Goal: Task Accomplishment & Management: Manage account settings

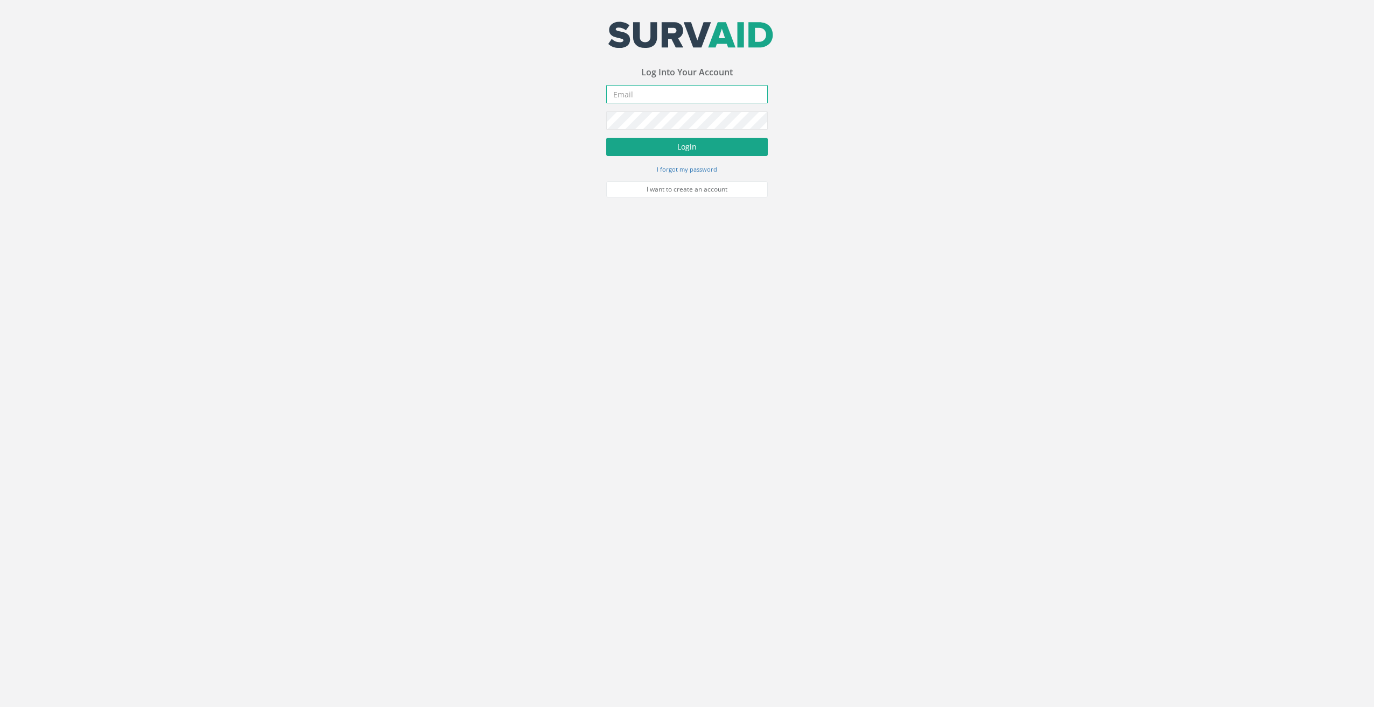
type input "[EMAIL_ADDRESS][DOMAIN_NAME]"
click at [673, 141] on button "Login" at bounding box center [686, 147] width 161 height 18
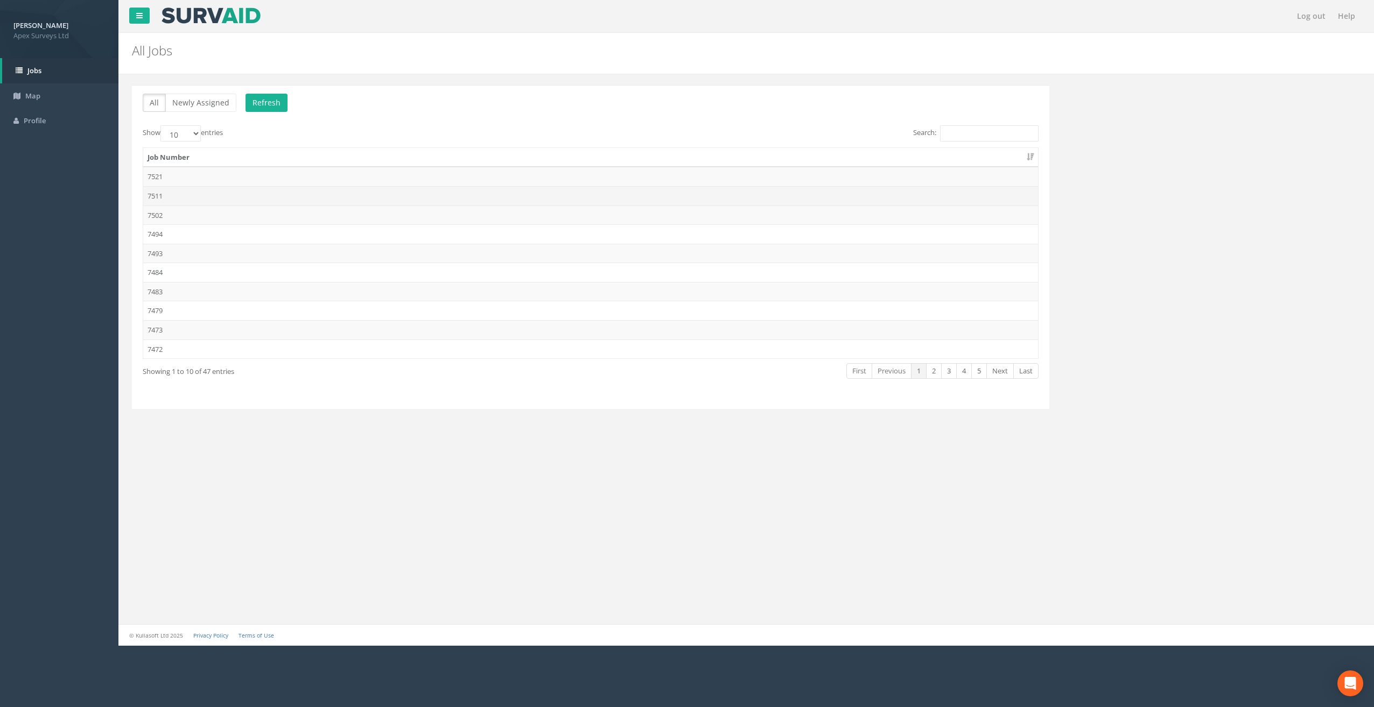
click at [161, 198] on td "7511" at bounding box center [590, 195] width 895 height 19
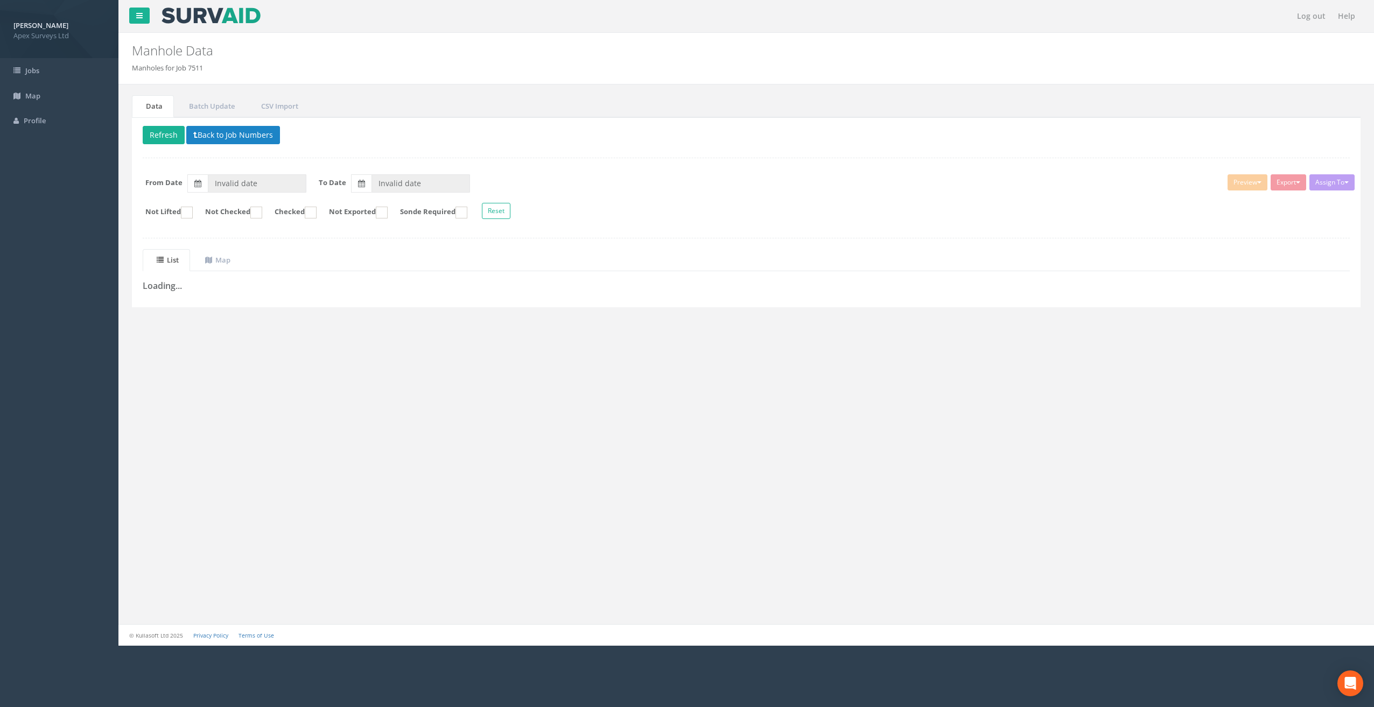
type input "[DATE]"
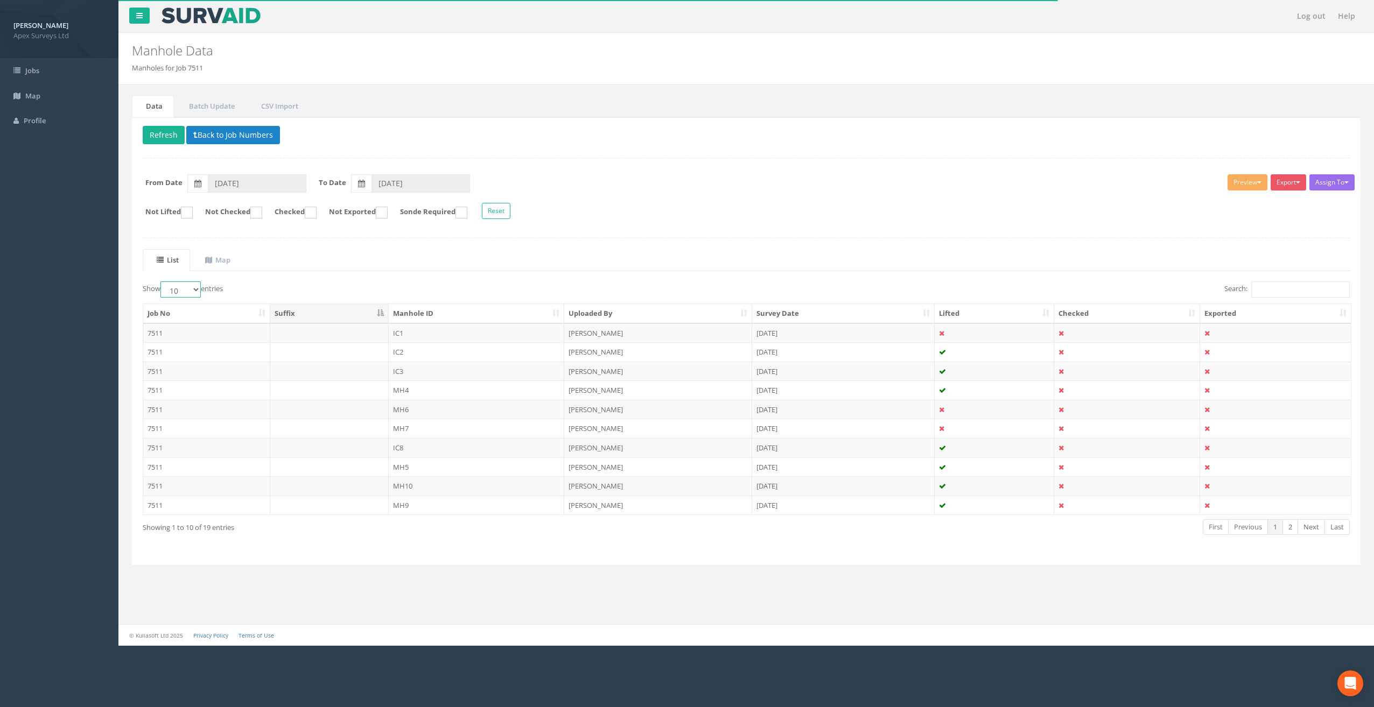
click at [193, 283] on select "10 25 50 100" at bounding box center [180, 290] width 40 height 16
select select "25"
click at [162, 282] on select "10 25 50 100" at bounding box center [180, 290] width 40 height 16
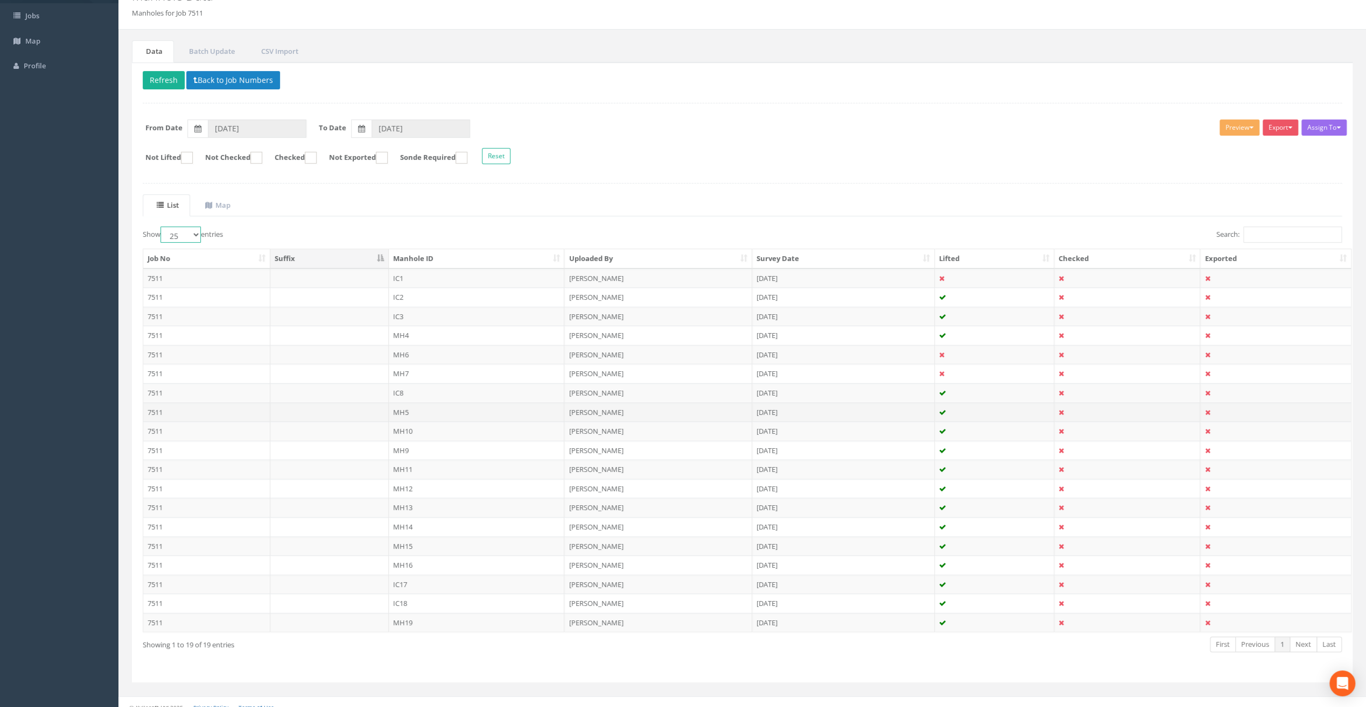
scroll to position [59, 0]
click at [408, 272] on td "IC1" at bounding box center [477, 274] width 176 height 19
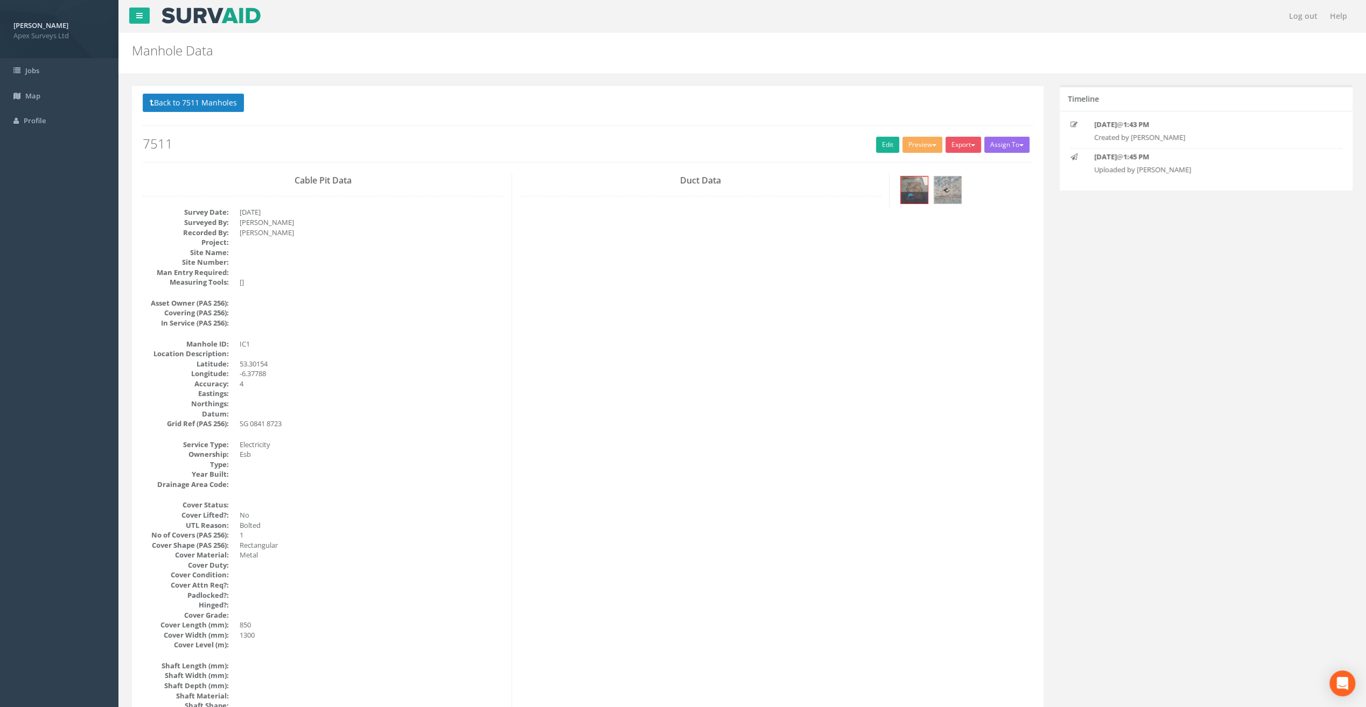
drag, startPoint x: 647, startPoint y: 116, endPoint x: 699, endPoint y: 130, distance: 53.7
click at [647, 116] on div "Back to 7511 Manholes Back to Map Assign To No Companies Added Export Apex Manh…" at bounding box center [588, 128] width 890 height 68
click at [882, 144] on link "Edit" at bounding box center [887, 145] width 23 height 16
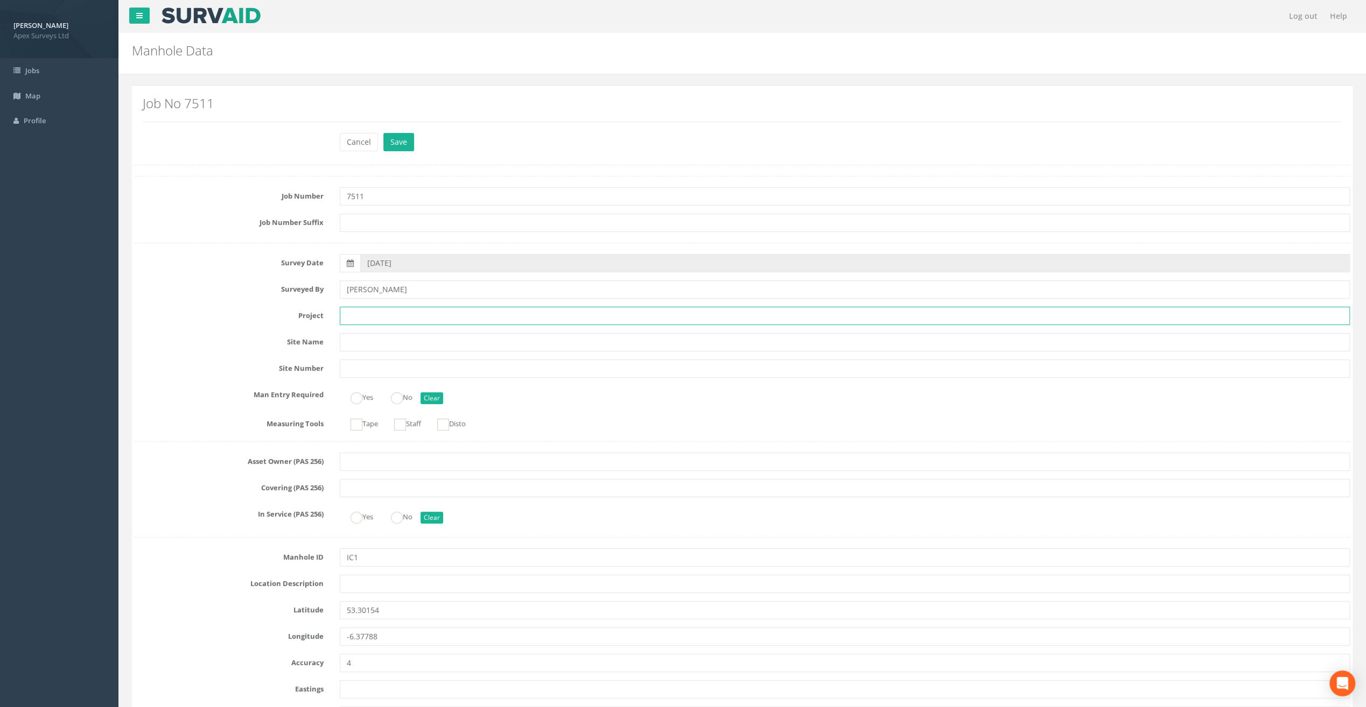
click at [362, 320] on input "text" at bounding box center [845, 316] width 1010 height 18
paste input "Old [PERSON_NAME]"
type input "Old [PERSON_NAME]"
click at [355, 584] on input "text" at bounding box center [845, 584] width 1010 height 18
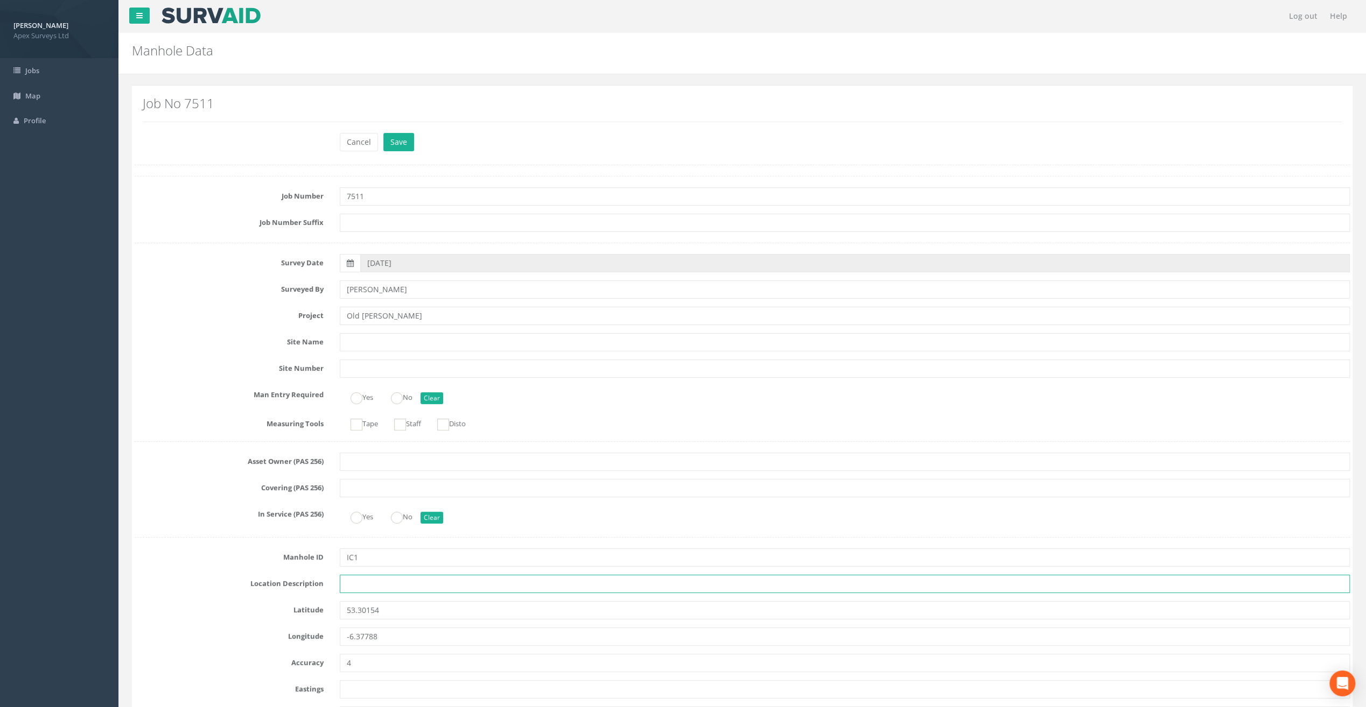
paste input "Tallaght"
drag, startPoint x: 407, startPoint y: 585, endPoint x: 342, endPoint y: 583, distance: 64.6
click at [342, 583] on input "[GEOGRAPHIC_DATA], [GEOGRAPHIC_DATA]" at bounding box center [845, 584] width 1010 height 18
type input "[GEOGRAPHIC_DATA], [GEOGRAPHIC_DATA]"
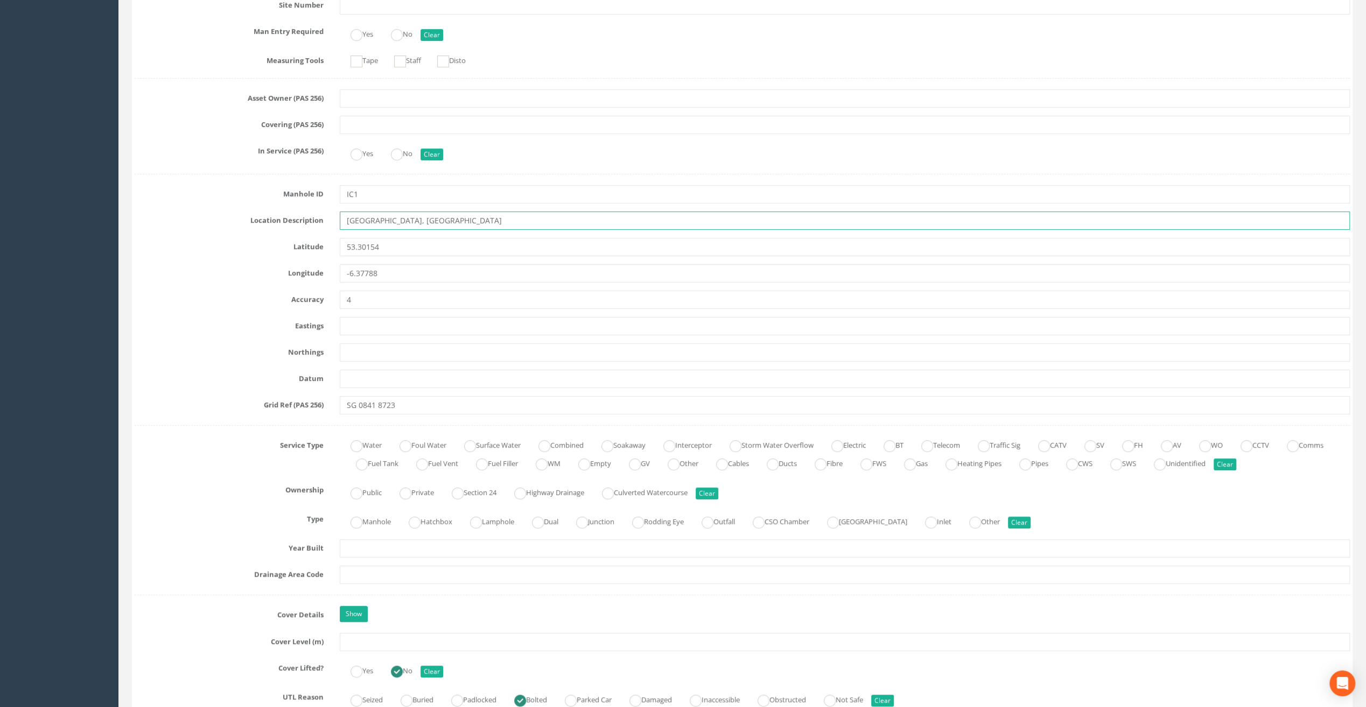
scroll to position [484, 0]
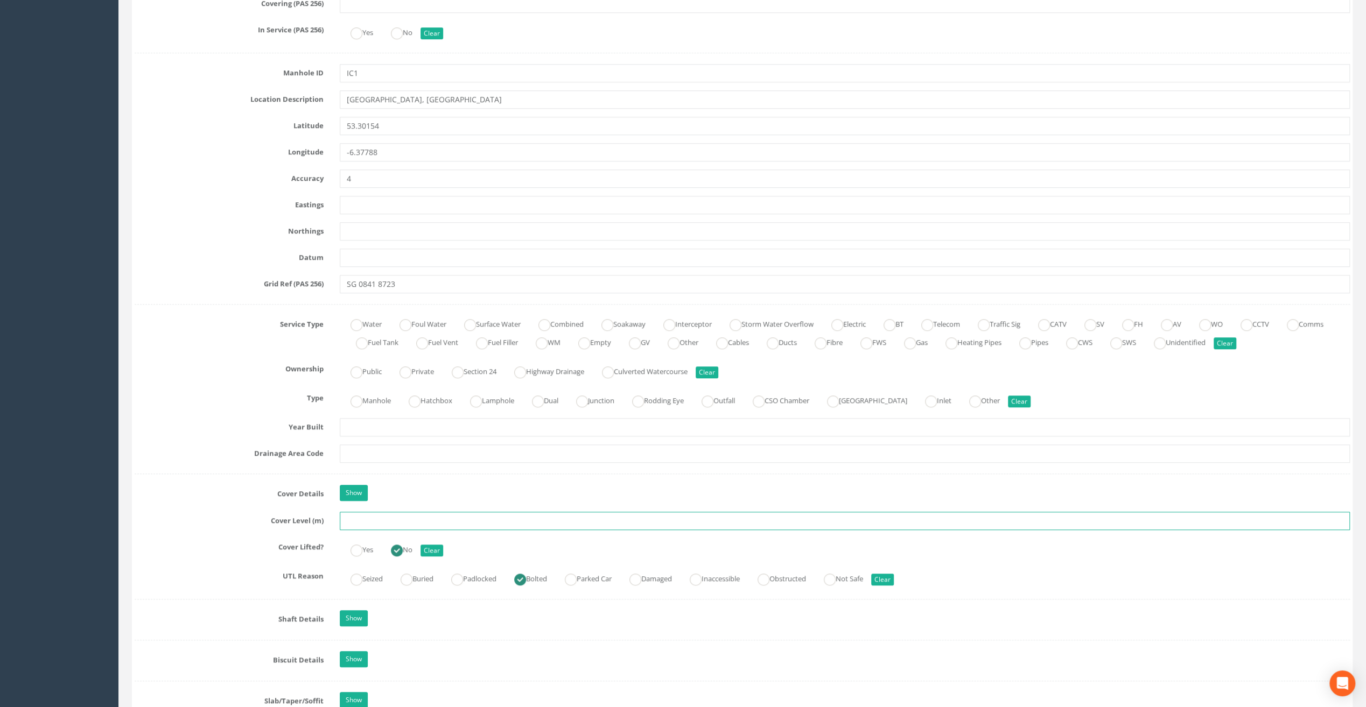
click at [357, 521] on input "text" at bounding box center [845, 521] width 1010 height 18
click at [366, 524] on input "text" at bounding box center [845, 521] width 1010 height 18
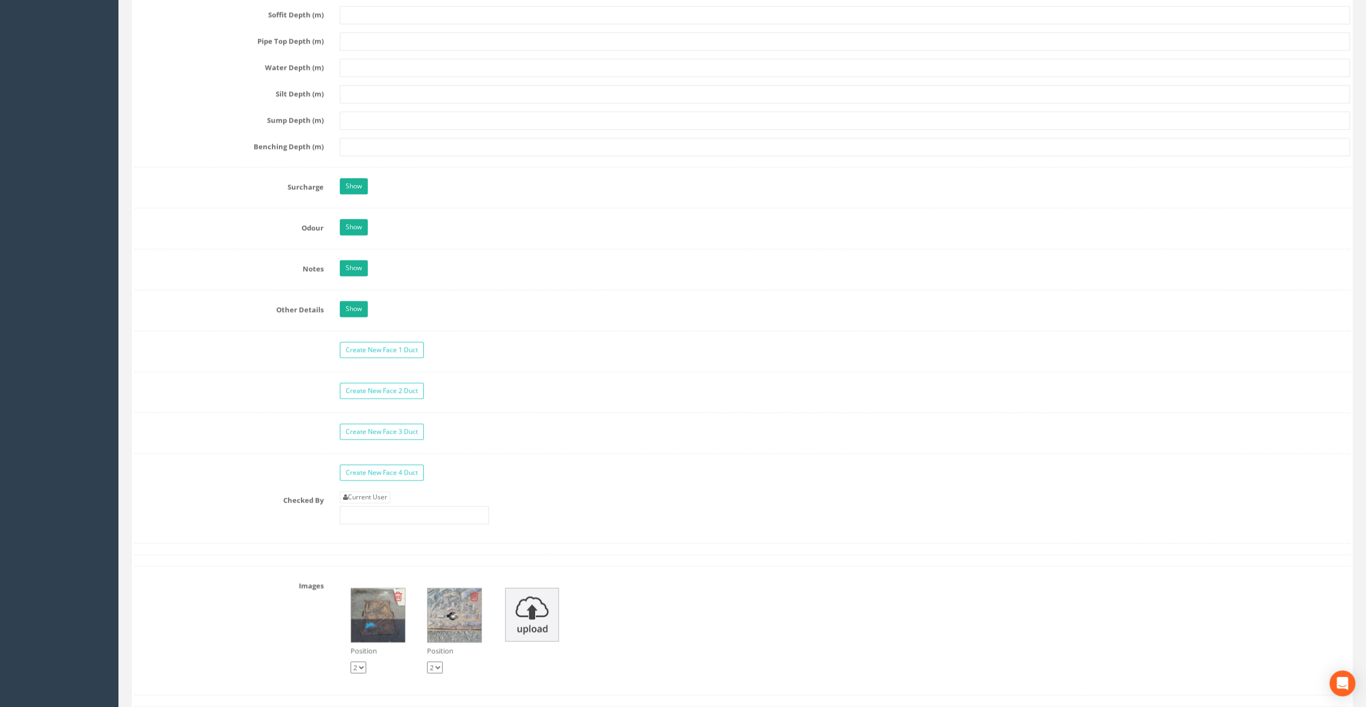
scroll to position [1453, 0]
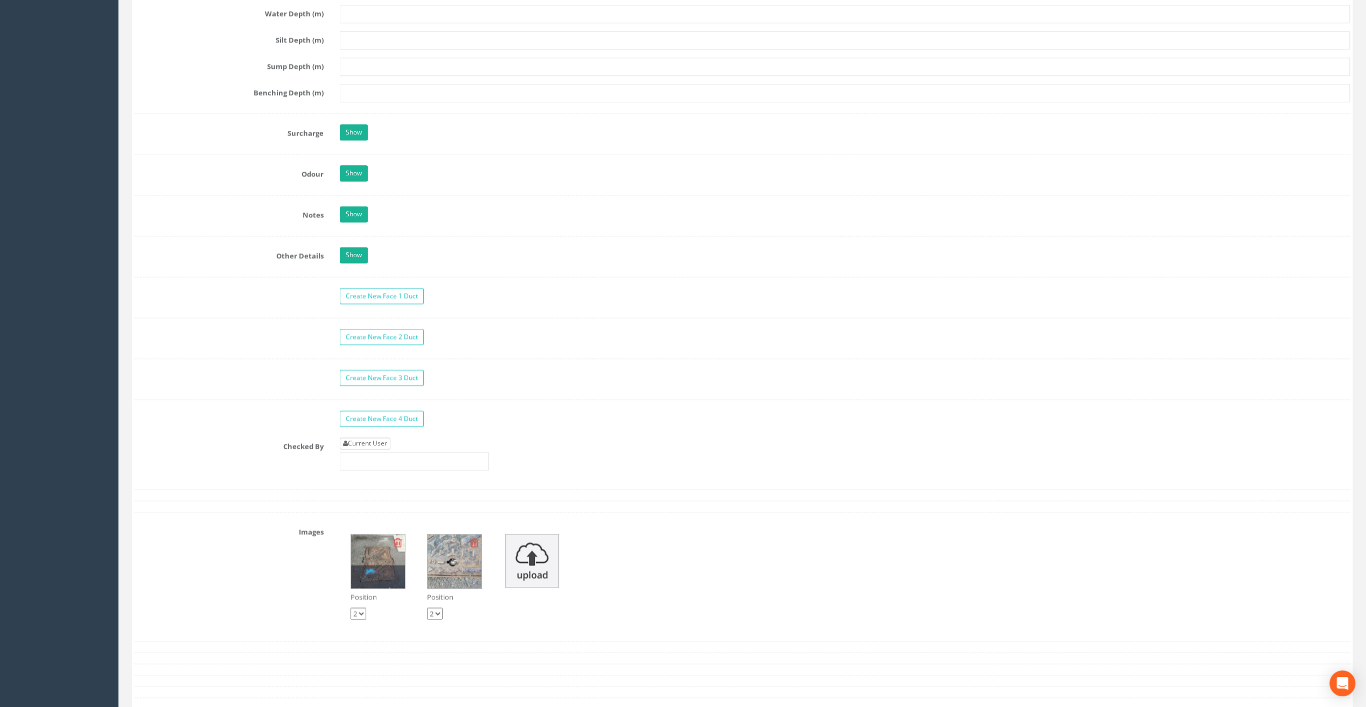
type input "102.26"
click at [368, 438] on link "Current User" at bounding box center [365, 444] width 51 height 12
type input "[PERSON_NAME]"
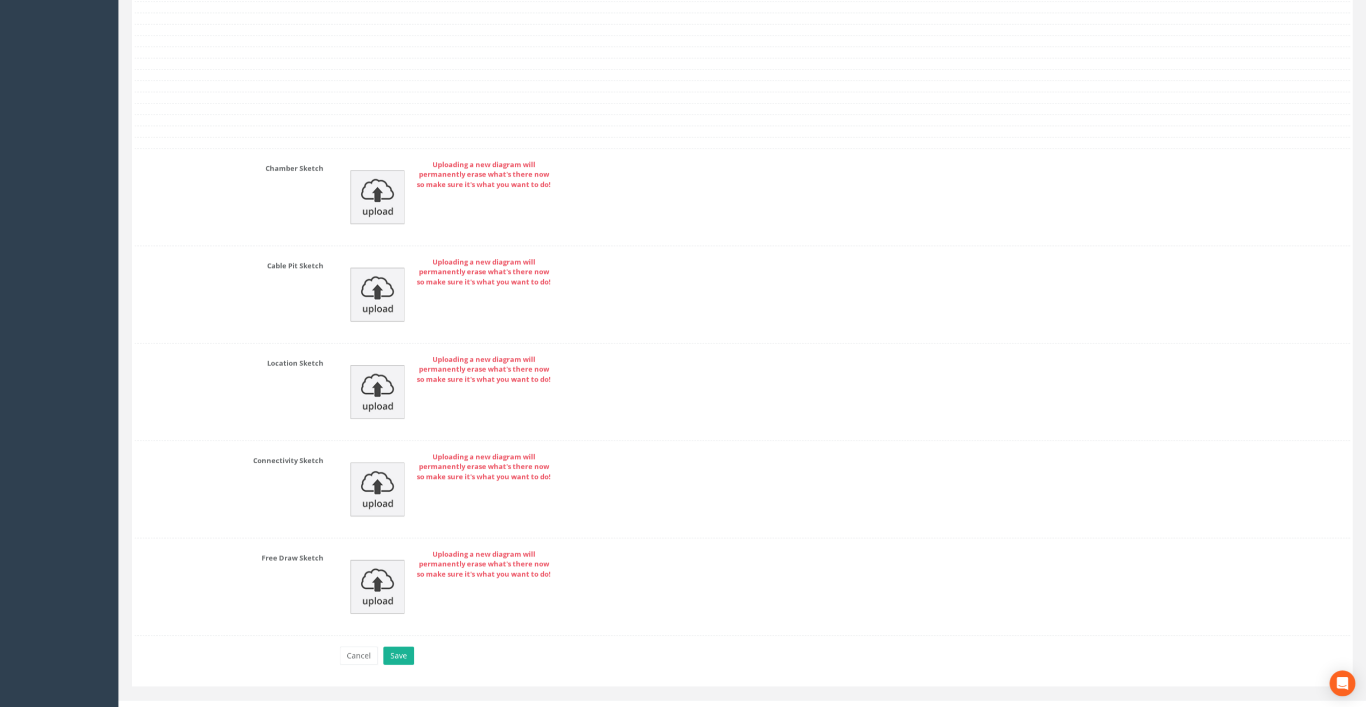
scroll to position [2096, 0]
click at [397, 644] on button "Save" at bounding box center [398, 653] width 31 height 18
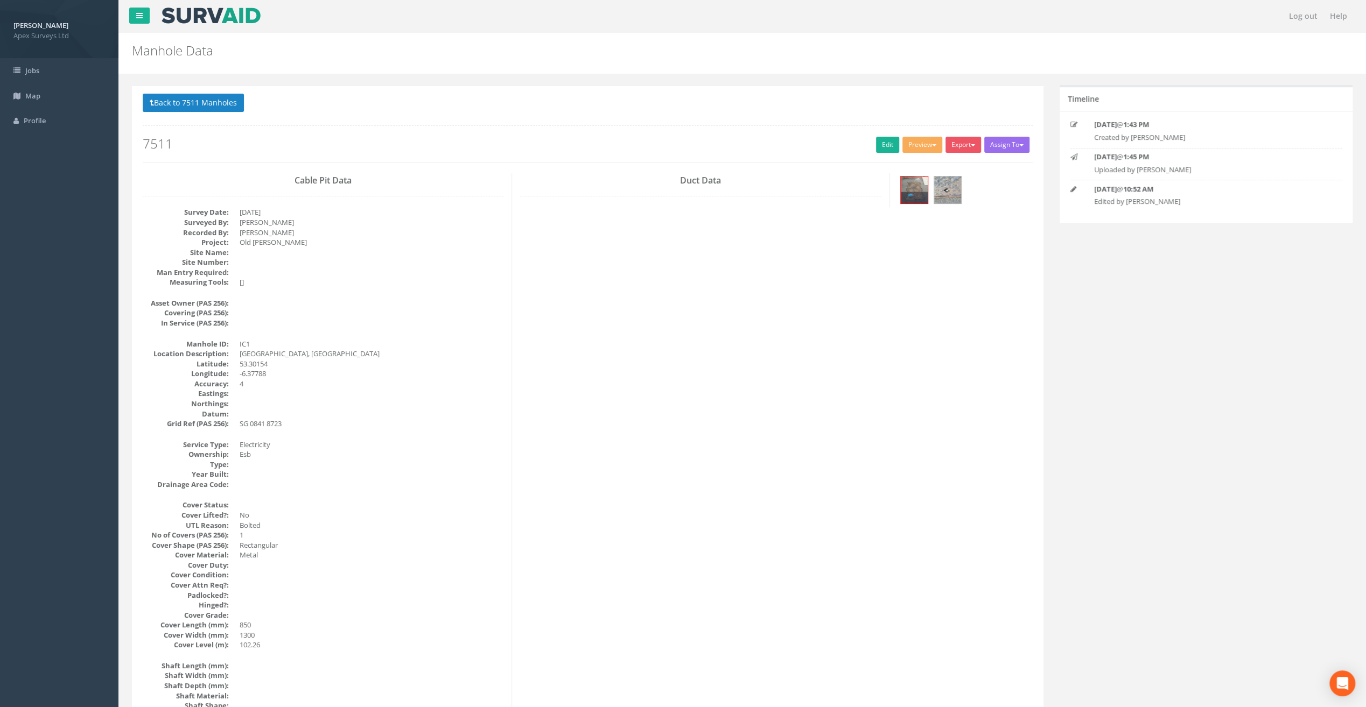
scroll to position [0, 0]
click at [913, 192] on img at bounding box center [913, 190] width 27 height 27
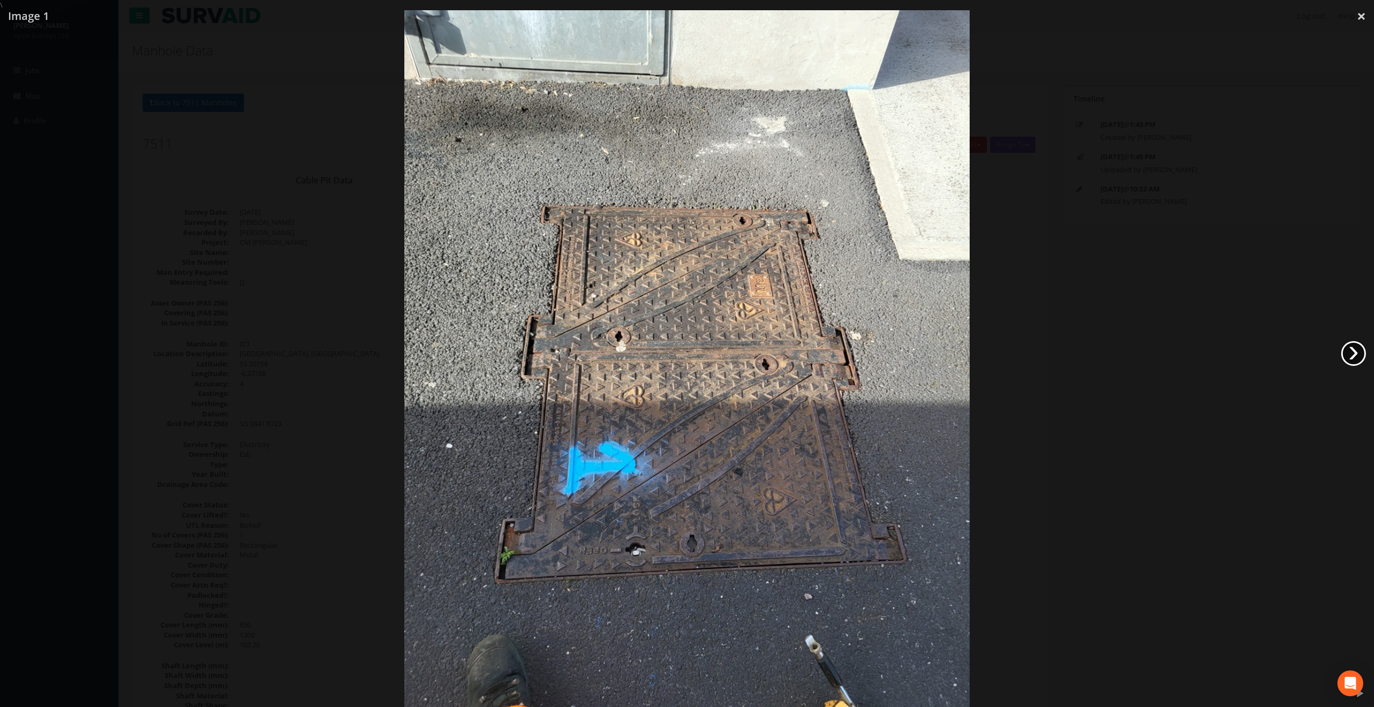
click at [1347, 353] on link "›" at bounding box center [1353, 353] width 25 height 25
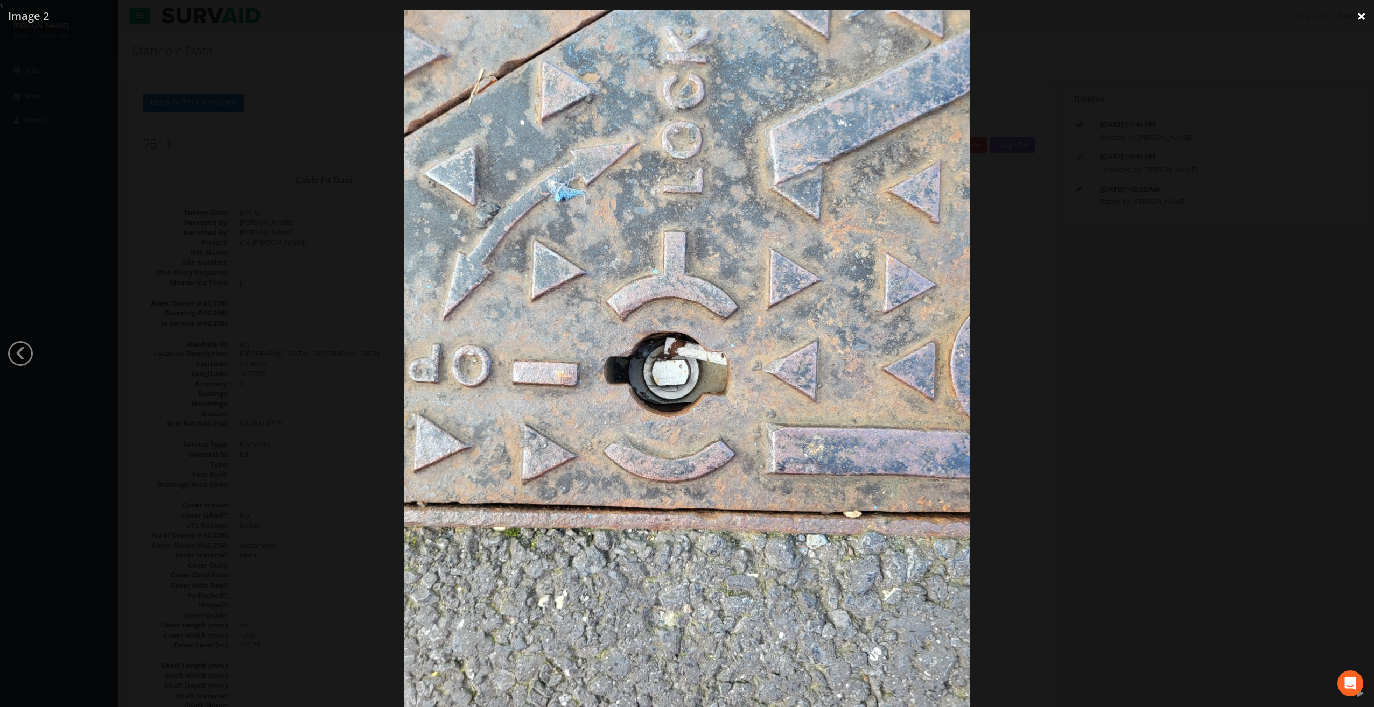
click at [1362, 16] on link "×" at bounding box center [1360, 16] width 25 height 32
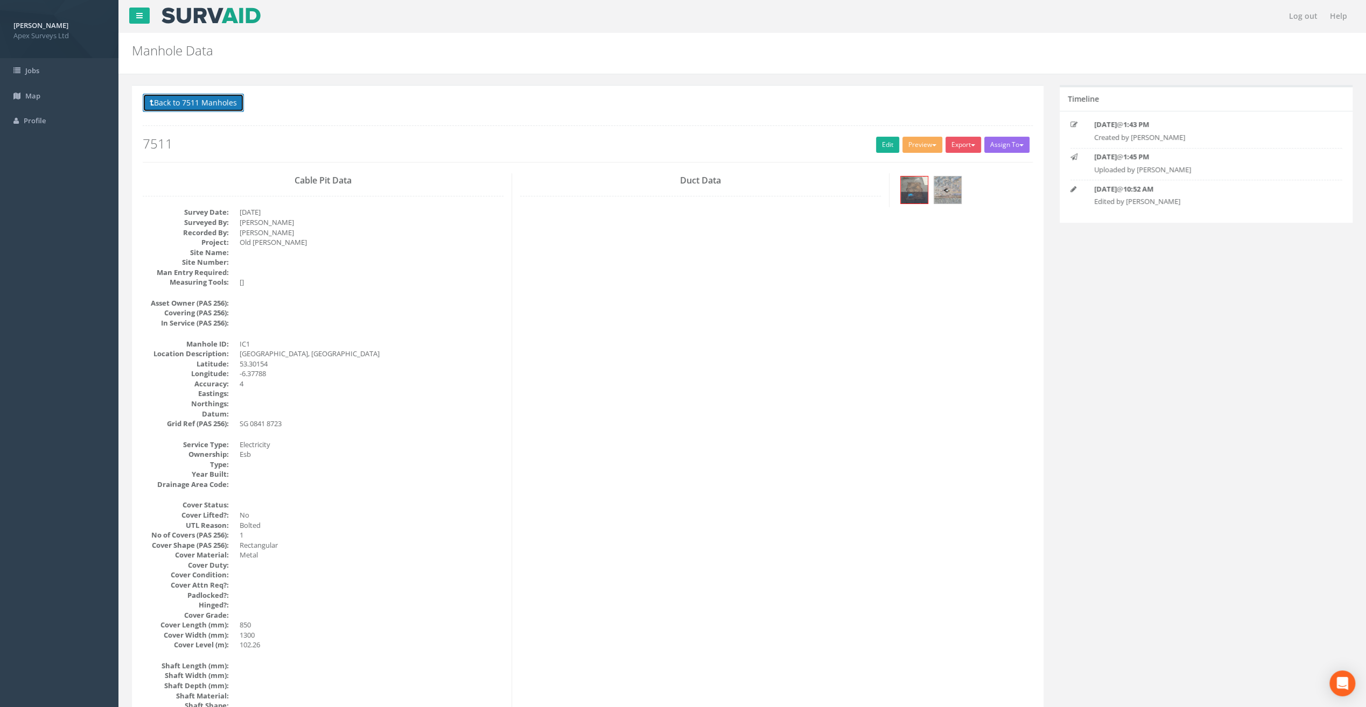
drag, startPoint x: 227, startPoint y: 97, endPoint x: 250, endPoint y: 111, distance: 27.2
click at [227, 97] on button "Back to 7511 Manholes" at bounding box center [193, 103] width 101 height 18
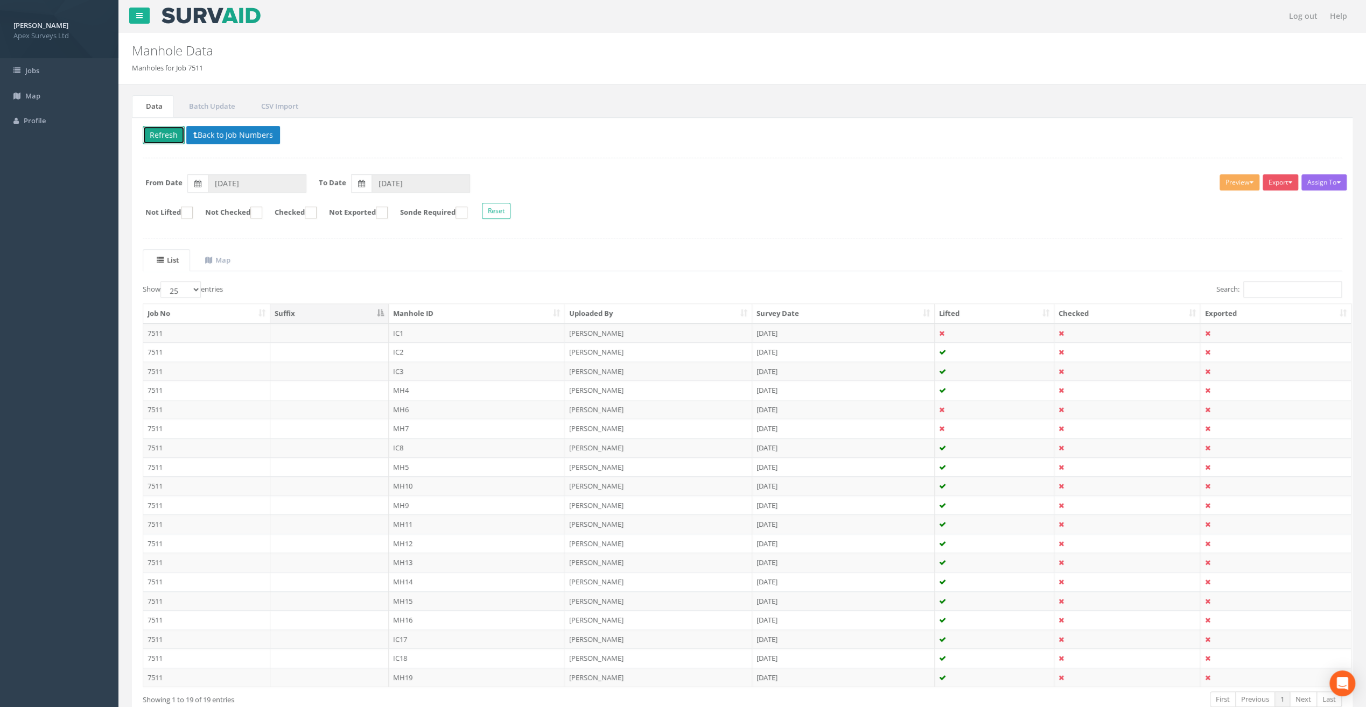
click at [165, 132] on button "Refresh" at bounding box center [164, 135] width 42 height 18
click at [262, 211] on ins at bounding box center [256, 213] width 12 height 12
checkbox input "true"
click at [168, 126] on button "Refresh" at bounding box center [164, 135] width 42 height 18
click at [396, 328] on td "IC2" at bounding box center [477, 332] width 176 height 19
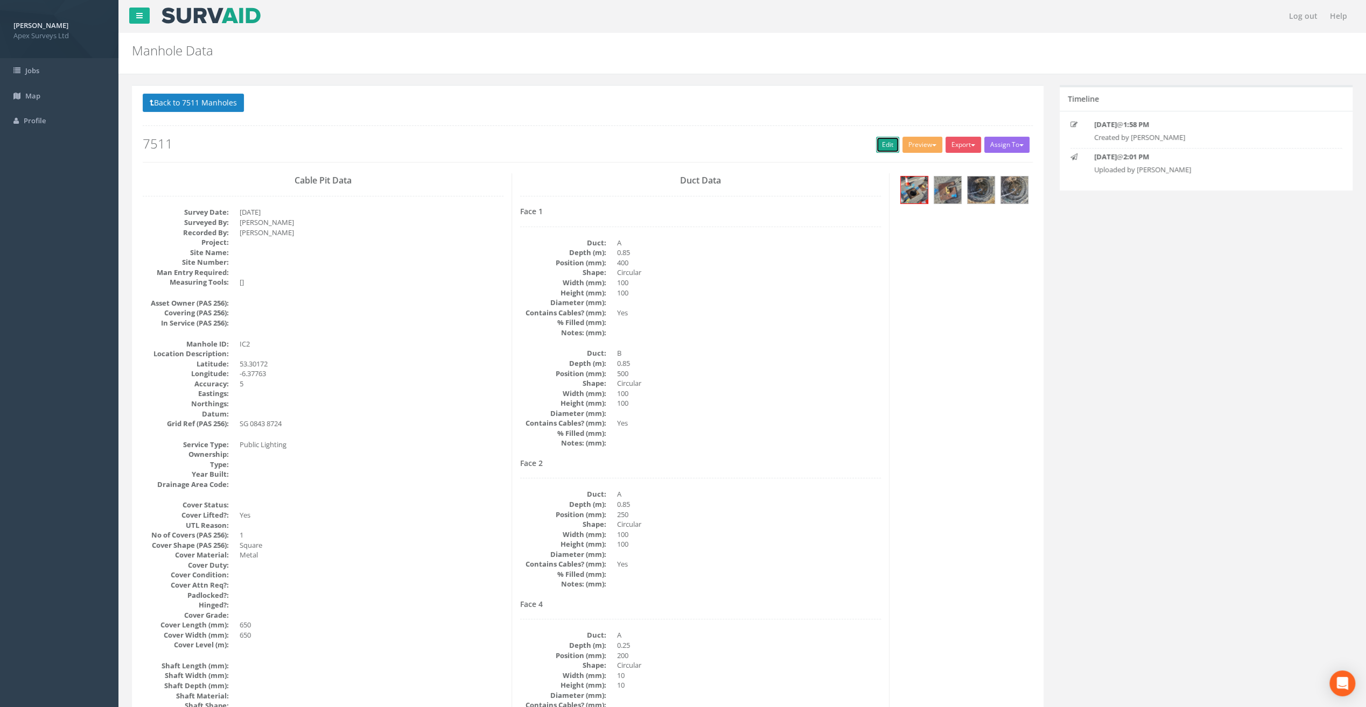
click at [883, 137] on link "Edit" at bounding box center [887, 145] width 23 height 16
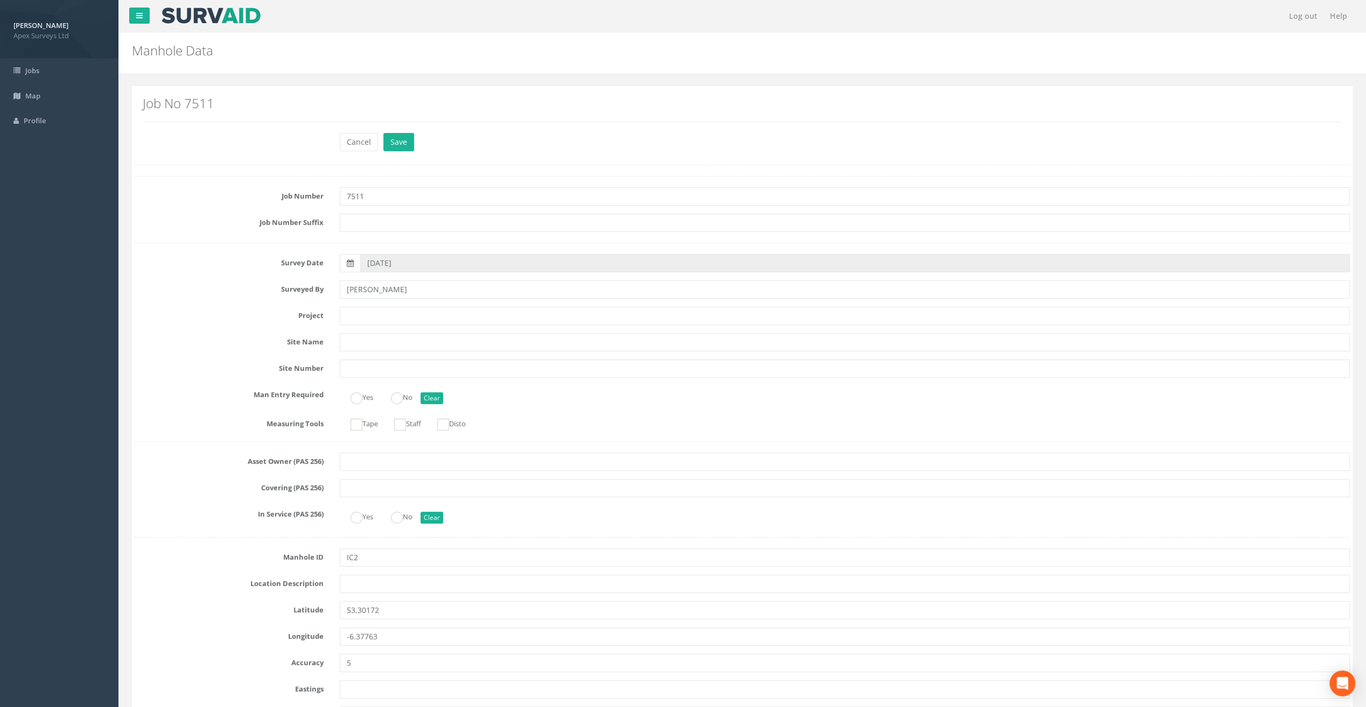
click at [188, 147] on div "Cancel Save Delete" at bounding box center [741, 143] width 1231 height 21
click at [352, 314] on input "text" at bounding box center [845, 316] width 1010 height 18
paste input "Old [PERSON_NAME]"
type input "Old [PERSON_NAME]"
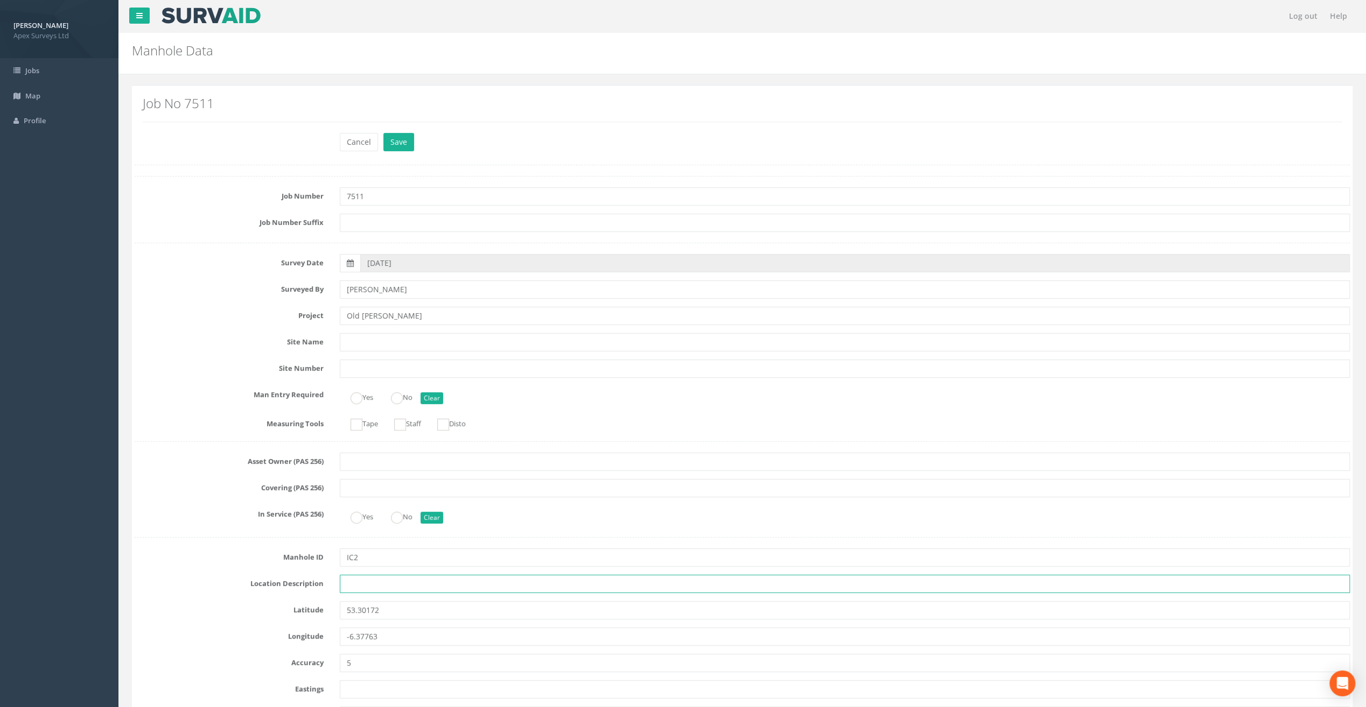
click at [372, 589] on input "text" at bounding box center [845, 584] width 1010 height 18
paste input "[GEOGRAPHIC_DATA], [GEOGRAPHIC_DATA]"
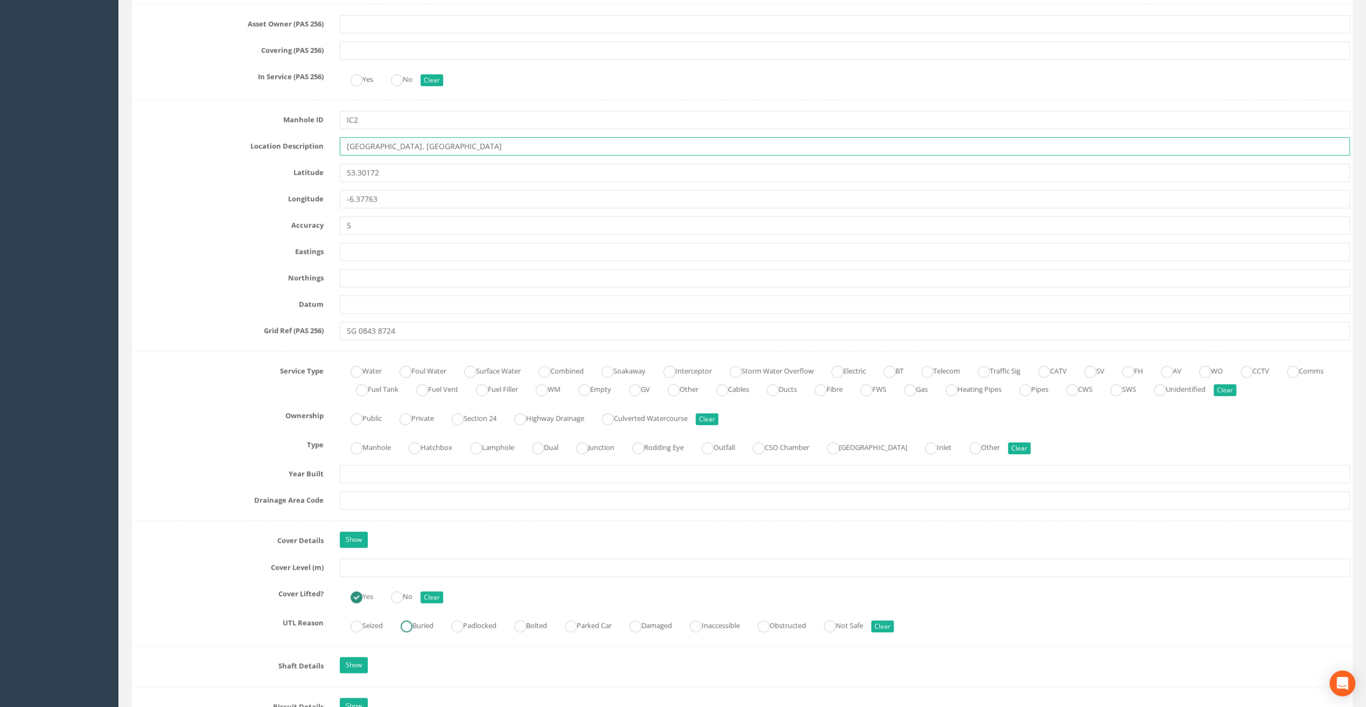
scroll to position [538, 0]
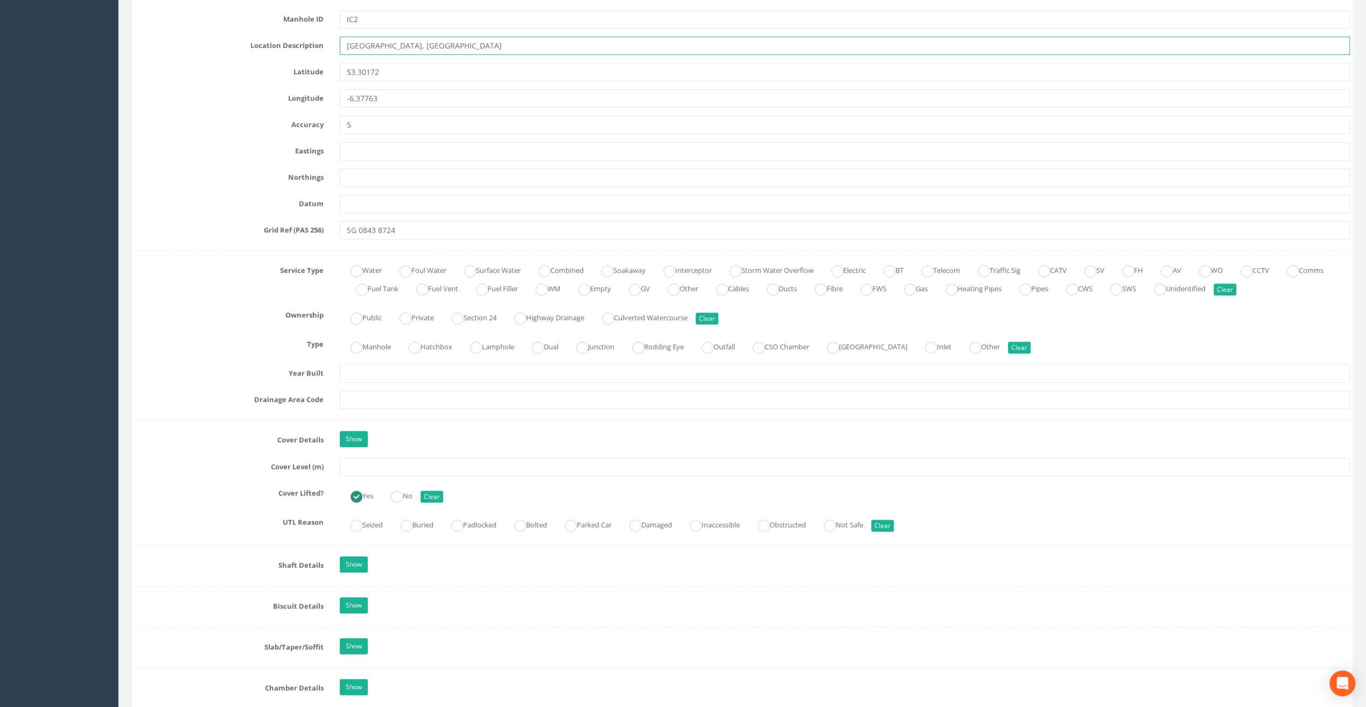
type input "[GEOGRAPHIC_DATA], [GEOGRAPHIC_DATA]"
click at [350, 461] on input "text" at bounding box center [845, 467] width 1010 height 18
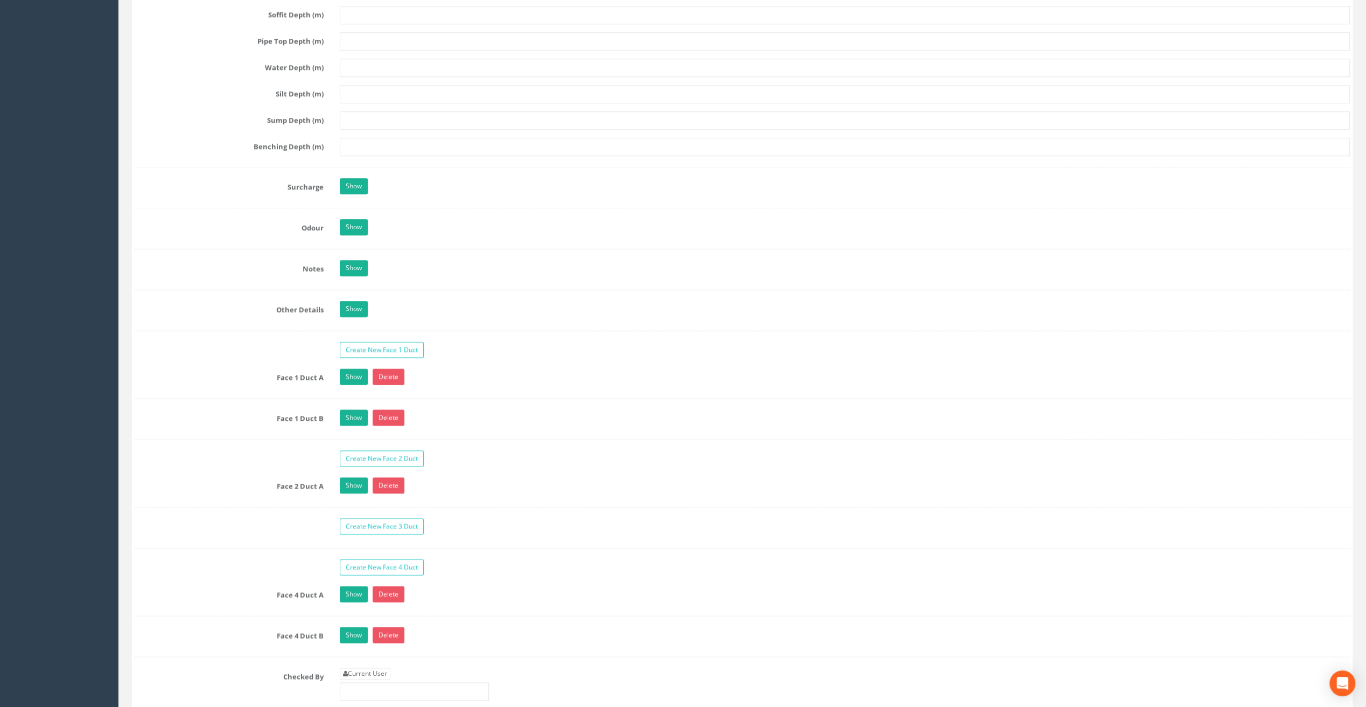
scroll to position [1722, 0]
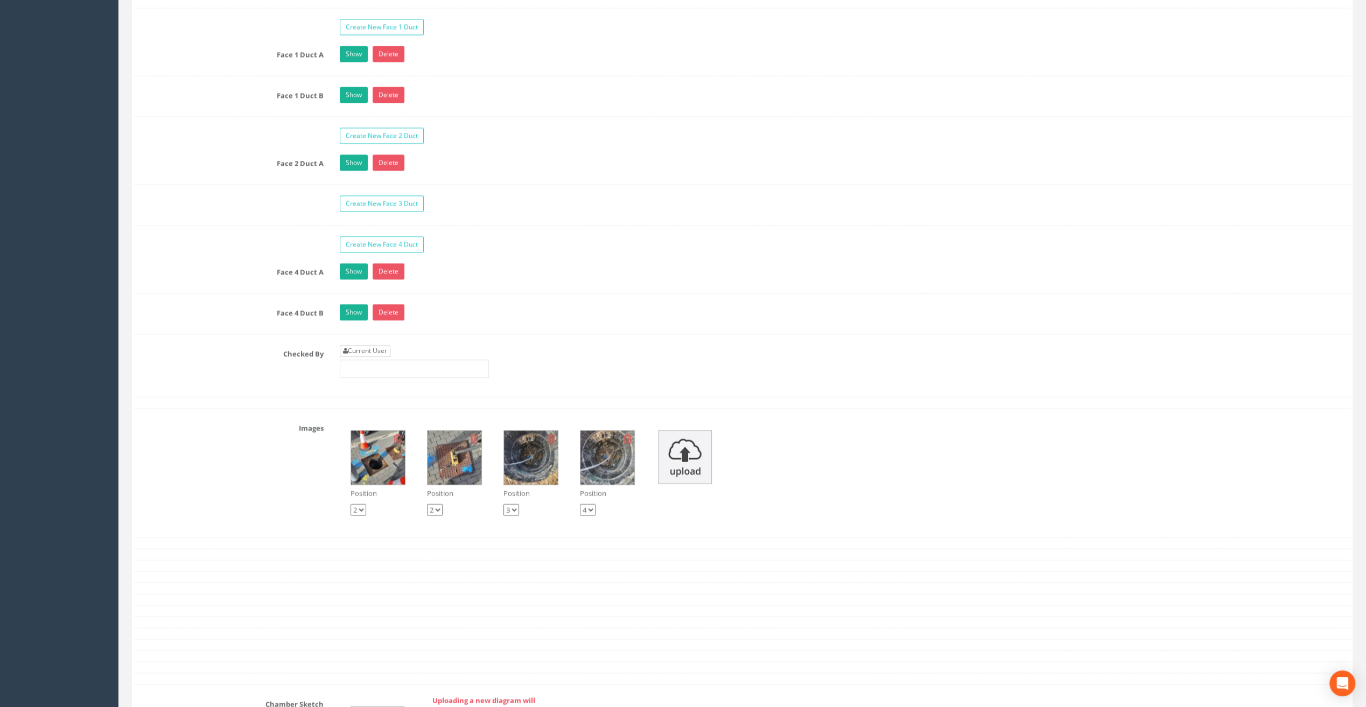
type input "102.03"
click at [362, 345] on link "Current User" at bounding box center [365, 351] width 51 height 12
type input "[PERSON_NAME]"
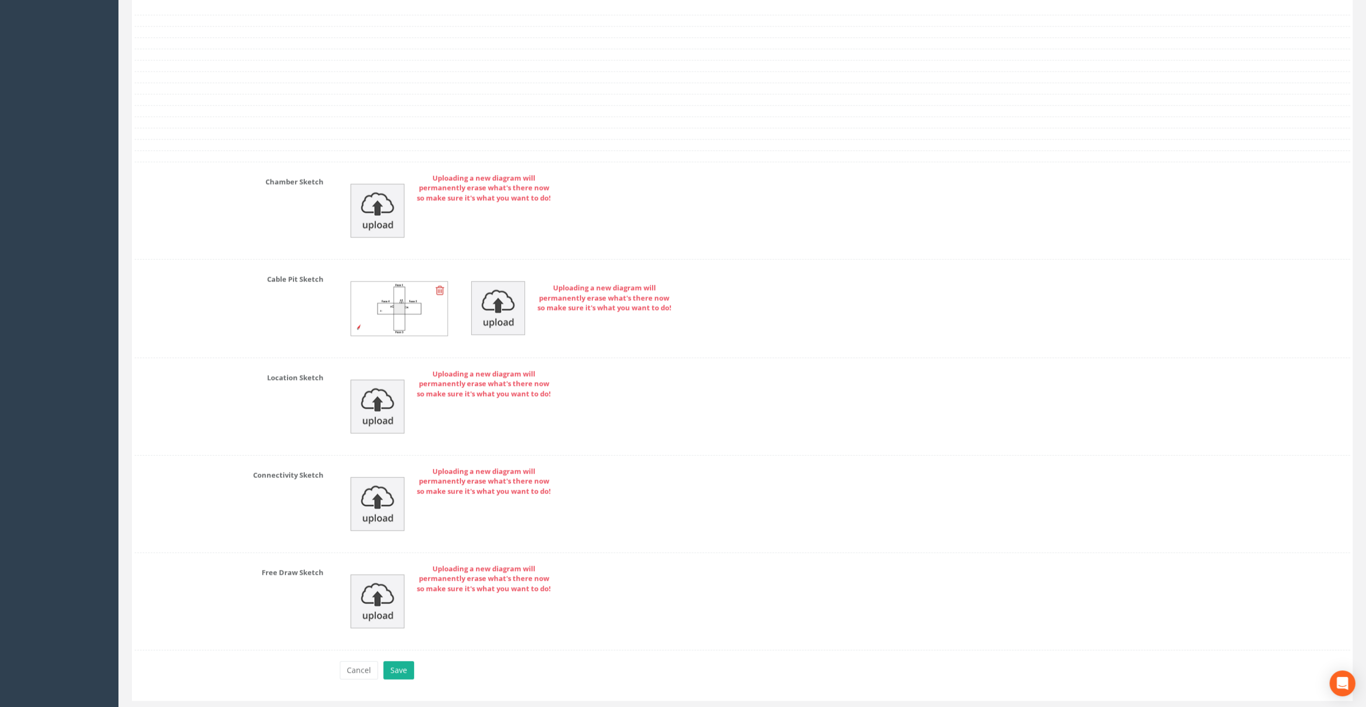
scroll to position [2261, 0]
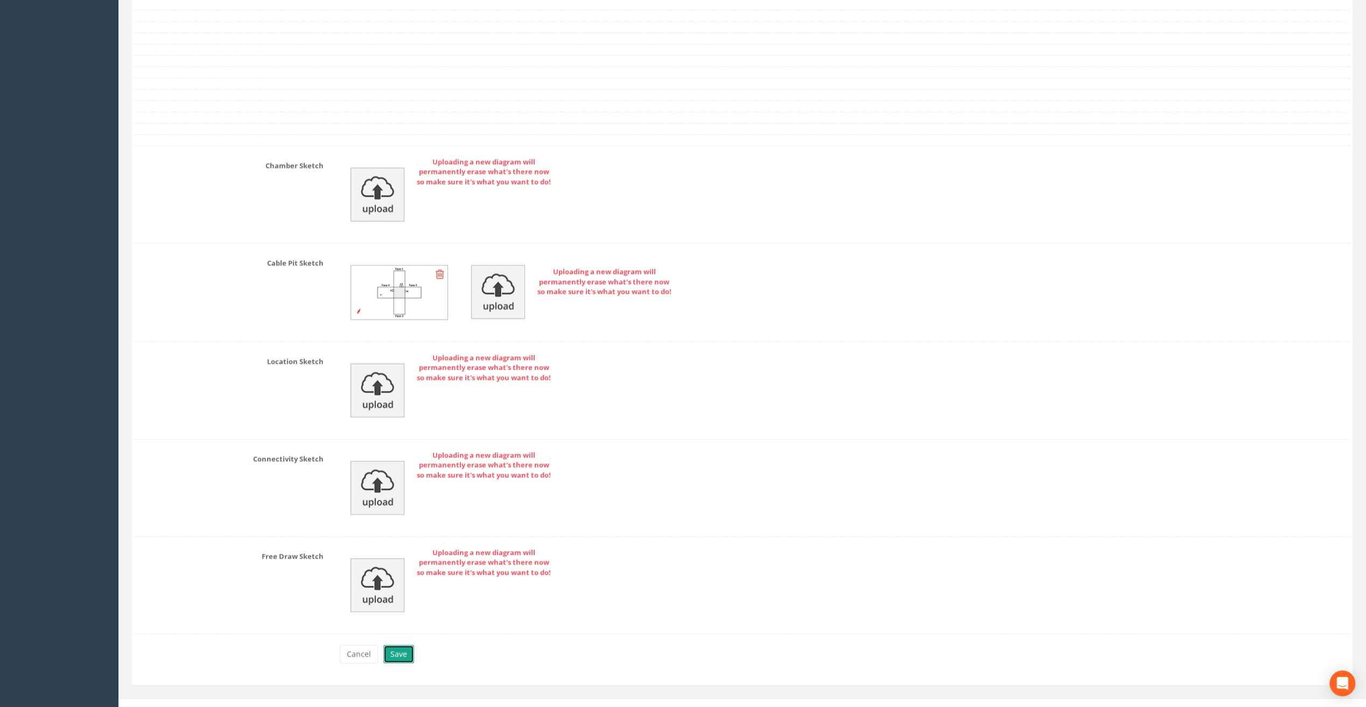
click at [402, 645] on button "Save" at bounding box center [398, 654] width 31 height 18
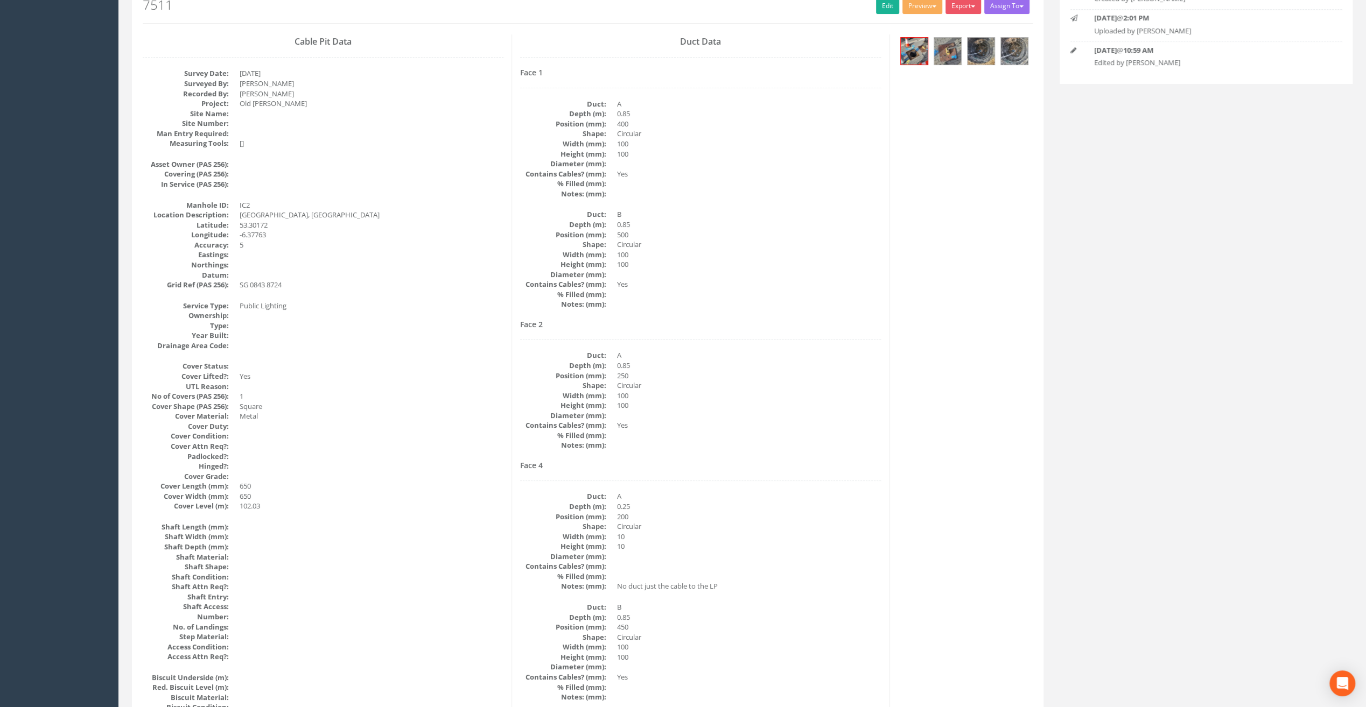
scroll to position [0, 0]
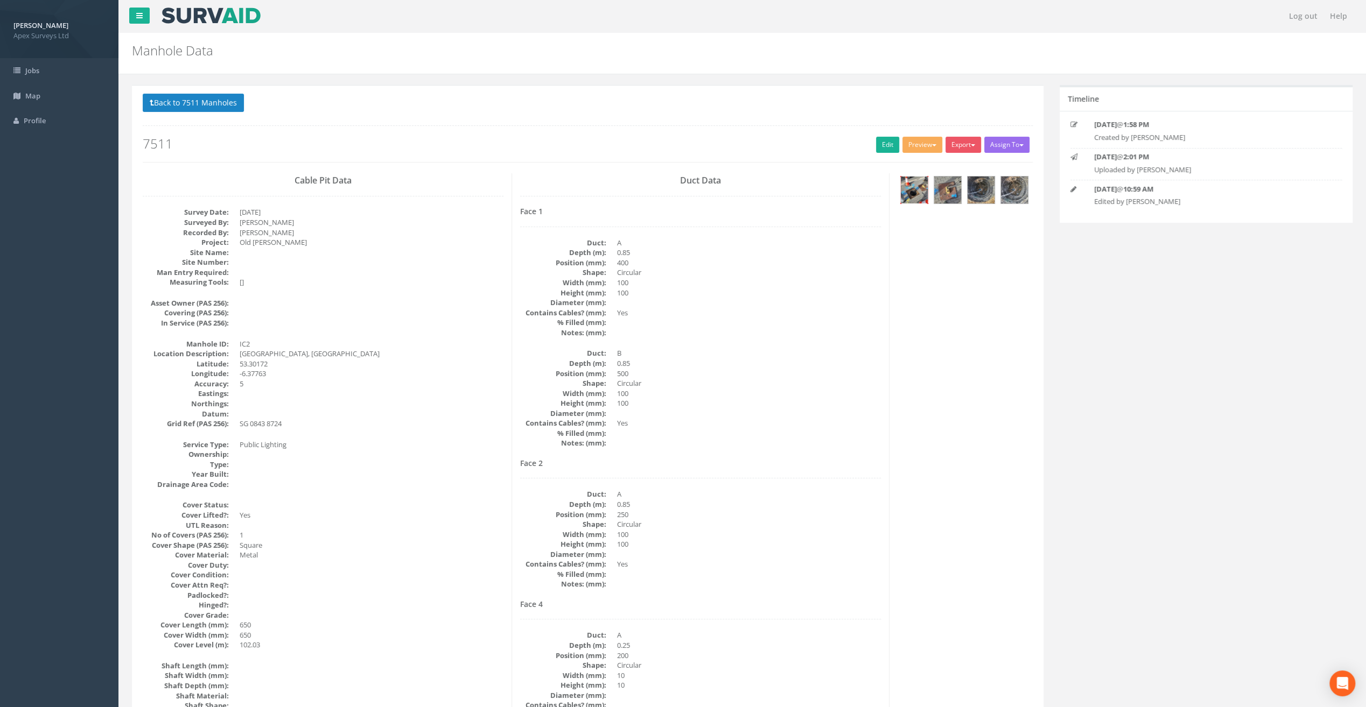
click at [907, 194] on img at bounding box center [913, 190] width 27 height 27
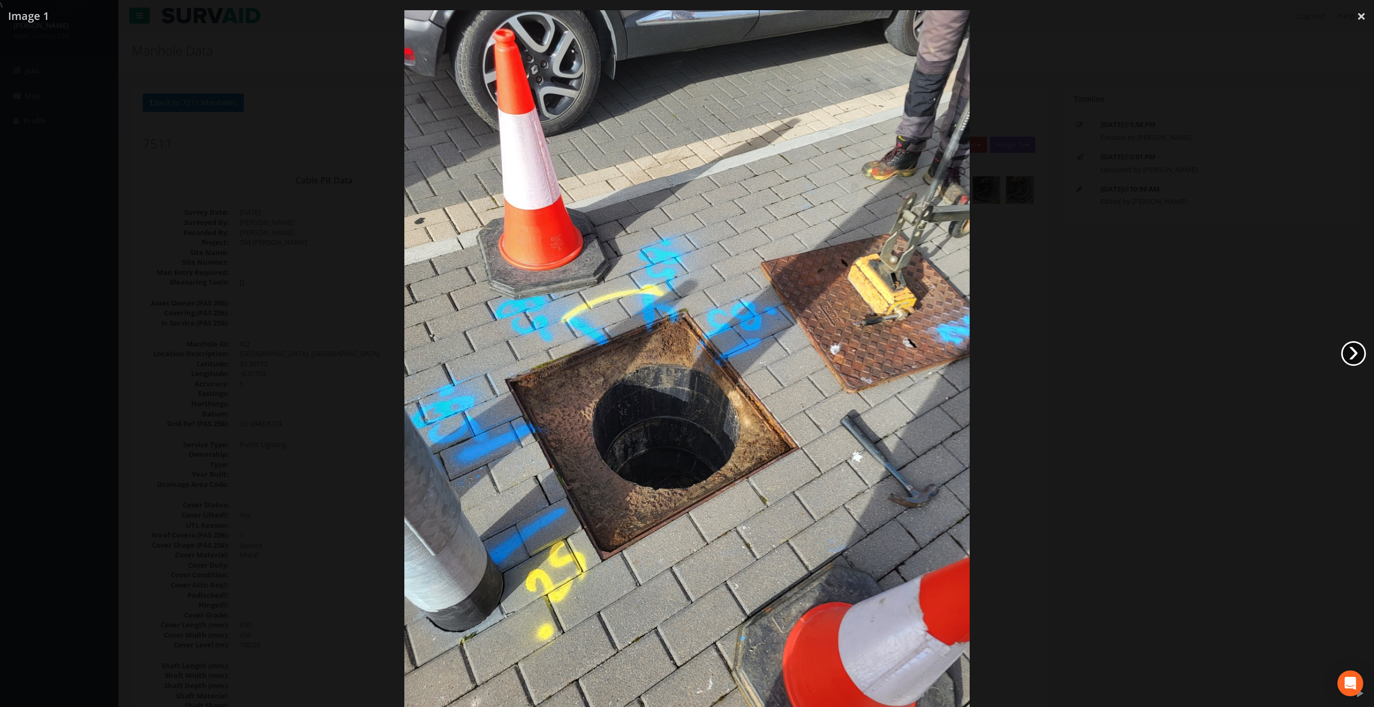
click at [1360, 351] on link "›" at bounding box center [1353, 353] width 25 height 25
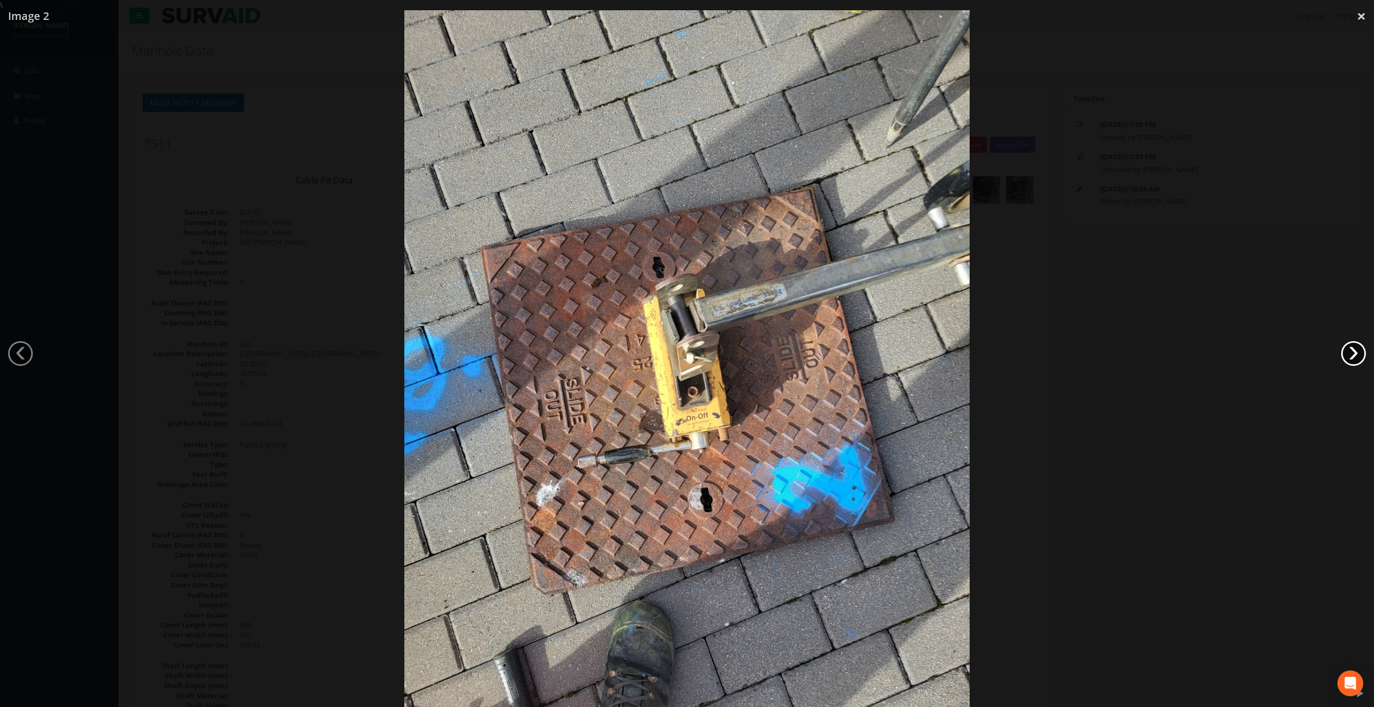
click at [1360, 351] on link "›" at bounding box center [1353, 353] width 25 height 25
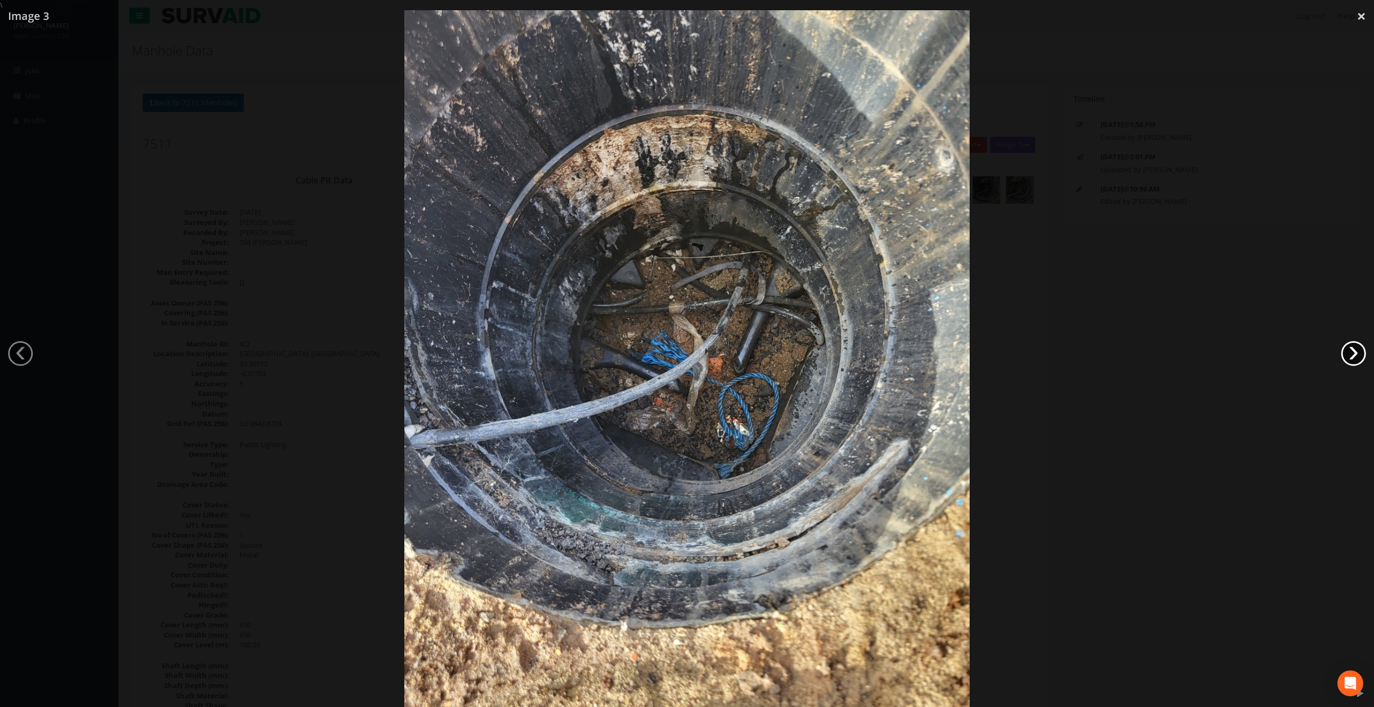
click at [1360, 351] on link "›" at bounding box center [1353, 353] width 25 height 25
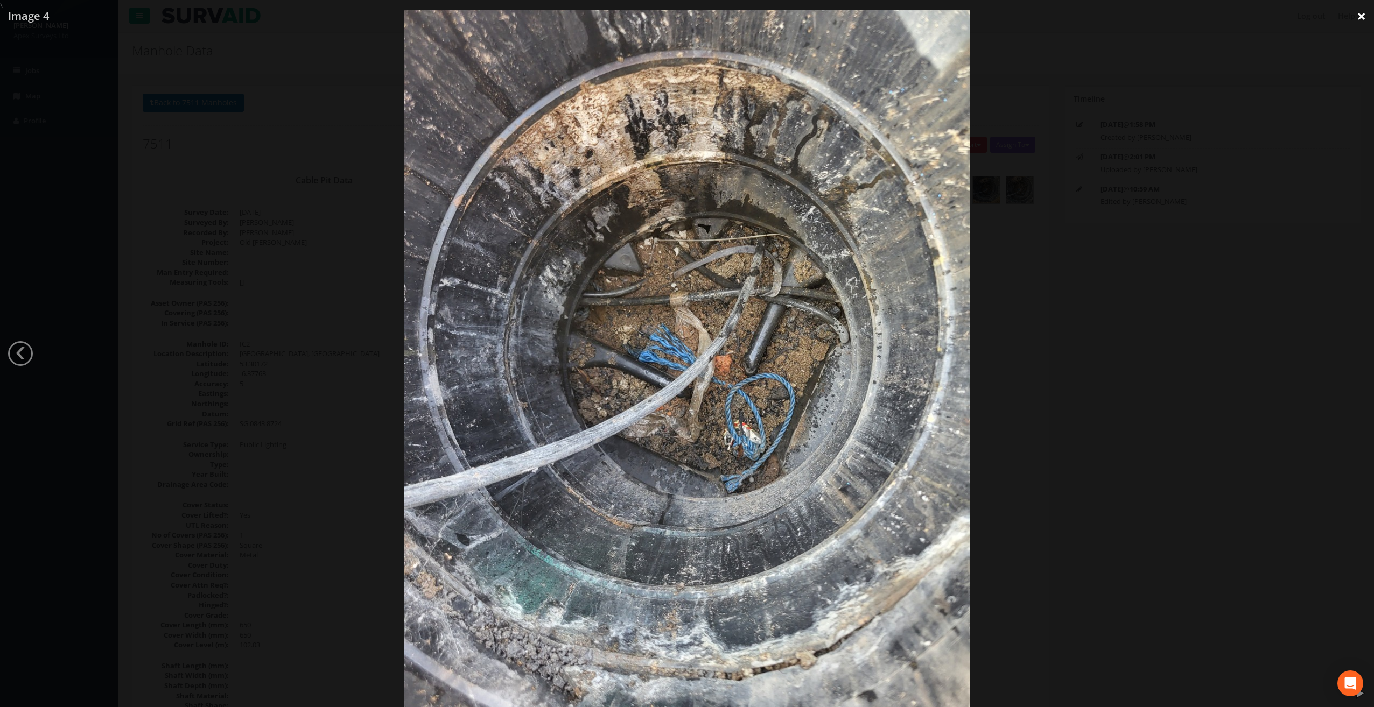
click at [1359, 22] on link "×" at bounding box center [1360, 16] width 25 height 32
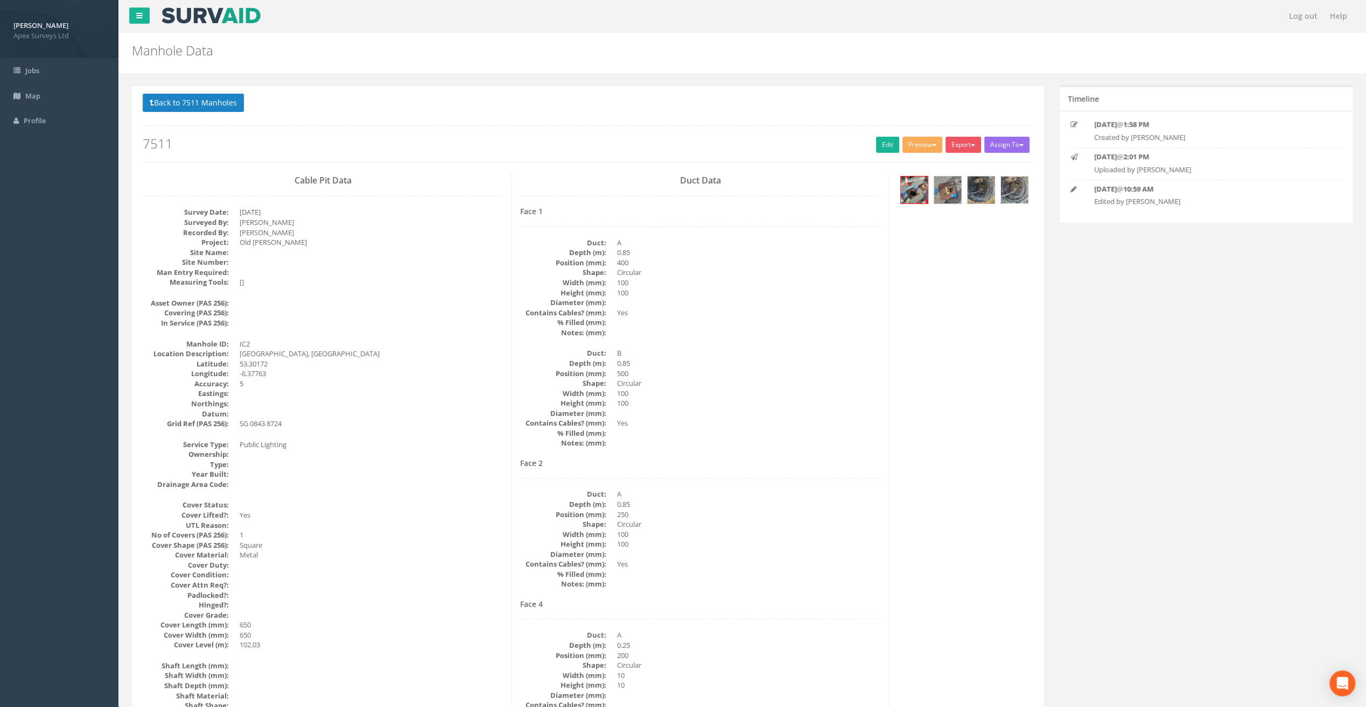
click at [1011, 200] on img at bounding box center [1014, 190] width 27 height 27
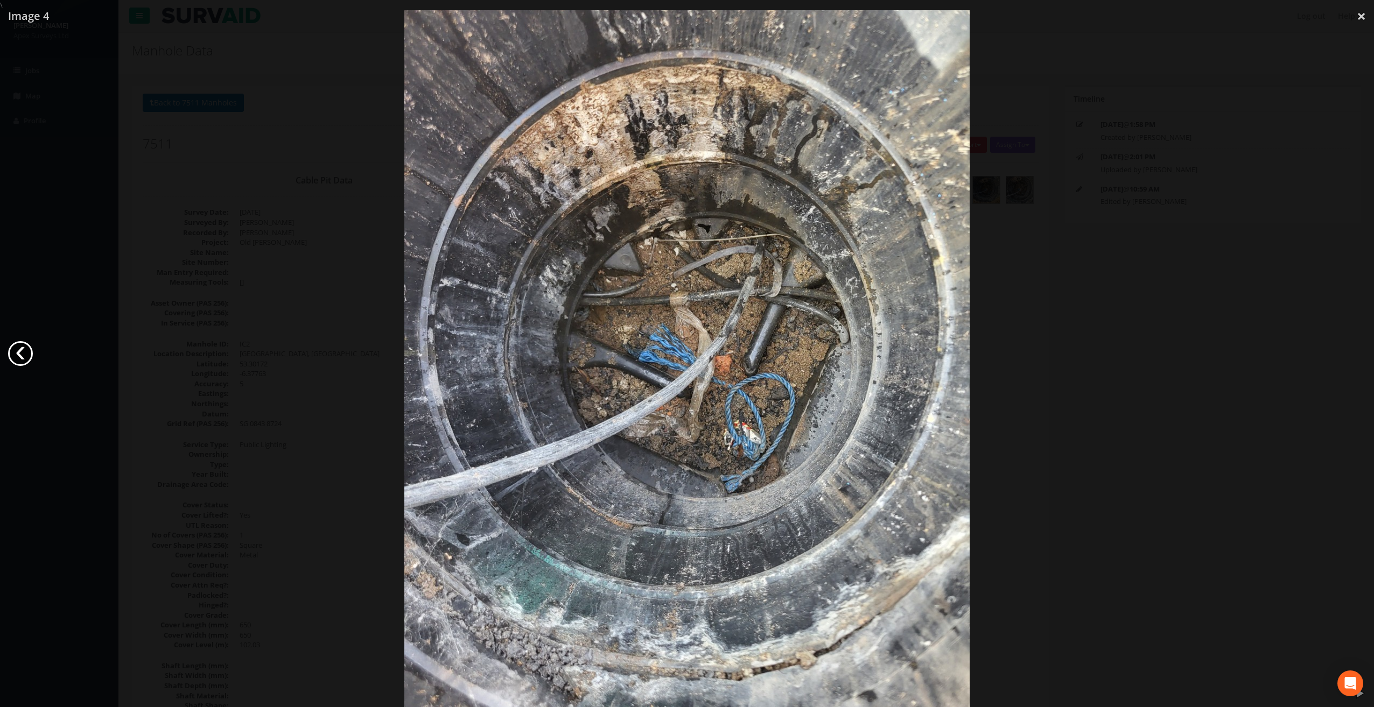
click at [11, 354] on link "‹" at bounding box center [20, 353] width 25 height 25
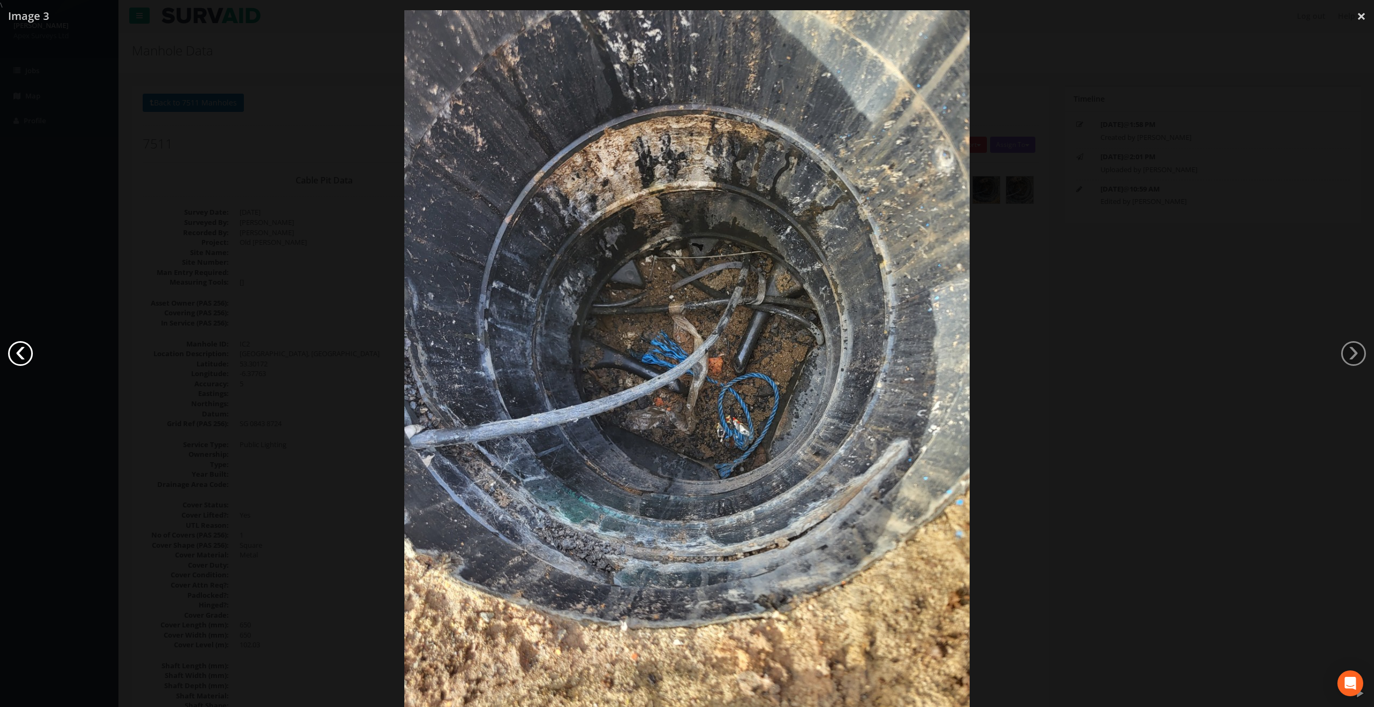
click at [11, 354] on link "‹" at bounding box center [20, 353] width 25 height 25
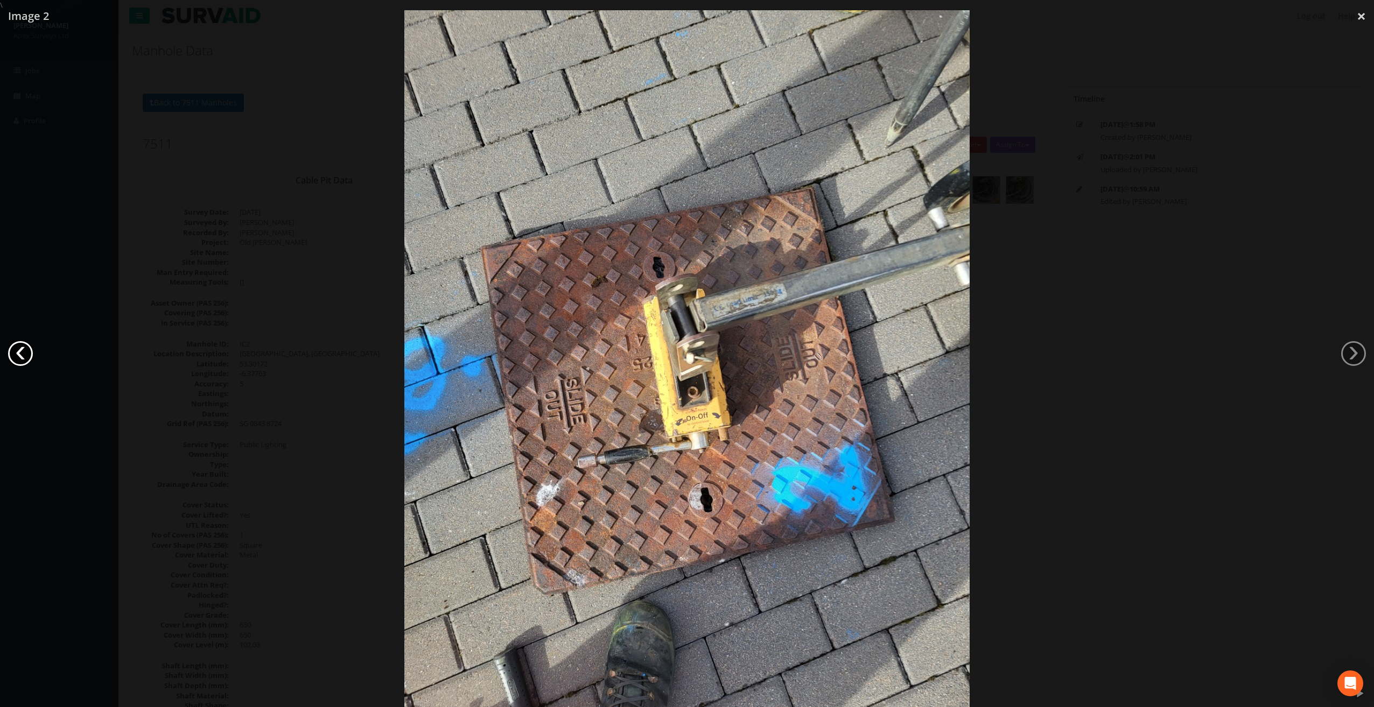
click at [11, 354] on link "‹" at bounding box center [20, 353] width 25 height 25
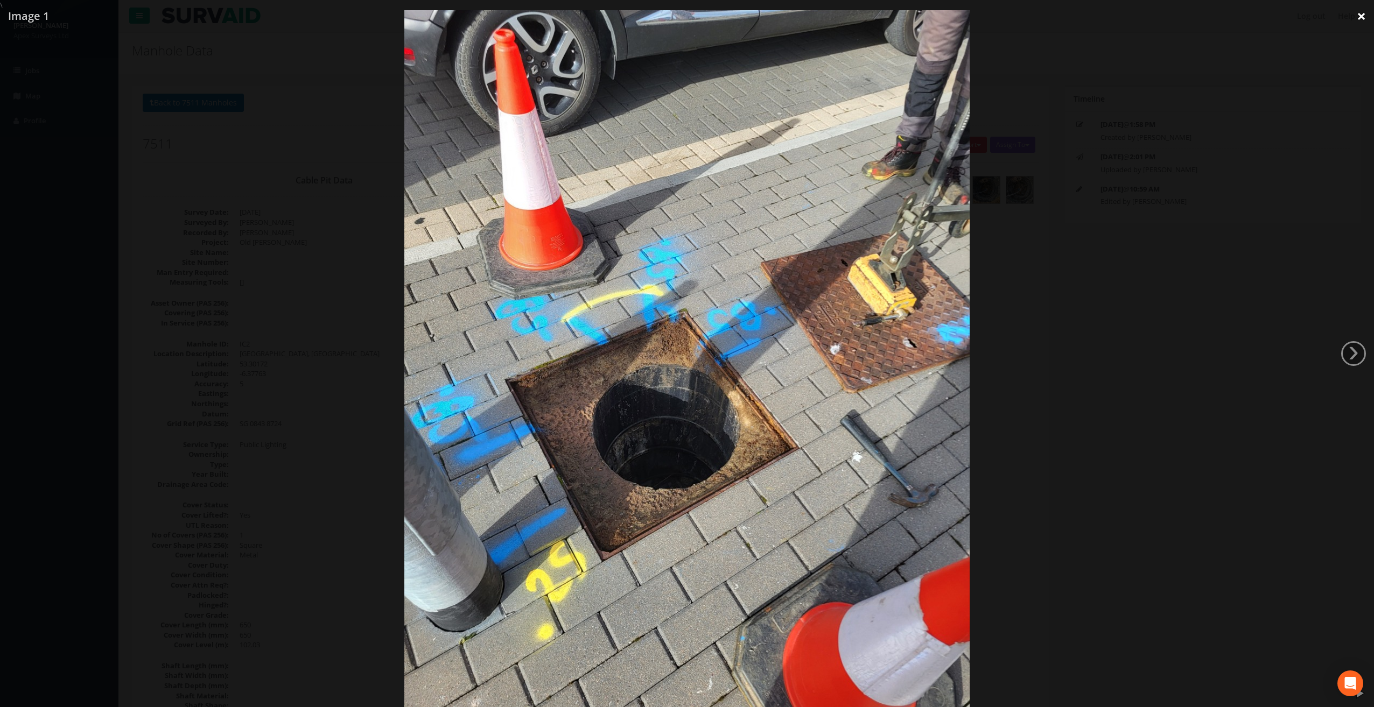
click at [1354, 14] on link "×" at bounding box center [1360, 16] width 25 height 32
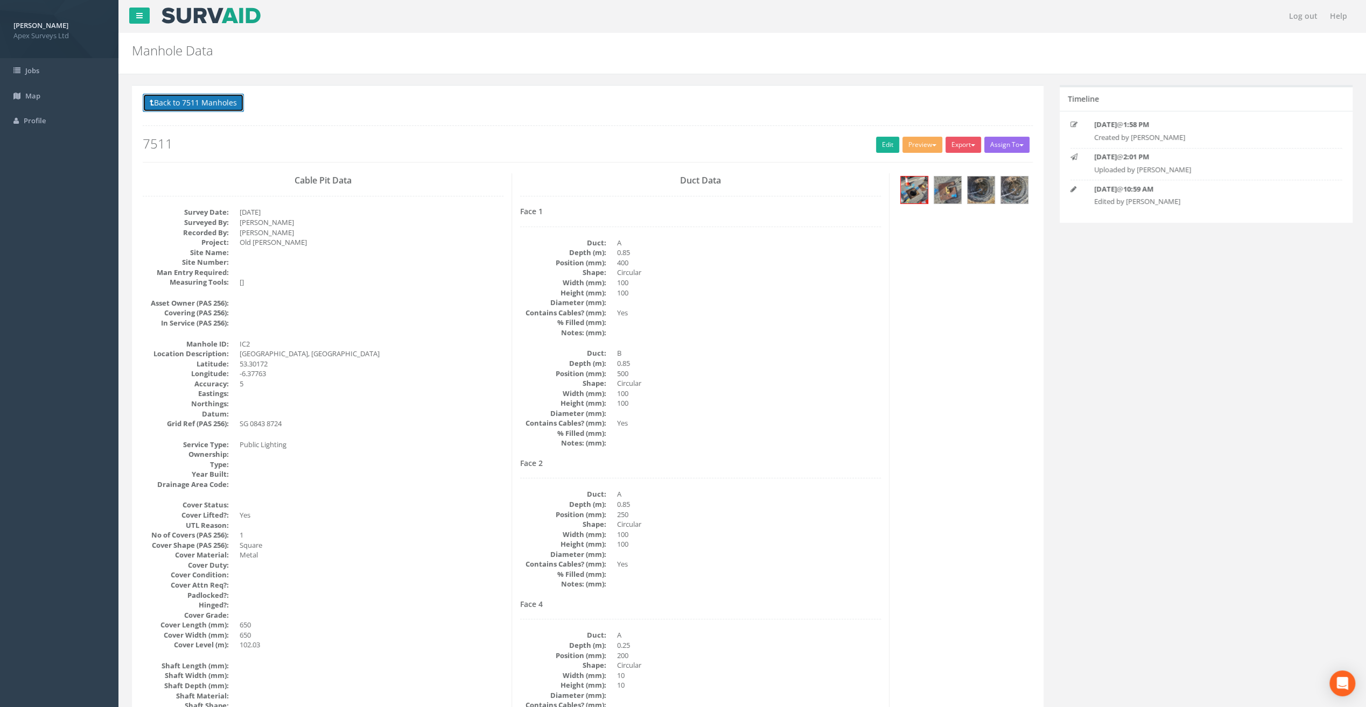
click at [205, 101] on button "Back to 7511 Manholes" at bounding box center [193, 103] width 101 height 18
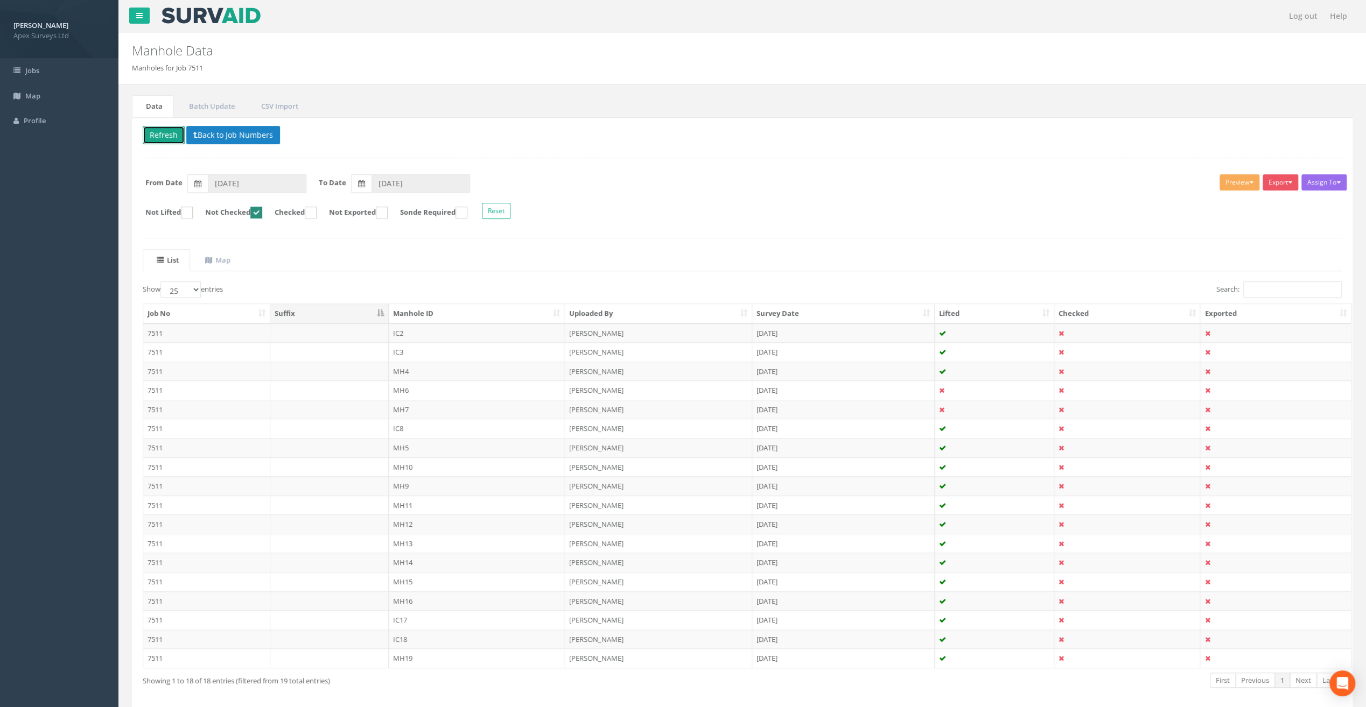
click at [156, 137] on button "Refresh" at bounding box center [164, 135] width 42 height 18
click at [409, 332] on td "IC3" at bounding box center [477, 332] width 176 height 19
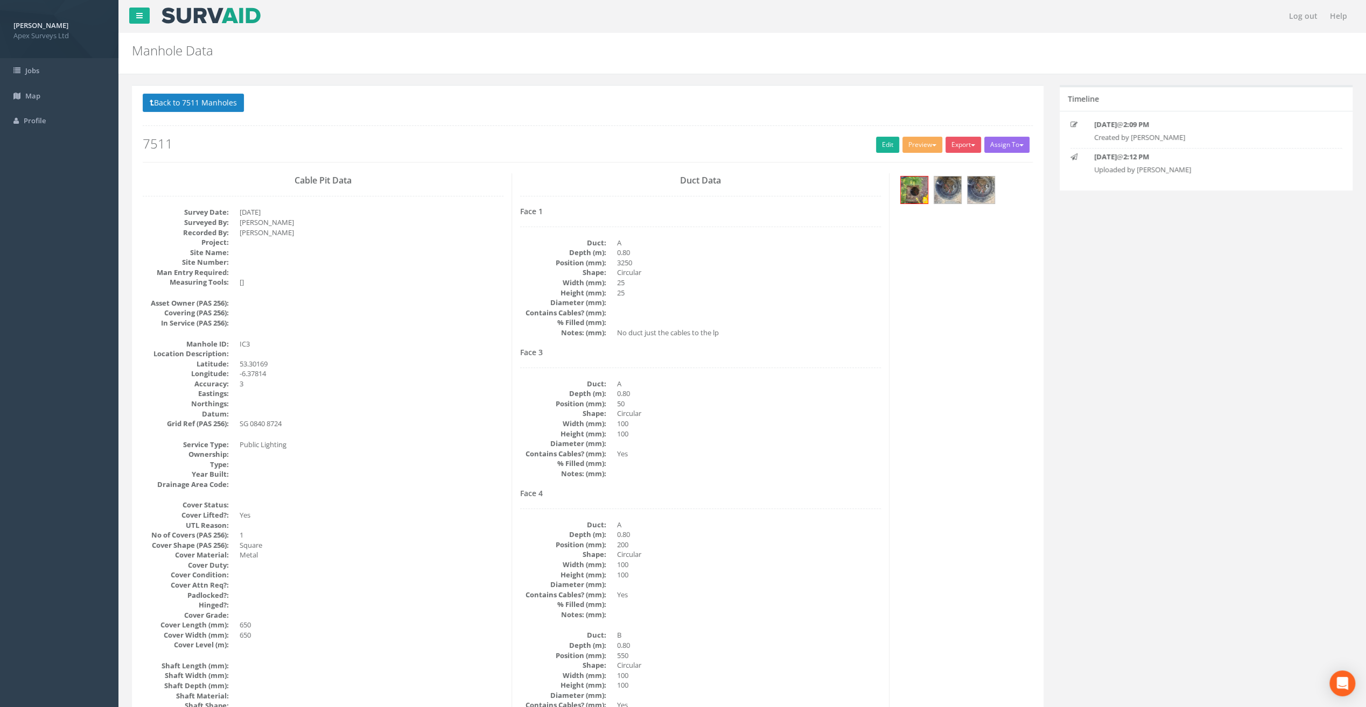
click at [244, 132] on div "Back to 7511 Manholes Back to Map Assign To No Companies Added Export Apex Manh…" at bounding box center [588, 128] width 890 height 68
click at [878, 143] on link "Edit" at bounding box center [887, 145] width 23 height 16
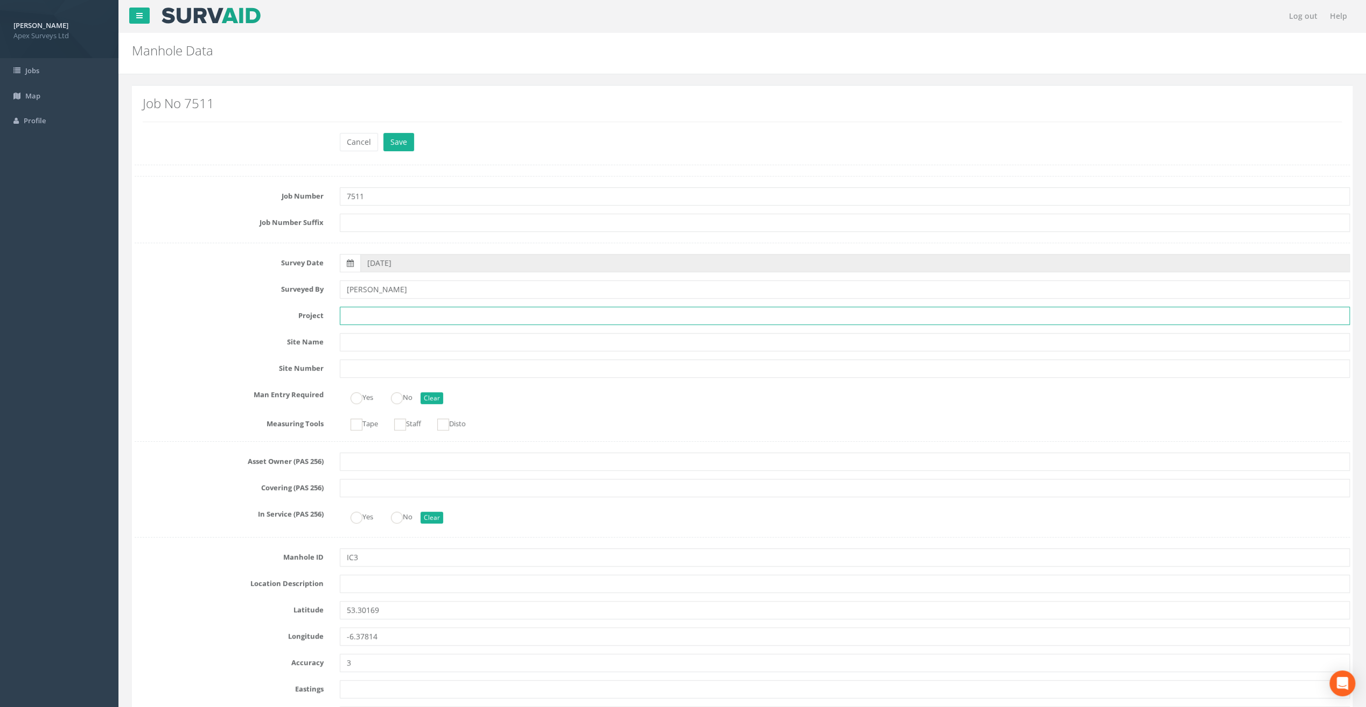
click at [355, 307] on input "text" at bounding box center [845, 316] width 1010 height 18
paste input "Old [PERSON_NAME]"
type input "Old [PERSON_NAME]"
click at [222, 121] on div "Job No 7511" at bounding box center [742, 108] width 1199 height 25
click at [364, 583] on input "text" at bounding box center [845, 584] width 1010 height 18
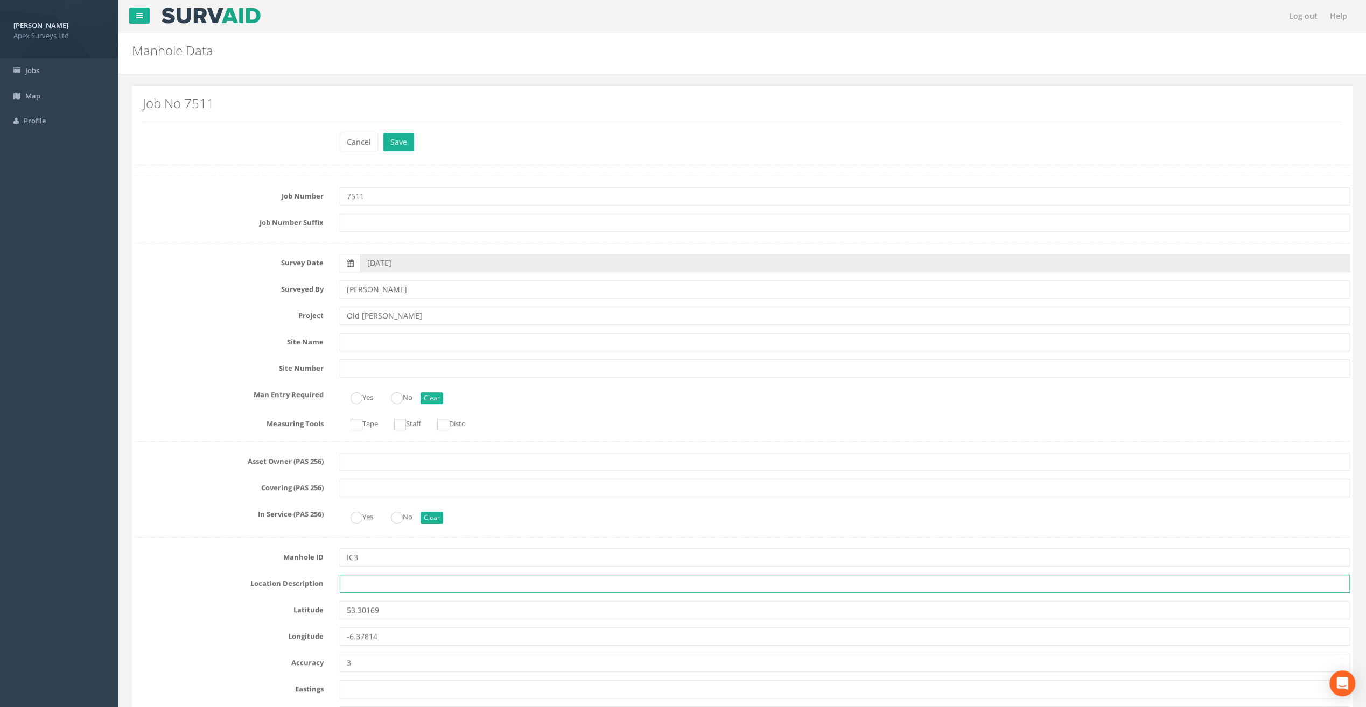
paste input "[GEOGRAPHIC_DATA], [GEOGRAPHIC_DATA]"
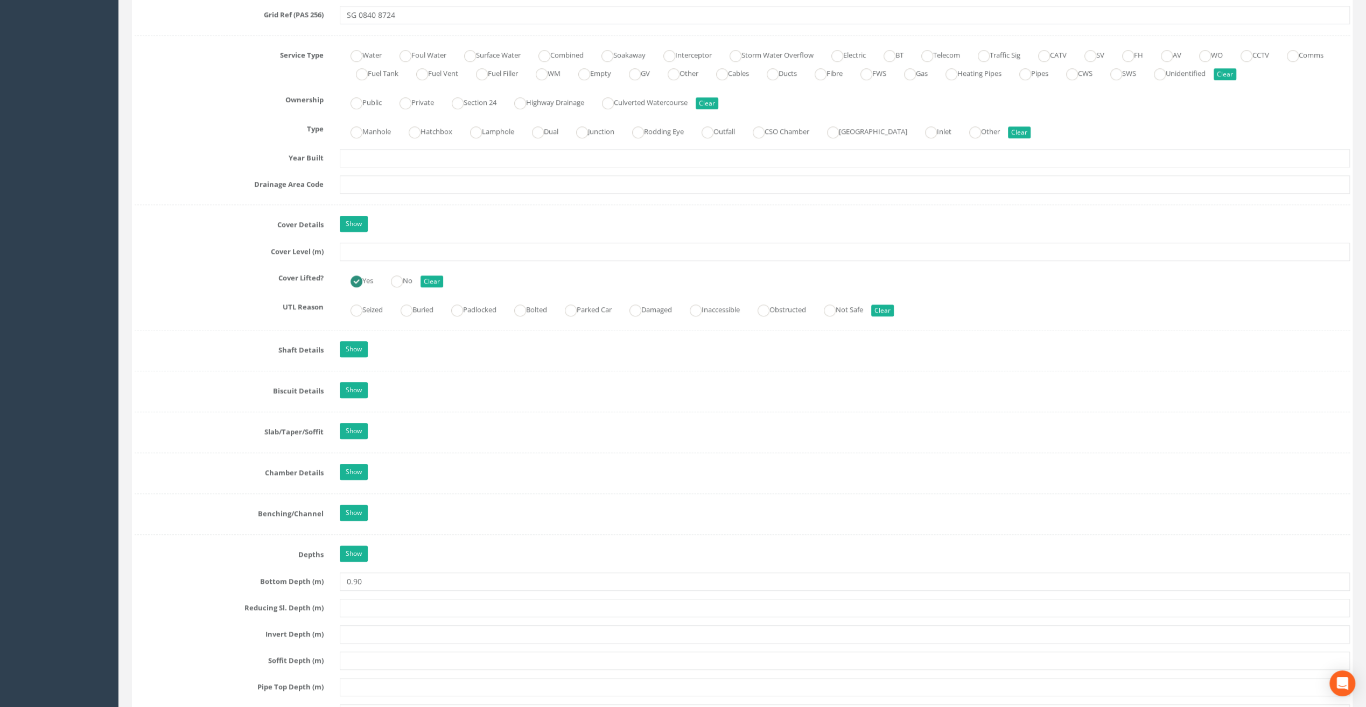
scroll to position [861, 0]
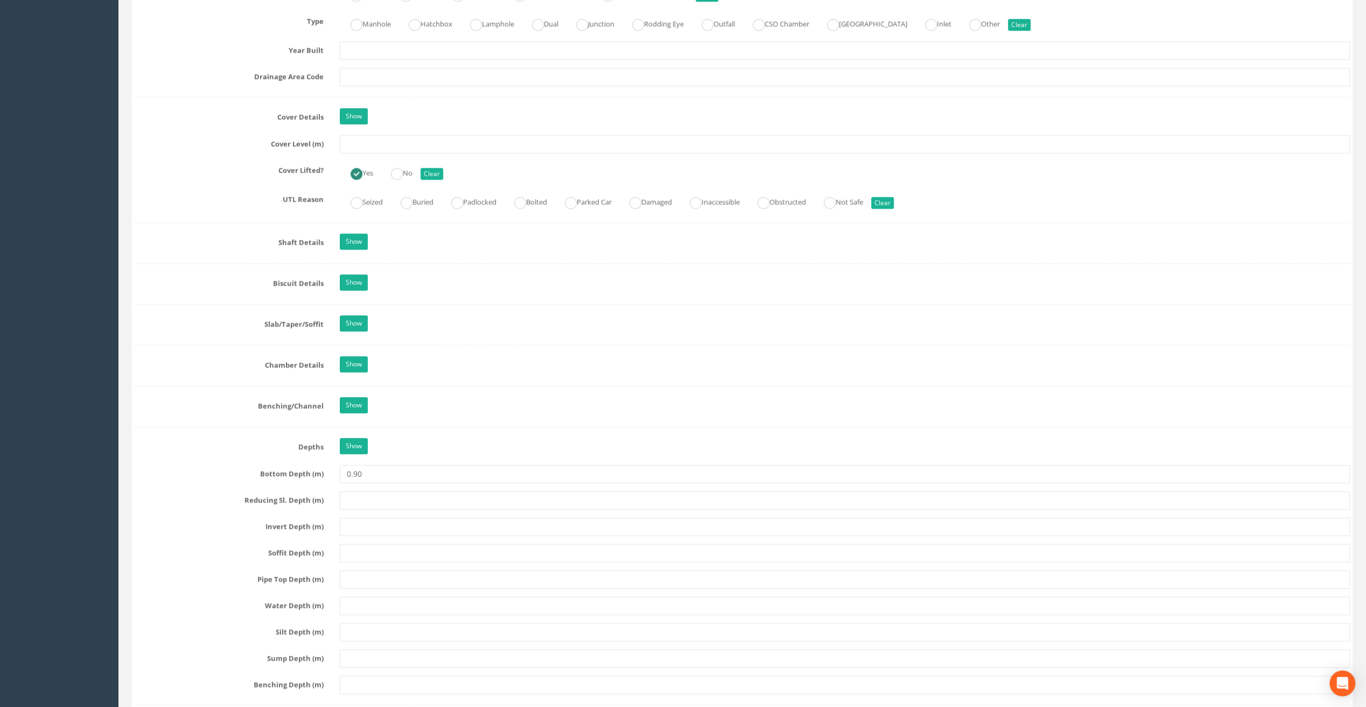
type input "[GEOGRAPHIC_DATA], [GEOGRAPHIC_DATA]"
click at [358, 141] on input "text" at bounding box center [845, 144] width 1010 height 18
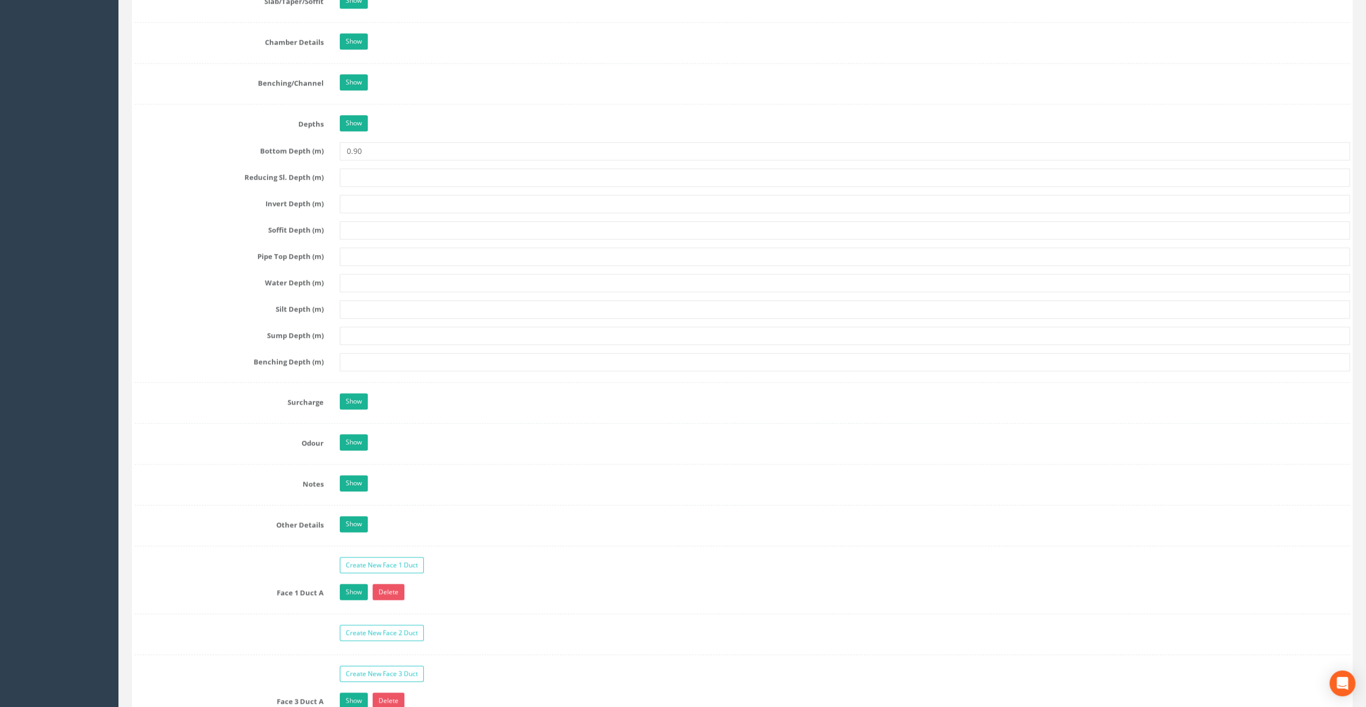
scroll to position [1507, 0]
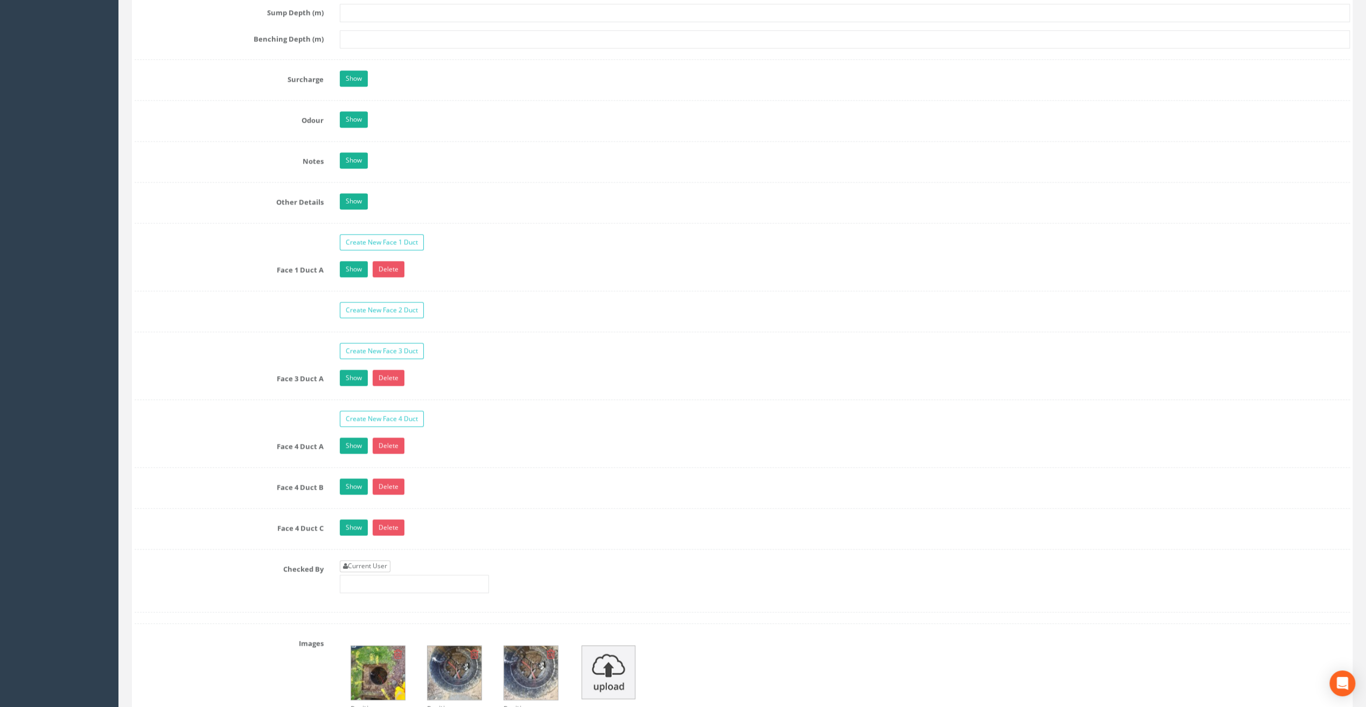
type input "101.98"
click at [363, 560] on link "Current User" at bounding box center [365, 566] width 51 height 12
type input "[PERSON_NAME]"
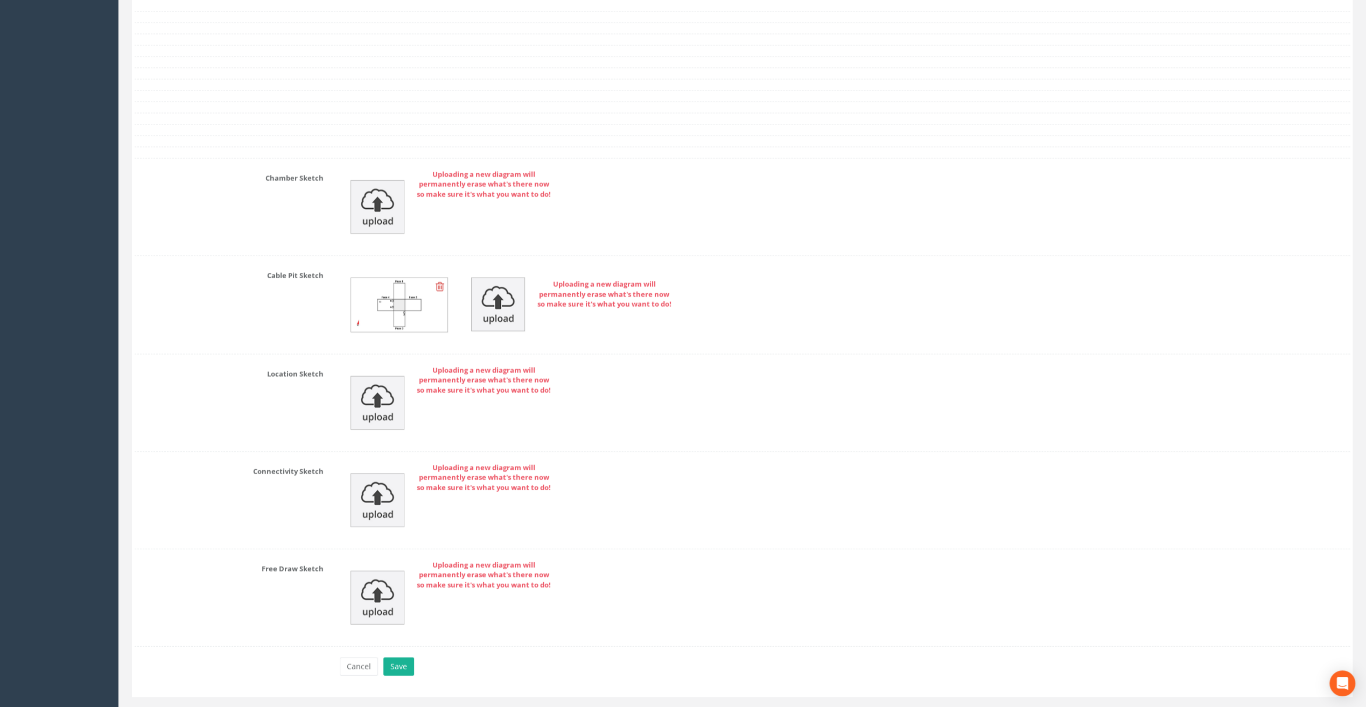
scroll to position [2261, 0]
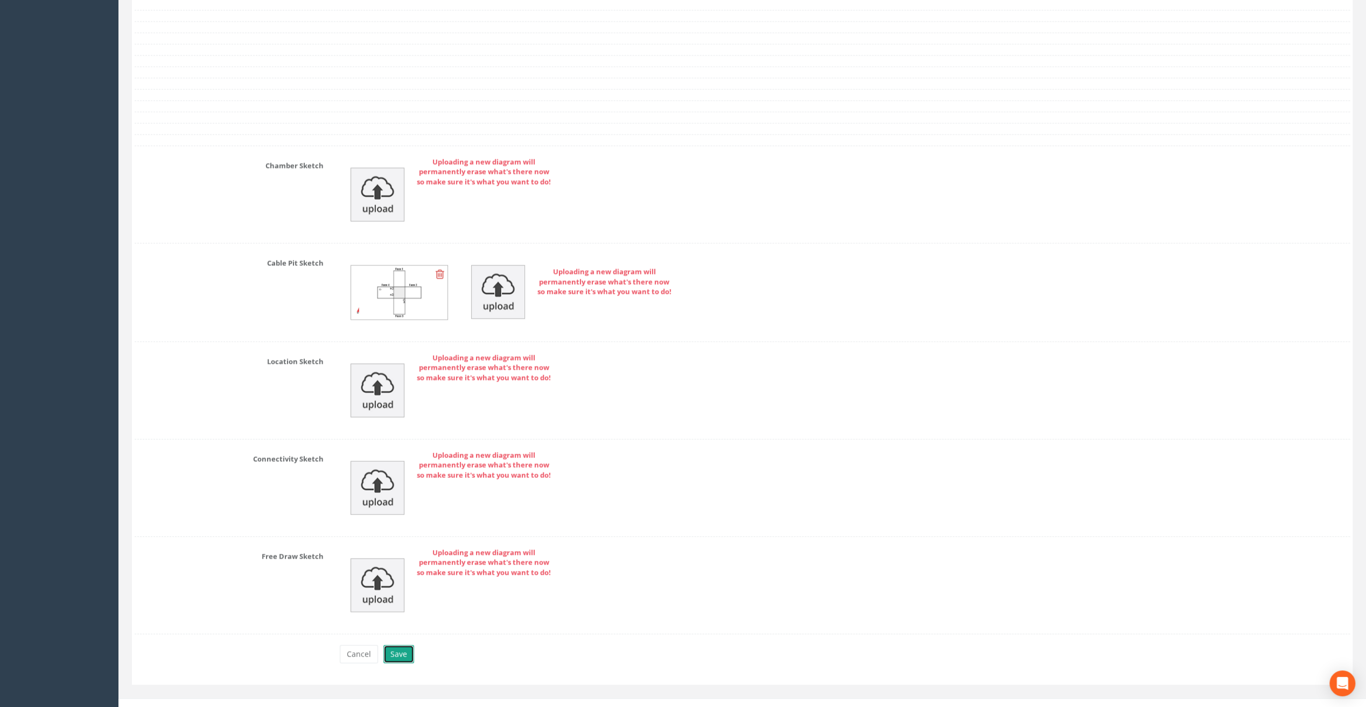
click at [395, 649] on button "Save" at bounding box center [398, 654] width 31 height 18
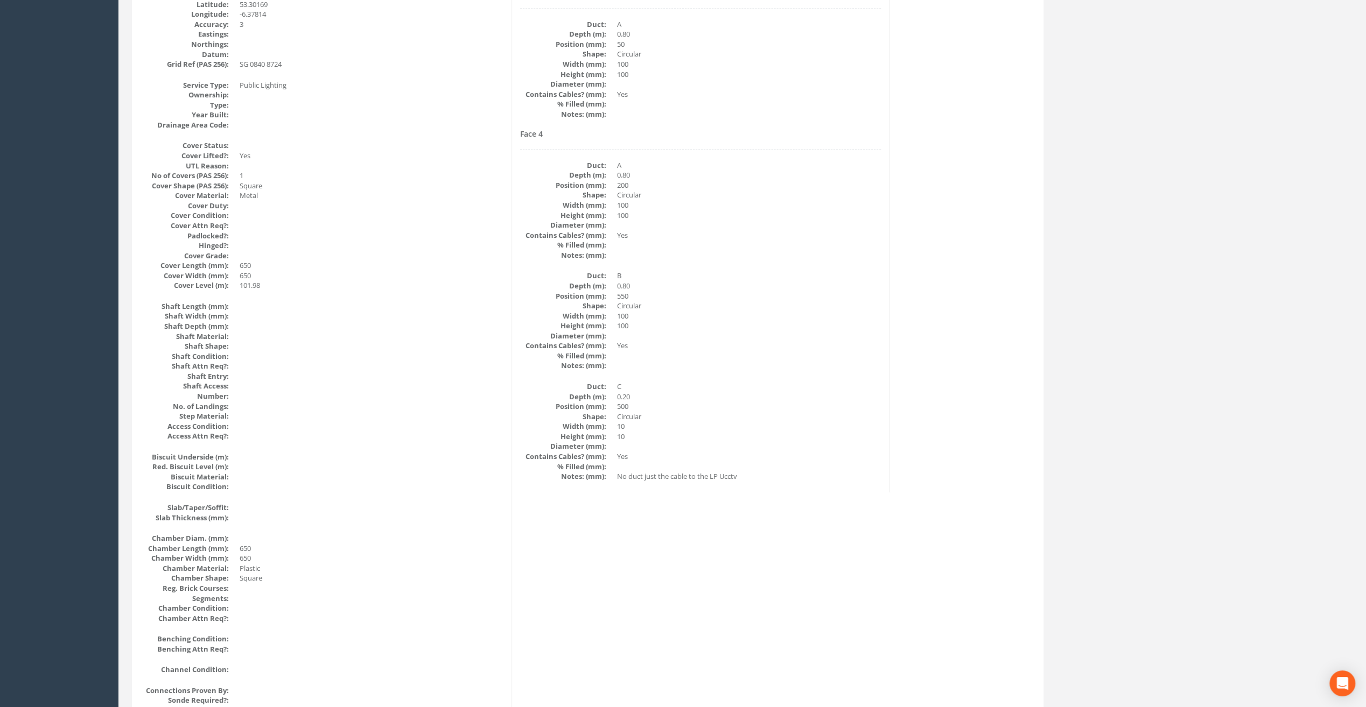
scroll to position [0, 0]
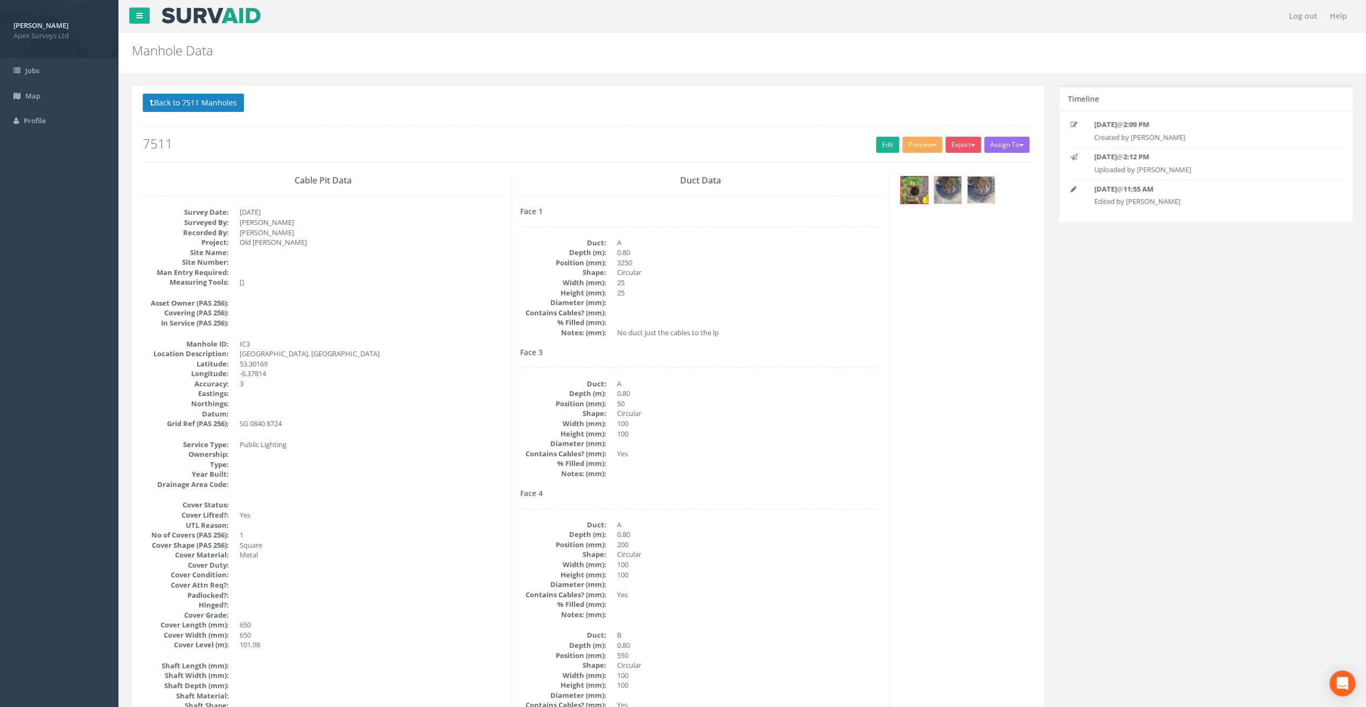
click at [985, 185] on img at bounding box center [980, 190] width 27 height 27
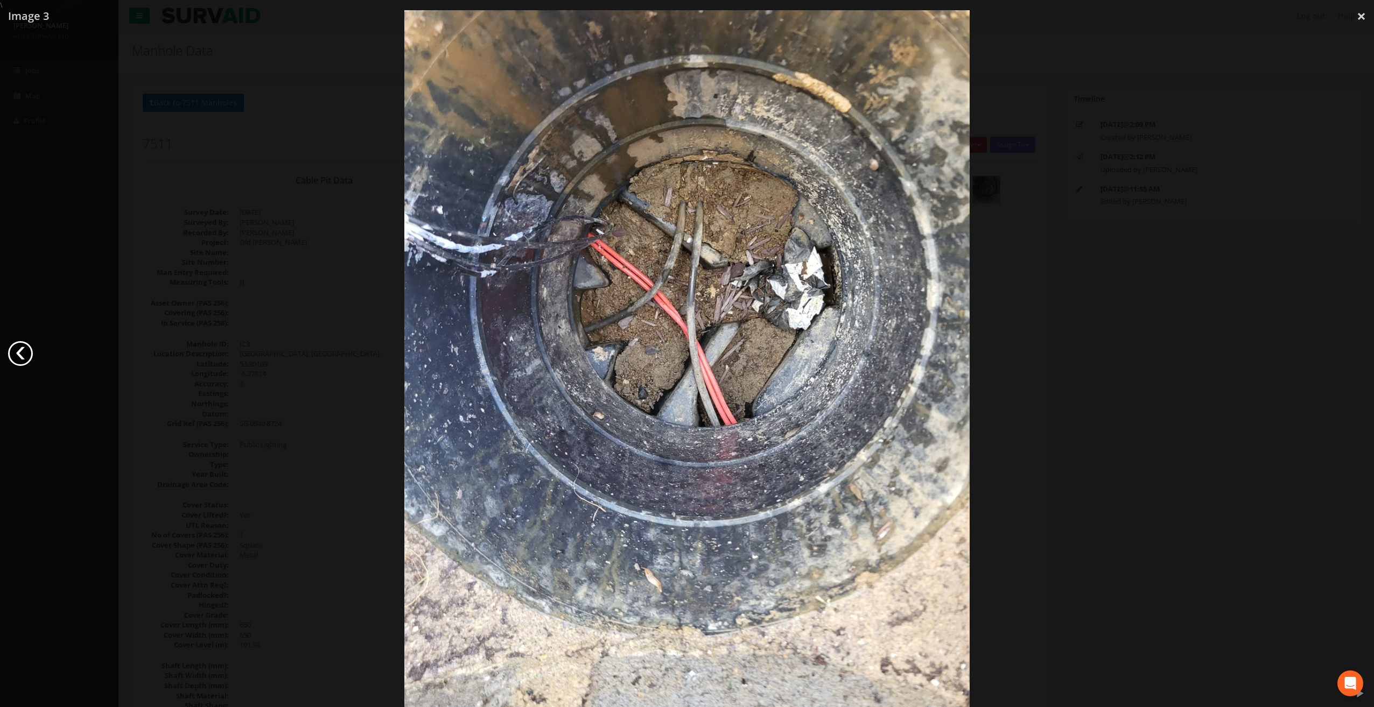
click at [19, 353] on link "‹" at bounding box center [20, 353] width 25 height 25
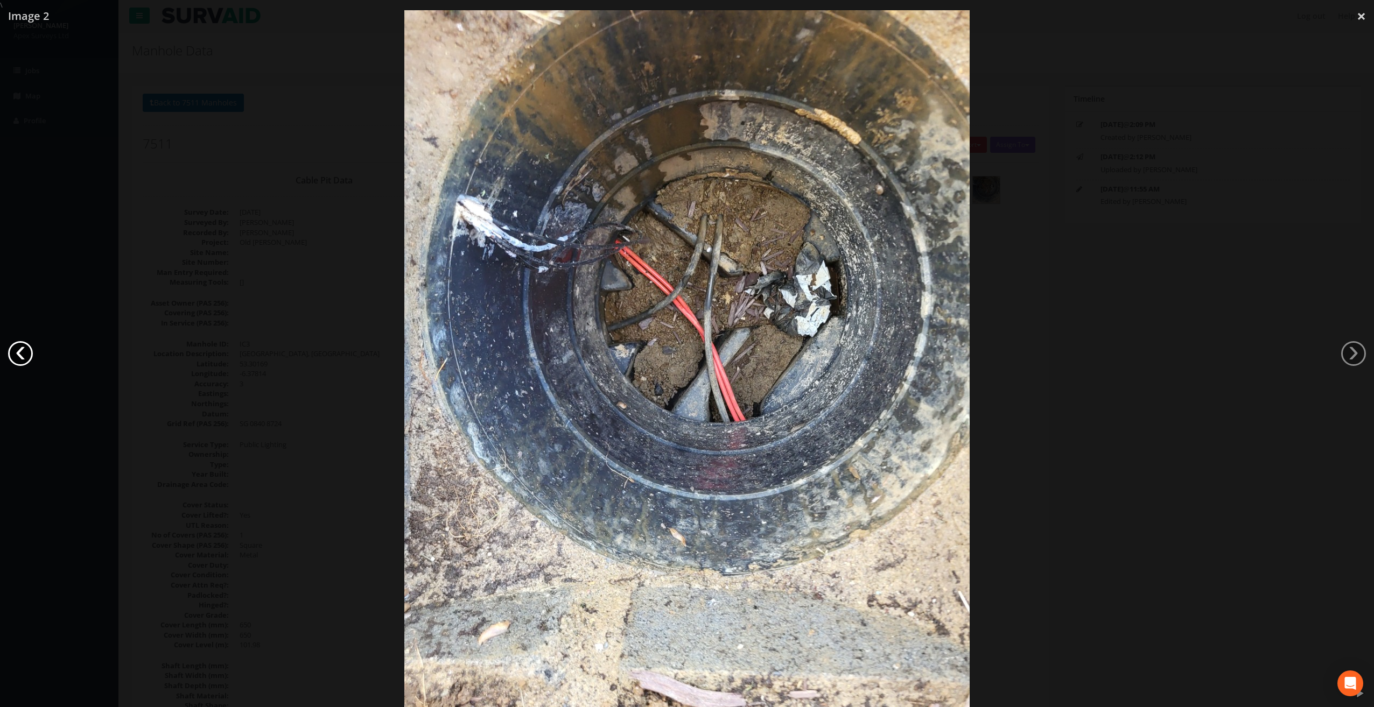
click at [19, 353] on link "‹" at bounding box center [20, 353] width 25 height 25
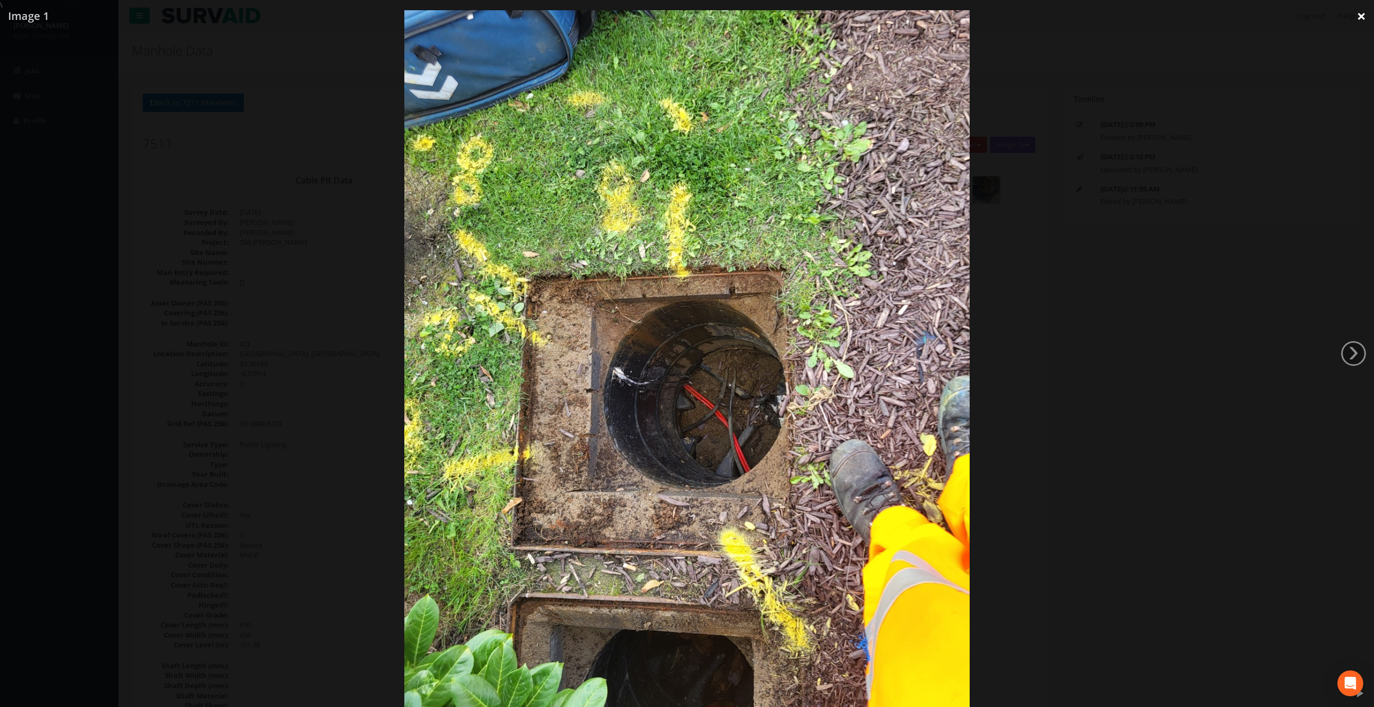
click at [1359, 18] on link "×" at bounding box center [1360, 16] width 25 height 32
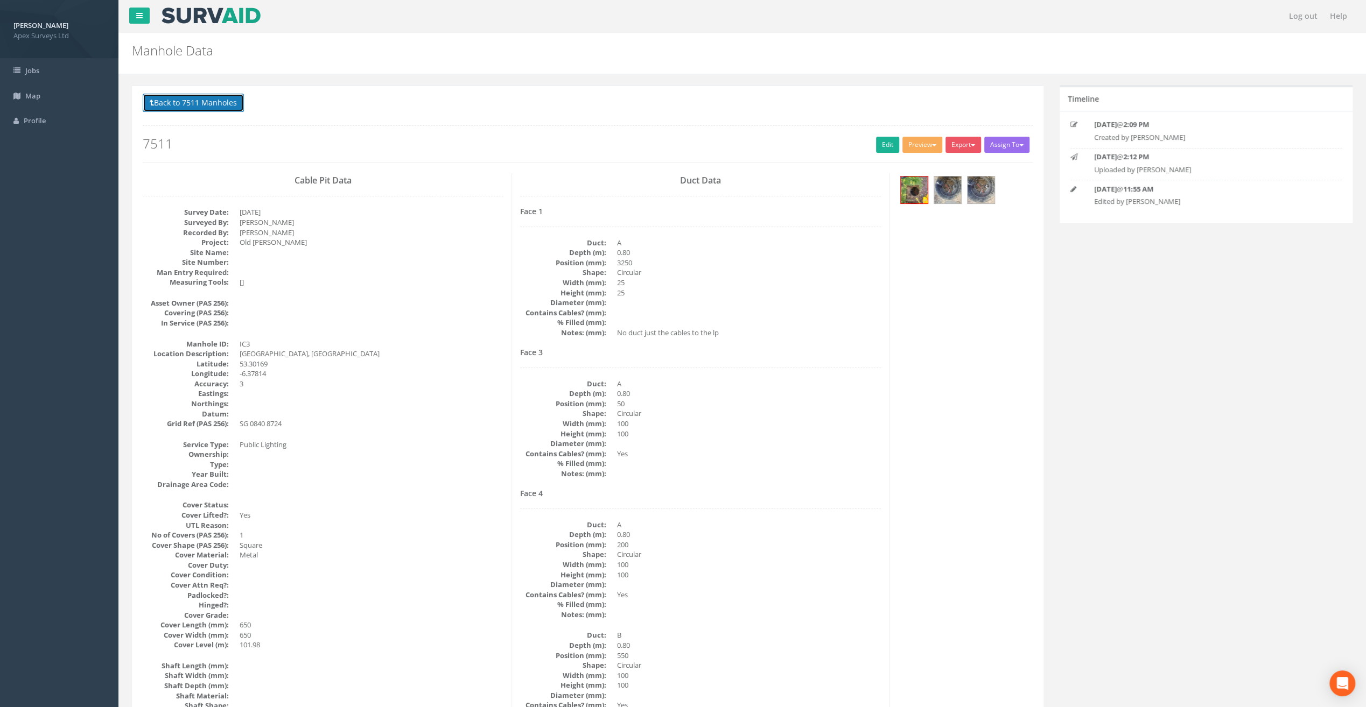
click at [210, 101] on button "Back to 7511 Manholes" at bounding box center [193, 103] width 101 height 18
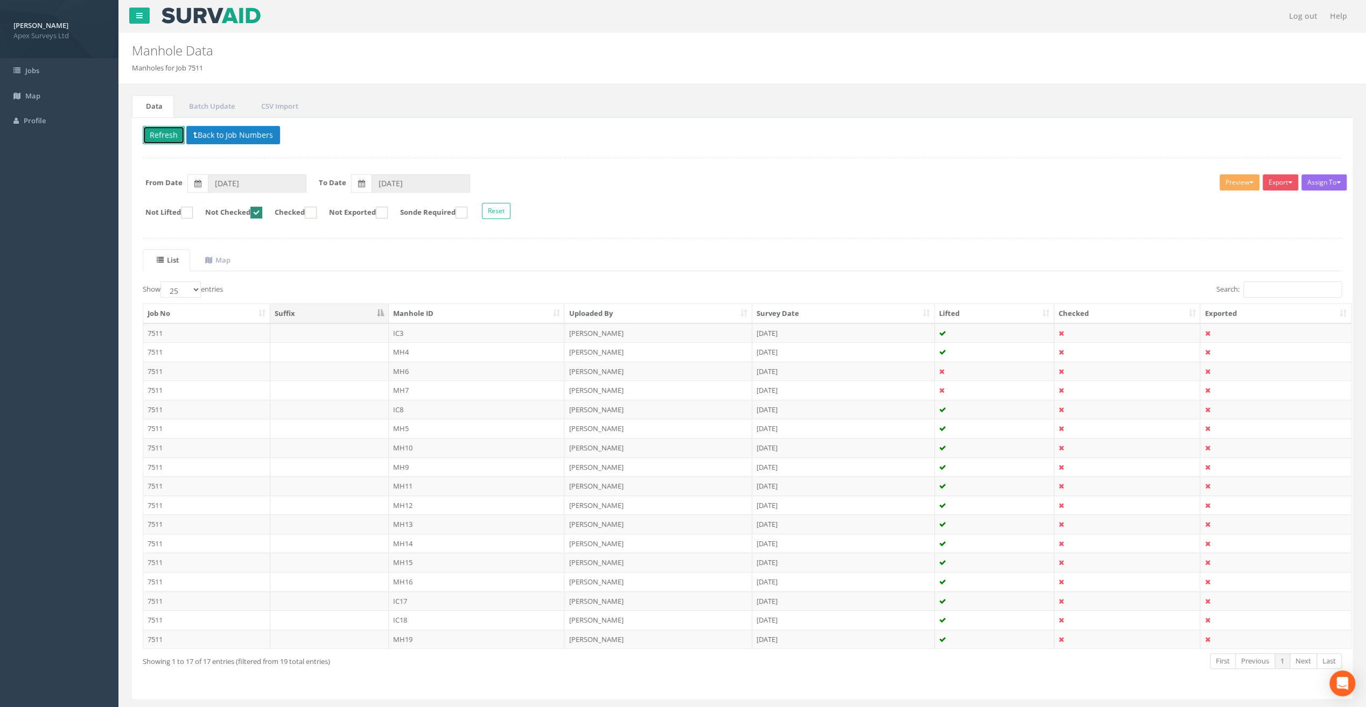
click at [157, 133] on button "Refresh" at bounding box center [164, 135] width 42 height 18
click at [403, 330] on td "MH4" at bounding box center [477, 332] width 176 height 19
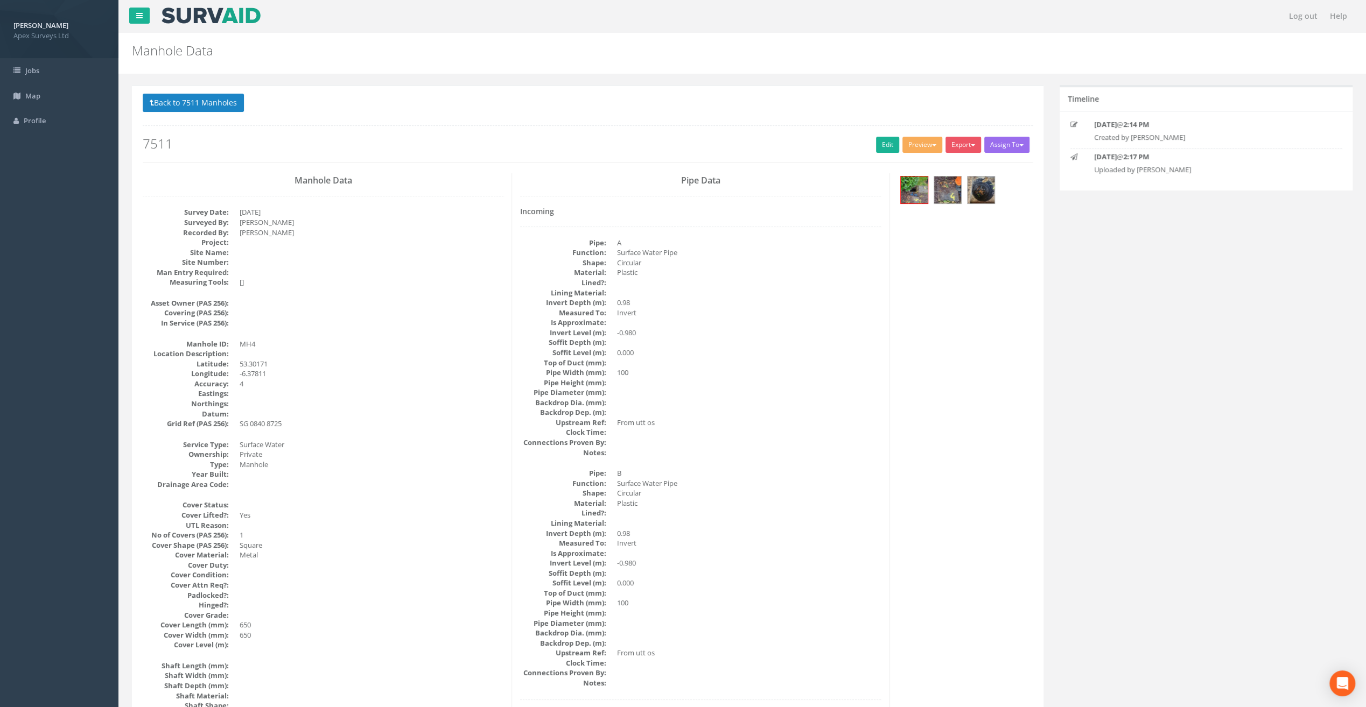
click at [895, 143] on h2 "7511" at bounding box center [588, 144] width 890 height 14
click at [876, 143] on link "Edit" at bounding box center [887, 145] width 23 height 16
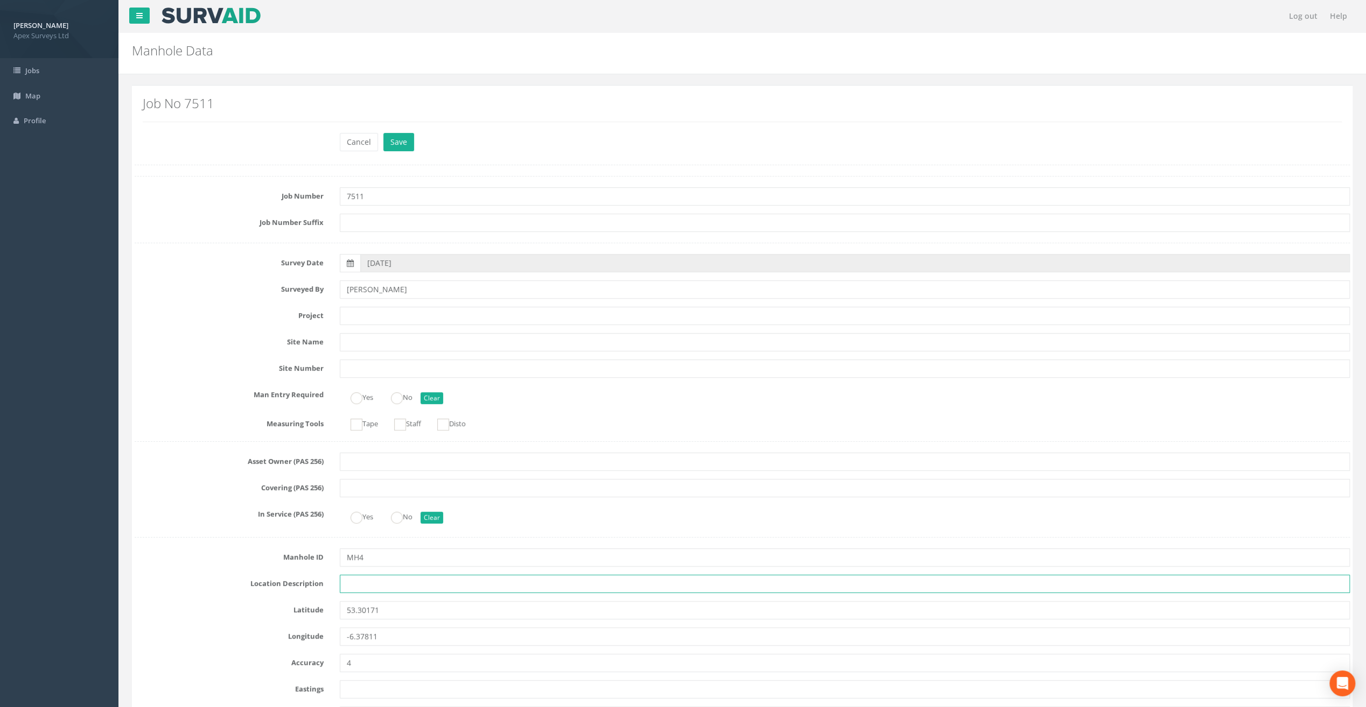
click at [349, 585] on input "text" at bounding box center [845, 584] width 1010 height 18
paste input "Fin with it"
drag, startPoint x: 287, startPoint y: 577, endPoint x: 254, endPoint y: 577, distance: 33.4
click at [254, 577] on div "Location Description Fin with it" at bounding box center [741, 584] width 1231 height 18
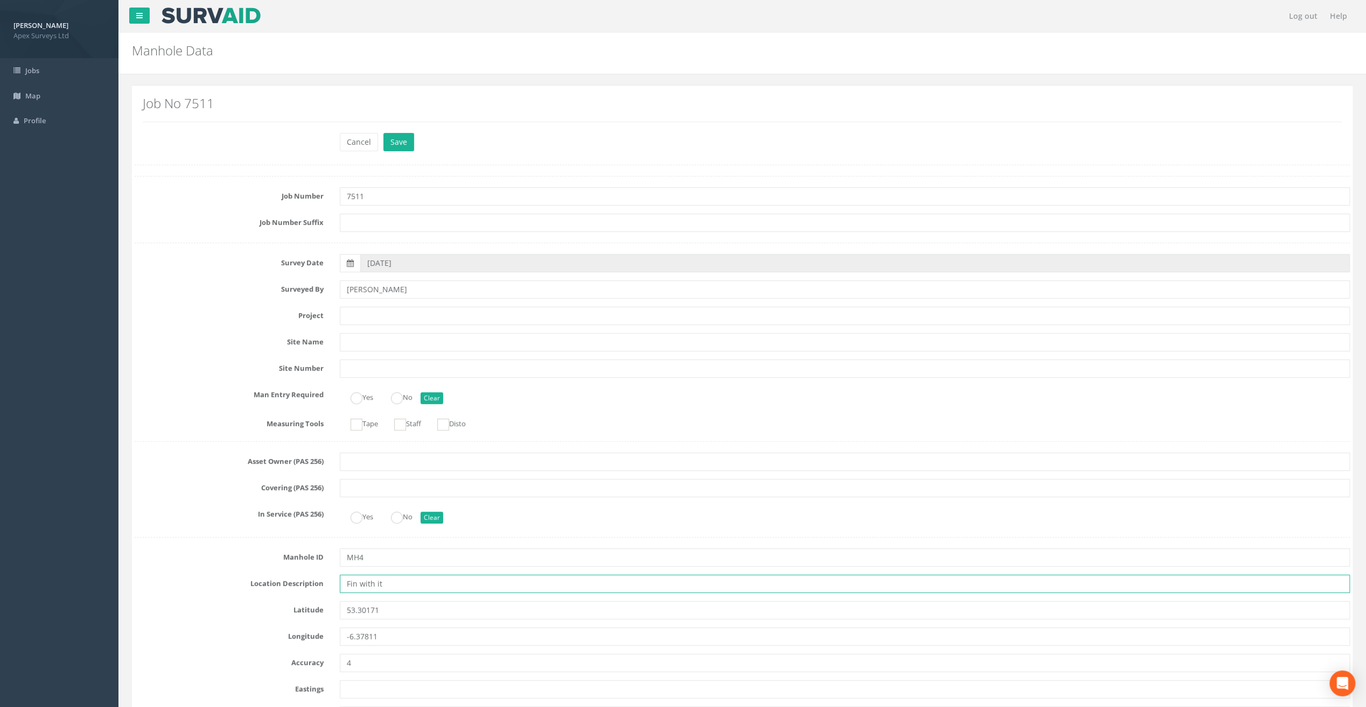
paste input "[GEOGRAPHIC_DATA], [GEOGRAPHIC_DATA]"
type input "[GEOGRAPHIC_DATA], [GEOGRAPHIC_DATA]"
click at [118, 124] on link "Profile" at bounding box center [59, 120] width 118 height 25
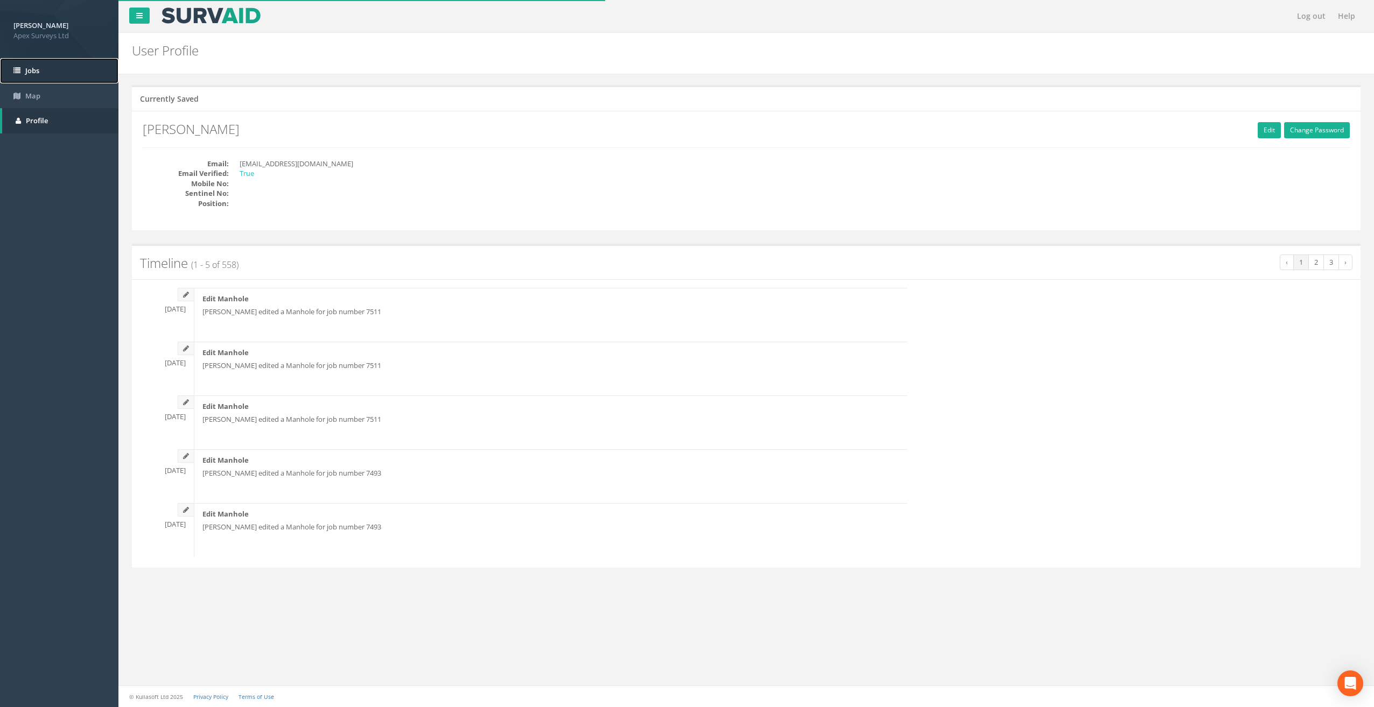
click at [39, 70] on span "Jobs" at bounding box center [32, 71] width 14 height 10
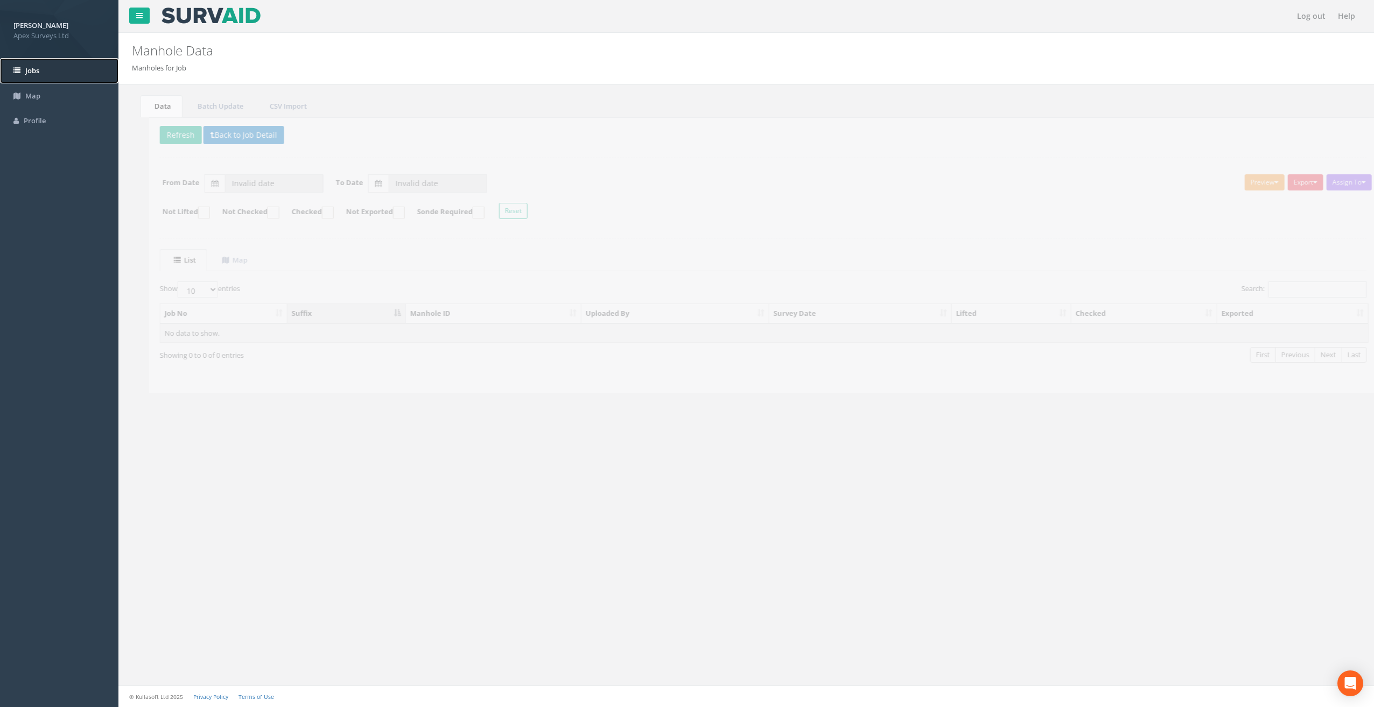
click at [33, 71] on span "Jobs" at bounding box center [32, 71] width 14 height 10
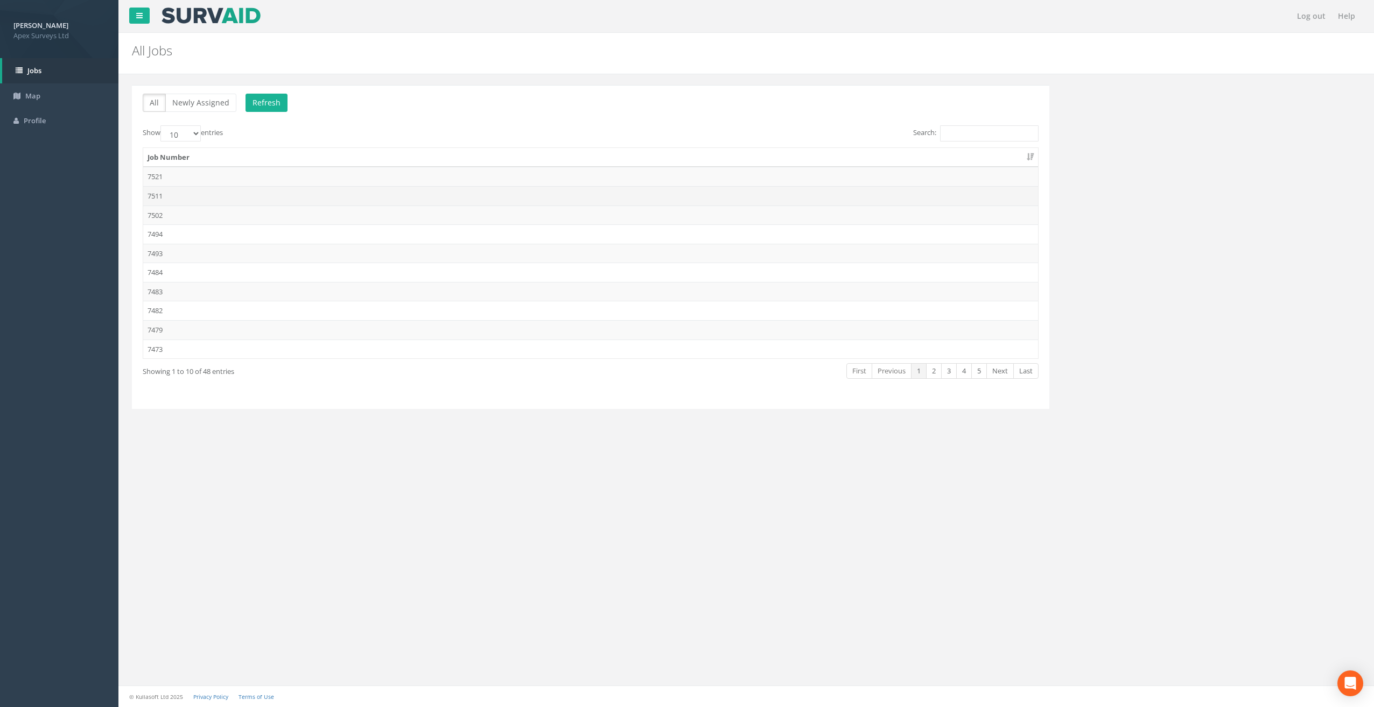
click at [161, 189] on td "7511" at bounding box center [590, 195] width 895 height 19
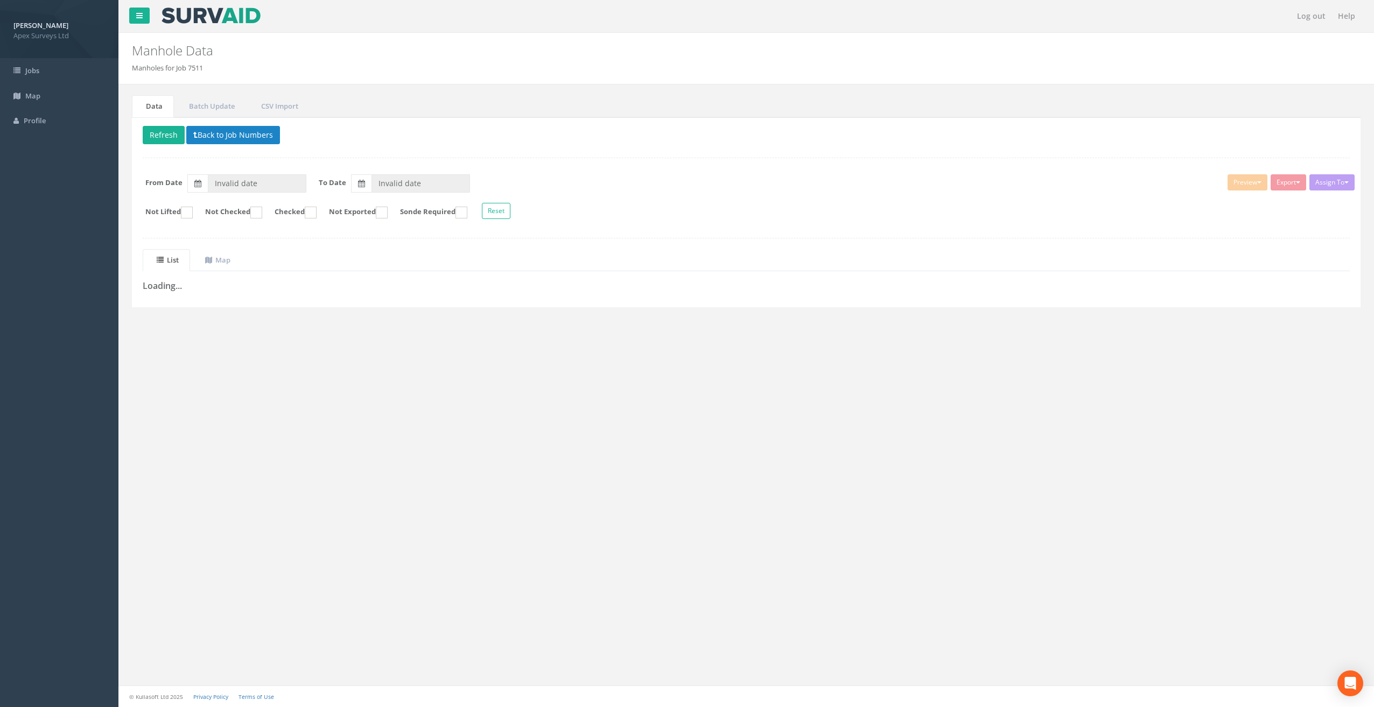
type input "[DATE]"
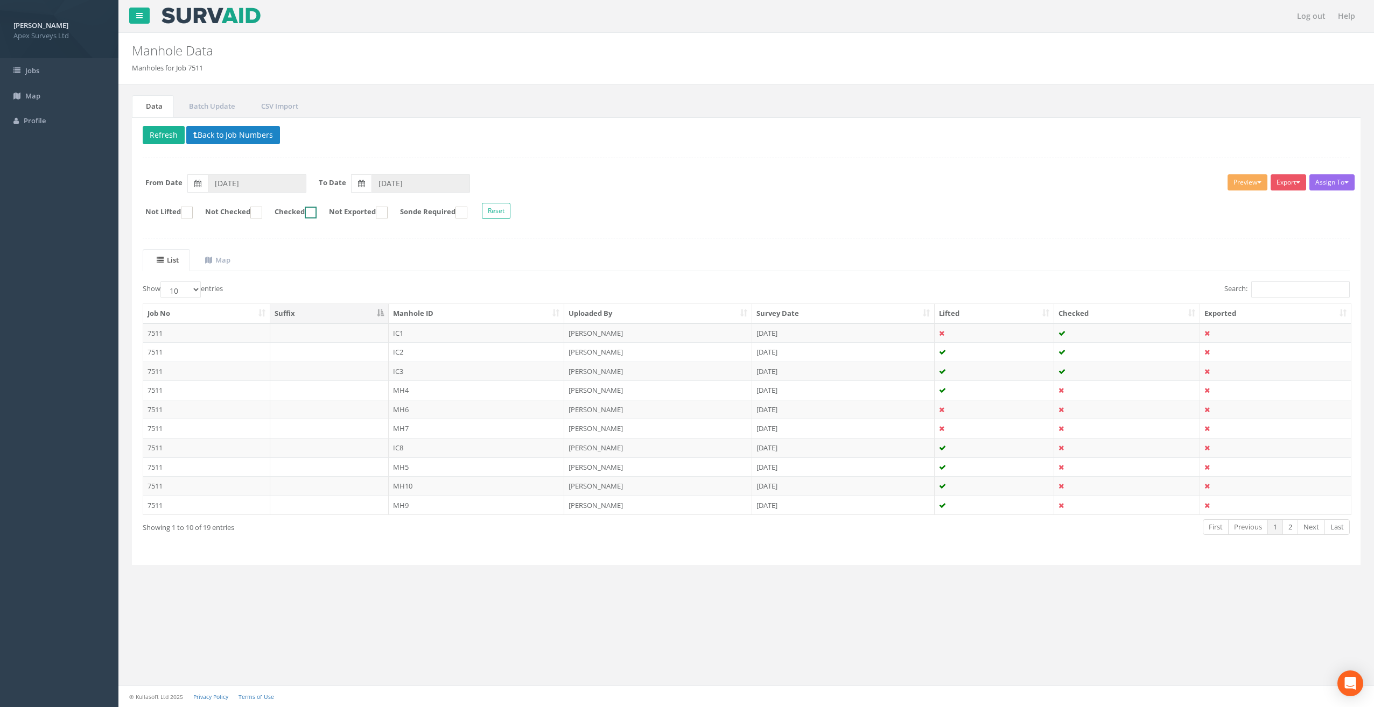
click at [273, 210] on form "Not Lifted Not Checked Checked Not Exported Sonde Required Reset" at bounding box center [746, 212] width 1223 height 19
click at [272, 212] on form "Not Lifted Not Checked Checked Not Exported Sonde Required Reset" at bounding box center [746, 212] width 1223 height 19
click at [262, 209] on ins at bounding box center [256, 213] width 12 height 12
checkbox input "true"
click at [198, 288] on select "10 25 50 100" at bounding box center [180, 290] width 40 height 16
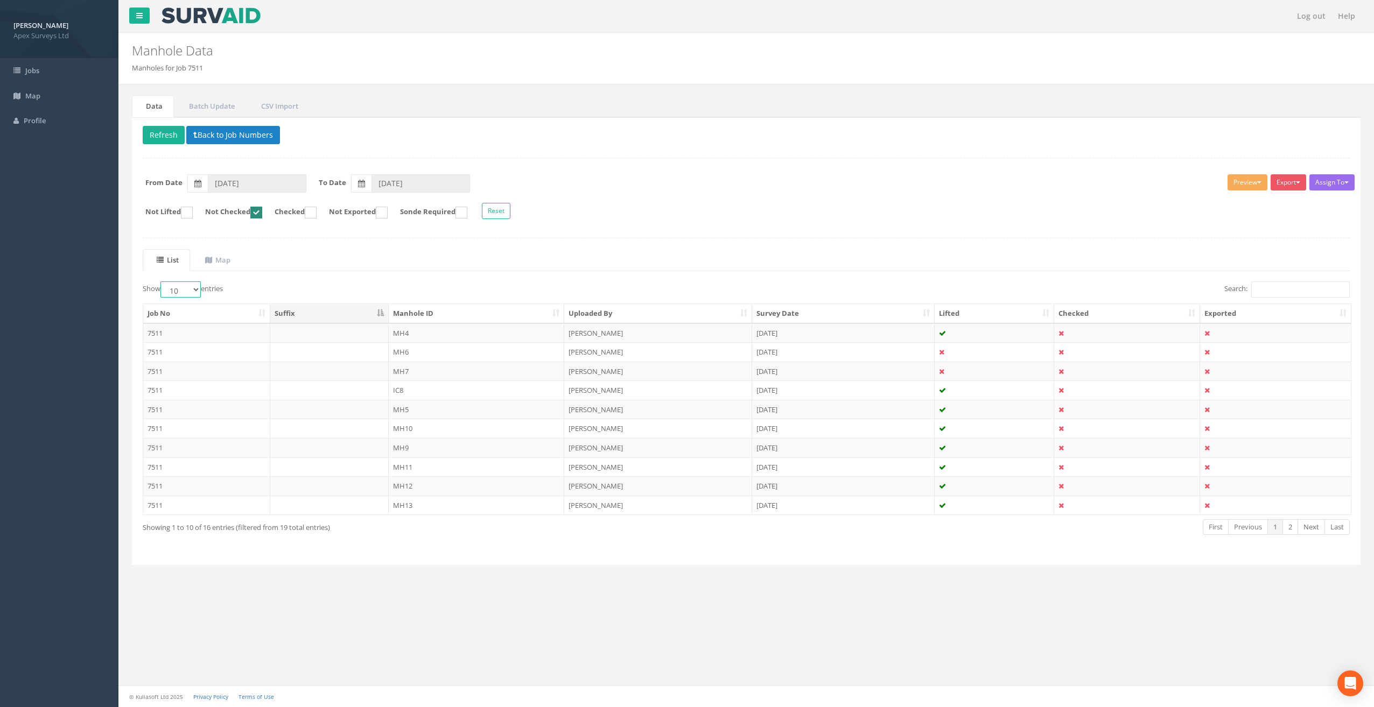
select select "25"
click at [162, 282] on select "10 25 50 100" at bounding box center [180, 290] width 40 height 16
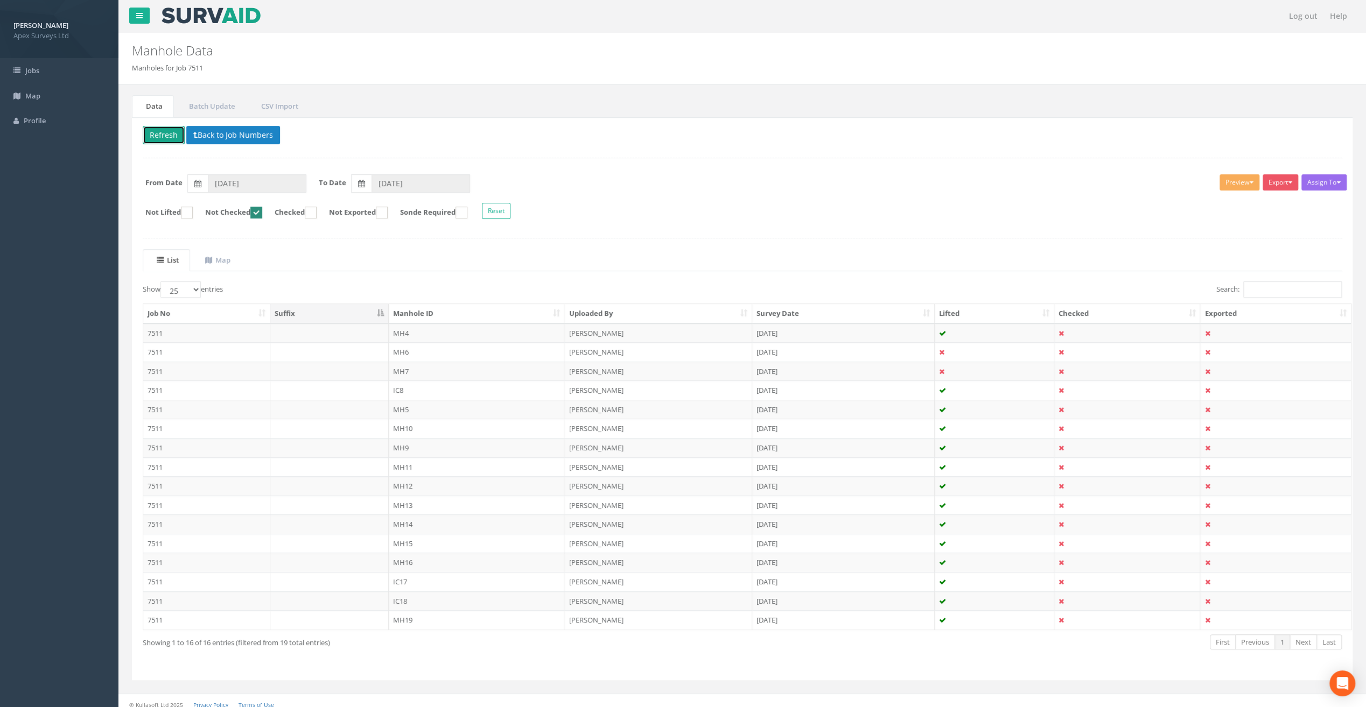
click at [161, 136] on button "Refresh" at bounding box center [164, 135] width 42 height 18
click at [400, 330] on td "MH4" at bounding box center [477, 332] width 176 height 19
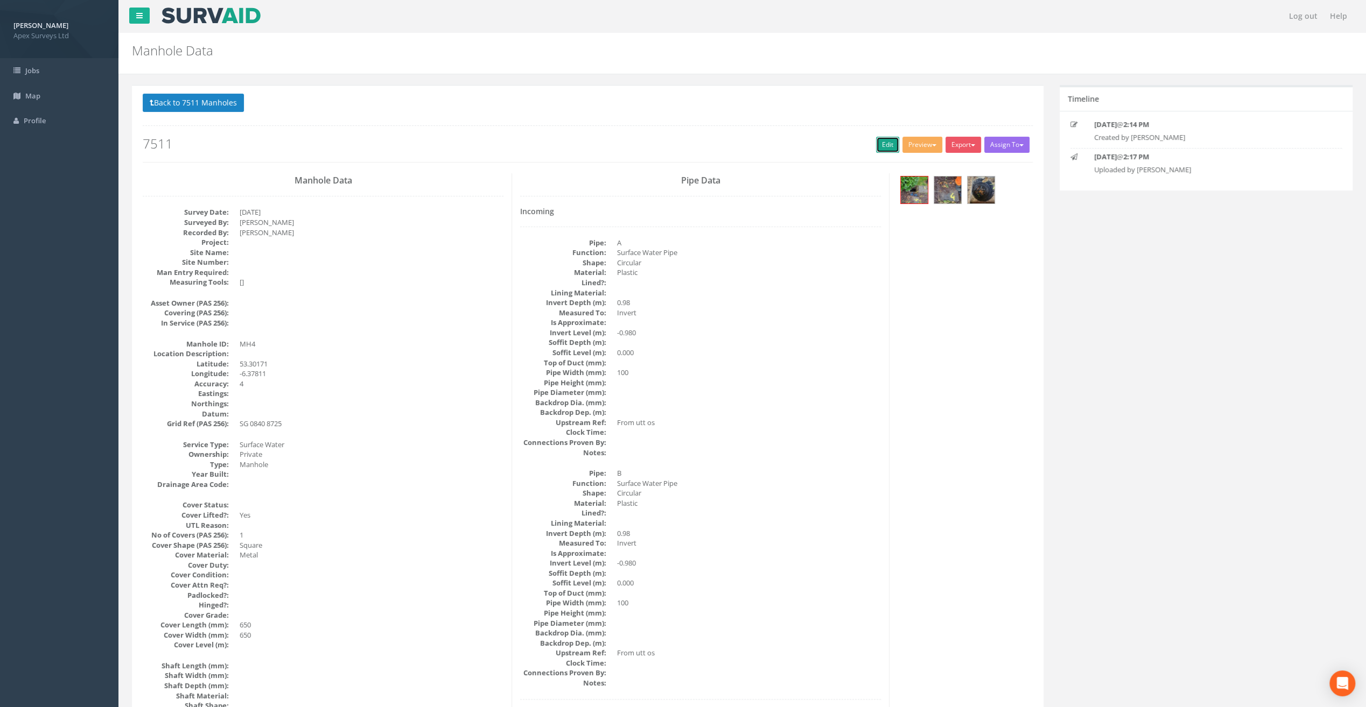
click at [887, 149] on link "Edit" at bounding box center [887, 145] width 23 height 16
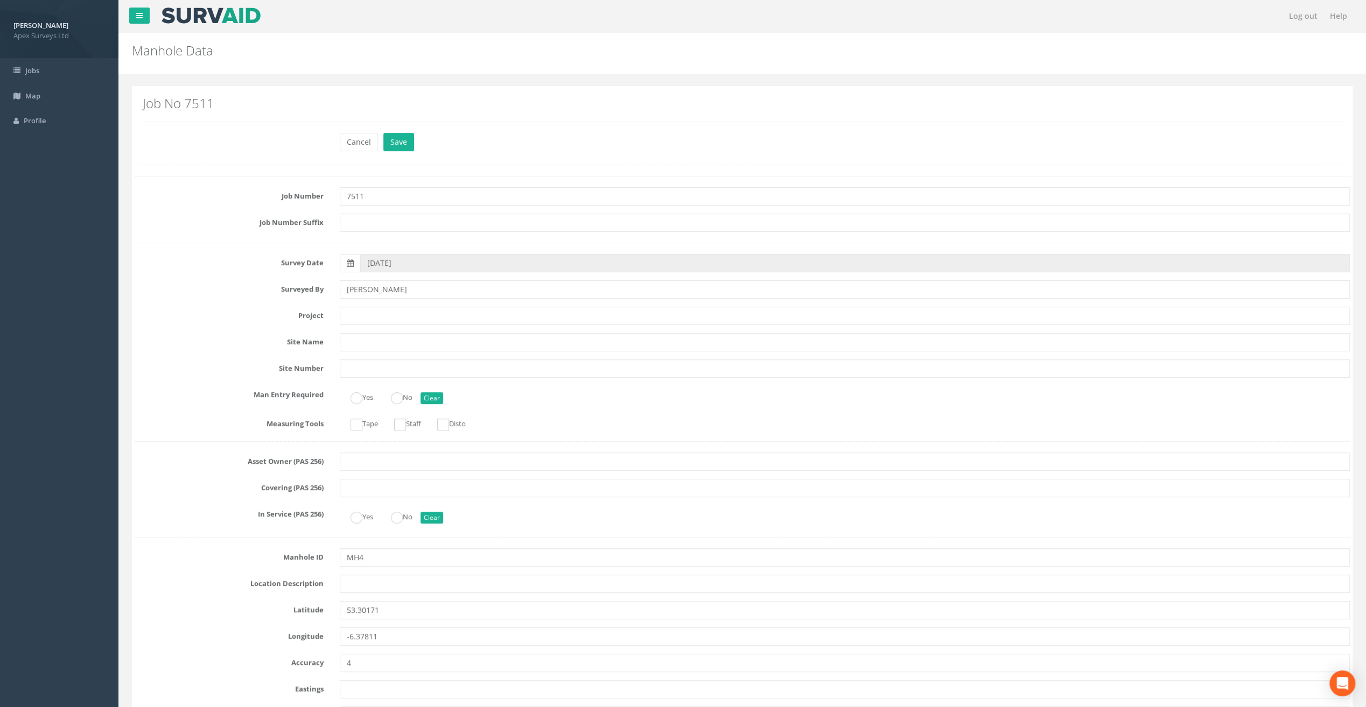
click at [273, 124] on div "Job No 7511" at bounding box center [742, 113] width 1215 height 39
click at [351, 308] on input "text" at bounding box center [845, 316] width 1010 height 18
paste input "Old [PERSON_NAME]"
type input "Old [PERSON_NAME]"
click at [204, 146] on div "Cancel Save Delete" at bounding box center [741, 143] width 1231 height 21
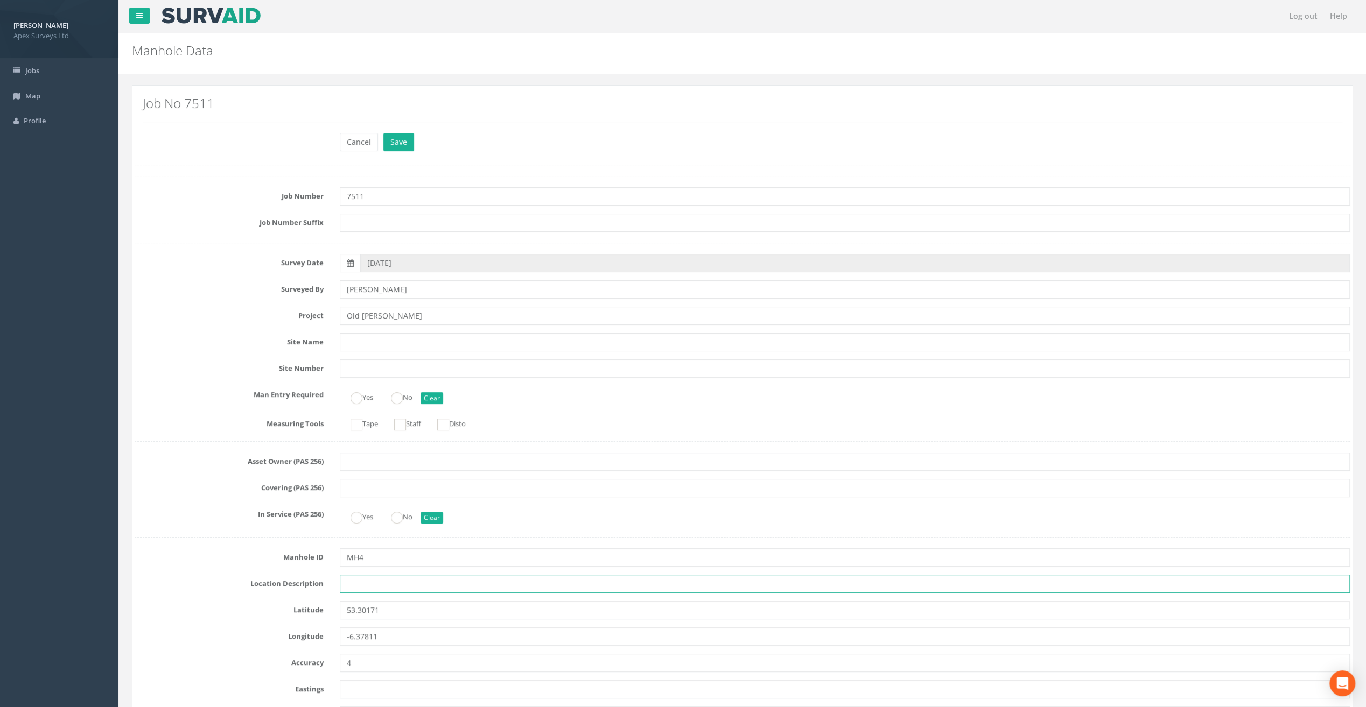
click at [383, 584] on input "text" at bounding box center [845, 584] width 1010 height 18
paste input "[GEOGRAPHIC_DATA], [GEOGRAPHIC_DATA]"
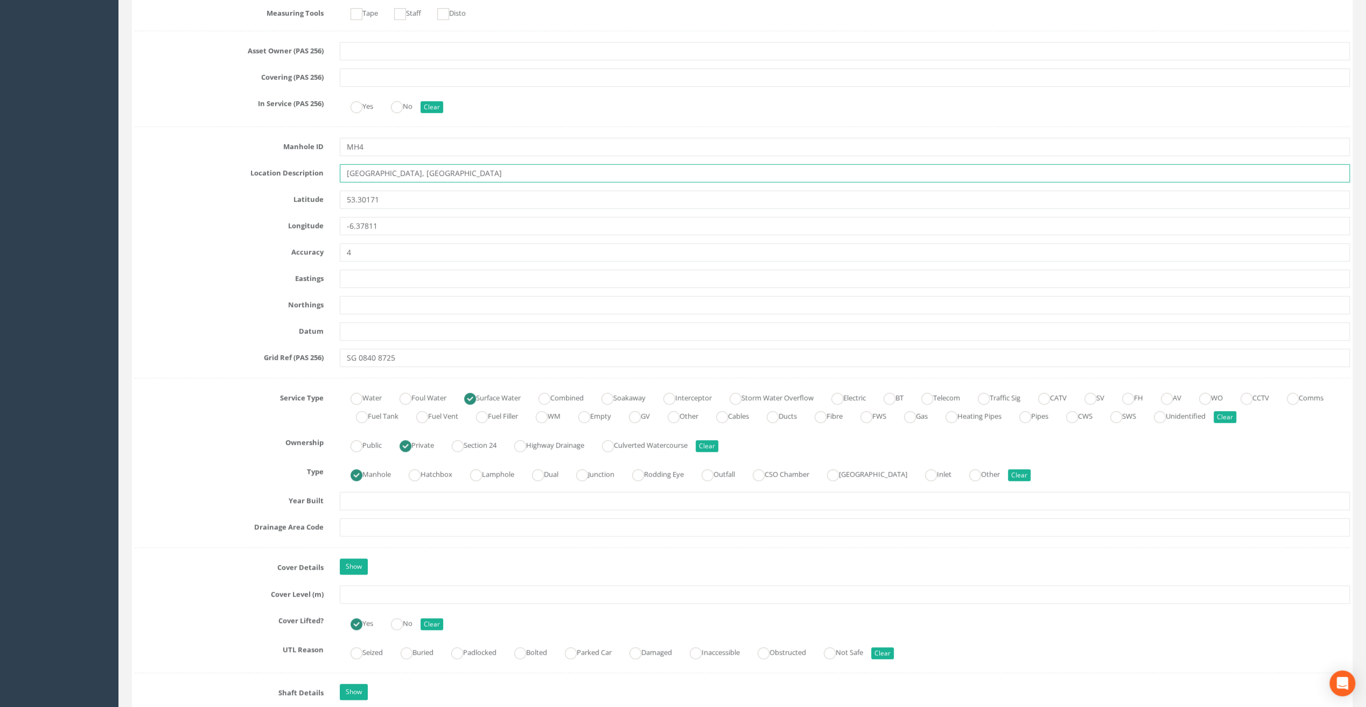
scroll to position [484, 0]
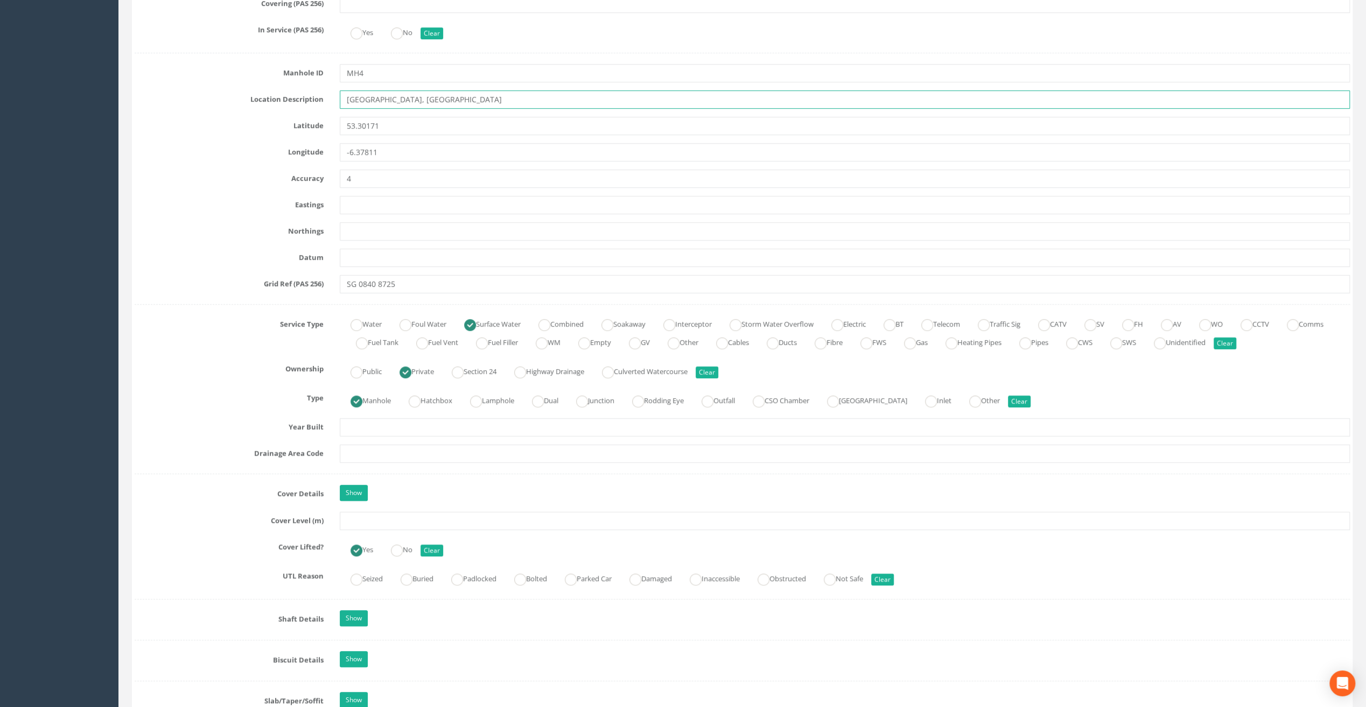
type input "[GEOGRAPHIC_DATA], [GEOGRAPHIC_DATA]"
click at [371, 522] on input "text" at bounding box center [845, 521] width 1010 height 18
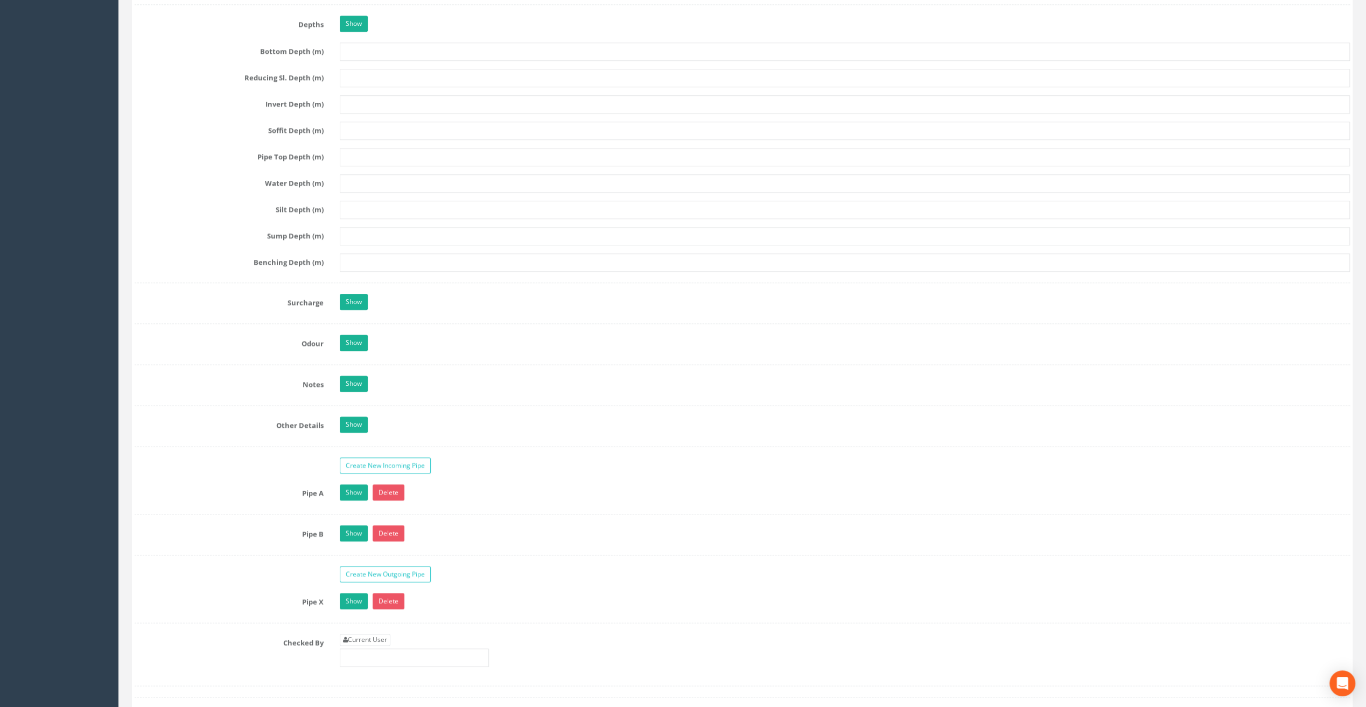
scroll to position [1453, 0]
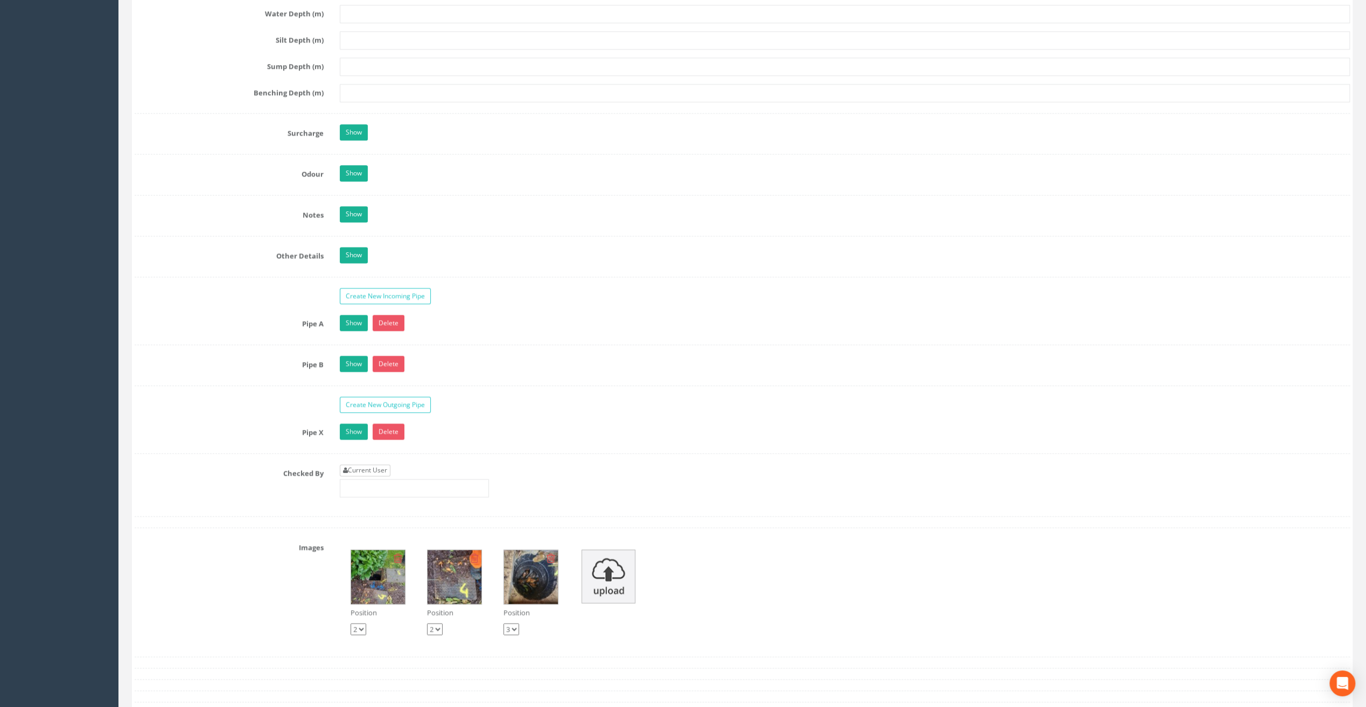
type input "101.99"
click at [367, 465] on link "Current User" at bounding box center [365, 471] width 51 height 12
type input "[PERSON_NAME]"
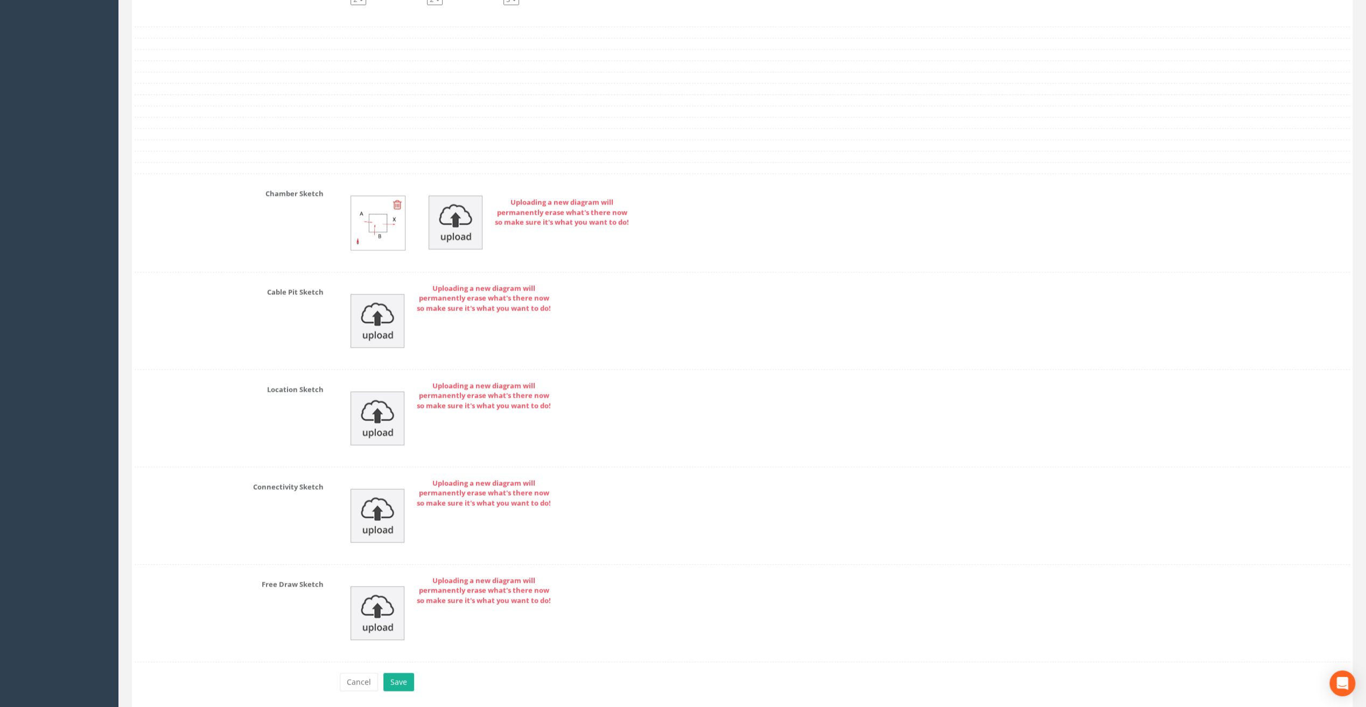
scroll to position [2112, 0]
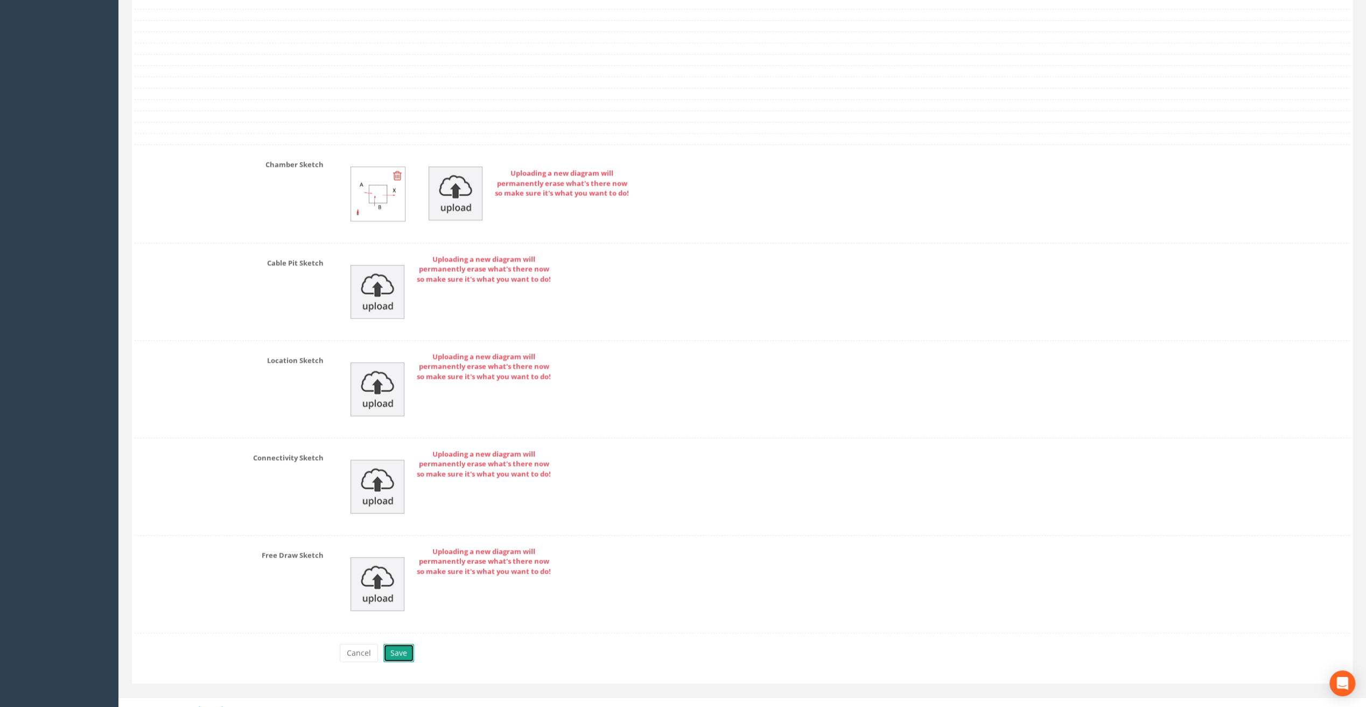
click at [395, 644] on button "Save" at bounding box center [398, 653] width 31 height 18
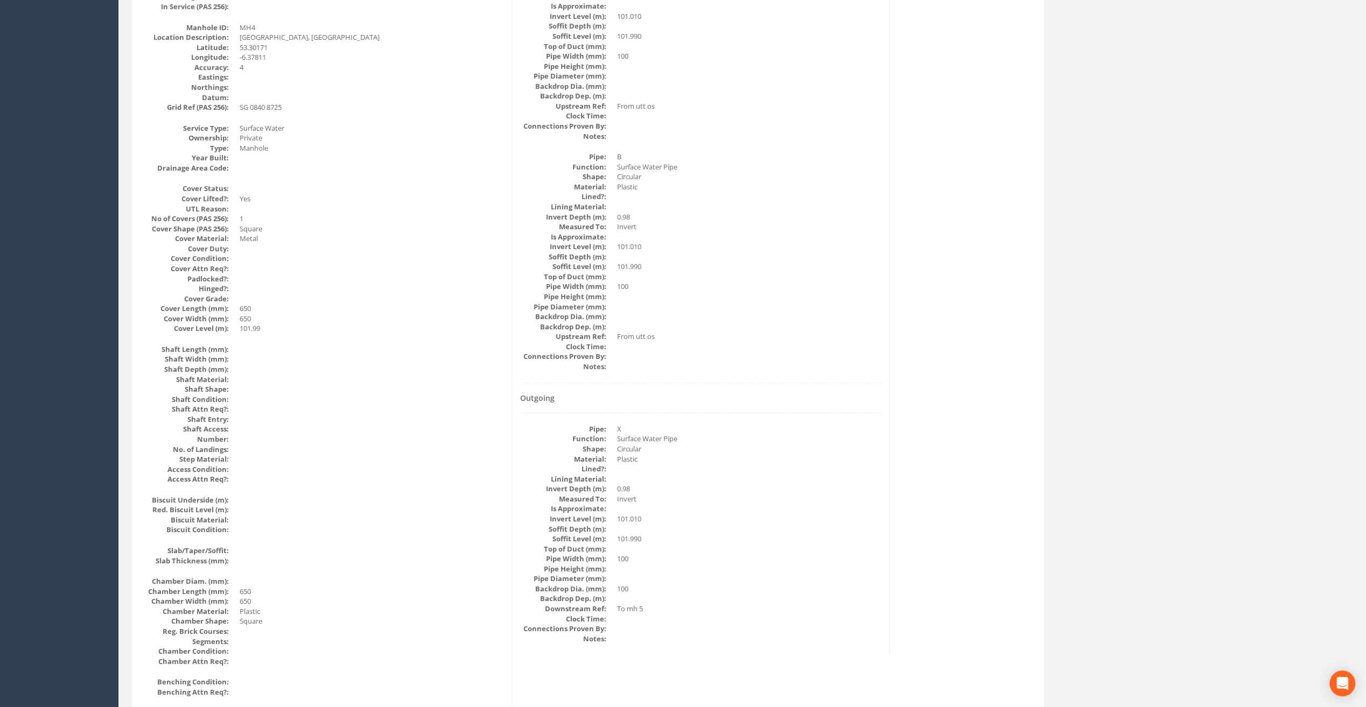
scroll to position [0, 0]
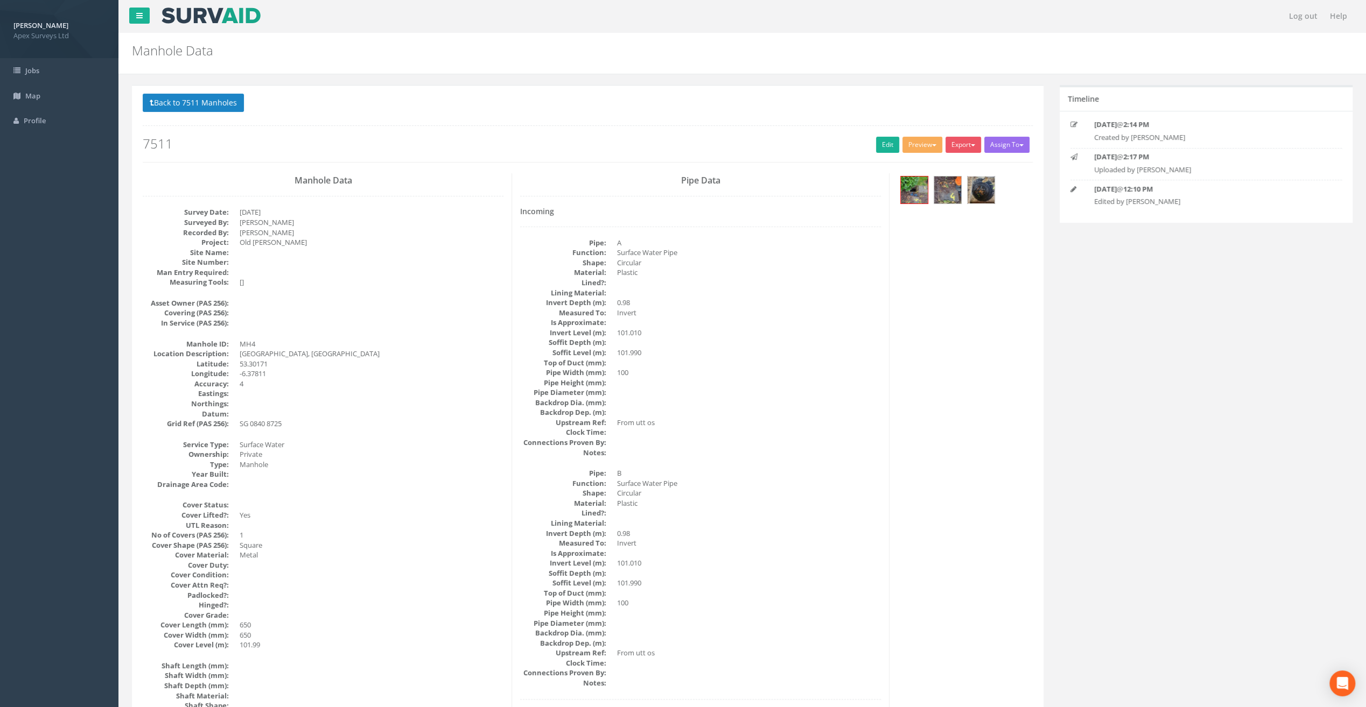
click at [983, 192] on img at bounding box center [980, 190] width 27 height 27
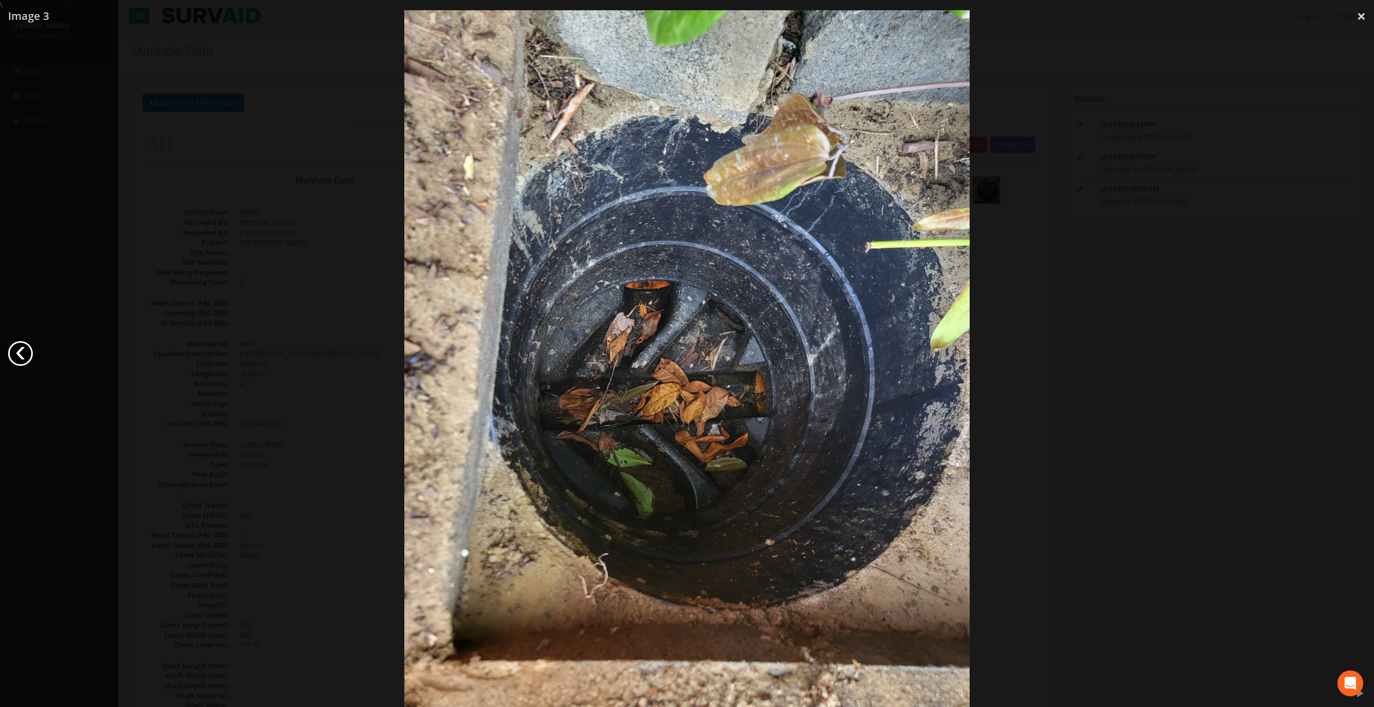
click at [18, 355] on link "‹" at bounding box center [20, 353] width 25 height 25
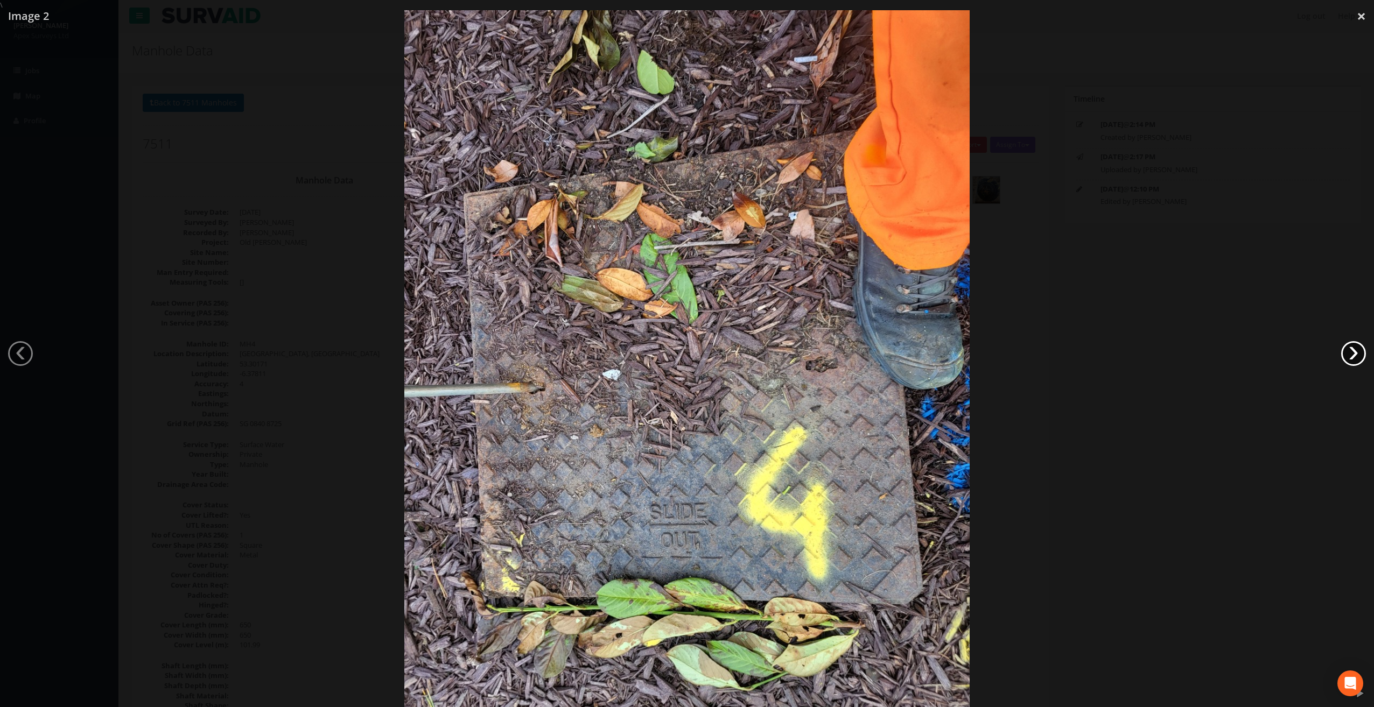
click at [1357, 354] on link "›" at bounding box center [1353, 353] width 25 height 25
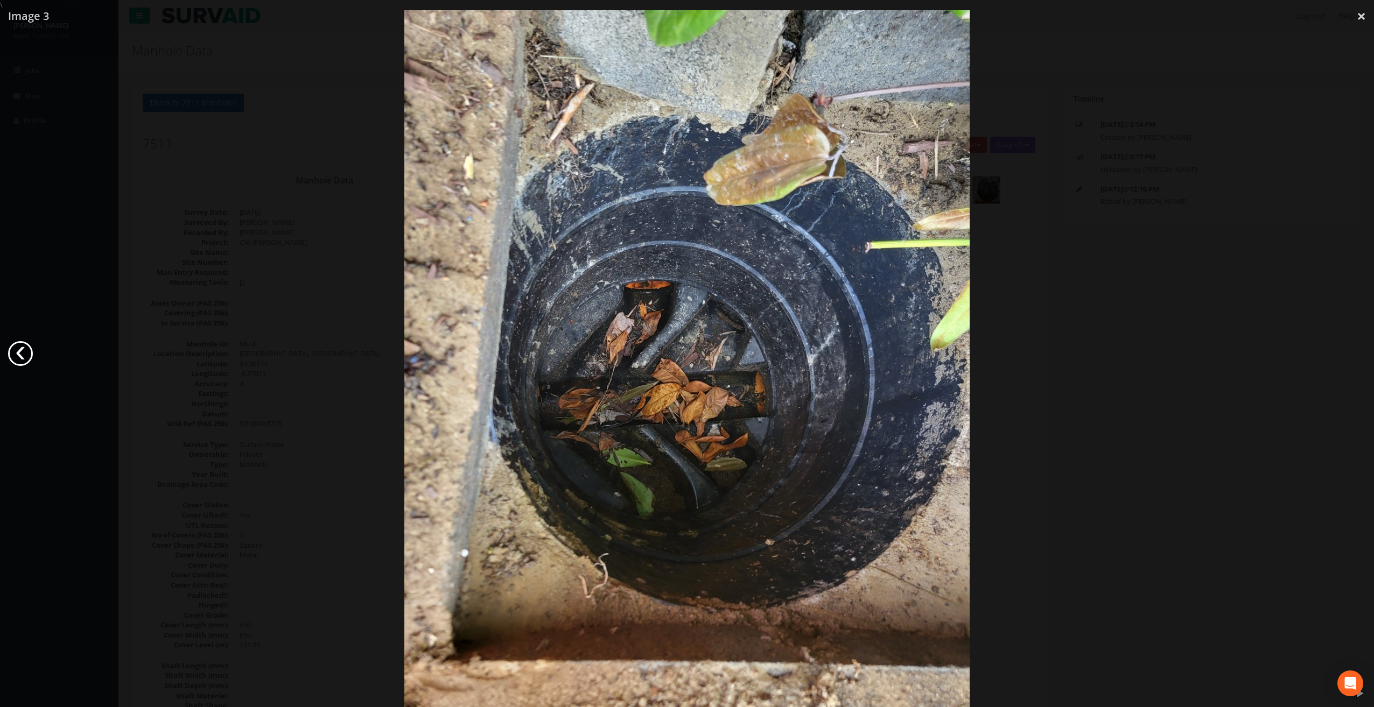
click at [25, 358] on link "‹" at bounding box center [20, 353] width 25 height 25
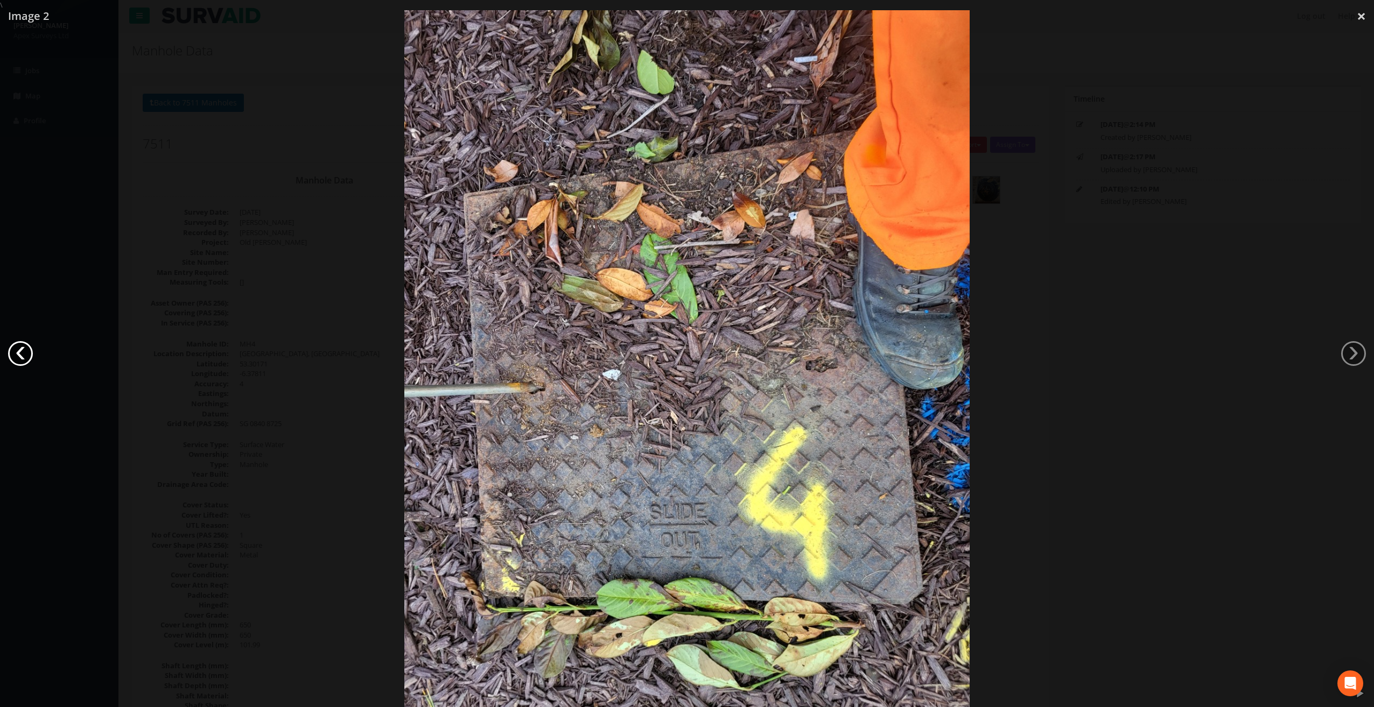
click at [25, 358] on link "‹" at bounding box center [20, 353] width 25 height 25
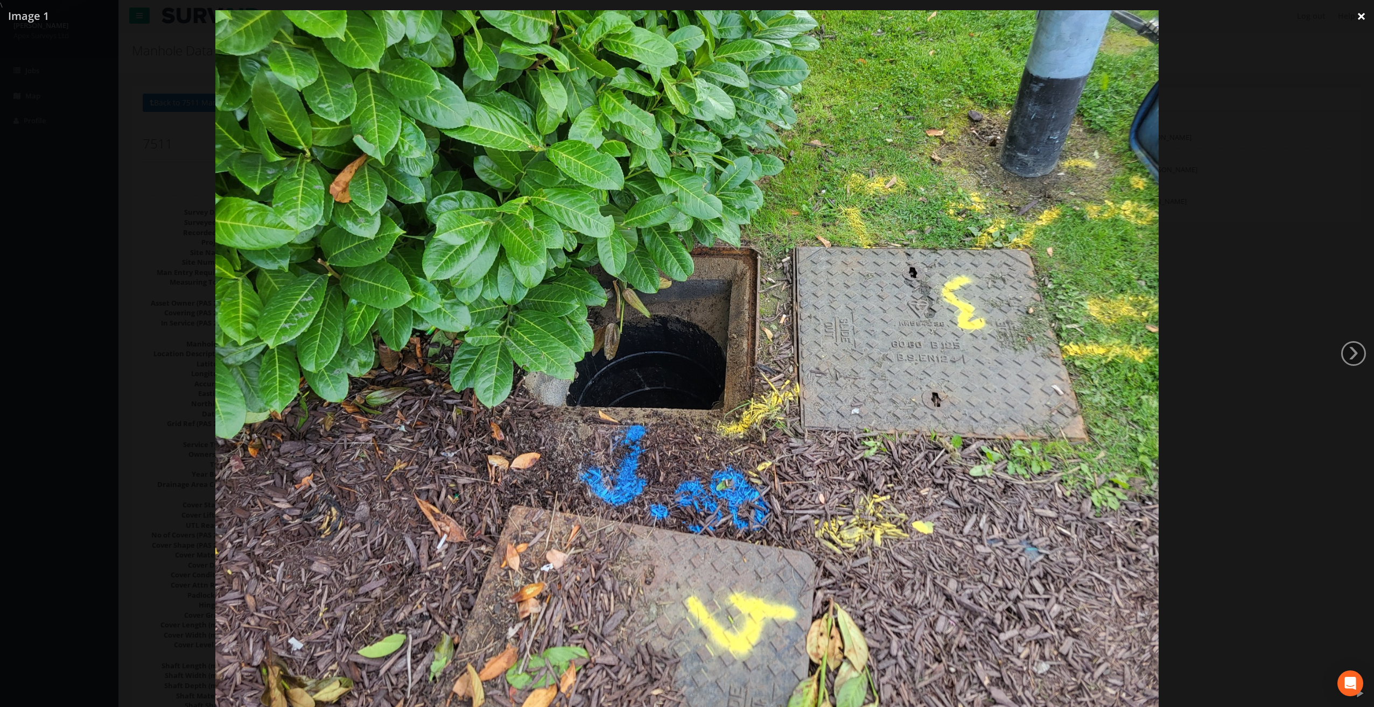
click at [1363, 15] on link "×" at bounding box center [1360, 16] width 25 height 32
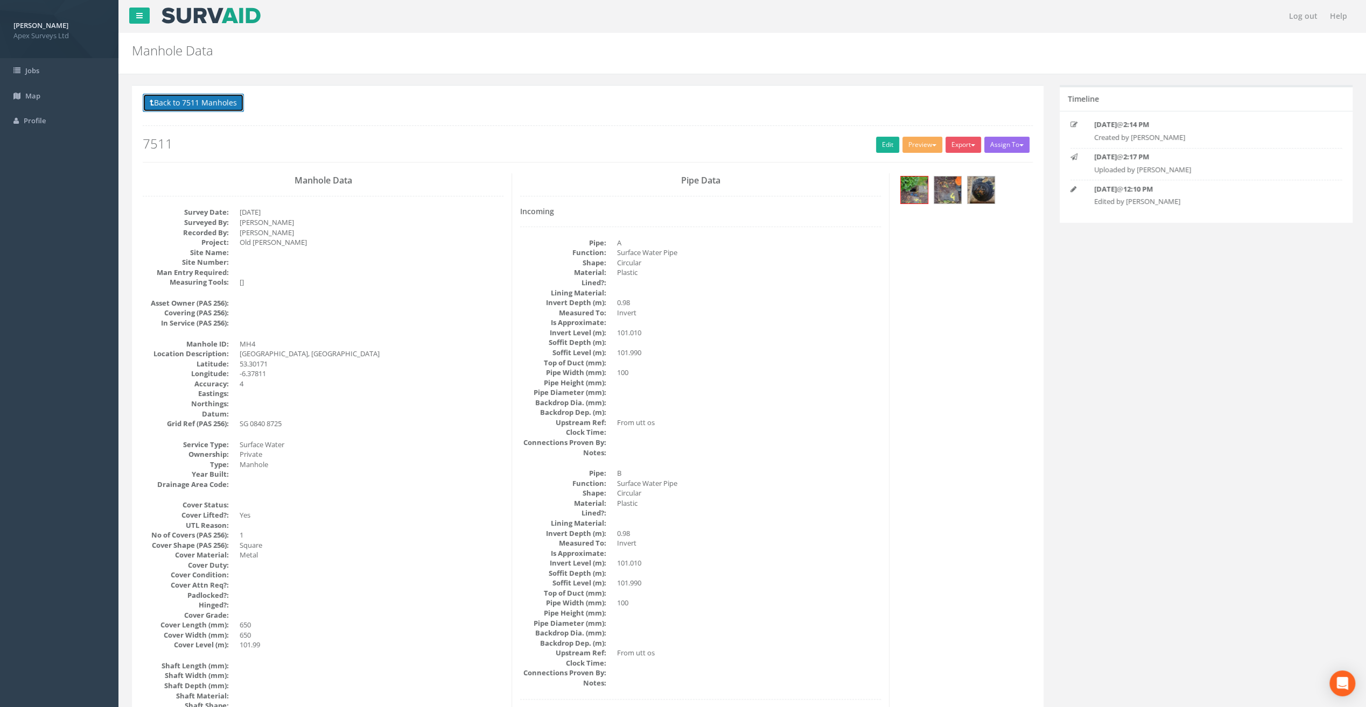
click at [190, 107] on button "Back to 7511 Manholes" at bounding box center [193, 103] width 101 height 18
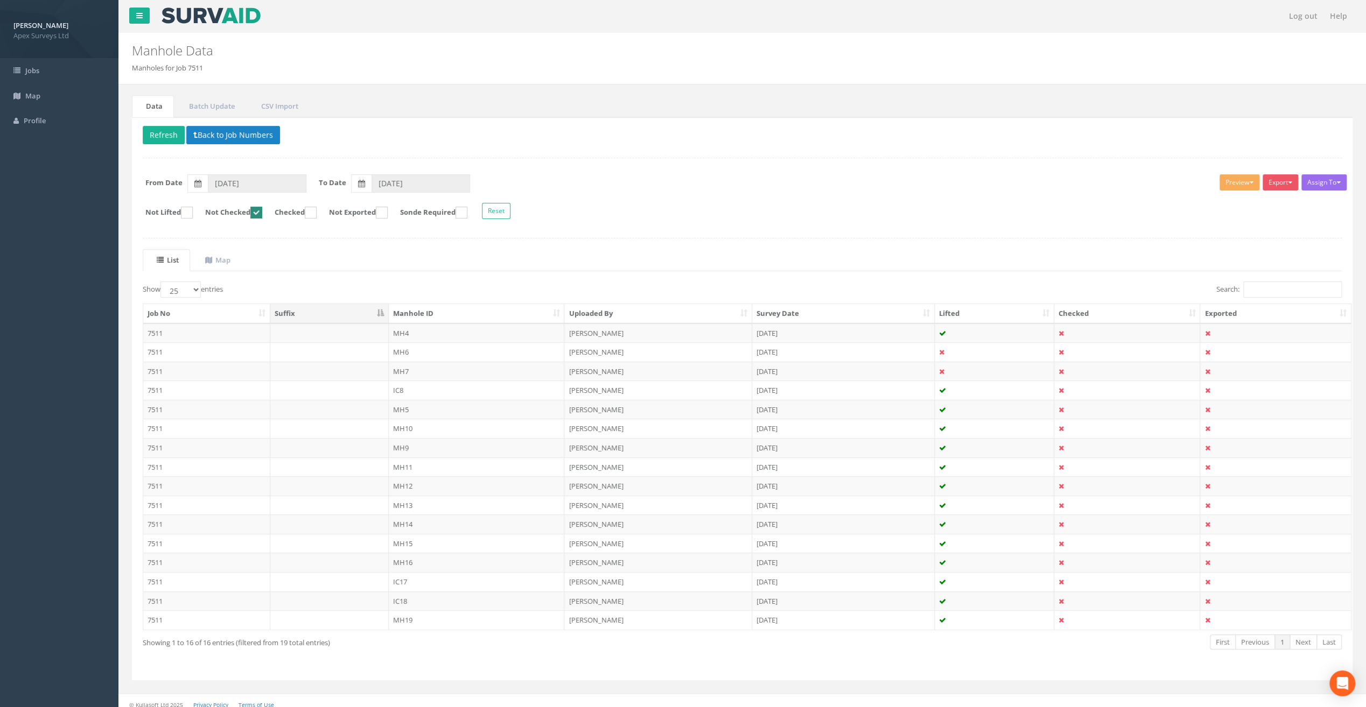
click at [162, 120] on div "Delete Refresh Back to Job Numbers Assign To No Companies Added Export Apex Man…" at bounding box center [742, 398] width 1220 height 563
click at [153, 131] on button "Refresh" at bounding box center [164, 135] width 42 height 18
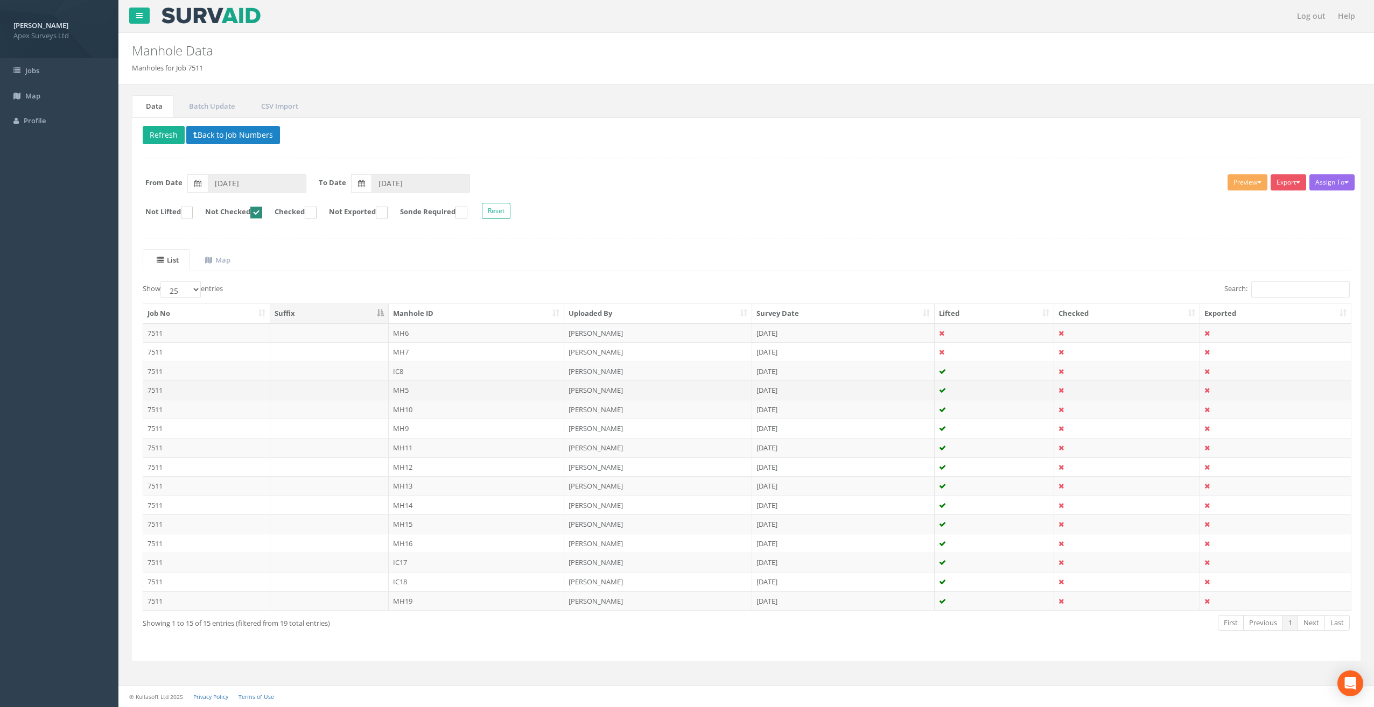
click at [402, 383] on td "MH5" at bounding box center [477, 390] width 176 height 19
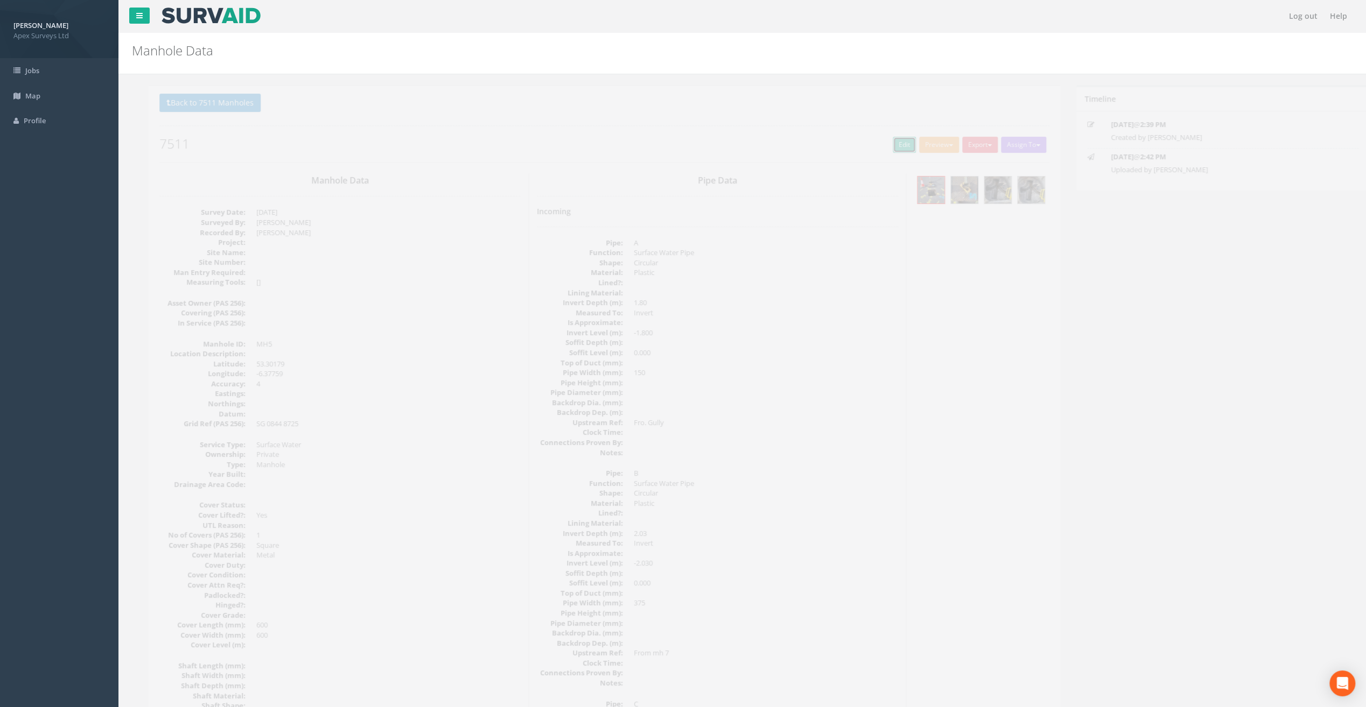
click at [883, 144] on link "Edit" at bounding box center [887, 145] width 23 height 16
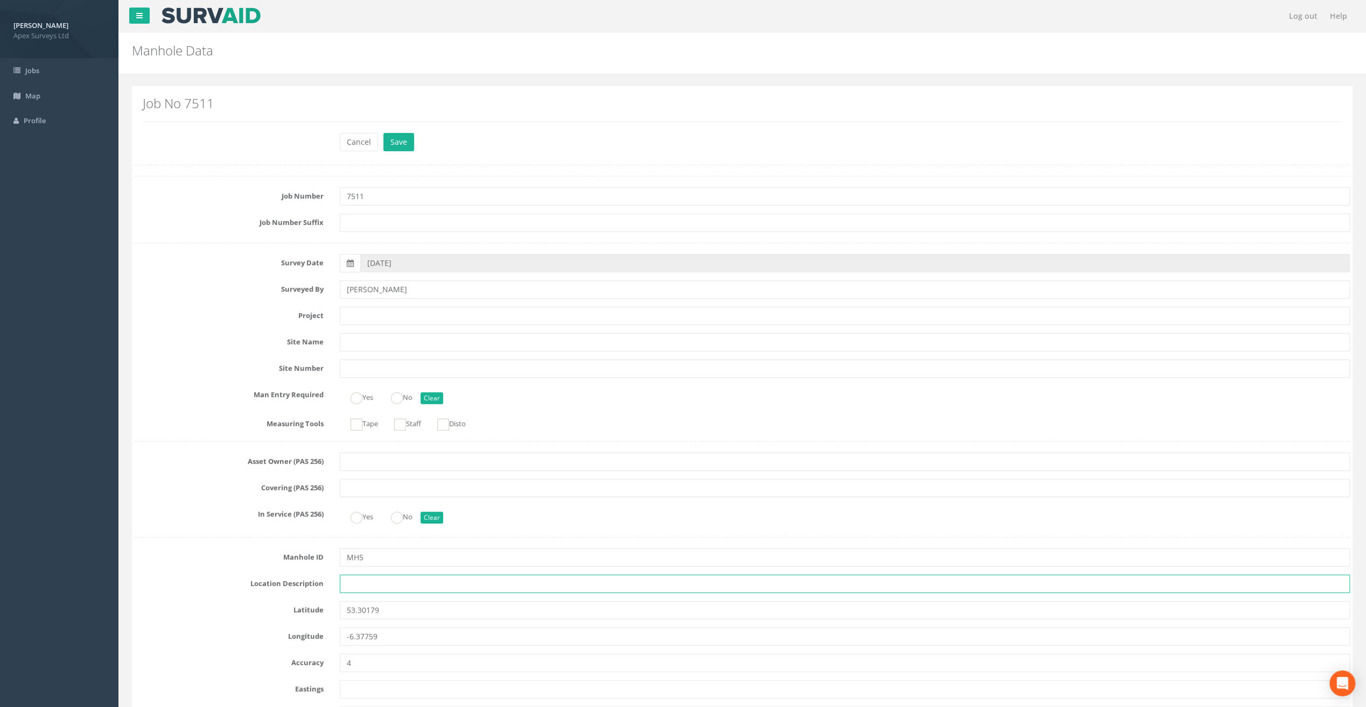
click at [404, 583] on input "text" at bounding box center [845, 584] width 1010 height 18
paste input "[GEOGRAPHIC_DATA], [GEOGRAPHIC_DATA]"
type input "[GEOGRAPHIC_DATA], [GEOGRAPHIC_DATA]"
click at [350, 315] on input "text" at bounding box center [845, 316] width 1010 height 18
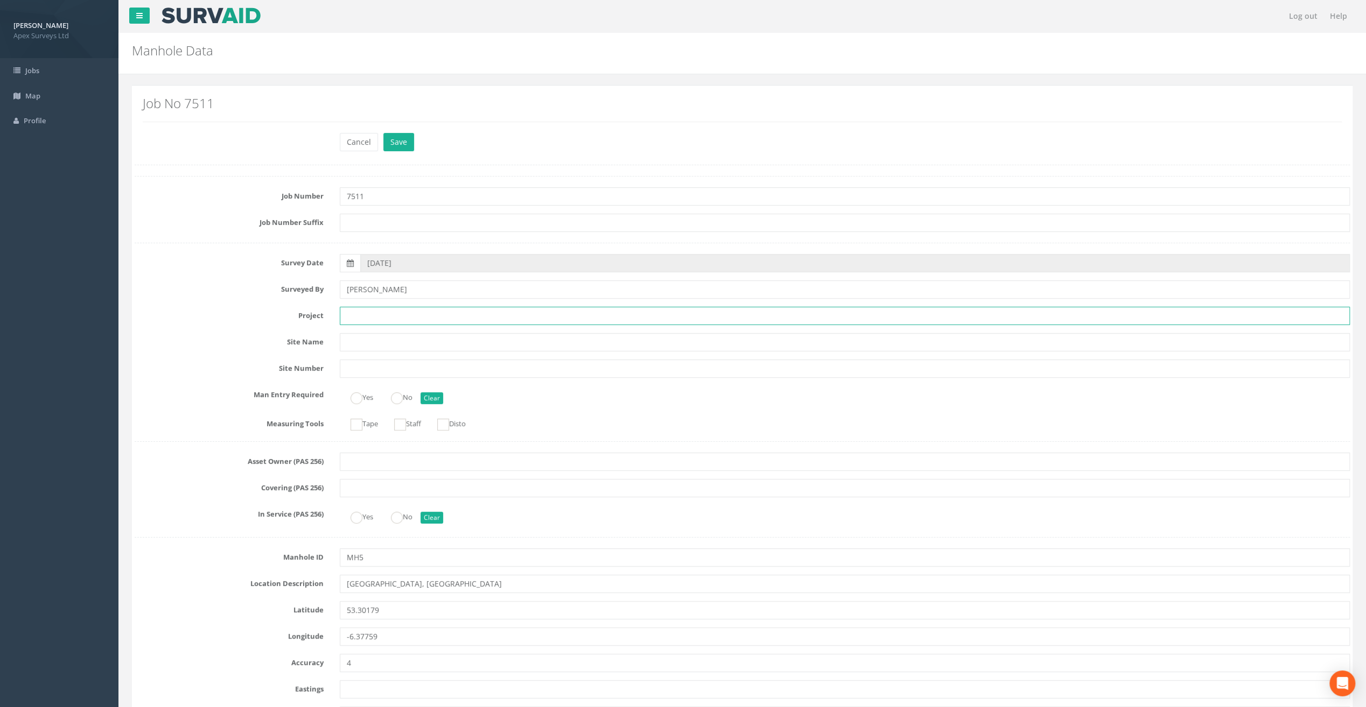
paste input "Old [PERSON_NAME]"
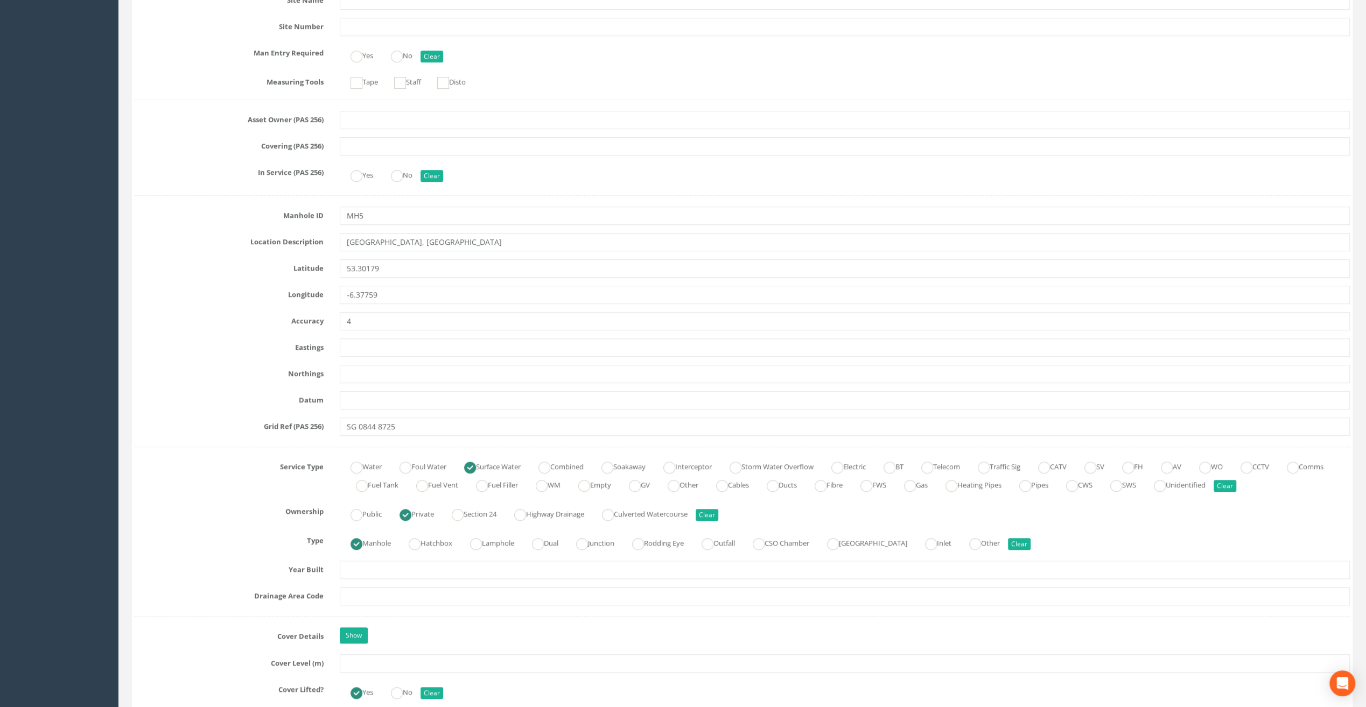
scroll to position [431, 0]
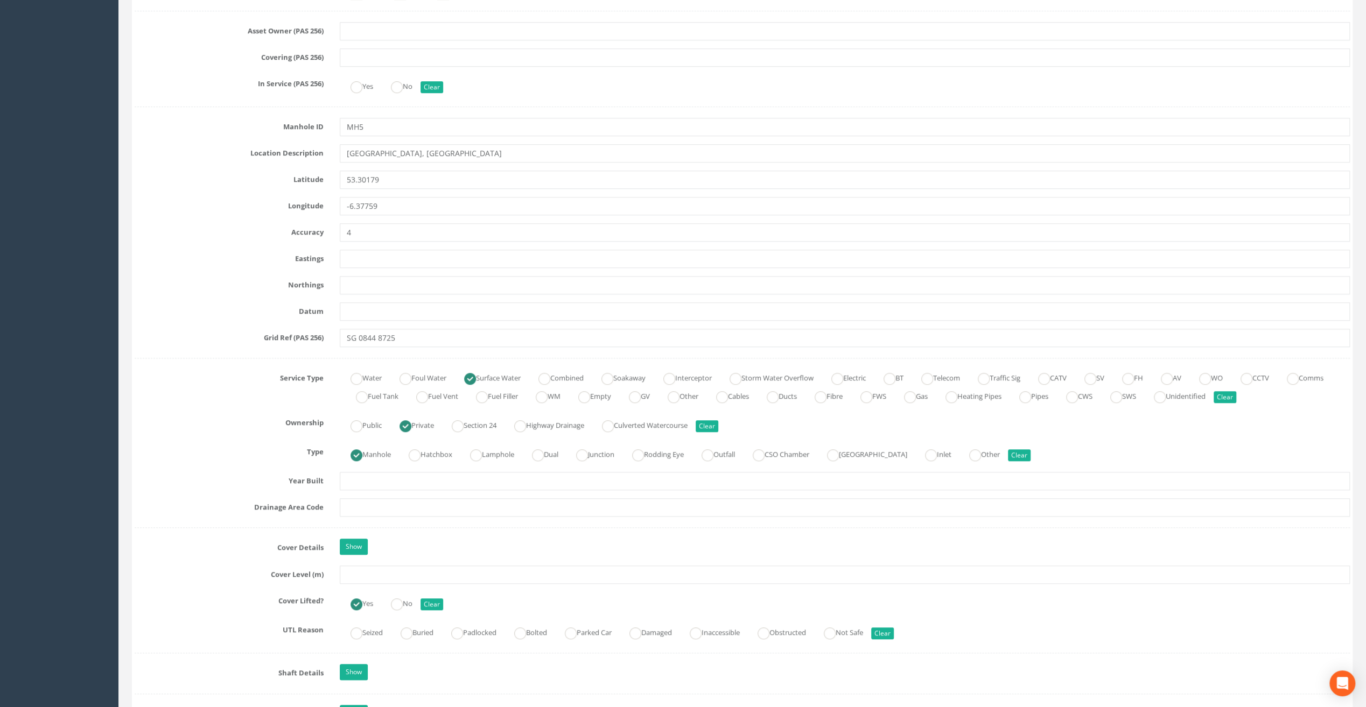
type input "Old [PERSON_NAME]"
click at [370, 575] on input "text" at bounding box center [845, 575] width 1010 height 18
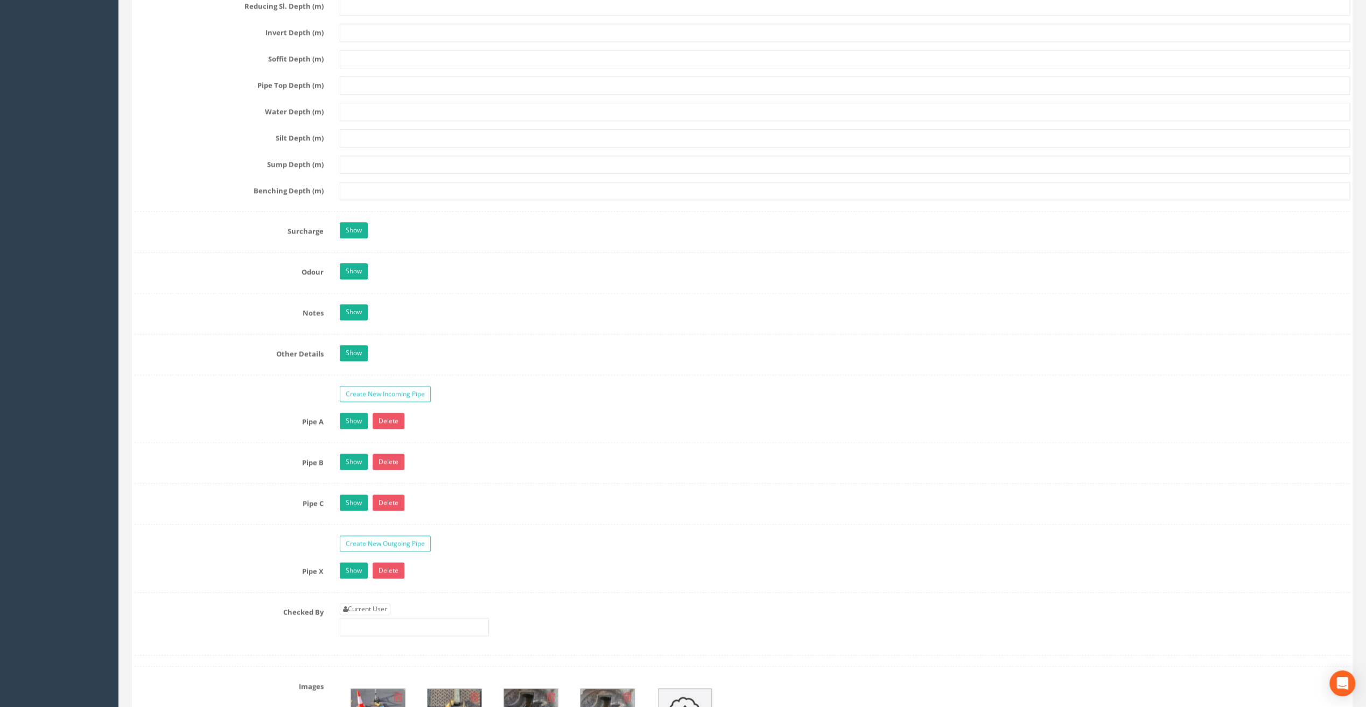
scroll to position [1453, 0]
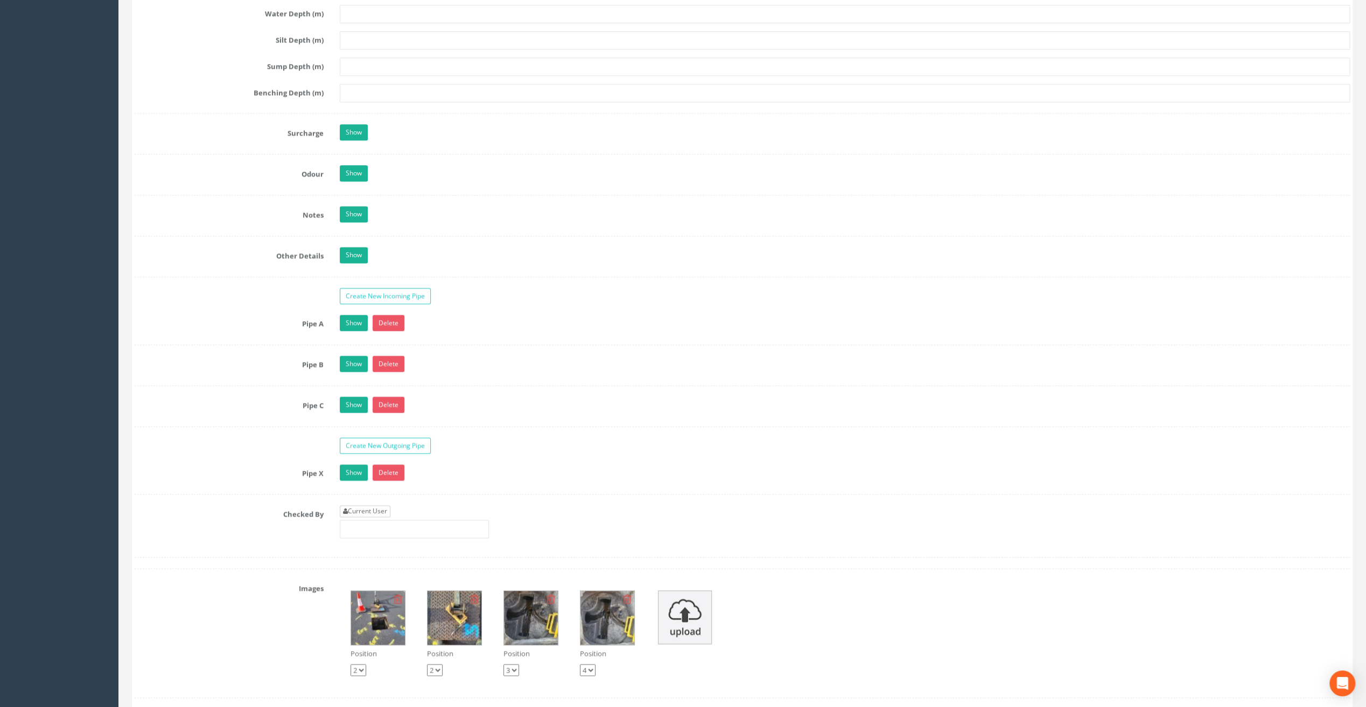
type input "101.73"
click at [372, 505] on link "Current User" at bounding box center [365, 511] width 51 height 12
type input "[PERSON_NAME]"
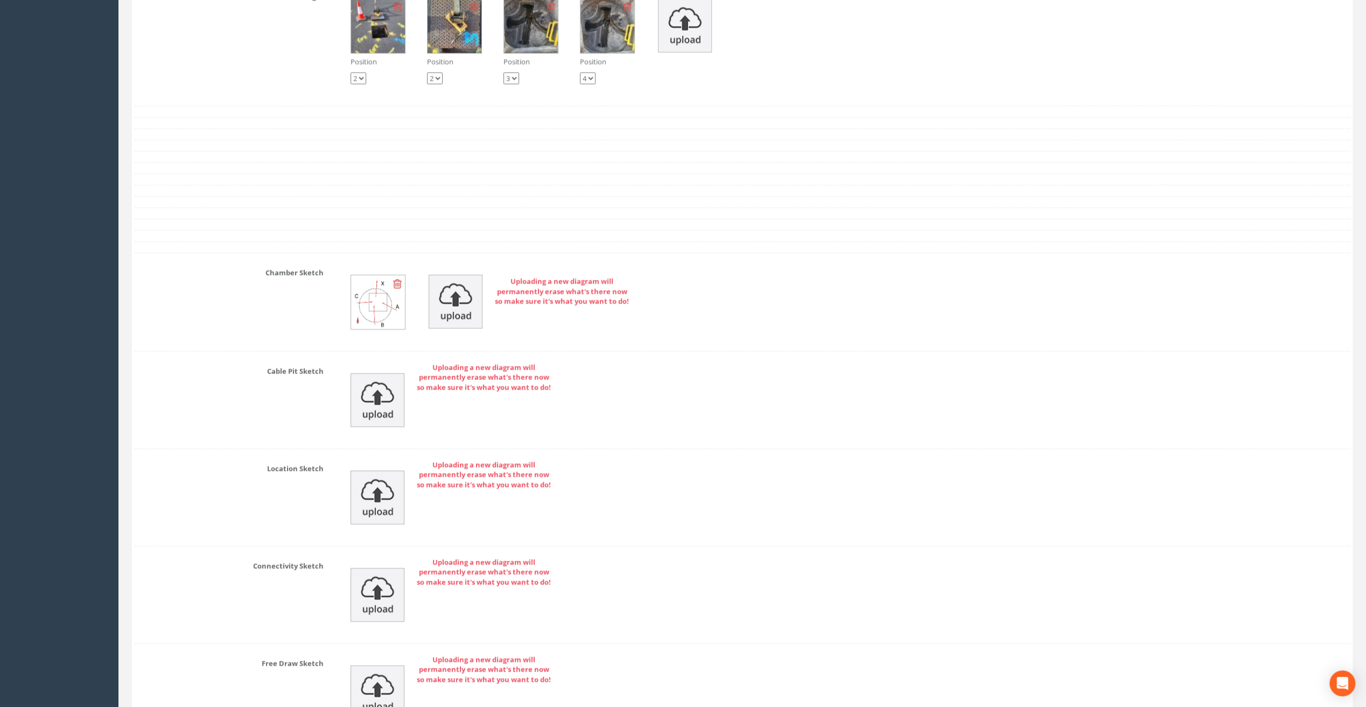
scroll to position [2153, 0]
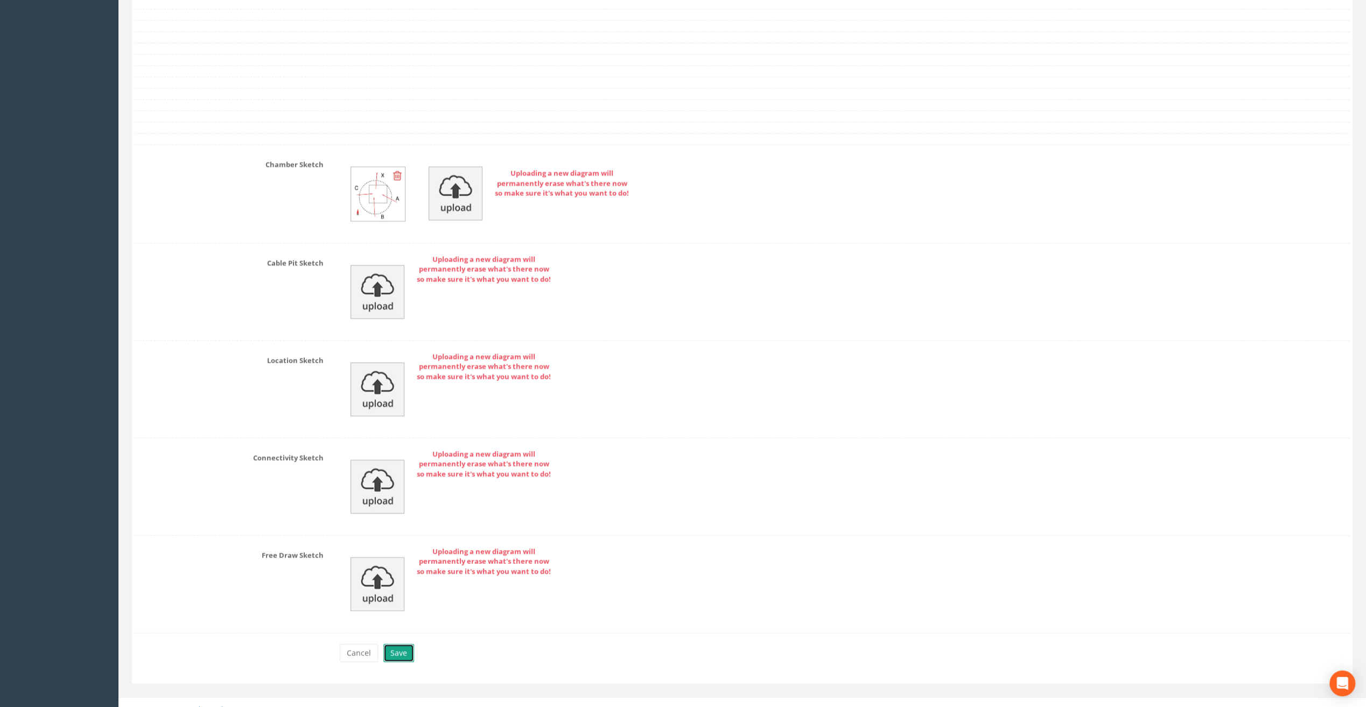
click at [400, 644] on button "Save" at bounding box center [398, 653] width 31 height 18
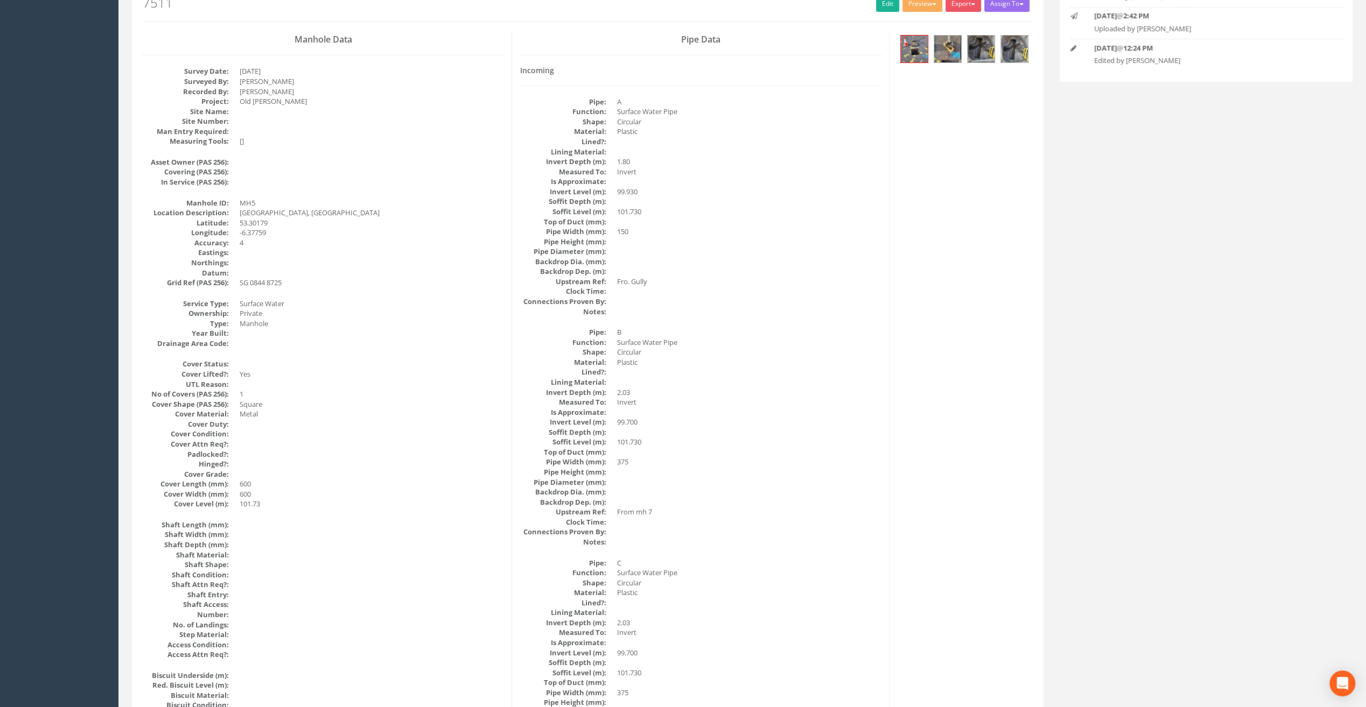
scroll to position [0, 0]
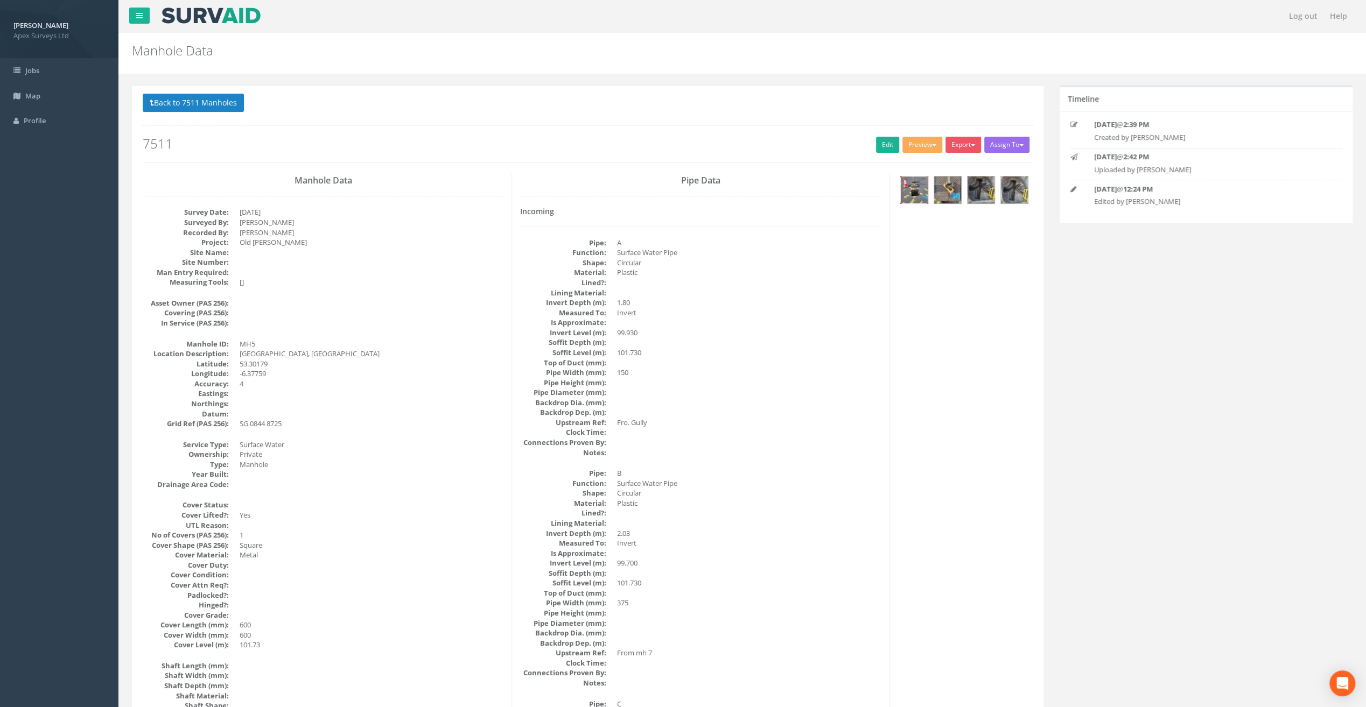
click at [906, 192] on img at bounding box center [913, 190] width 27 height 27
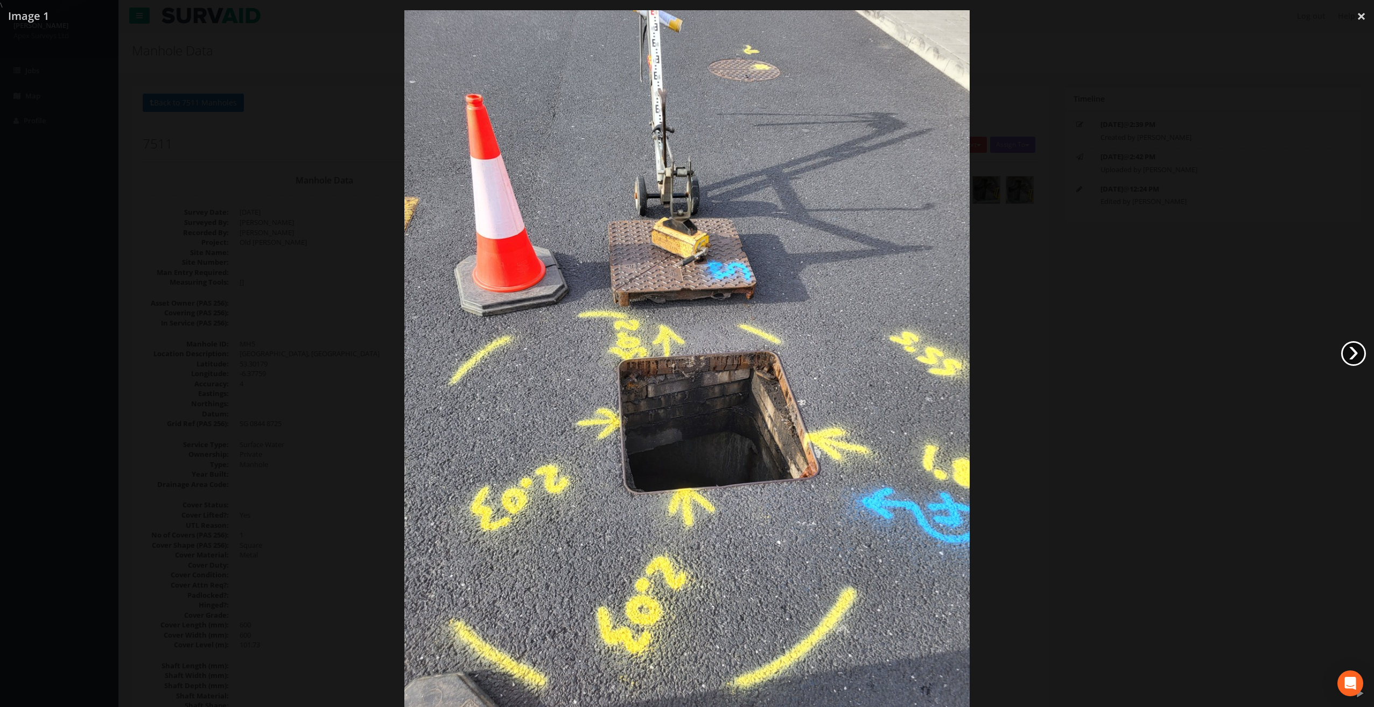
click at [1354, 351] on link "›" at bounding box center [1353, 353] width 25 height 25
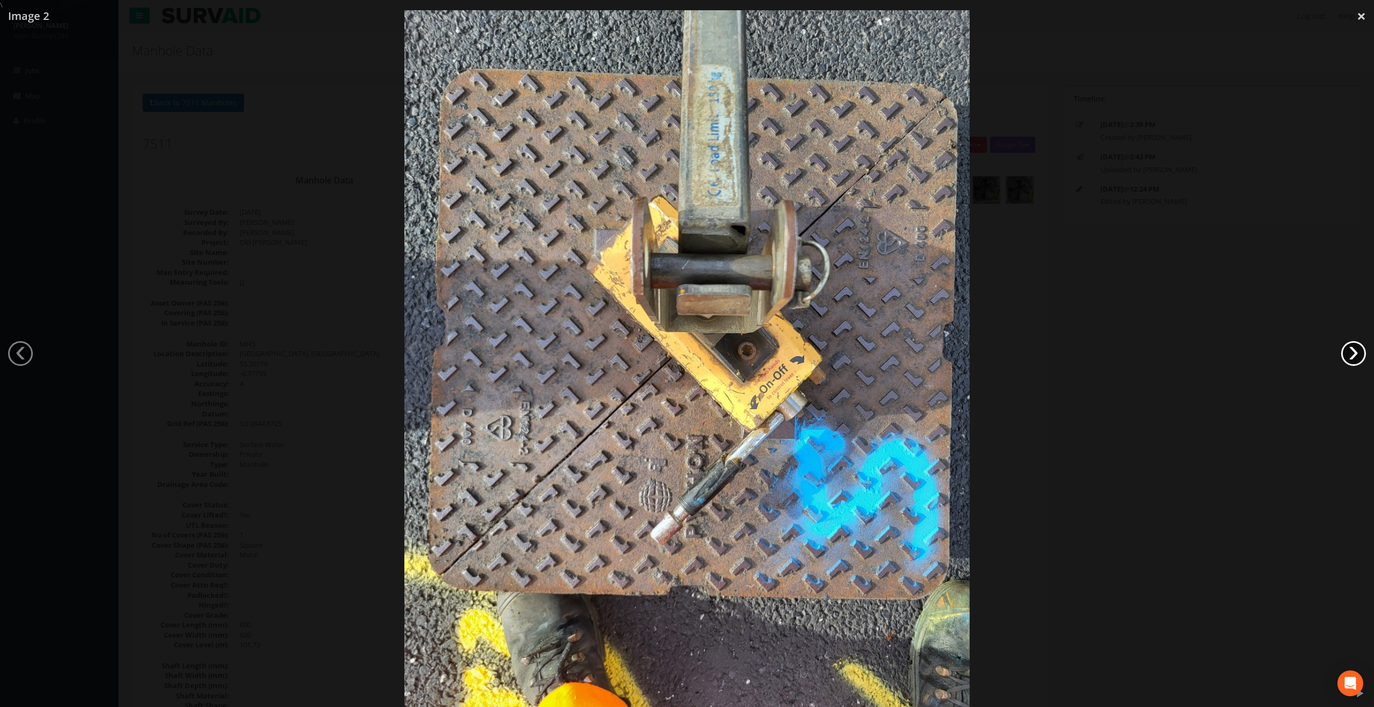
click at [1354, 351] on link "›" at bounding box center [1353, 353] width 25 height 25
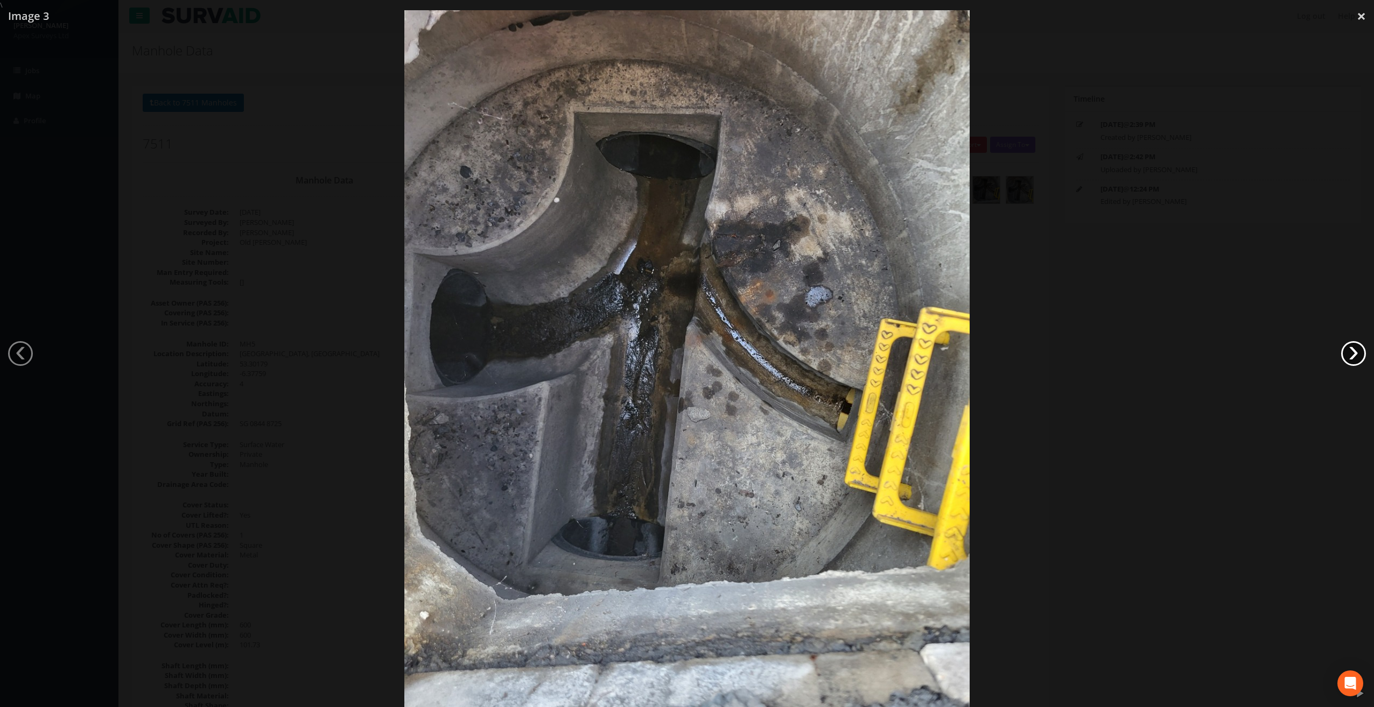
click at [1354, 351] on link "›" at bounding box center [1353, 353] width 25 height 25
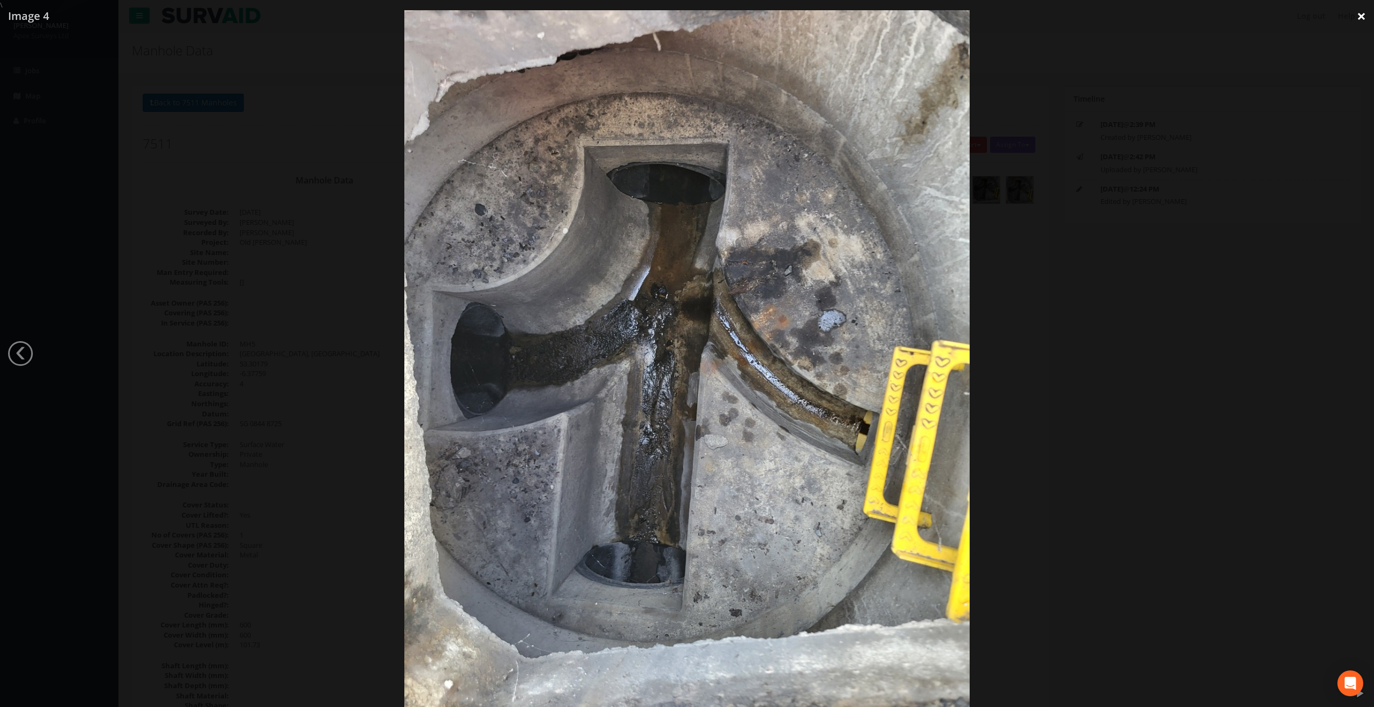
click at [1363, 15] on link "×" at bounding box center [1360, 16] width 25 height 32
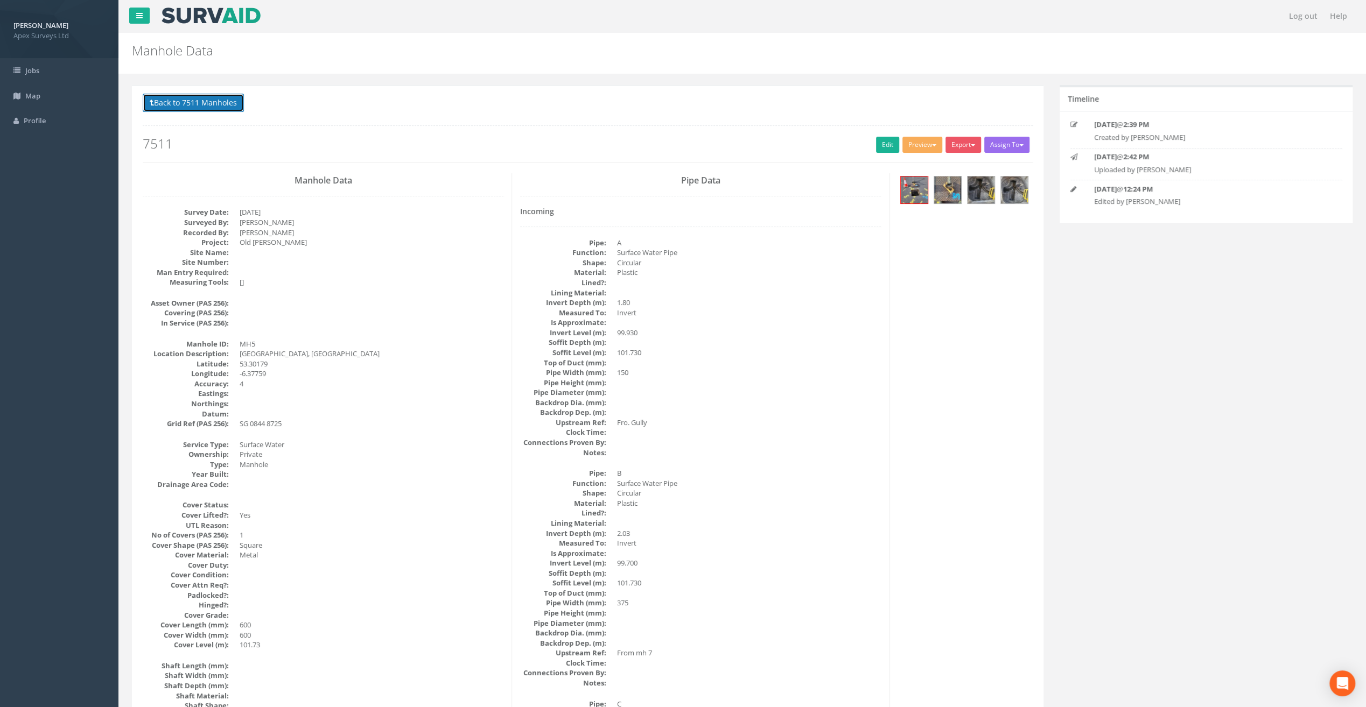
click at [229, 109] on button "Back to 7511 Manholes" at bounding box center [193, 103] width 101 height 18
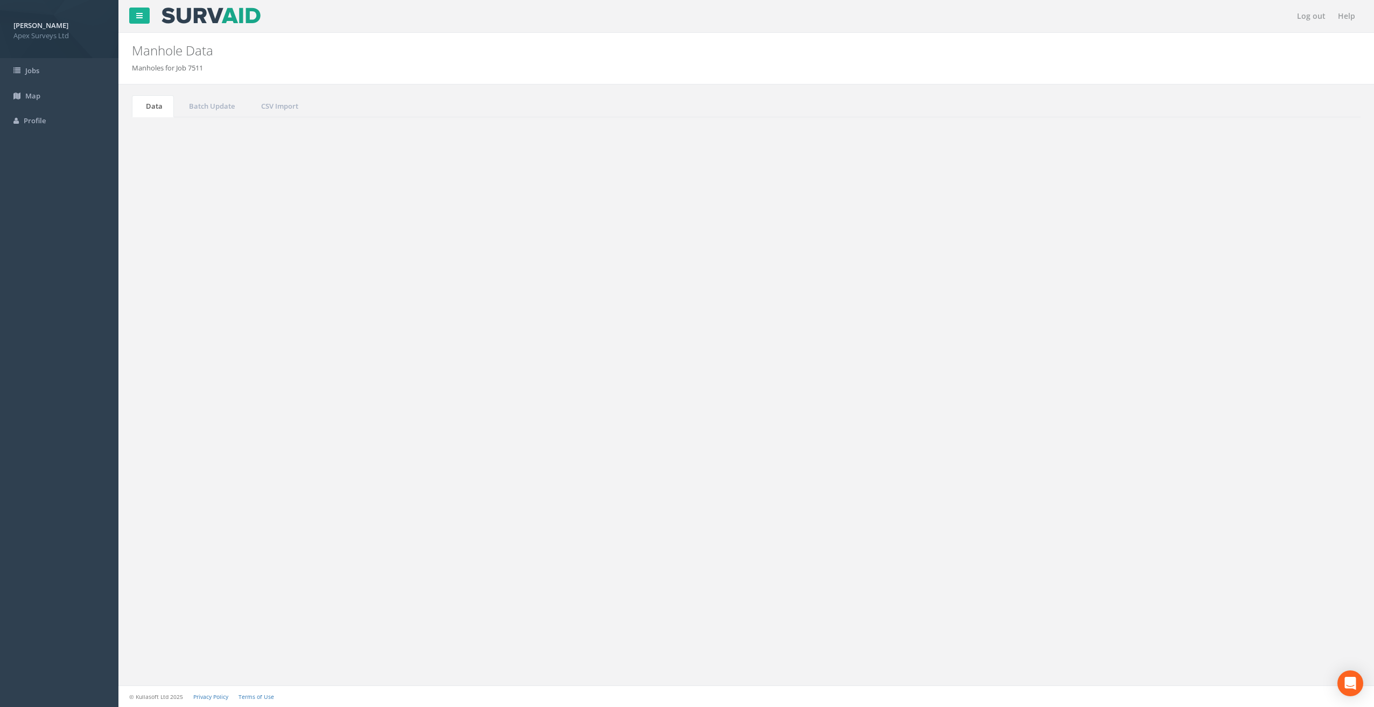
click at [165, 137] on button "Refresh" at bounding box center [164, 135] width 42 height 18
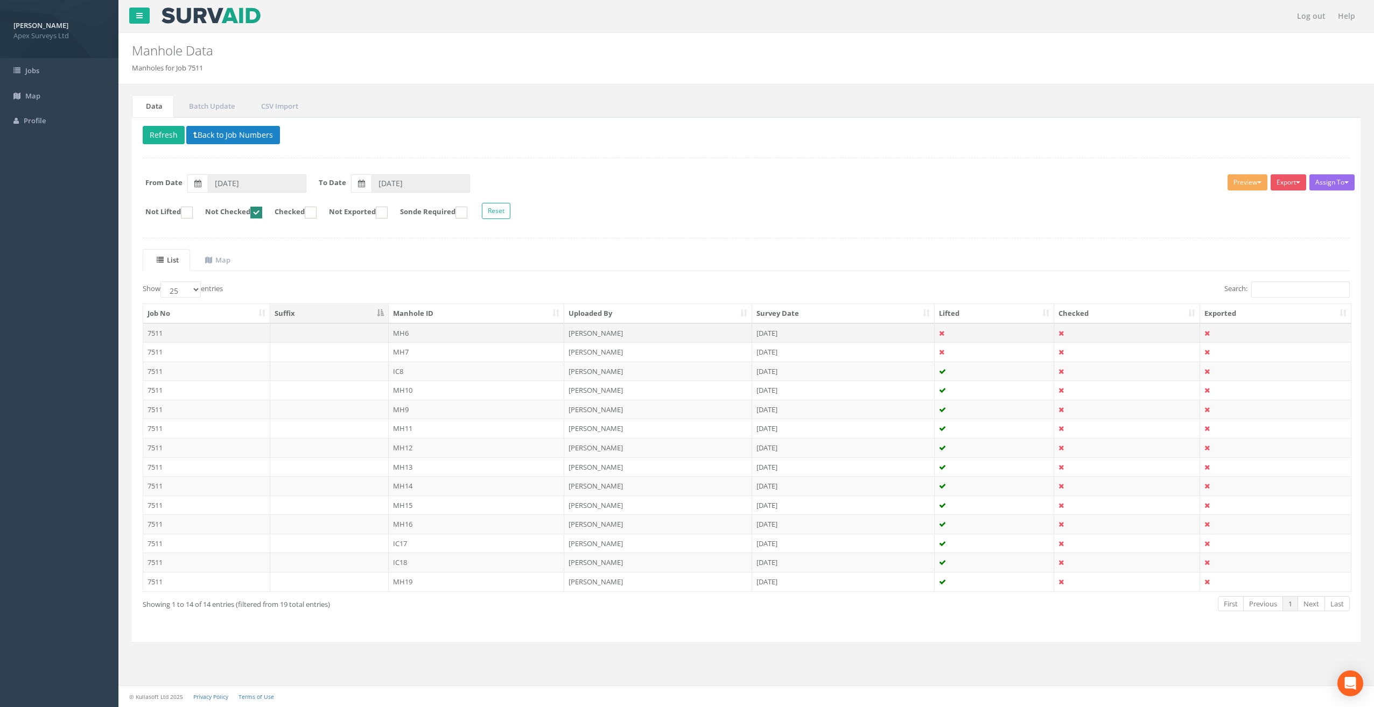
click at [424, 327] on td "MH6" at bounding box center [477, 332] width 176 height 19
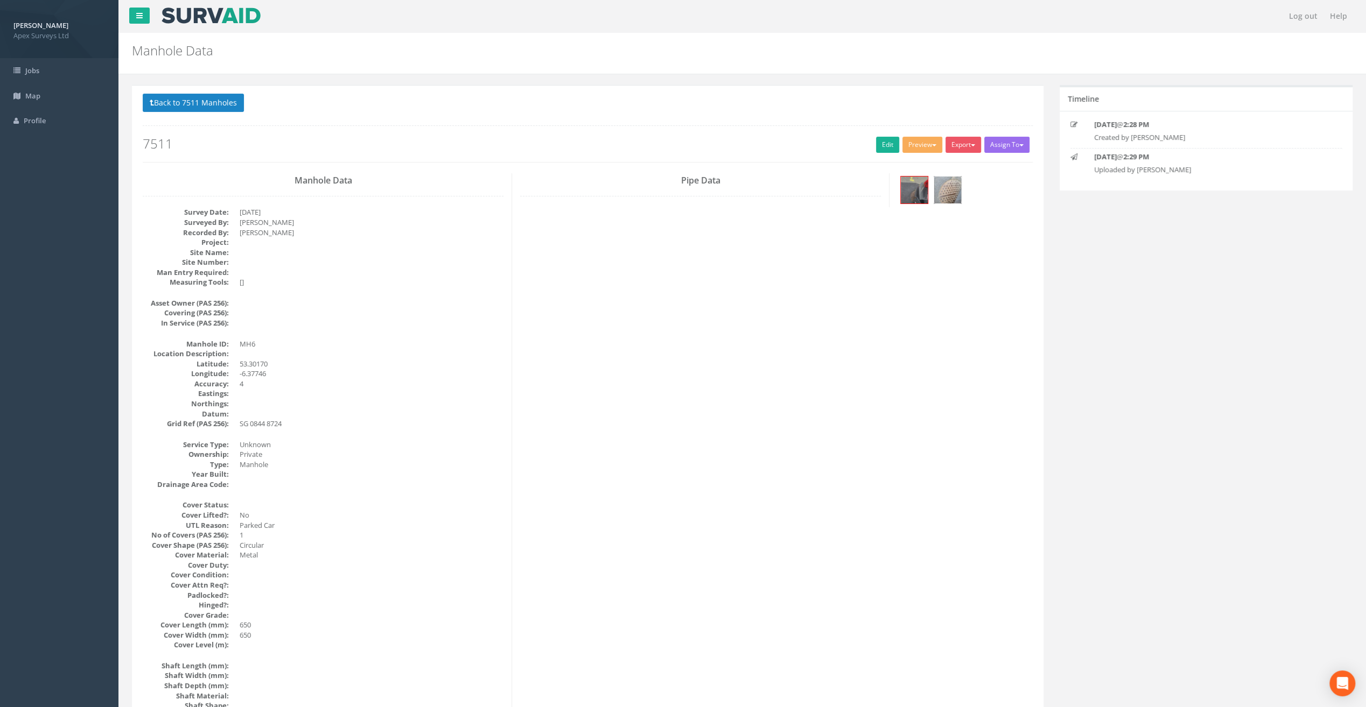
click at [948, 189] on img at bounding box center [947, 190] width 27 height 27
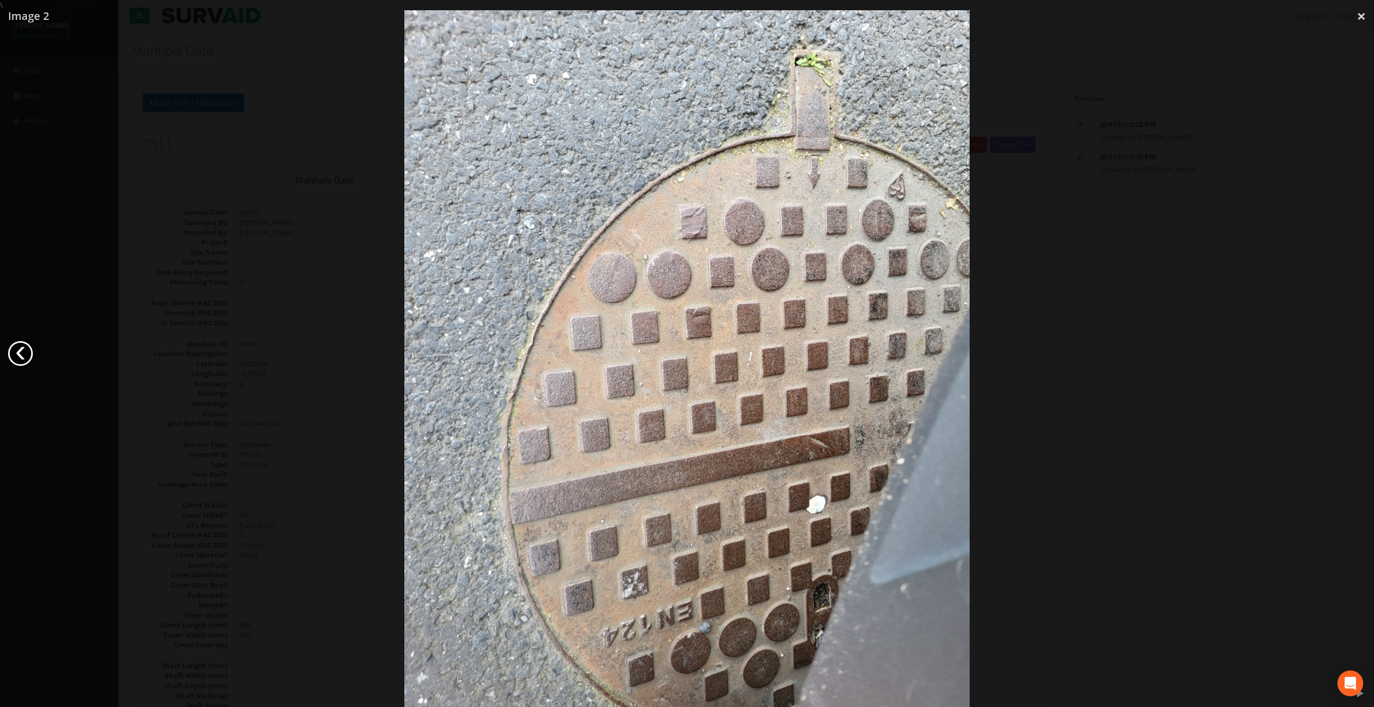
click at [17, 353] on link "‹" at bounding box center [20, 353] width 25 height 25
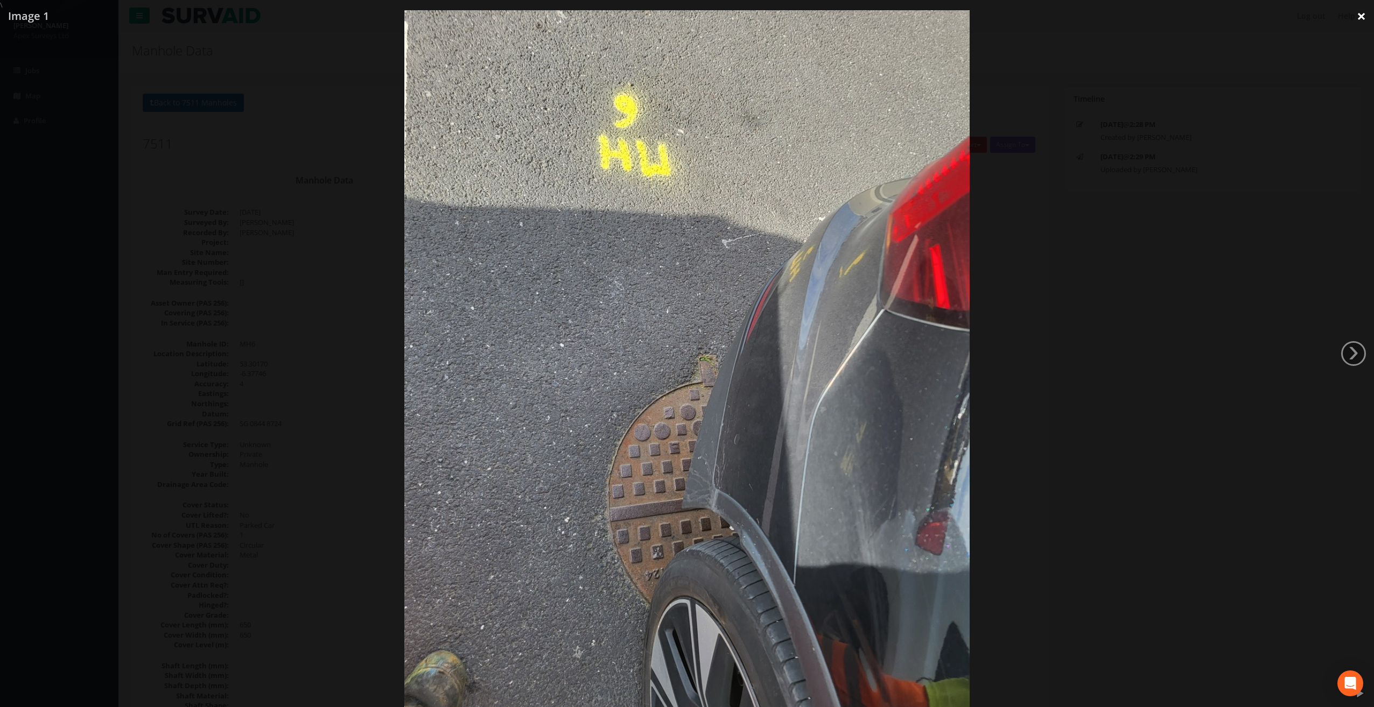
click at [1362, 19] on link "×" at bounding box center [1360, 16] width 25 height 32
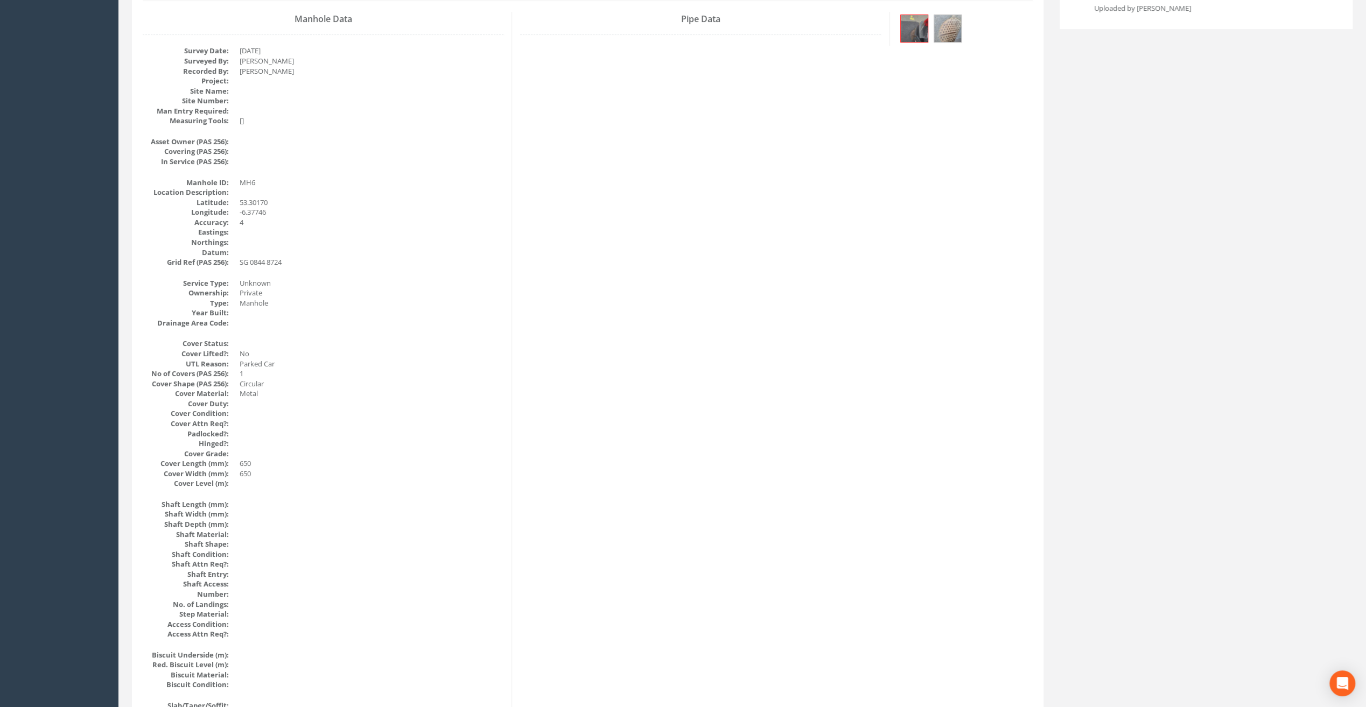
scroll to position [95, 0]
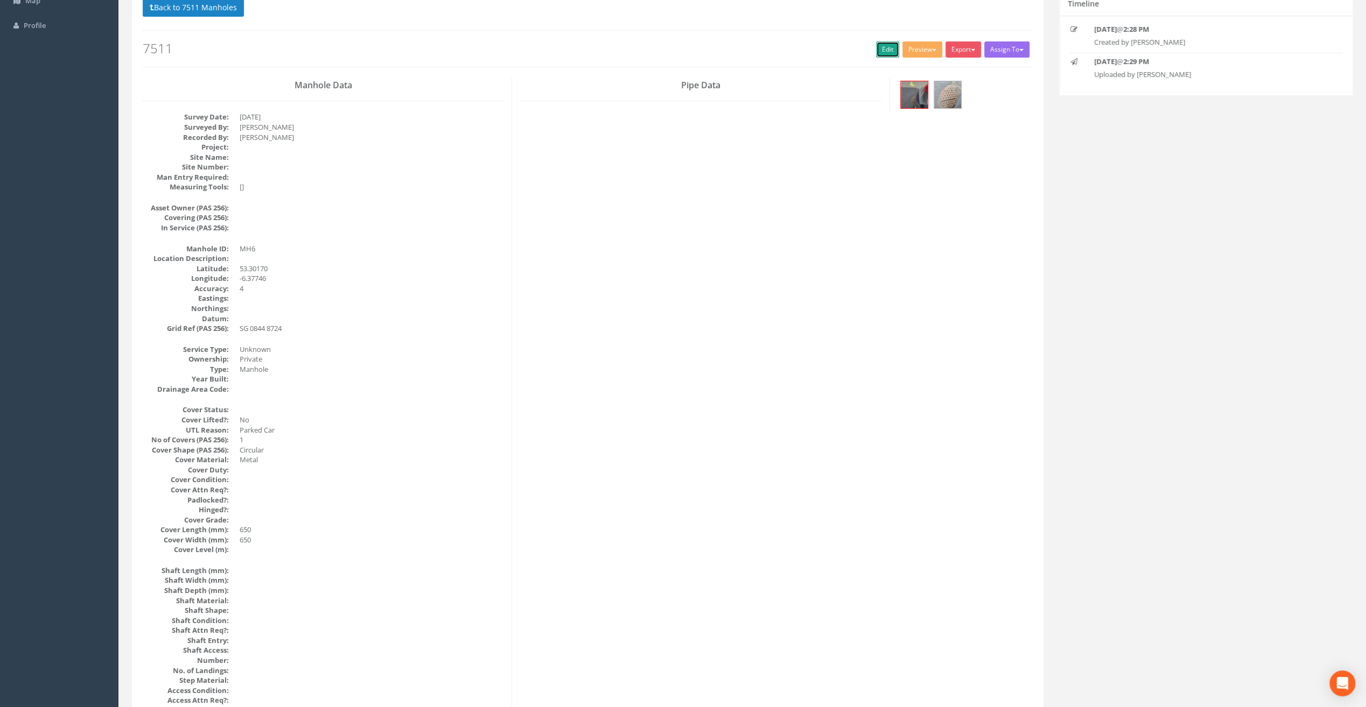
click at [883, 46] on link "Edit" at bounding box center [887, 49] width 23 height 16
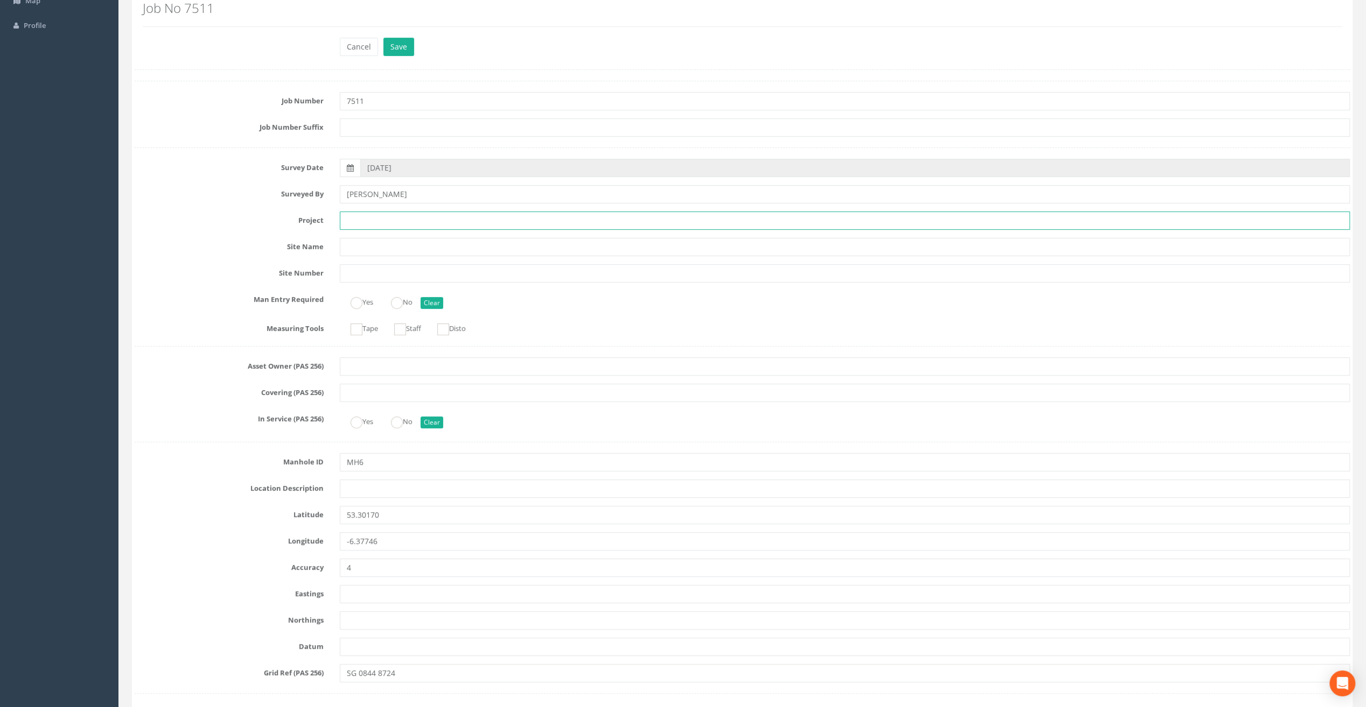
click at [399, 215] on input "text" at bounding box center [845, 221] width 1010 height 18
paste input "Old [PERSON_NAME]"
type input "Old [PERSON_NAME]"
click at [225, 69] on div at bounding box center [742, 69] width 1215 height 1
click at [375, 485] on input "text" at bounding box center [845, 489] width 1010 height 18
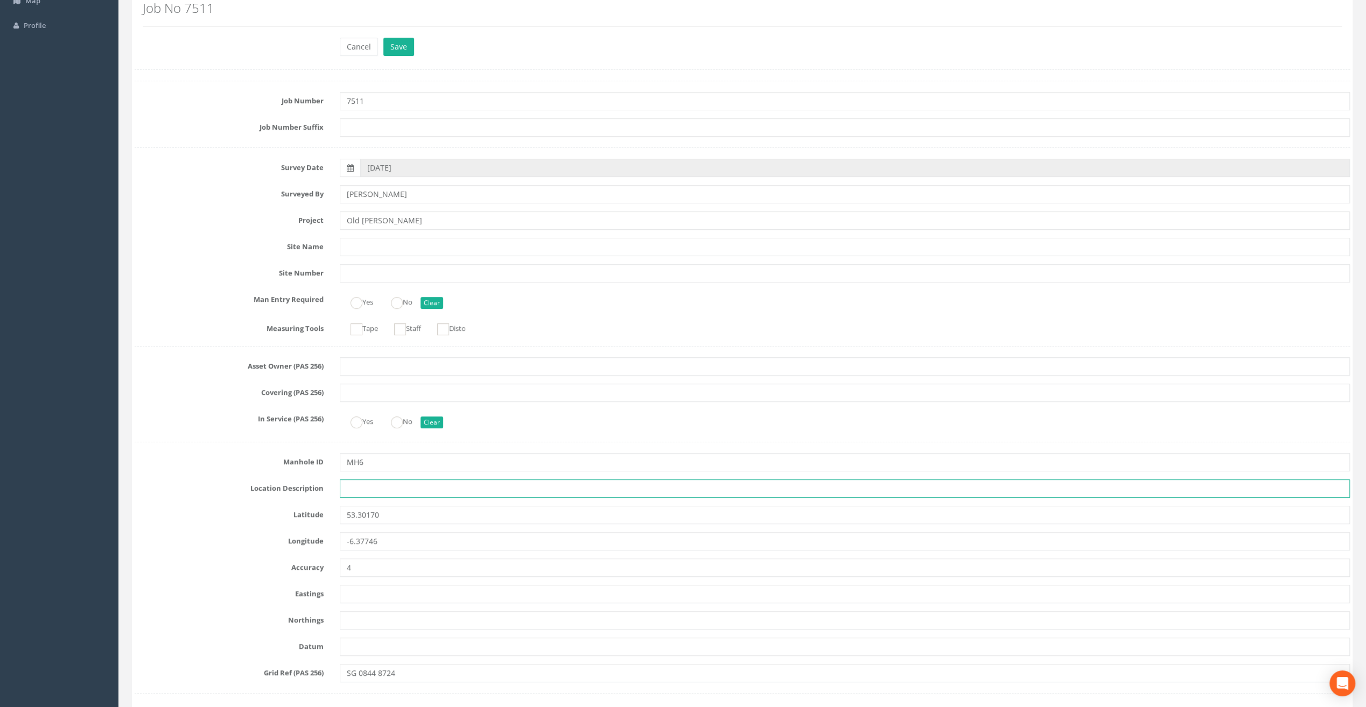
paste input "[GEOGRAPHIC_DATA], [GEOGRAPHIC_DATA]"
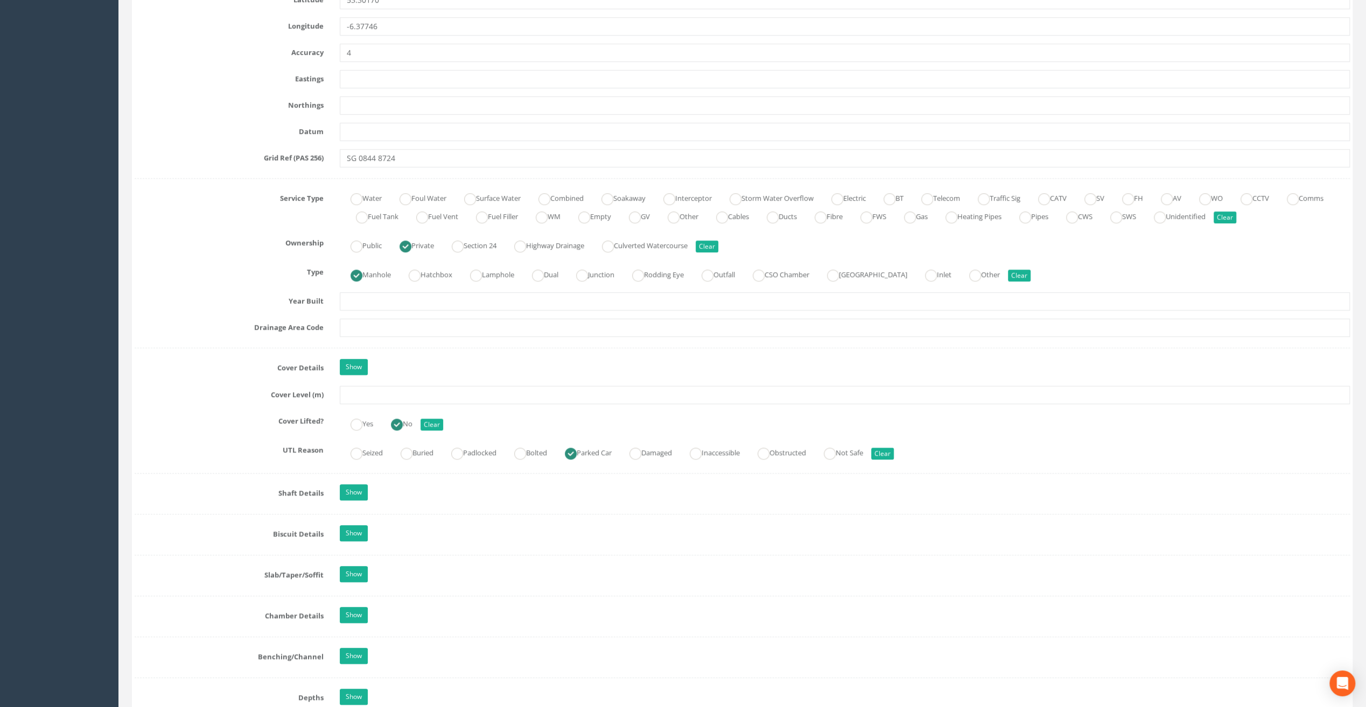
scroll to position [687, 0]
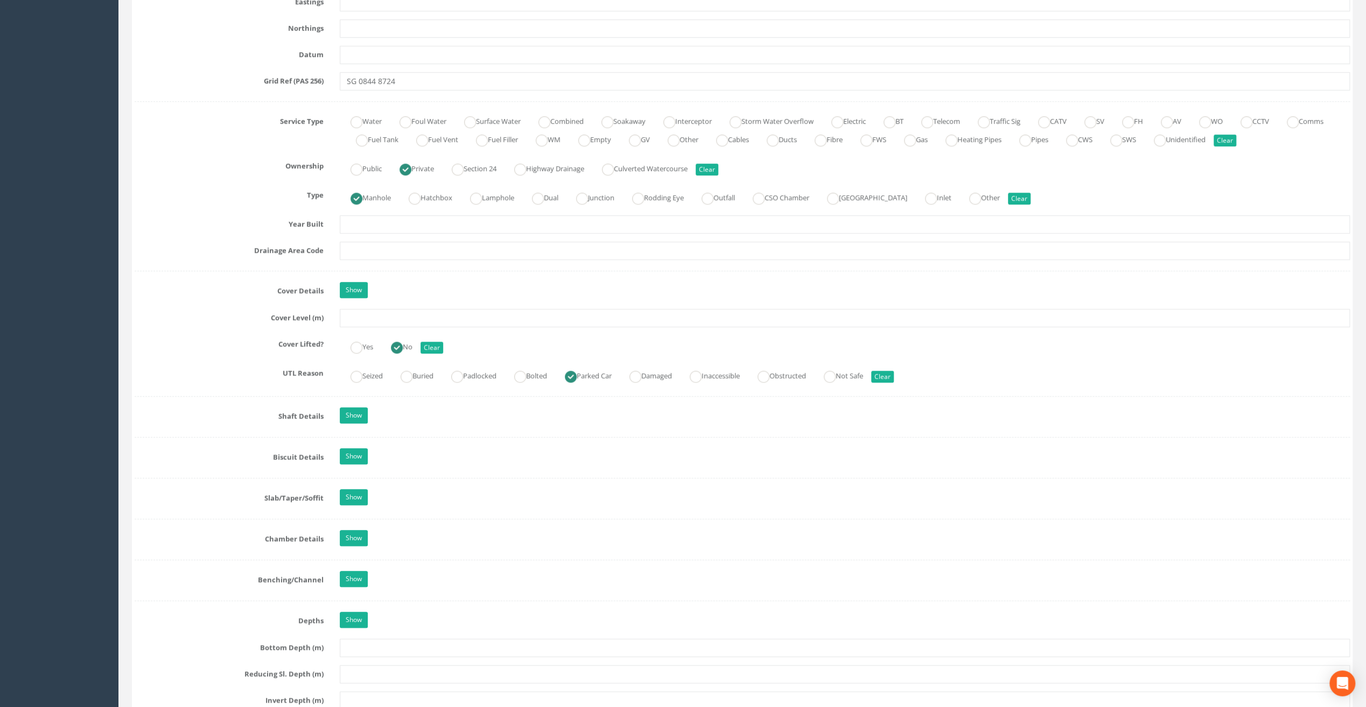
type input "[GEOGRAPHIC_DATA], [GEOGRAPHIC_DATA]"
click at [356, 311] on input "text" at bounding box center [845, 318] width 1010 height 18
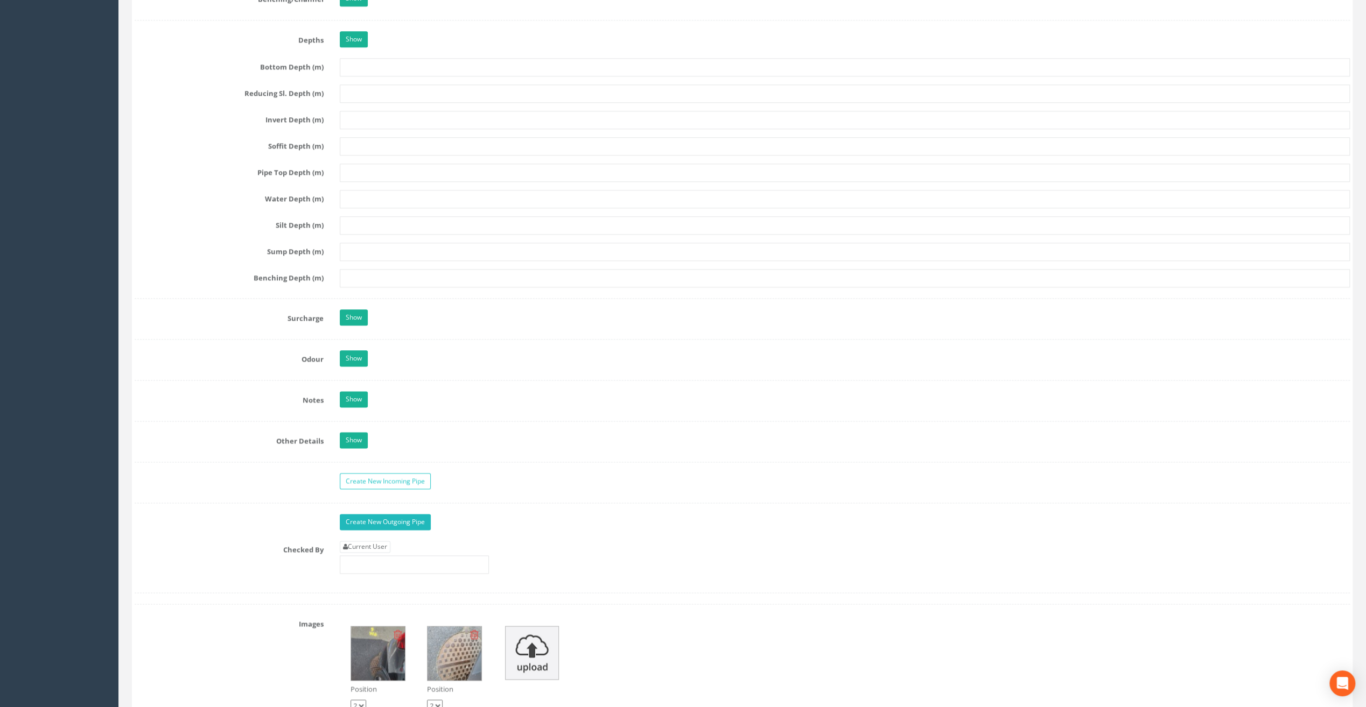
scroll to position [1387, 0]
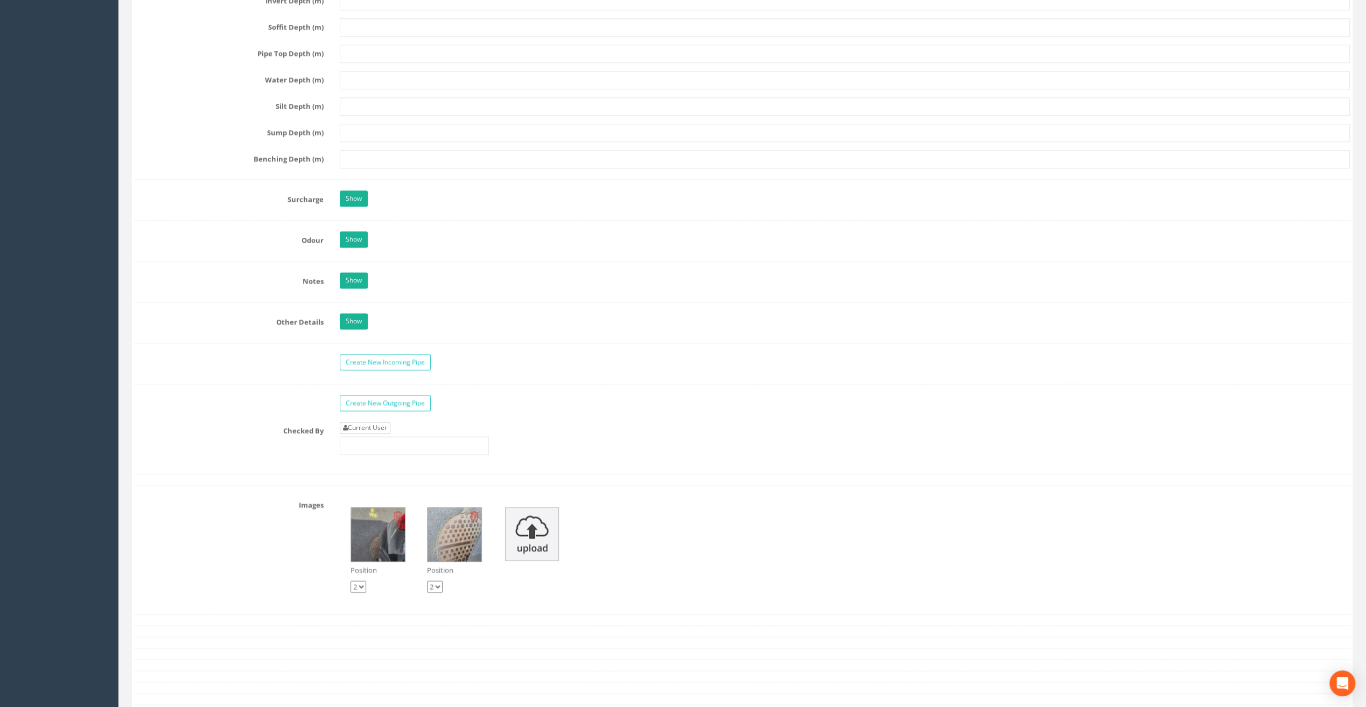
type input "101.79"
click at [378, 422] on link "Current User" at bounding box center [365, 428] width 51 height 12
type input "[PERSON_NAME]"
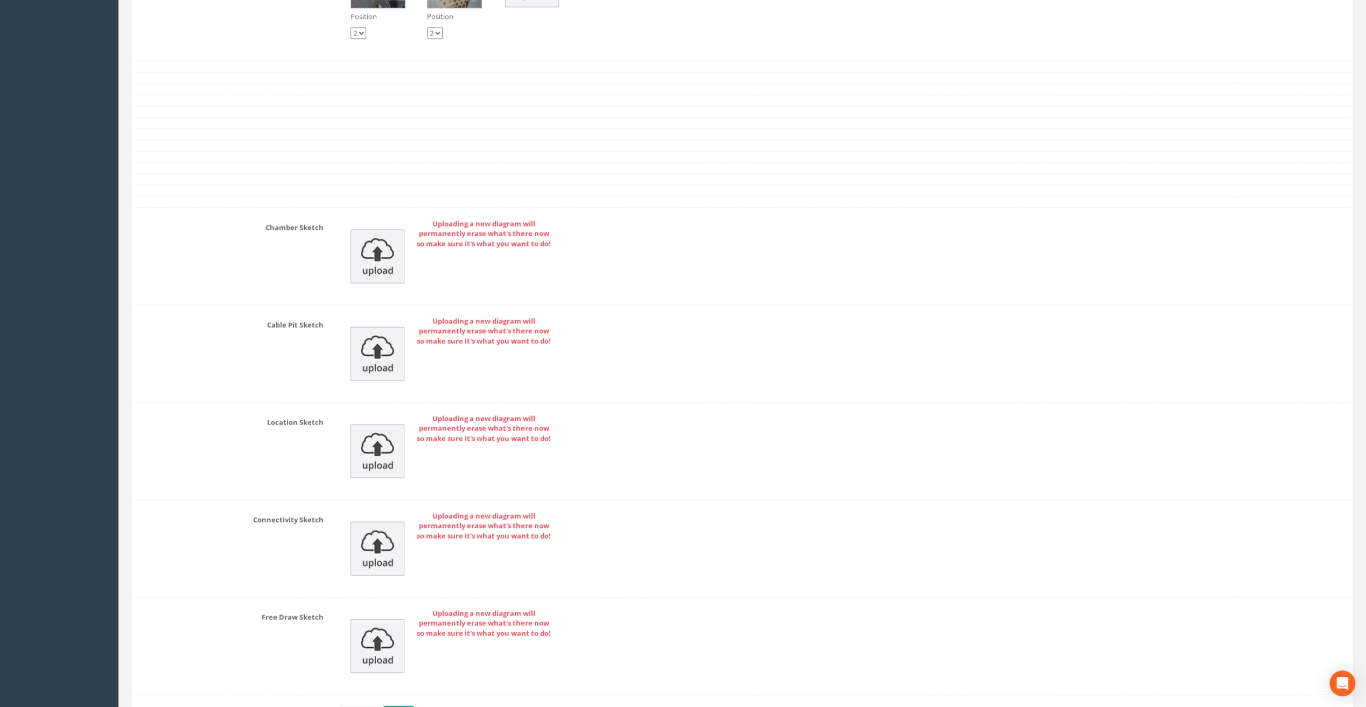
scroll to position [2004, 0]
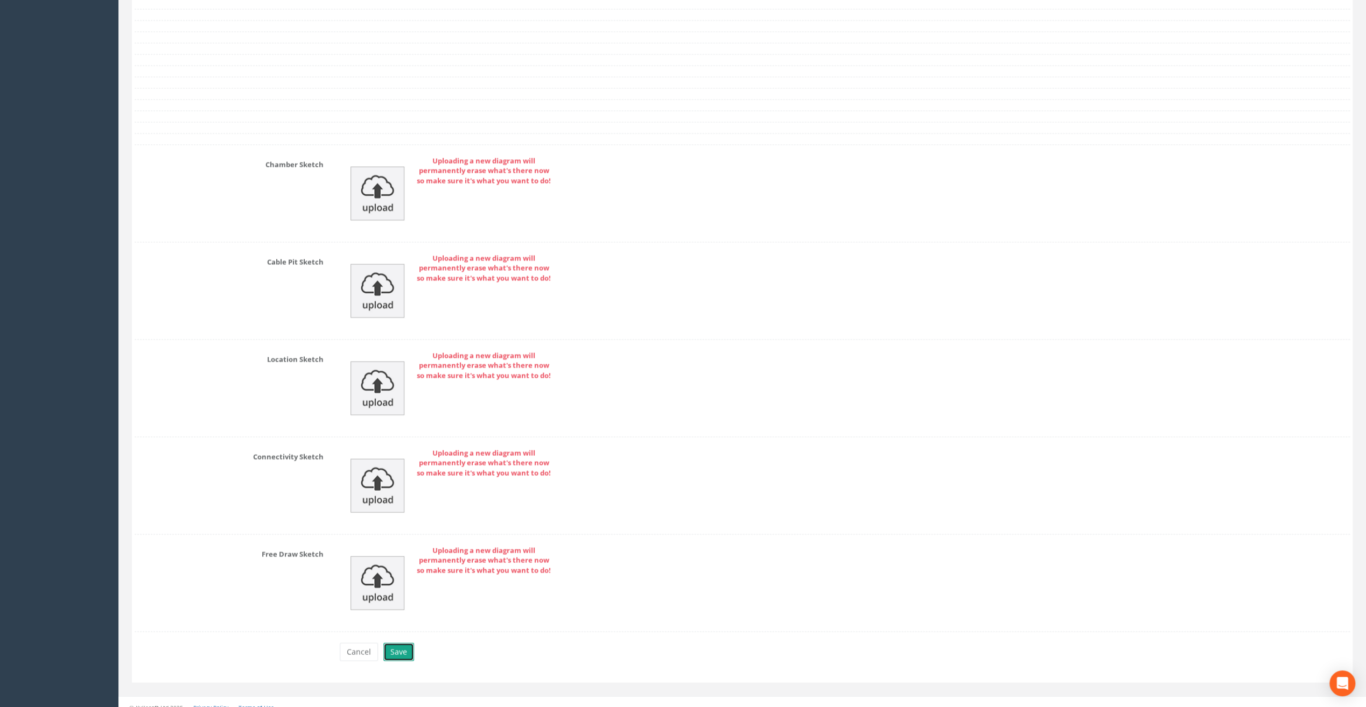
click at [398, 643] on button "Save" at bounding box center [398, 652] width 31 height 18
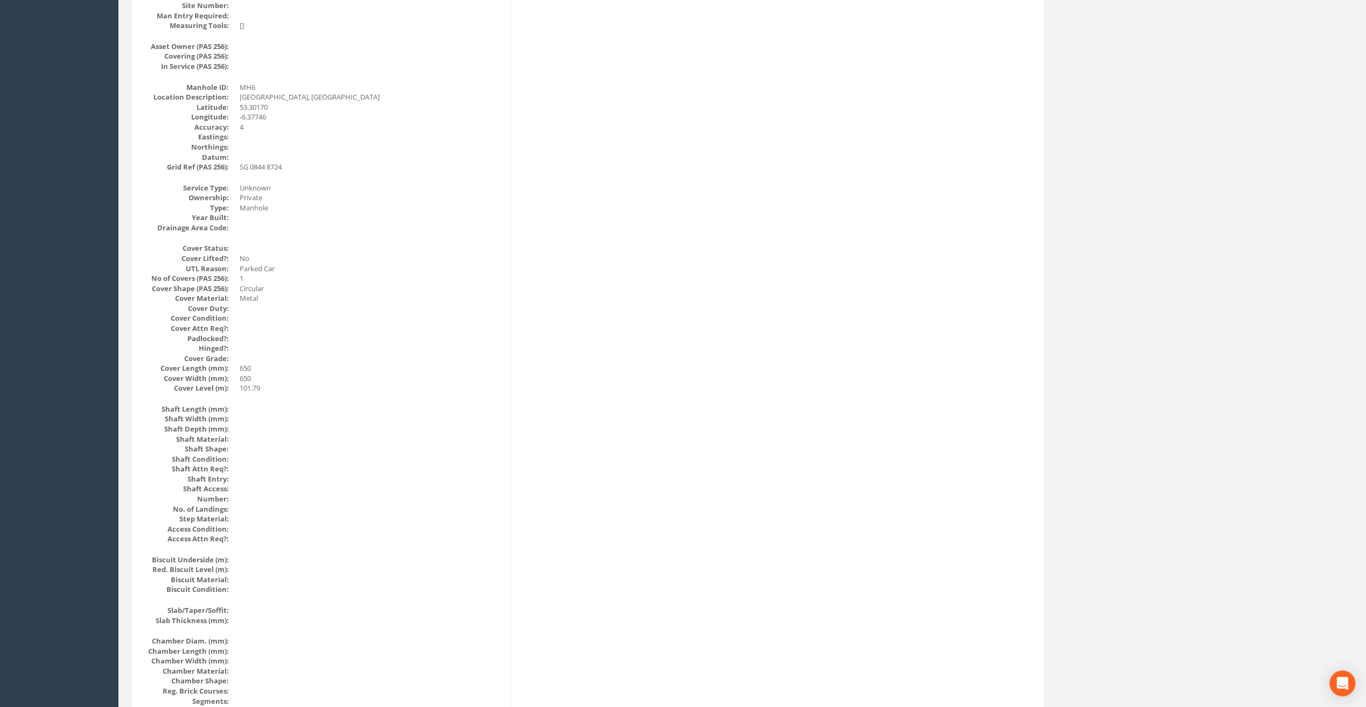
scroll to position [0, 0]
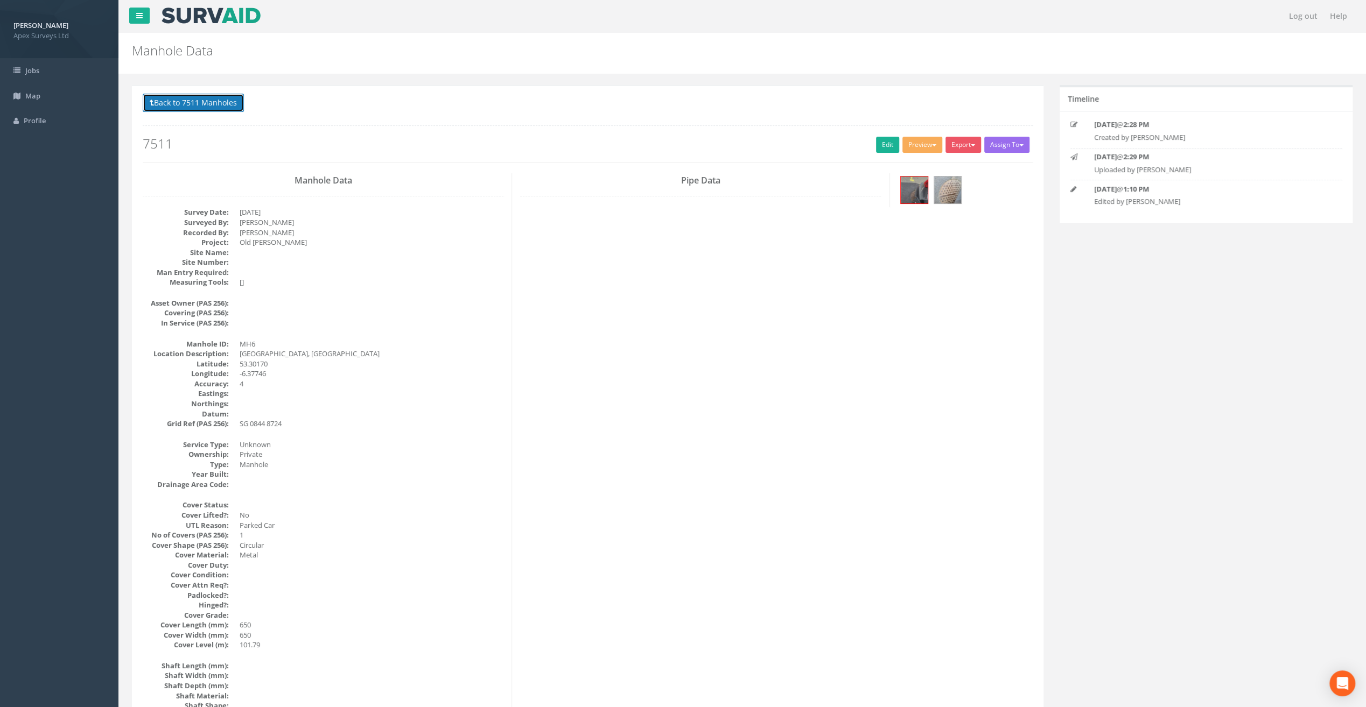
click at [179, 100] on button "Back to 7511 Manholes" at bounding box center [193, 103] width 101 height 18
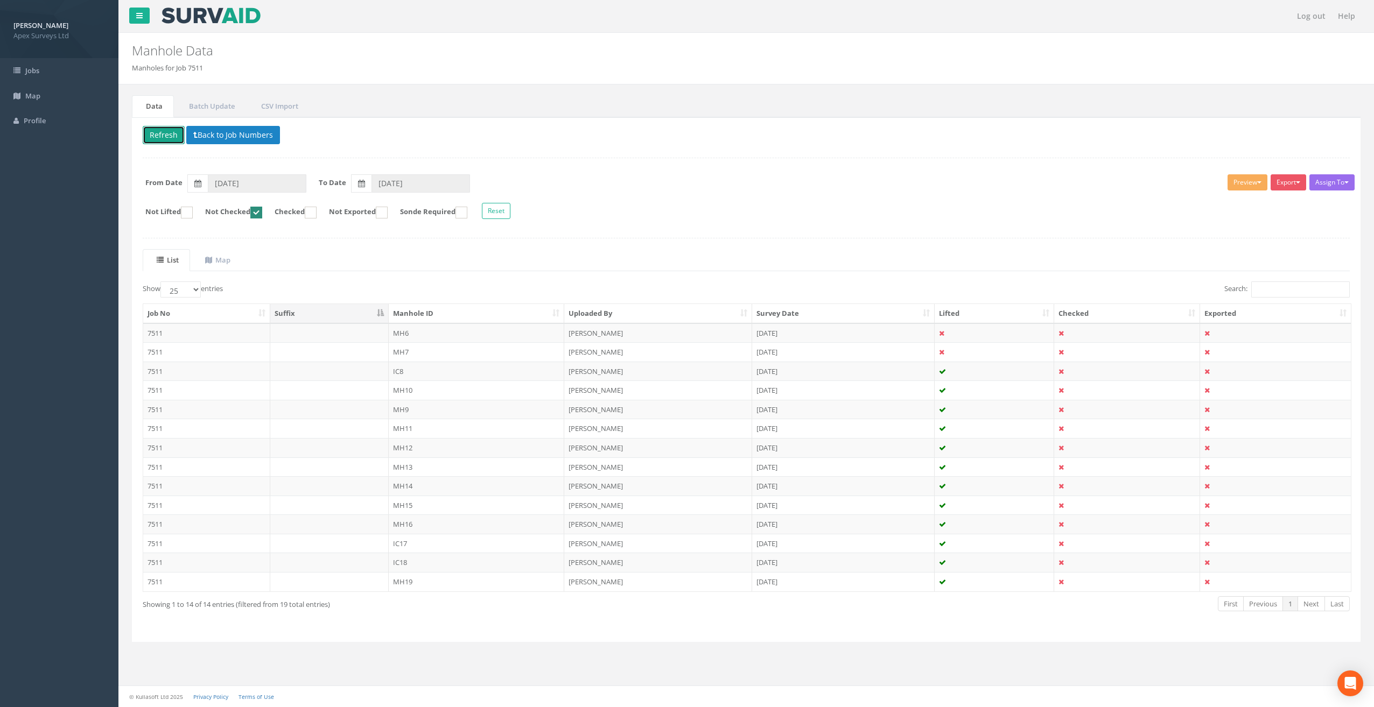
click at [156, 130] on button "Refresh" at bounding box center [164, 135] width 42 height 18
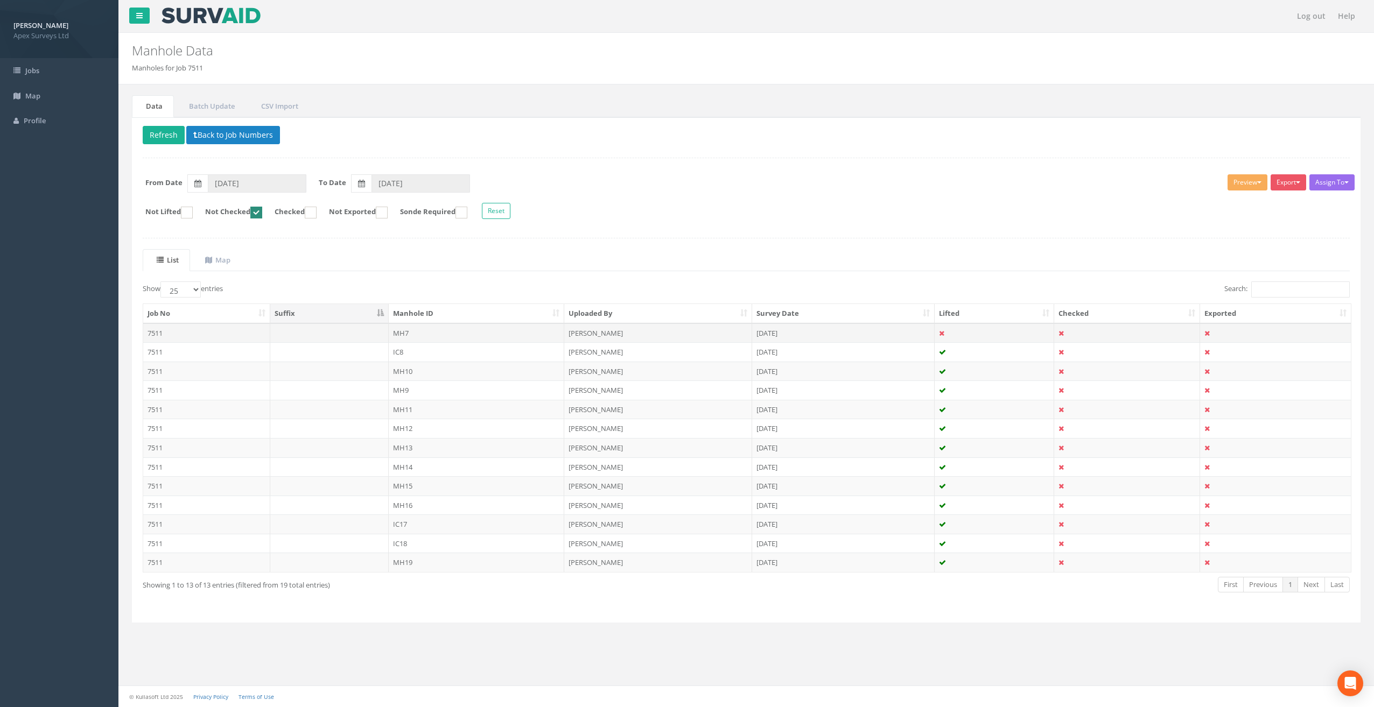
click at [405, 327] on td "MH7" at bounding box center [477, 332] width 176 height 19
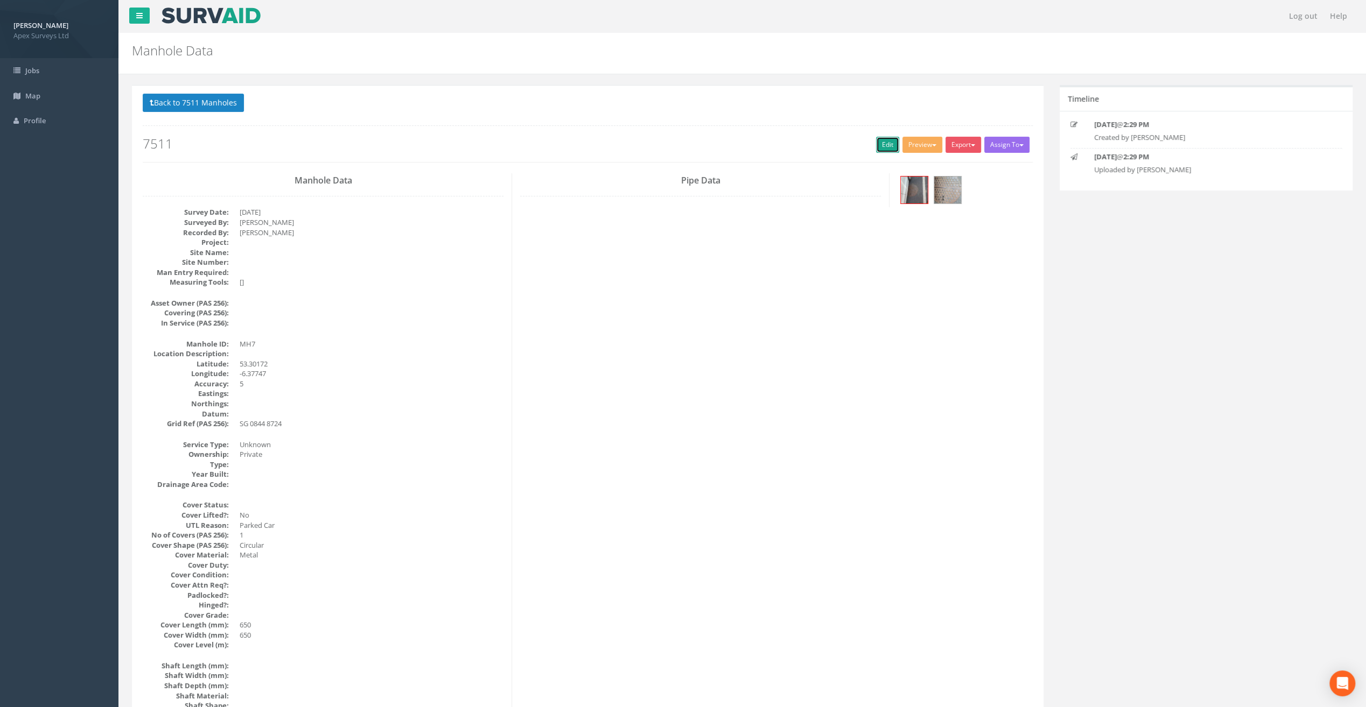
click at [882, 137] on link "Edit" at bounding box center [887, 145] width 23 height 16
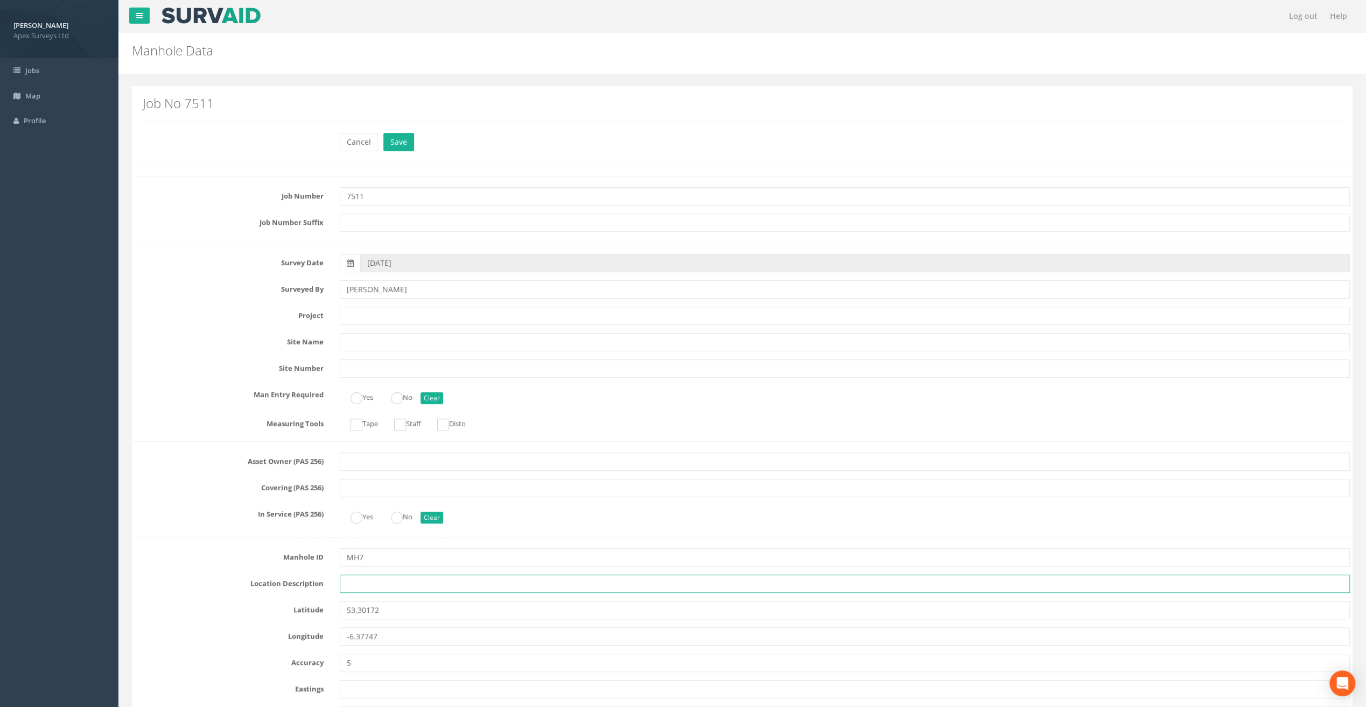
click at [361, 581] on input "text" at bounding box center [845, 584] width 1010 height 18
paste input "[GEOGRAPHIC_DATA], [GEOGRAPHIC_DATA]"
type input "[GEOGRAPHIC_DATA], [GEOGRAPHIC_DATA]"
click at [226, 114] on div "Job No 7511" at bounding box center [742, 108] width 1199 height 25
click at [368, 309] on input "text" at bounding box center [845, 316] width 1010 height 18
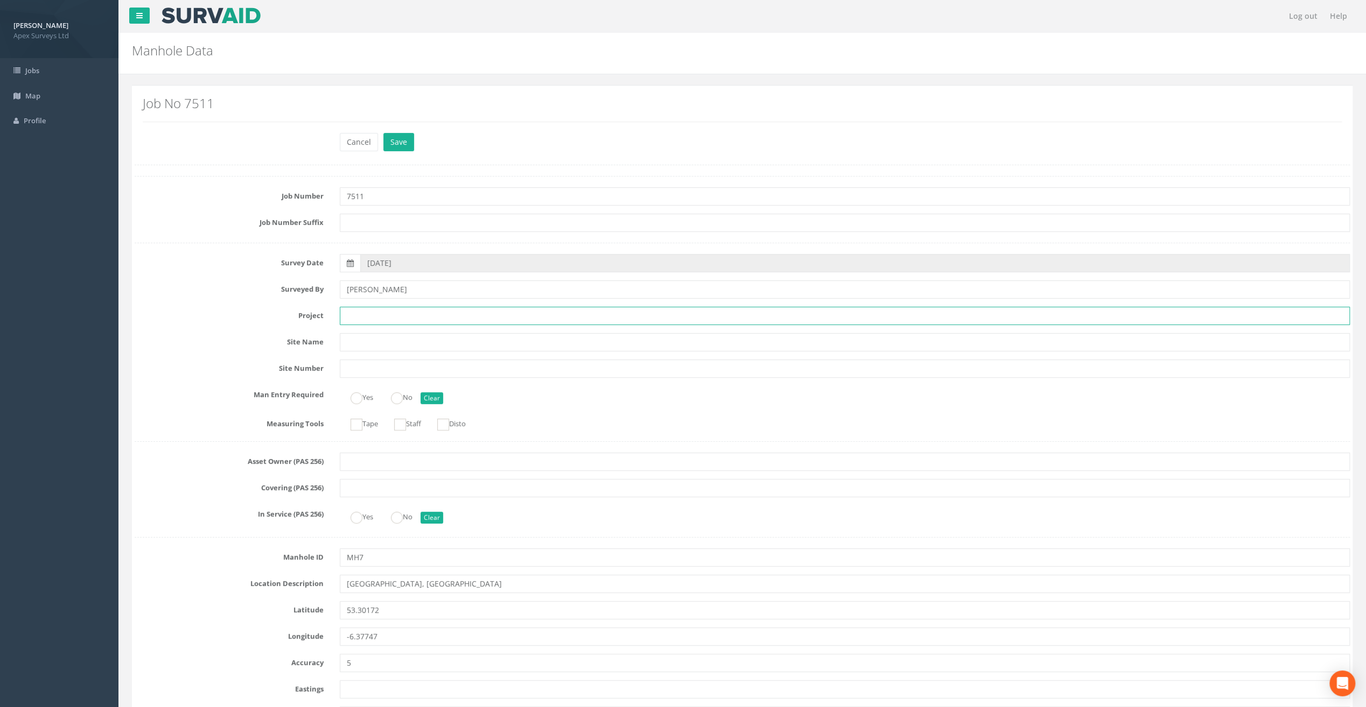
paste input "Old [PERSON_NAME]"
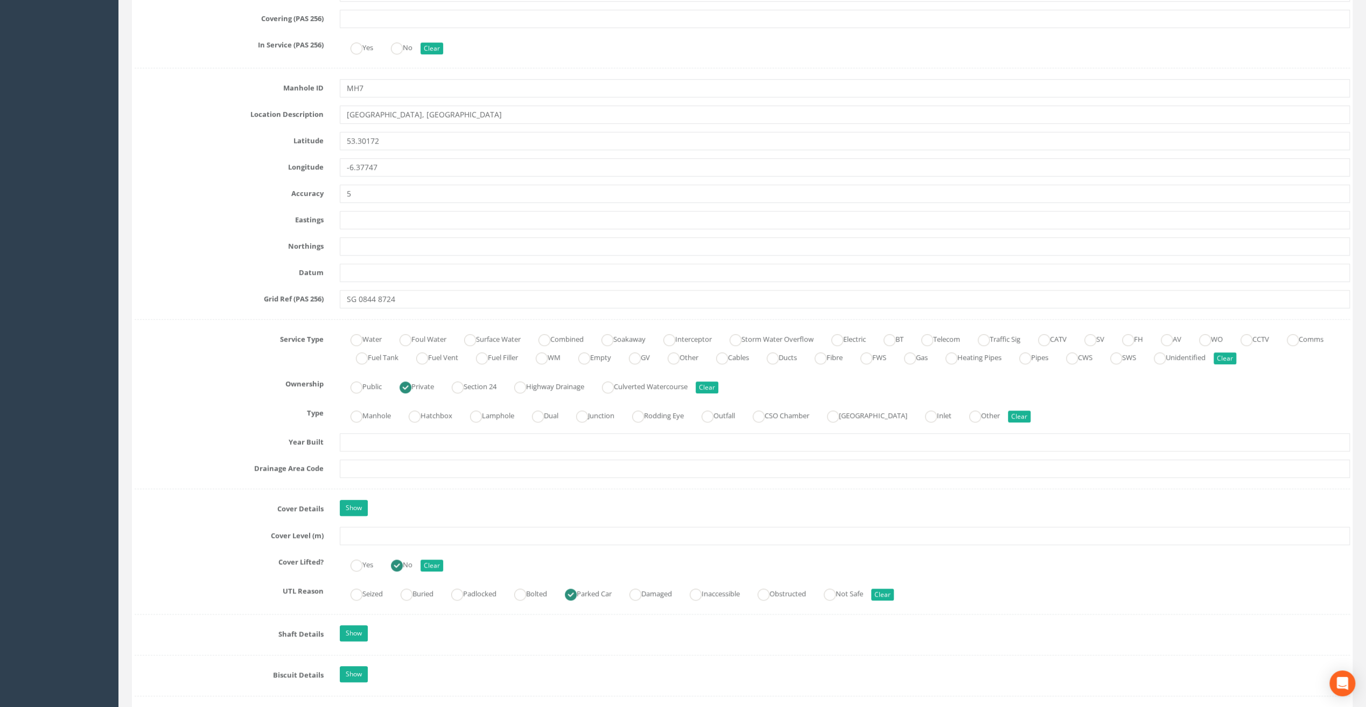
scroll to position [484, 0]
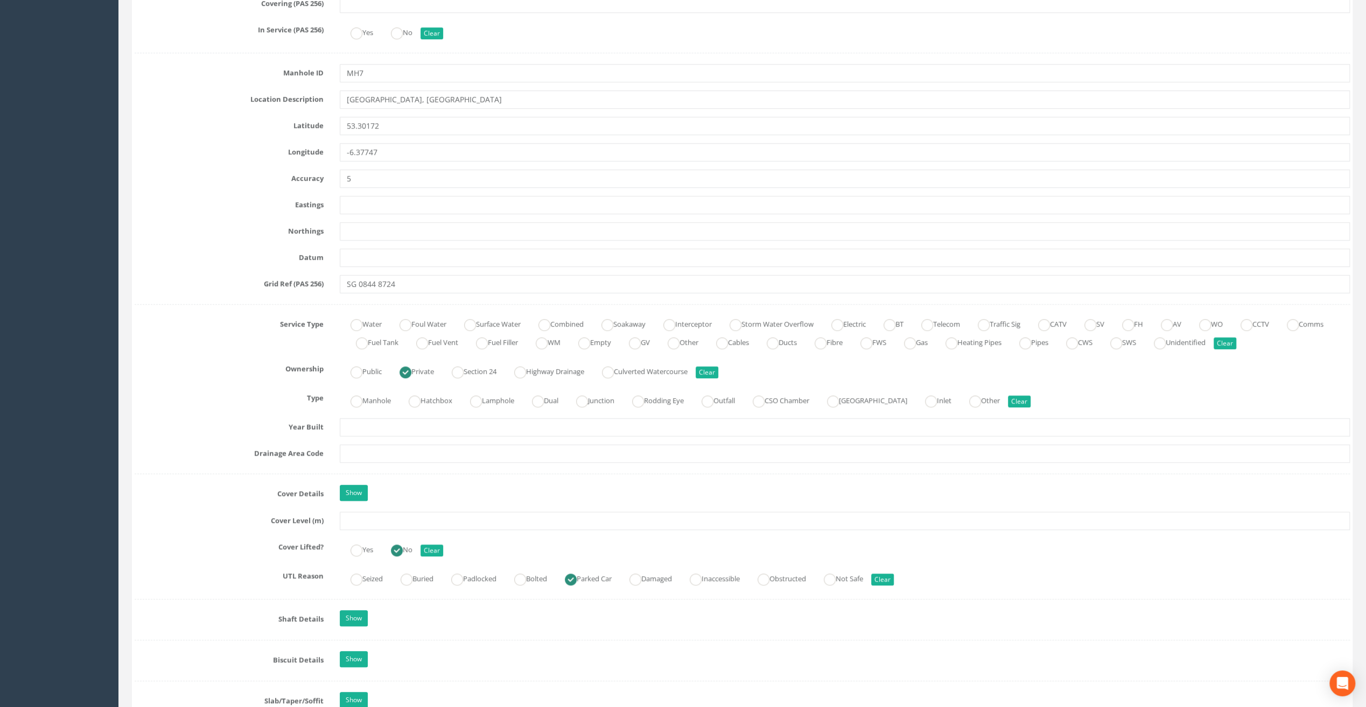
type input "Old [PERSON_NAME]"
click at [357, 524] on input "text" at bounding box center [845, 521] width 1010 height 18
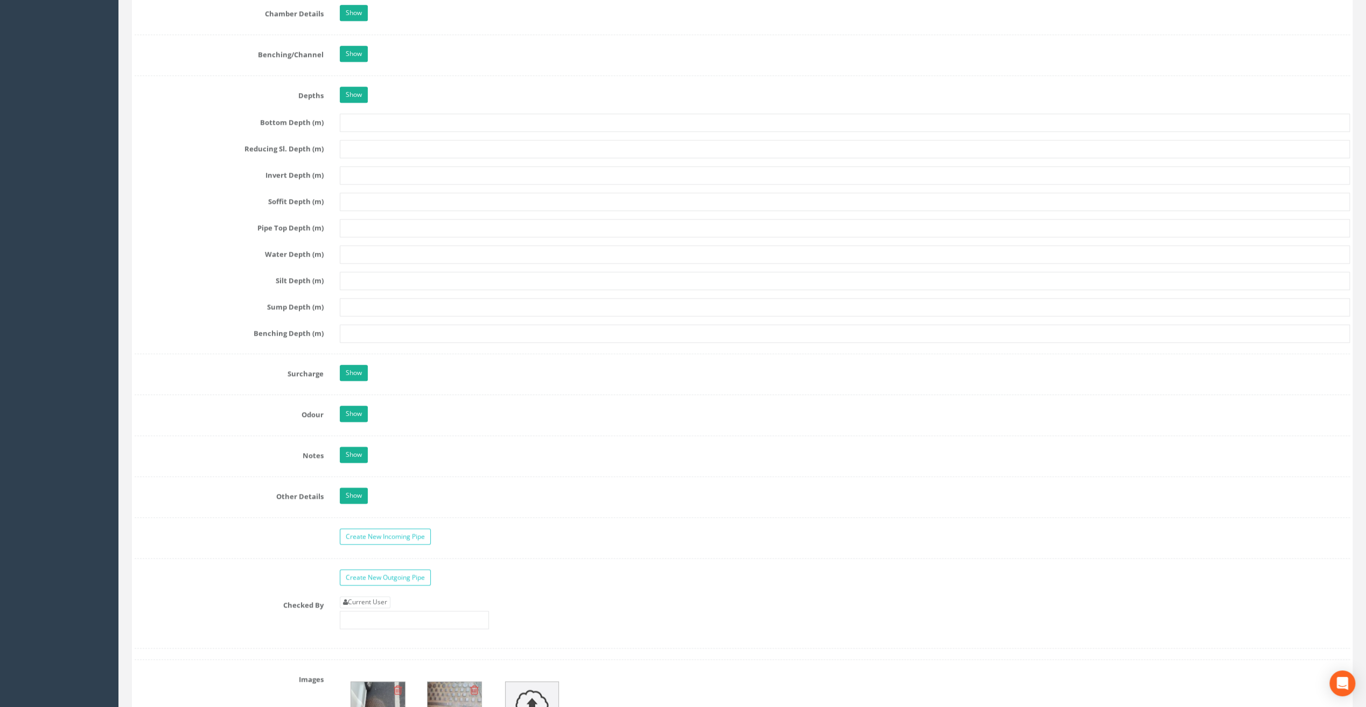
scroll to position [1399, 0]
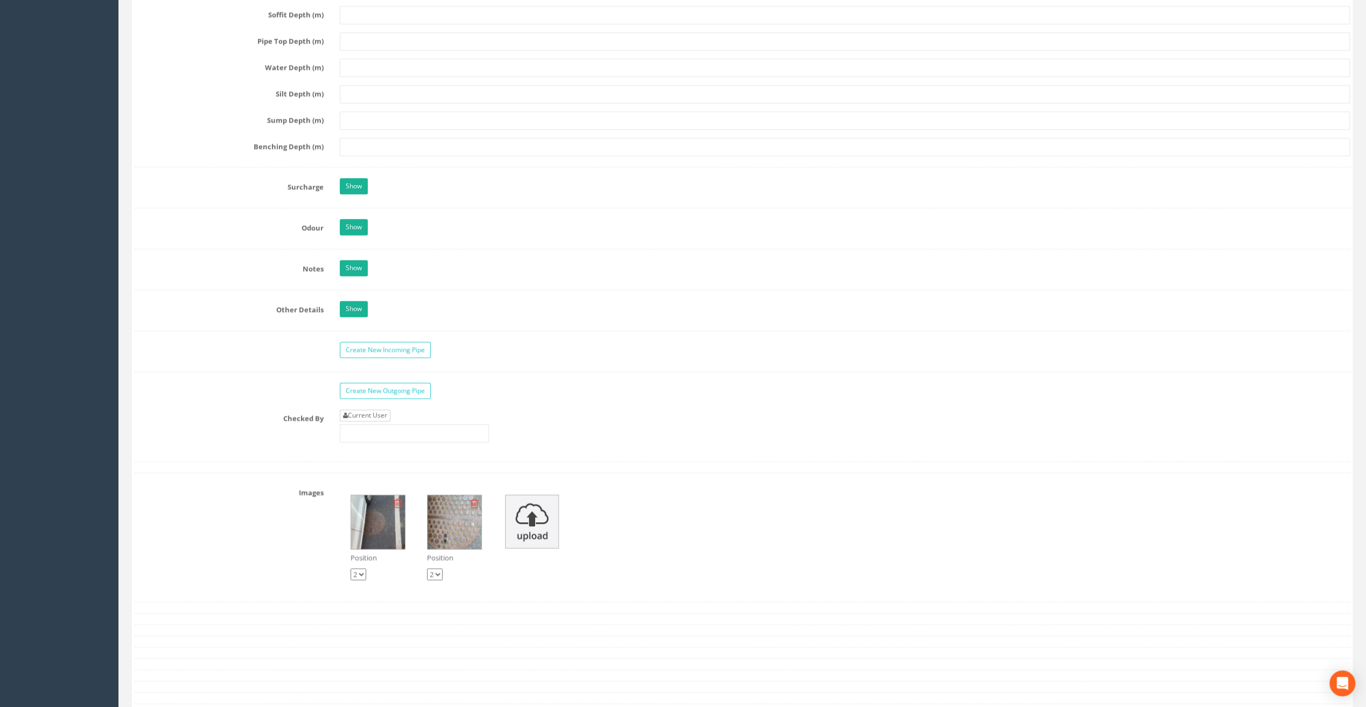
type input "101.86"
click at [364, 410] on link "Current User" at bounding box center [365, 416] width 51 height 12
type input "[PERSON_NAME]"
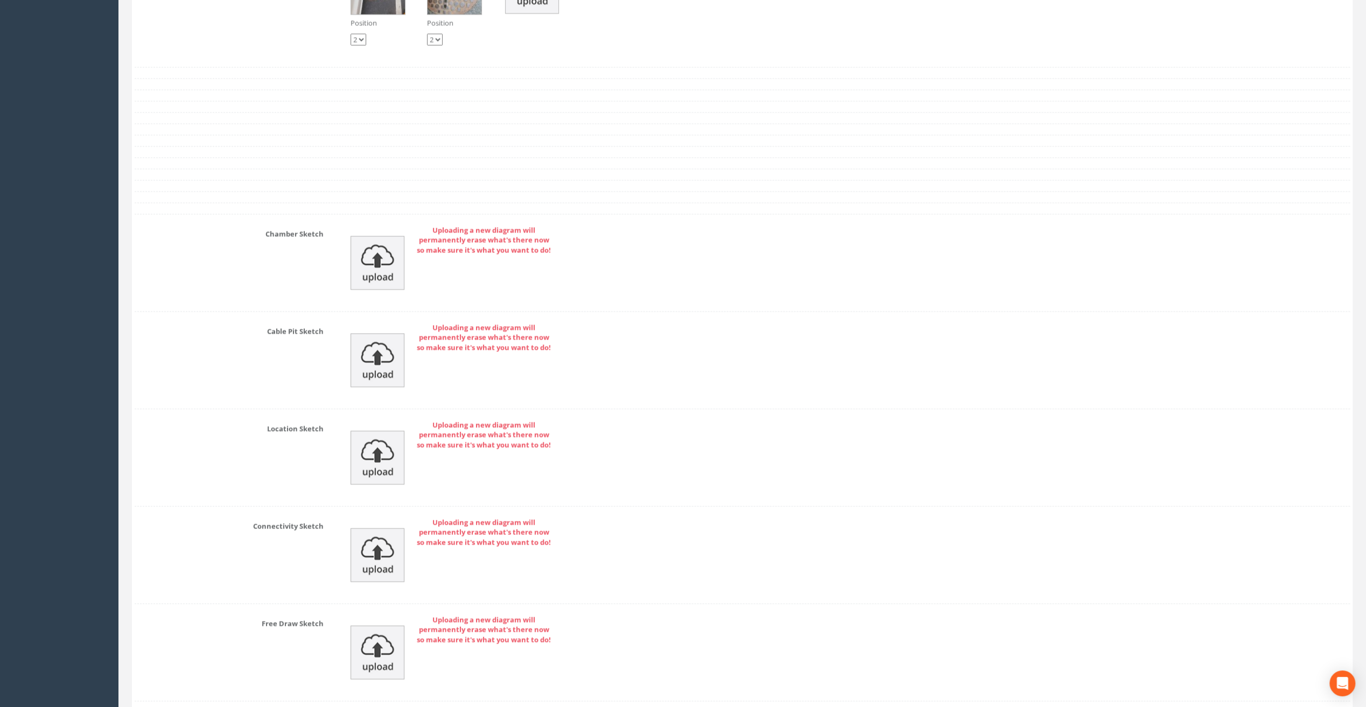
scroll to position [2004, 0]
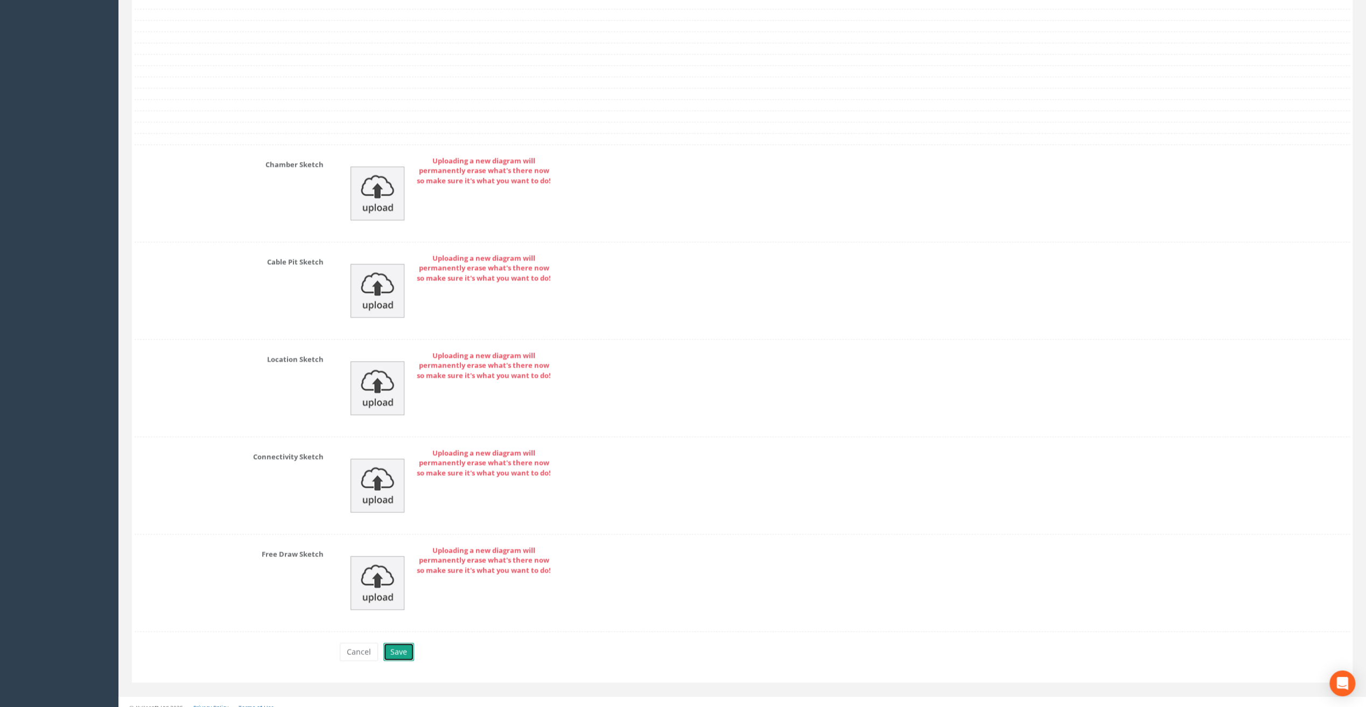
drag, startPoint x: 397, startPoint y: 638, endPoint x: 399, endPoint y: 630, distance: 8.4
click at [397, 643] on button "Save" at bounding box center [398, 652] width 31 height 18
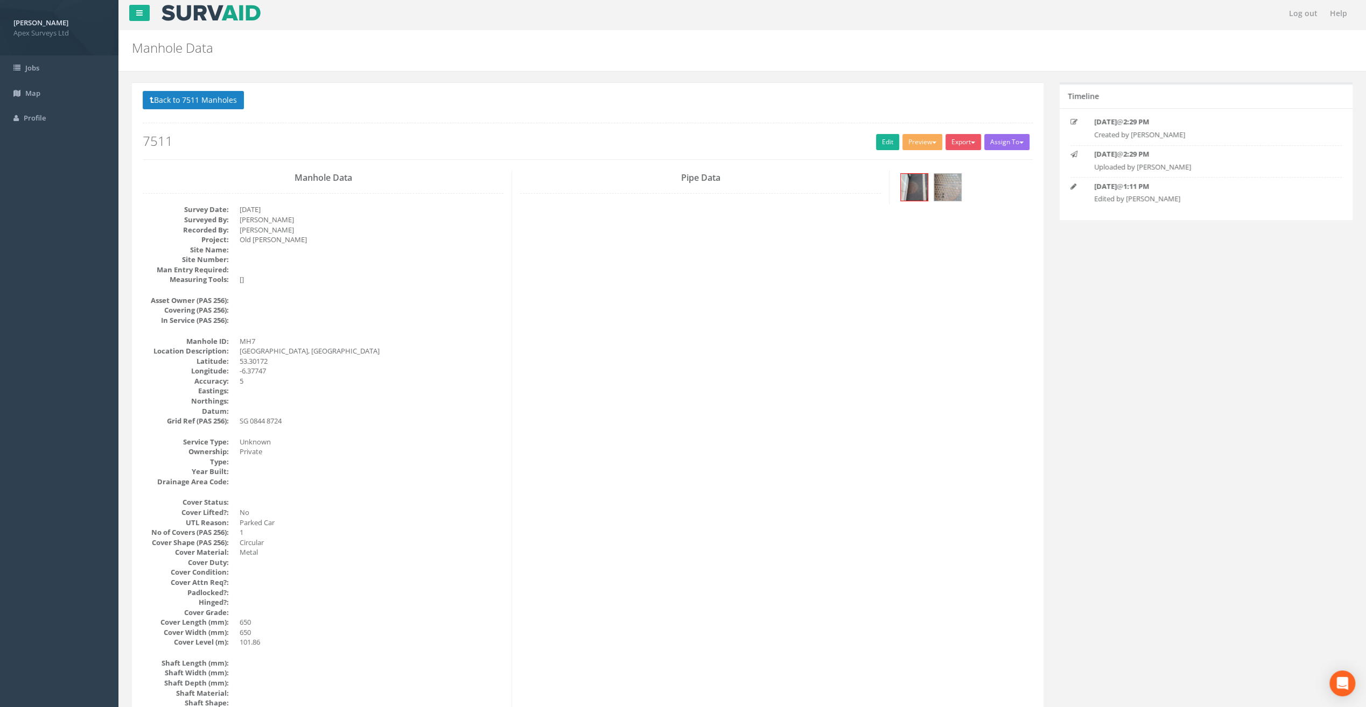
scroll to position [0, 0]
click at [194, 101] on button "Back to 7511 Manholes" at bounding box center [193, 103] width 101 height 18
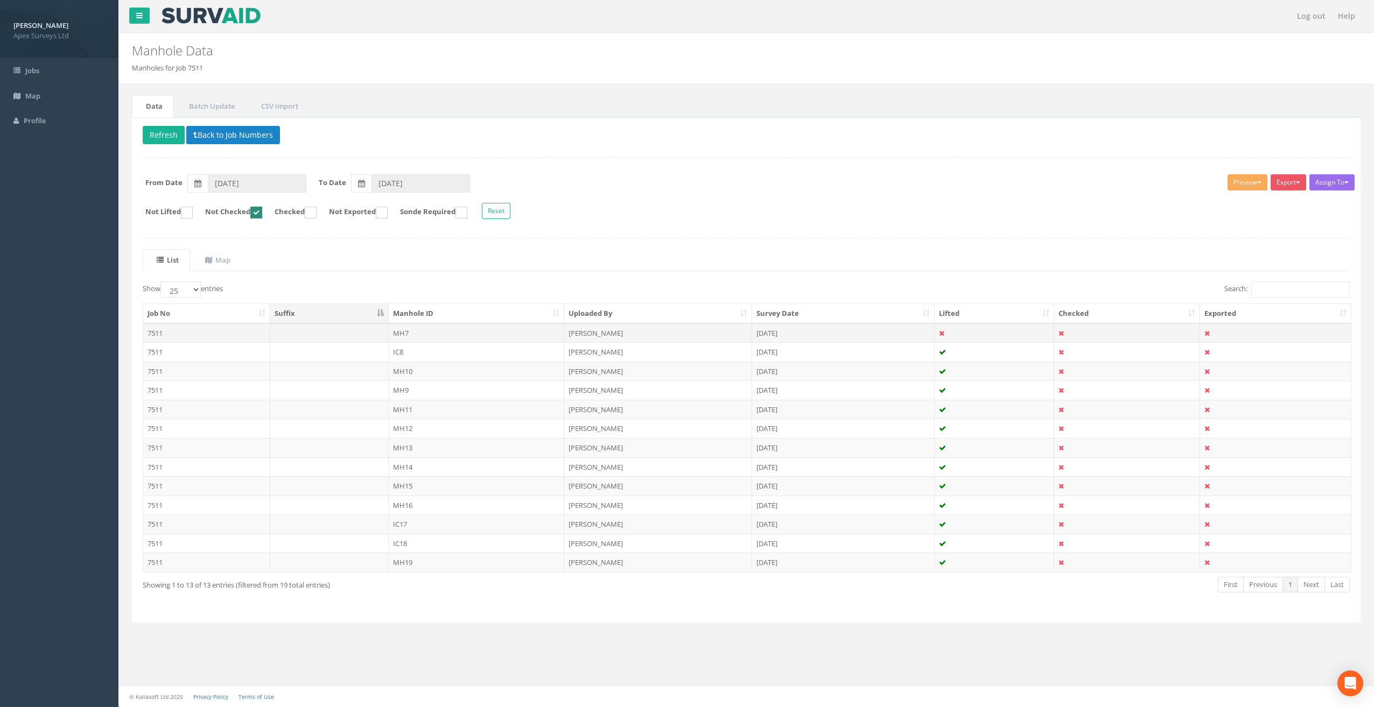
click at [410, 325] on td "MH7" at bounding box center [477, 332] width 176 height 19
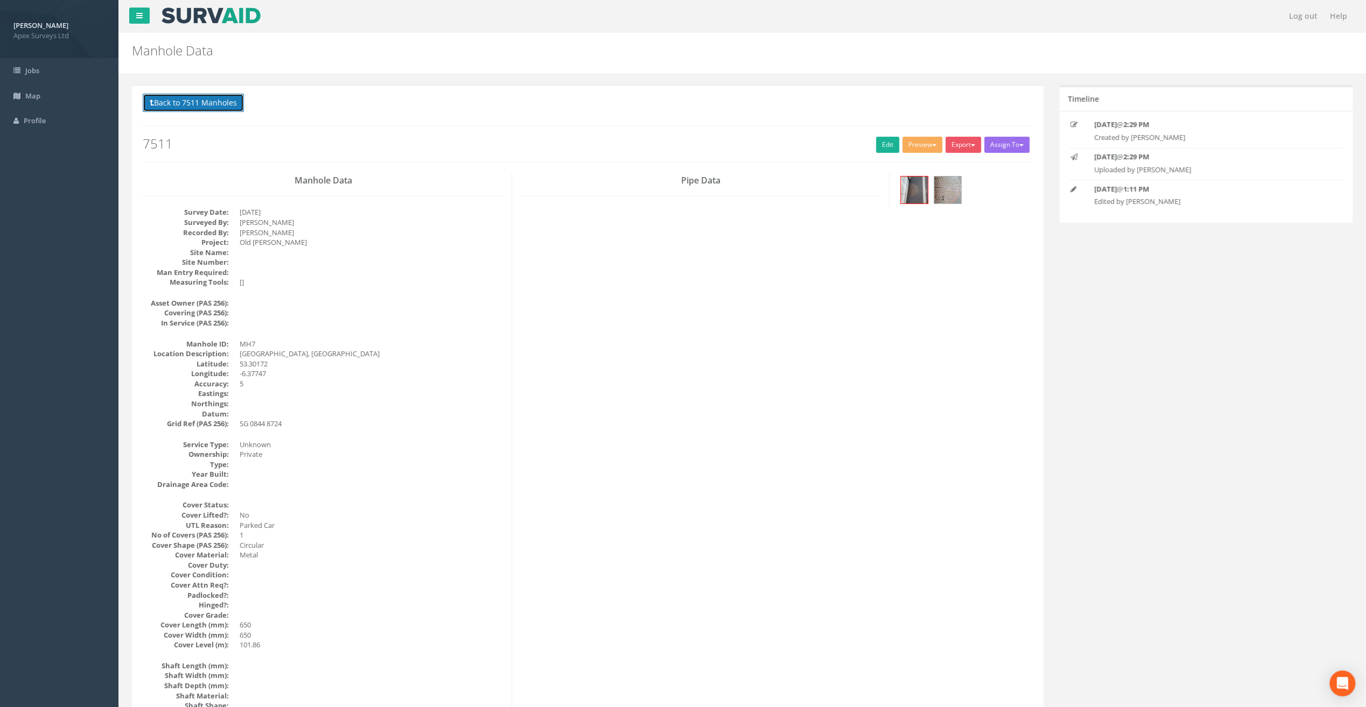
click at [226, 97] on button "Back to 7511 Manholes" at bounding box center [193, 103] width 101 height 18
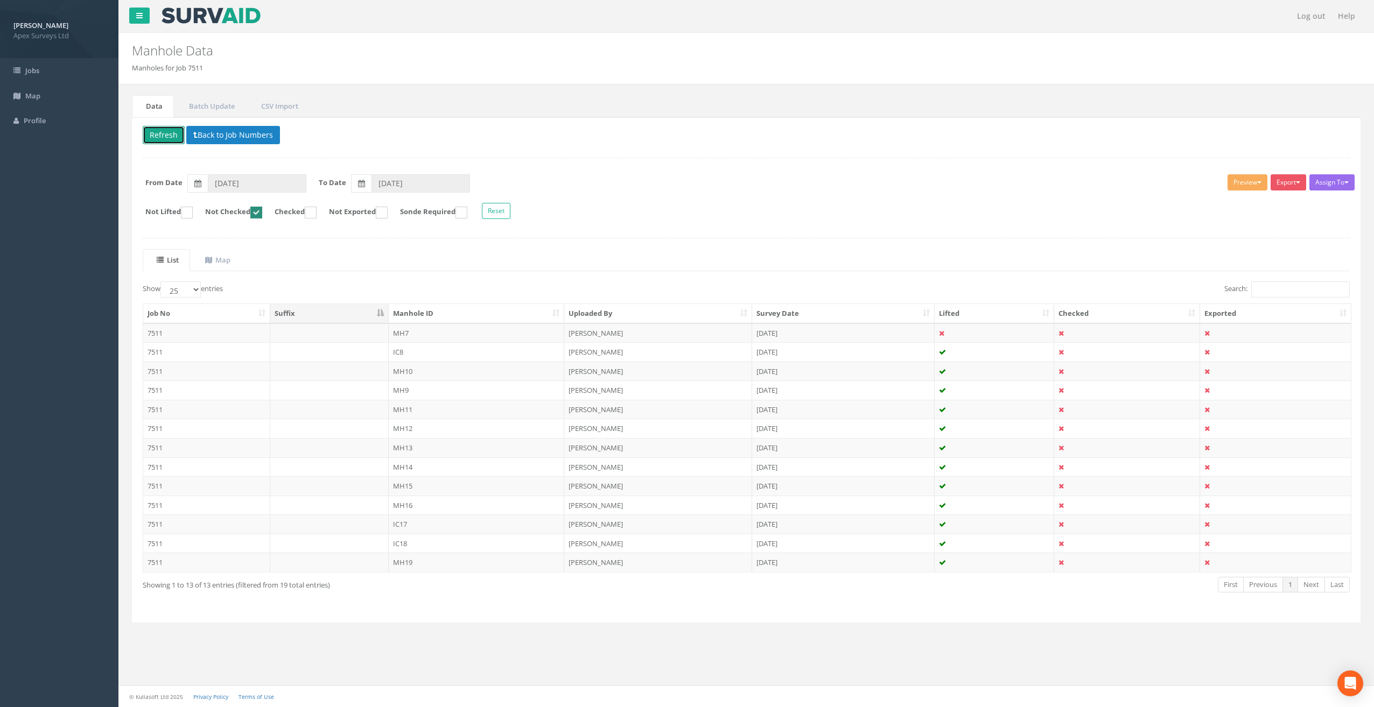
click at [159, 136] on button "Refresh" at bounding box center [164, 135] width 42 height 18
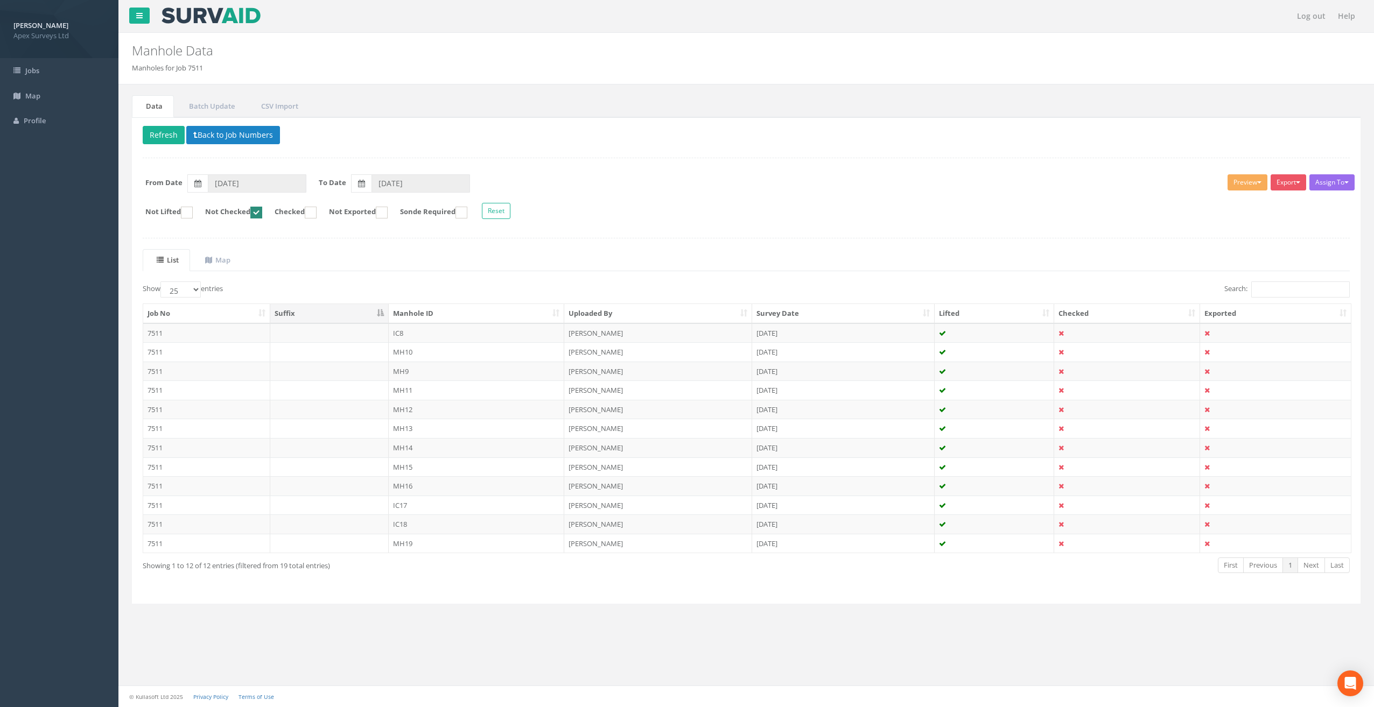
drag, startPoint x: 406, startPoint y: 329, endPoint x: 406, endPoint y: 335, distance: 5.9
click at [406, 329] on td "IC8" at bounding box center [477, 332] width 176 height 19
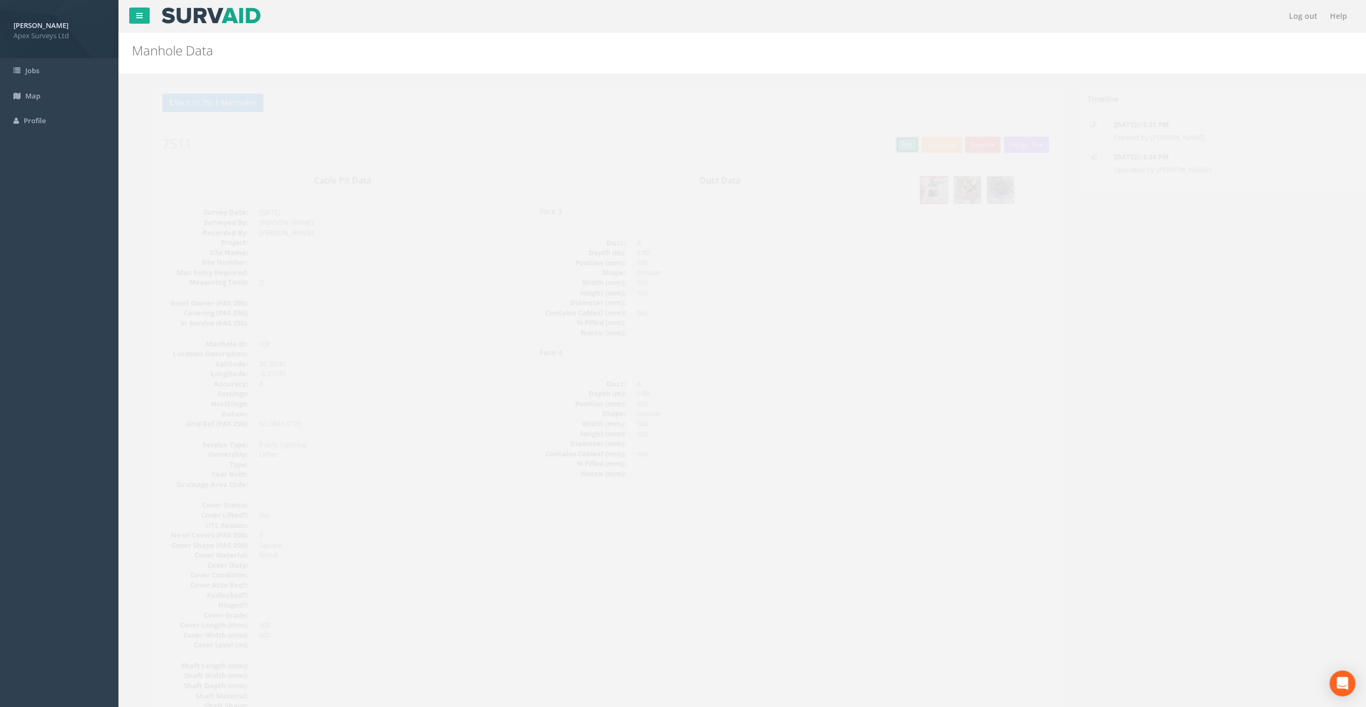
click at [882, 146] on link "Edit" at bounding box center [887, 145] width 23 height 16
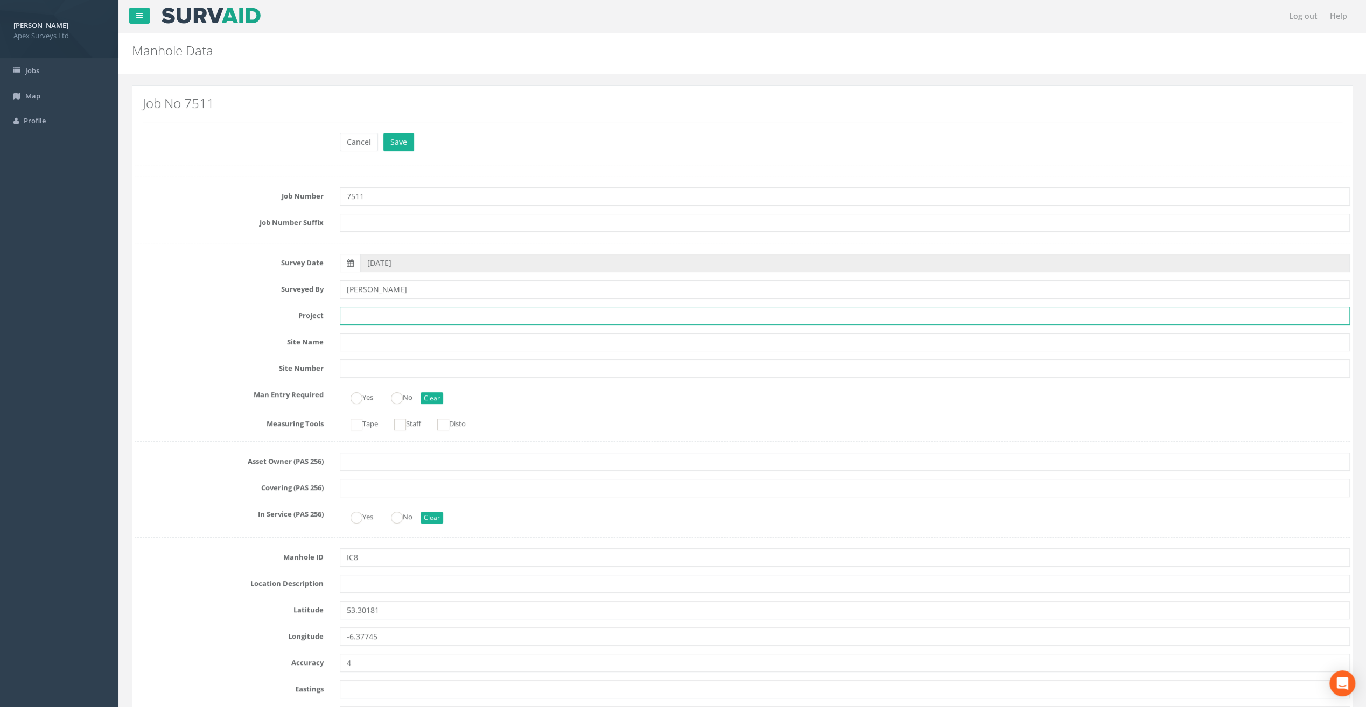
click at [375, 314] on input "text" at bounding box center [845, 316] width 1010 height 18
paste input "Old [PERSON_NAME]"
type input "Old [PERSON_NAME]"
drag, startPoint x: 253, startPoint y: 107, endPoint x: 298, endPoint y: 196, distance: 100.1
click at [254, 107] on h2 "Job No 7511" at bounding box center [742, 103] width 1199 height 14
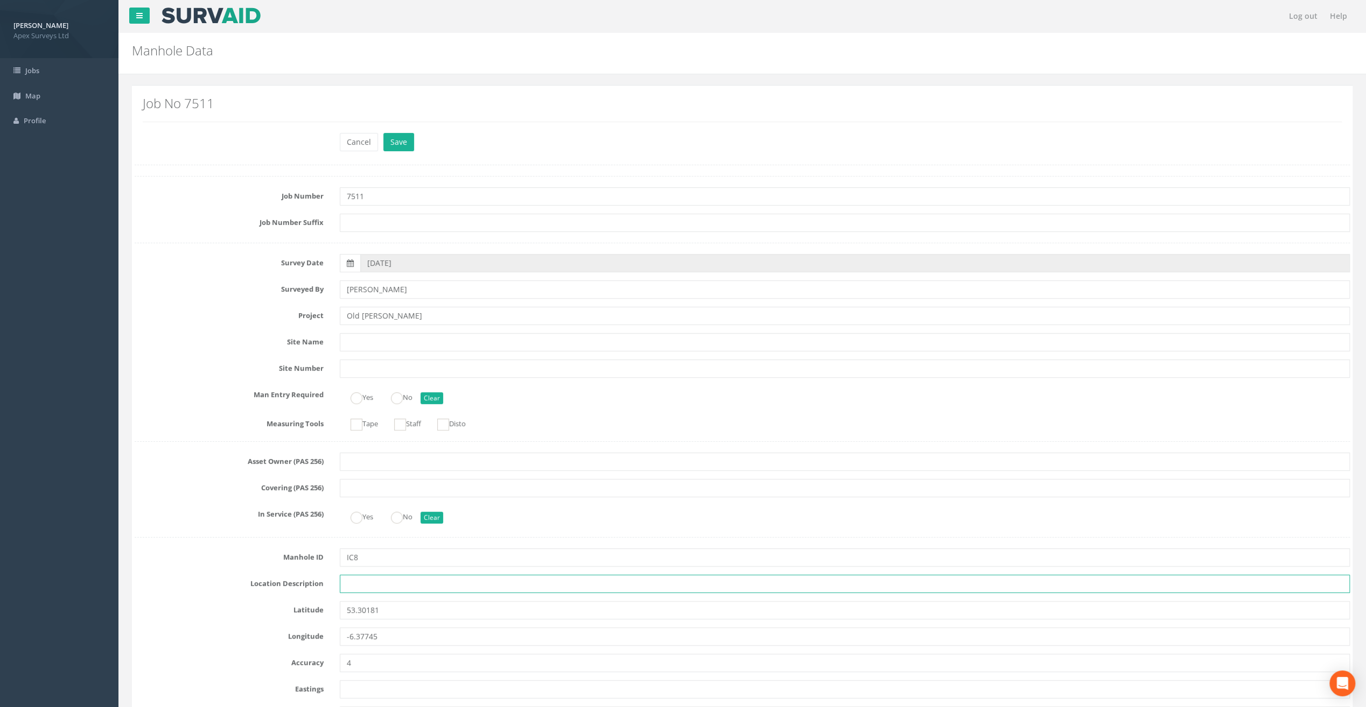
click at [363, 578] on input "text" at bounding box center [845, 584] width 1010 height 18
paste input "[GEOGRAPHIC_DATA], [GEOGRAPHIC_DATA]"
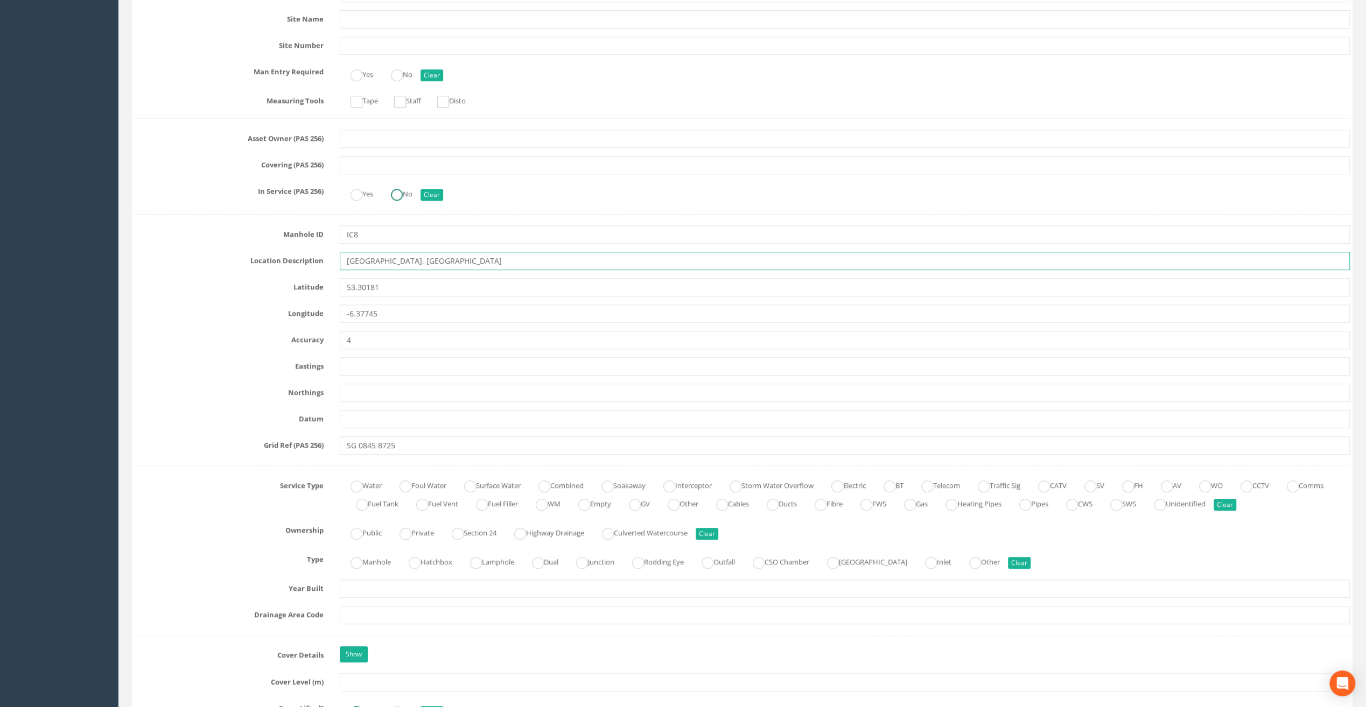
scroll to position [484, 0]
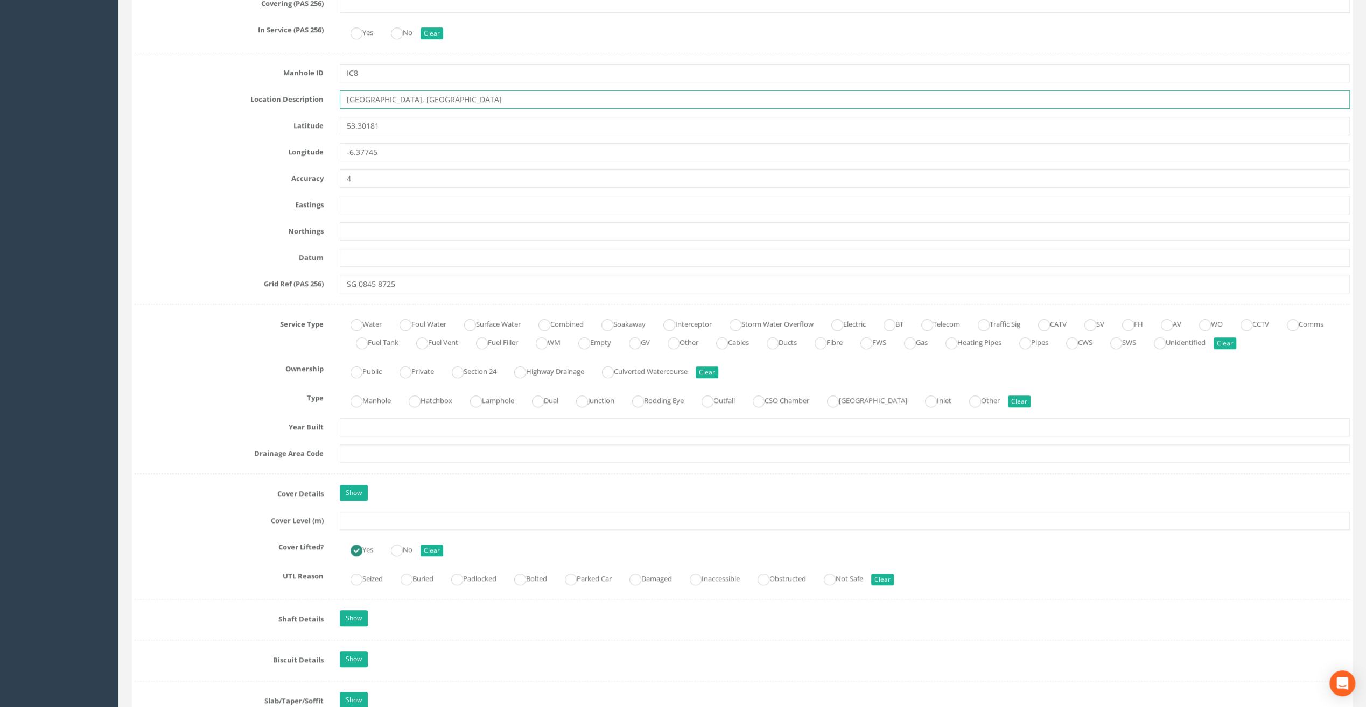
type input "[GEOGRAPHIC_DATA], [GEOGRAPHIC_DATA]"
click at [351, 518] on input "text" at bounding box center [845, 521] width 1010 height 18
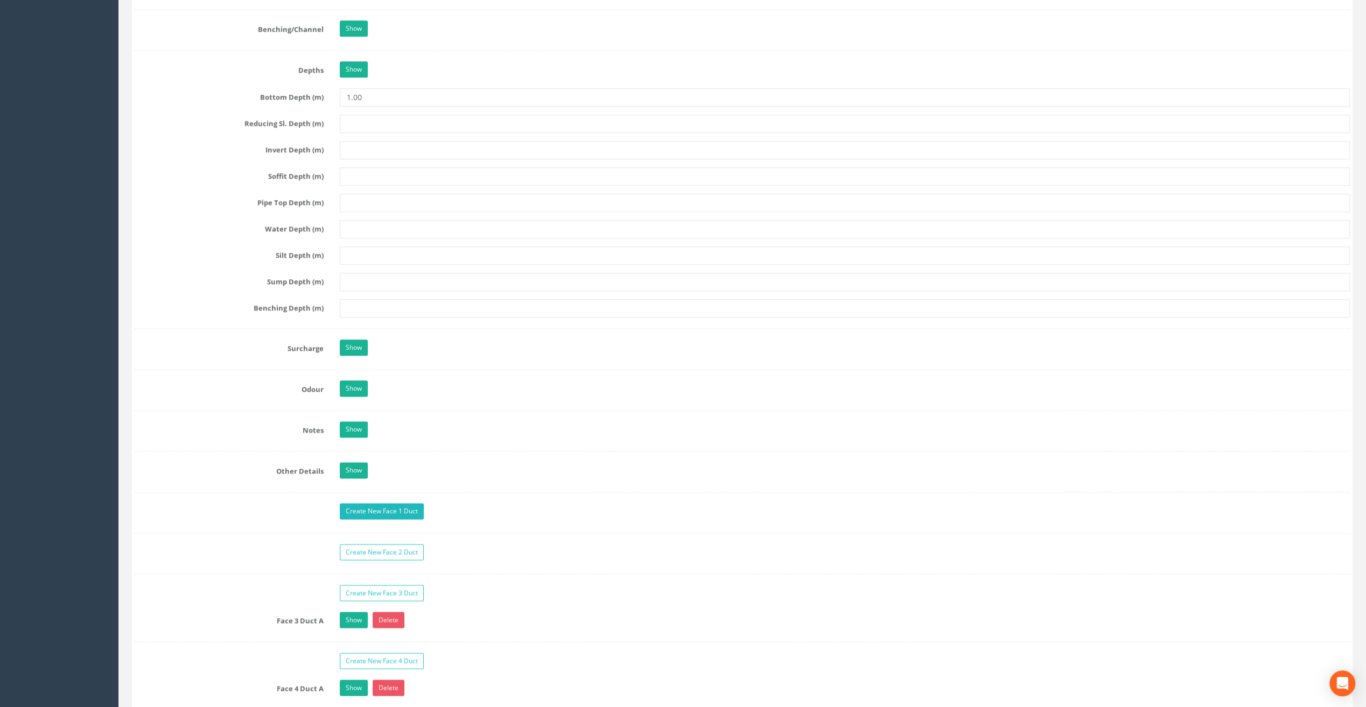
scroll to position [1507, 0]
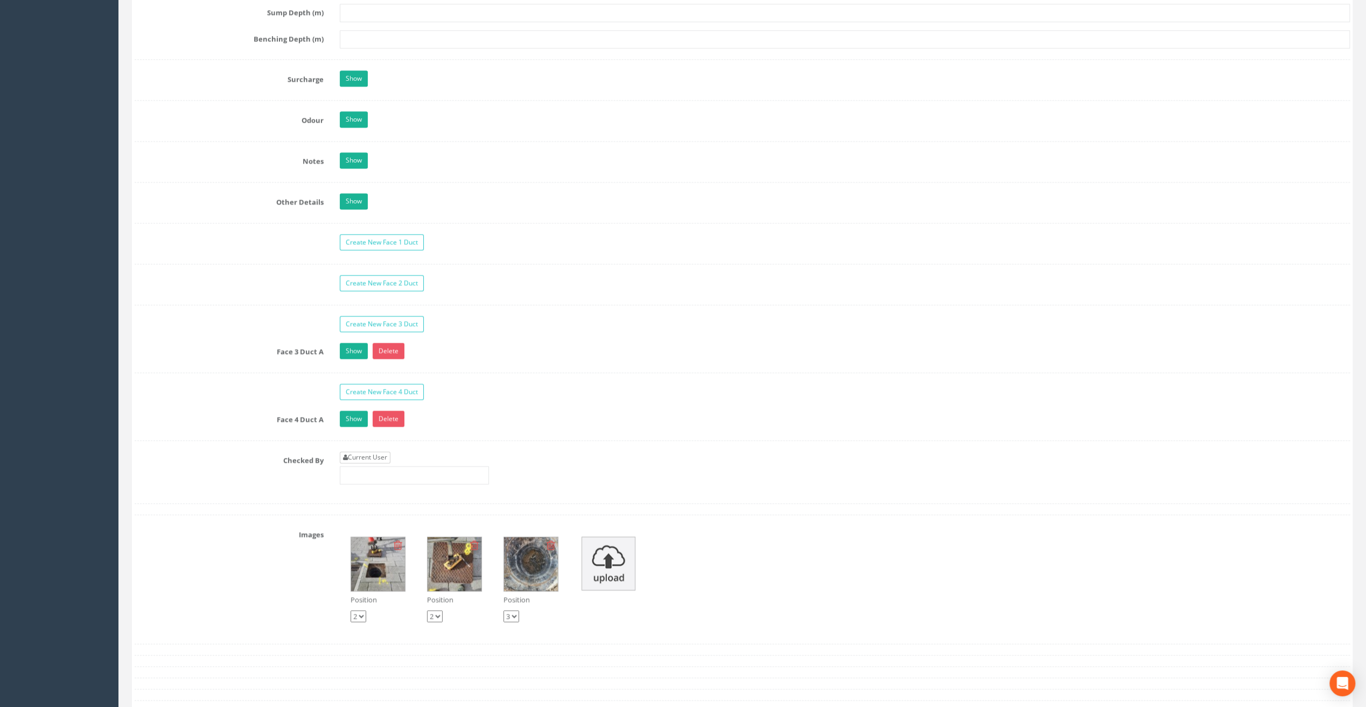
type input "101.71"
click at [365, 452] on link "Current User" at bounding box center [365, 458] width 51 height 12
type input "[PERSON_NAME]"
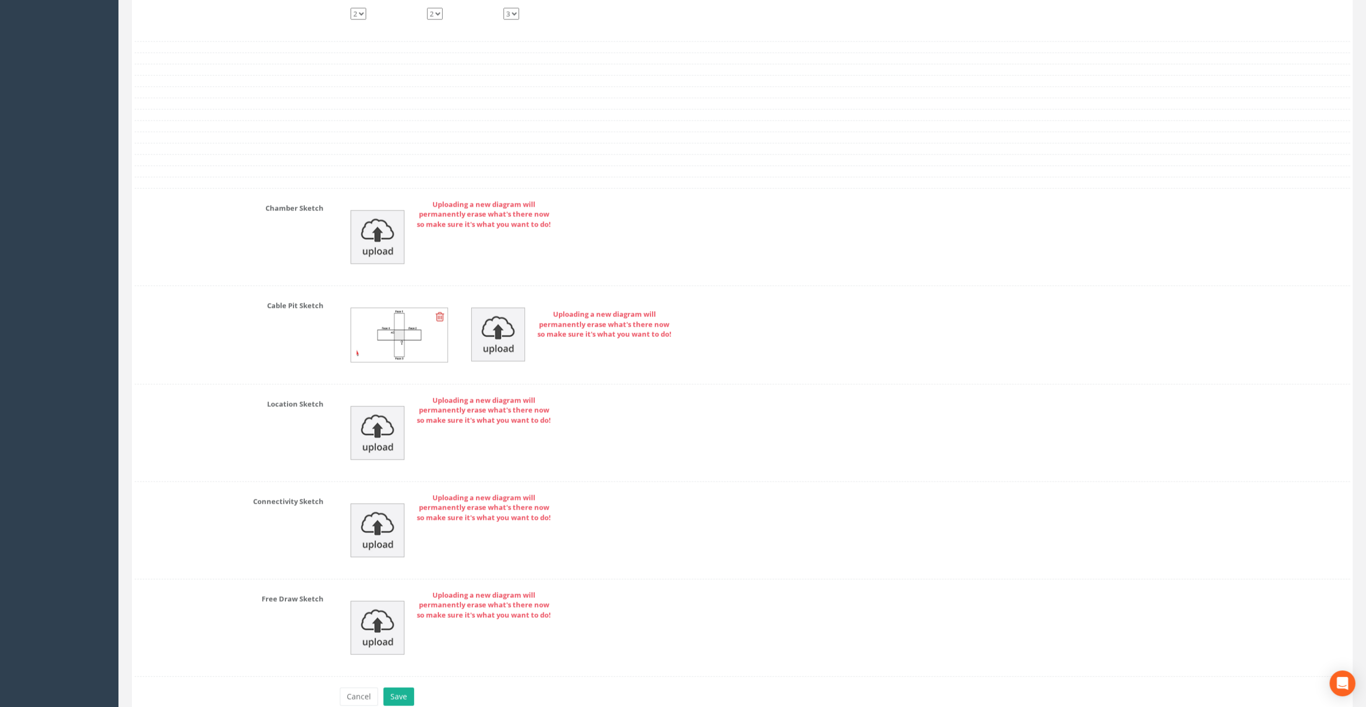
scroll to position [2153, 0]
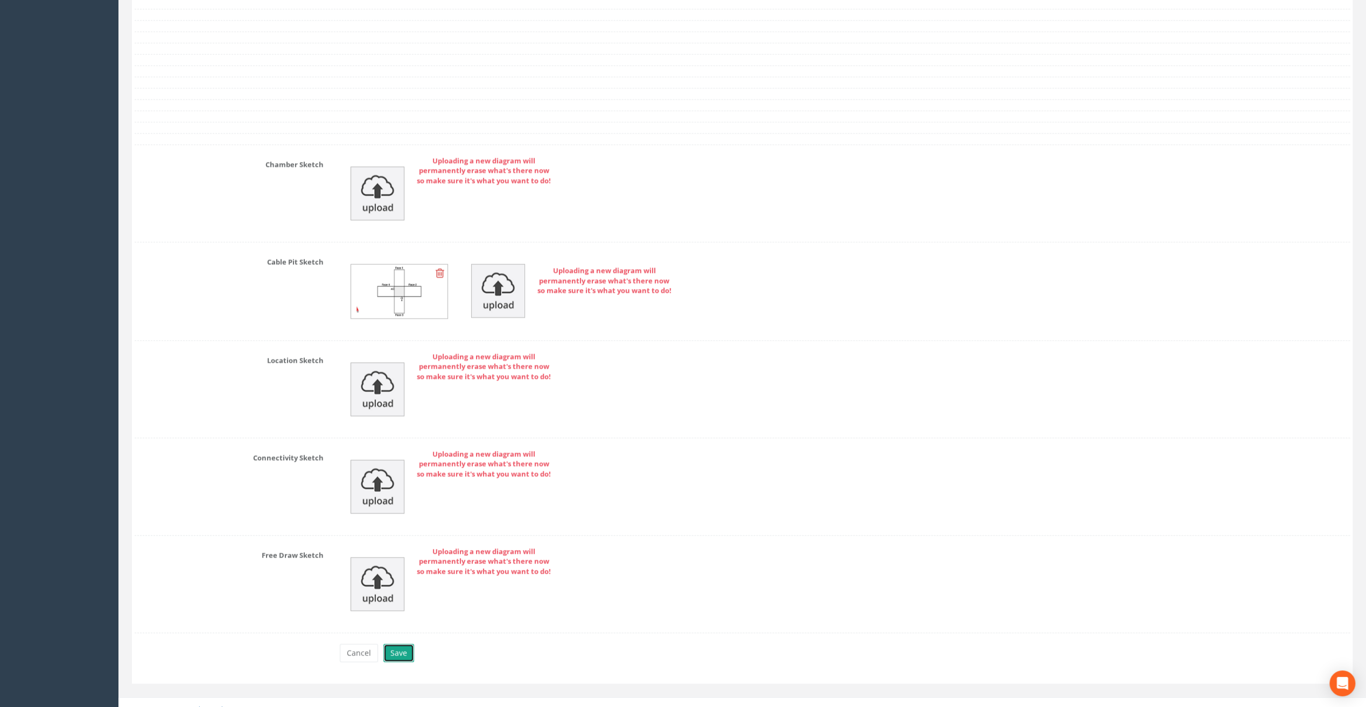
click at [402, 644] on button "Save" at bounding box center [398, 653] width 31 height 18
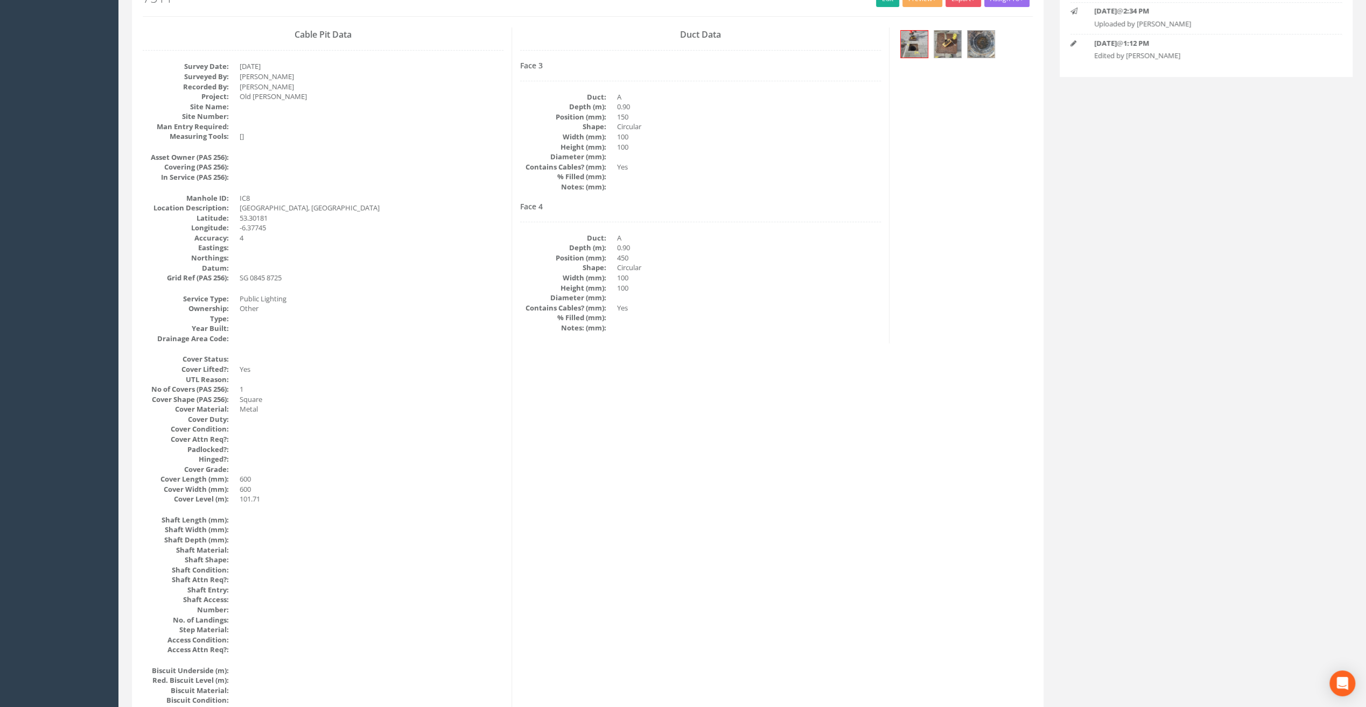
scroll to position [0, 0]
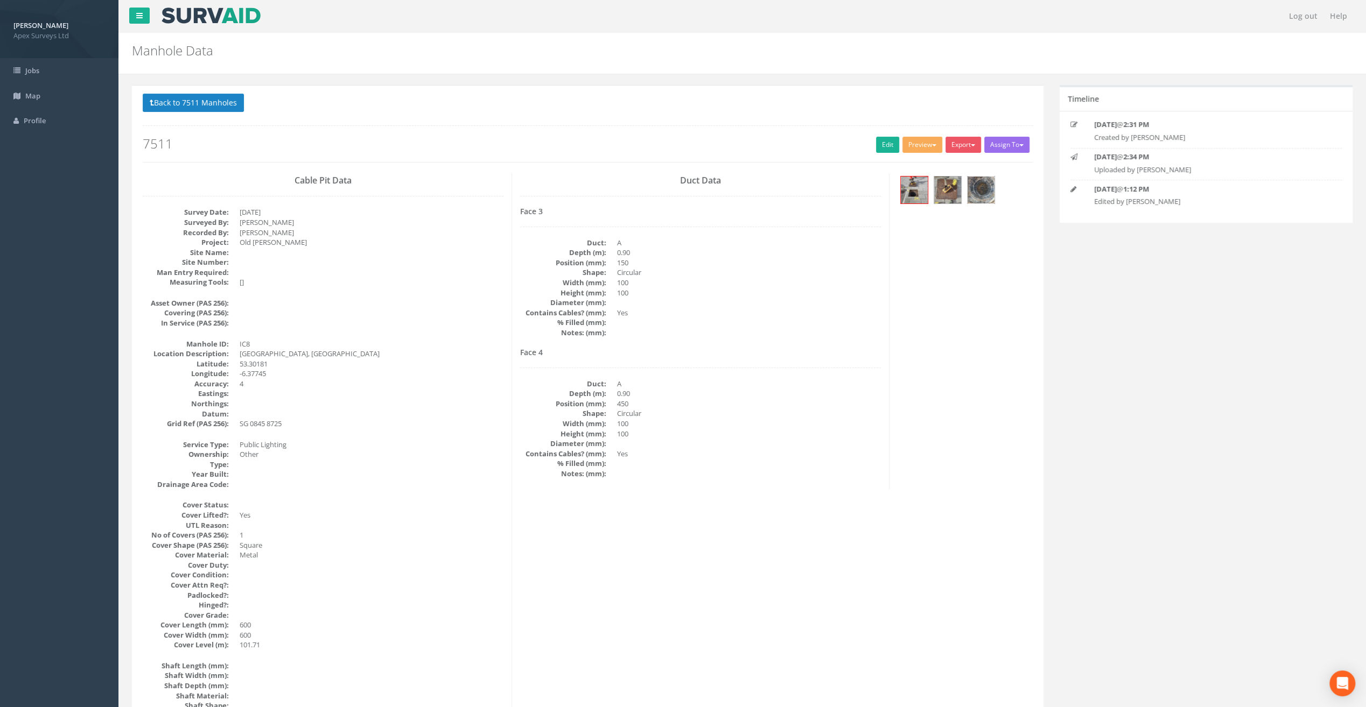
click at [990, 185] on img at bounding box center [980, 190] width 27 height 27
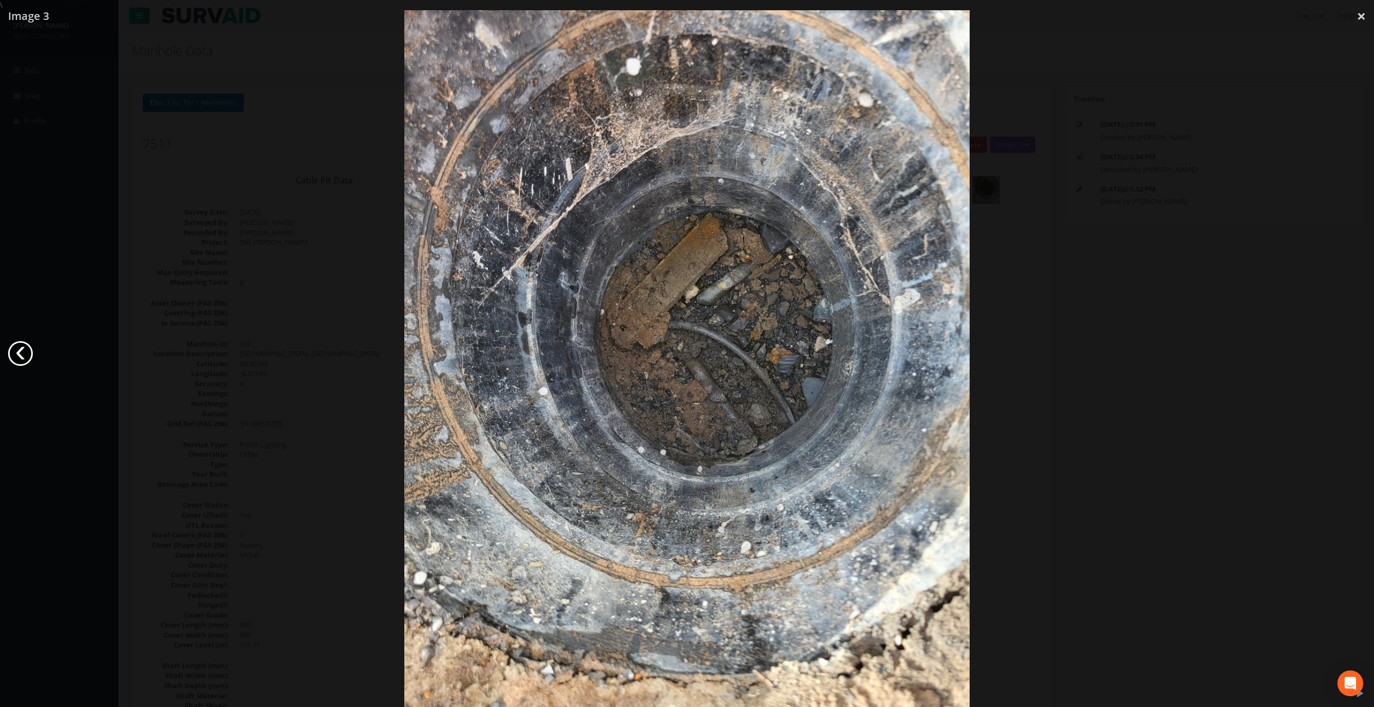
click at [28, 356] on link "‹" at bounding box center [20, 353] width 25 height 25
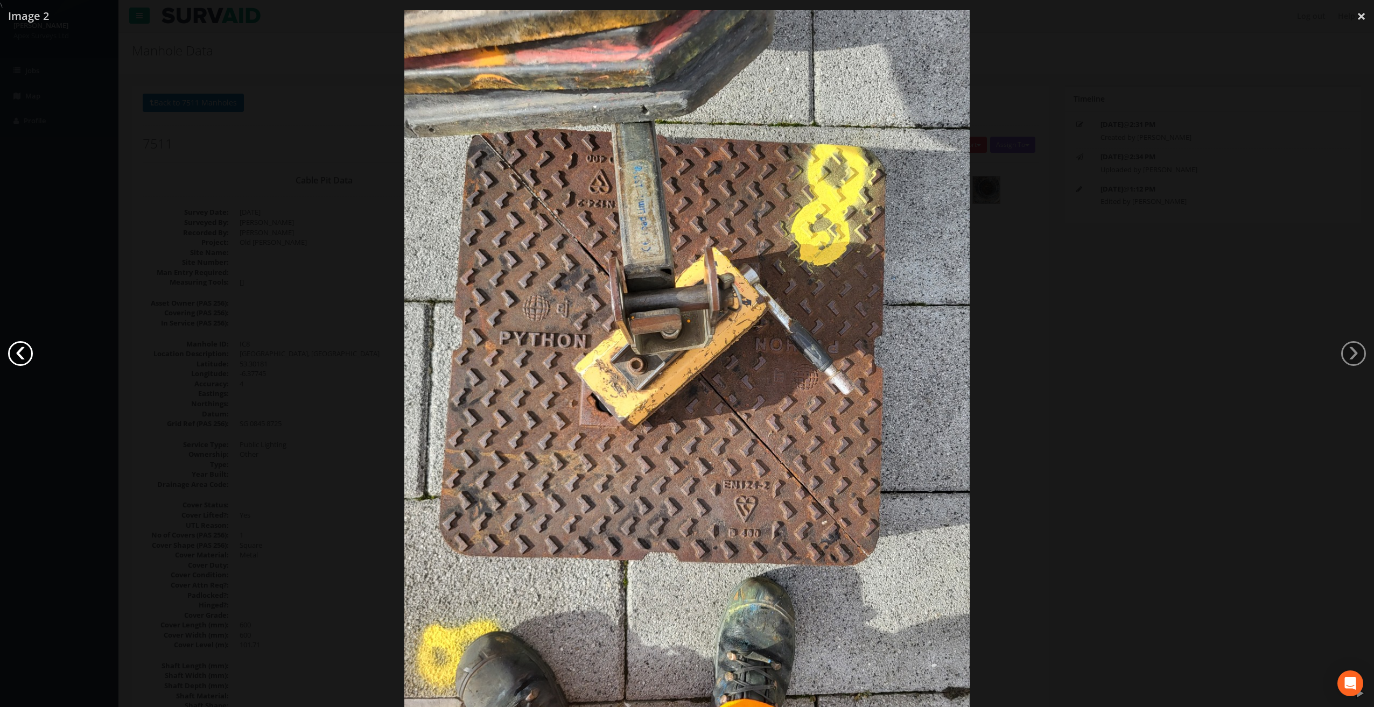
click at [28, 356] on link "‹" at bounding box center [20, 353] width 25 height 25
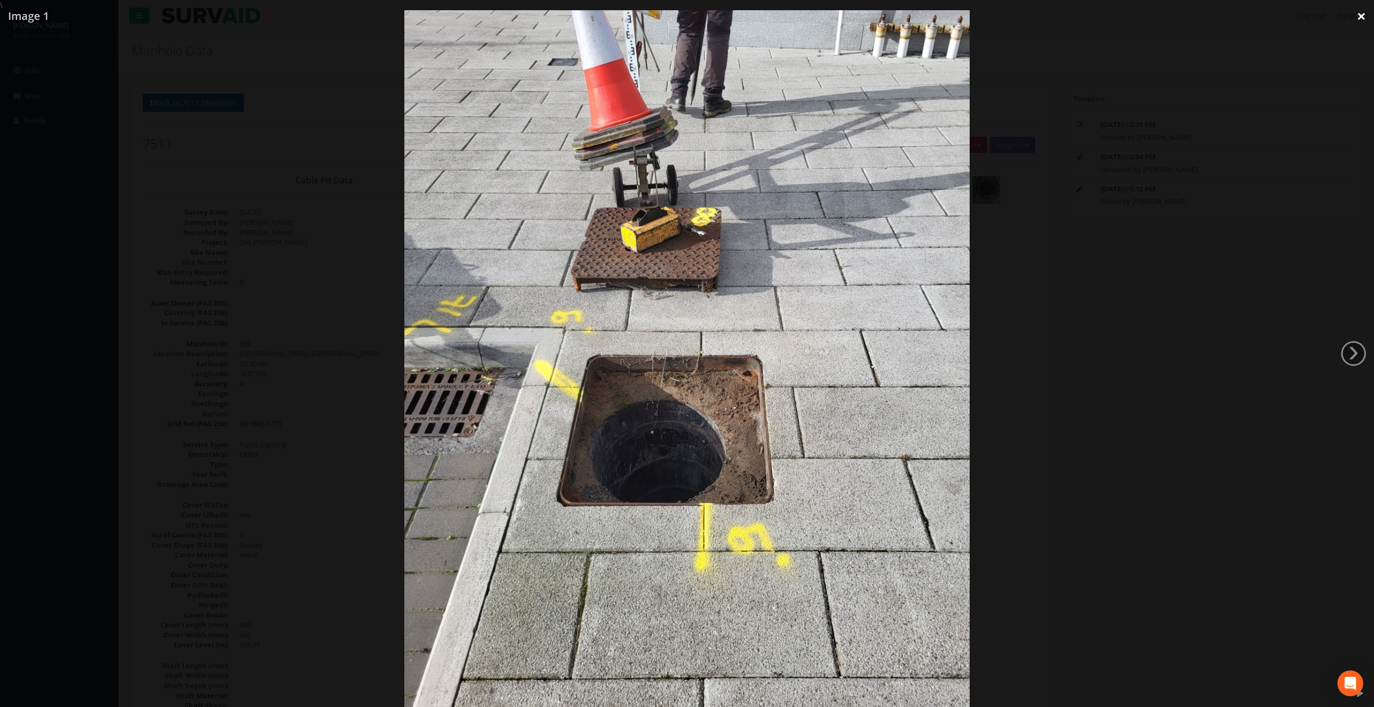
click at [1361, 11] on link "×" at bounding box center [1360, 16] width 25 height 32
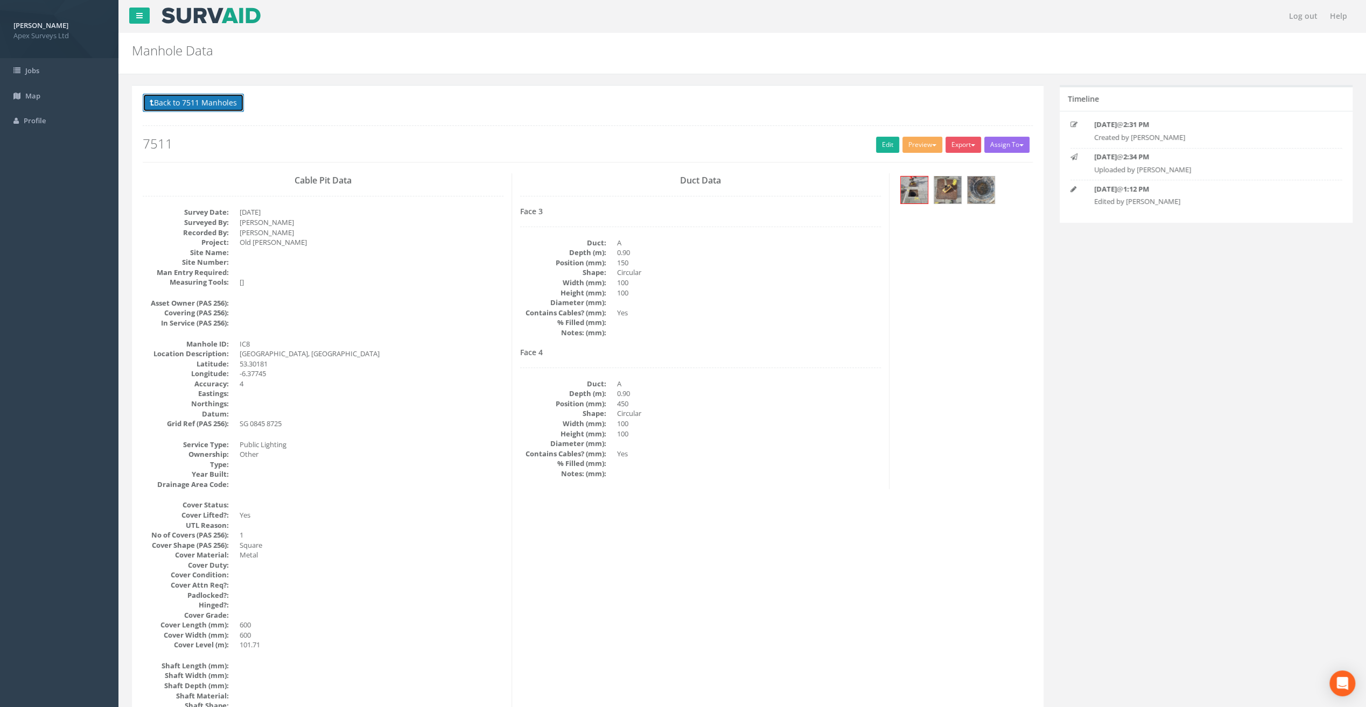
click at [189, 98] on button "Back to 7511 Manholes" at bounding box center [193, 103] width 101 height 18
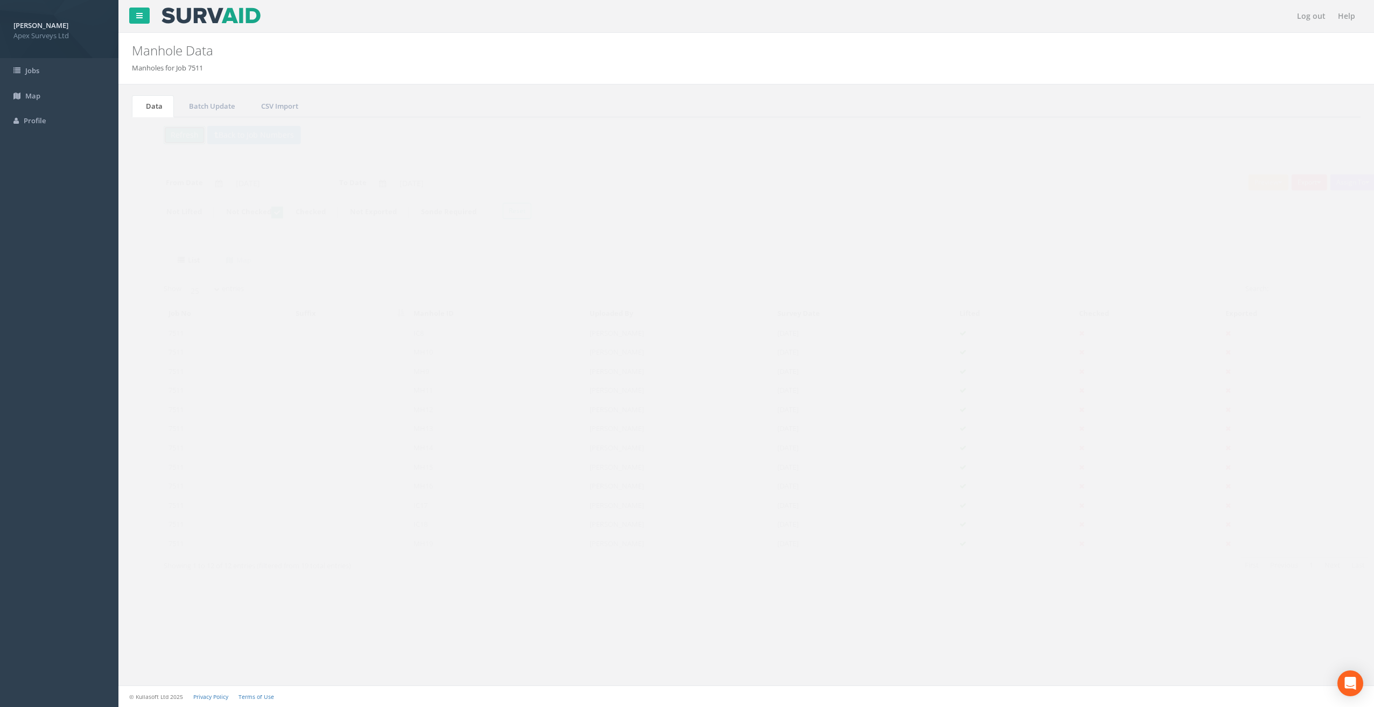
click at [163, 136] on button "Refresh" at bounding box center [164, 135] width 42 height 18
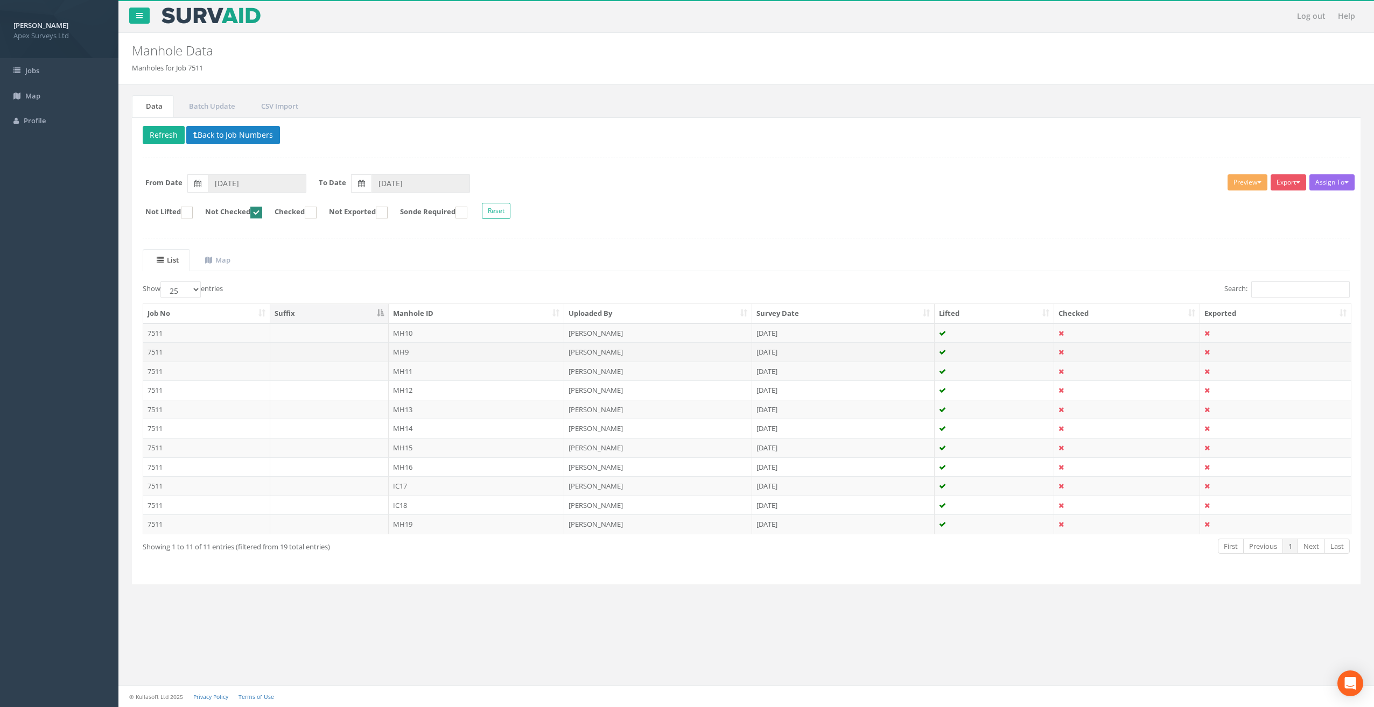
click at [400, 349] on td "MH9" at bounding box center [477, 351] width 176 height 19
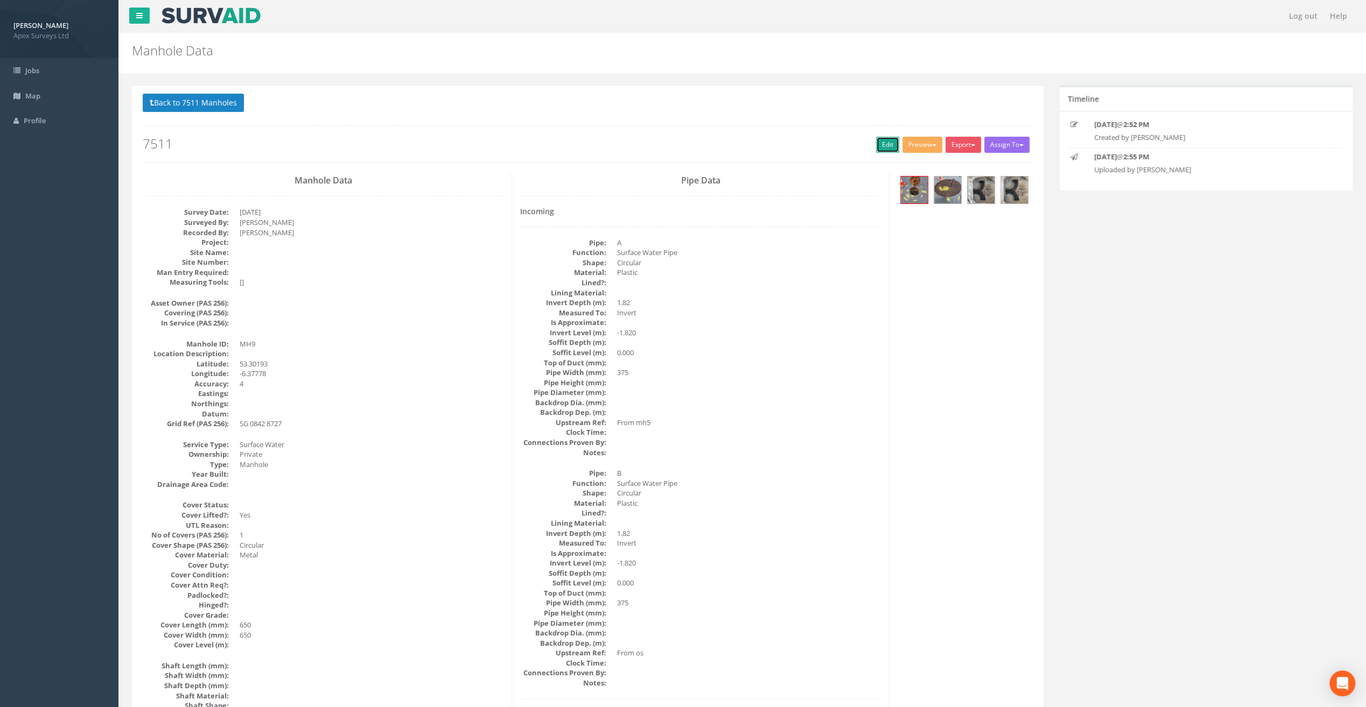
click at [878, 141] on link "Edit" at bounding box center [887, 145] width 23 height 16
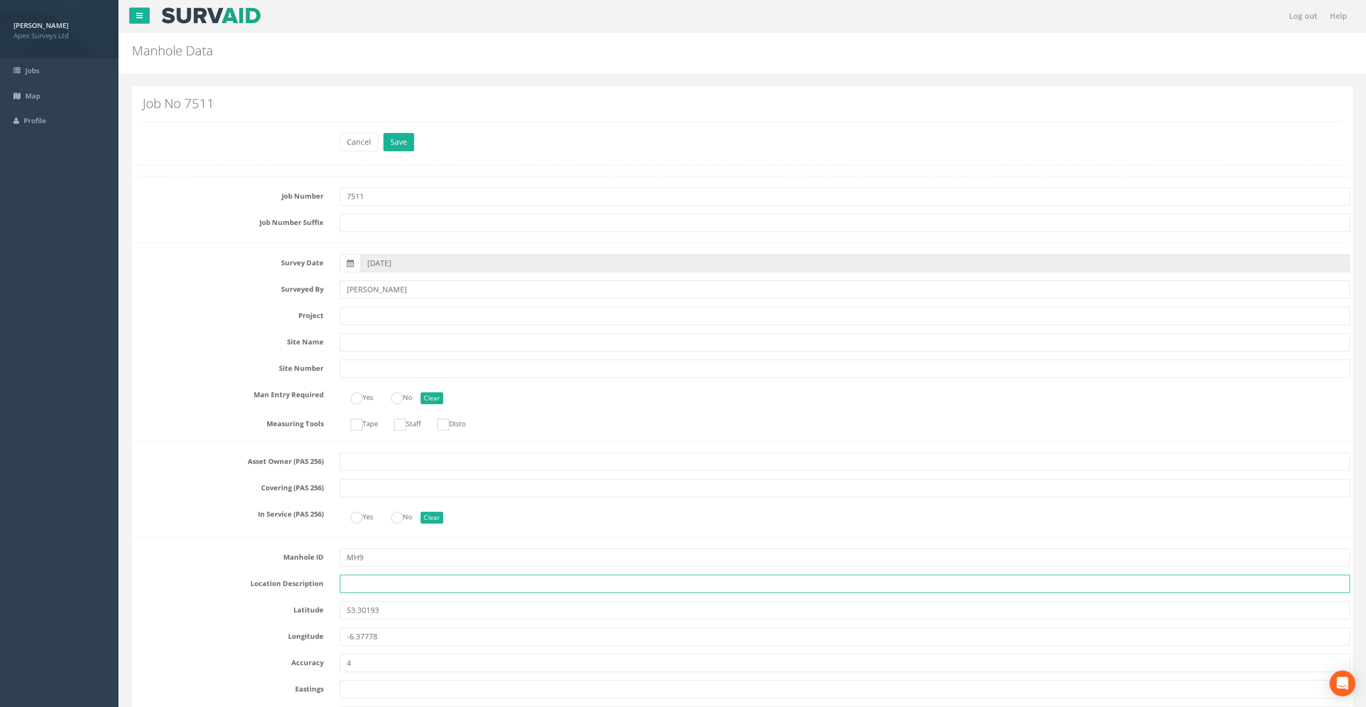
click at [370, 585] on input "text" at bounding box center [845, 584] width 1010 height 18
paste input "[GEOGRAPHIC_DATA], [GEOGRAPHIC_DATA]"
type input "[GEOGRAPHIC_DATA], [GEOGRAPHIC_DATA]"
click at [279, 112] on div "Job No 7511" at bounding box center [742, 108] width 1199 height 25
click at [352, 315] on input "text" at bounding box center [845, 316] width 1010 height 18
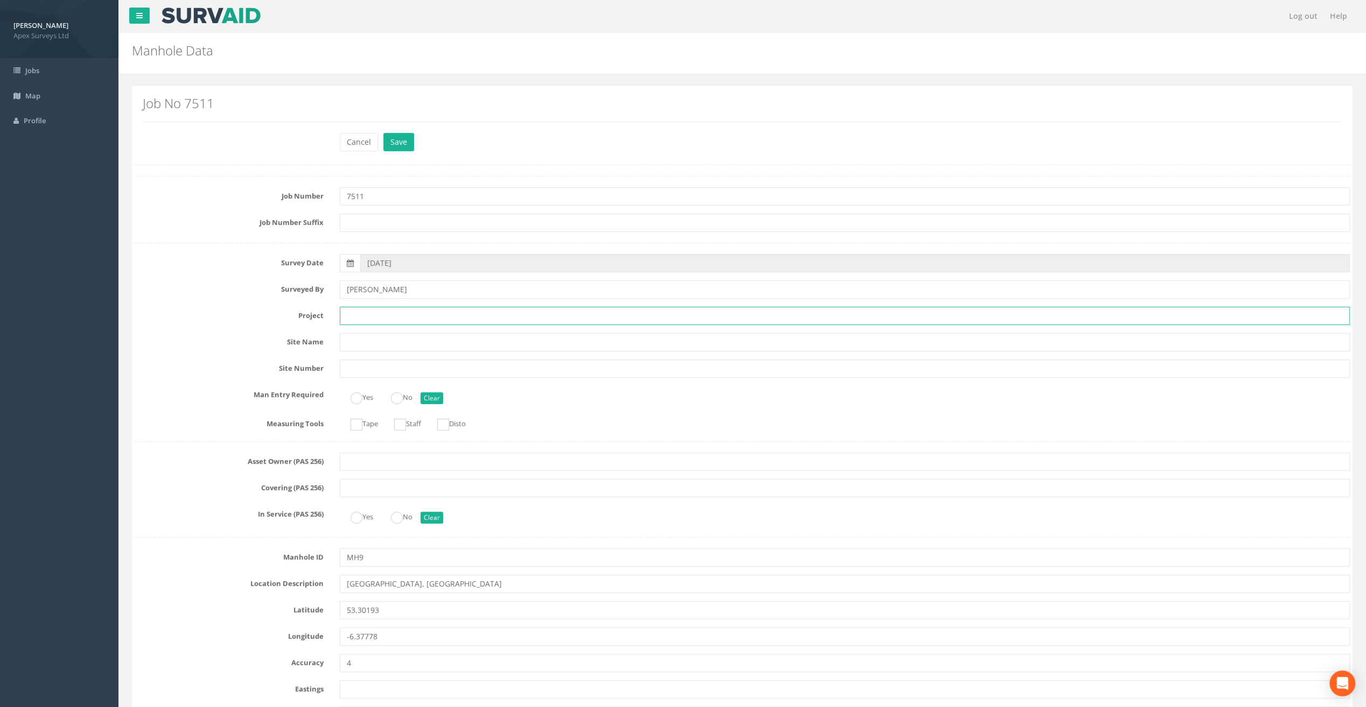
paste input "Old [PERSON_NAME]"
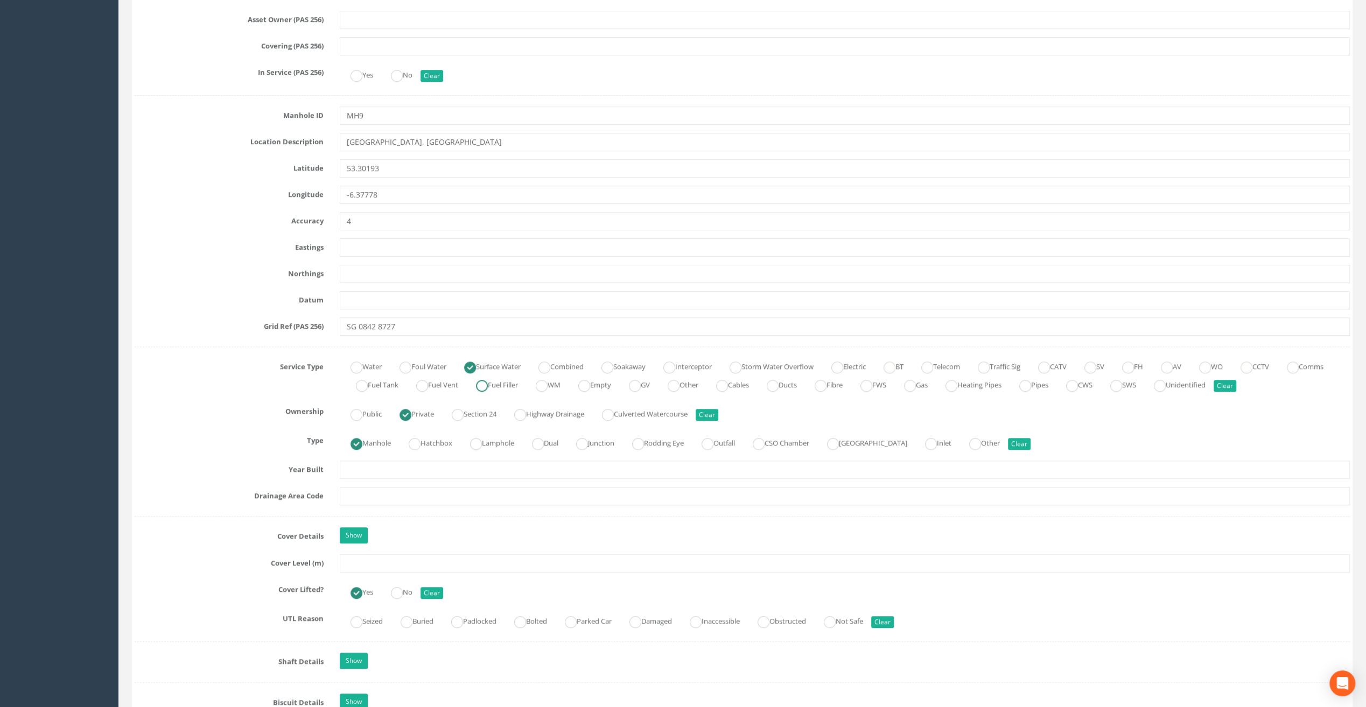
scroll to position [538, 0]
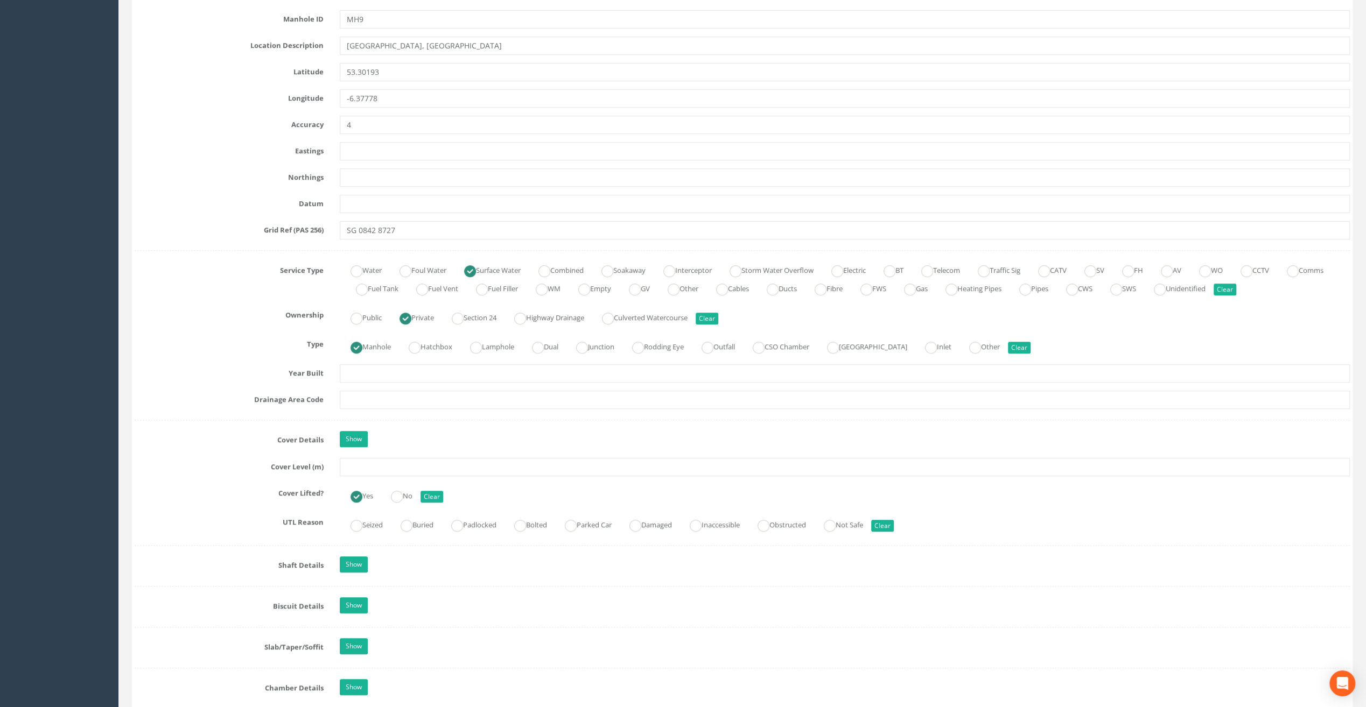
type input "Old [PERSON_NAME]"
click at [356, 465] on input "text" at bounding box center [845, 467] width 1010 height 18
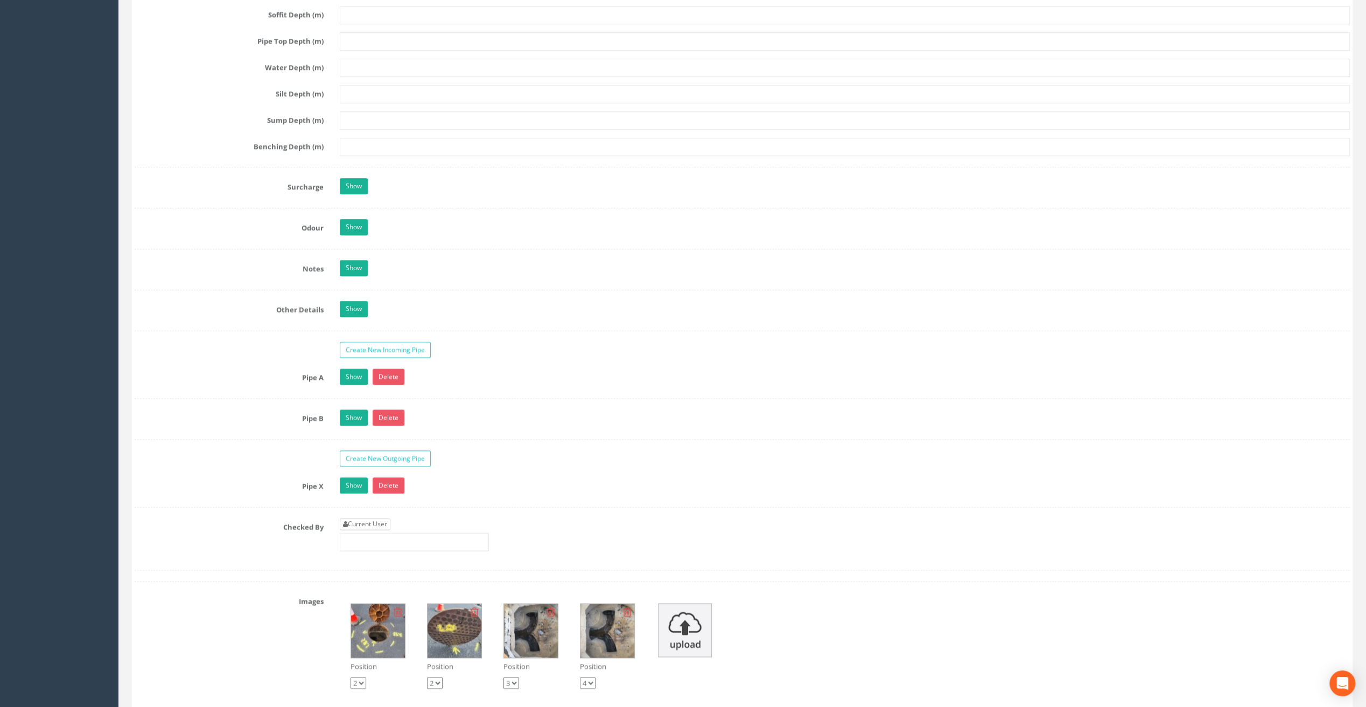
type input "101.41"
click at [370, 518] on link "Current User" at bounding box center [365, 524] width 51 height 12
type input "[PERSON_NAME]"
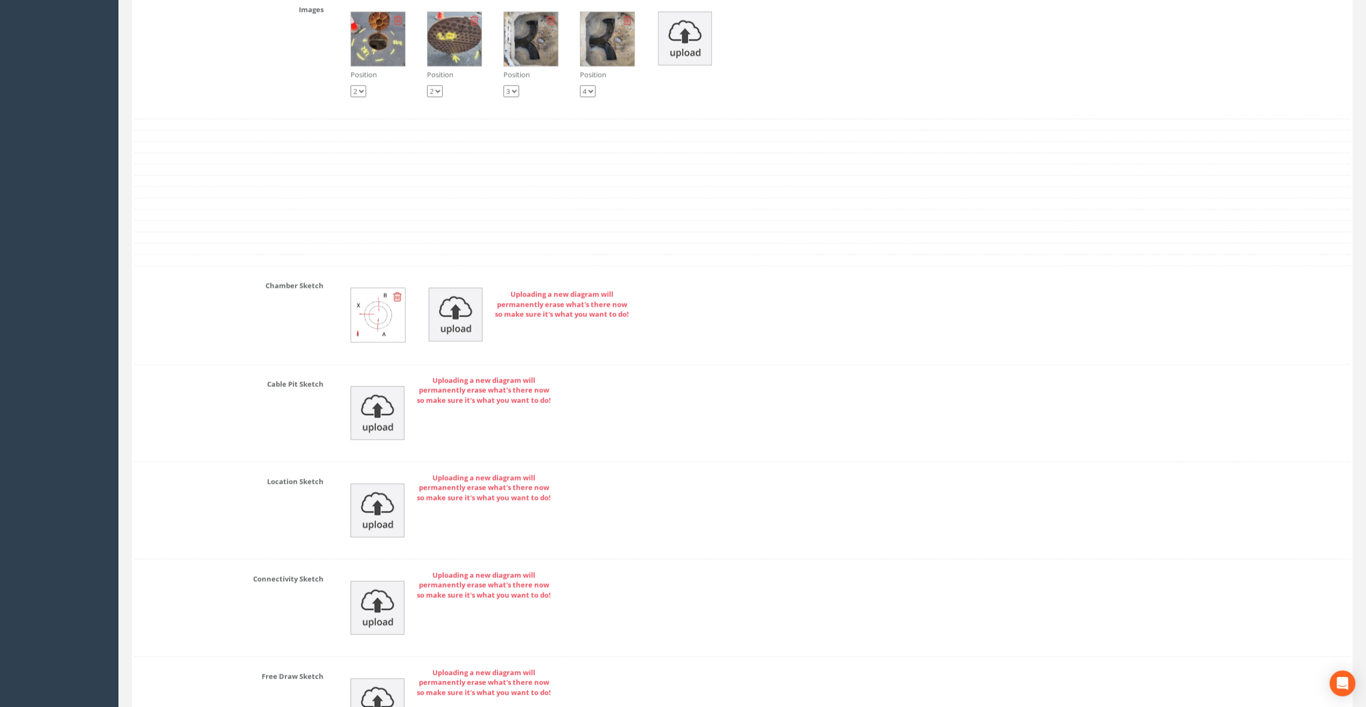
scroll to position [2112, 0]
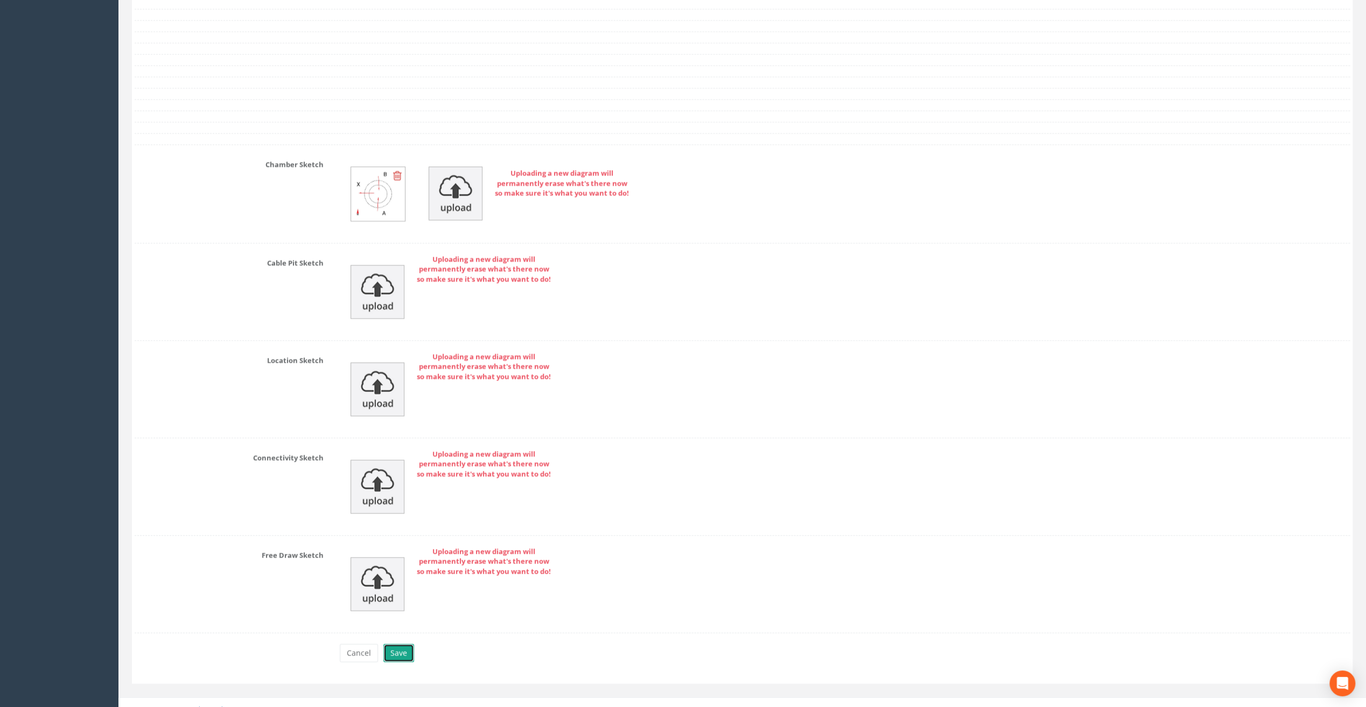
click at [402, 644] on button "Save" at bounding box center [398, 653] width 31 height 18
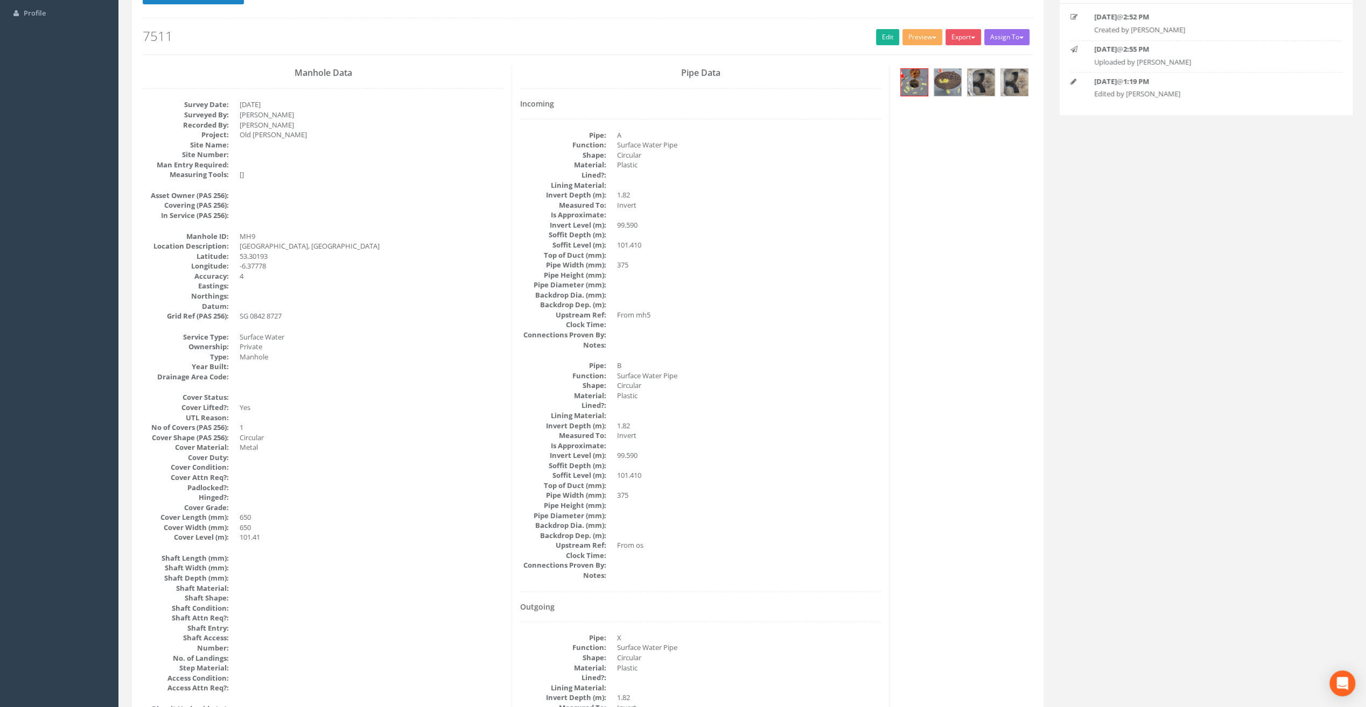
scroll to position [0, 0]
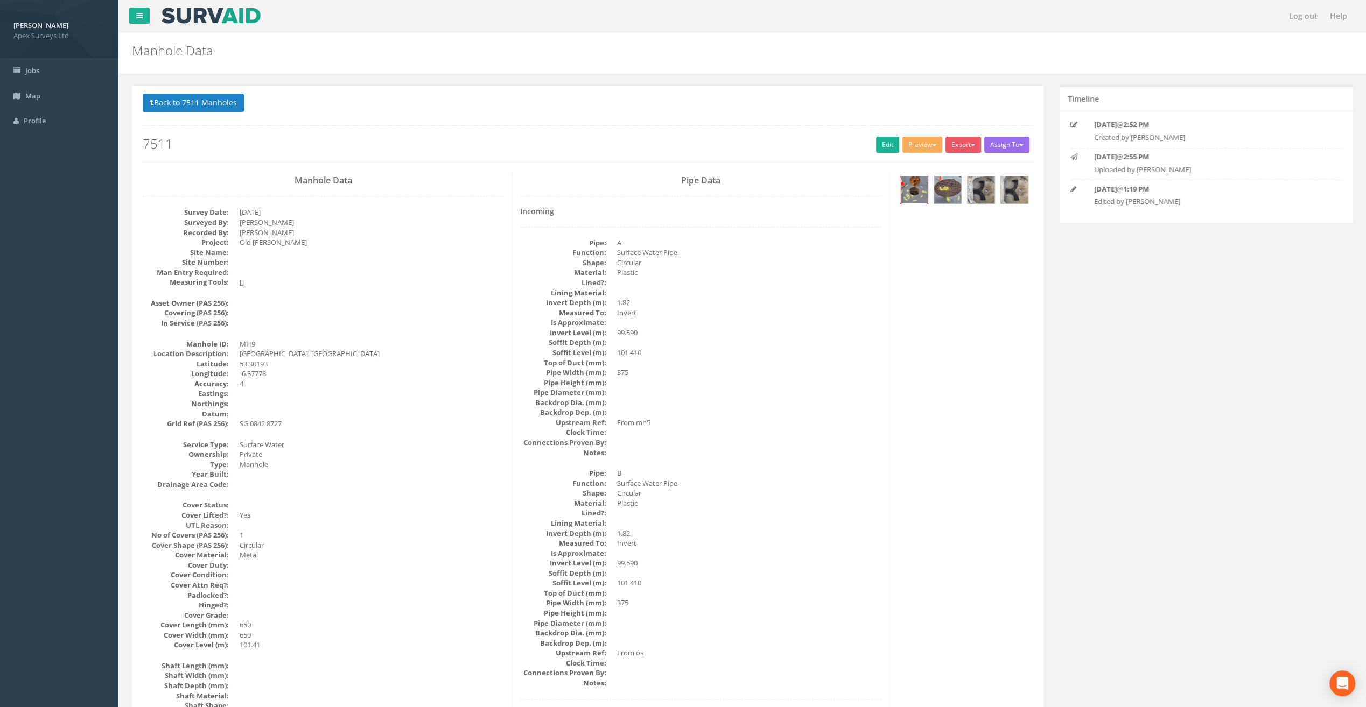
click at [906, 191] on img at bounding box center [913, 190] width 27 height 27
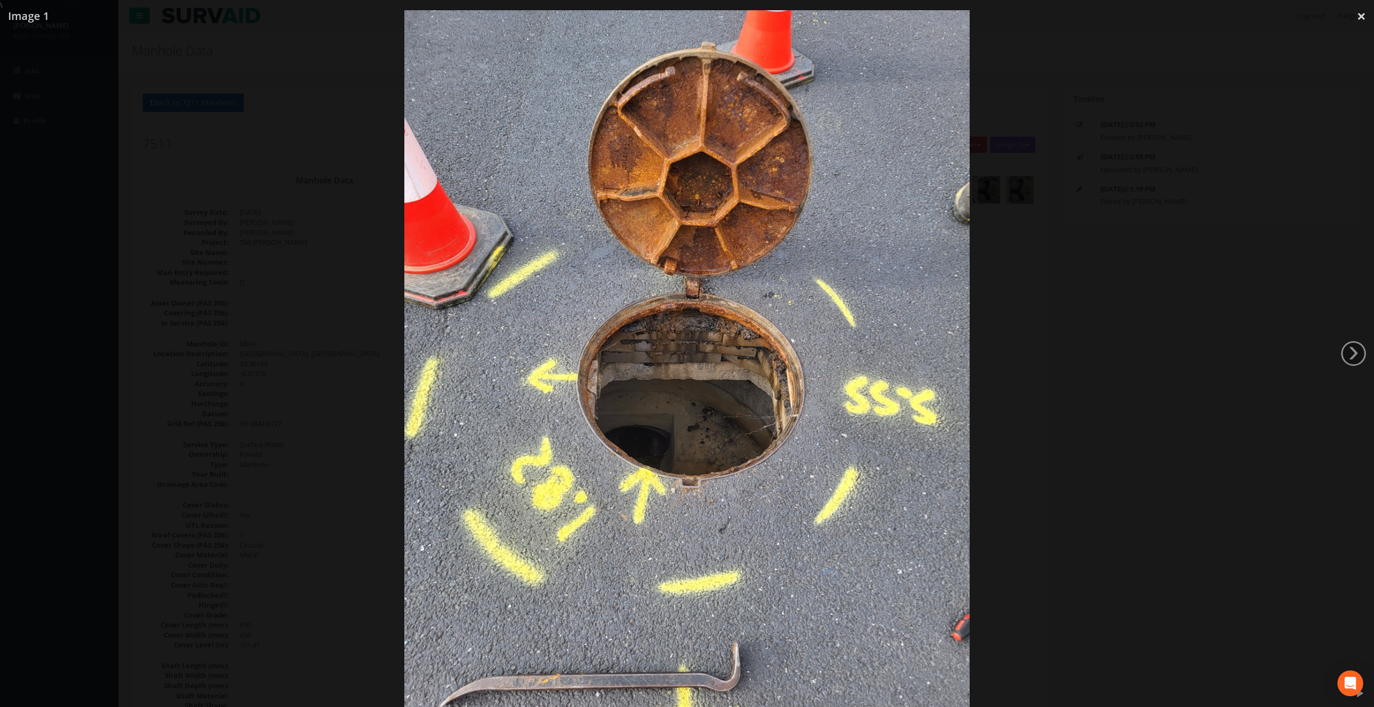
click at [1340, 358] on div at bounding box center [687, 363] width 1374 height 707
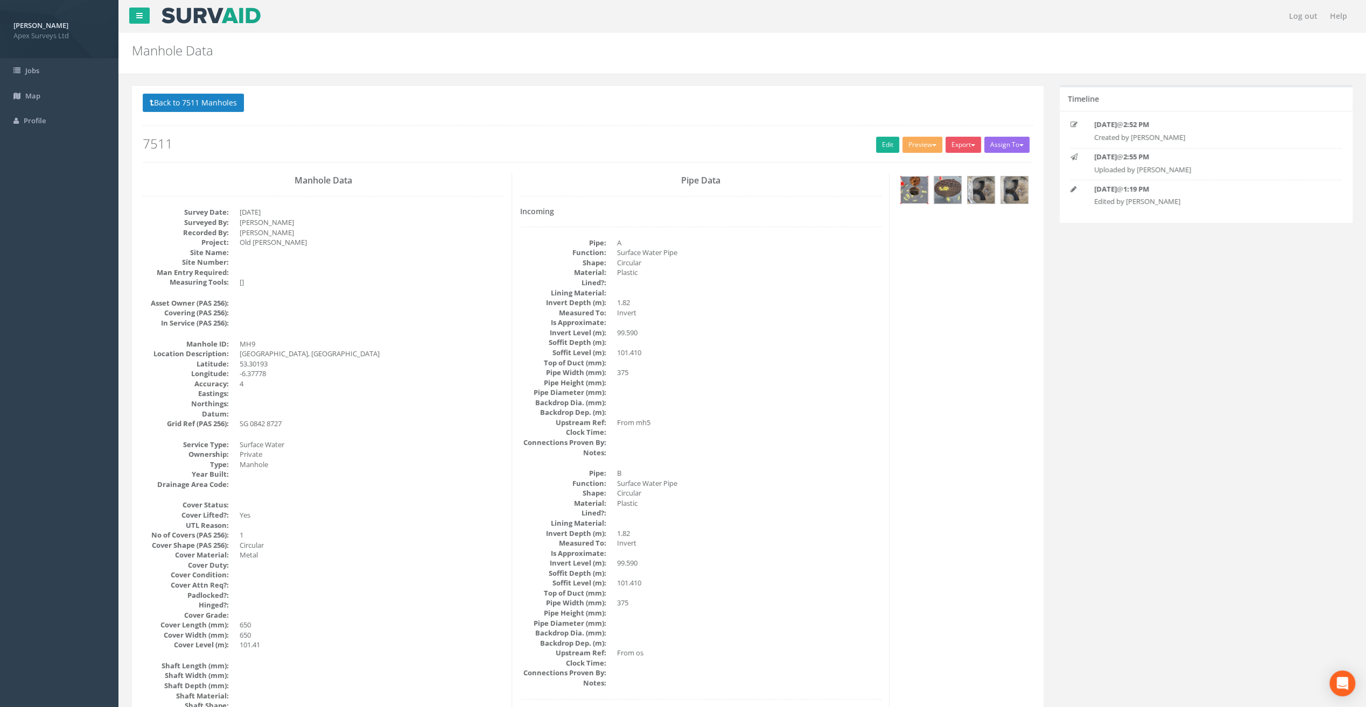
click at [908, 188] on img at bounding box center [913, 190] width 27 height 27
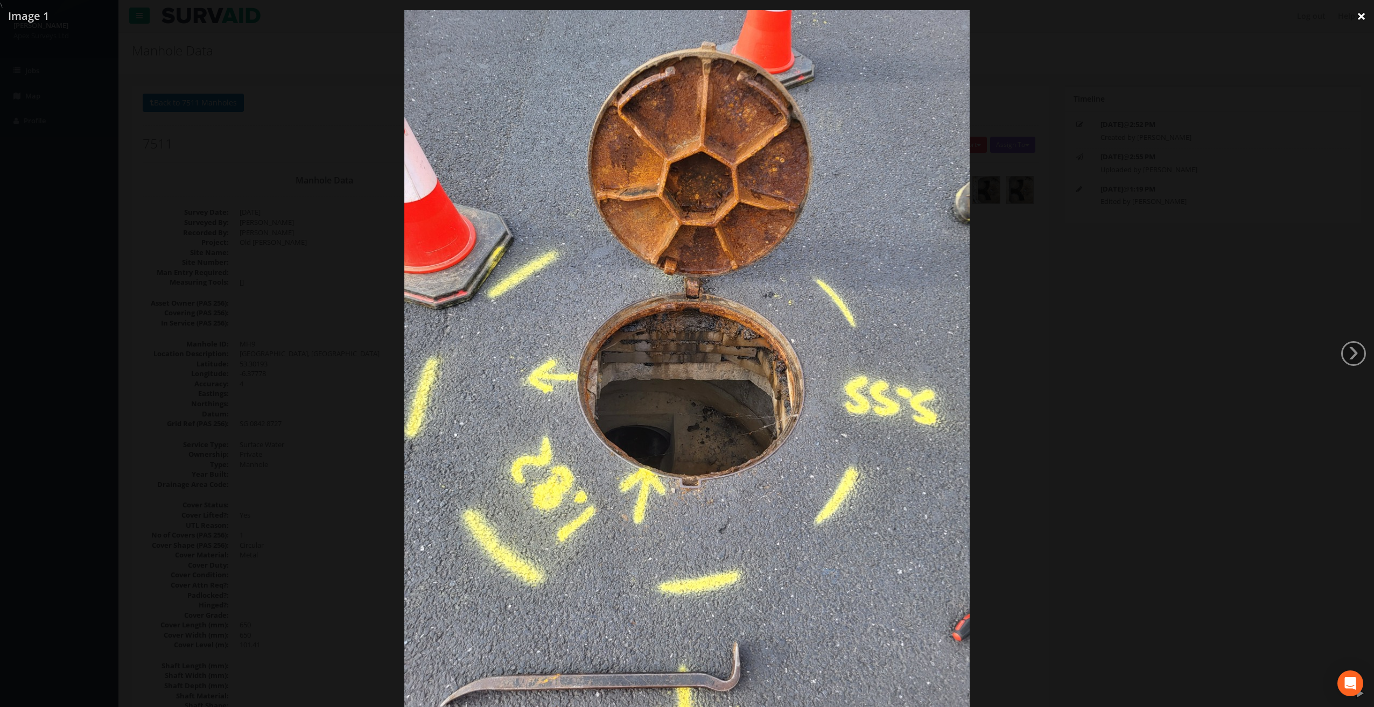
click at [1357, 16] on link "×" at bounding box center [1360, 16] width 25 height 32
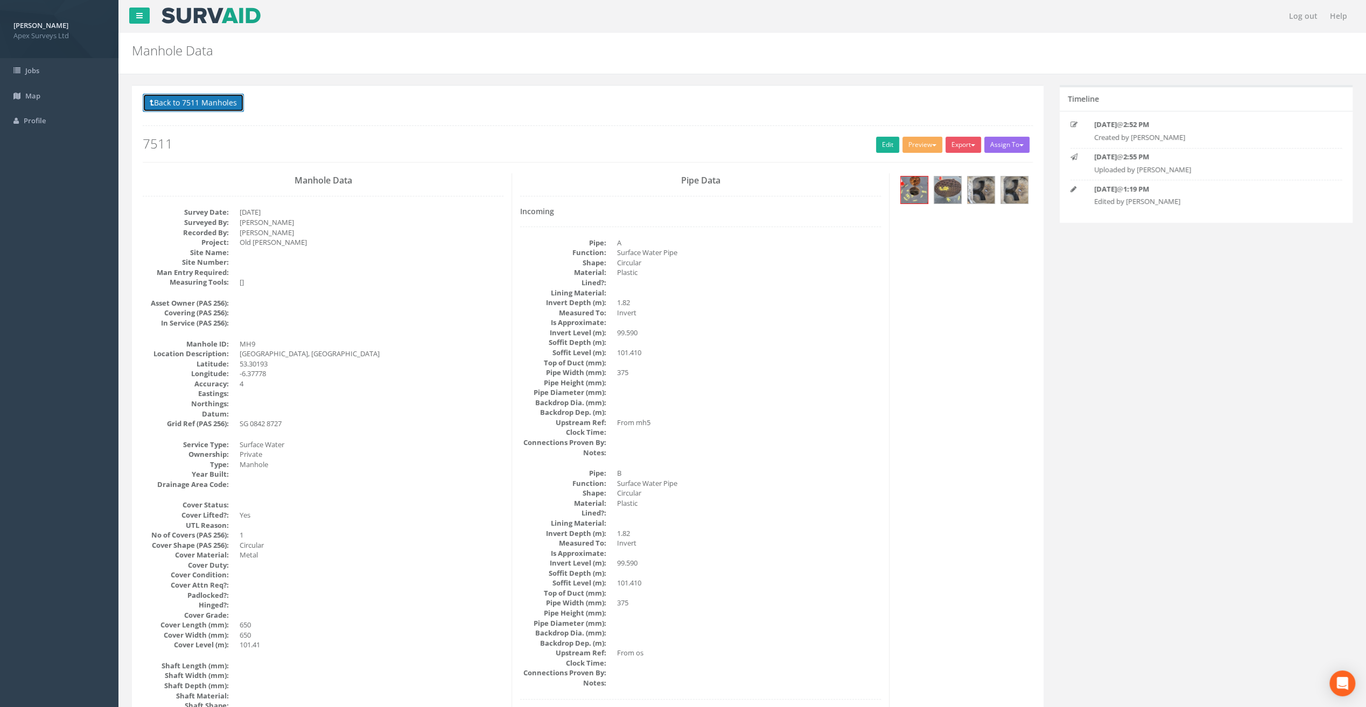
click at [180, 98] on button "Back to 7511 Manholes" at bounding box center [193, 103] width 101 height 18
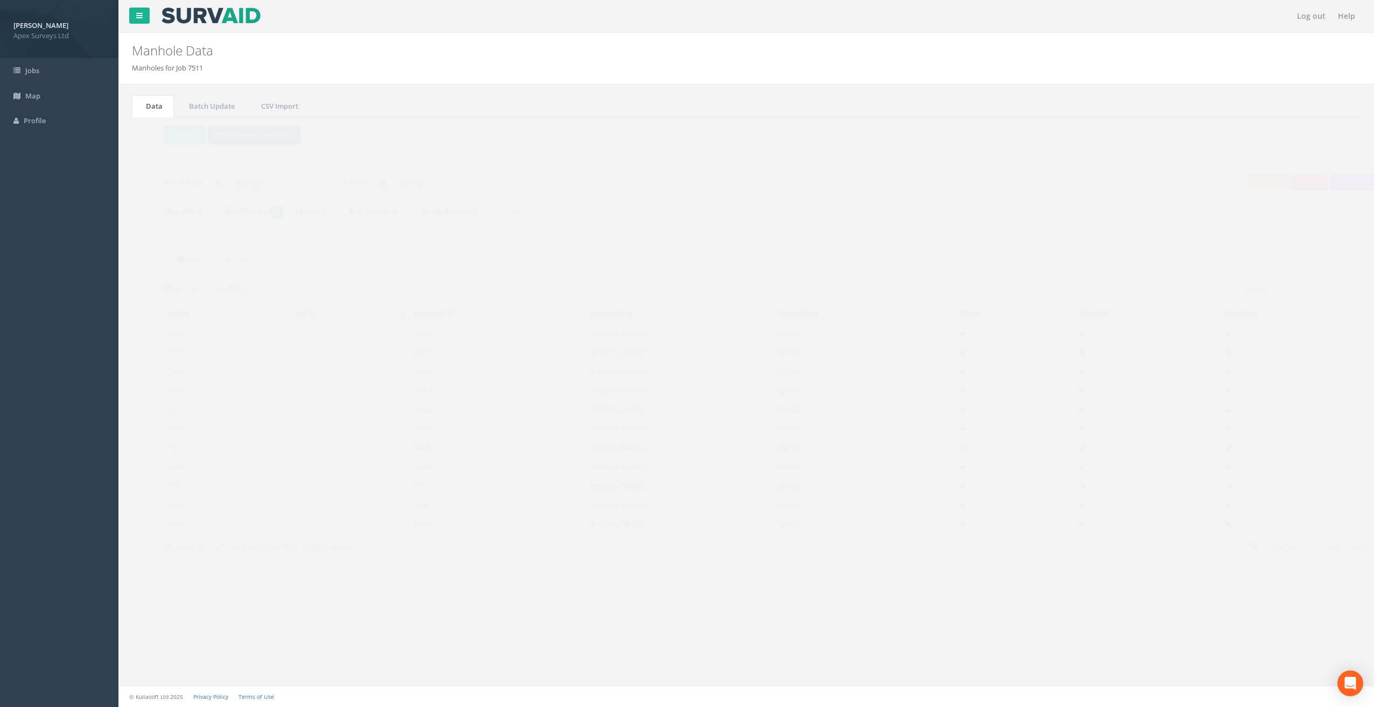
click at [399, 482] on td "IC17" at bounding box center [477, 485] width 176 height 19
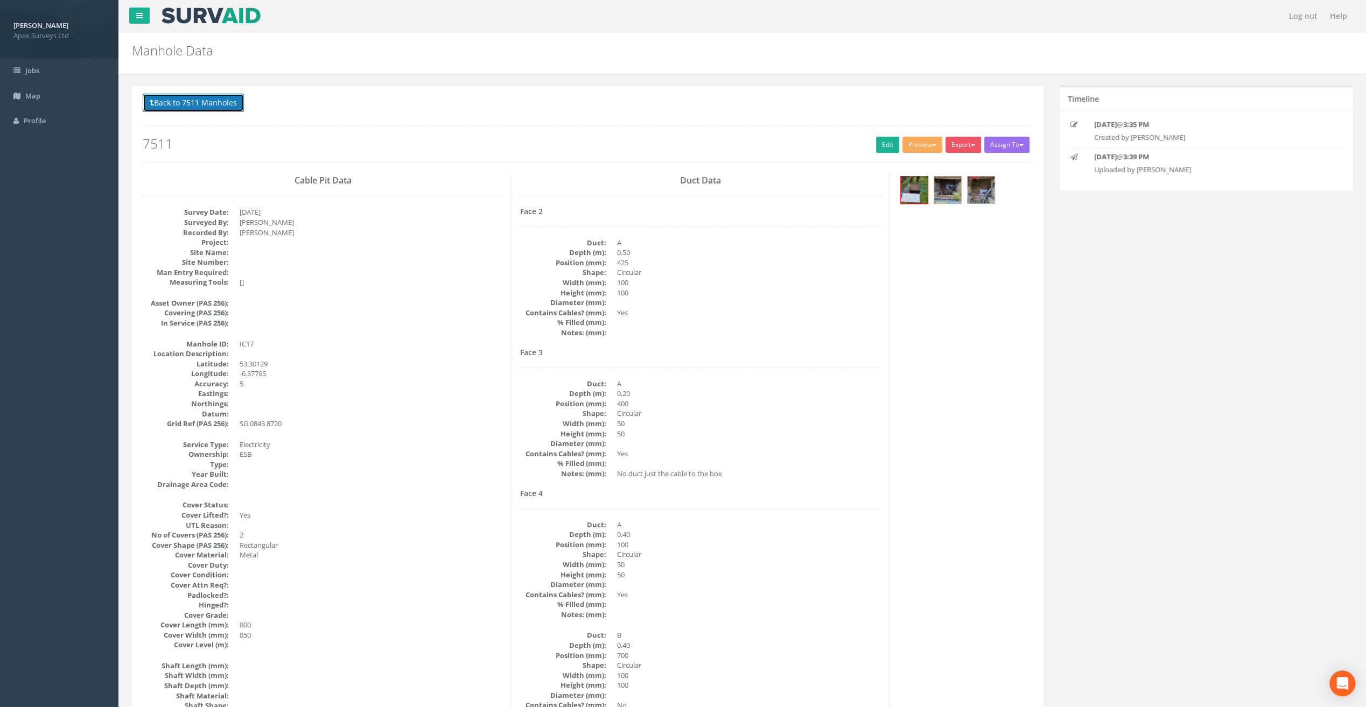
click at [226, 99] on button "Back to 7511 Manholes" at bounding box center [193, 103] width 101 height 18
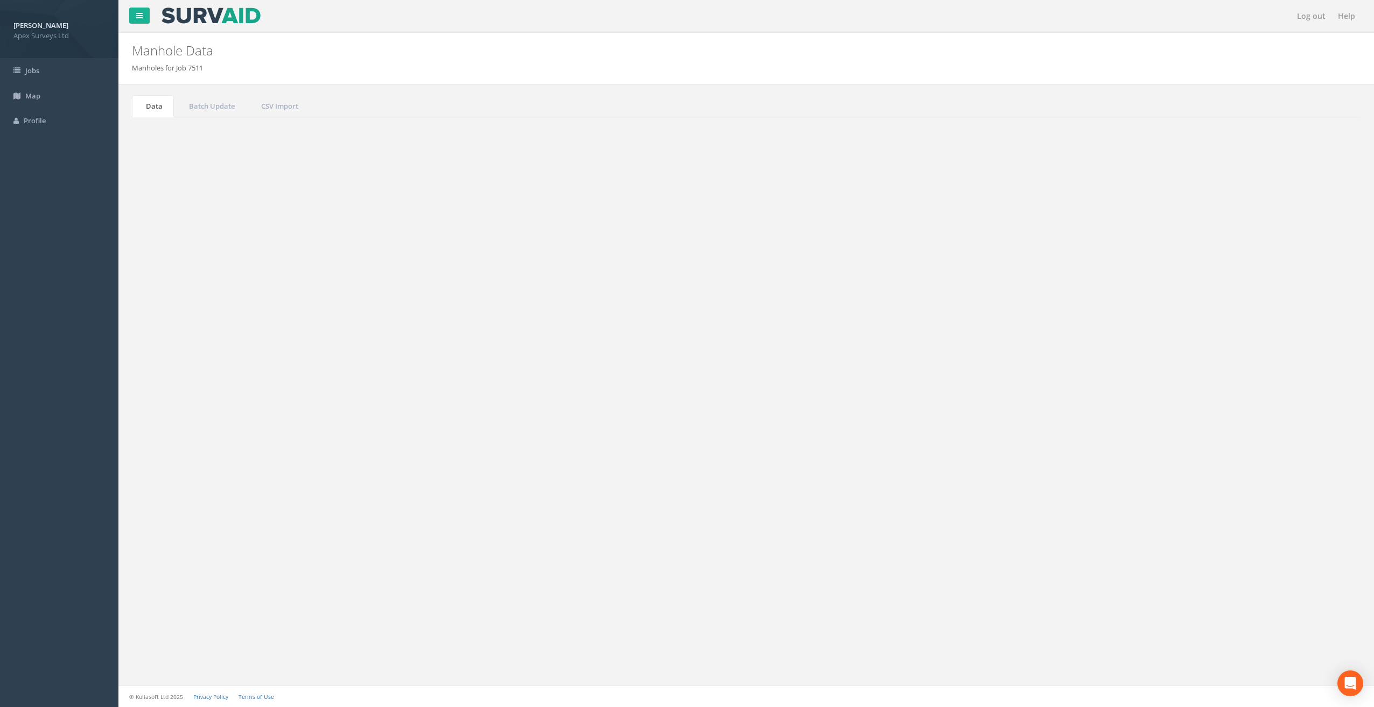
click at [408, 499] on td "IC18" at bounding box center [477, 505] width 176 height 19
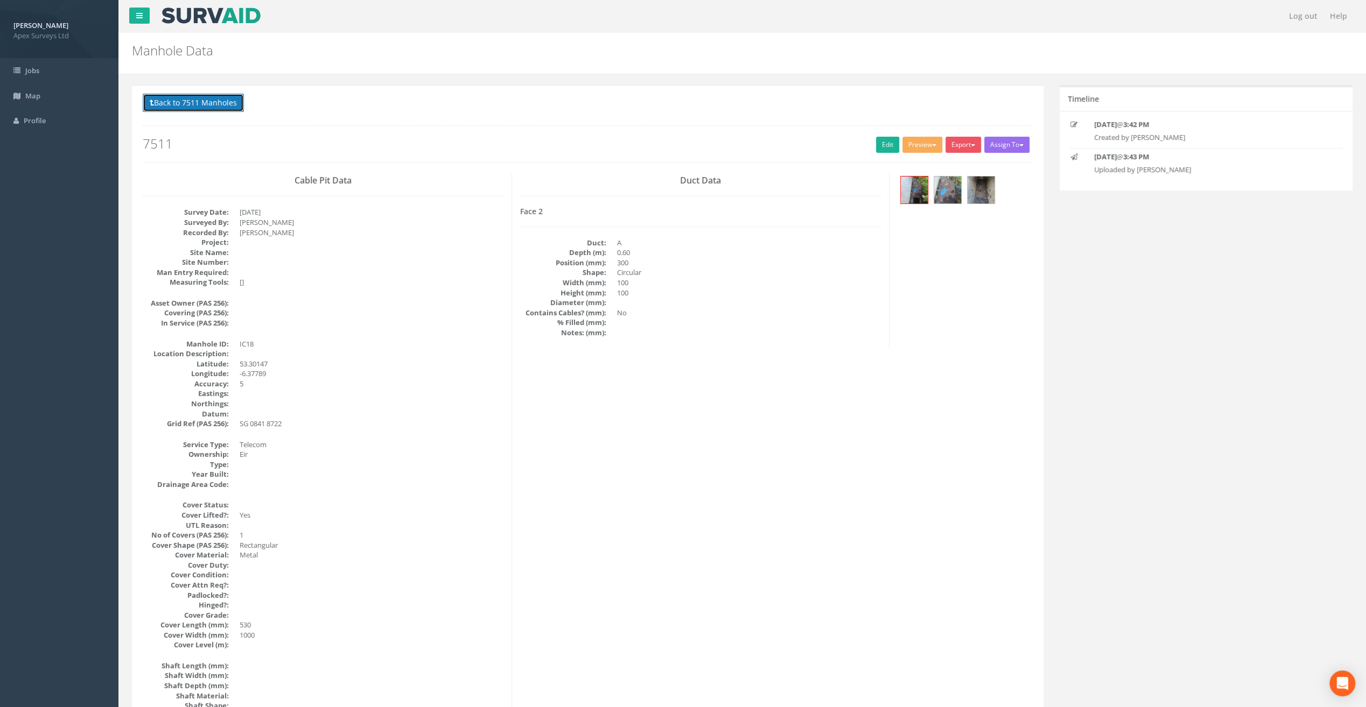
drag, startPoint x: 180, startPoint y: 104, endPoint x: 264, endPoint y: 166, distance: 104.7
click at [180, 104] on button "Back to 7511 Manholes" at bounding box center [193, 103] width 101 height 18
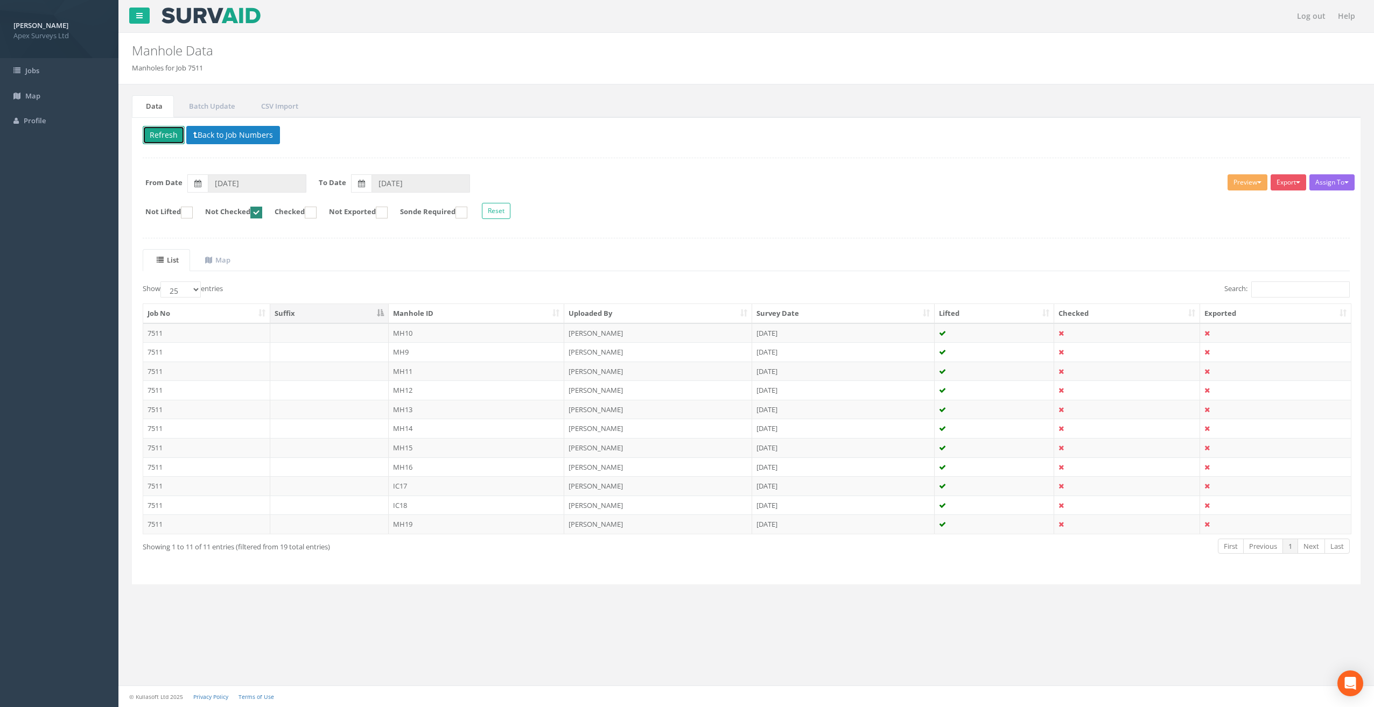
click at [159, 131] on button "Refresh" at bounding box center [164, 135] width 42 height 18
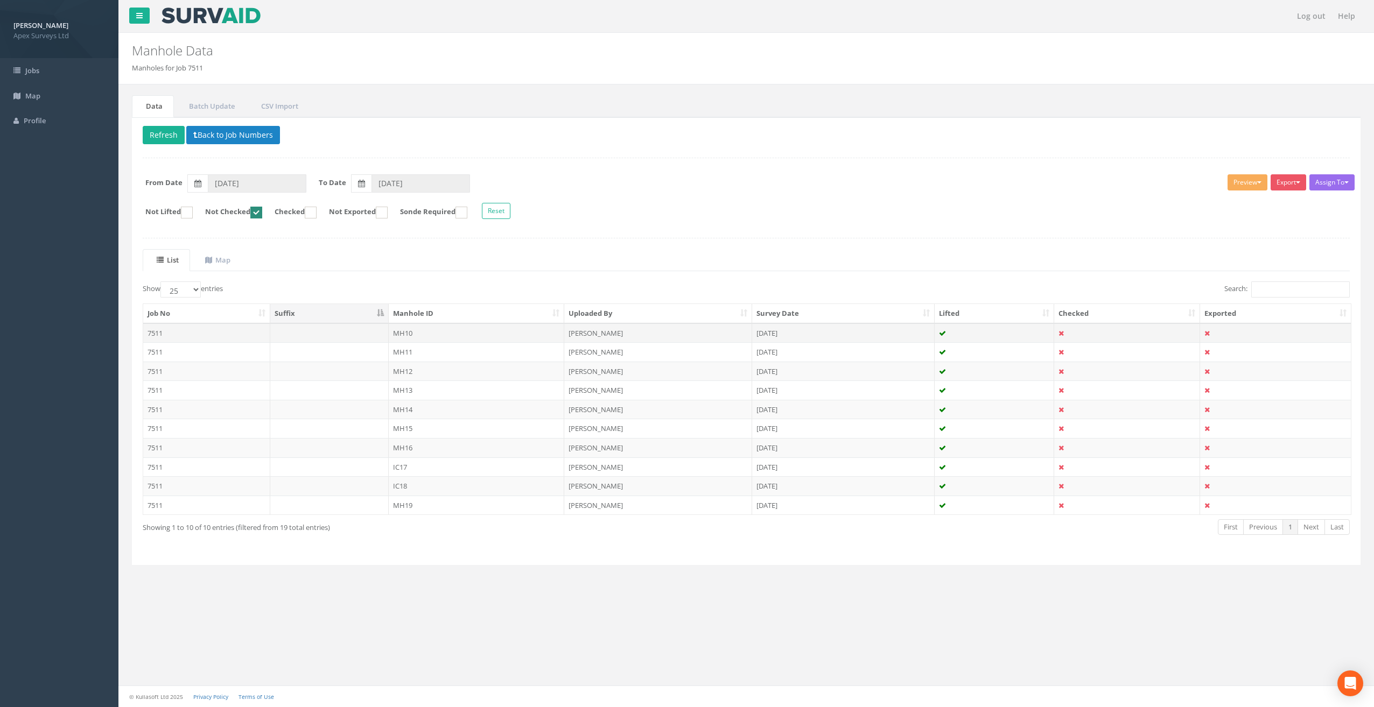
click at [427, 330] on td "MH10" at bounding box center [477, 332] width 176 height 19
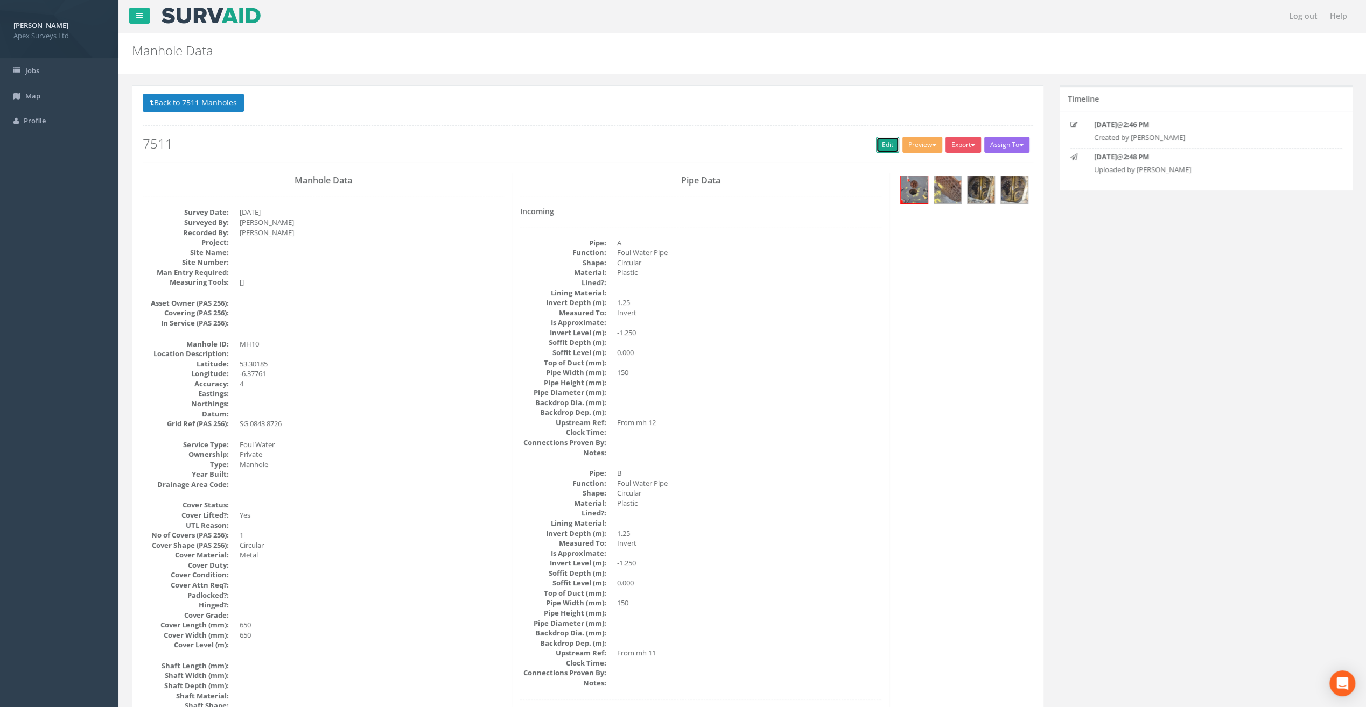
click at [883, 141] on link "Edit" at bounding box center [887, 145] width 23 height 16
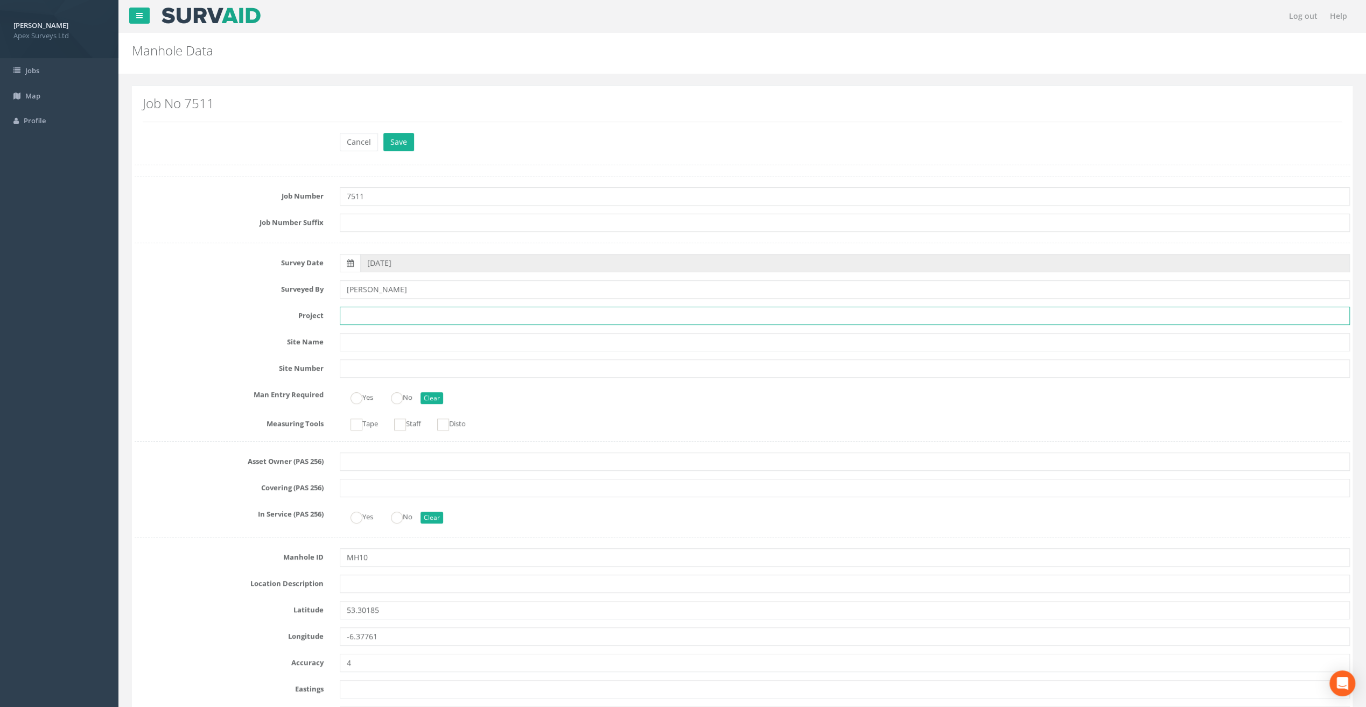
click at [365, 314] on input "text" at bounding box center [845, 316] width 1010 height 18
drag, startPoint x: 398, startPoint y: 70, endPoint x: 397, endPoint y: 78, distance: 8.1
click at [398, 70] on div "Manhole Data Manholes for Job 7511" at bounding box center [741, 53] width 1247 height 41
click at [364, 311] on input "text" at bounding box center [845, 316] width 1010 height 18
paste input "Old [PERSON_NAME]"
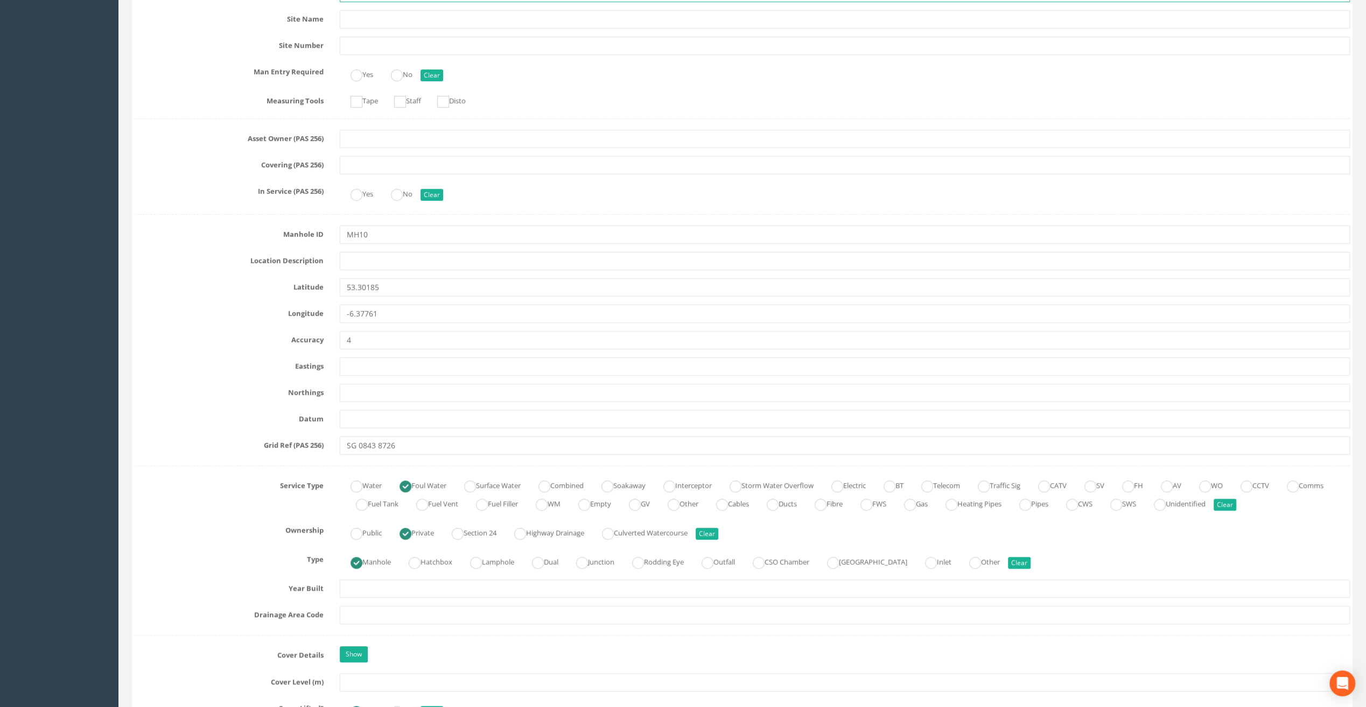
scroll to position [377, 0]
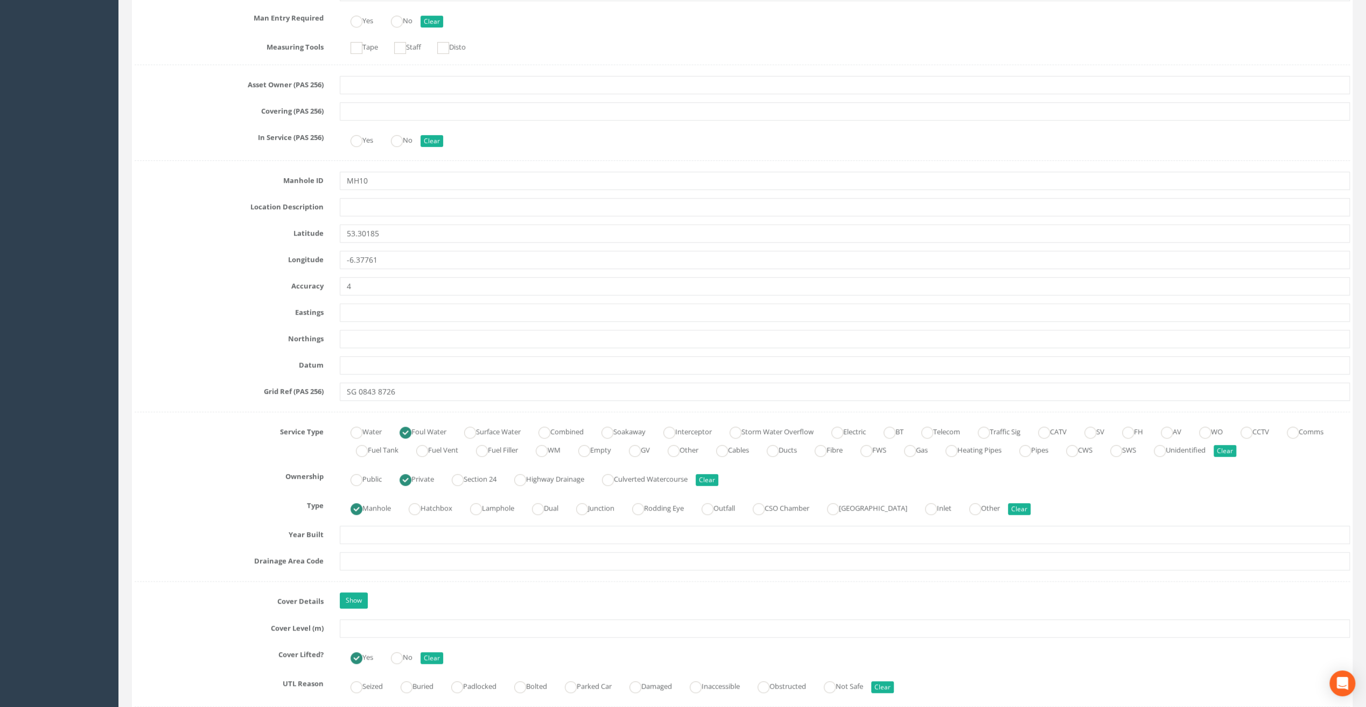
type input "Old [PERSON_NAME]"
drag, startPoint x: 172, startPoint y: 101, endPoint x: 176, endPoint y: 110, distance: 9.9
click at [172, 102] on label "Covering (PAS 256)" at bounding box center [228, 109] width 205 height 14
click at [356, 206] on input "text" at bounding box center [845, 207] width 1010 height 18
paste input "[GEOGRAPHIC_DATA], [GEOGRAPHIC_DATA]"
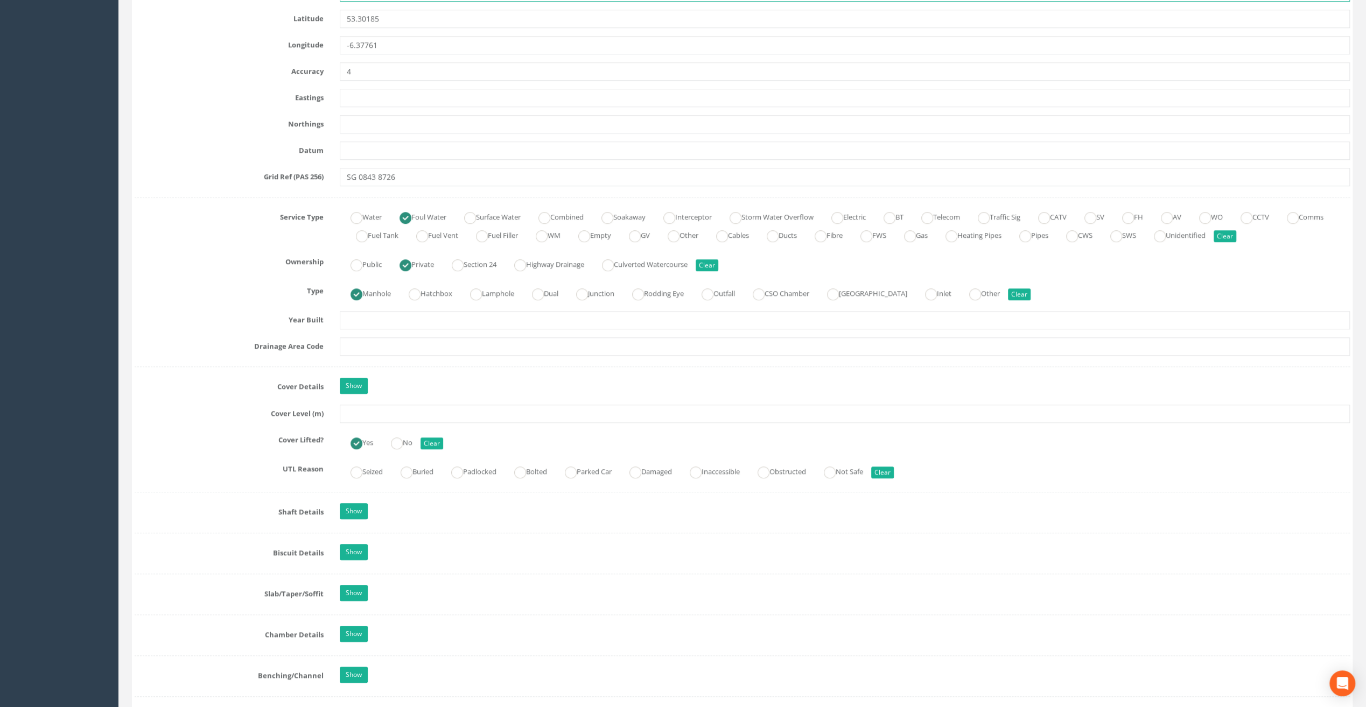
scroll to position [592, 0]
type input "[GEOGRAPHIC_DATA], [GEOGRAPHIC_DATA]"
click at [361, 409] on input "text" at bounding box center [845, 413] width 1010 height 18
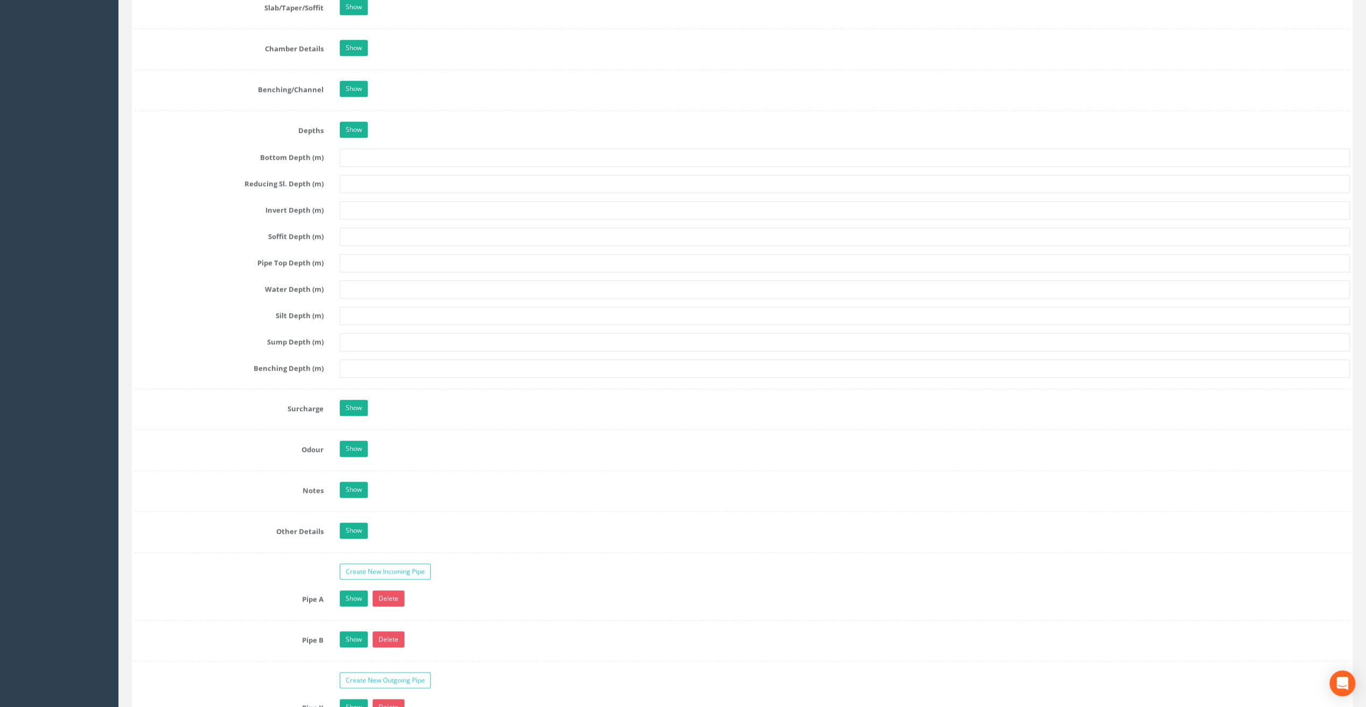
scroll to position [1292, 0]
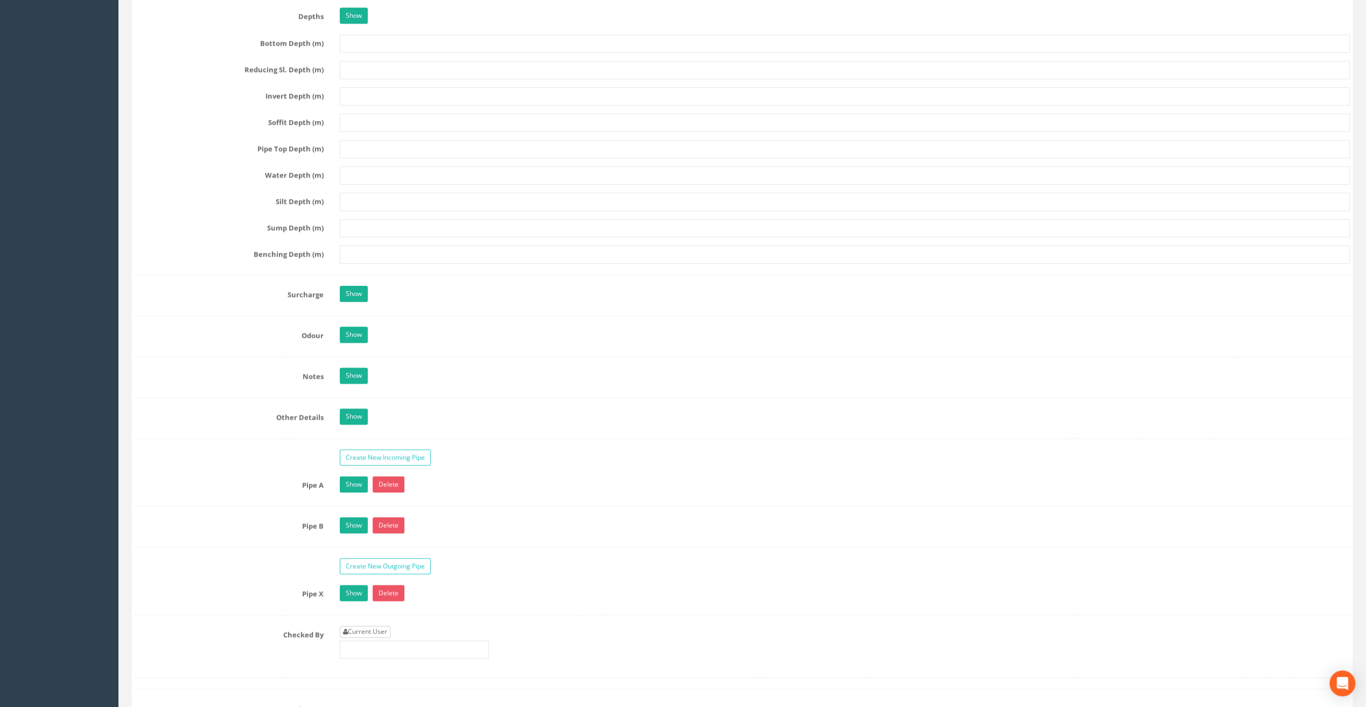
type input "101.62"
click at [372, 626] on link "Current User" at bounding box center [365, 632] width 51 height 12
type input "[PERSON_NAME]"
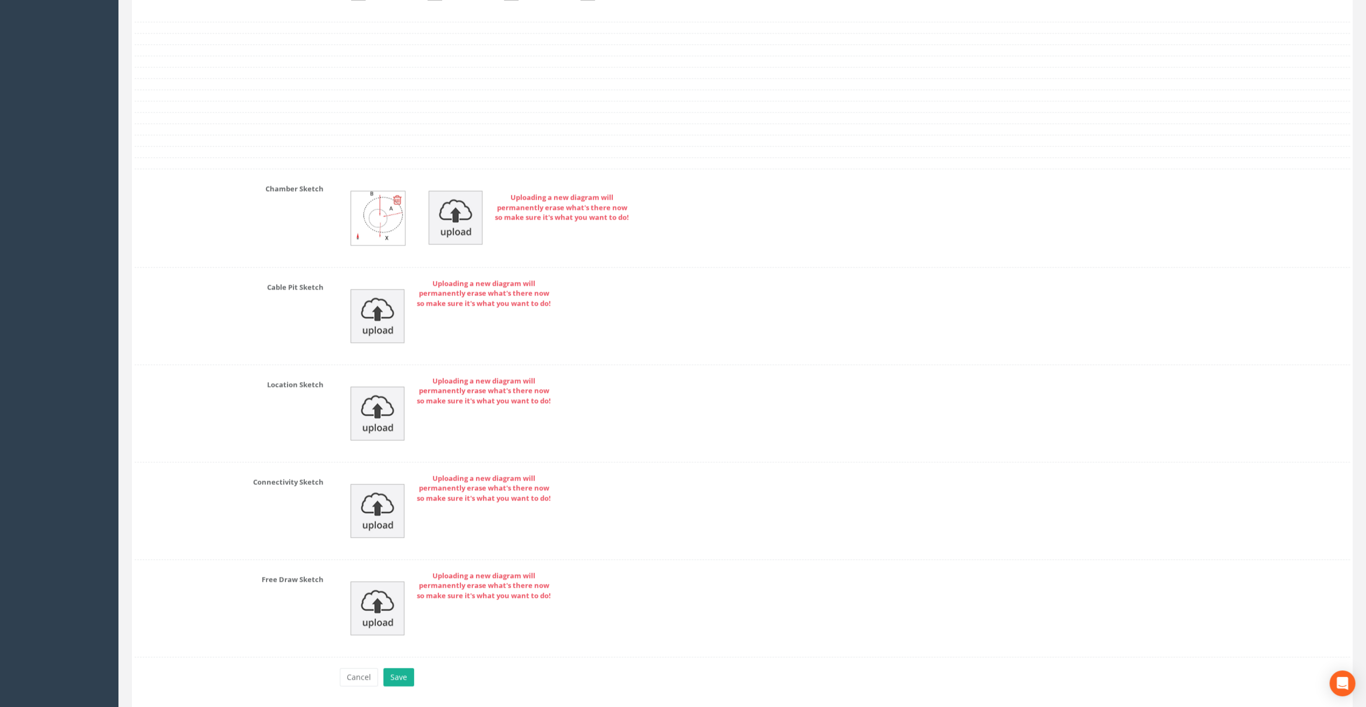
scroll to position [2112, 0]
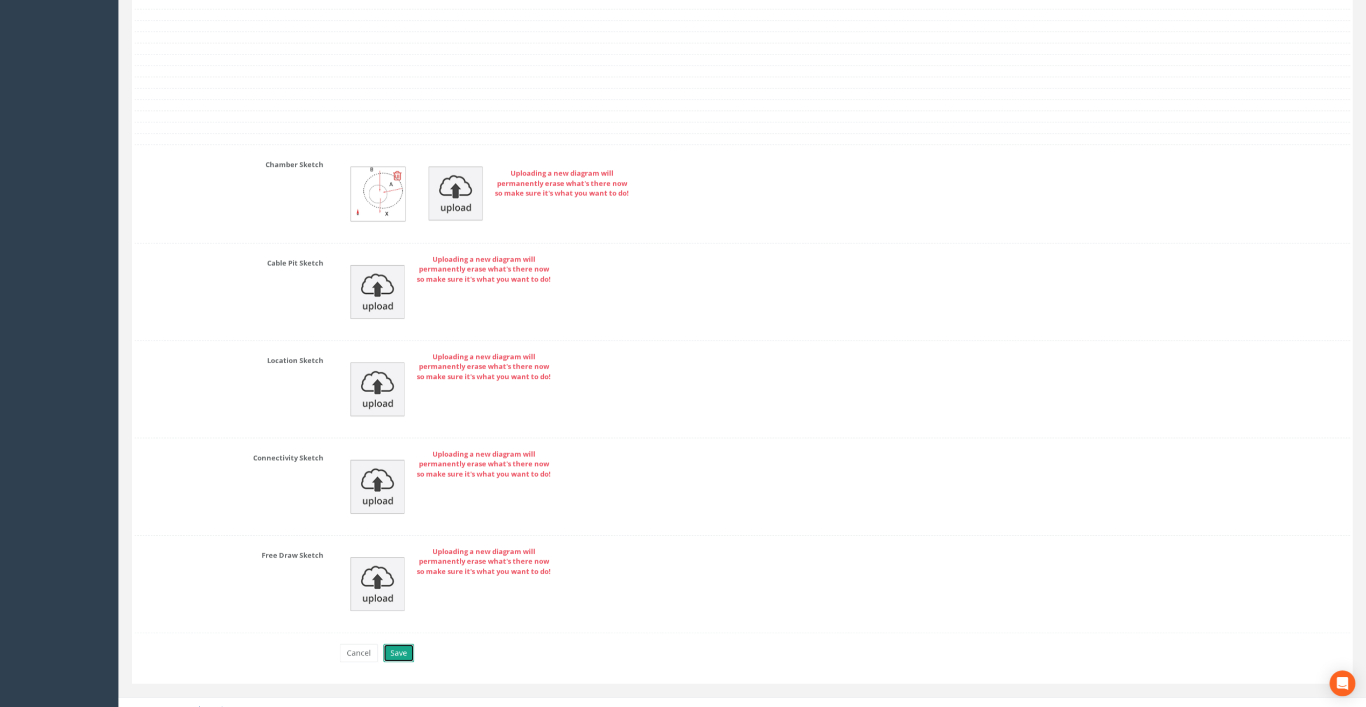
click at [392, 644] on button "Save" at bounding box center [398, 653] width 31 height 18
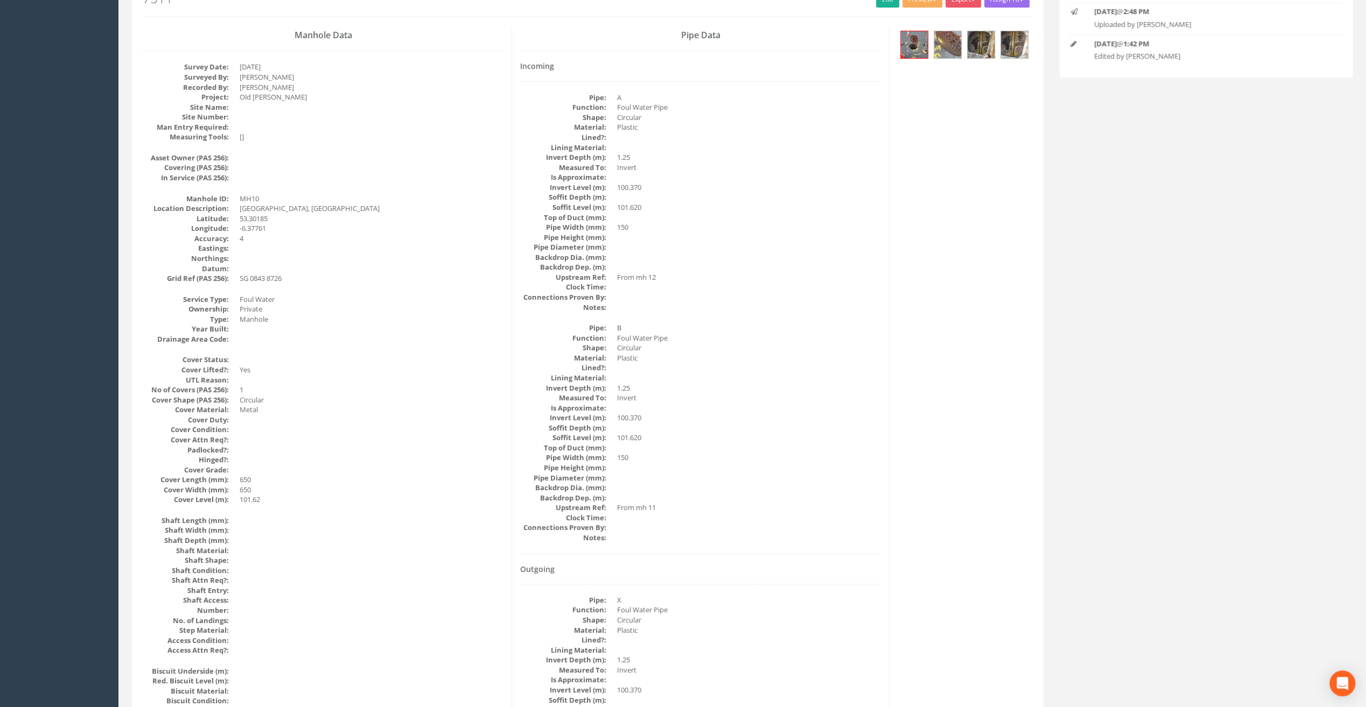
scroll to position [0, 0]
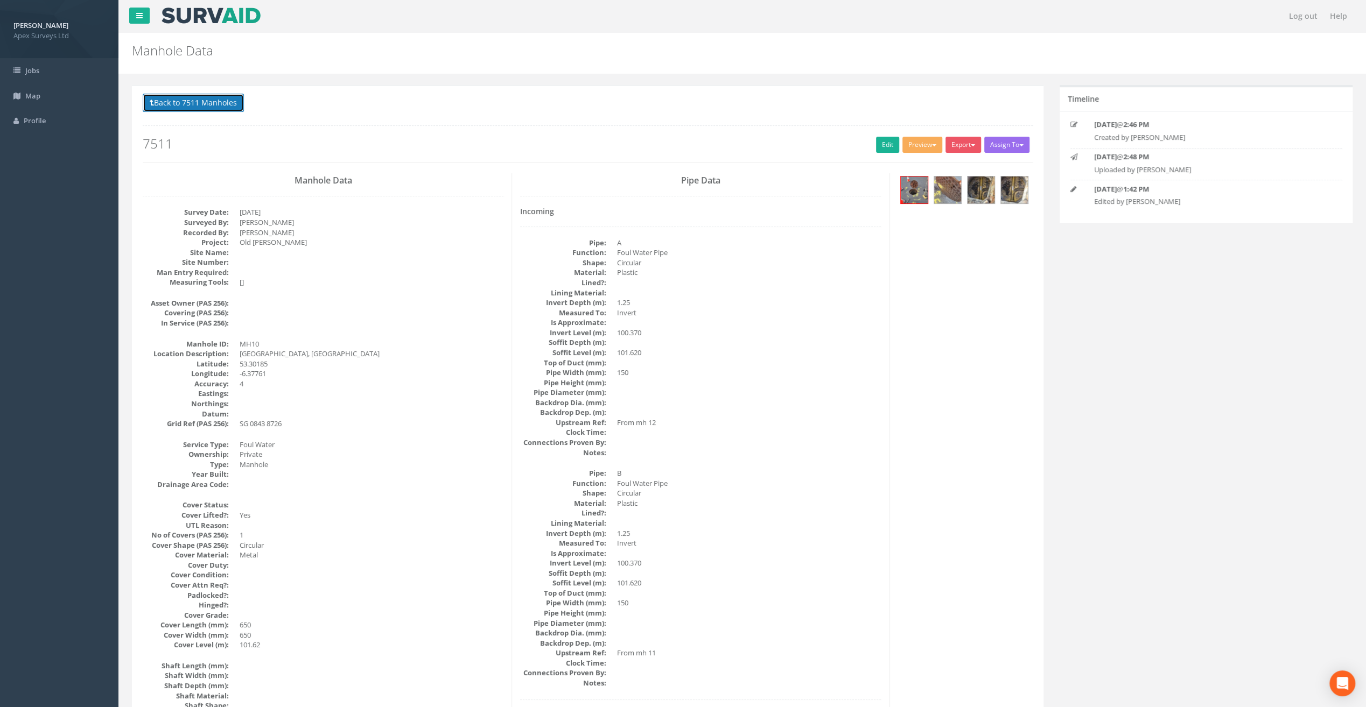
click at [198, 103] on button "Back to 7511 Manholes" at bounding box center [193, 103] width 101 height 18
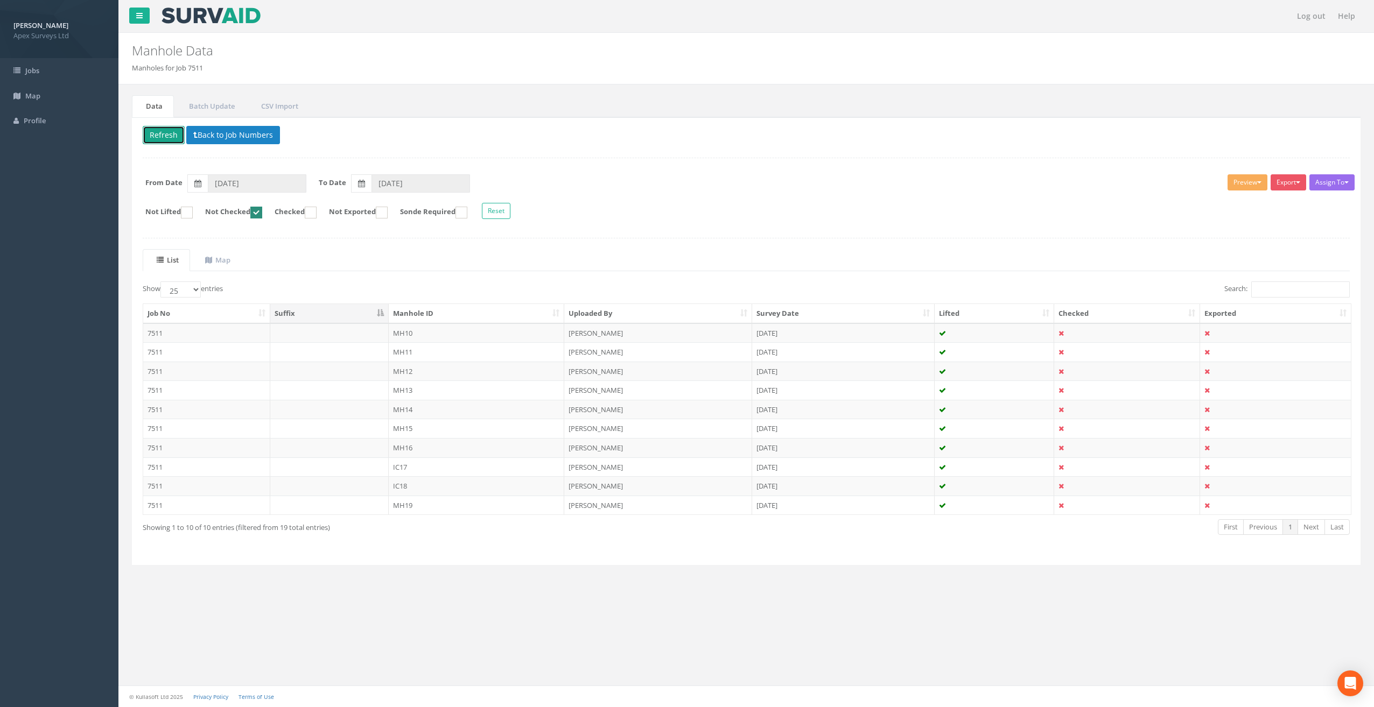
click at [165, 138] on button "Refresh" at bounding box center [164, 135] width 42 height 18
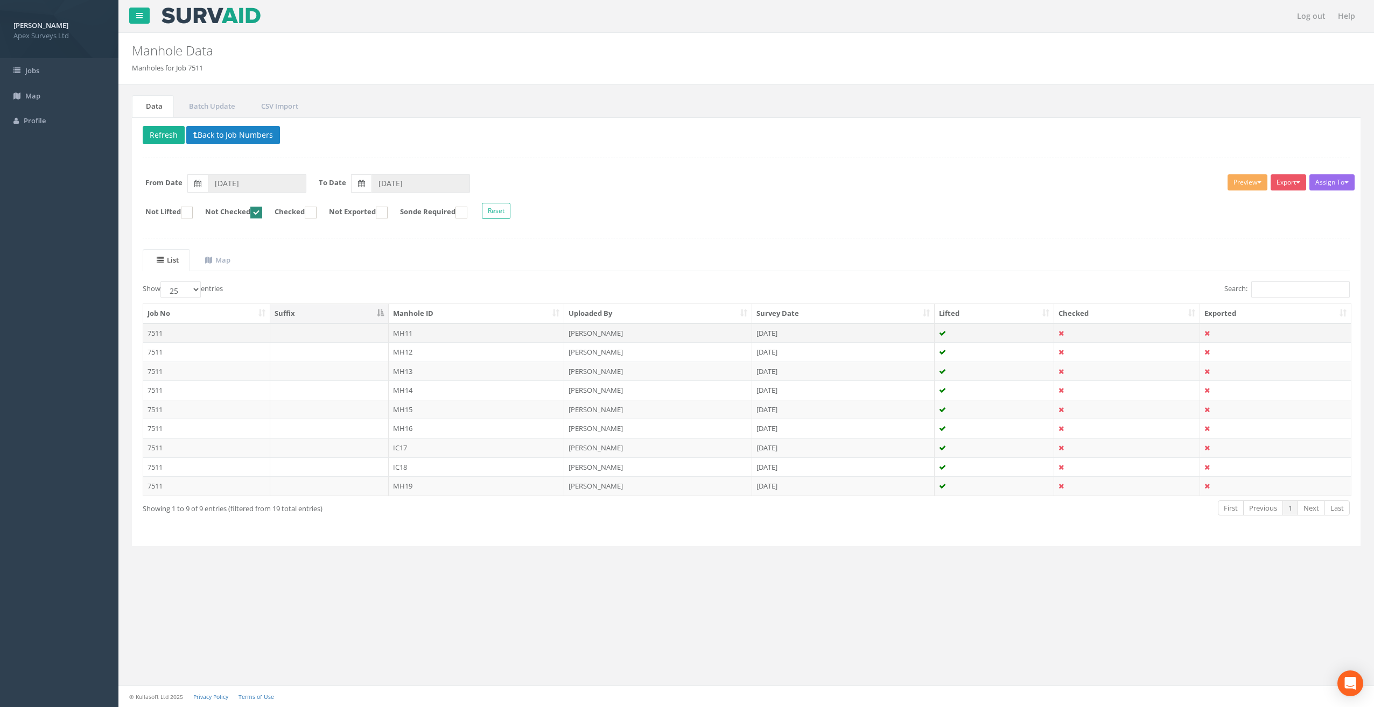
click at [409, 329] on td "MH11" at bounding box center [477, 332] width 176 height 19
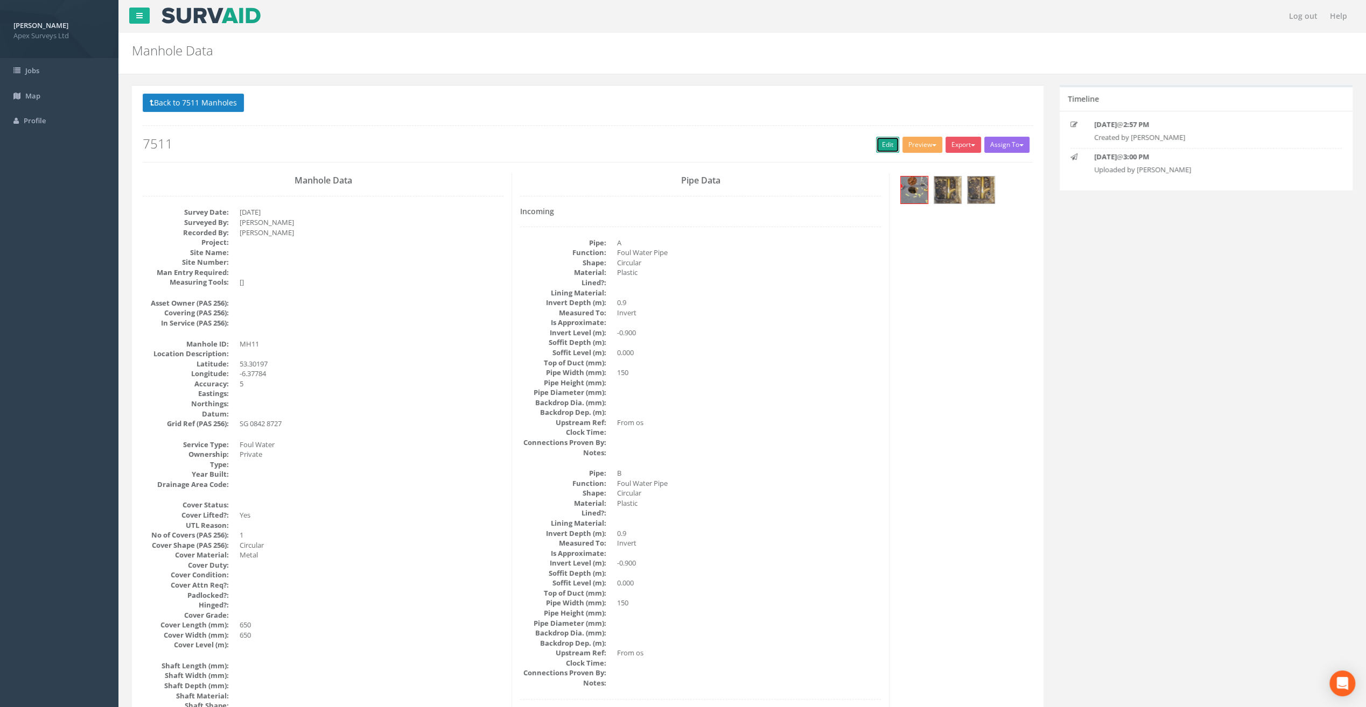
click at [882, 140] on link "Edit" at bounding box center [887, 145] width 23 height 16
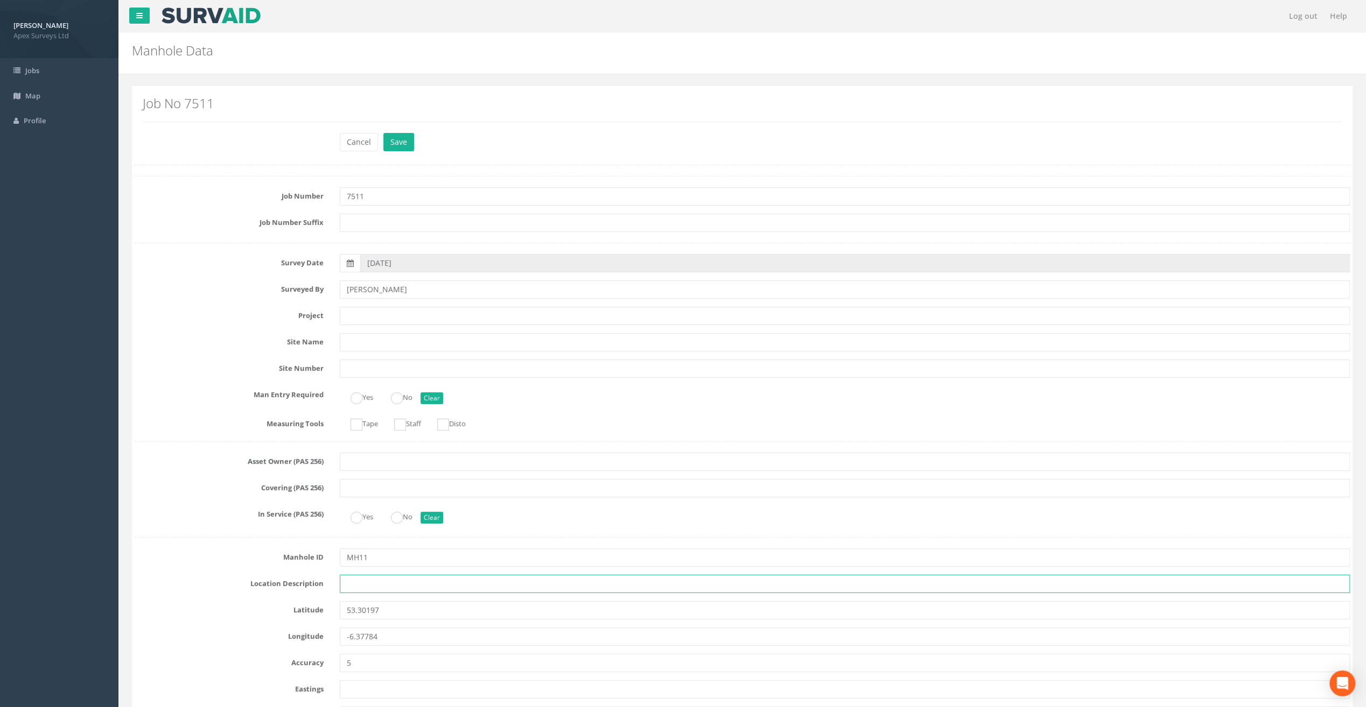
click at [357, 581] on input "text" at bounding box center [845, 584] width 1010 height 18
paste input "[GEOGRAPHIC_DATA], [GEOGRAPHIC_DATA]"
type input "[GEOGRAPHIC_DATA], [GEOGRAPHIC_DATA]"
click at [361, 321] on input "text" at bounding box center [845, 316] width 1010 height 18
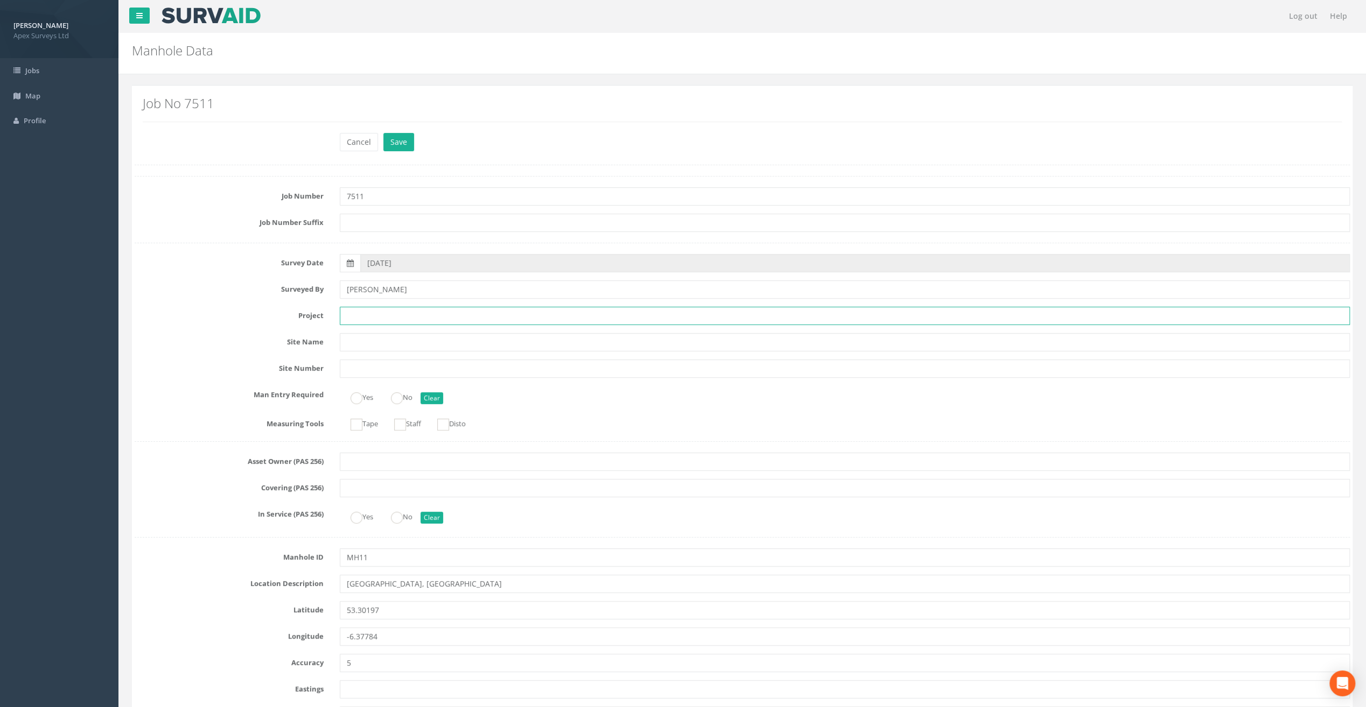
click at [354, 313] on input "text" at bounding box center [845, 316] width 1010 height 18
paste input "Old [PERSON_NAME]"
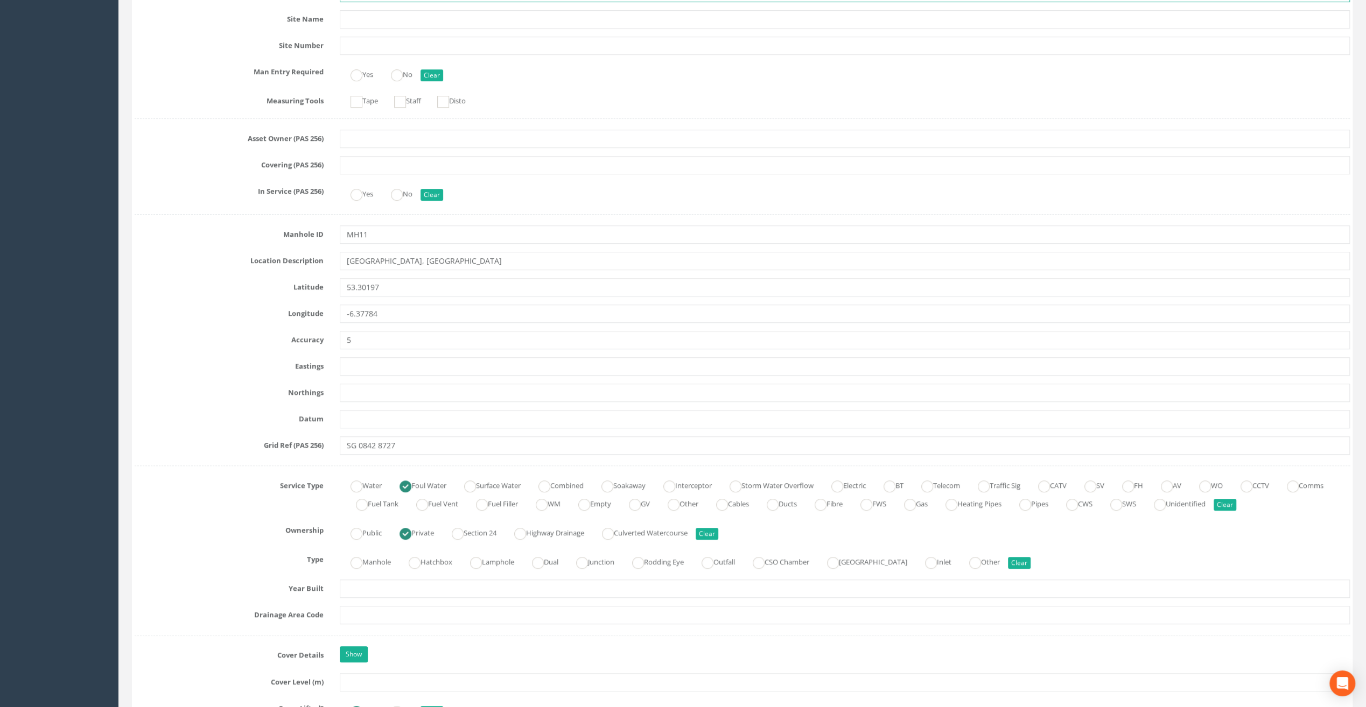
scroll to position [377, 0]
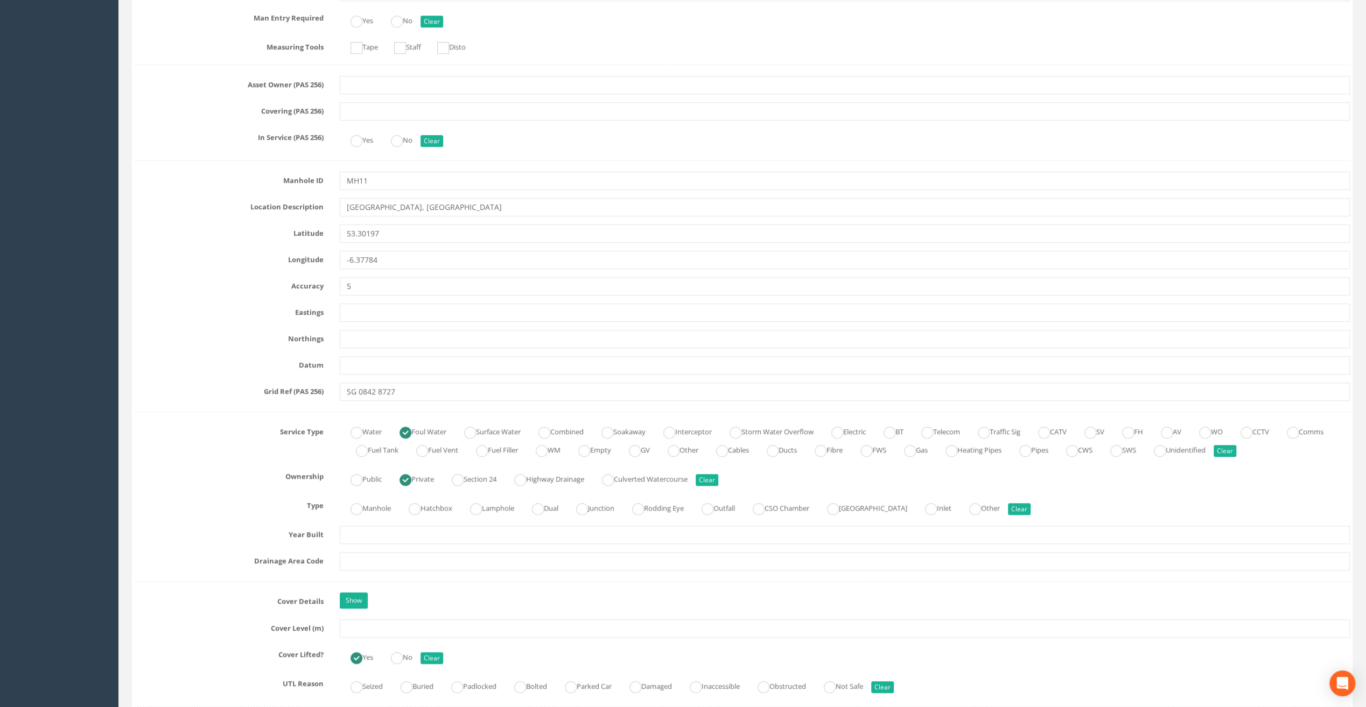
type input "Old [PERSON_NAME]"
click at [365, 625] on input "text" at bounding box center [845, 629] width 1010 height 18
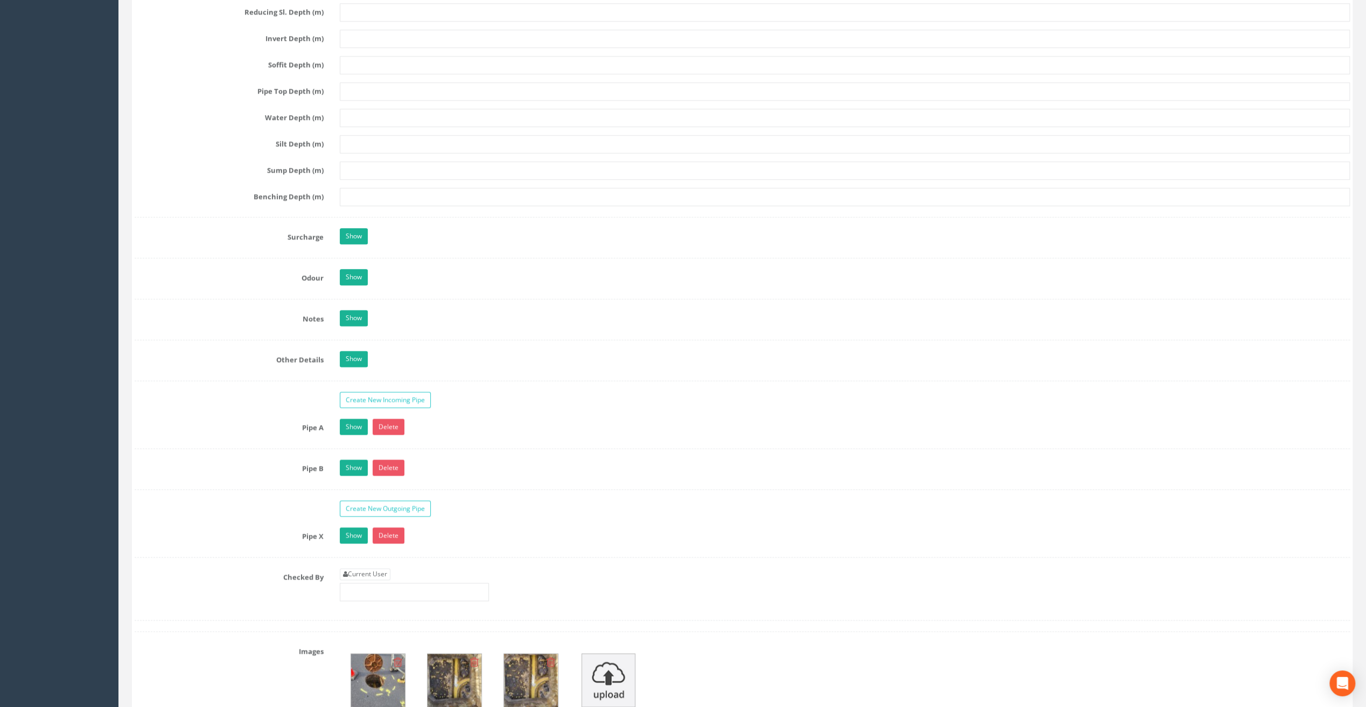
scroll to position [1399, 0]
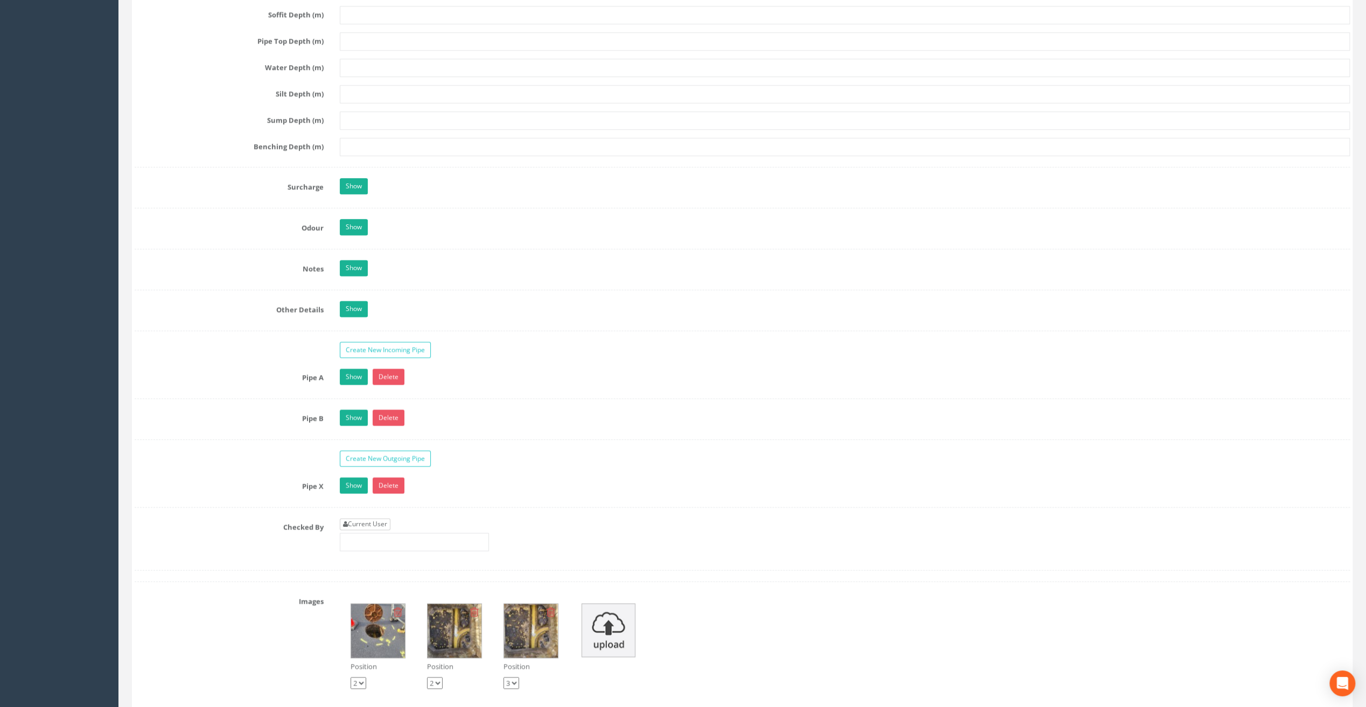
type input "101.35"
click at [381, 518] on link "Current User" at bounding box center [365, 524] width 51 height 12
type input "[PERSON_NAME]"
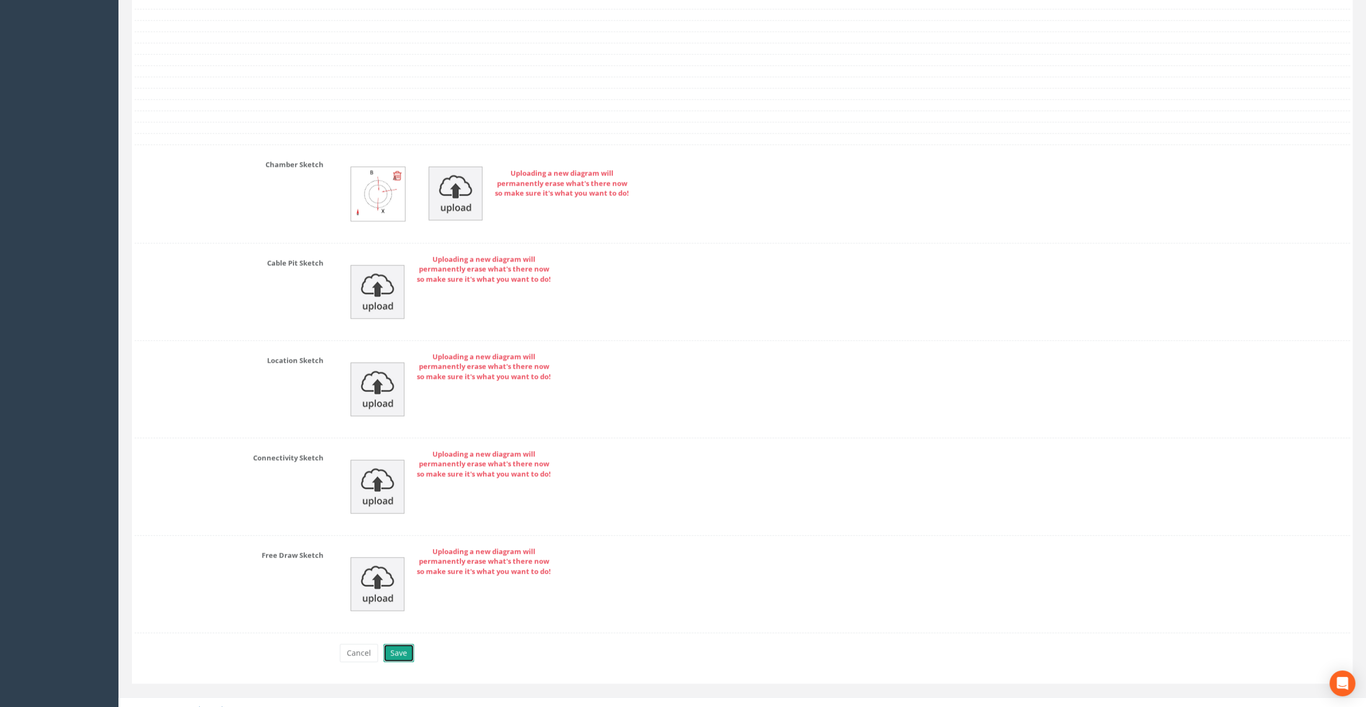
click at [403, 644] on button "Save" at bounding box center [398, 653] width 31 height 18
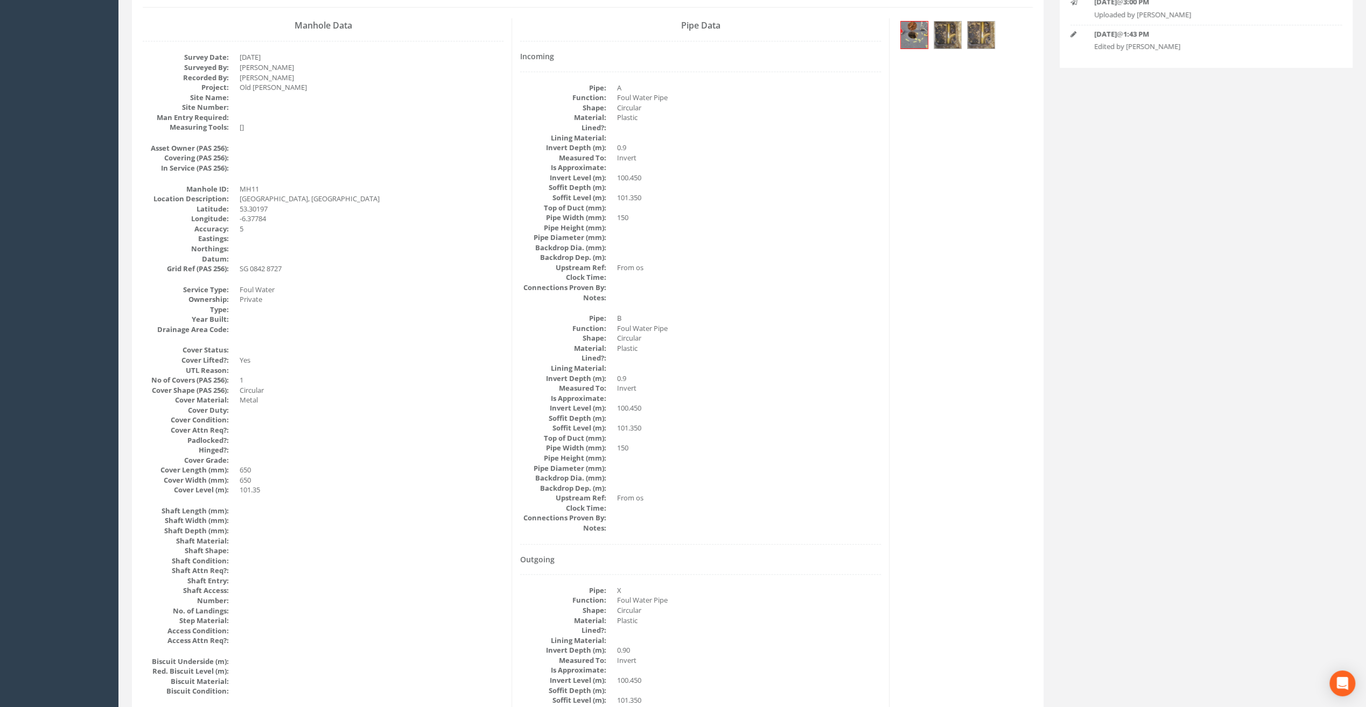
scroll to position [0, 0]
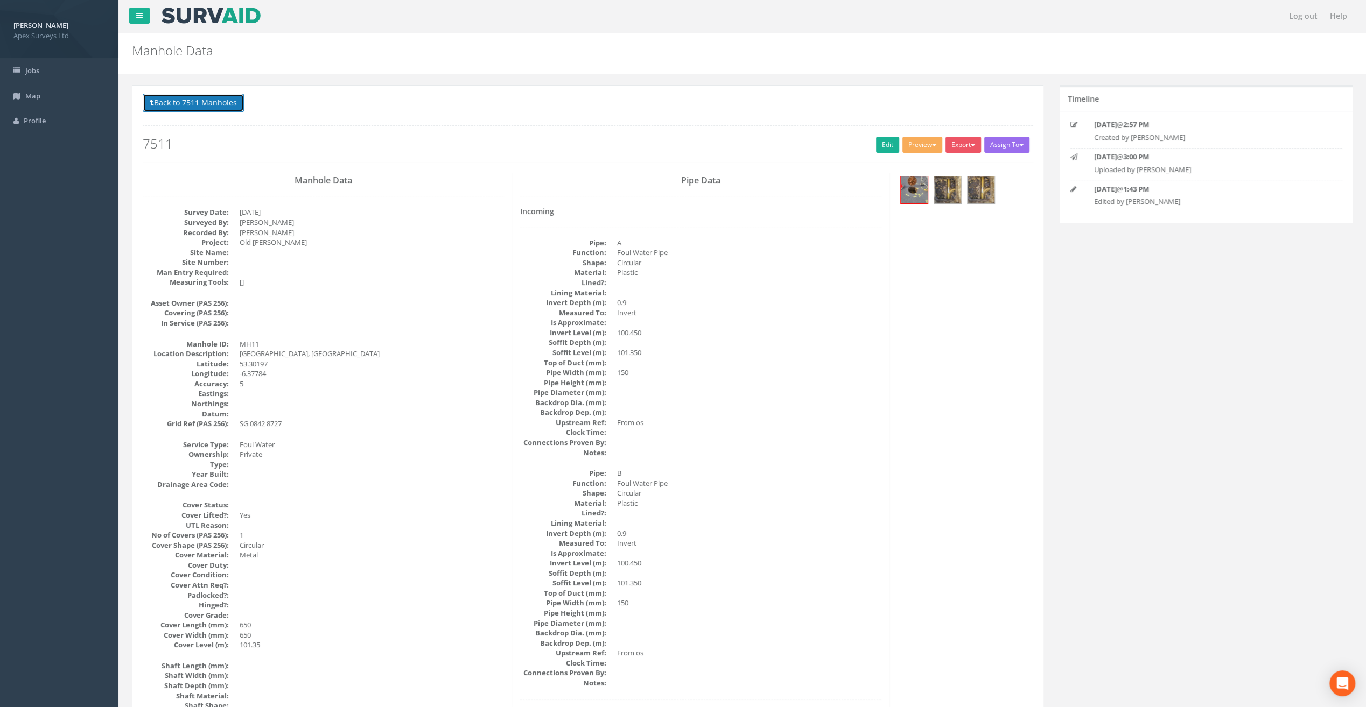
click at [186, 95] on button "Back to 7511 Manholes" at bounding box center [193, 103] width 101 height 18
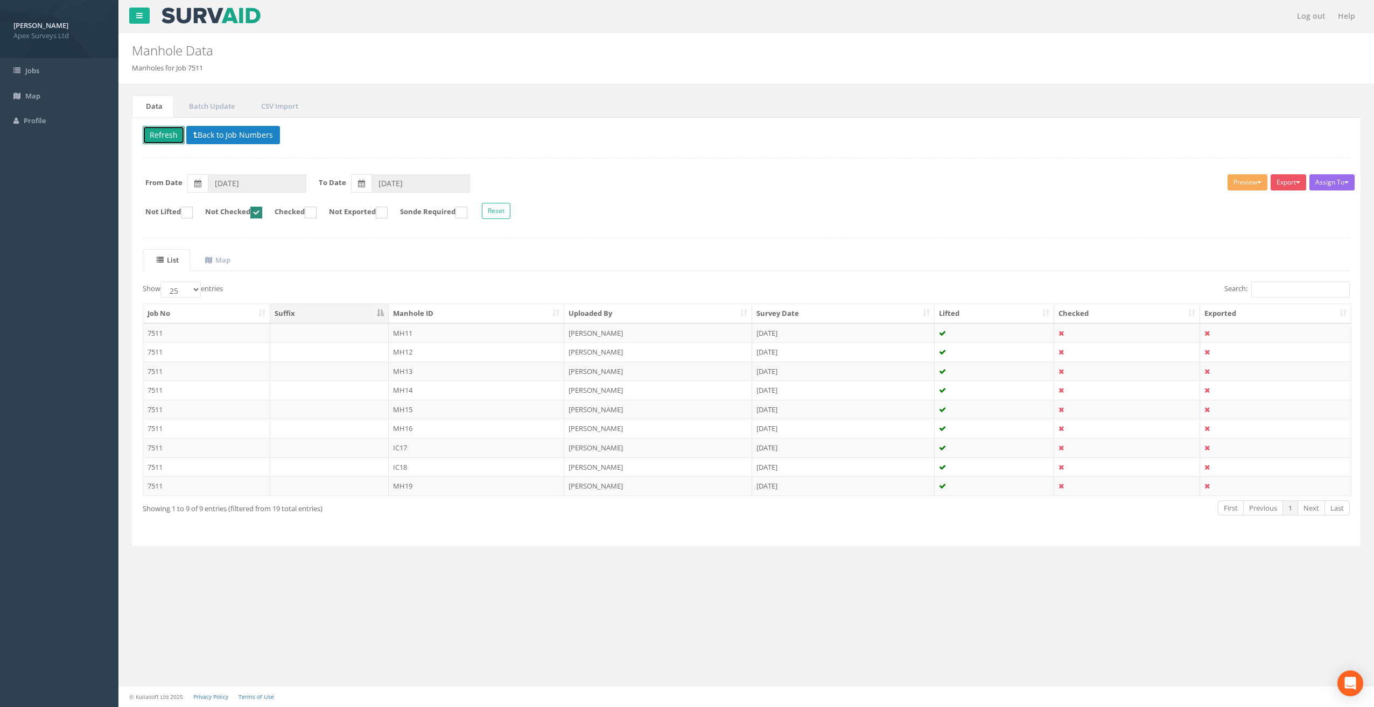
click at [161, 136] on button "Refresh" at bounding box center [164, 135] width 42 height 18
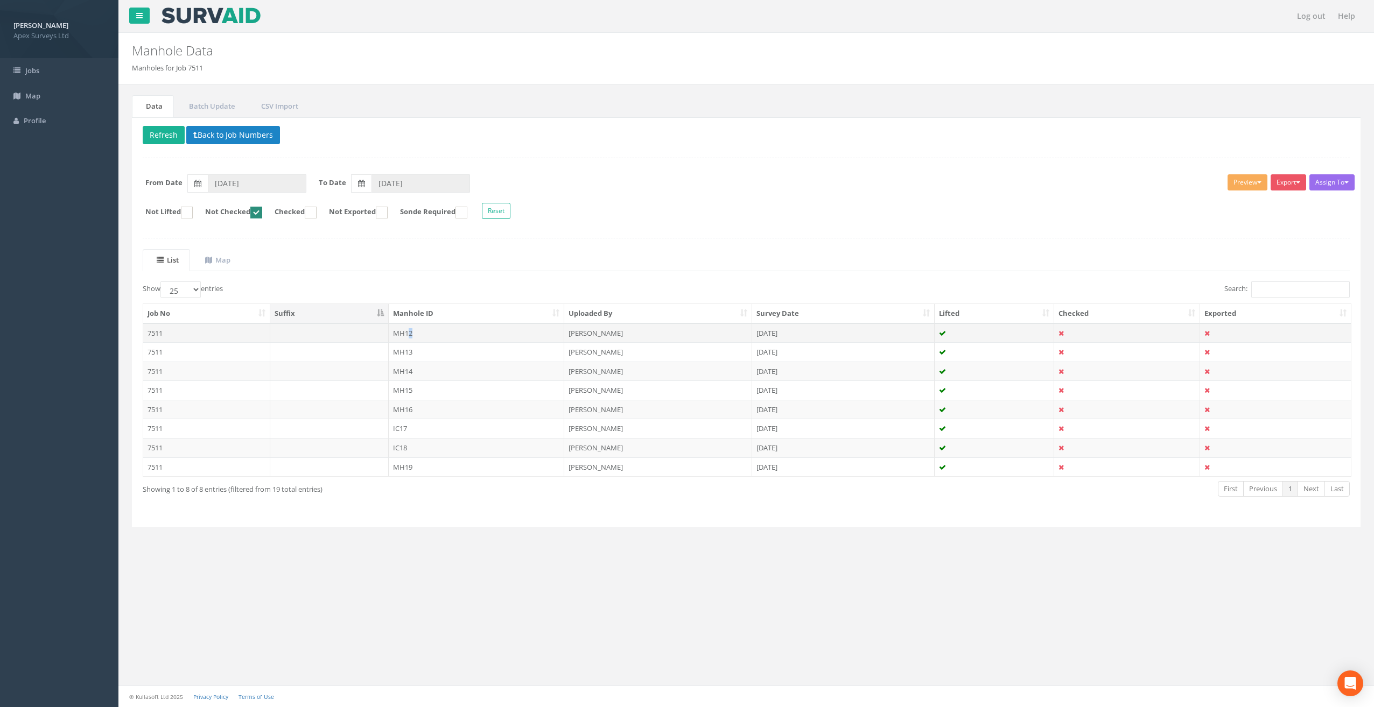
click at [411, 329] on td "MH12" at bounding box center [477, 332] width 176 height 19
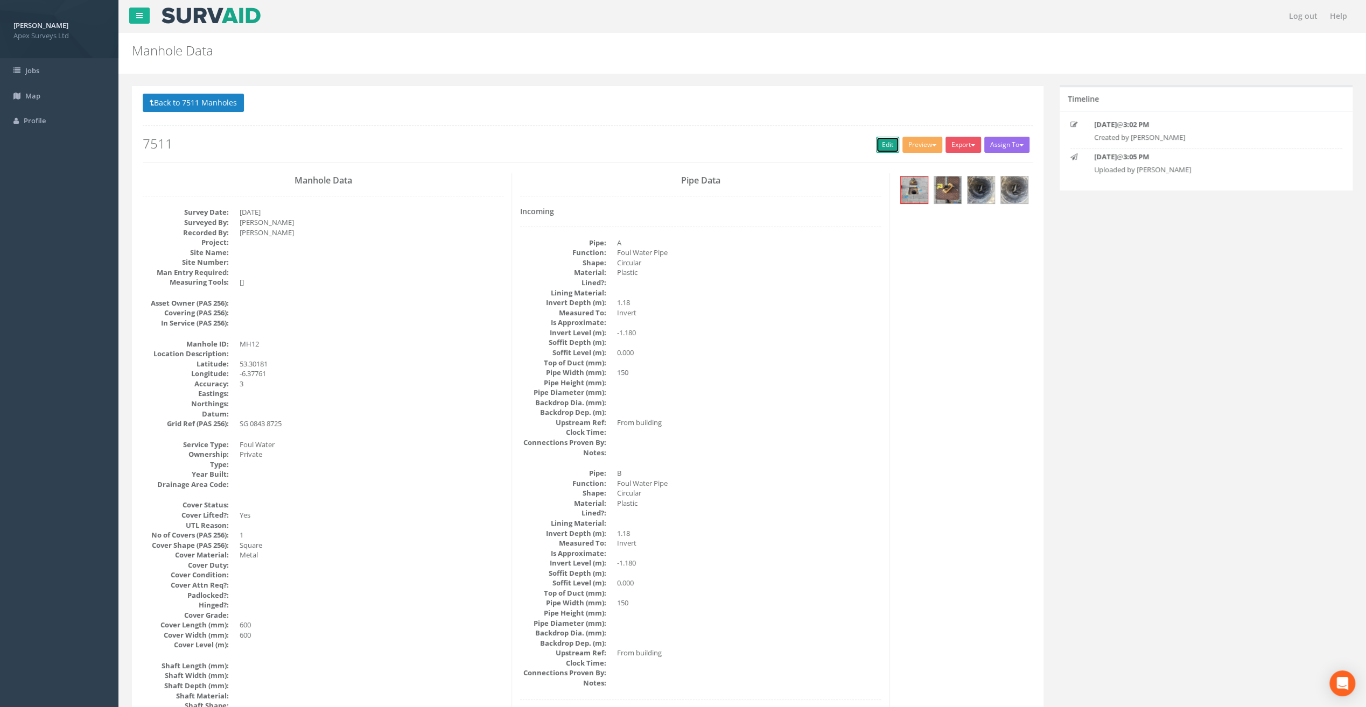
click at [878, 148] on link "Edit" at bounding box center [887, 145] width 23 height 16
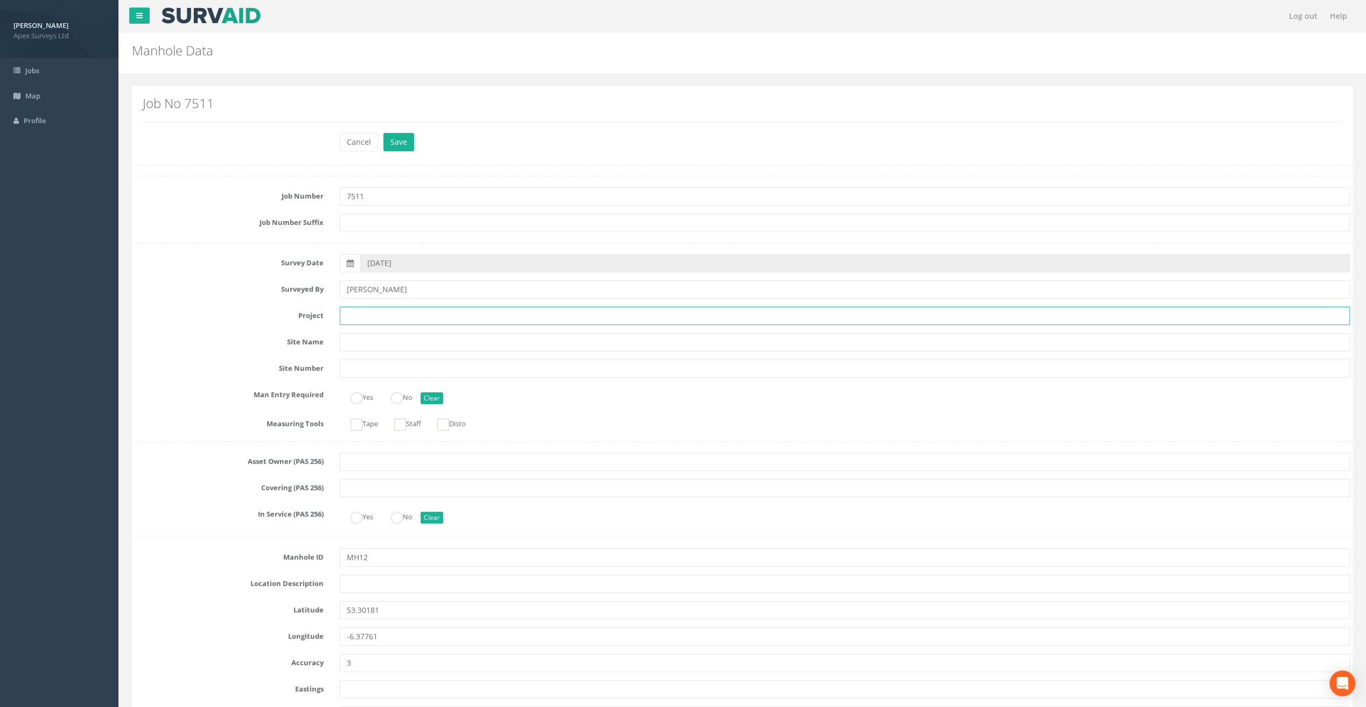
click at [370, 318] on input "text" at bounding box center [845, 316] width 1010 height 18
paste input "Old [PERSON_NAME]"
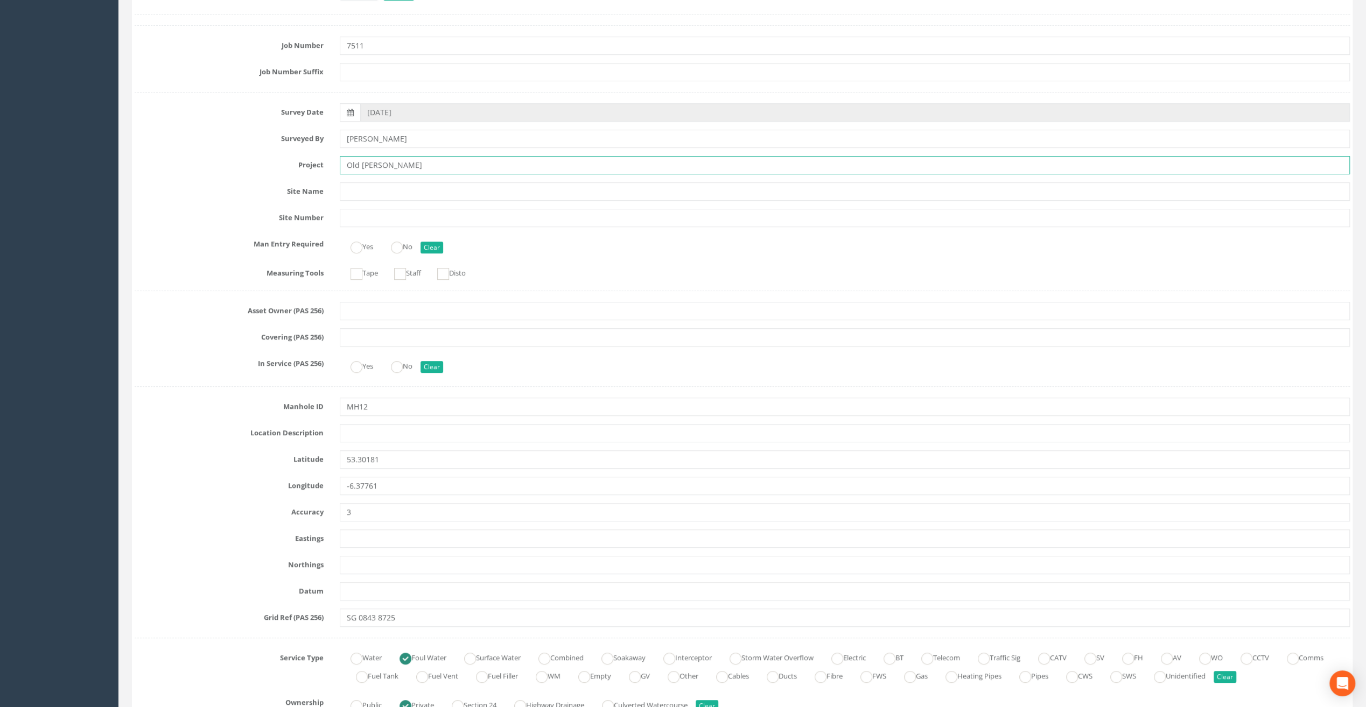
scroll to position [377, 0]
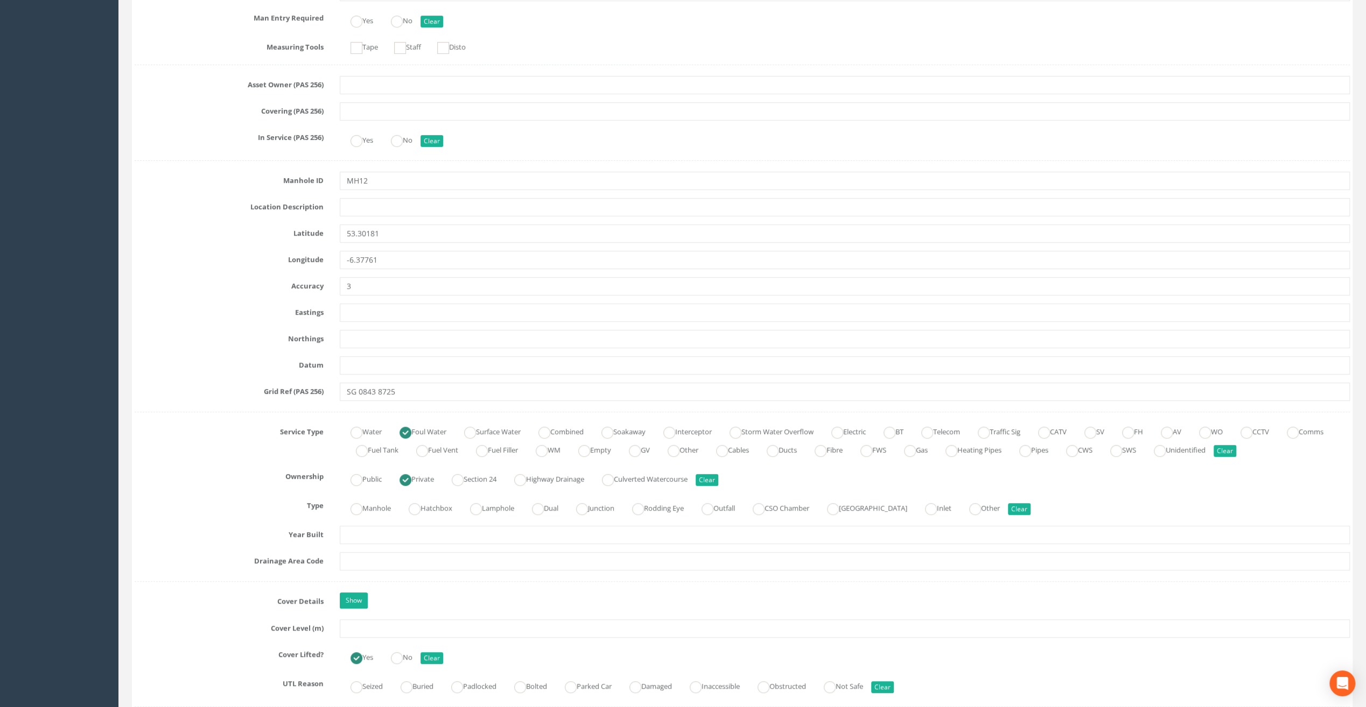
type input "Old [PERSON_NAME]"
click at [161, 135] on label "In Service (PAS 256)" at bounding box center [228, 136] width 205 height 14
click at [365, 620] on input "text" at bounding box center [845, 629] width 1010 height 18
paste input "[GEOGRAPHIC_DATA], [GEOGRAPHIC_DATA]"
type input "[GEOGRAPHIC_DATA], [GEOGRAPHIC_DATA]"
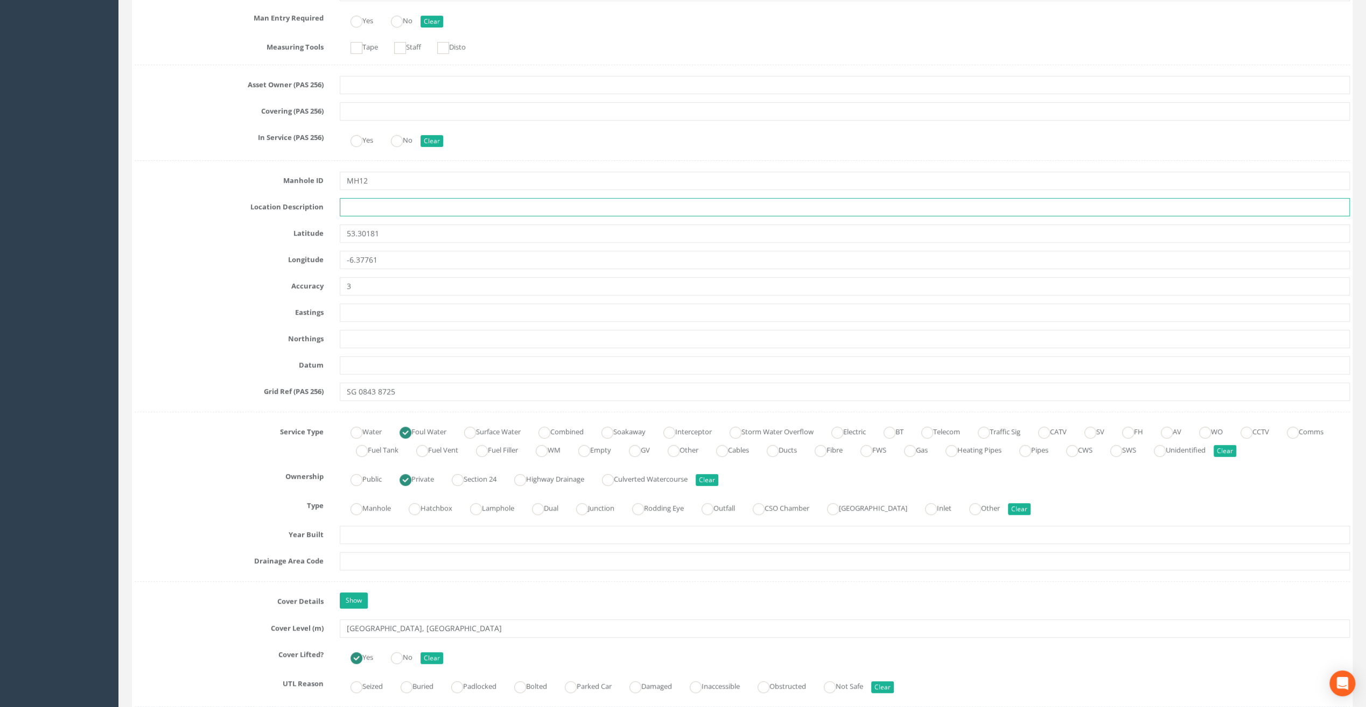
click at [362, 206] on input "text" at bounding box center [845, 207] width 1010 height 18
paste input "[GEOGRAPHIC_DATA], [GEOGRAPHIC_DATA]"
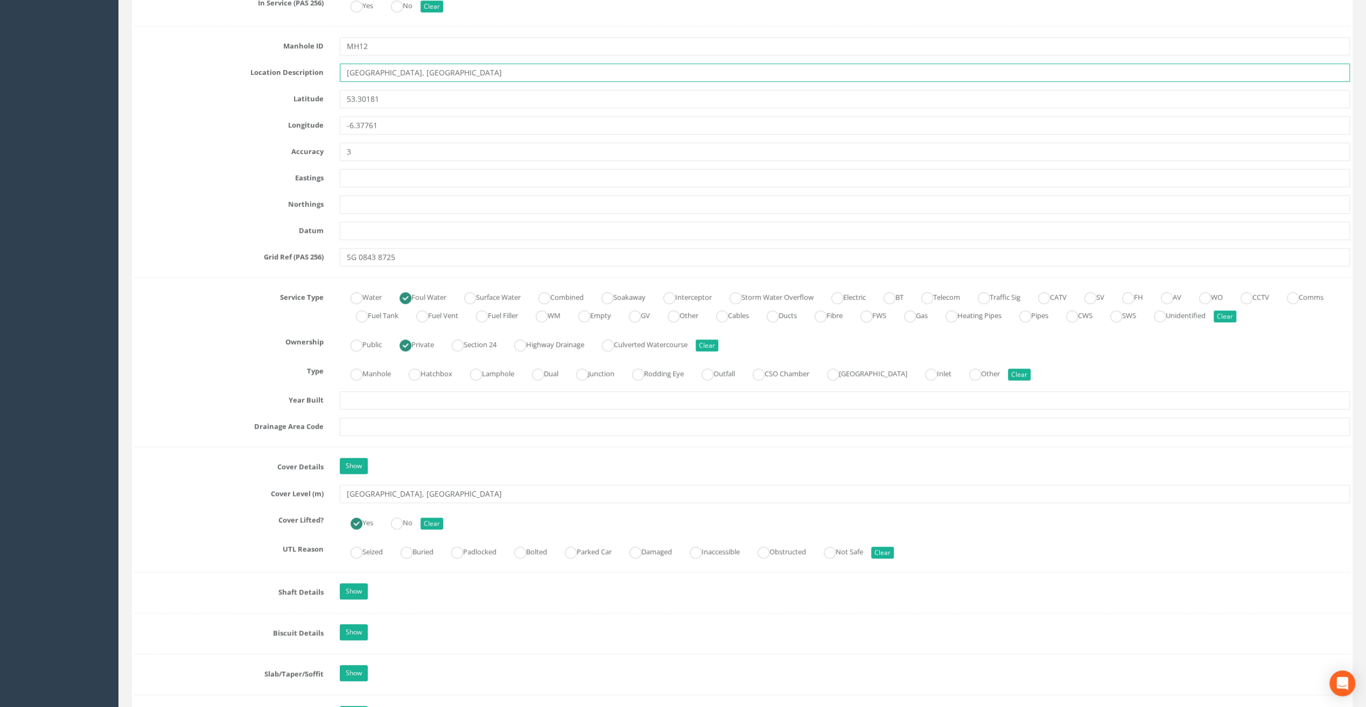
scroll to position [646, 0]
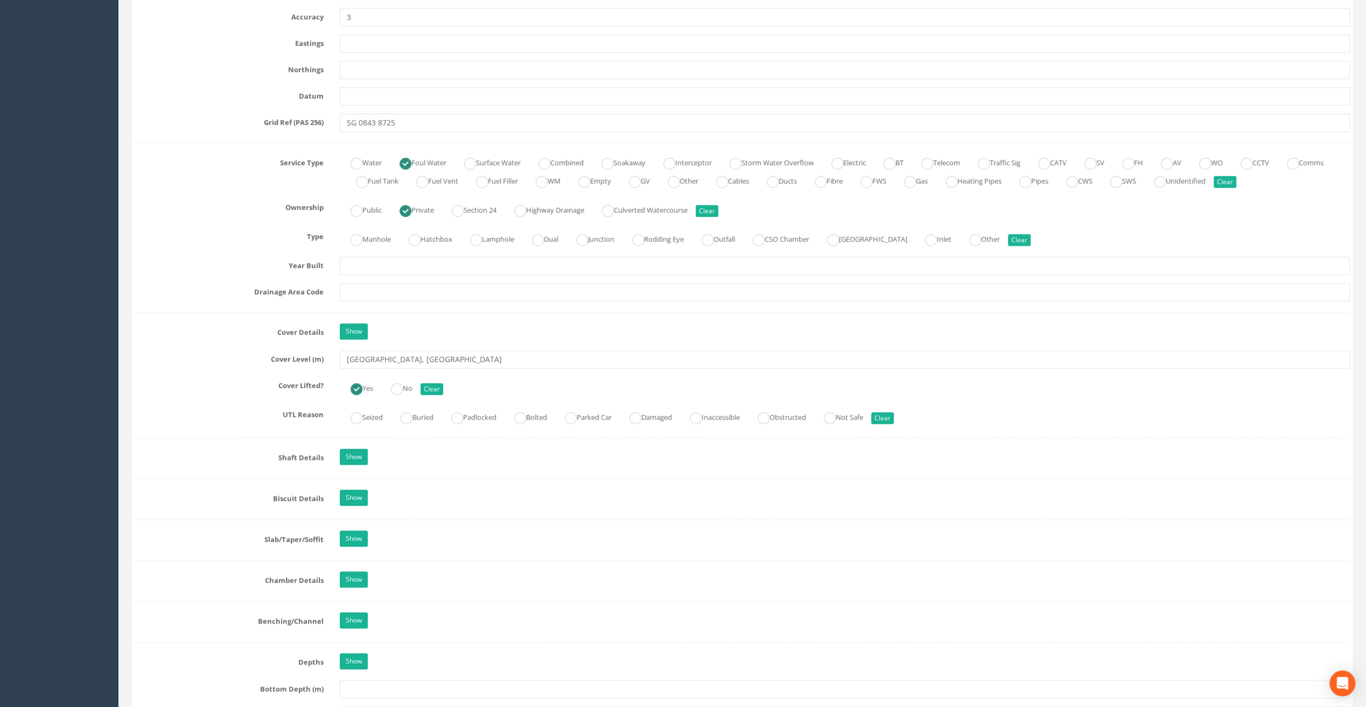
type input "[GEOGRAPHIC_DATA], [GEOGRAPHIC_DATA]"
drag, startPoint x: 418, startPoint y: 361, endPoint x: 286, endPoint y: 369, distance: 131.6
click at [286, 369] on div "Job Number 7511 Job Number Suffix Survey Date [DATE] Surveyed By [PERSON_NAME] …" at bounding box center [742, 432] width 1215 height 1805
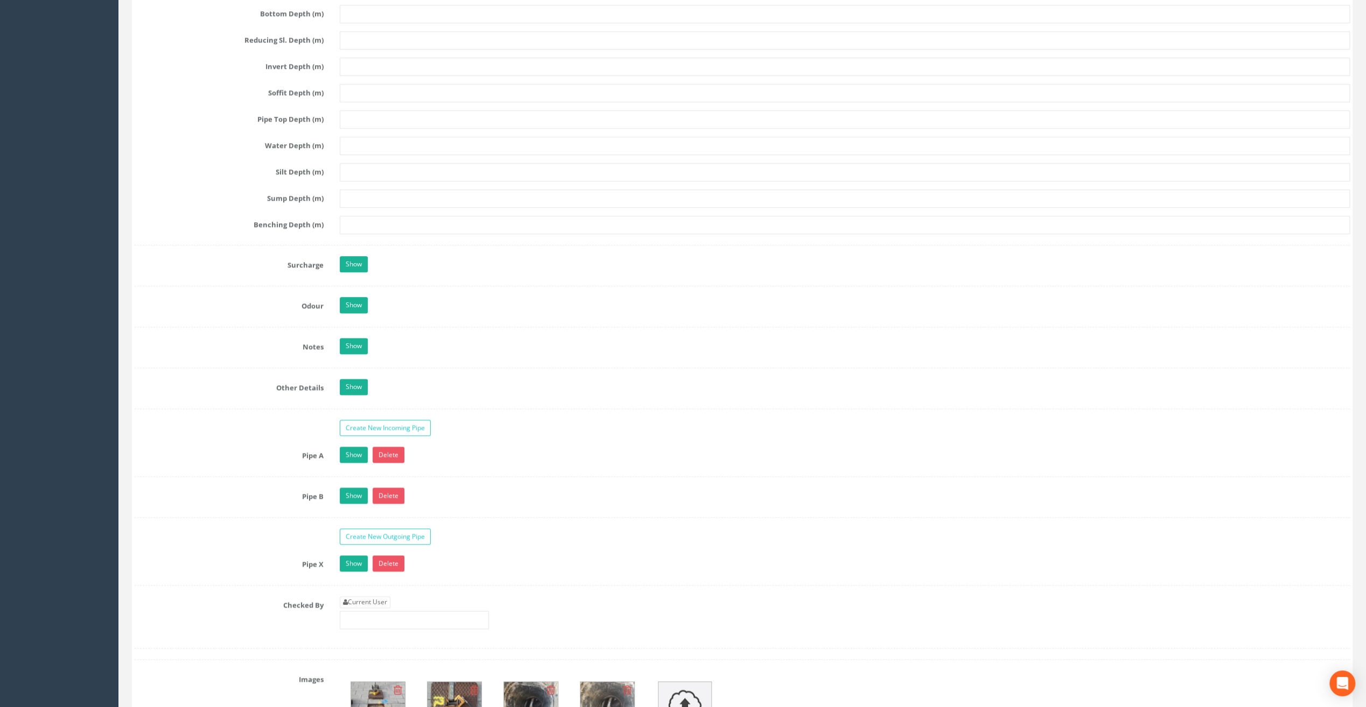
scroll to position [1561, 0]
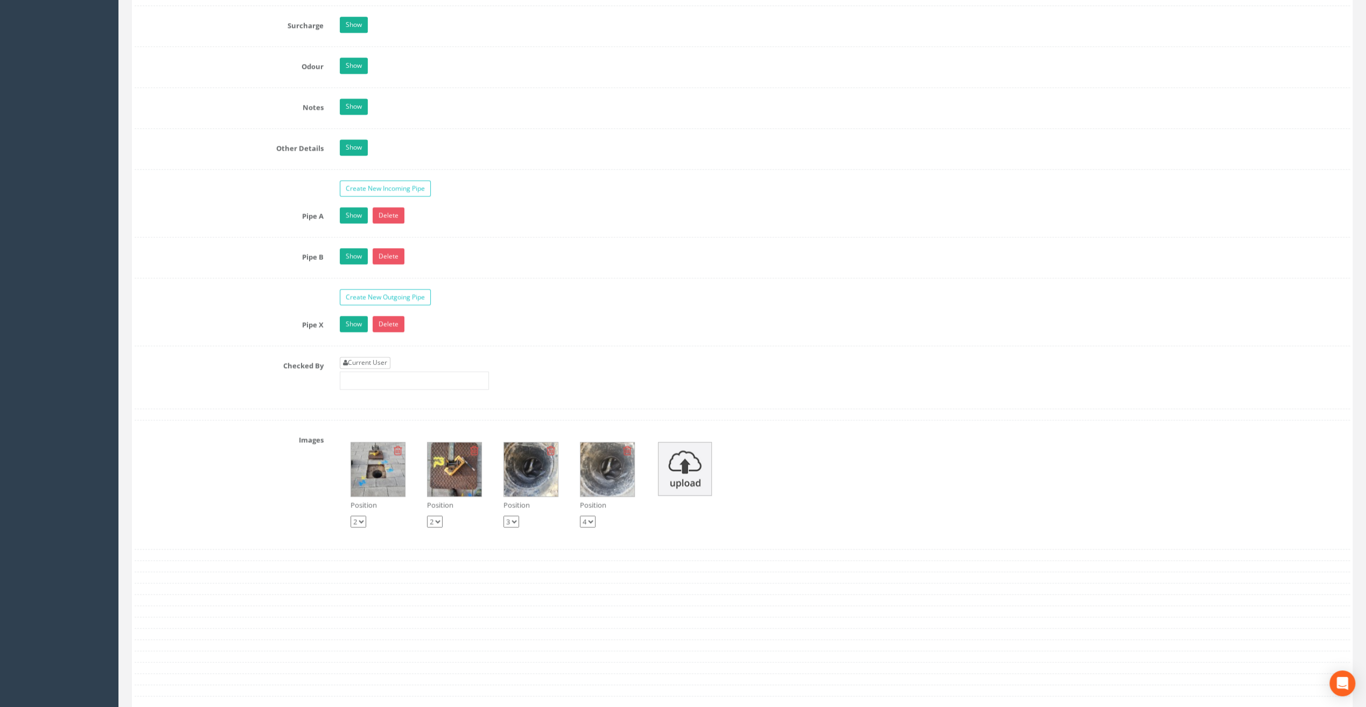
type input "101.63"
click at [363, 357] on link "Current User" at bounding box center [365, 363] width 51 height 12
type input "[PERSON_NAME]"
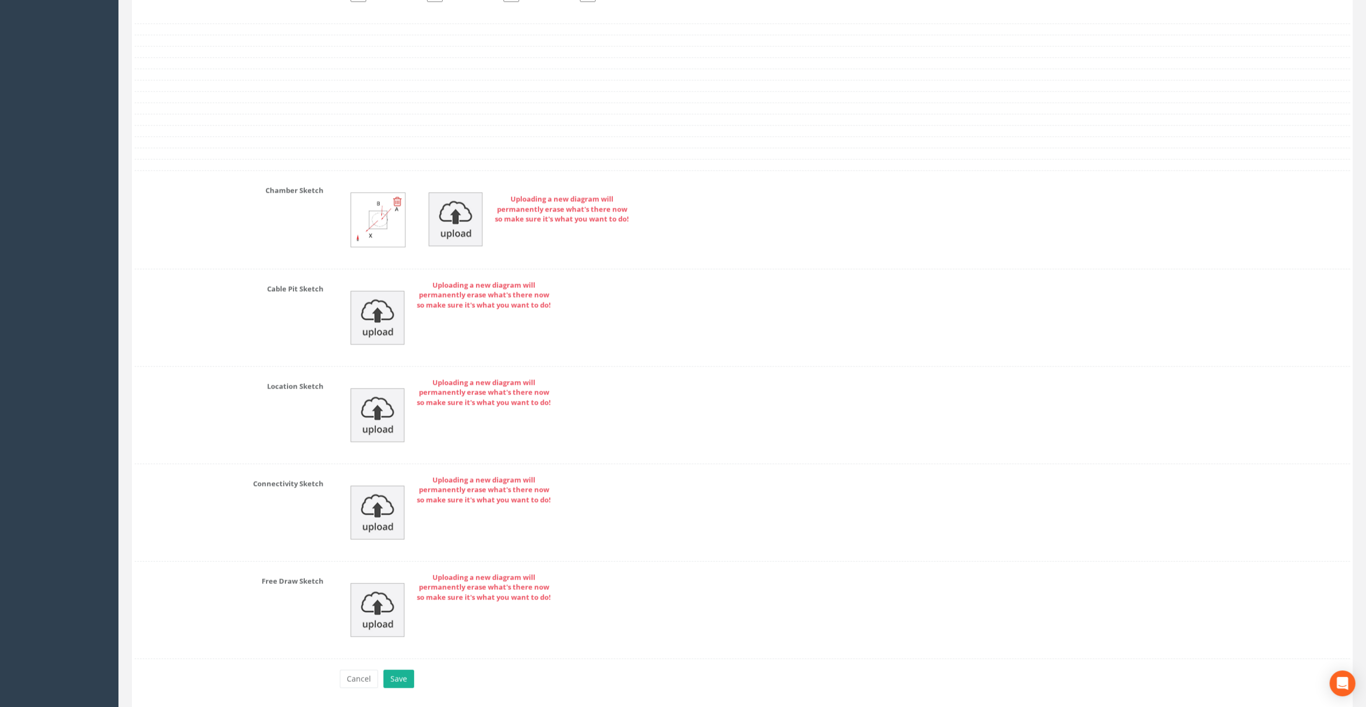
scroll to position [2112, 0]
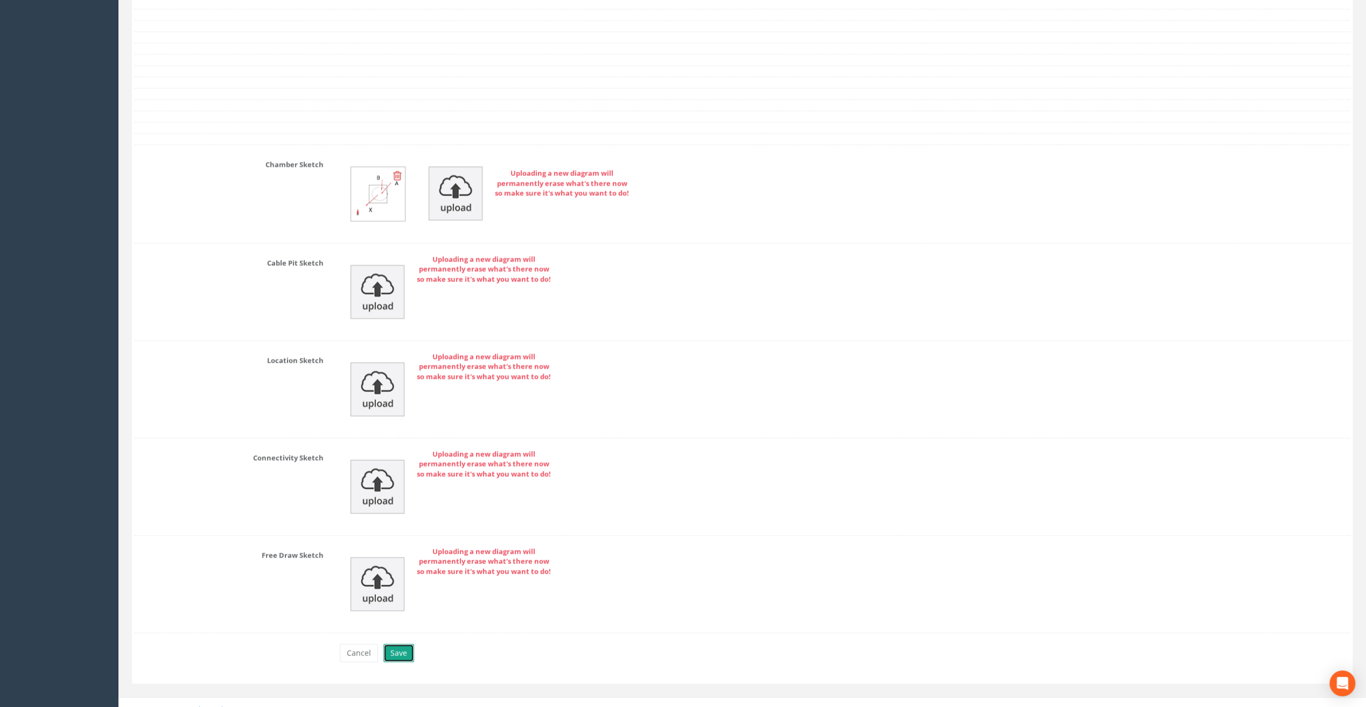
click at [406, 645] on button "Save" at bounding box center [398, 653] width 31 height 18
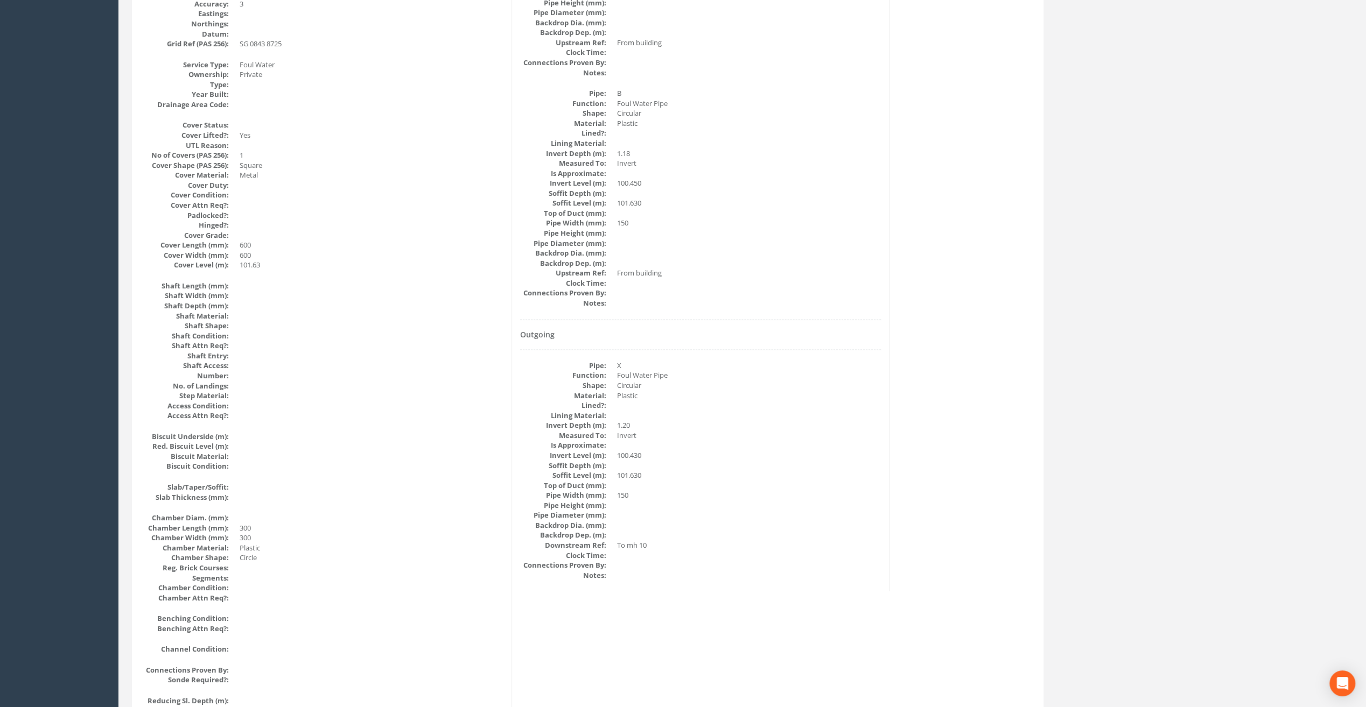
scroll to position [0, 0]
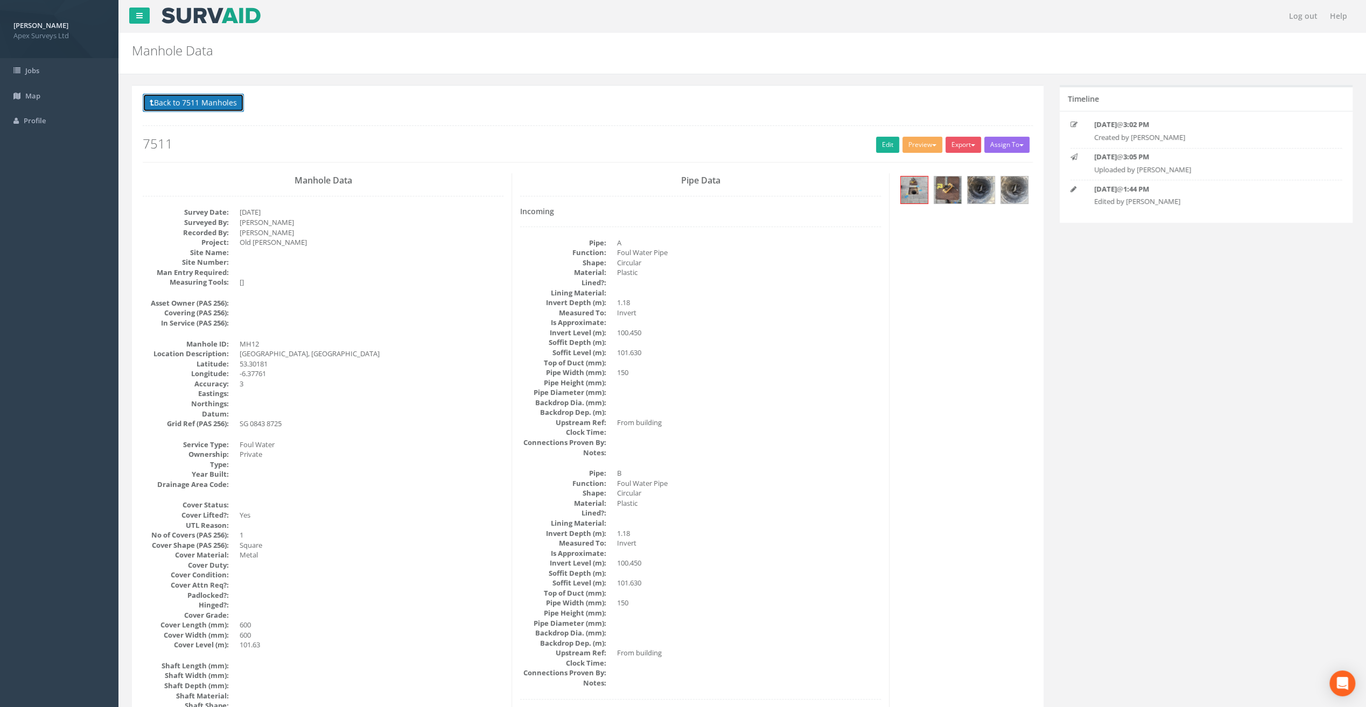
click at [199, 100] on button "Back to 7511 Manholes" at bounding box center [193, 103] width 101 height 18
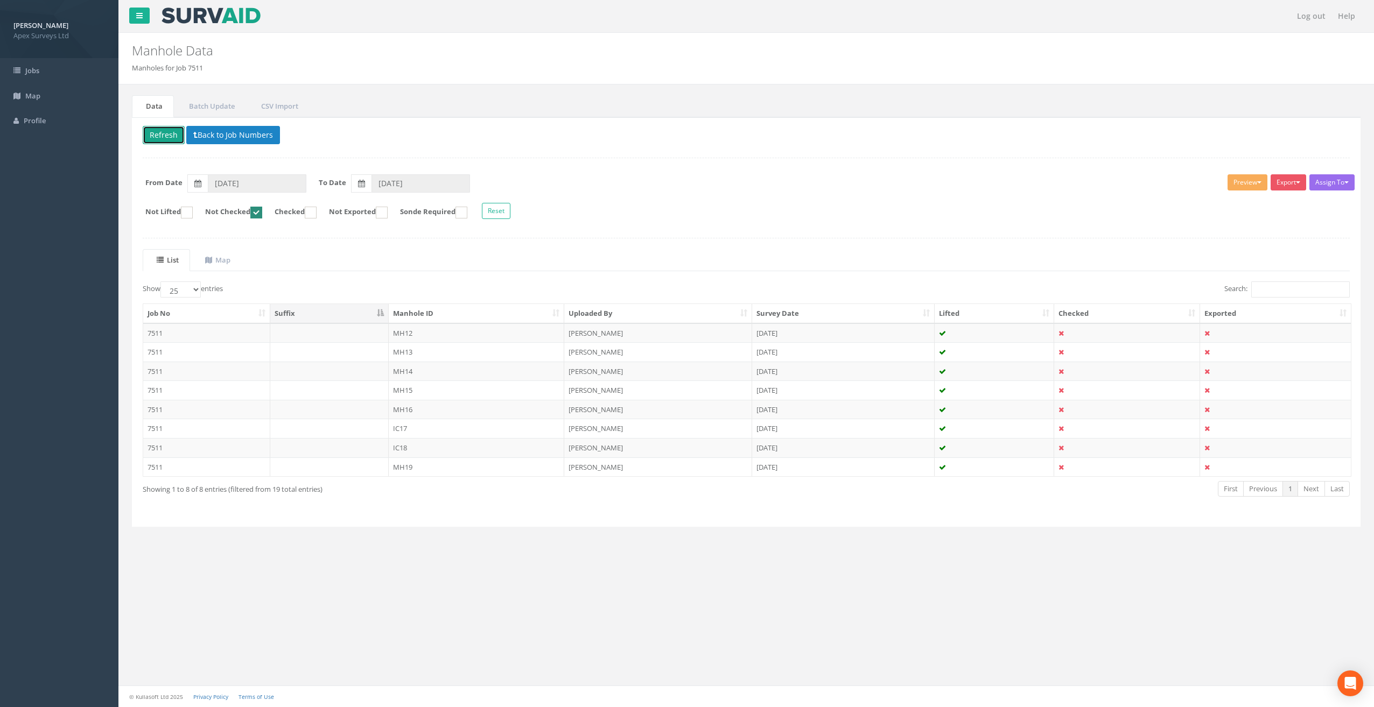
click at [168, 131] on button "Refresh" at bounding box center [164, 135] width 42 height 18
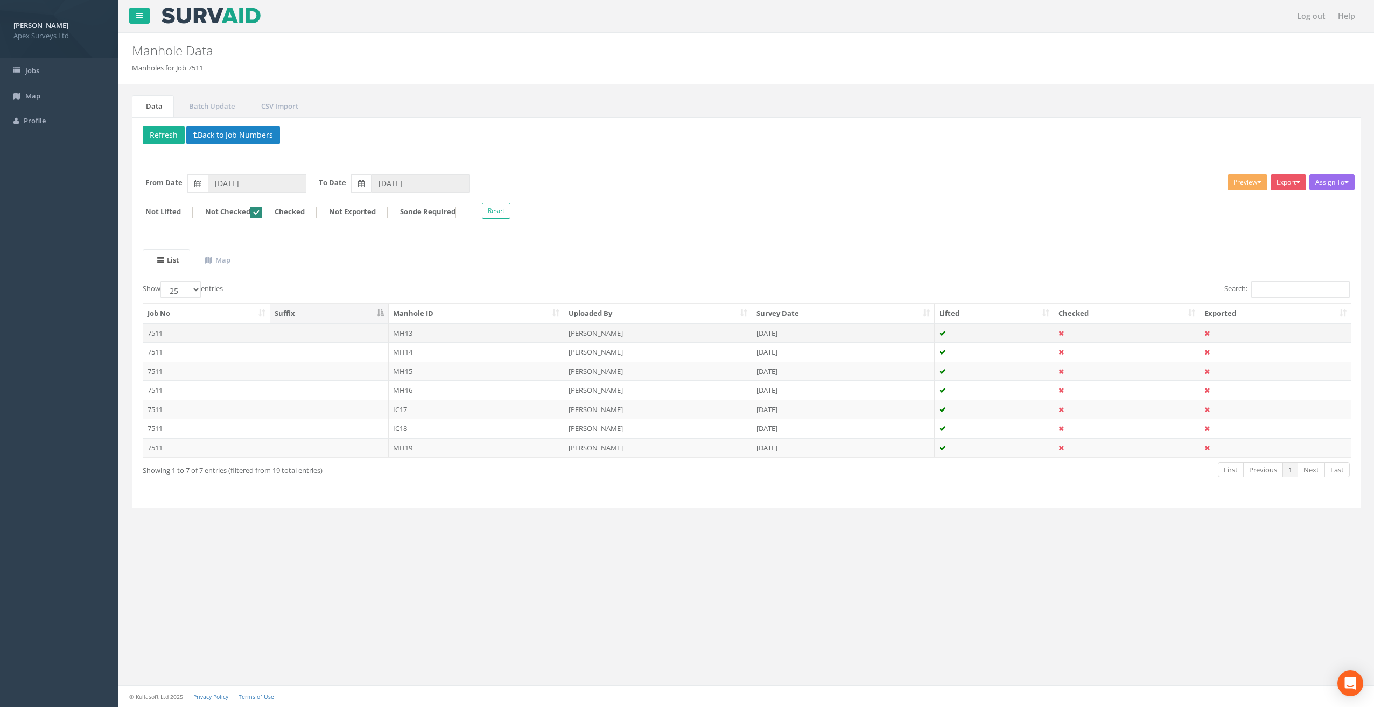
click at [406, 334] on td "MH13" at bounding box center [477, 332] width 176 height 19
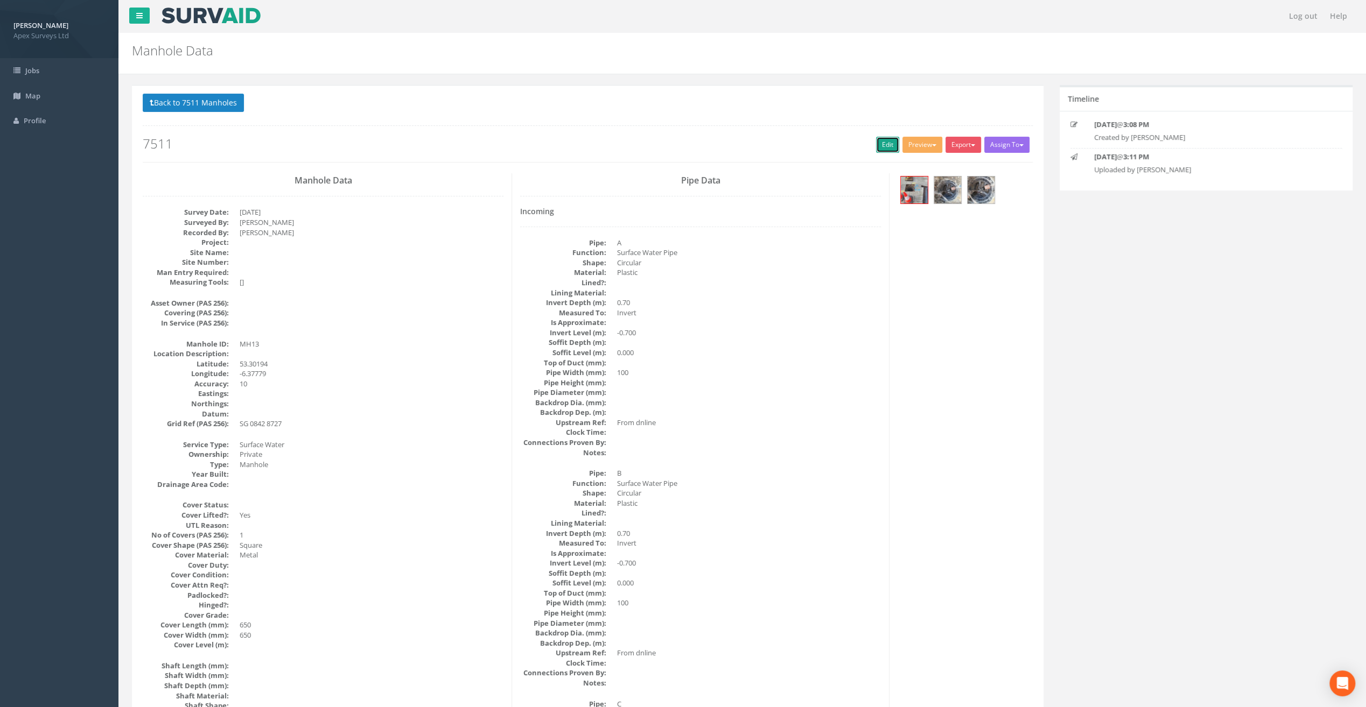
click at [883, 146] on link "Edit" at bounding box center [887, 145] width 23 height 16
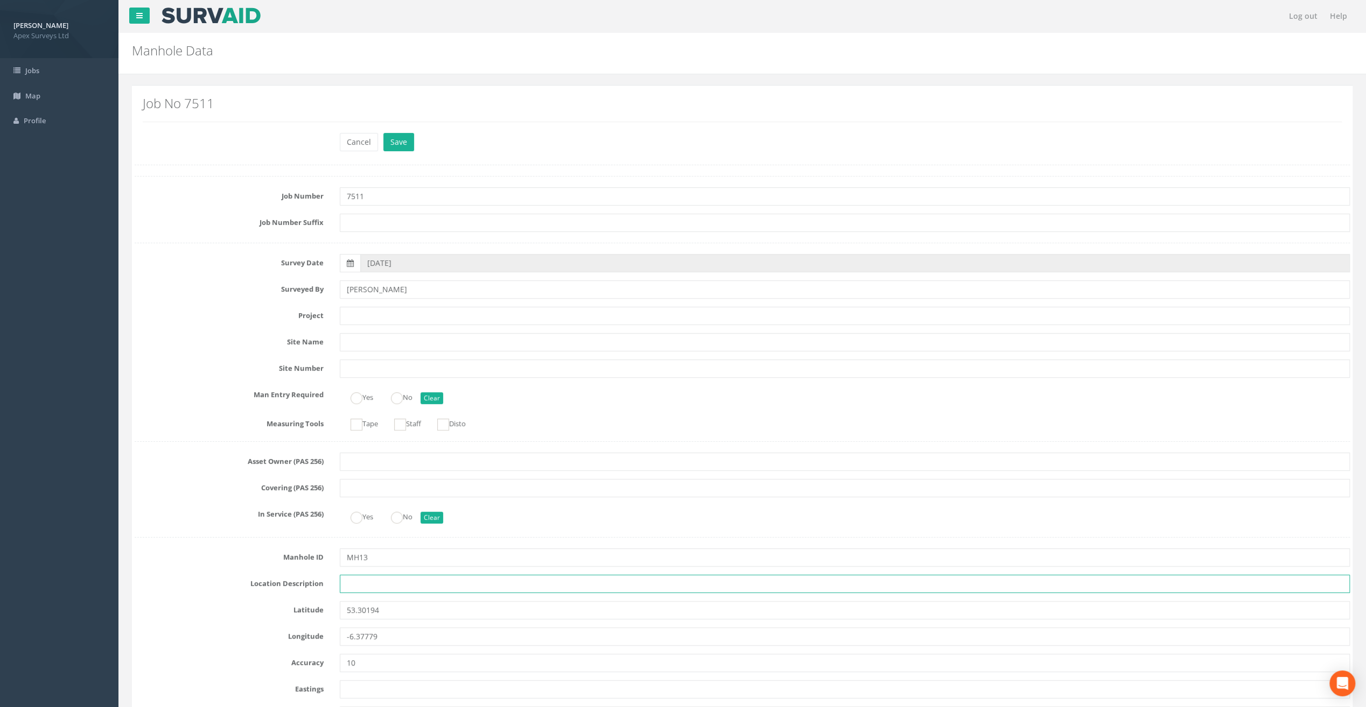
click at [368, 579] on input "text" at bounding box center [845, 584] width 1010 height 18
paste input "[GEOGRAPHIC_DATA], [GEOGRAPHIC_DATA]"
type input "[GEOGRAPHIC_DATA], [GEOGRAPHIC_DATA]"
click at [194, 138] on div "Cancel Save Delete" at bounding box center [741, 143] width 1231 height 21
click at [344, 311] on input "text" at bounding box center [845, 316] width 1010 height 18
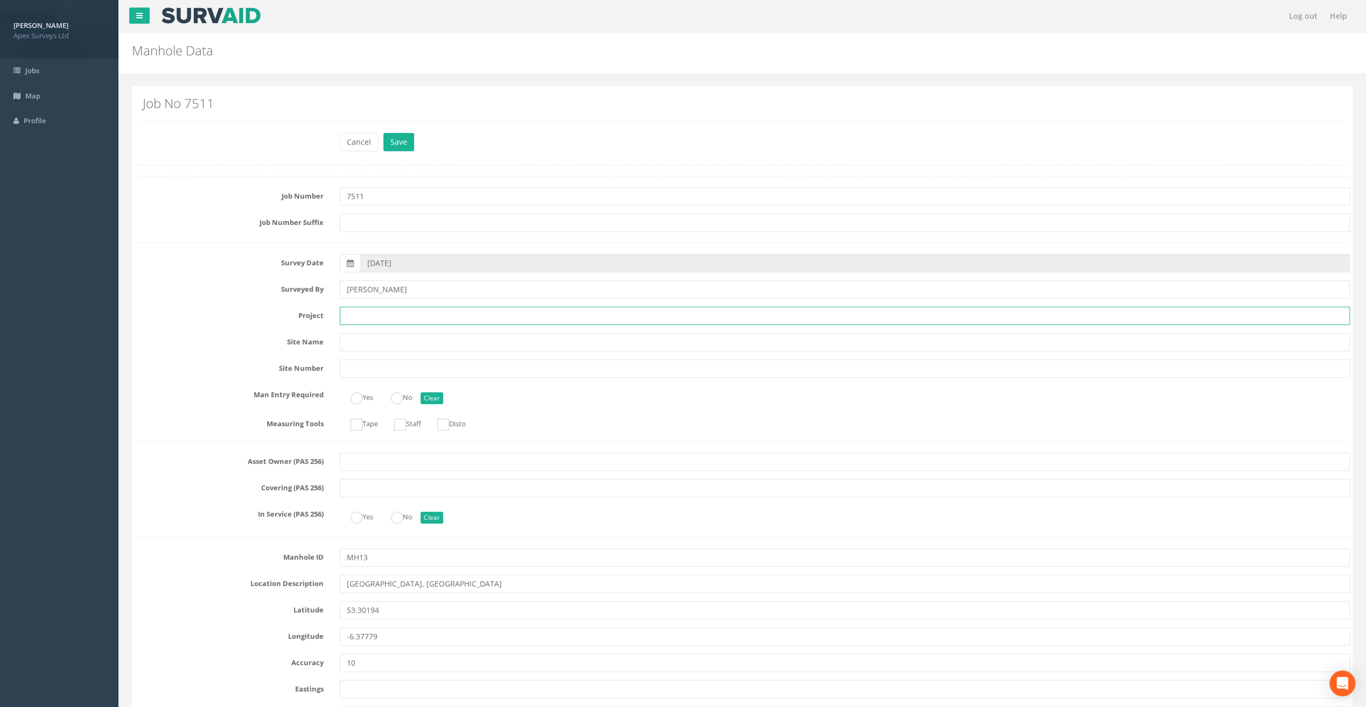
paste input "Old [PERSON_NAME]"
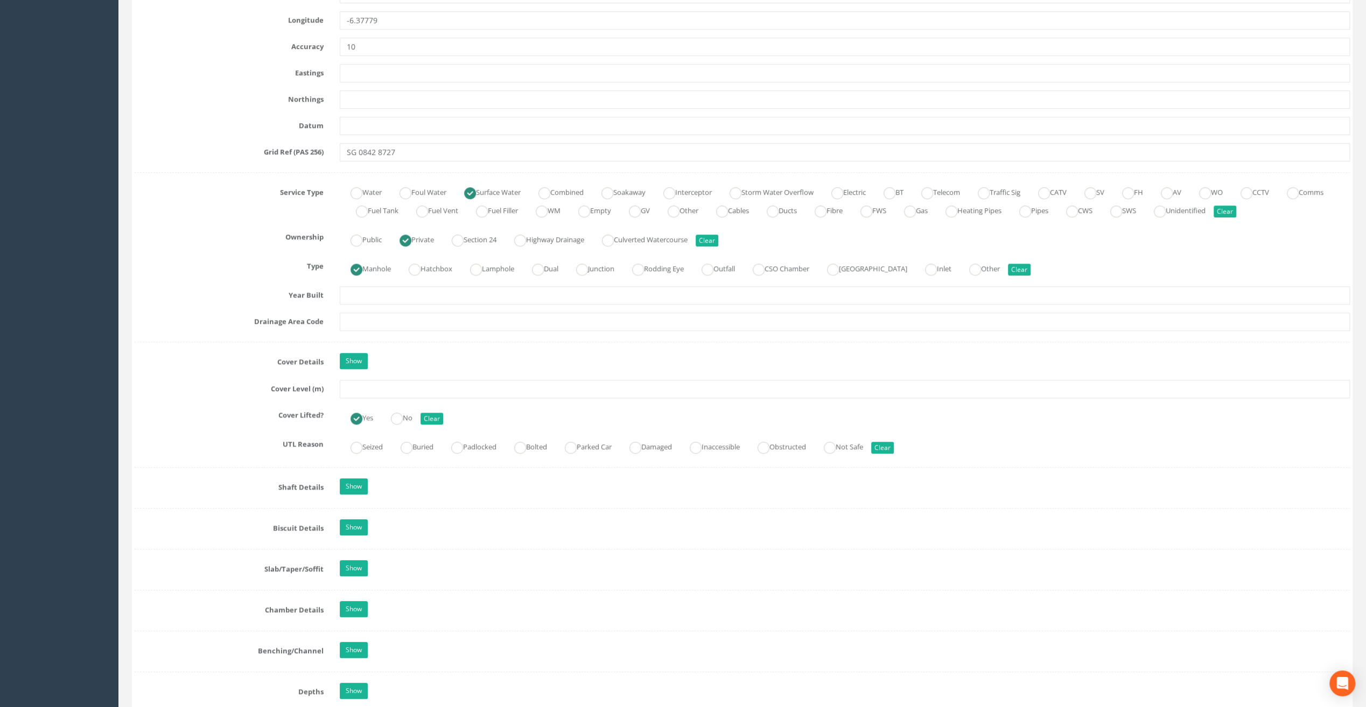
scroll to position [700, 0]
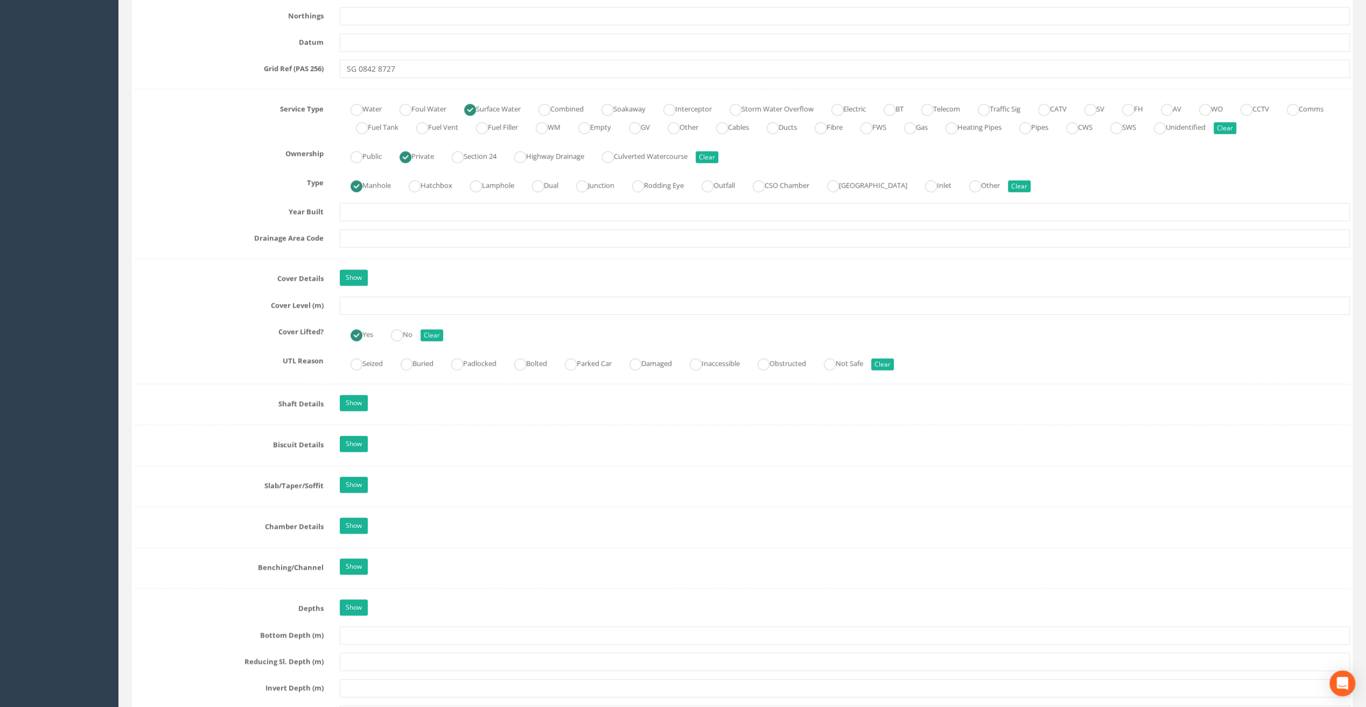
type input "Old [PERSON_NAME]"
click at [361, 304] on input "text" at bounding box center [845, 306] width 1010 height 18
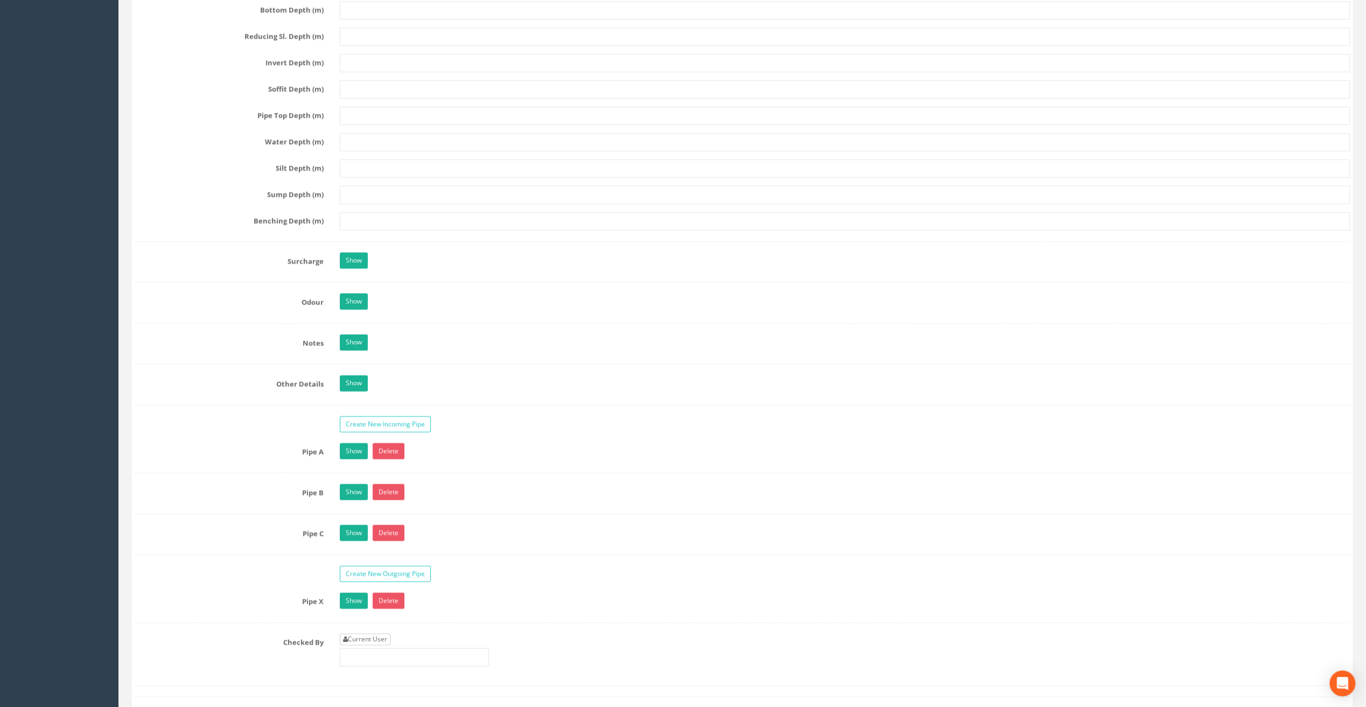
scroll to position [1453, 0]
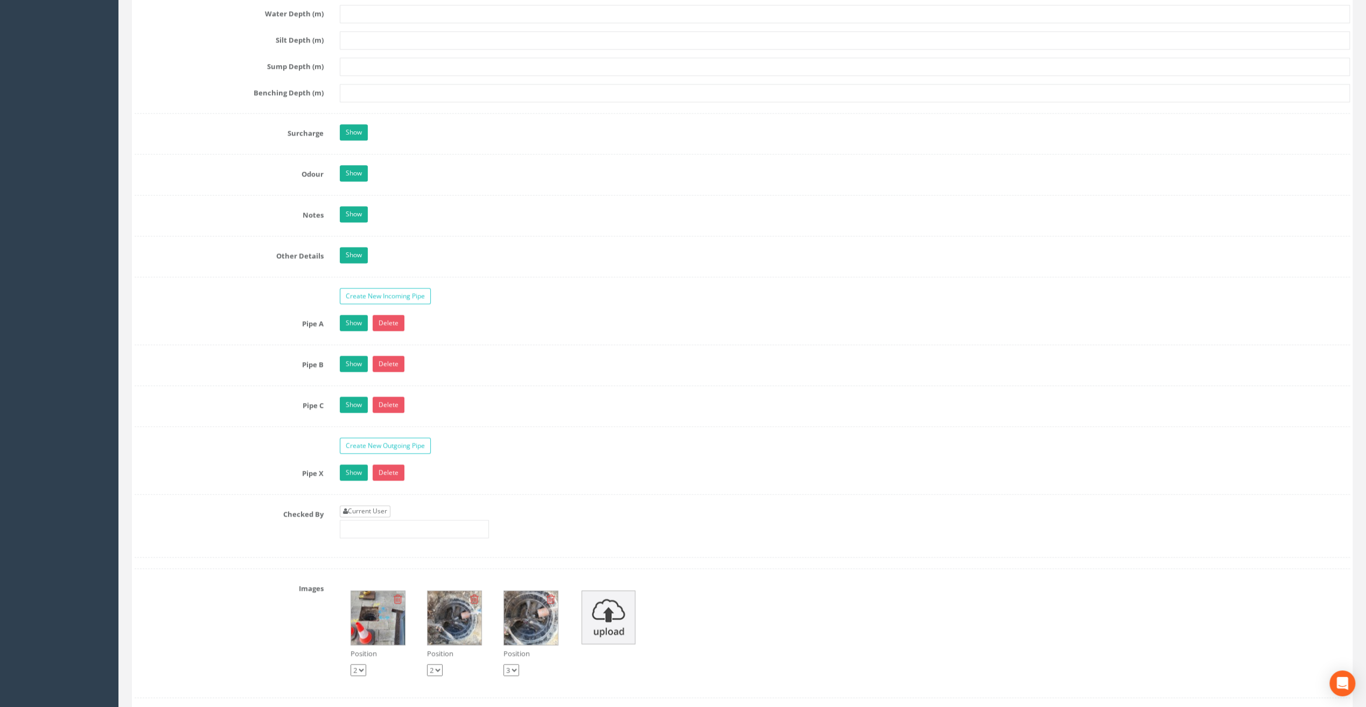
type input "101.57"
click at [374, 505] on link "Current User" at bounding box center [365, 511] width 51 height 12
type input "[PERSON_NAME]"
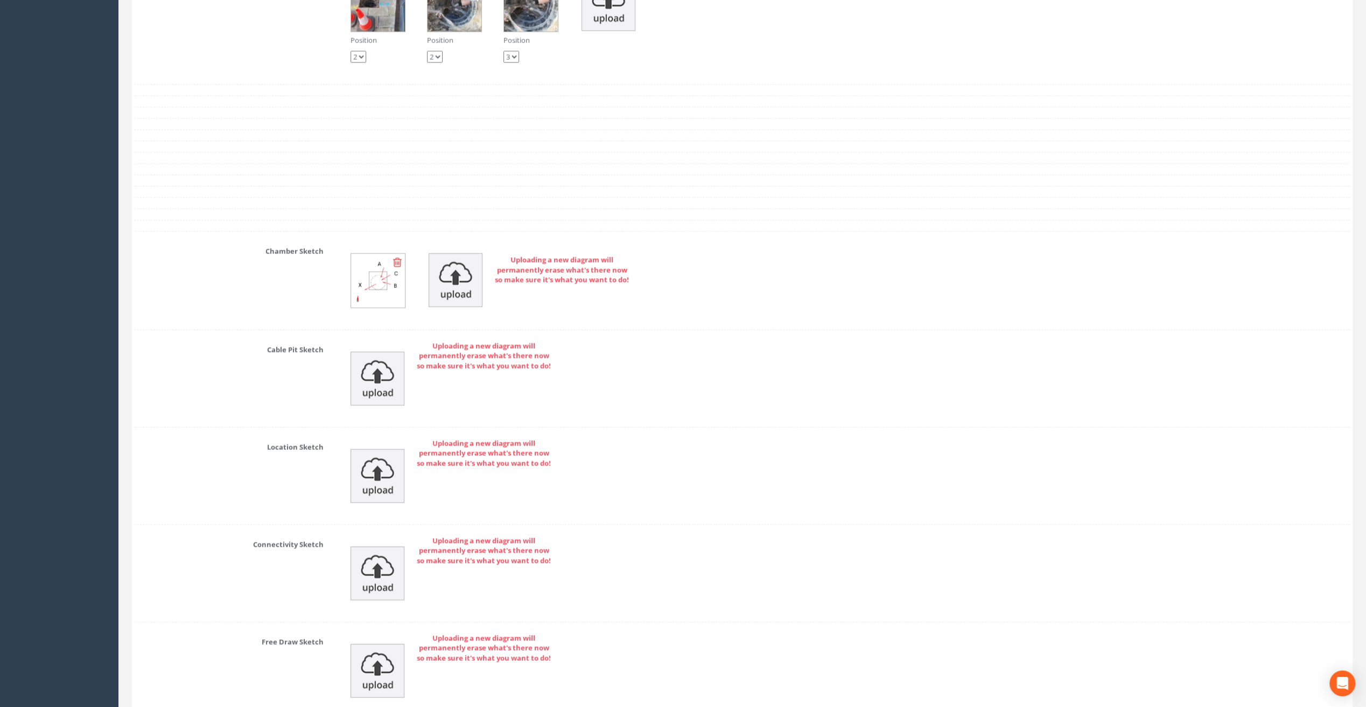
scroll to position [2153, 0]
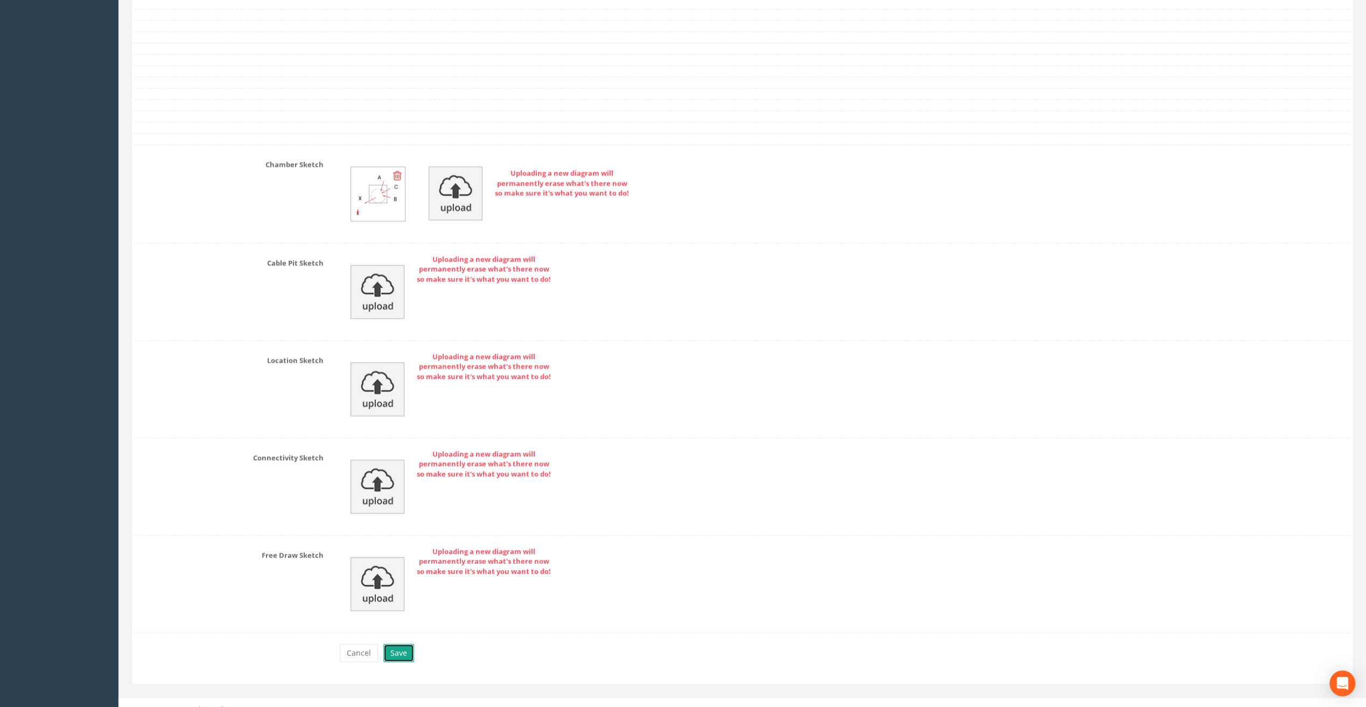
click at [398, 644] on button "Save" at bounding box center [398, 653] width 31 height 18
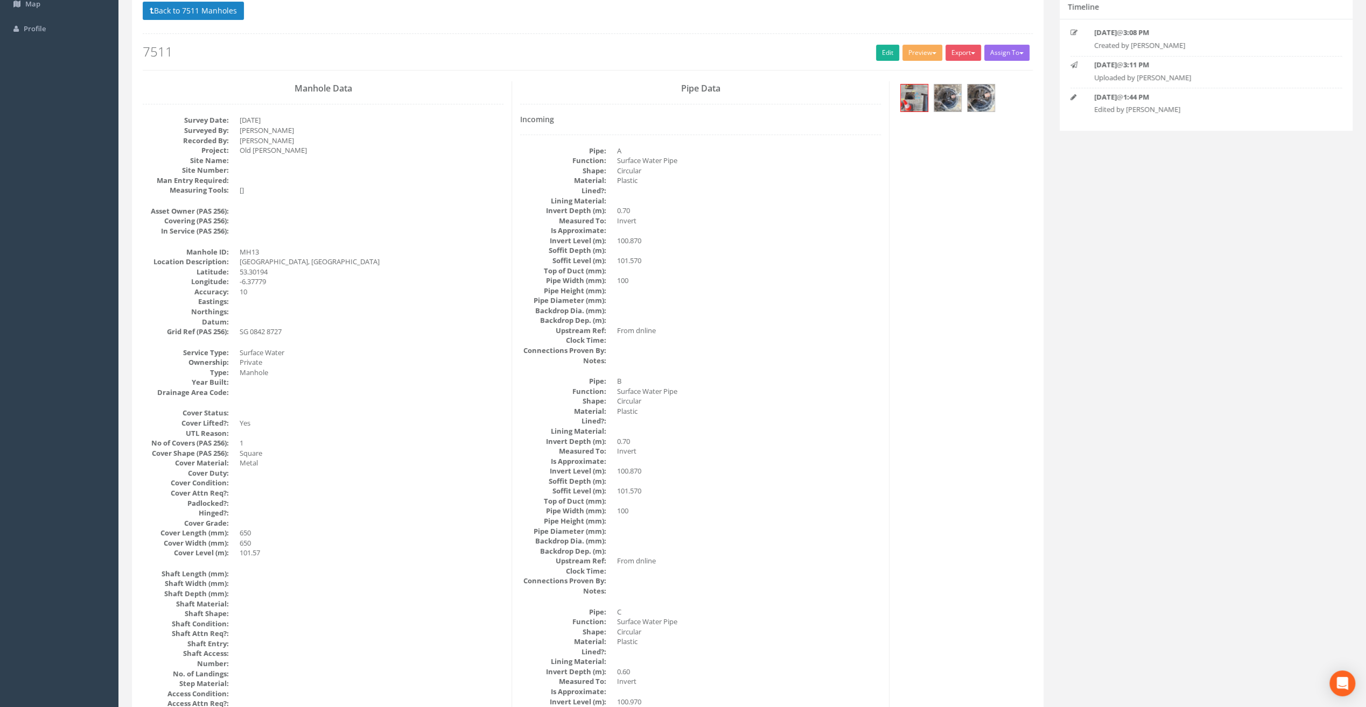
scroll to position [0, 0]
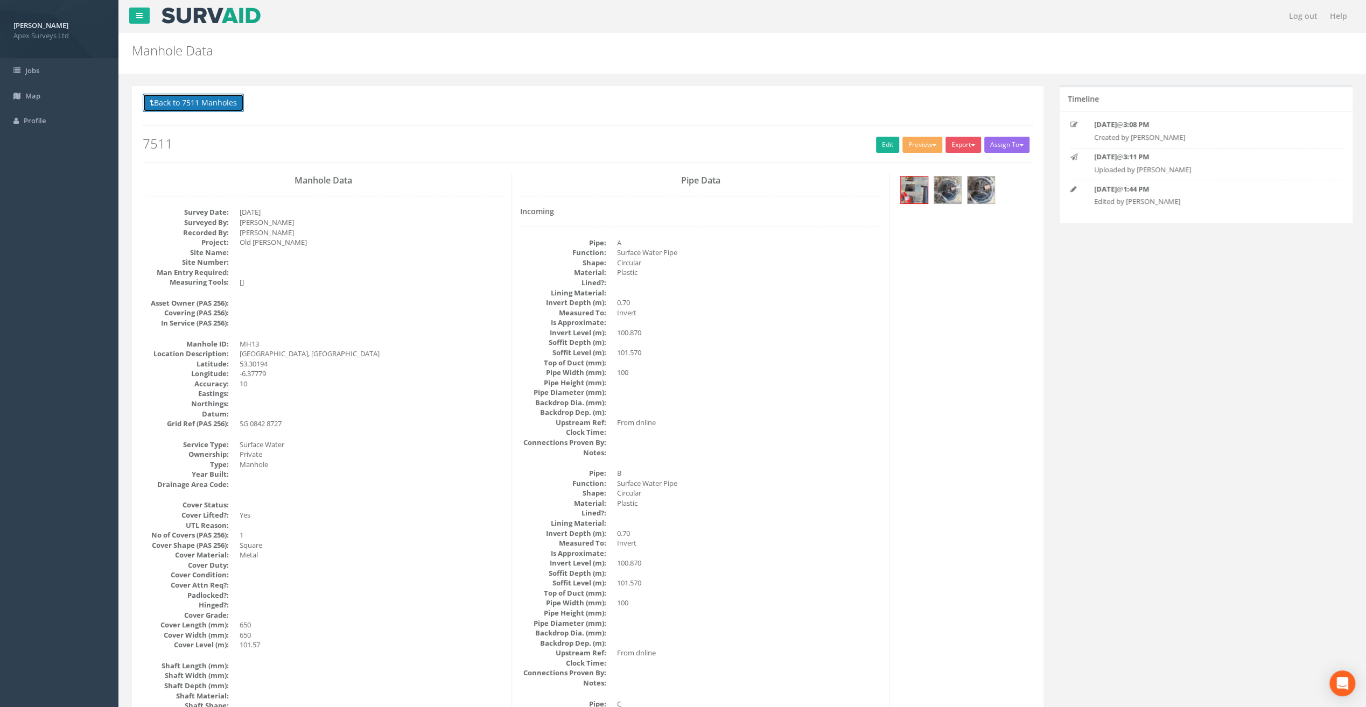
click at [217, 99] on button "Back to 7511 Manholes" at bounding box center [193, 103] width 101 height 18
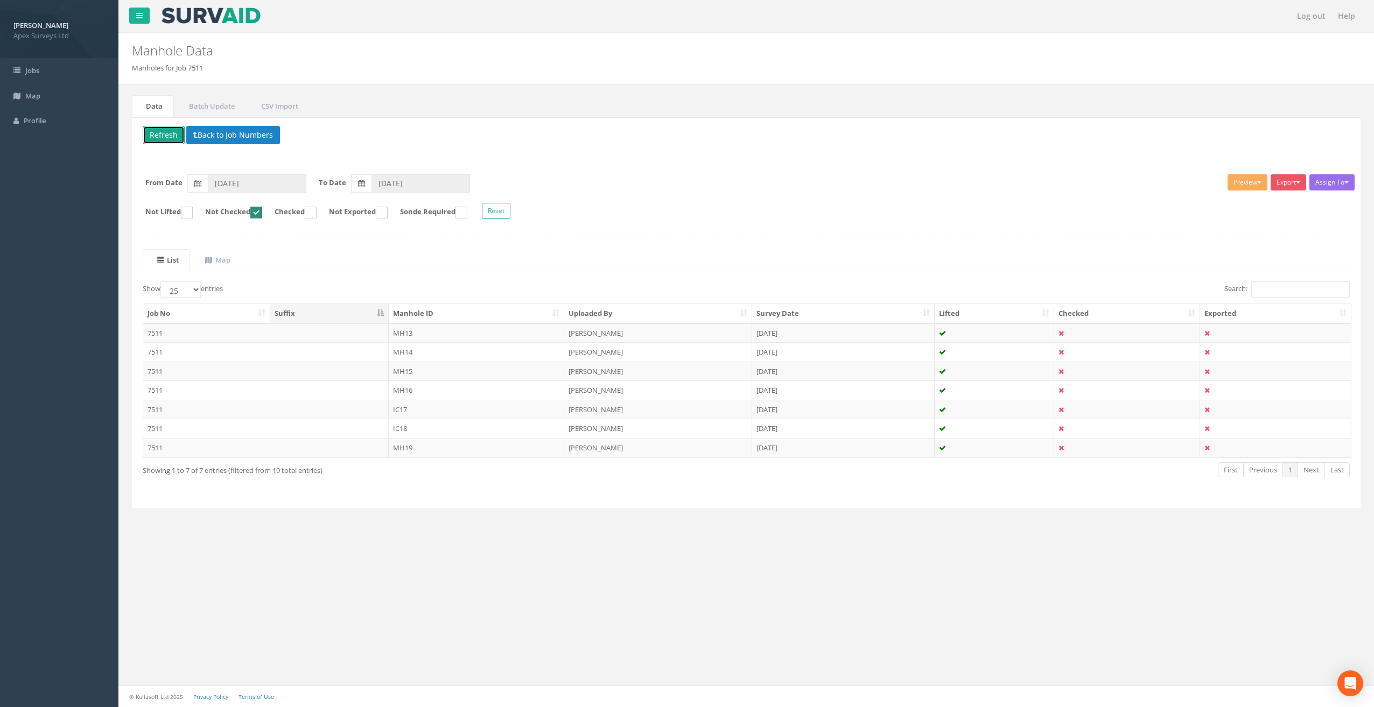
click at [164, 135] on button "Refresh" at bounding box center [164, 135] width 42 height 18
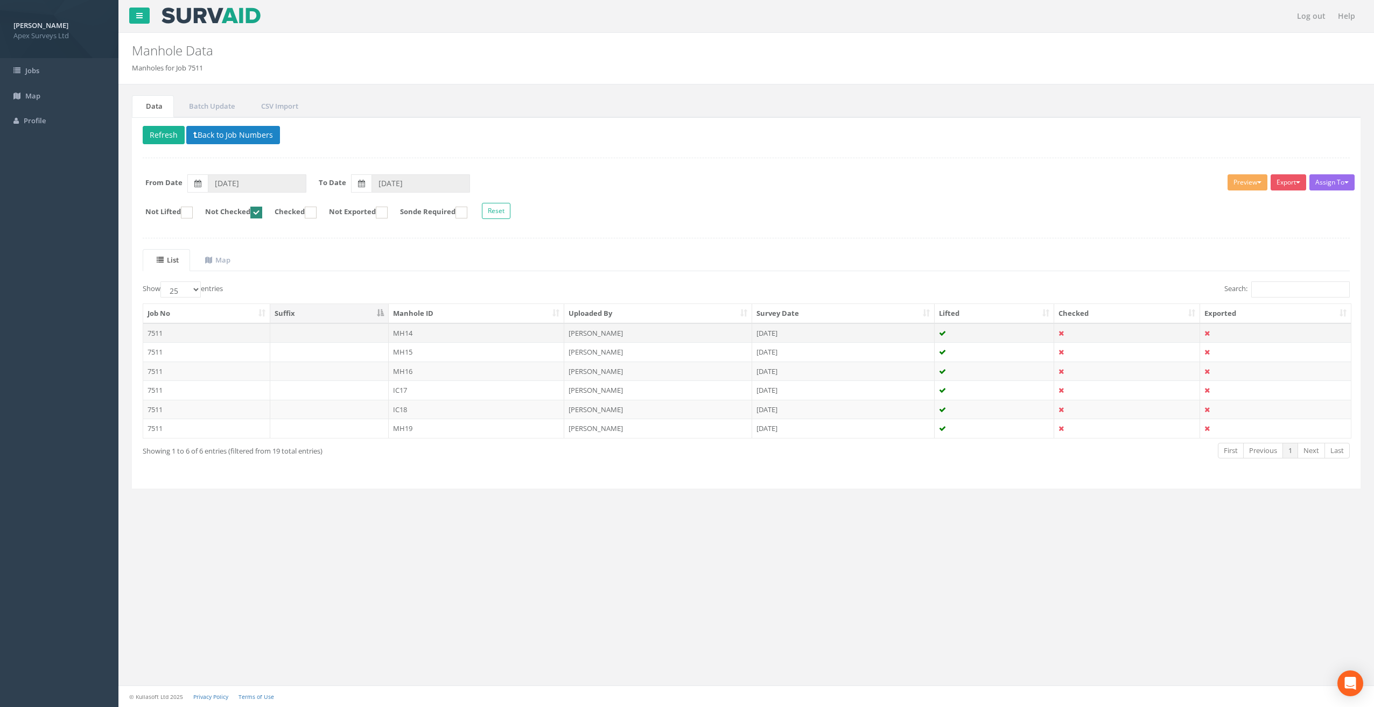
click at [410, 333] on td "MH14" at bounding box center [477, 332] width 176 height 19
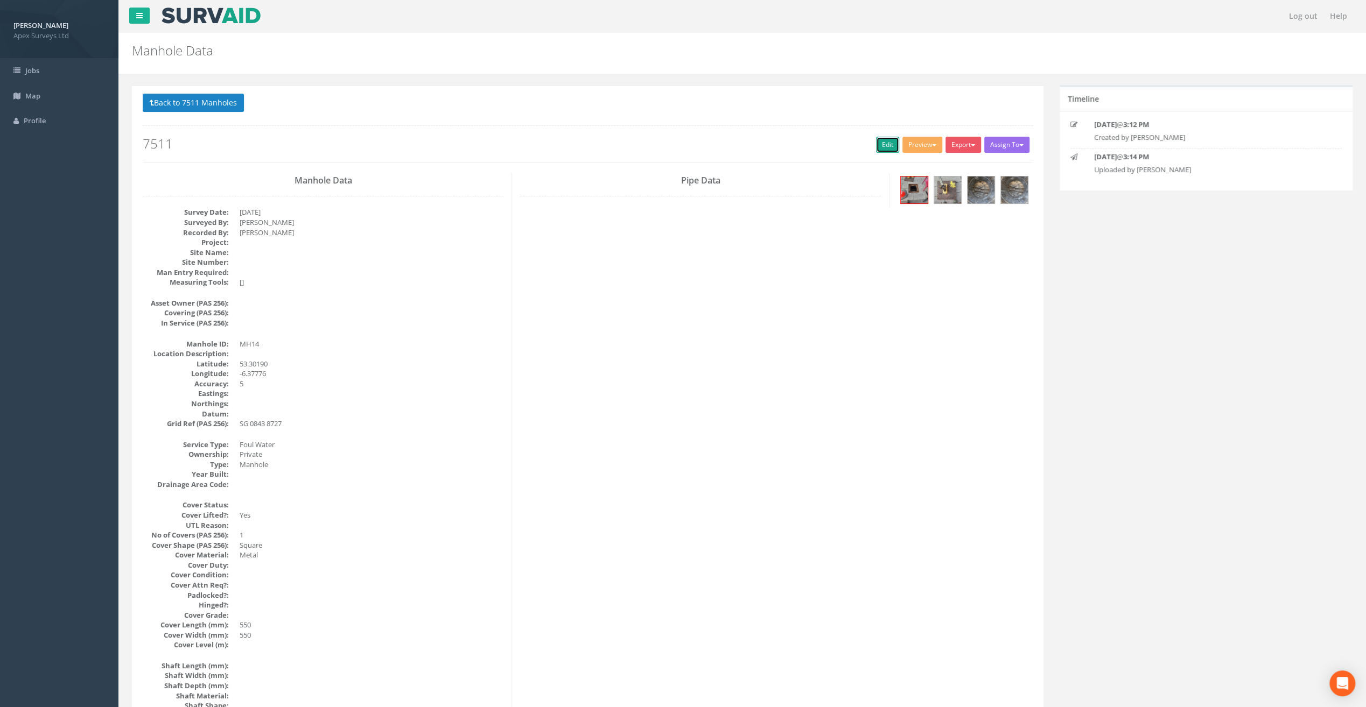
click at [879, 144] on link "Edit" at bounding box center [887, 145] width 23 height 16
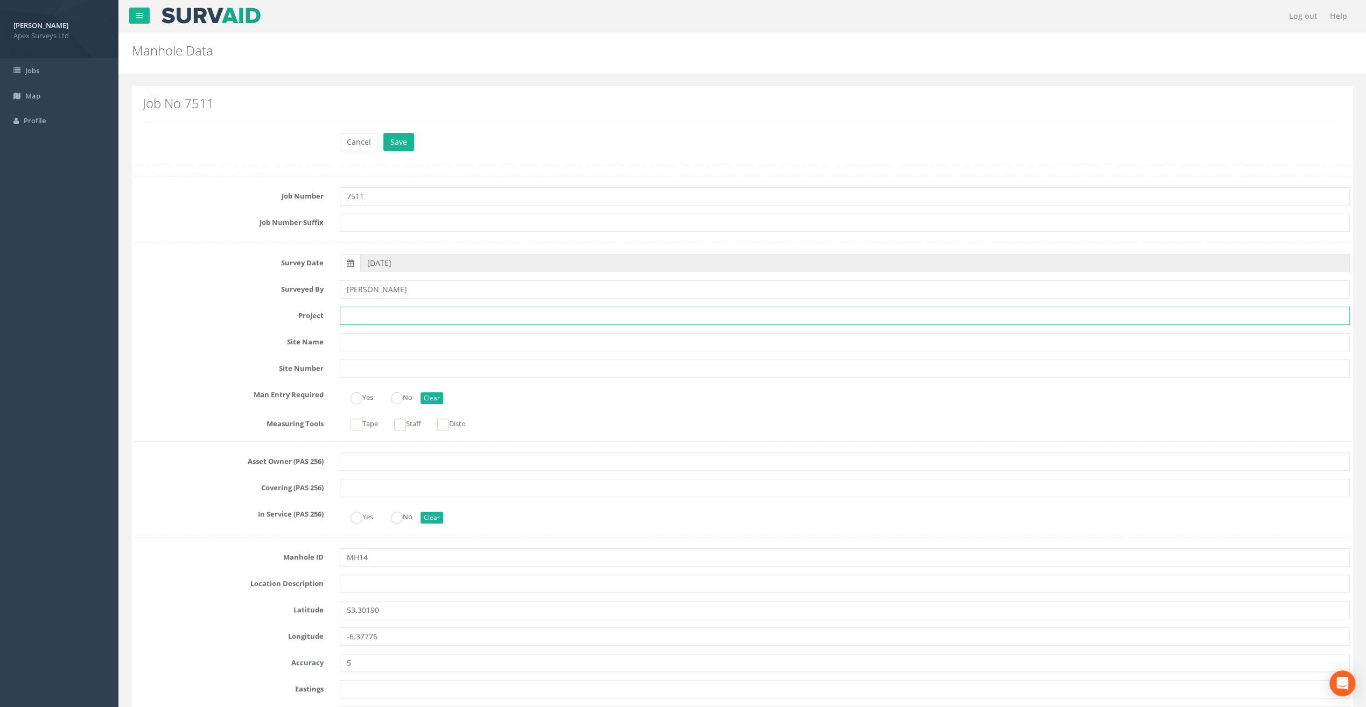
click at [348, 308] on input "text" at bounding box center [845, 316] width 1010 height 18
paste input "Old [PERSON_NAME]"
type input "Old [PERSON_NAME]"
click at [202, 200] on div "Job Number 7511" at bounding box center [741, 196] width 1231 height 18
click at [367, 582] on input "text" at bounding box center [845, 584] width 1010 height 18
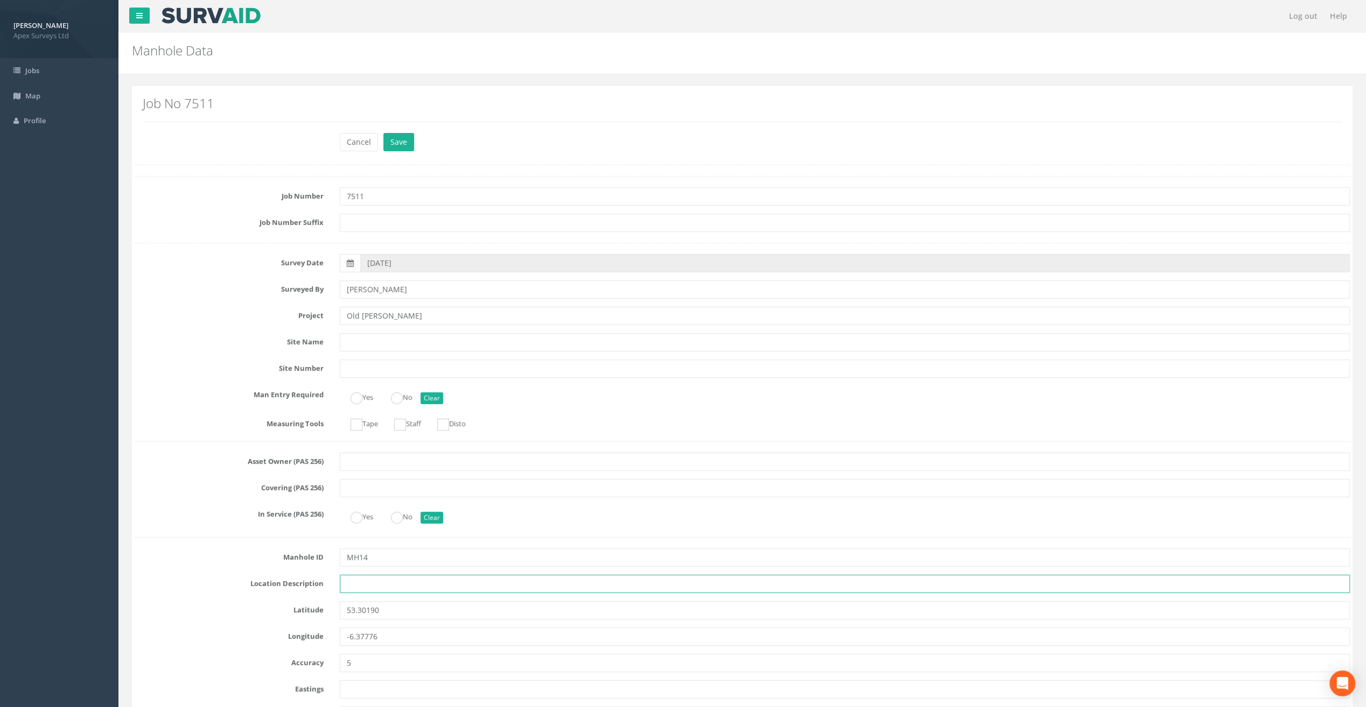
paste input "[GEOGRAPHIC_DATA], [GEOGRAPHIC_DATA]"
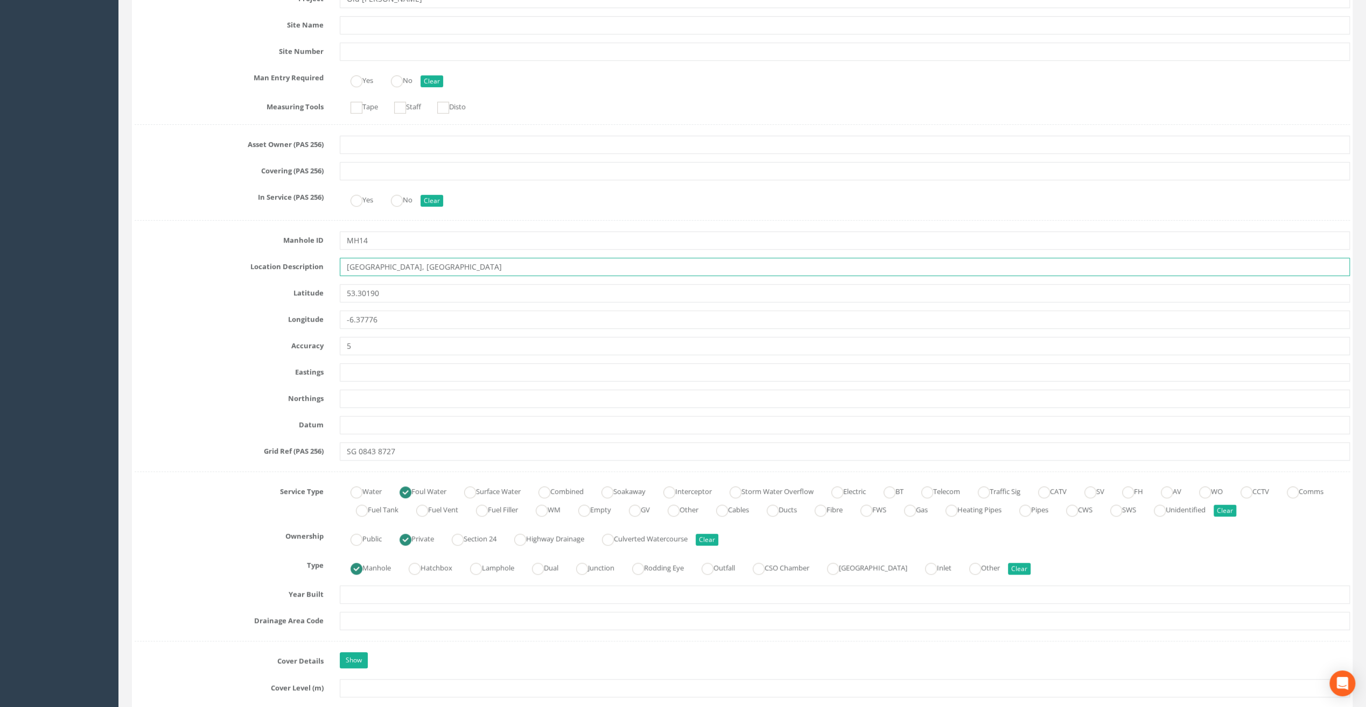
scroll to position [377, 0]
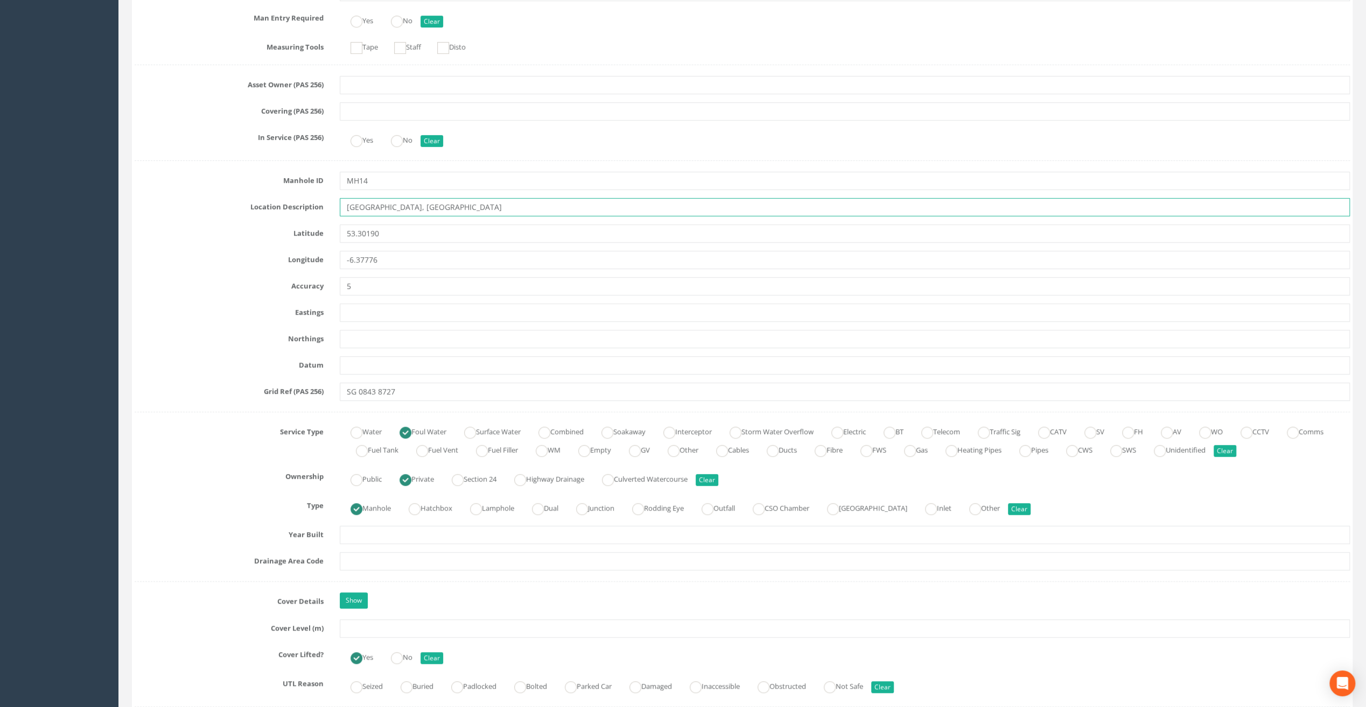
type input "[GEOGRAPHIC_DATA], [GEOGRAPHIC_DATA]"
click at [364, 622] on input "text" at bounding box center [845, 629] width 1010 height 18
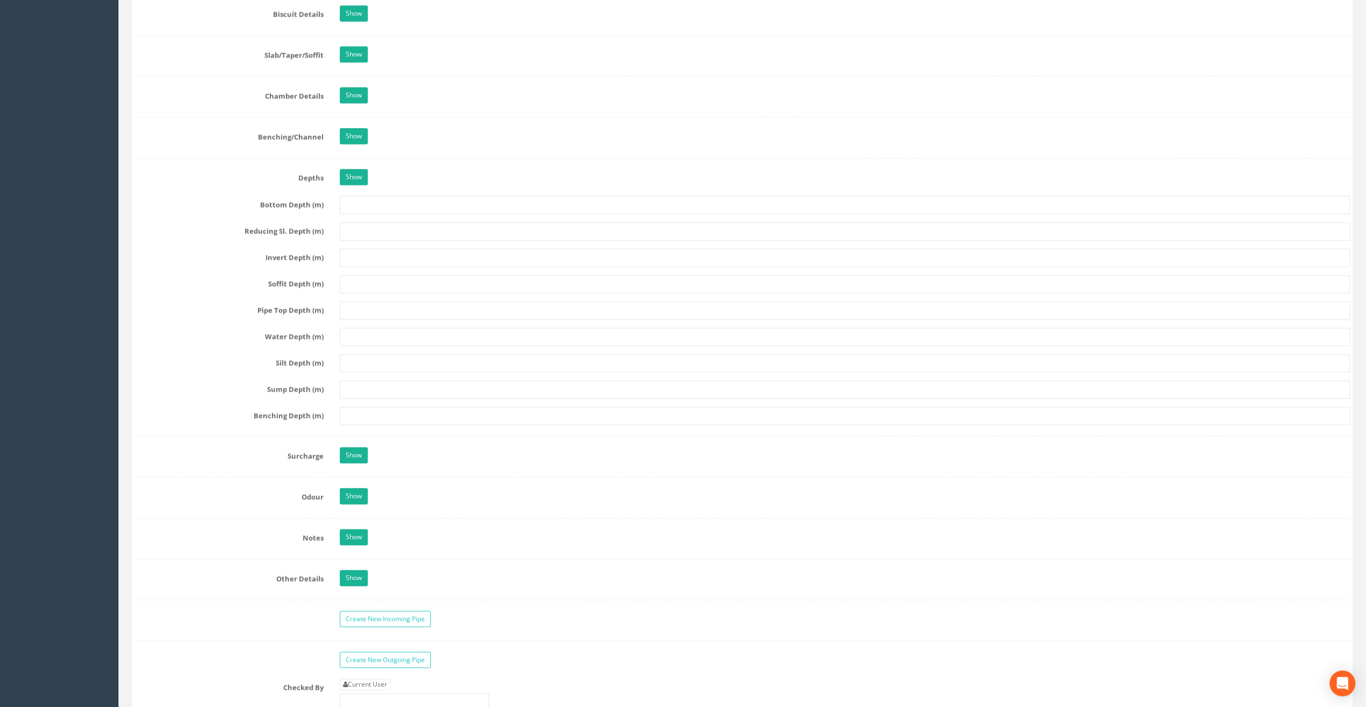
scroll to position [1399, 0]
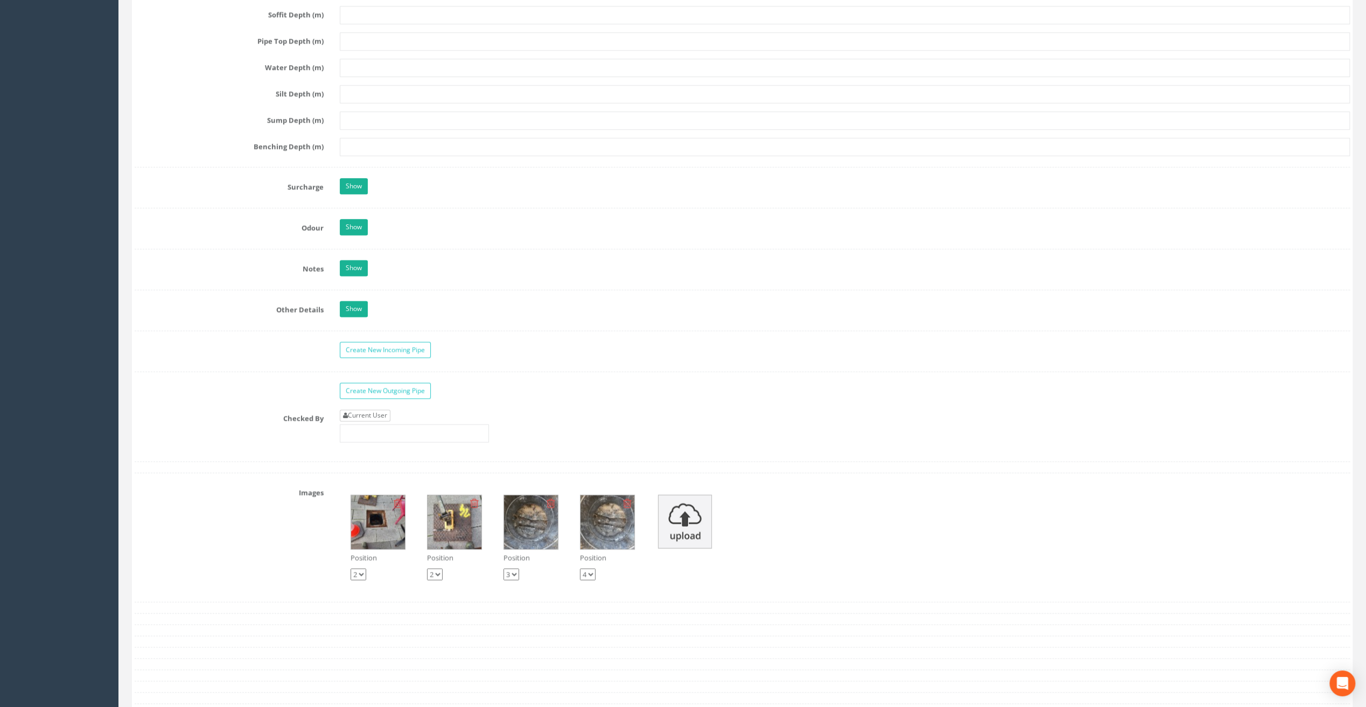
type input "100.45"
click at [365, 410] on link "Current User" at bounding box center [365, 416] width 51 height 12
type input "[PERSON_NAME]"
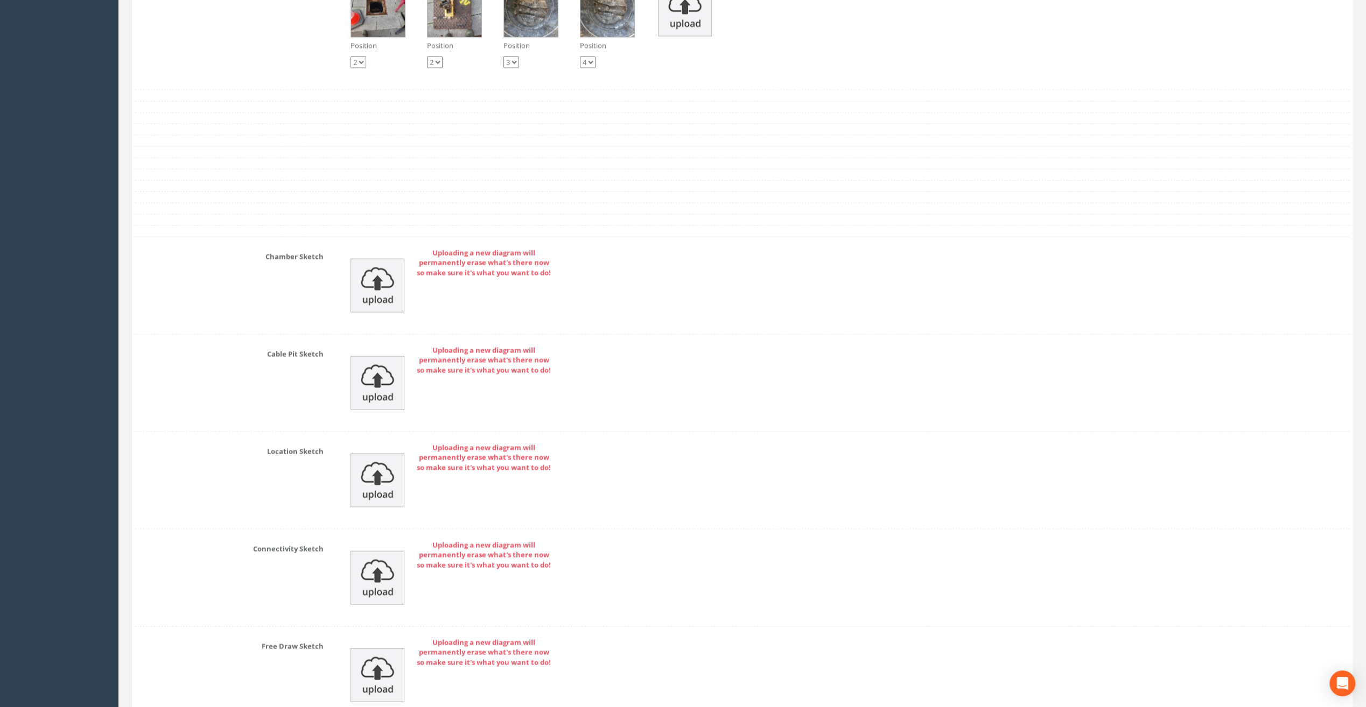
scroll to position [2004, 0]
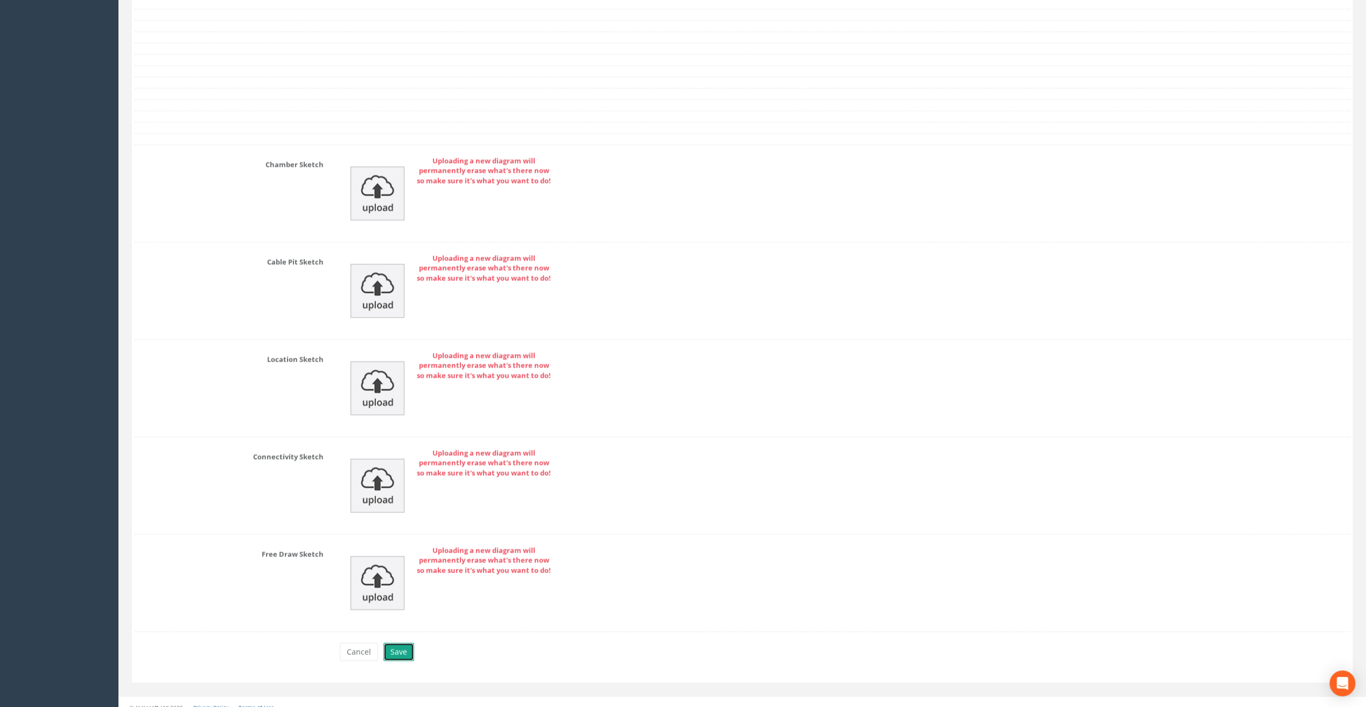
click at [400, 643] on button "Save" at bounding box center [398, 652] width 31 height 18
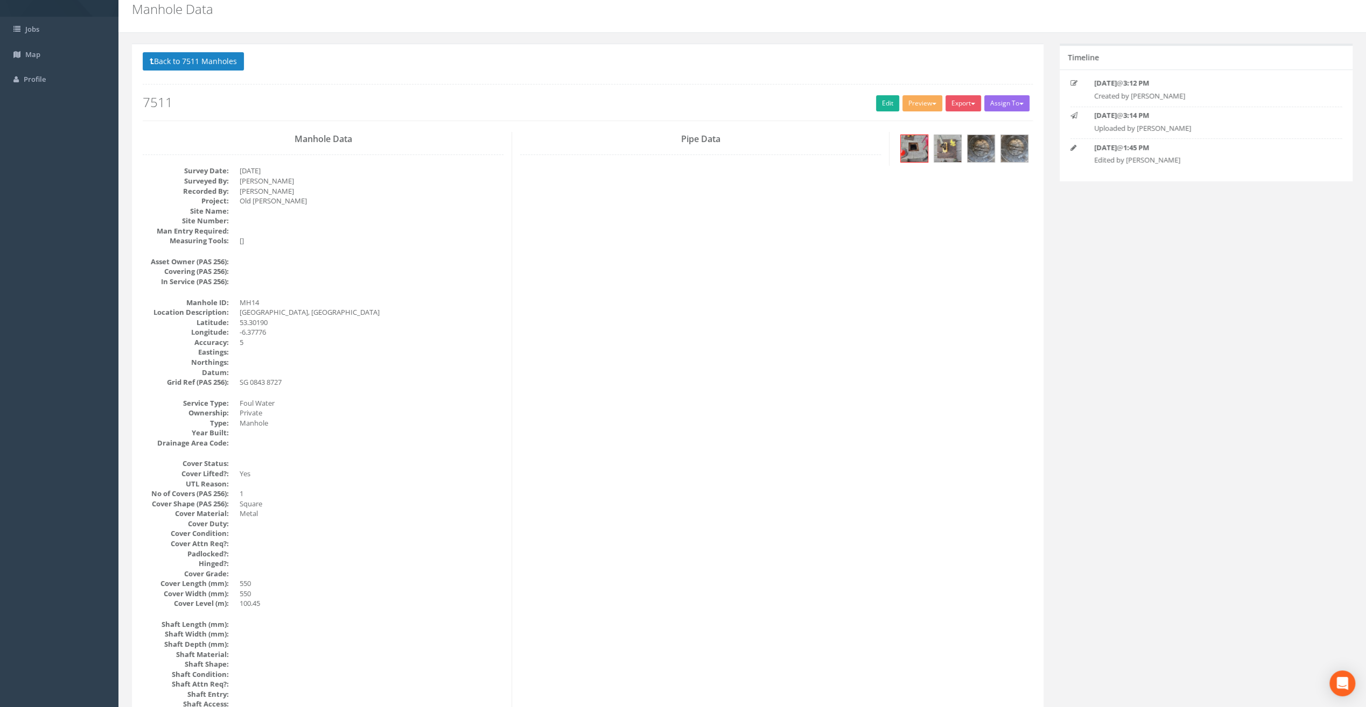
scroll to position [0, 0]
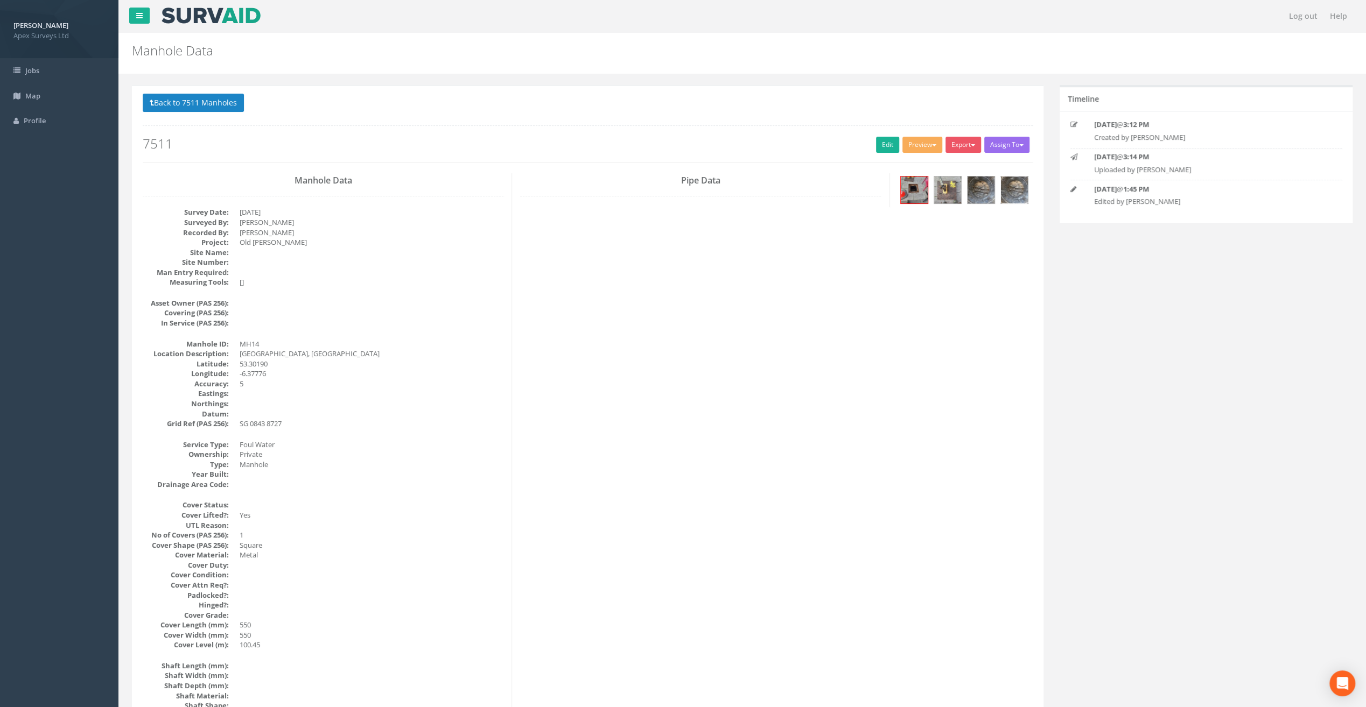
click at [1011, 193] on img at bounding box center [1014, 190] width 27 height 27
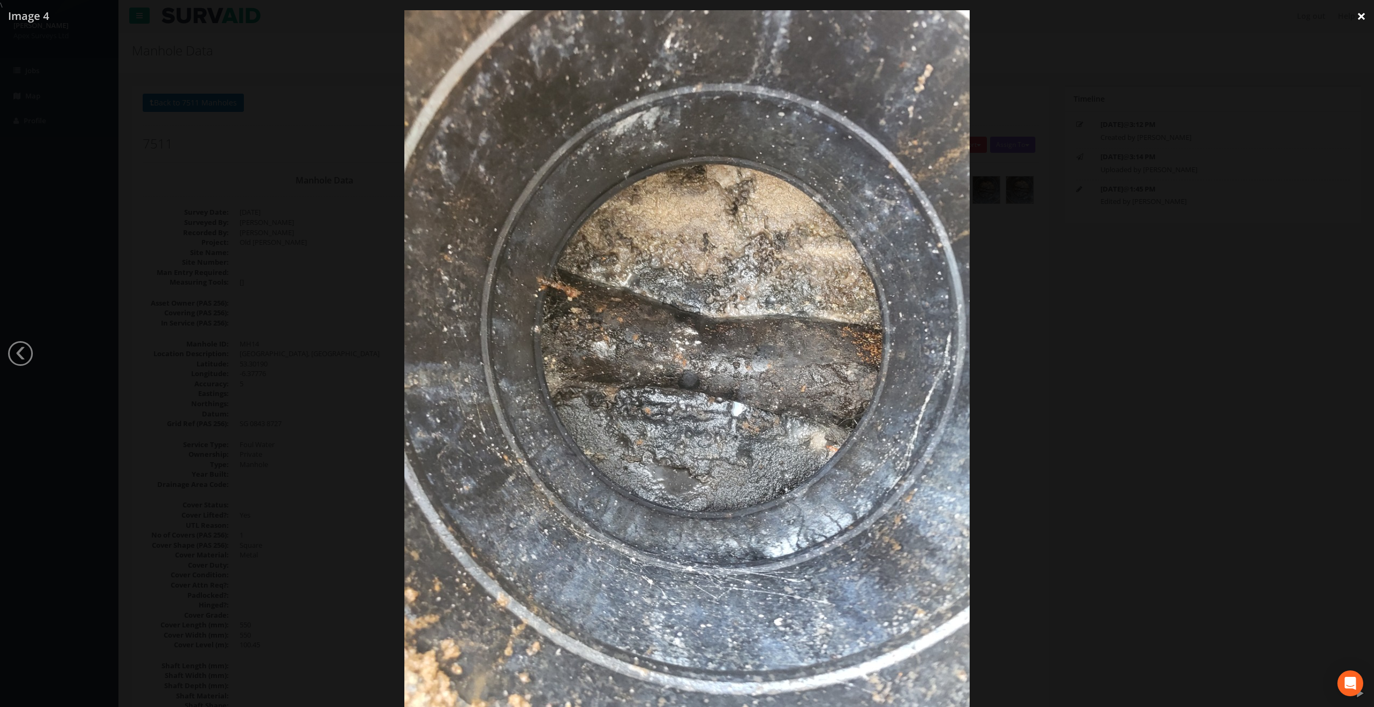
click at [1360, 19] on link "×" at bounding box center [1360, 16] width 25 height 32
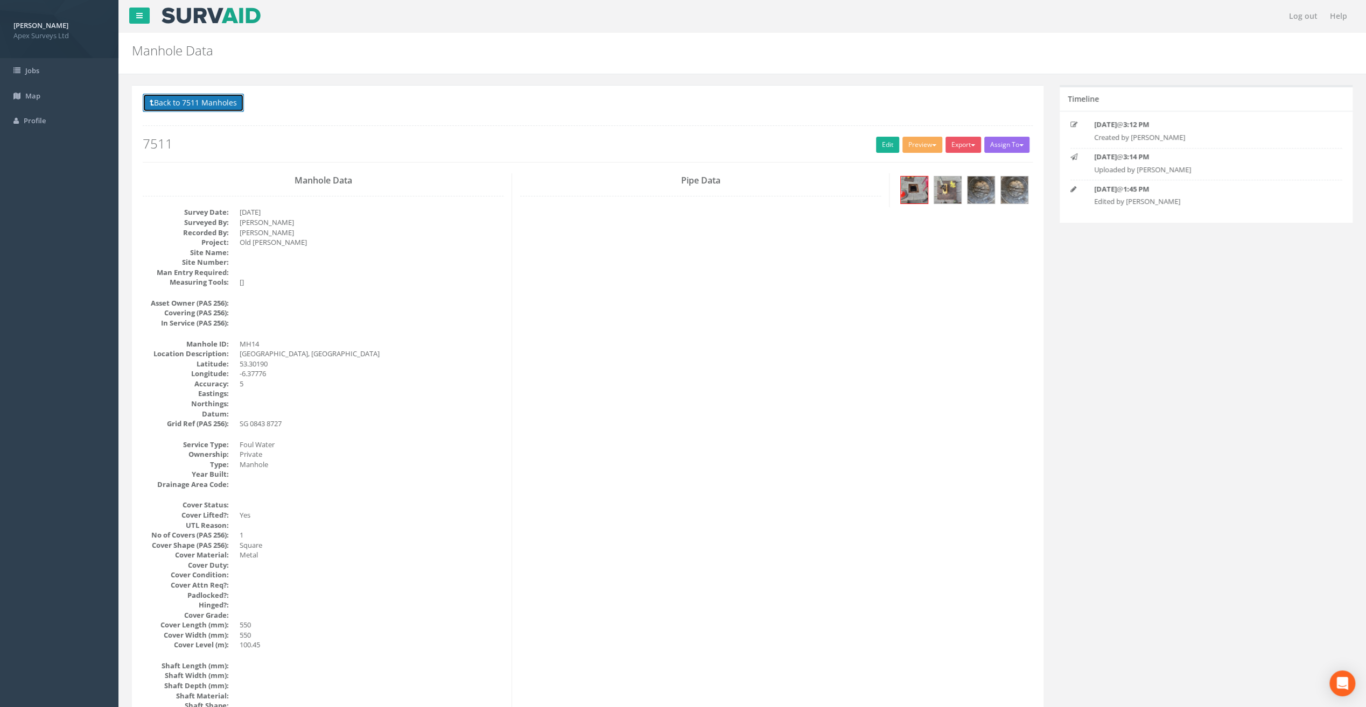
drag, startPoint x: 233, startPoint y: 97, endPoint x: 240, endPoint y: 101, distance: 8.7
click at [236, 98] on button "Back to 7511 Manholes" at bounding box center [193, 103] width 101 height 18
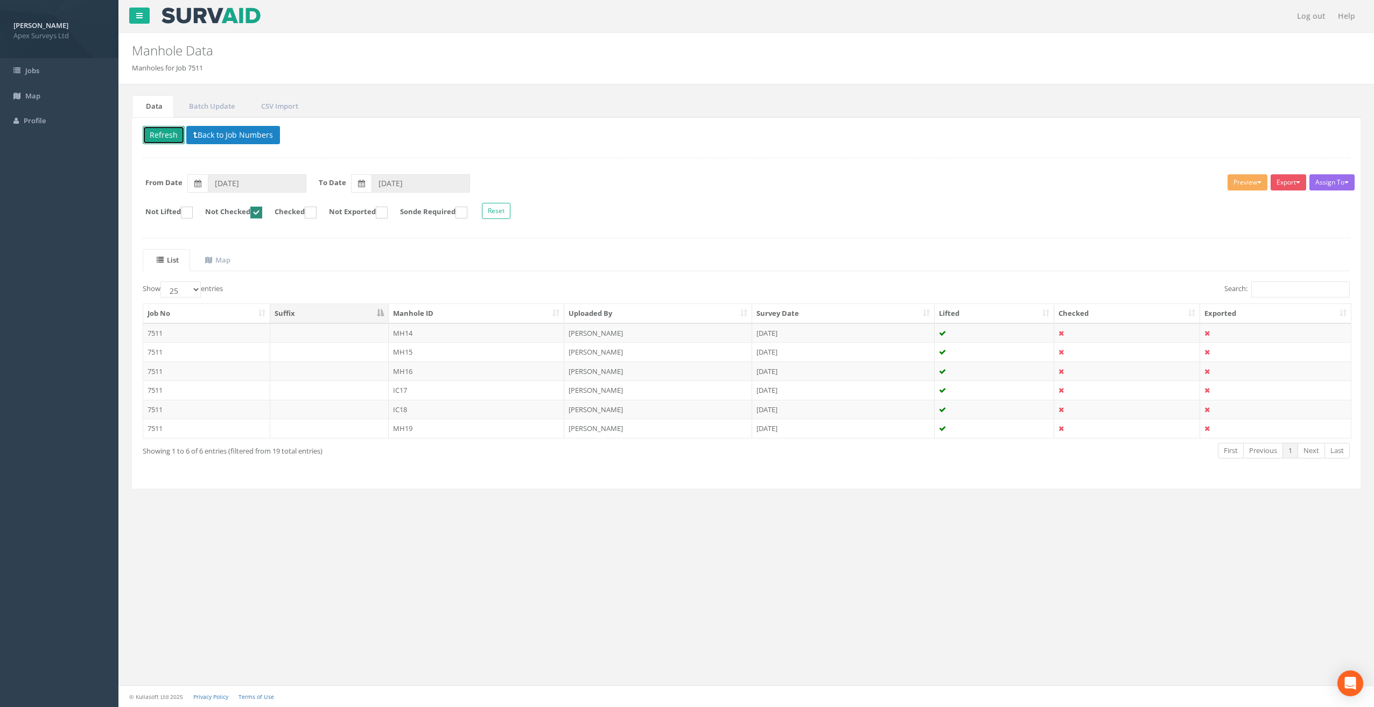
click at [162, 136] on button "Refresh" at bounding box center [164, 135] width 42 height 18
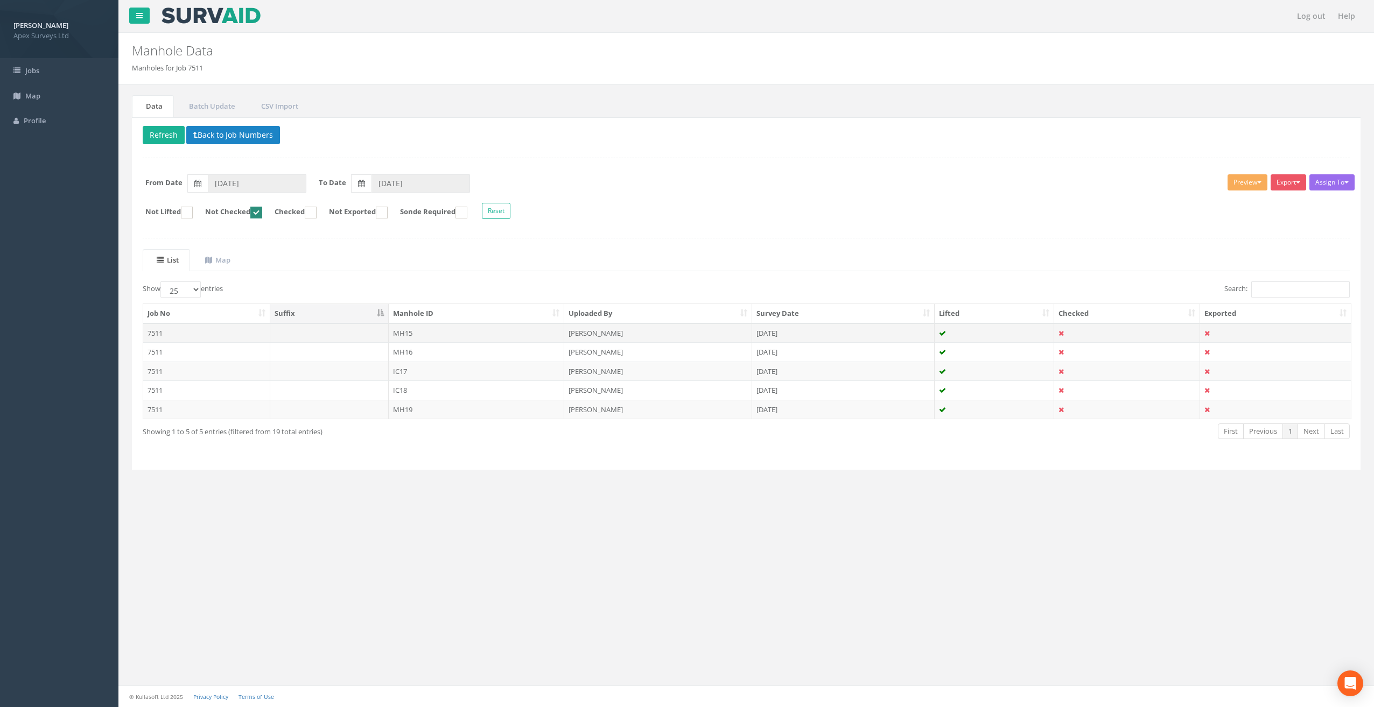
click at [404, 333] on td "MH15" at bounding box center [477, 332] width 176 height 19
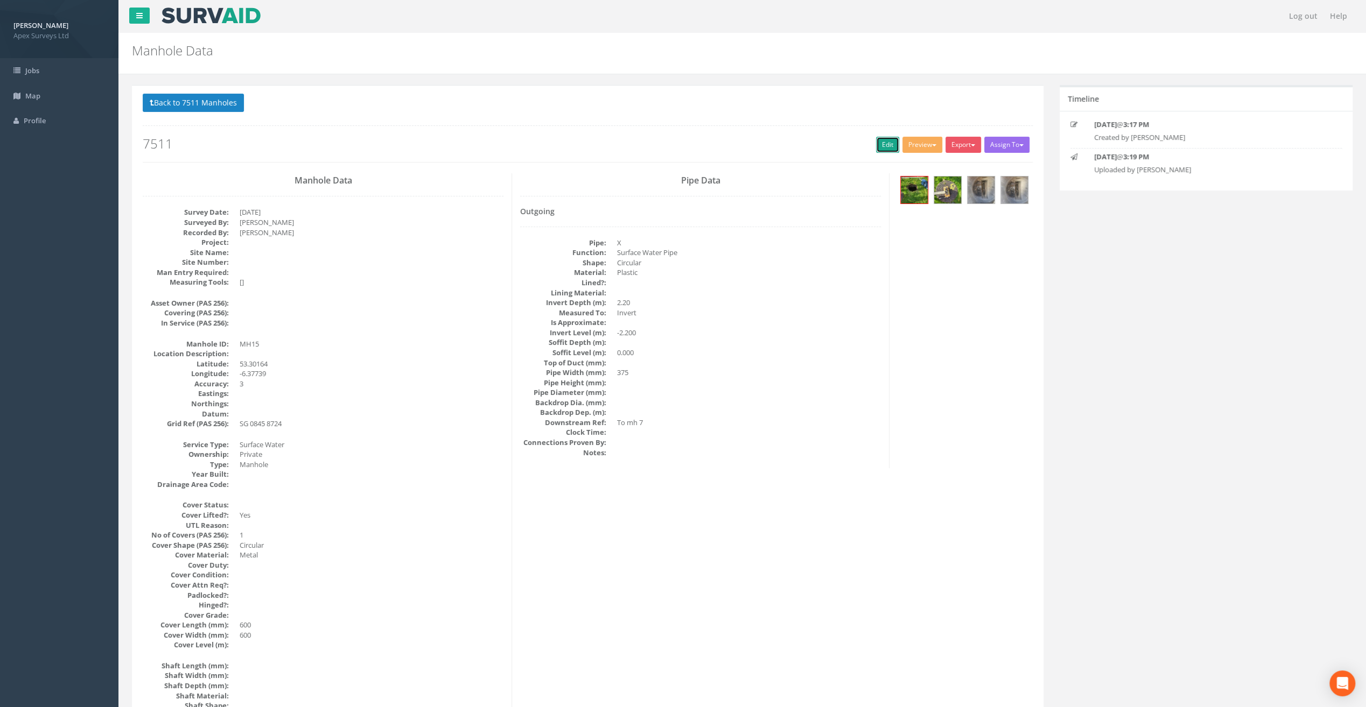
click at [879, 145] on link "Edit" at bounding box center [887, 145] width 23 height 16
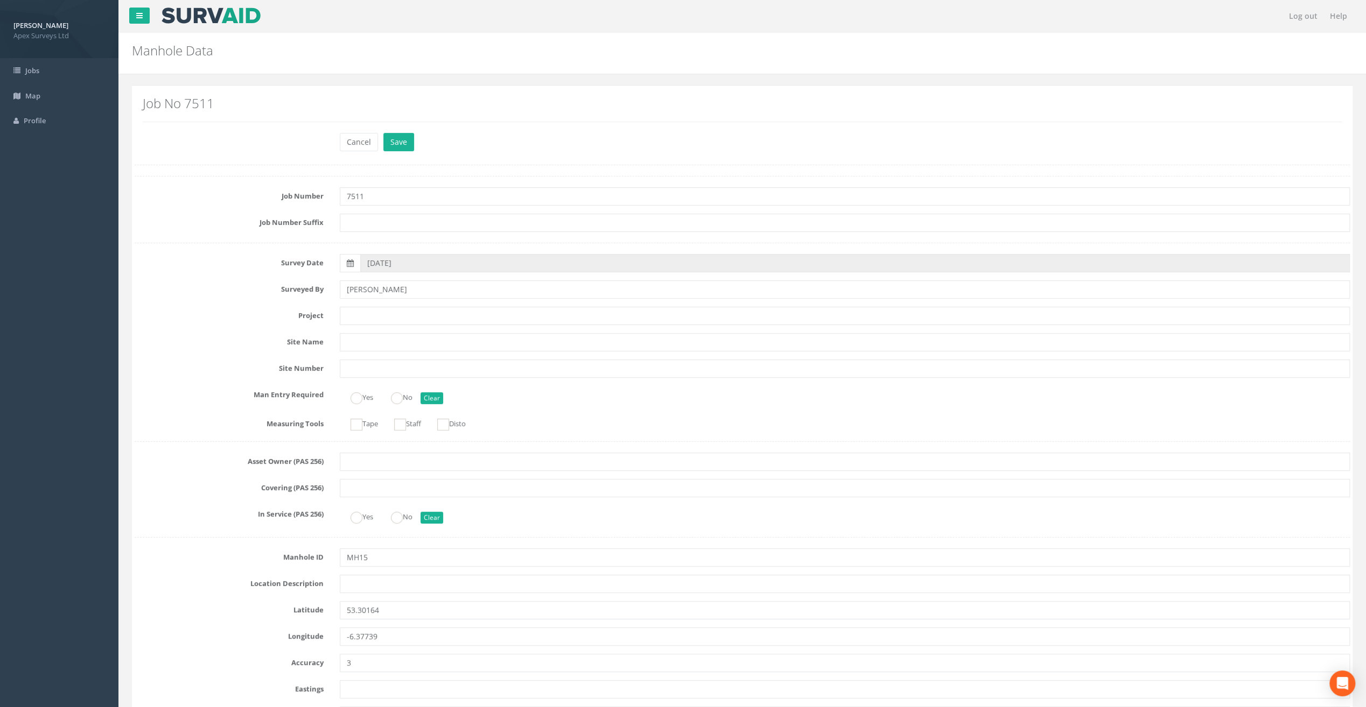
drag, startPoint x: 252, startPoint y: 117, endPoint x: 255, endPoint y: 143, distance: 26.0
click at [252, 117] on div "Job No 7511" at bounding box center [742, 108] width 1199 height 25
click at [356, 579] on input "text" at bounding box center [845, 584] width 1010 height 18
paste input "[GEOGRAPHIC_DATA], [GEOGRAPHIC_DATA]"
type input "[GEOGRAPHIC_DATA], [GEOGRAPHIC_DATA]"
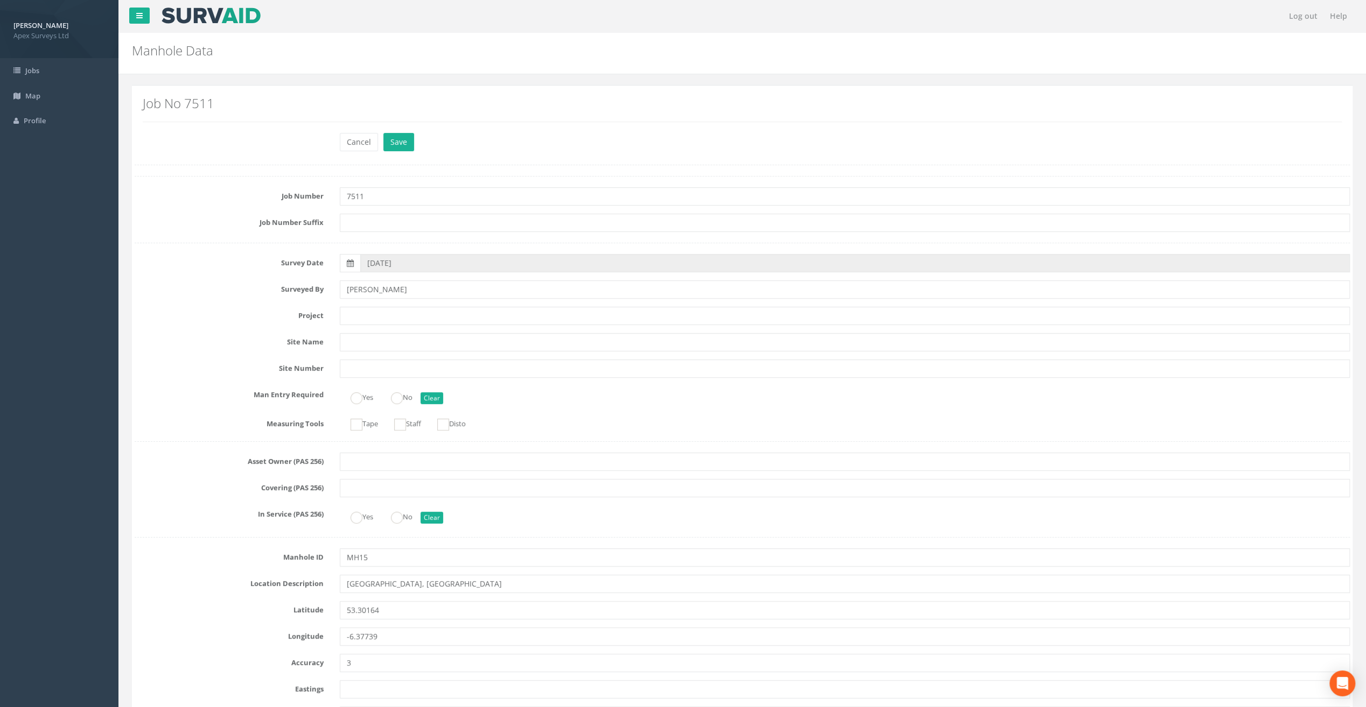
drag, startPoint x: 156, startPoint y: 144, endPoint x: 171, endPoint y: 158, distance: 21.0
click at [156, 144] on div "Cancel Save Delete" at bounding box center [741, 143] width 1231 height 21
click at [385, 315] on input "text" at bounding box center [845, 316] width 1010 height 18
paste input "Old [PERSON_NAME]"
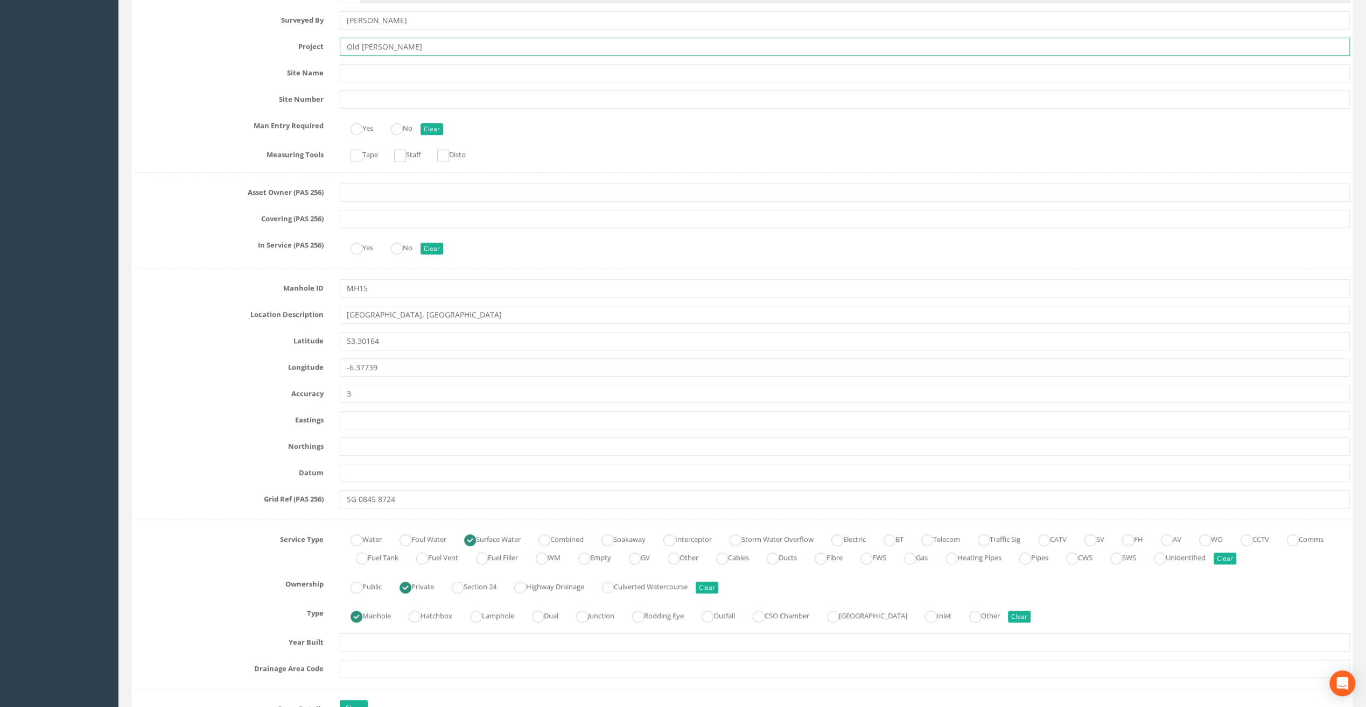
scroll to position [431, 0]
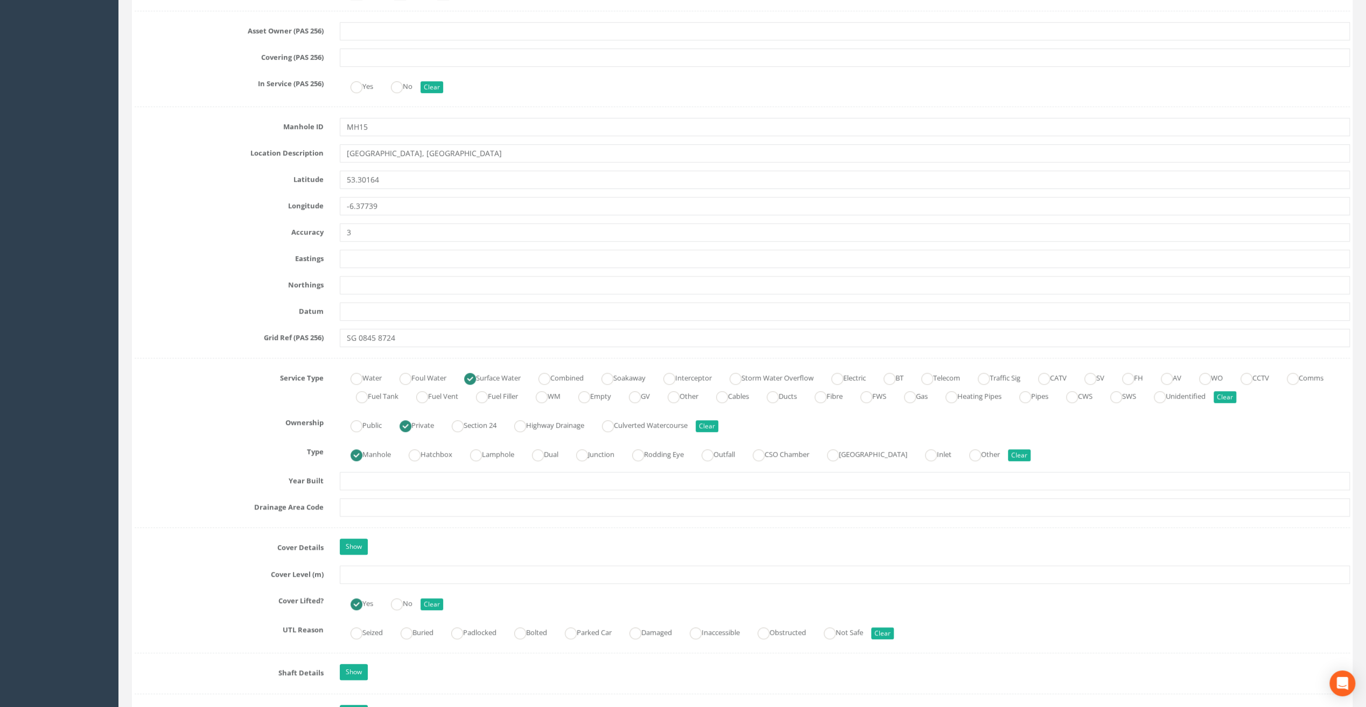
type input "Old [PERSON_NAME]"
click at [351, 567] on input "text" at bounding box center [845, 575] width 1010 height 18
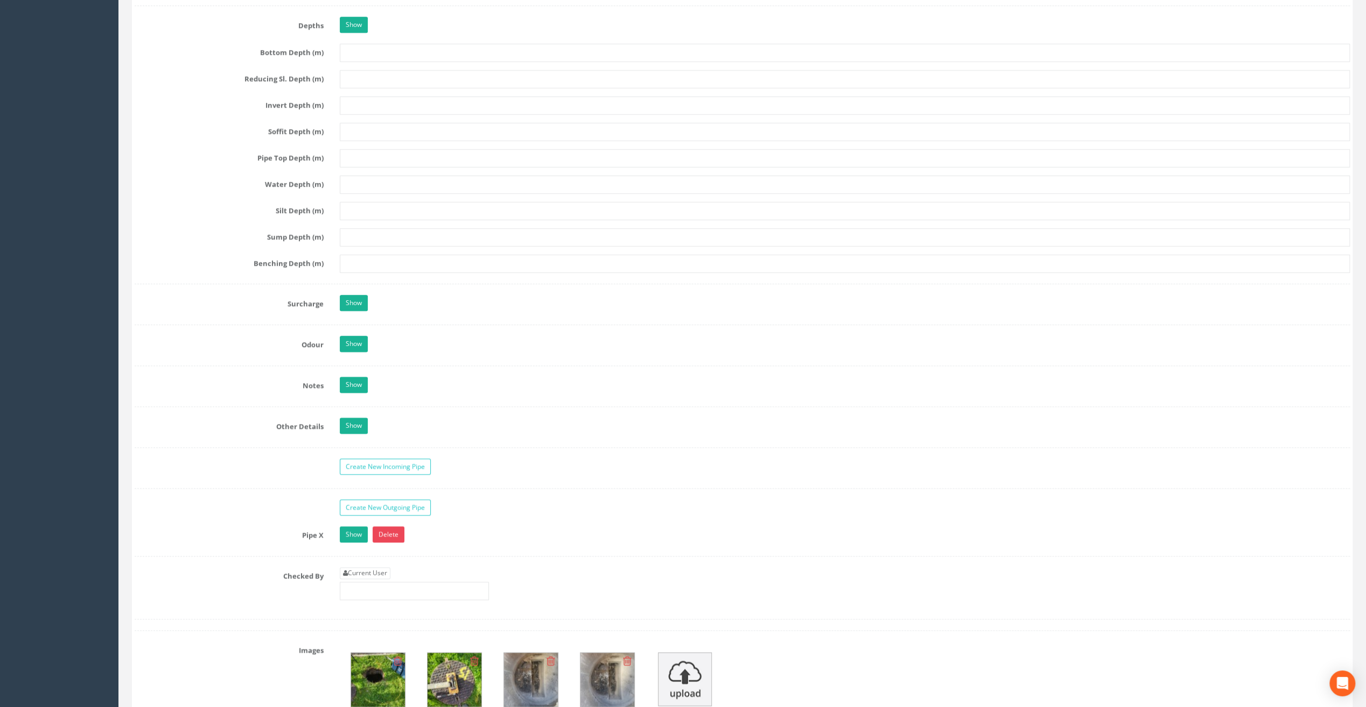
scroll to position [1292, 0]
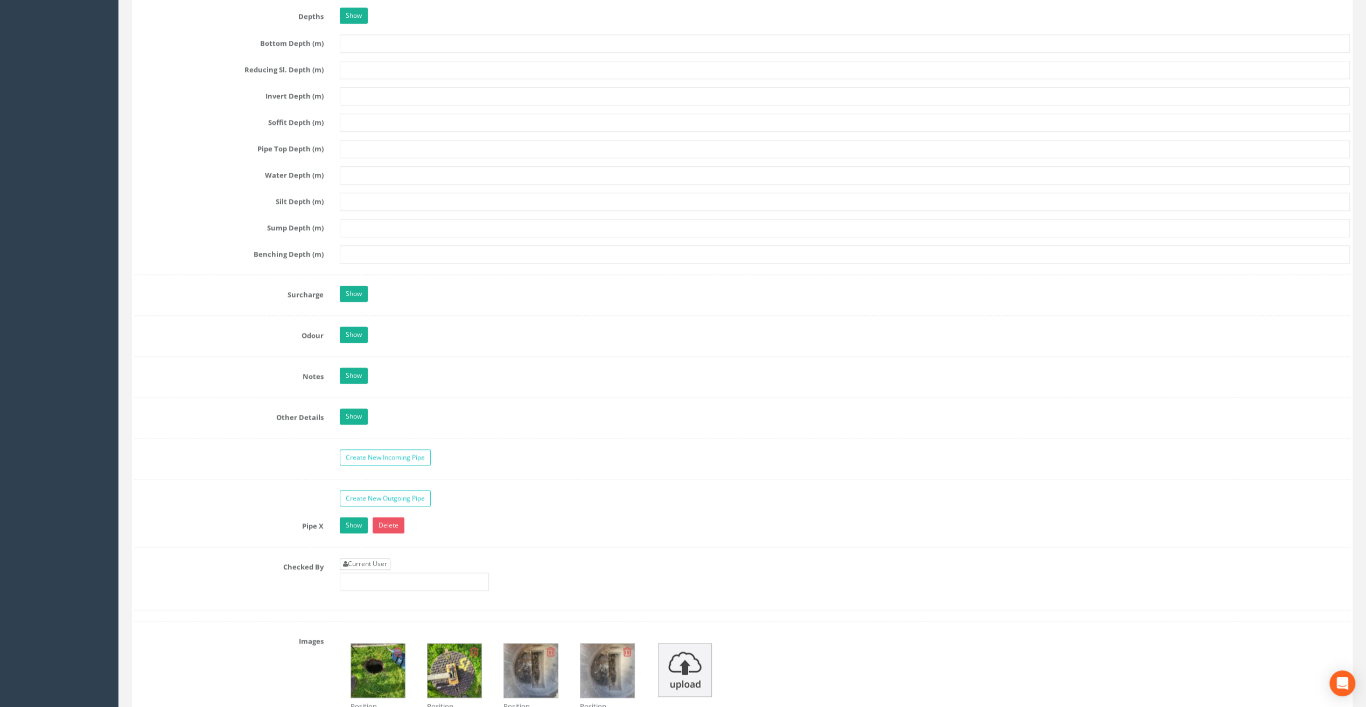
type input "102.04"
click at [364, 558] on link "Current User" at bounding box center [365, 564] width 51 height 12
type input "[PERSON_NAME]"
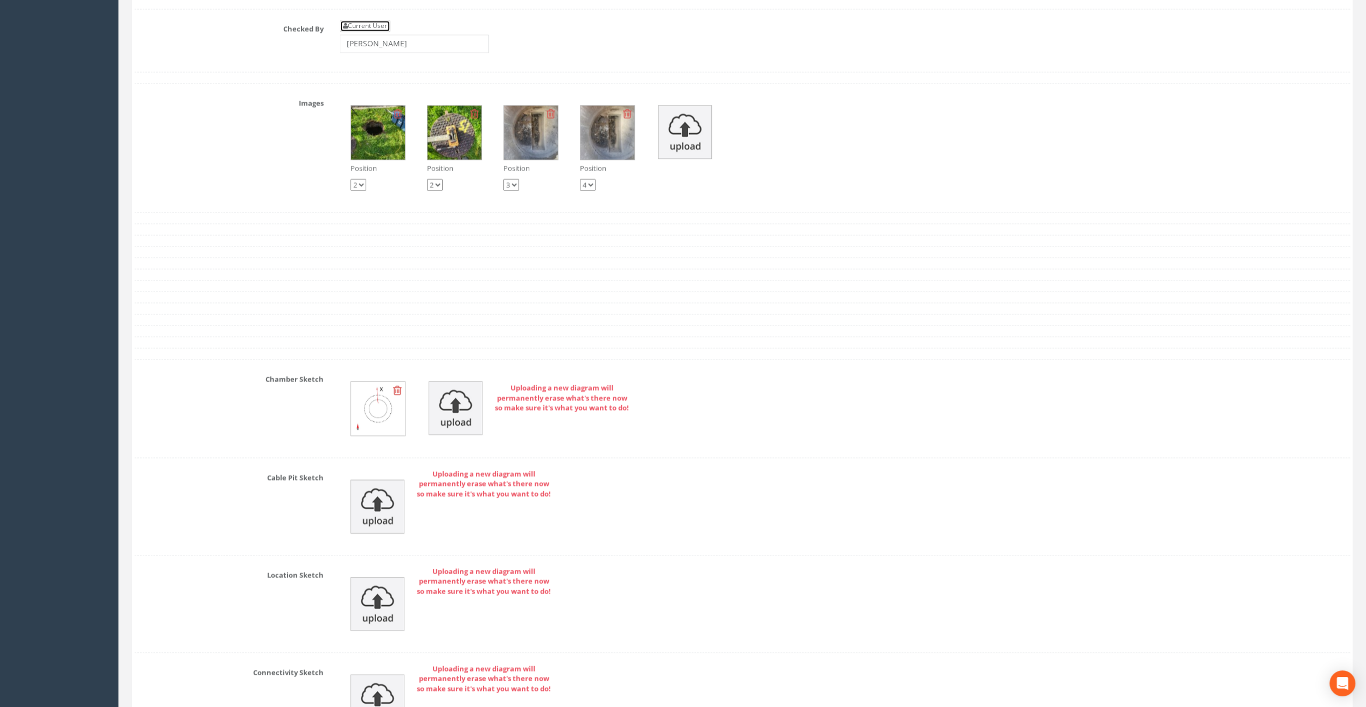
scroll to position [2045, 0]
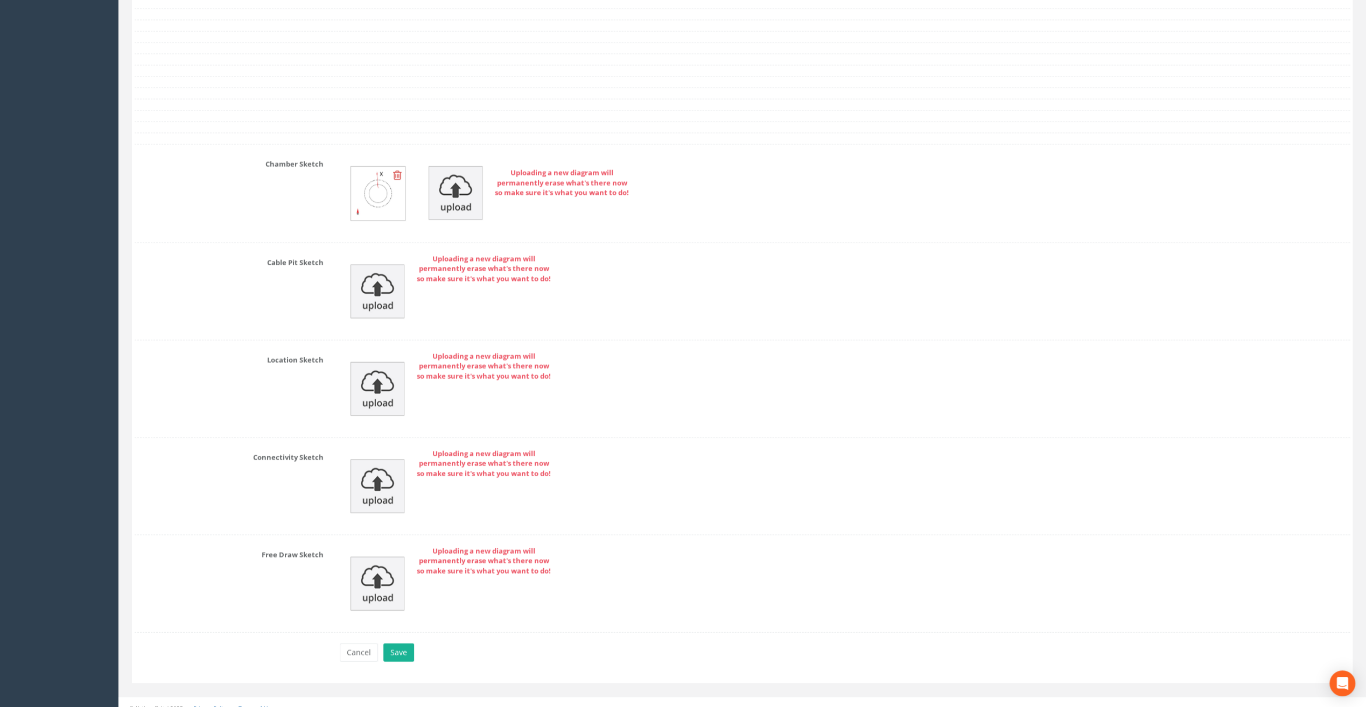
click at [398, 643] on button "Save" at bounding box center [398, 652] width 31 height 18
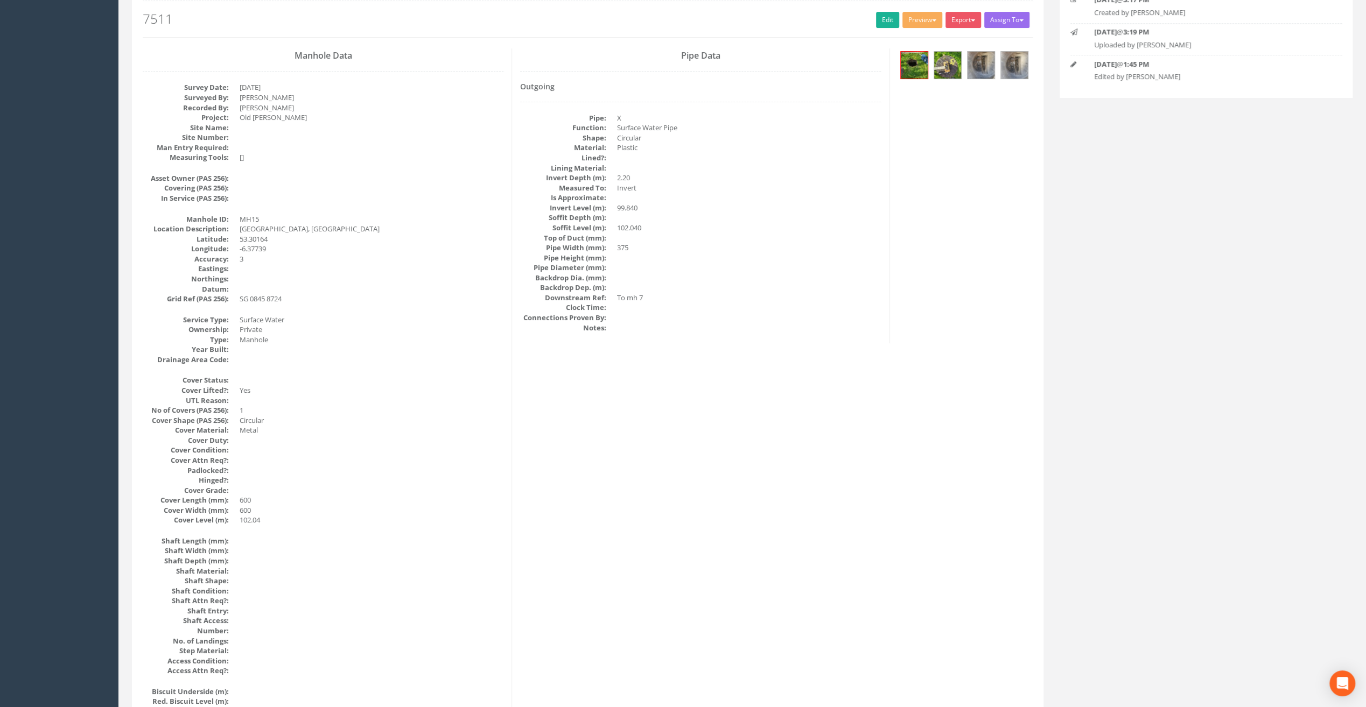
scroll to position [0, 0]
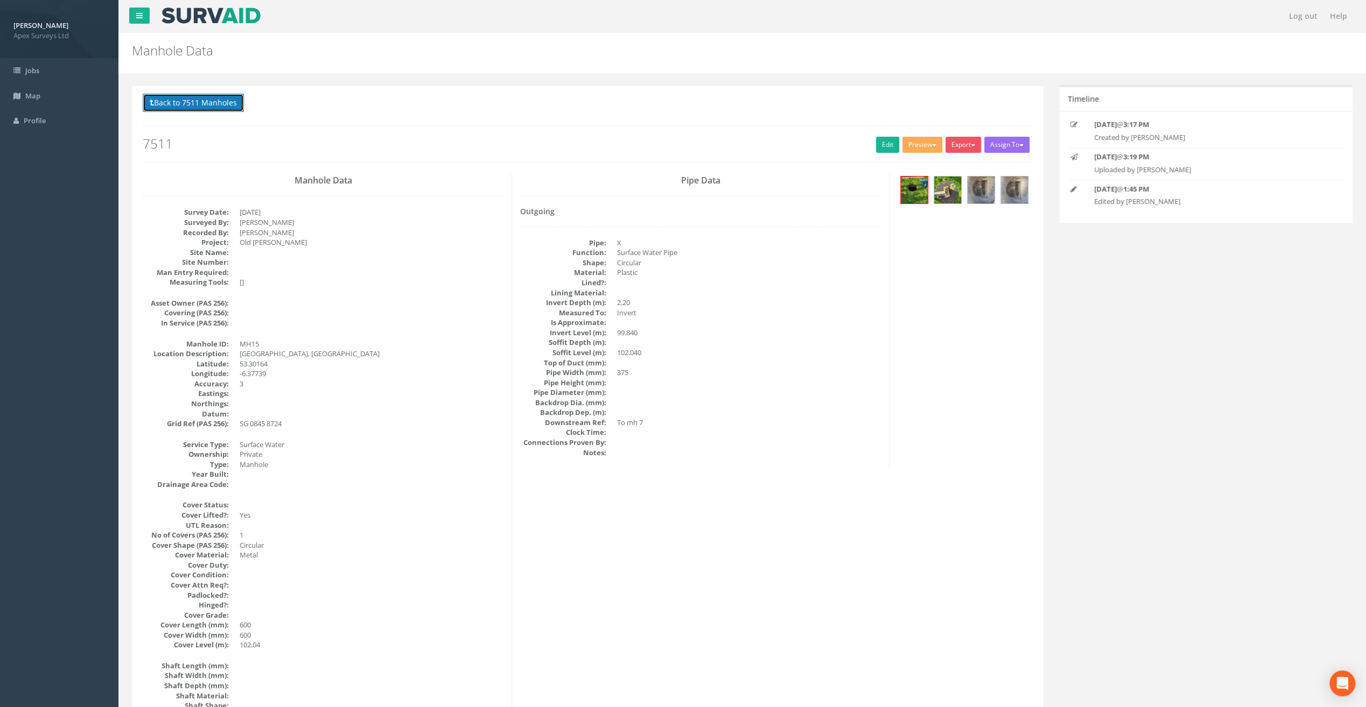
click at [222, 102] on button "Back to 7511 Manholes" at bounding box center [193, 103] width 101 height 18
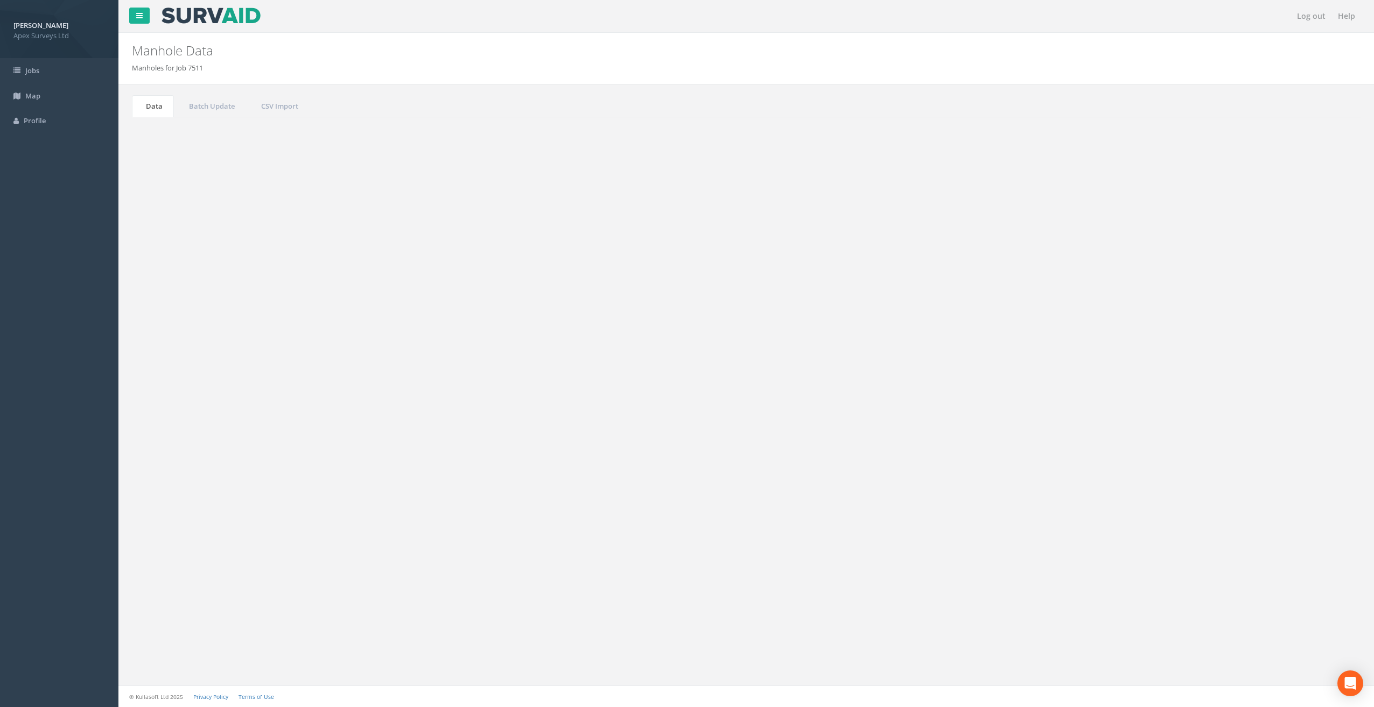
click at [167, 128] on button "Refresh" at bounding box center [164, 135] width 42 height 18
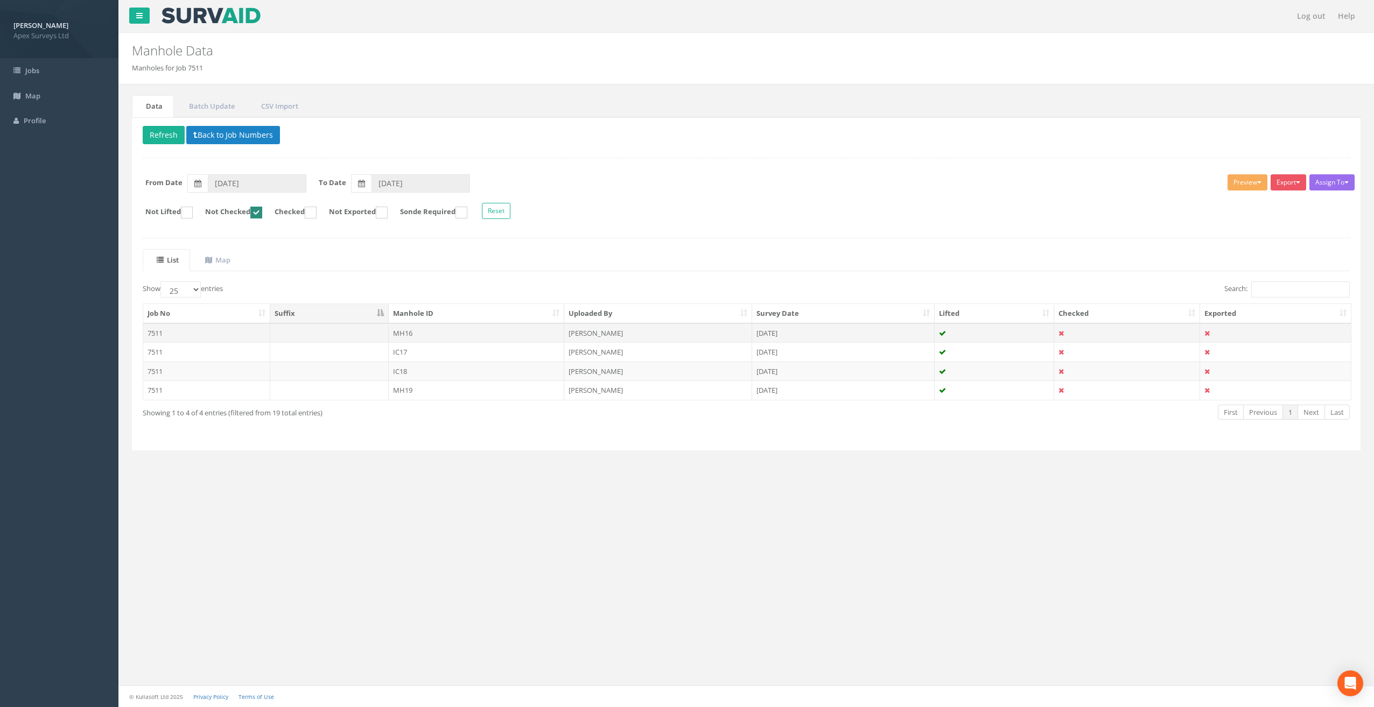
click at [411, 328] on td "MH16" at bounding box center [477, 332] width 176 height 19
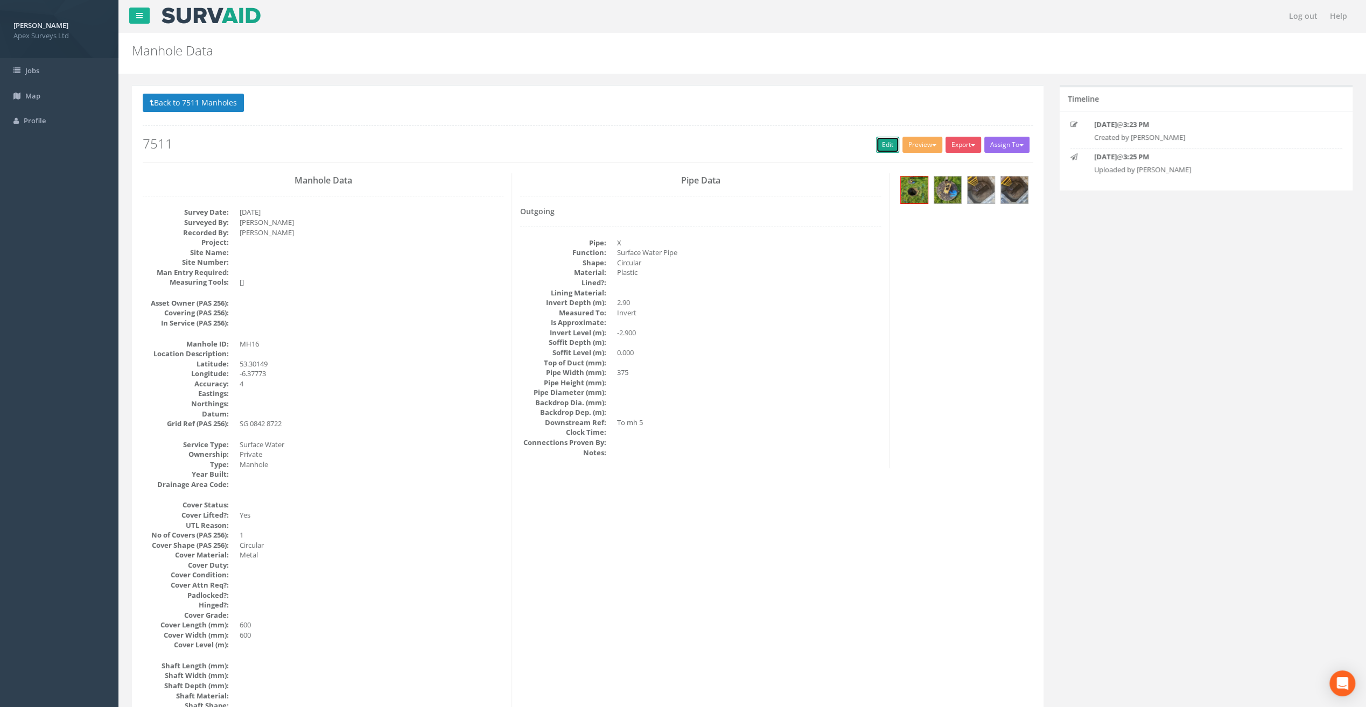
click at [884, 140] on link "Edit" at bounding box center [887, 145] width 23 height 16
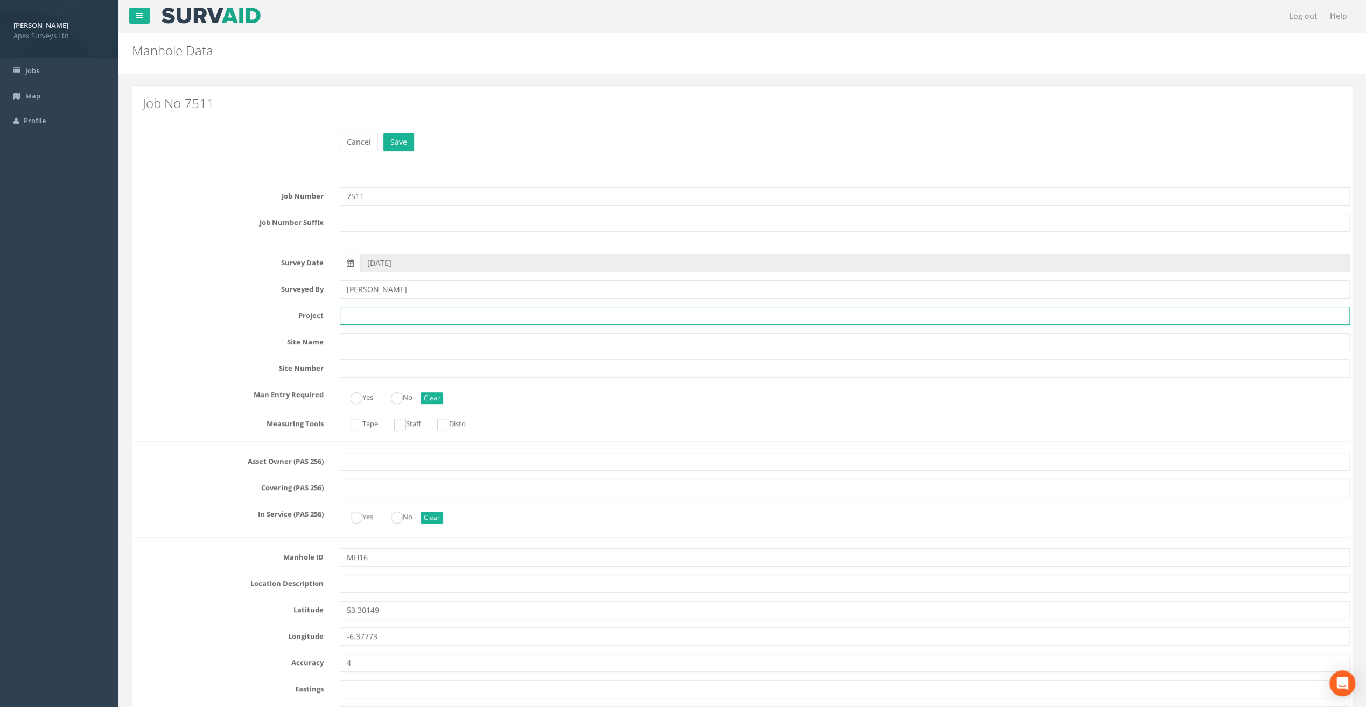
click at [371, 317] on input "text" at bounding box center [845, 316] width 1010 height 18
paste input "Old [PERSON_NAME]"
type input "Old [PERSON_NAME]"
drag, startPoint x: 152, startPoint y: 318, endPoint x: 164, endPoint y: 343, distance: 27.9
click at [151, 318] on label "Project" at bounding box center [228, 314] width 205 height 14
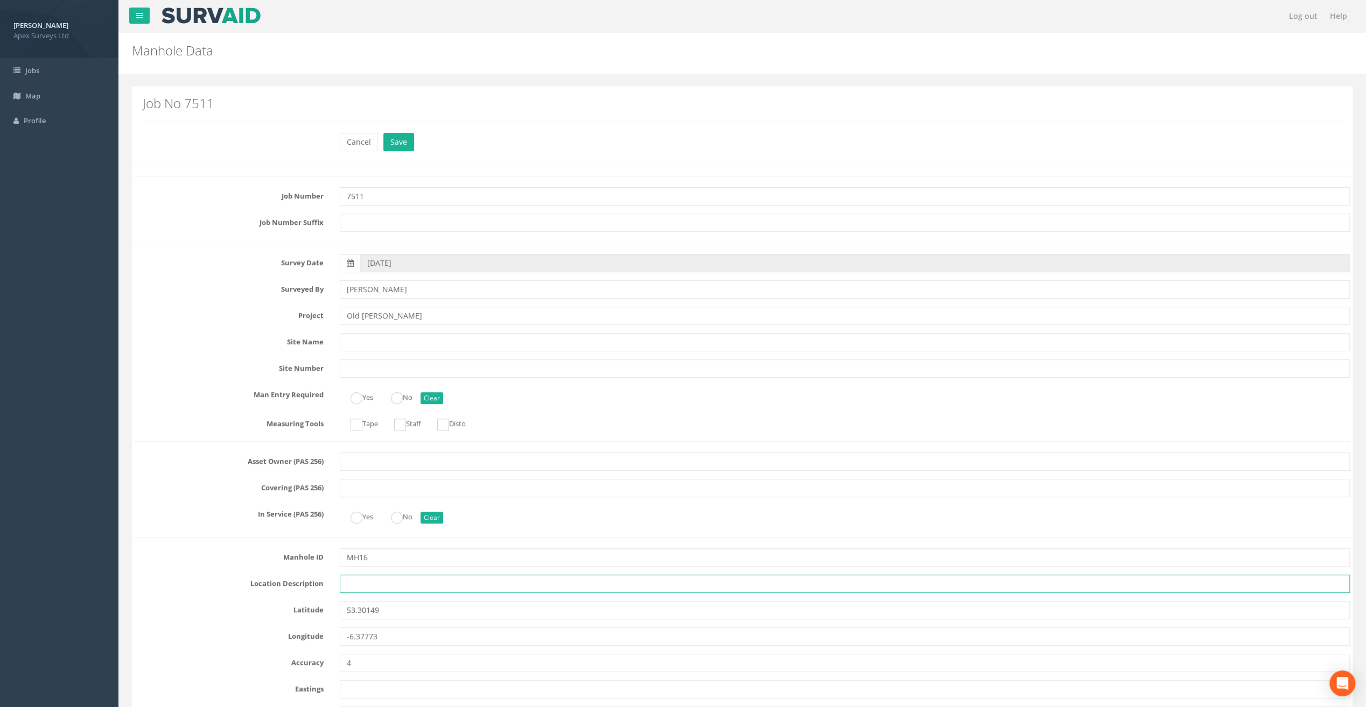
click at [358, 580] on input "text" at bounding box center [845, 584] width 1010 height 18
paste input "[GEOGRAPHIC_DATA], [GEOGRAPHIC_DATA]"
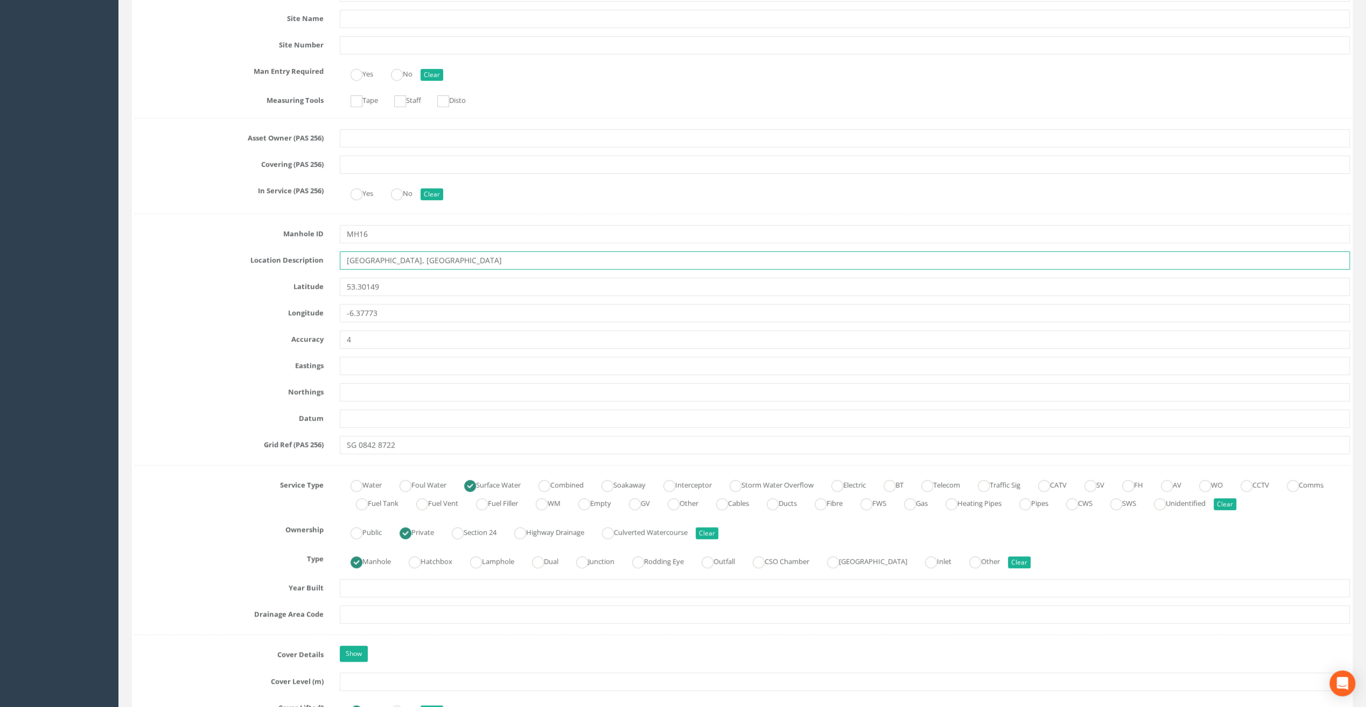
scroll to position [377, 0]
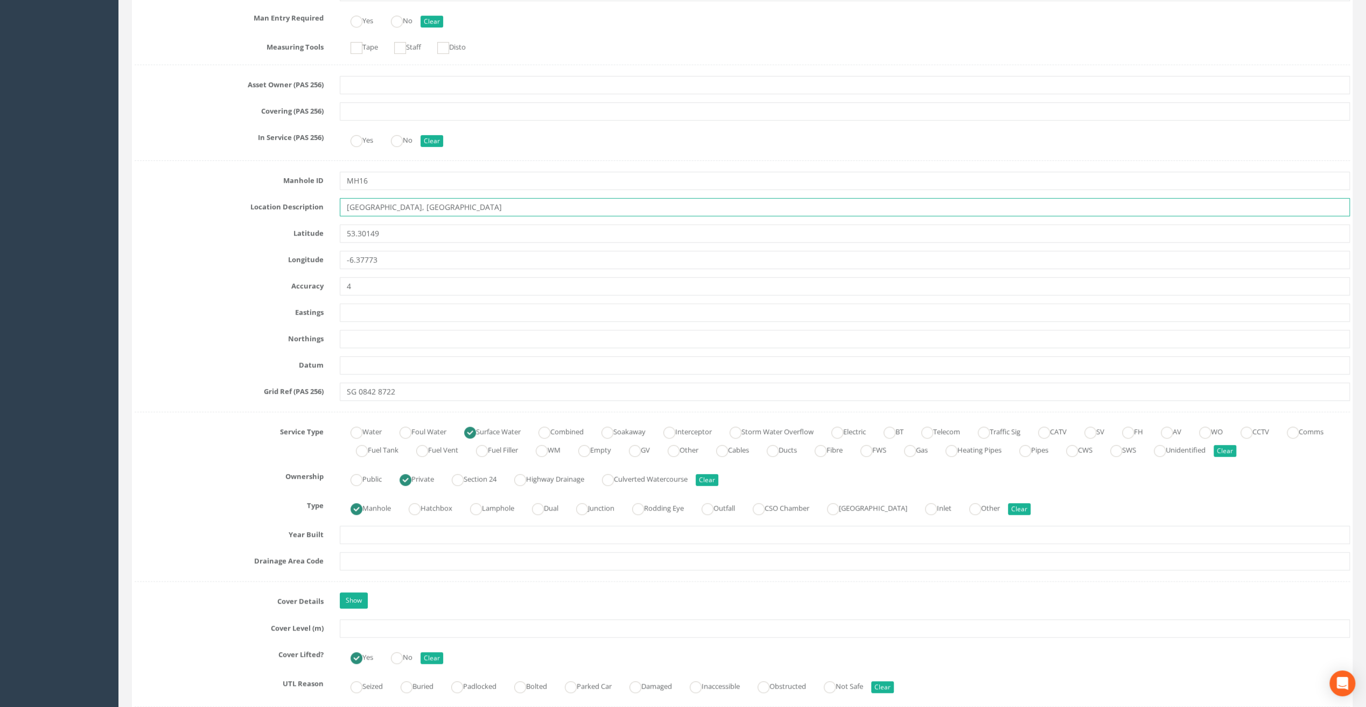
type input "[GEOGRAPHIC_DATA], [GEOGRAPHIC_DATA]"
click at [369, 620] on input "text" at bounding box center [845, 629] width 1010 height 18
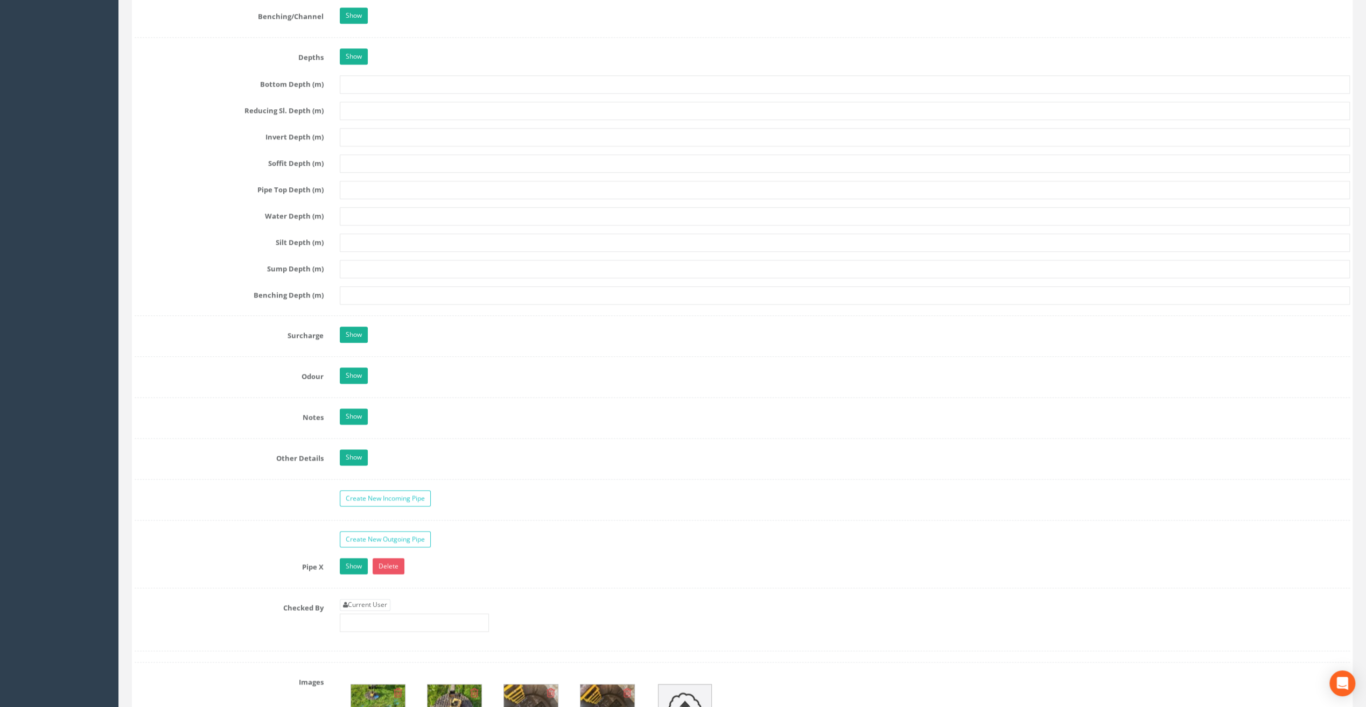
scroll to position [1346, 0]
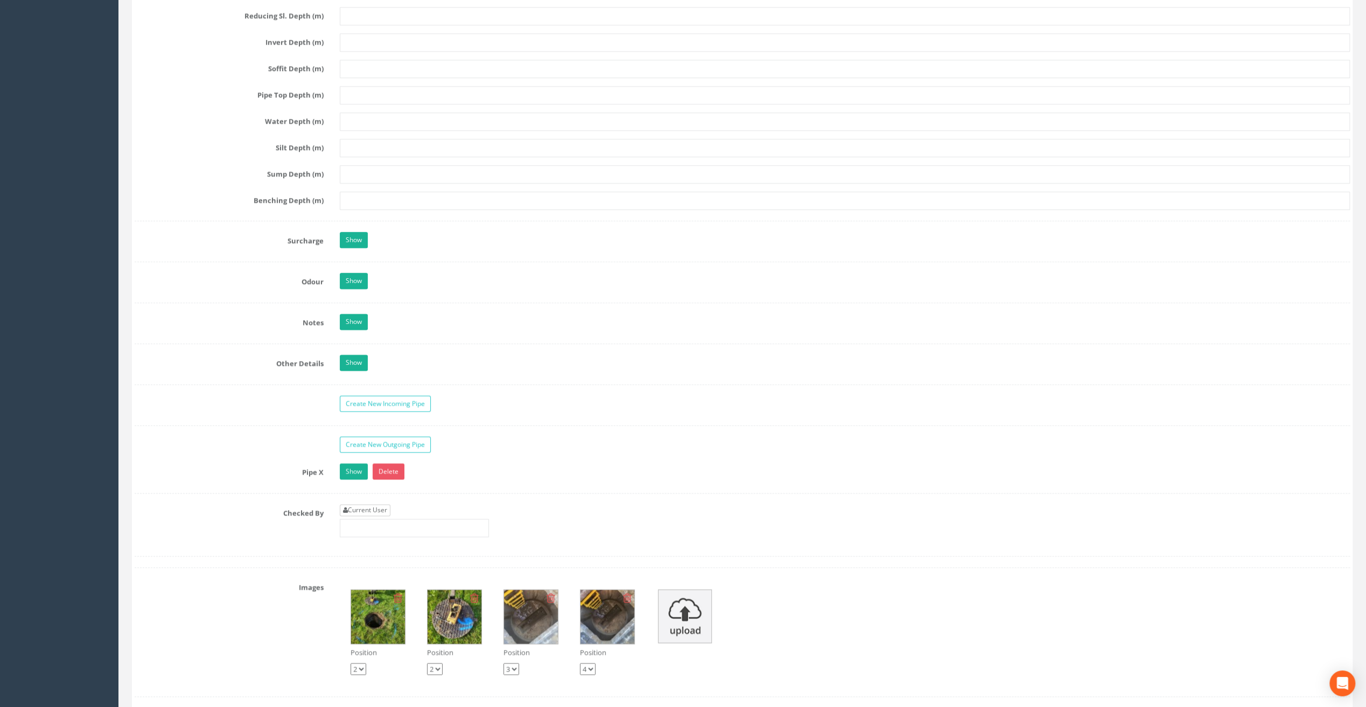
type input "102.81"
click at [367, 504] on link "Current User" at bounding box center [365, 510] width 51 height 12
type input "[PERSON_NAME]"
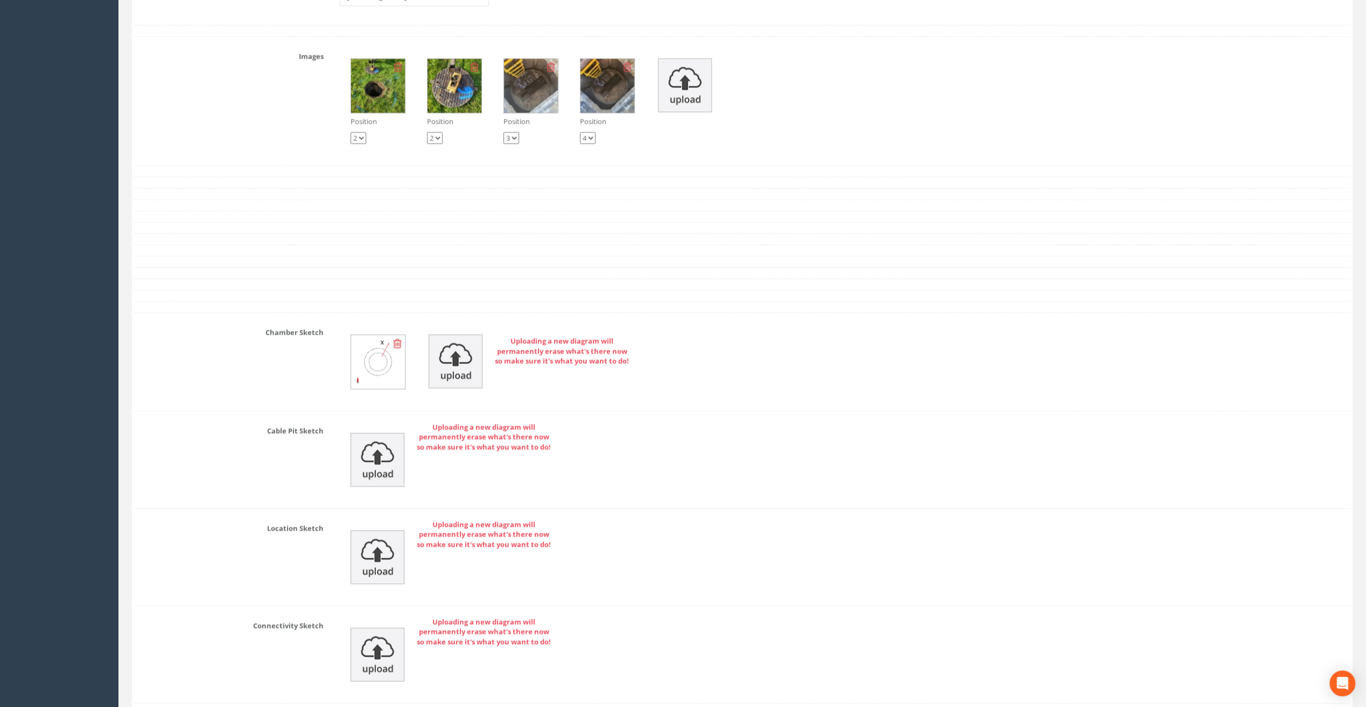
scroll to position [1992, 0]
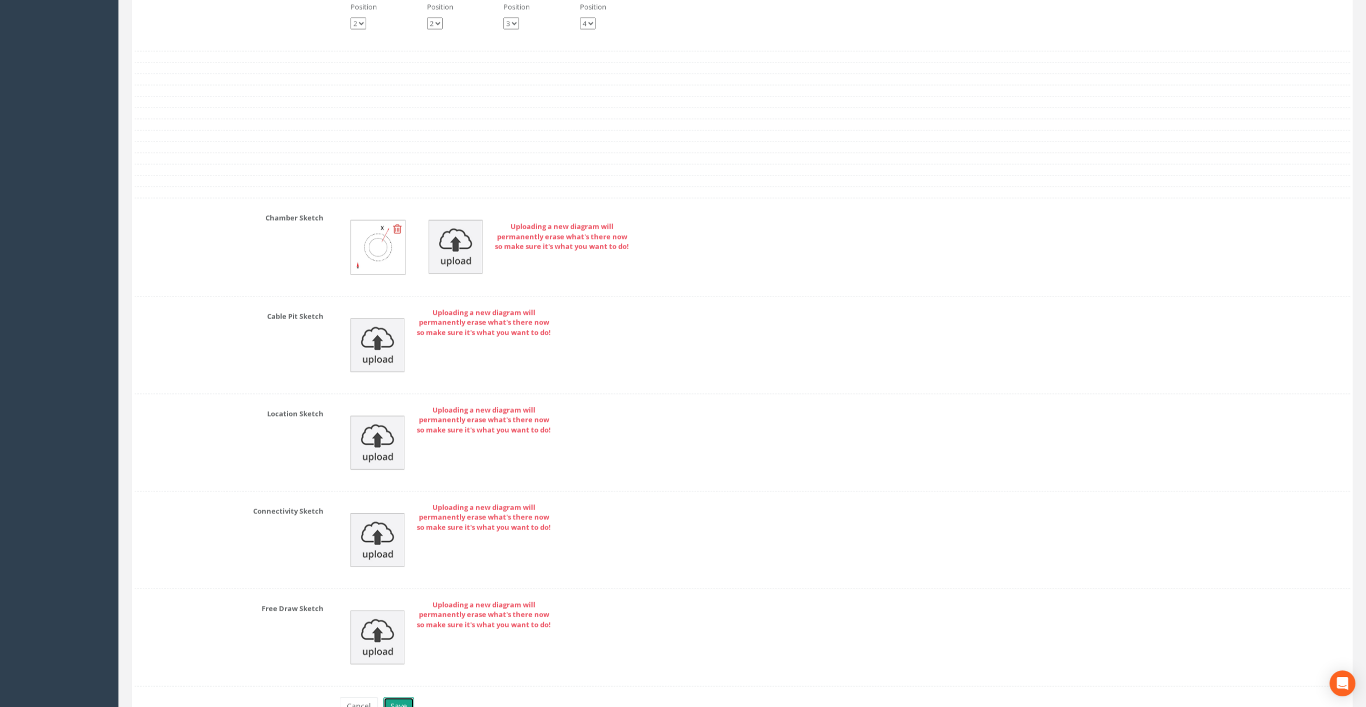
click at [400, 697] on button "Save" at bounding box center [398, 706] width 31 height 18
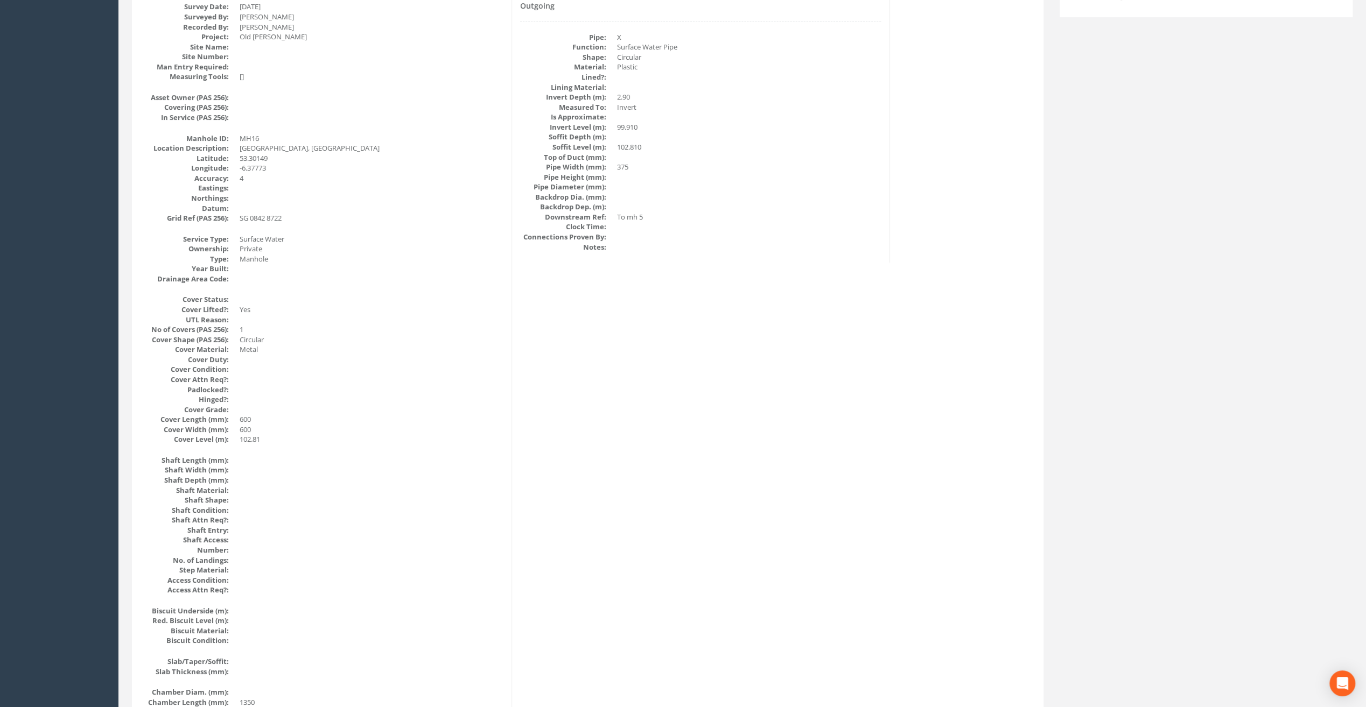
scroll to position [0, 0]
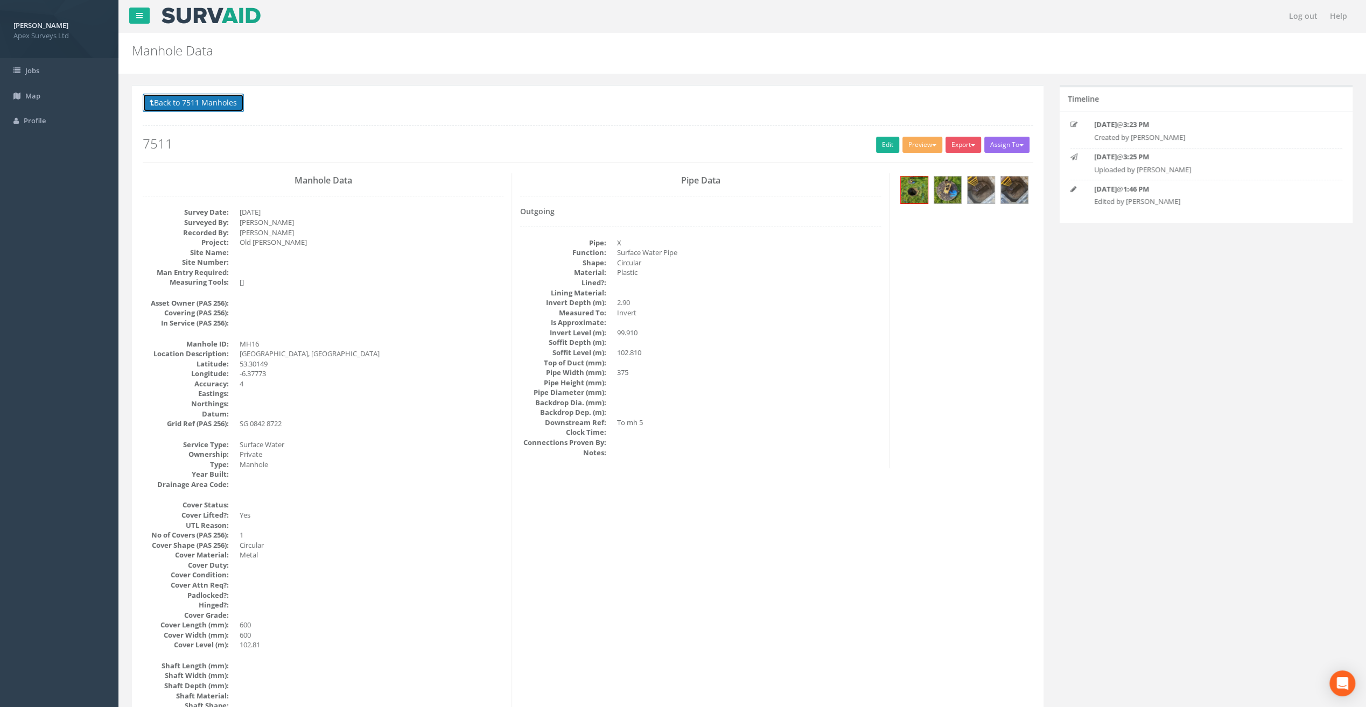
click at [185, 100] on button "Back to 7511 Manholes" at bounding box center [193, 103] width 101 height 18
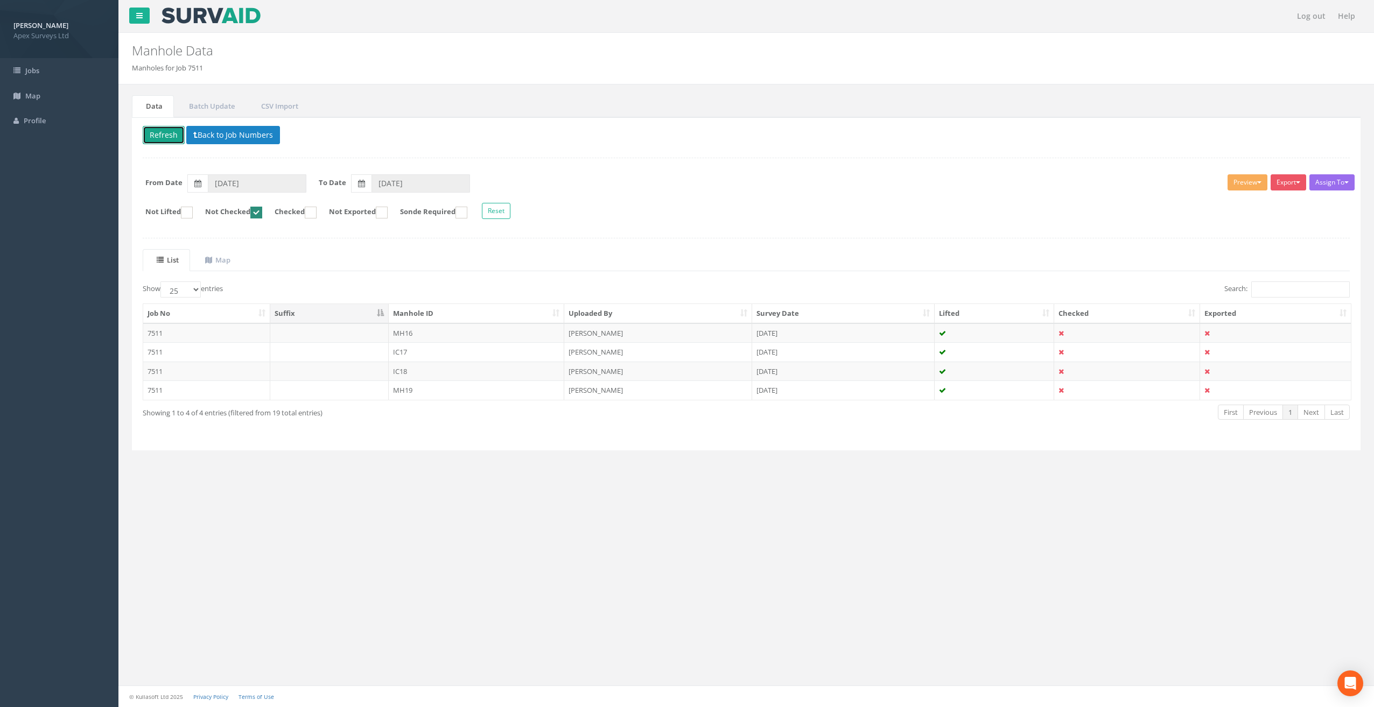
click at [161, 133] on button "Refresh" at bounding box center [164, 135] width 42 height 18
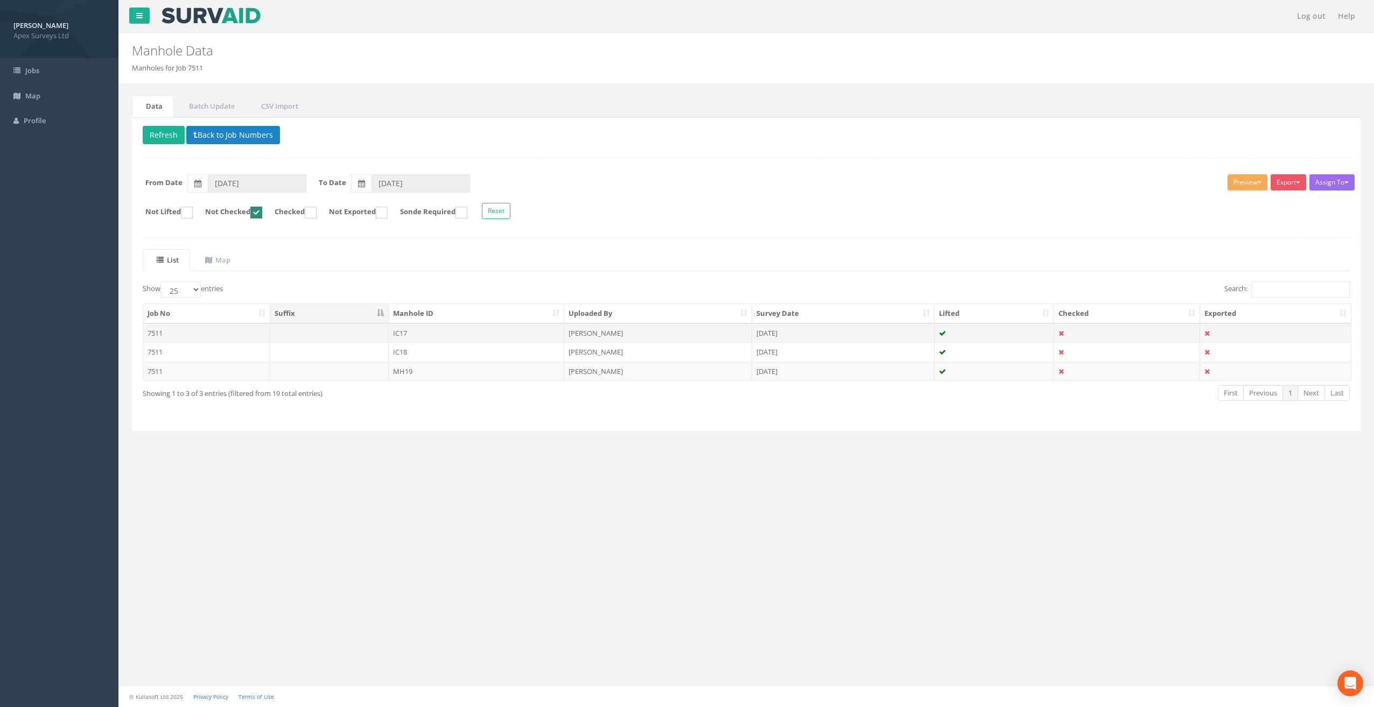
click at [402, 332] on td "IC17" at bounding box center [477, 332] width 176 height 19
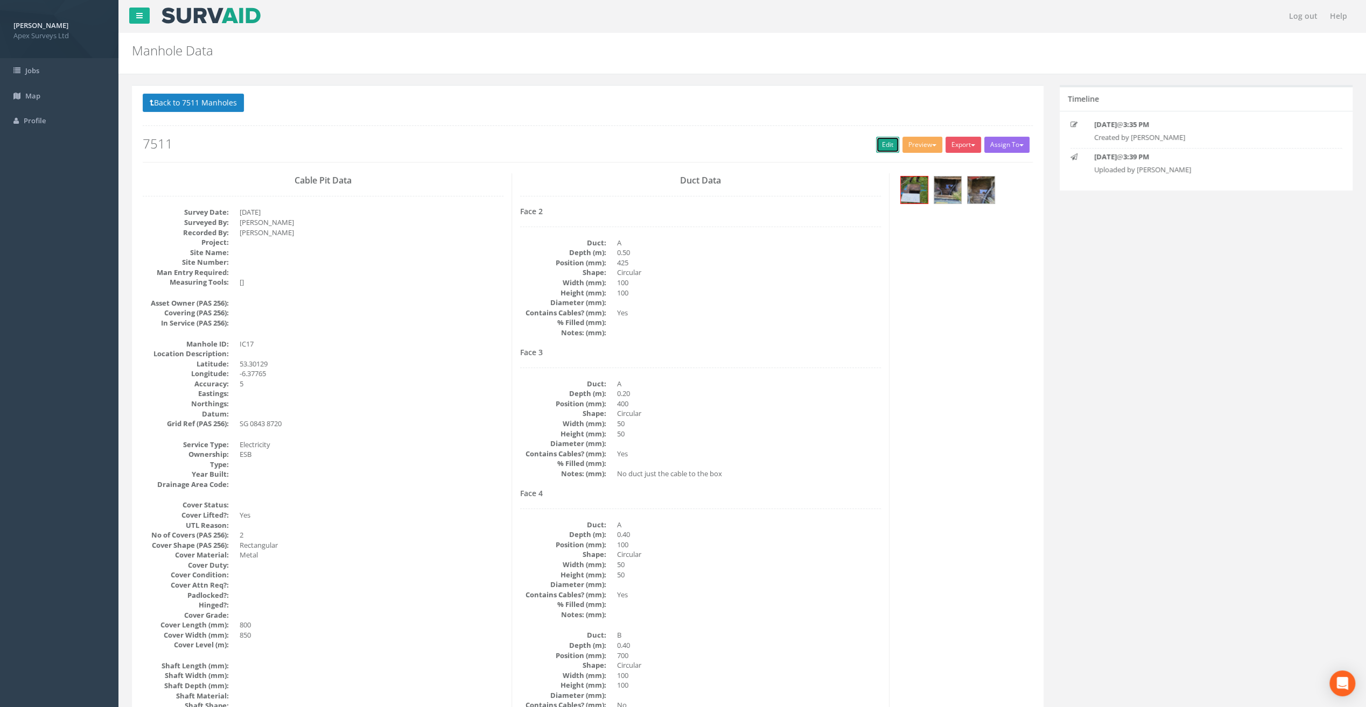
click at [881, 139] on link "Edit" at bounding box center [887, 145] width 23 height 16
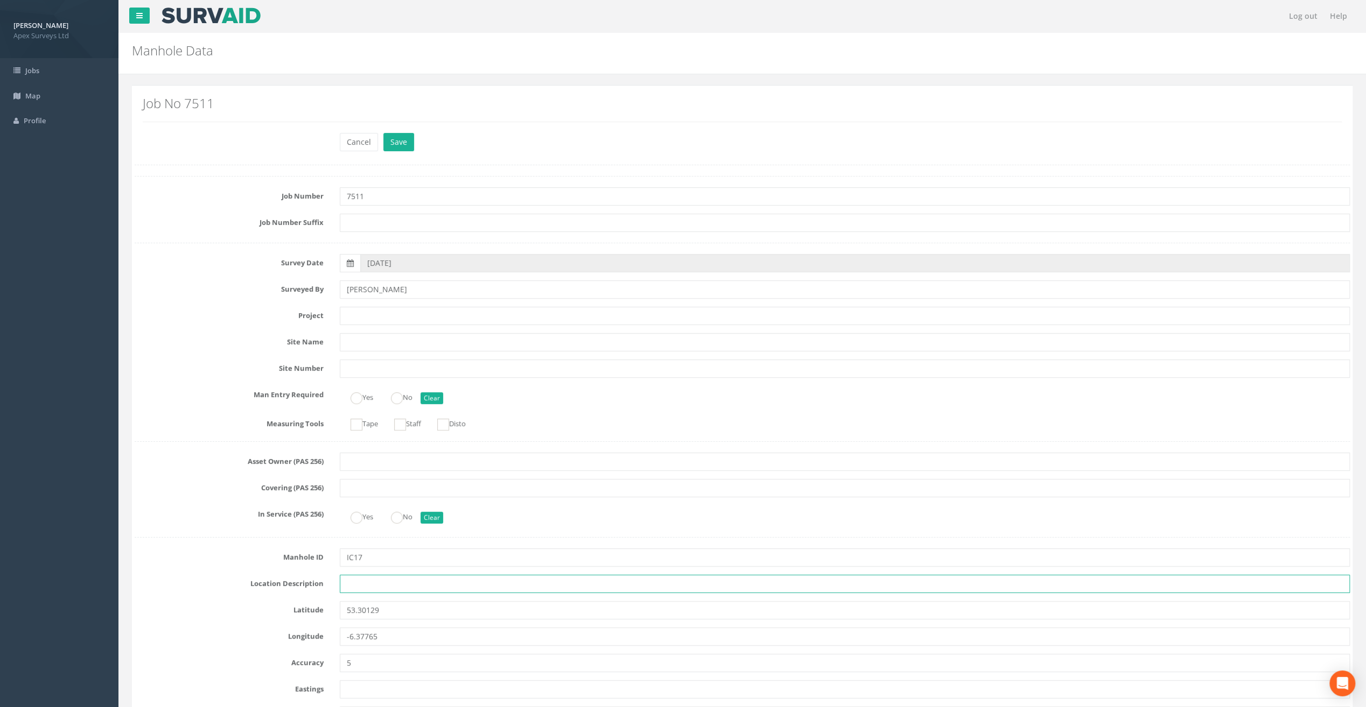
click at [359, 581] on input "text" at bounding box center [845, 584] width 1010 height 18
paste input "[GEOGRAPHIC_DATA], [GEOGRAPHIC_DATA]"
type input "[GEOGRAPHIC_DATA], [GEOGRAPHIC_DATA]"
drag, startPoint x: 167, startPoint y: 159, endPoint x: 187, endPoint y: 180, distance: 28.9
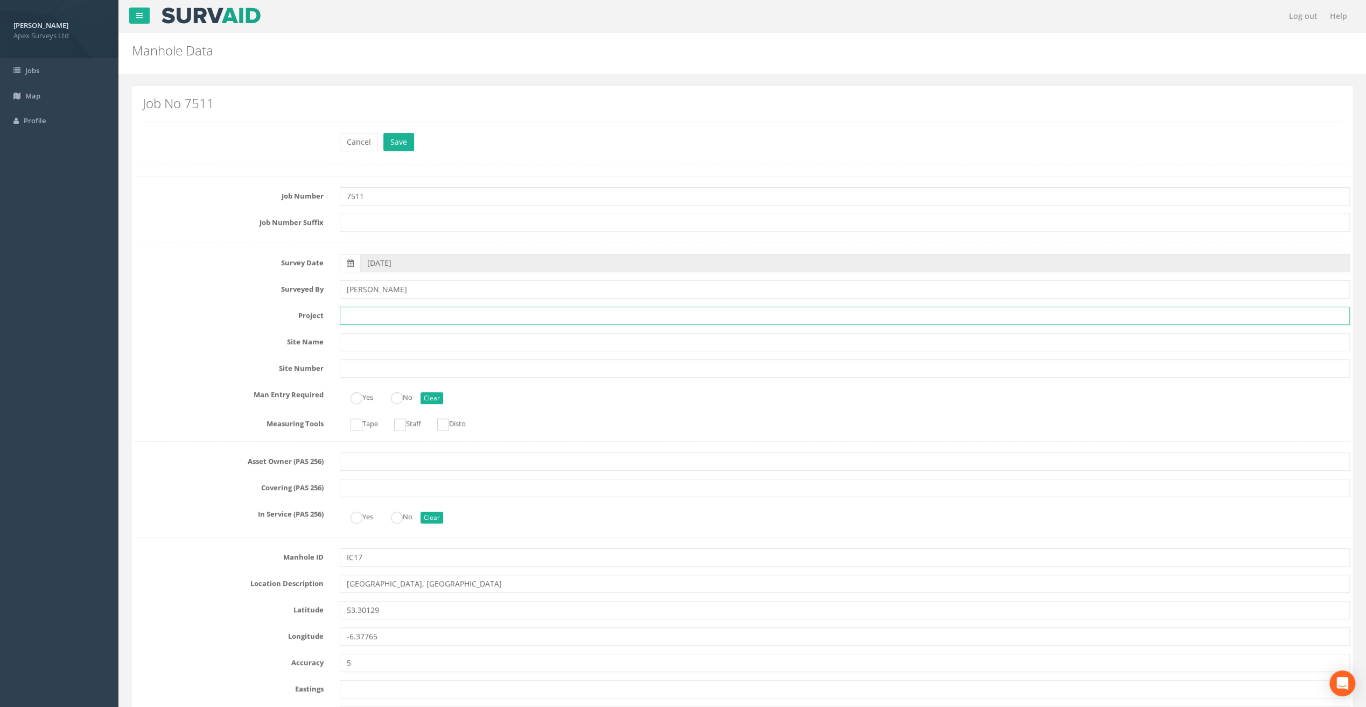
click at [344, 309] on input "text" at bounding box center [845, 316] width 1010 height 18
paste input "Old [PERSON_NAME]"
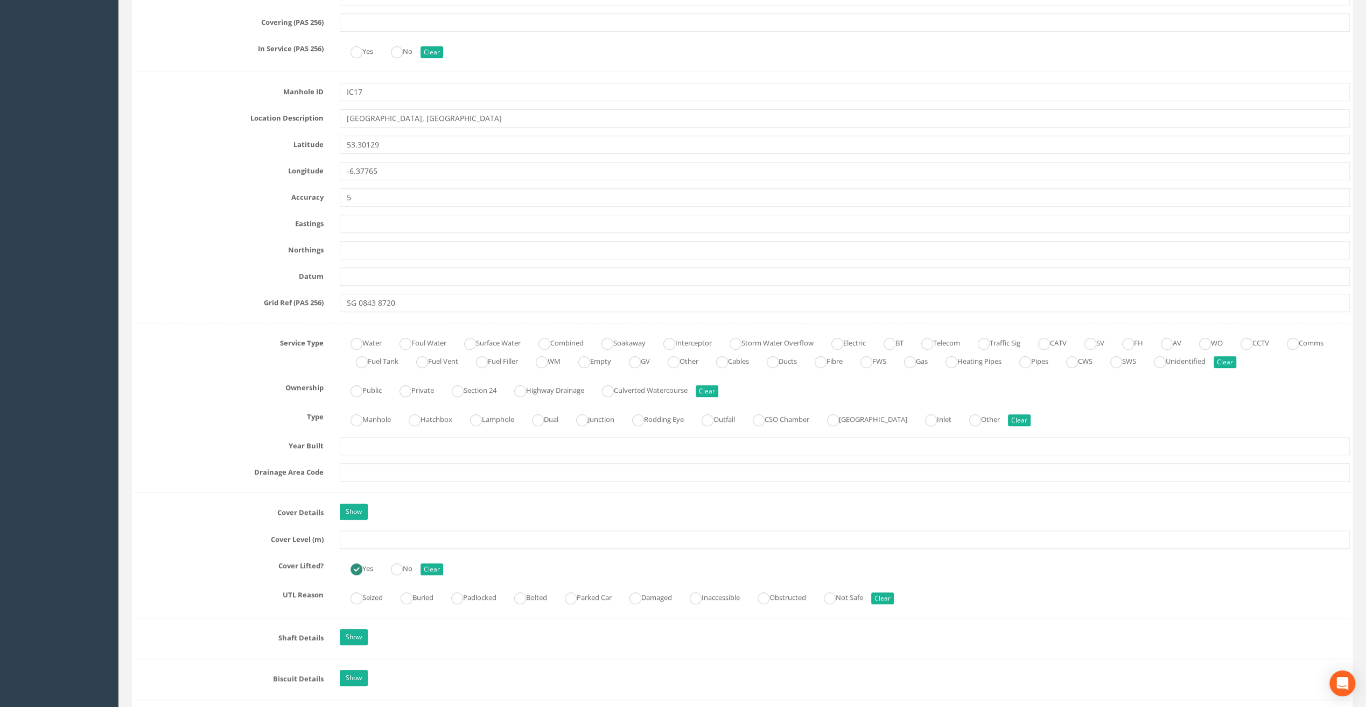
scroll to position [592, 0]
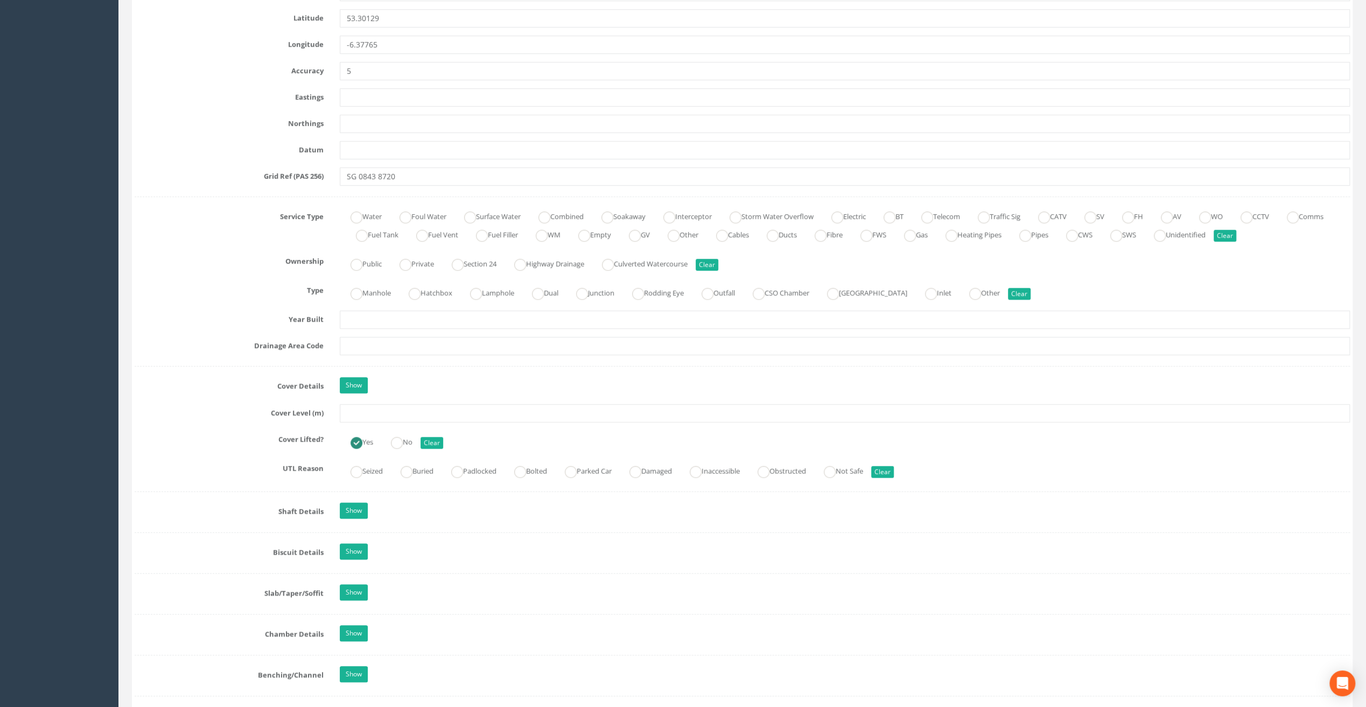
type input "Old [PERSON_NAME]"
click at [383, 410] on input "text" at bounding box center [845, 413] width 1010 height 18
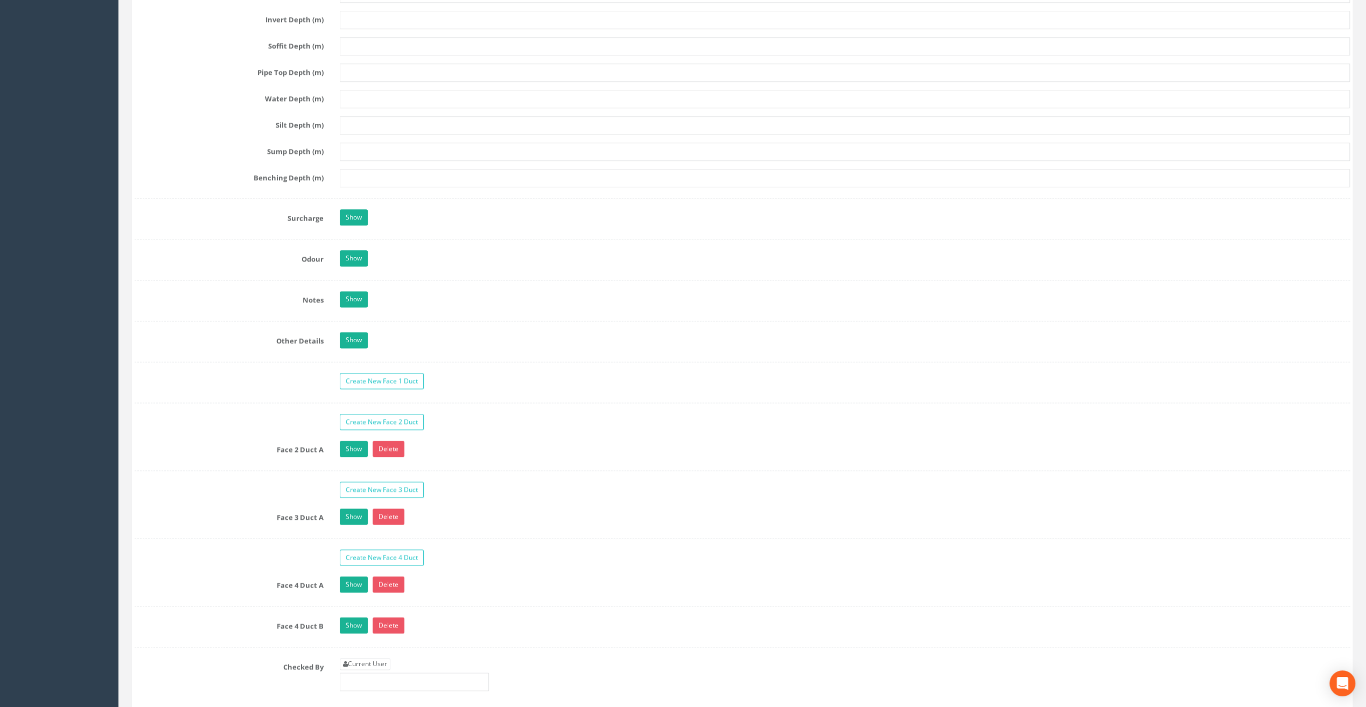
scroll to position [1507, 0]
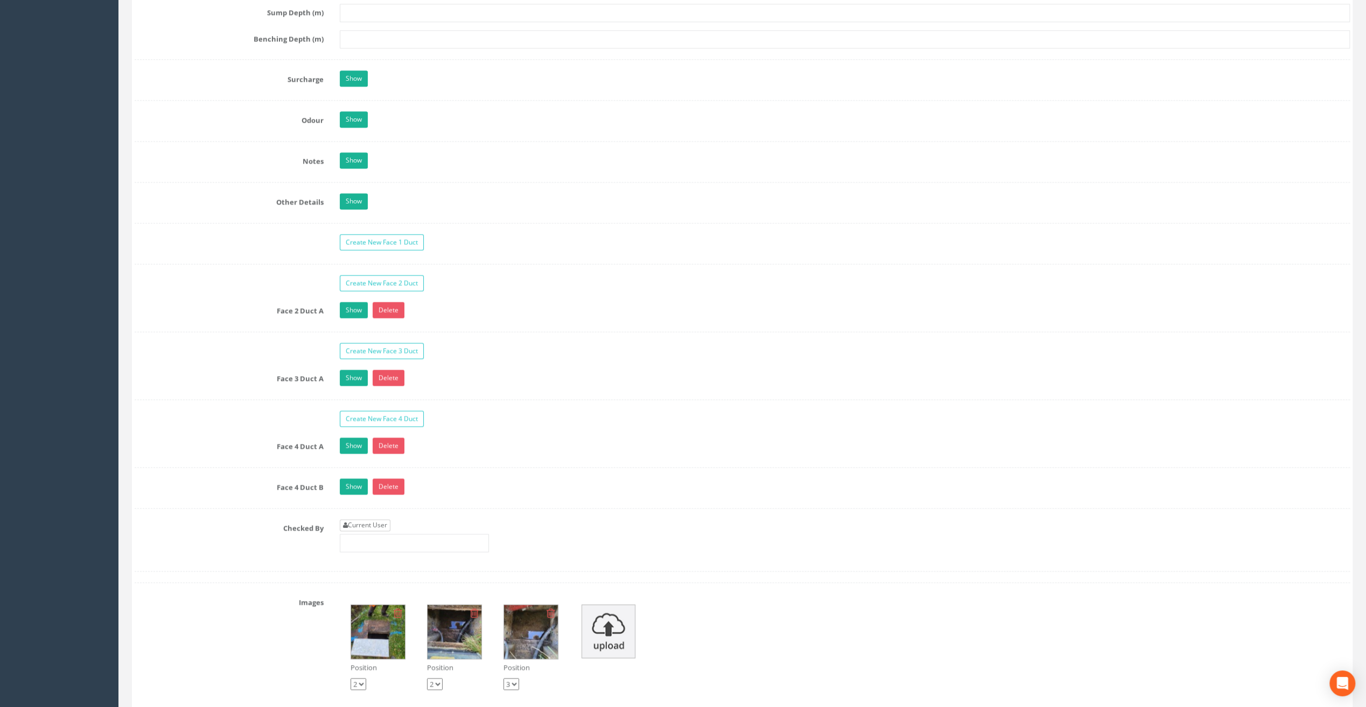
type input "104.55"
click at [373, 519] on link "Current User" at bounding box center [365, 525] width 51 height 12
type input "[PERSON_NAME]"
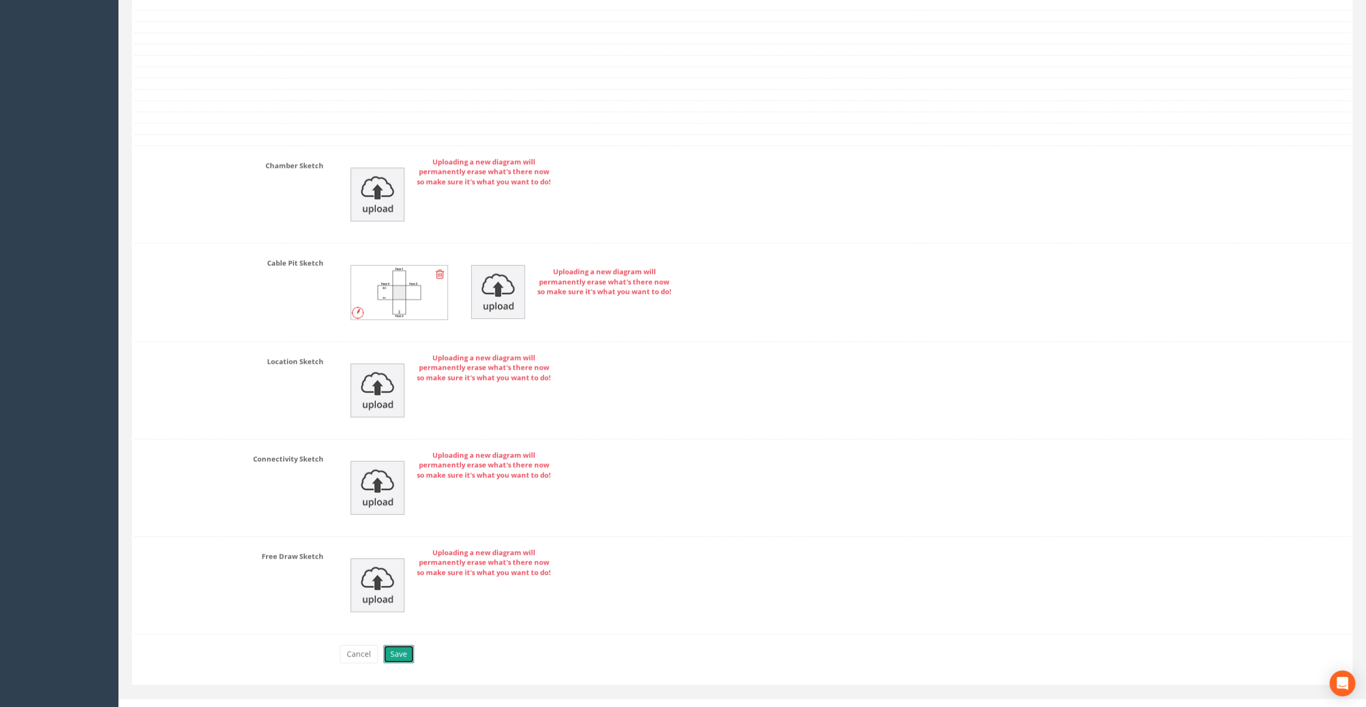
click at [398, 645] on button "Save" at bounding box center [398, 654] width 31 height 18
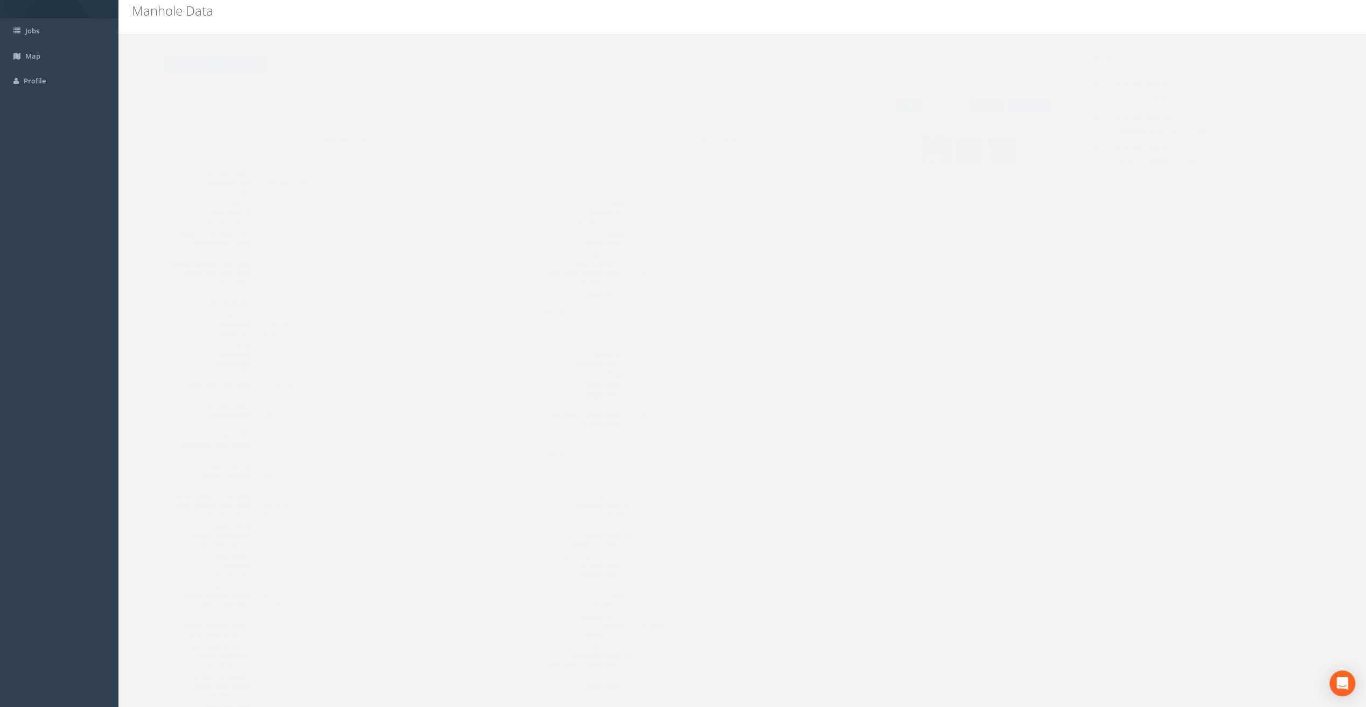
scroll to position [37, 0]
click at [206, 68] on button "Back to 7511 Manholes" at bounding box center [193, 66] width 101 height 18
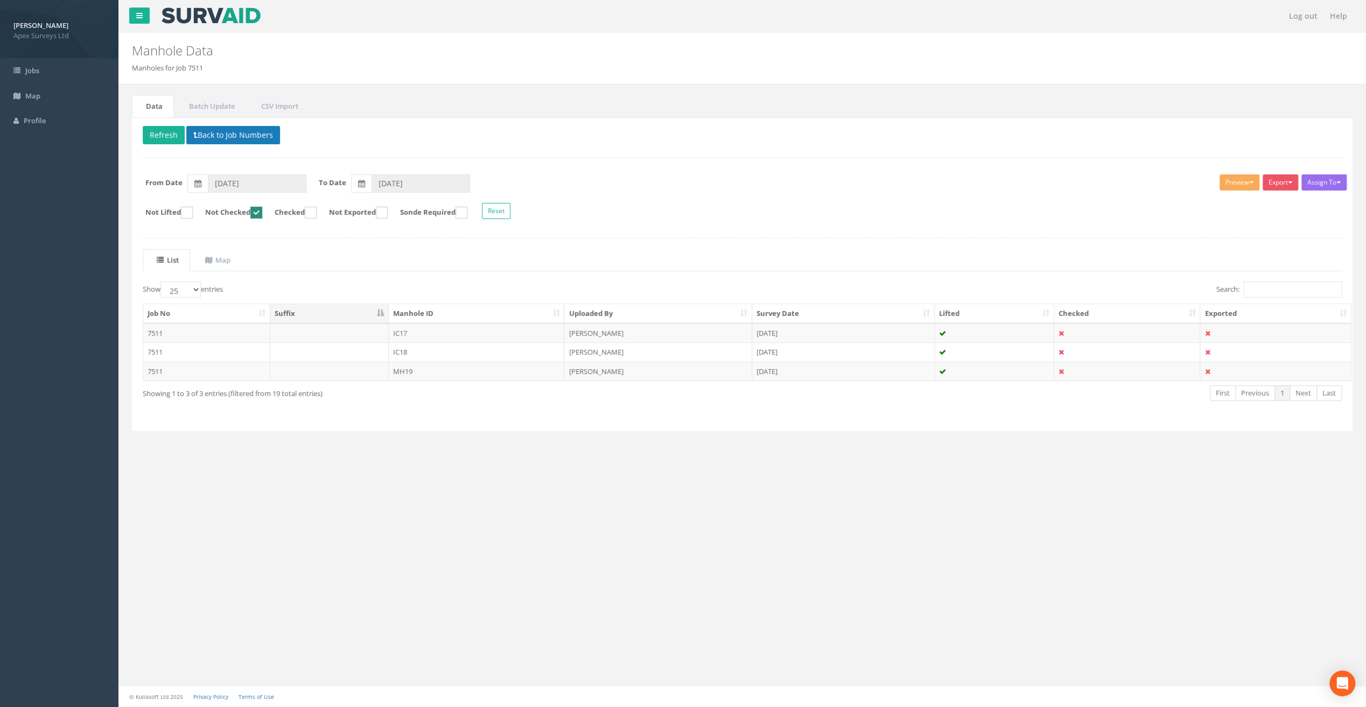
scroll to position [0, 0]
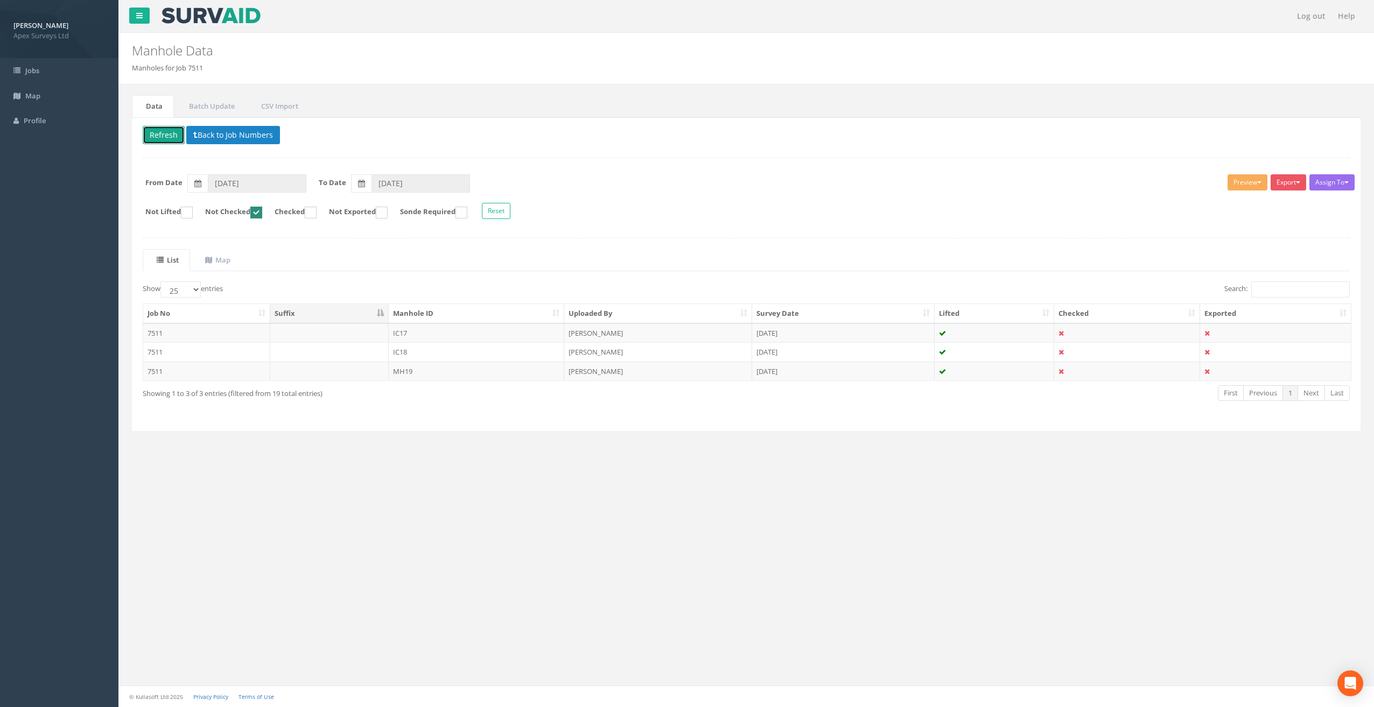
click at [170, 133] on button "Refresh" at bounding box center [164, 135] width 42 height 18
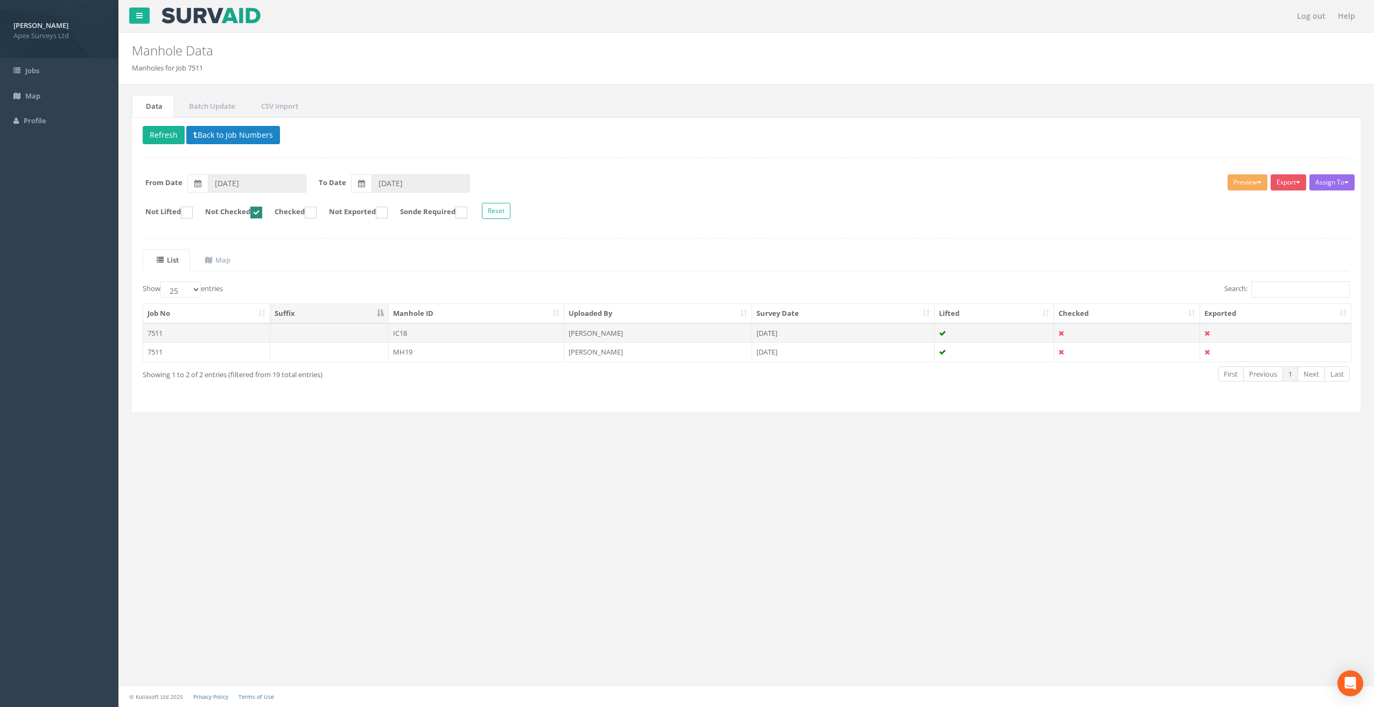
click at [406, 329] on td "IC18" at bounding box center [477, 332] width 176 height 19
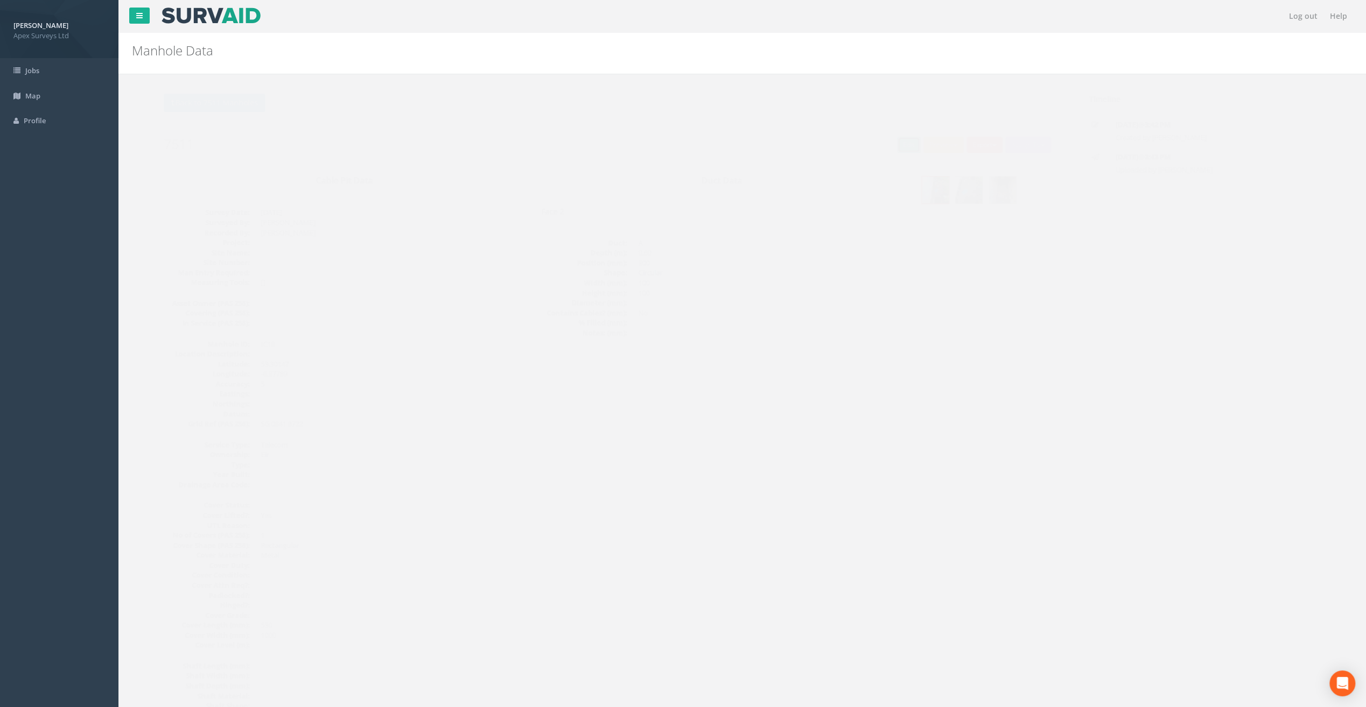
click at [877, 140] on link "Edit" at bounding box center [887, 145] width 23 height 16
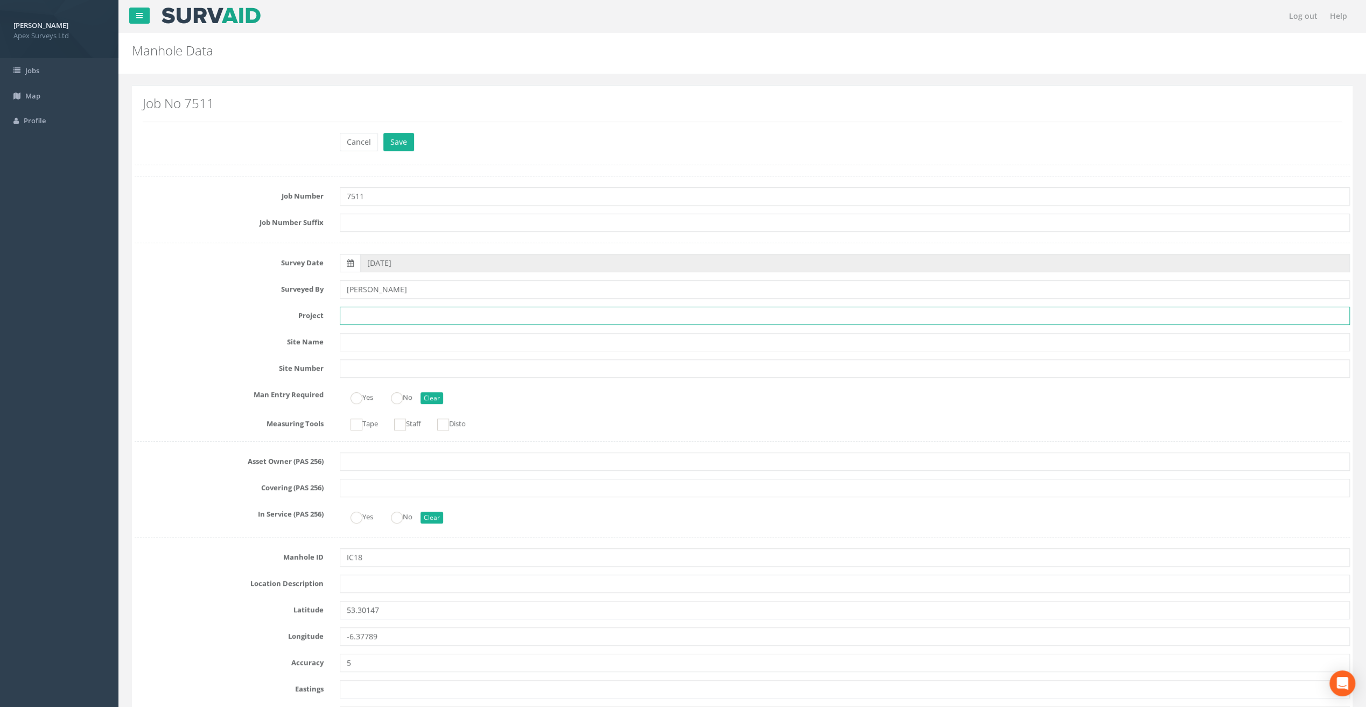
click at [349, 313] on input "text" at bounding box center [845, 316] width 1010 height 18
paste input "Old [PERSON_NAME]"
type input "Old [PERSON_NAME]"
click at [354, 579] on input "text" at bounding box center [845, 584] width 1010 height 18
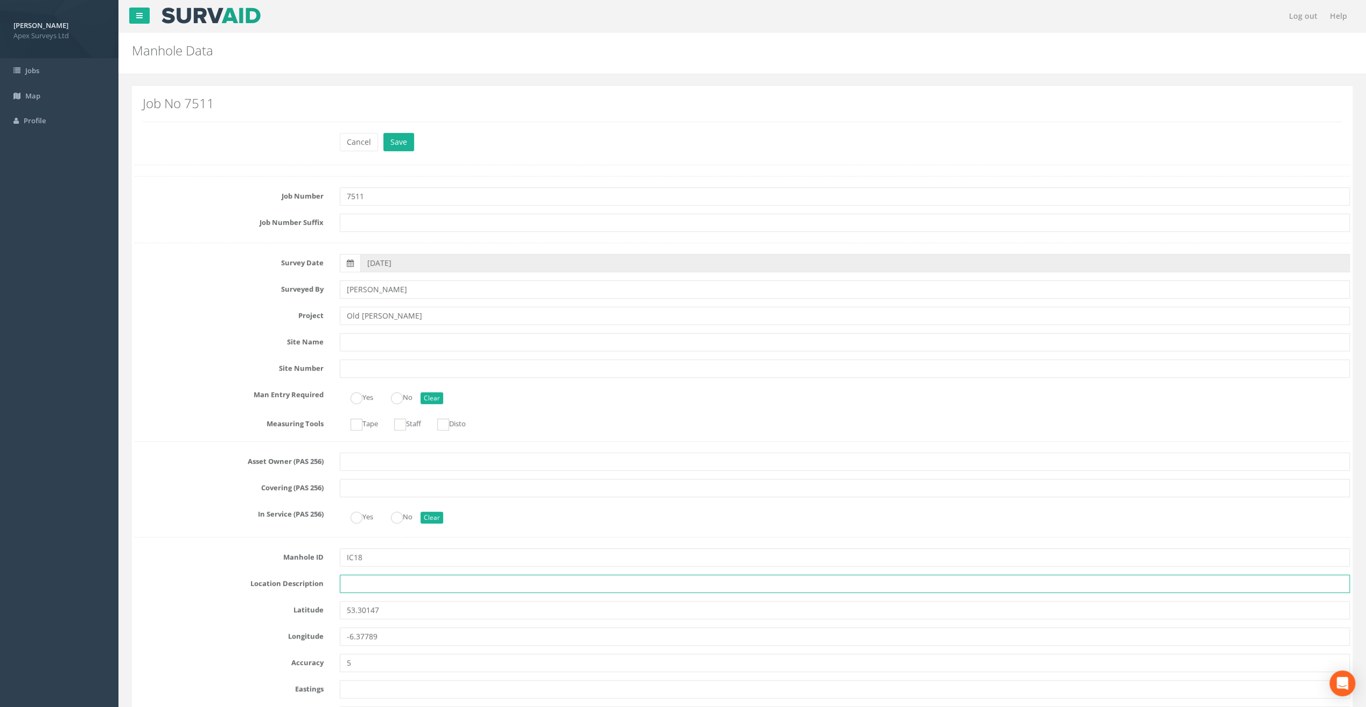
paste input "[GEOGRAPHIC_DATA], [GEOGRAPHIC_DATA]"
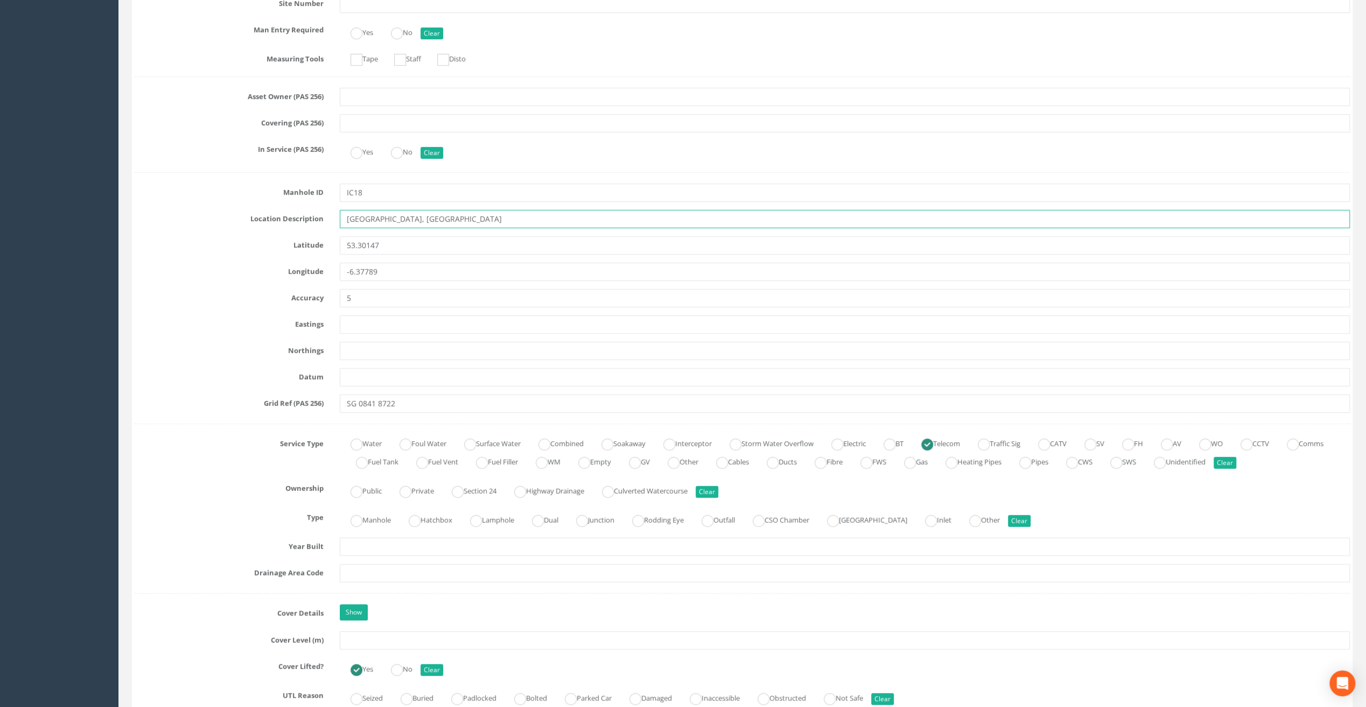
scroll to position [431, 0]
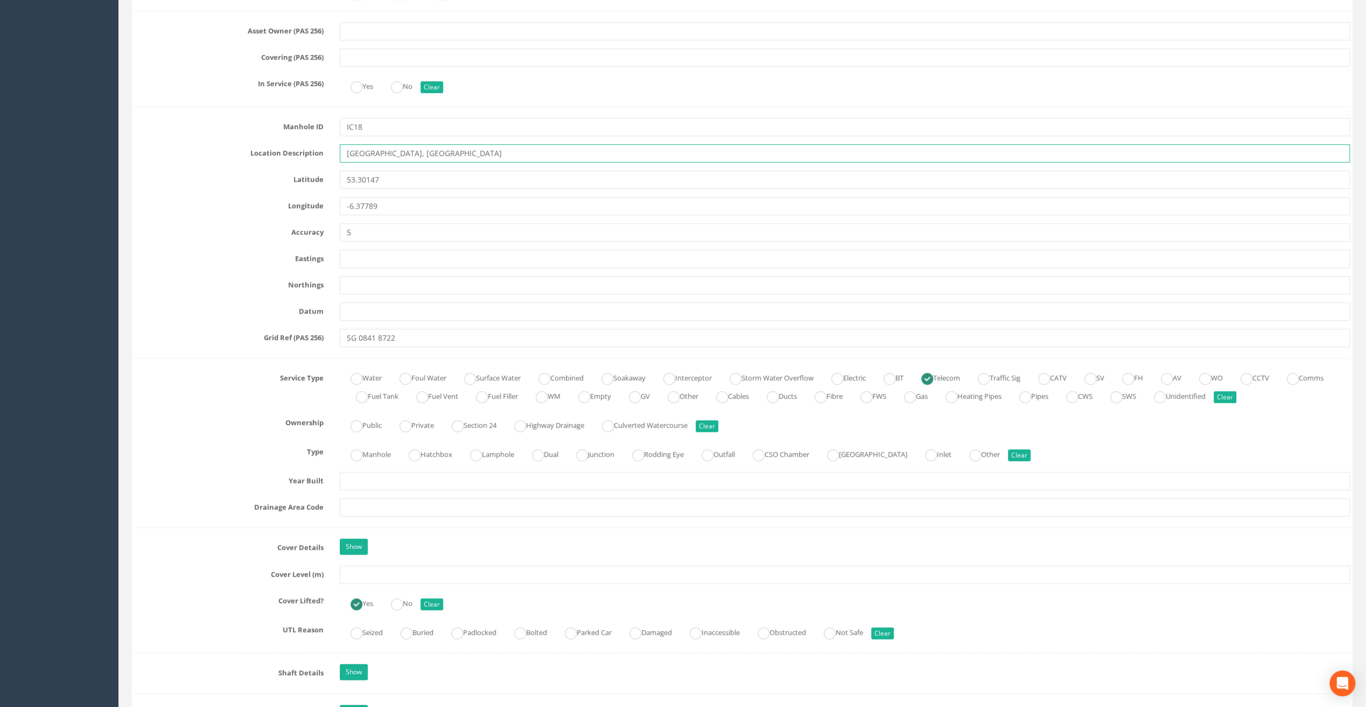
type input "[GEOGRAPHIC_DATA], [GEOGRAPHIC_DATA]"
click at [372, 574] on input "text" at bounding box center [845, 575] width 1010 height 18
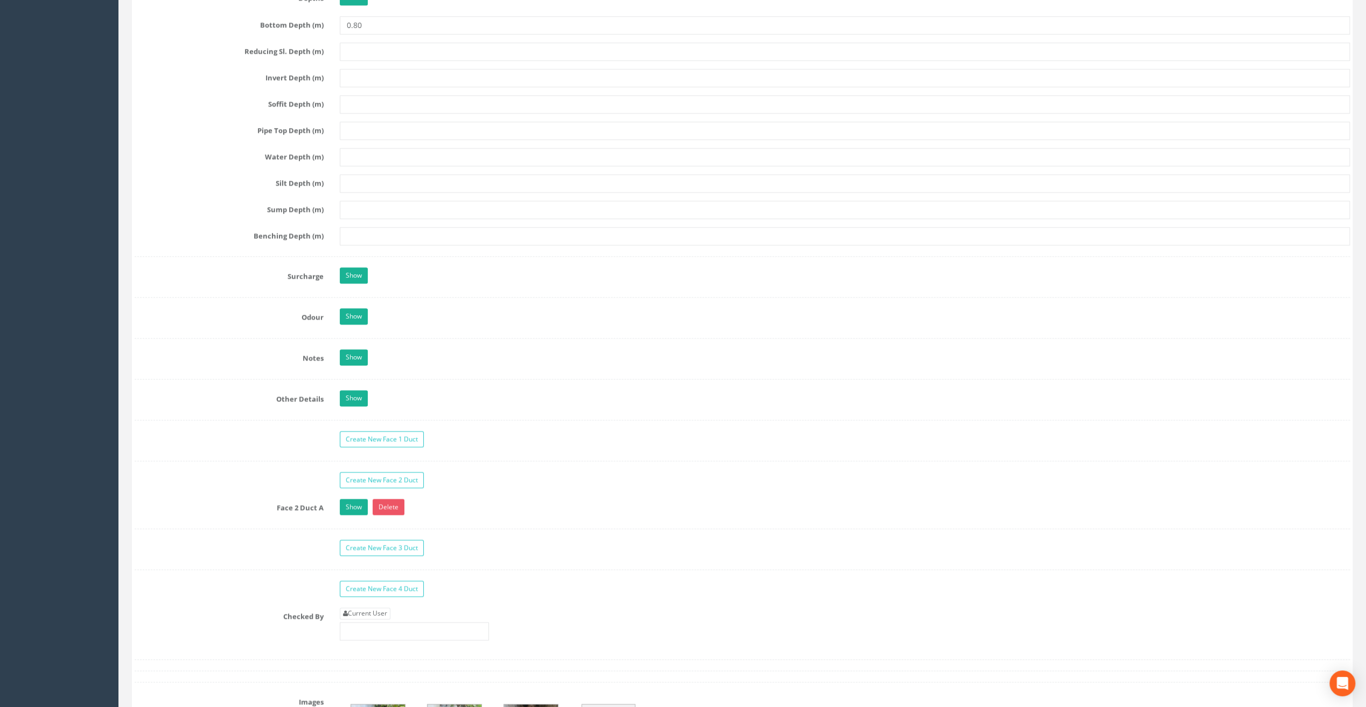
scroll to position [1399, 0]
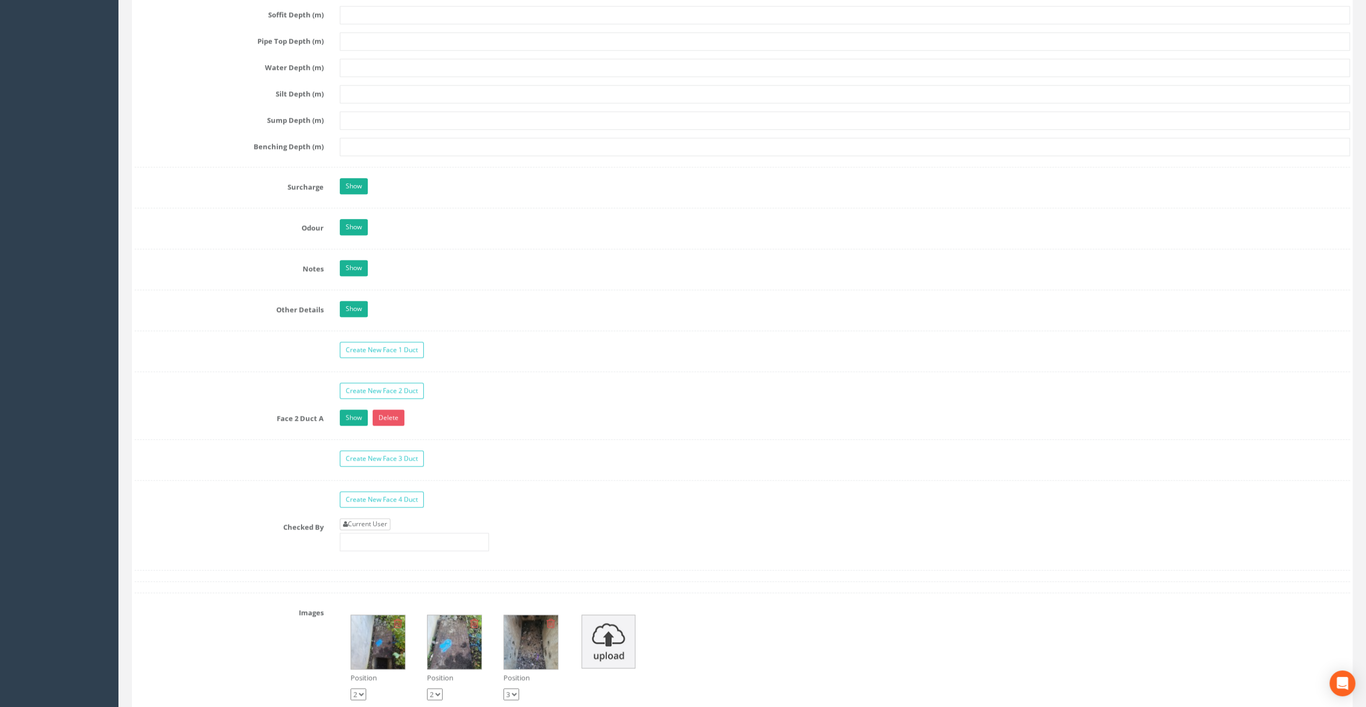
type input "102.48"
click at [372, 518] on link "Current User" at bounding box center [365, 524] width 51 height 12
type input "[PERSON_NAME]"
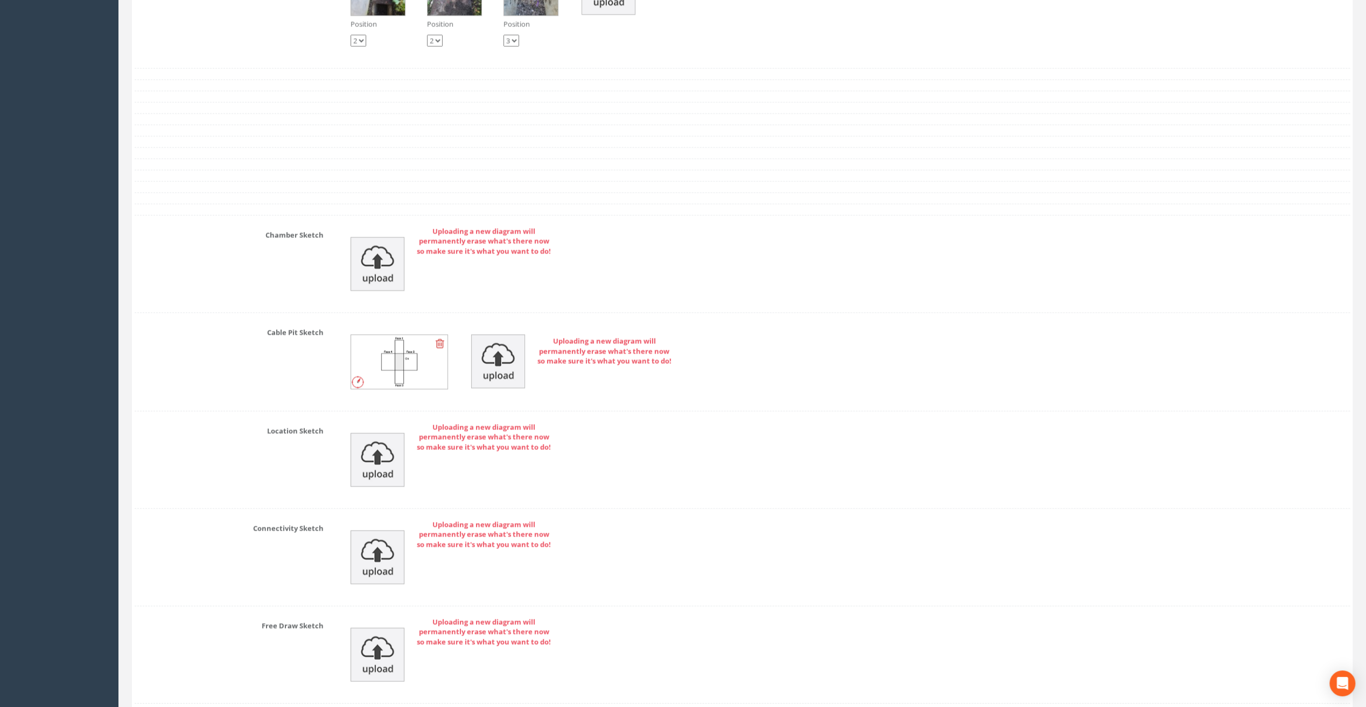
scroll to position [2123, 0]
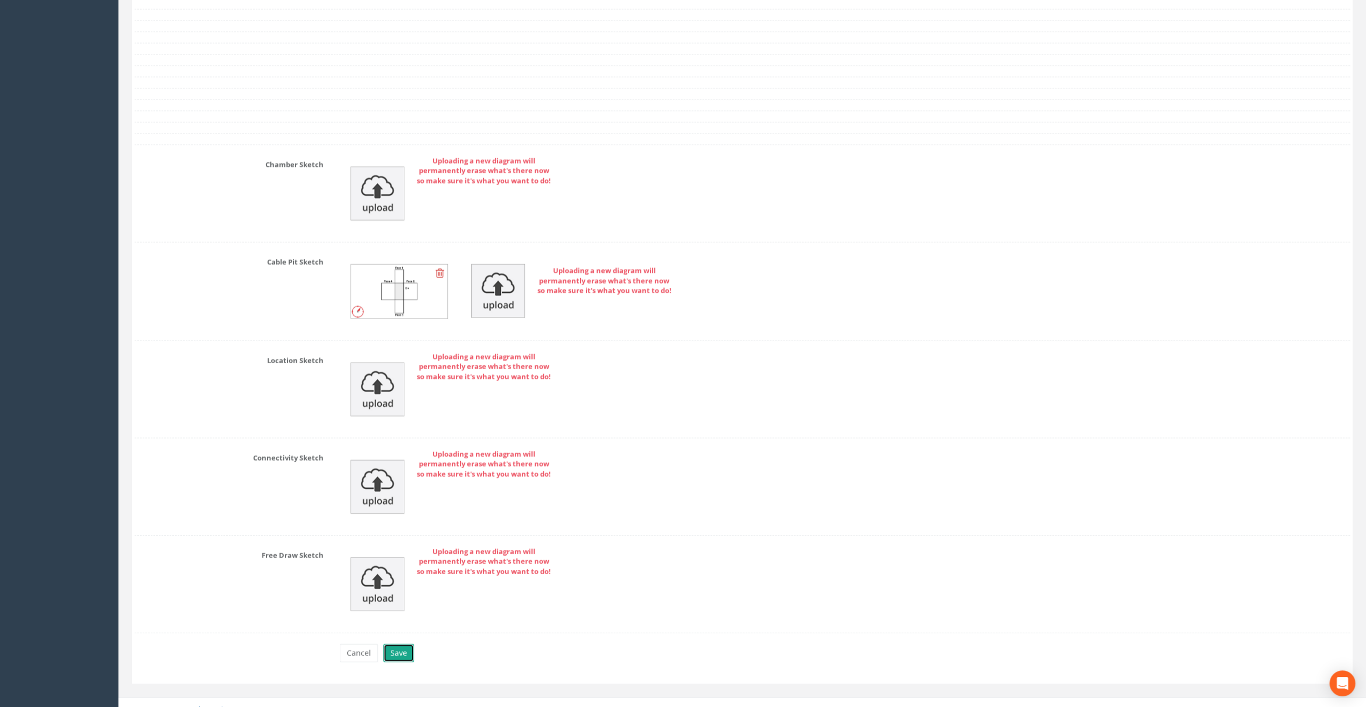
click at [396, 644] on button "Save" at bounding box center [398, 653] width 31 height 18
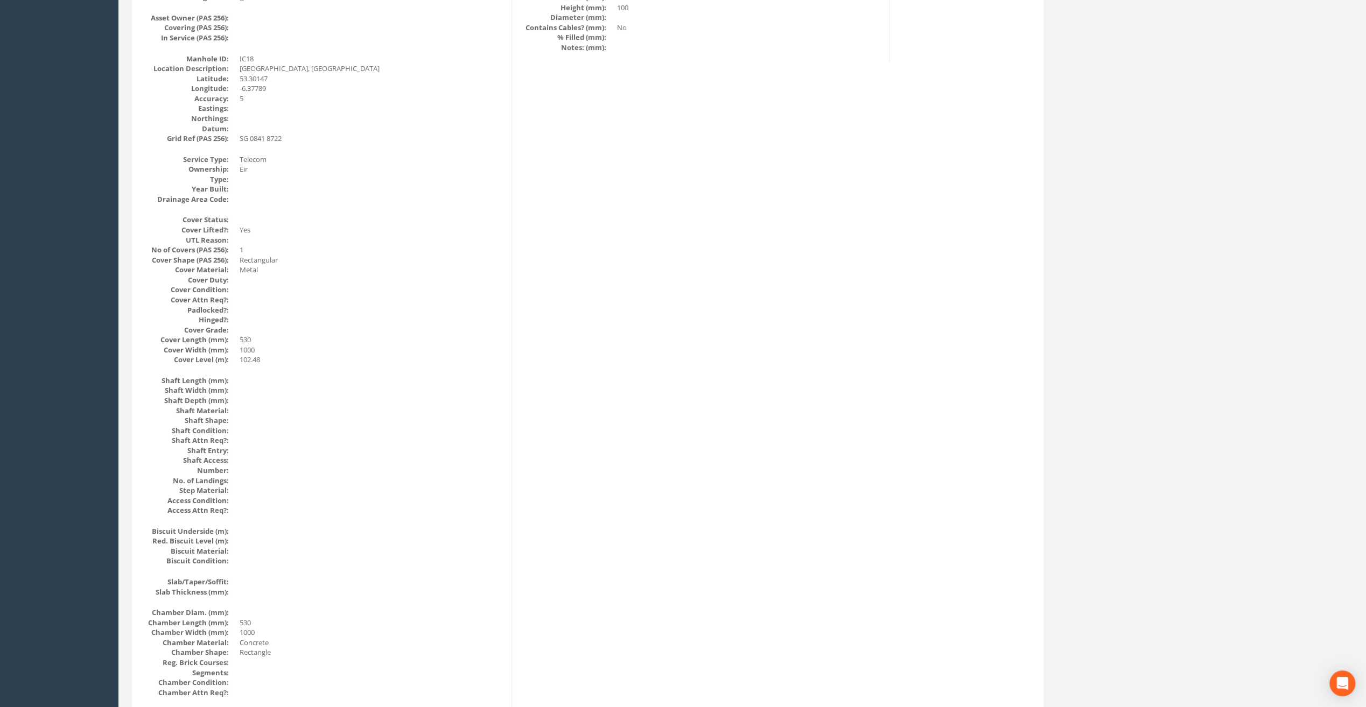
scroll to position [0, 0]
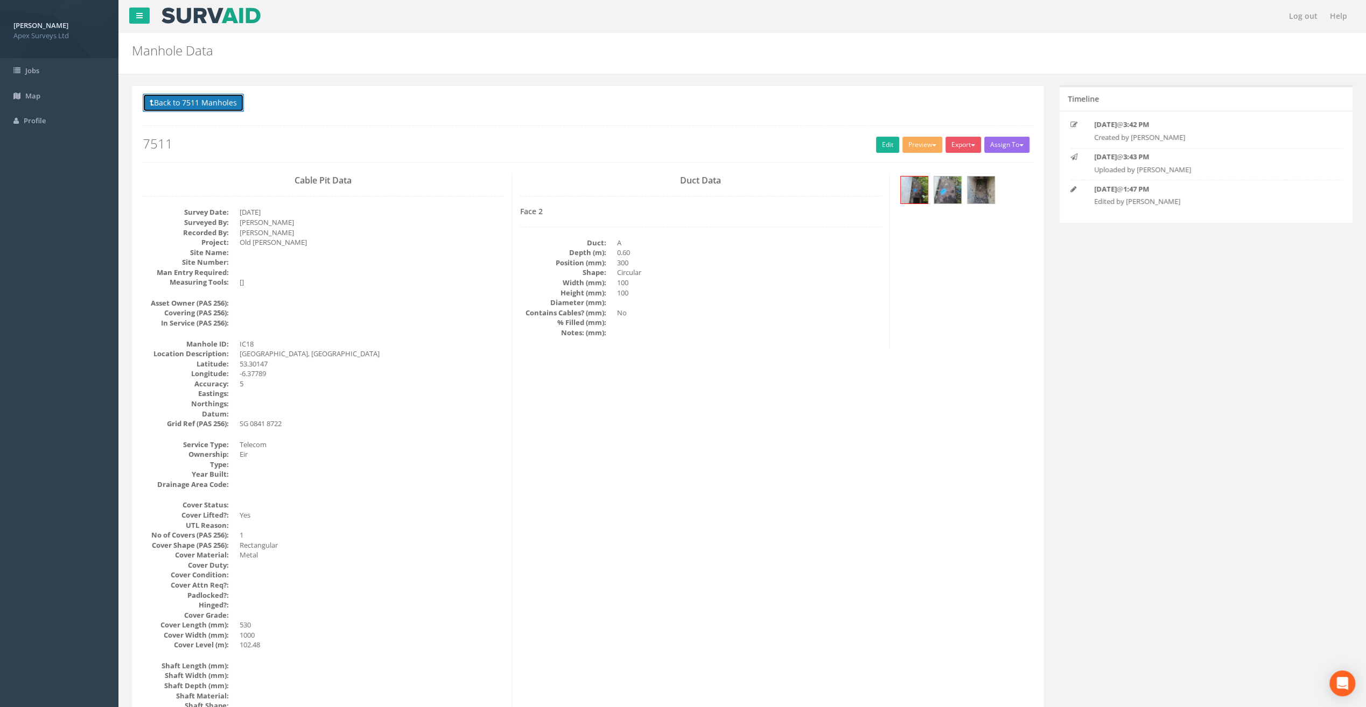
click at [212, 101] on button "Back to 7511 Manholes" at bounding box center [193, 103] width 101 height 18
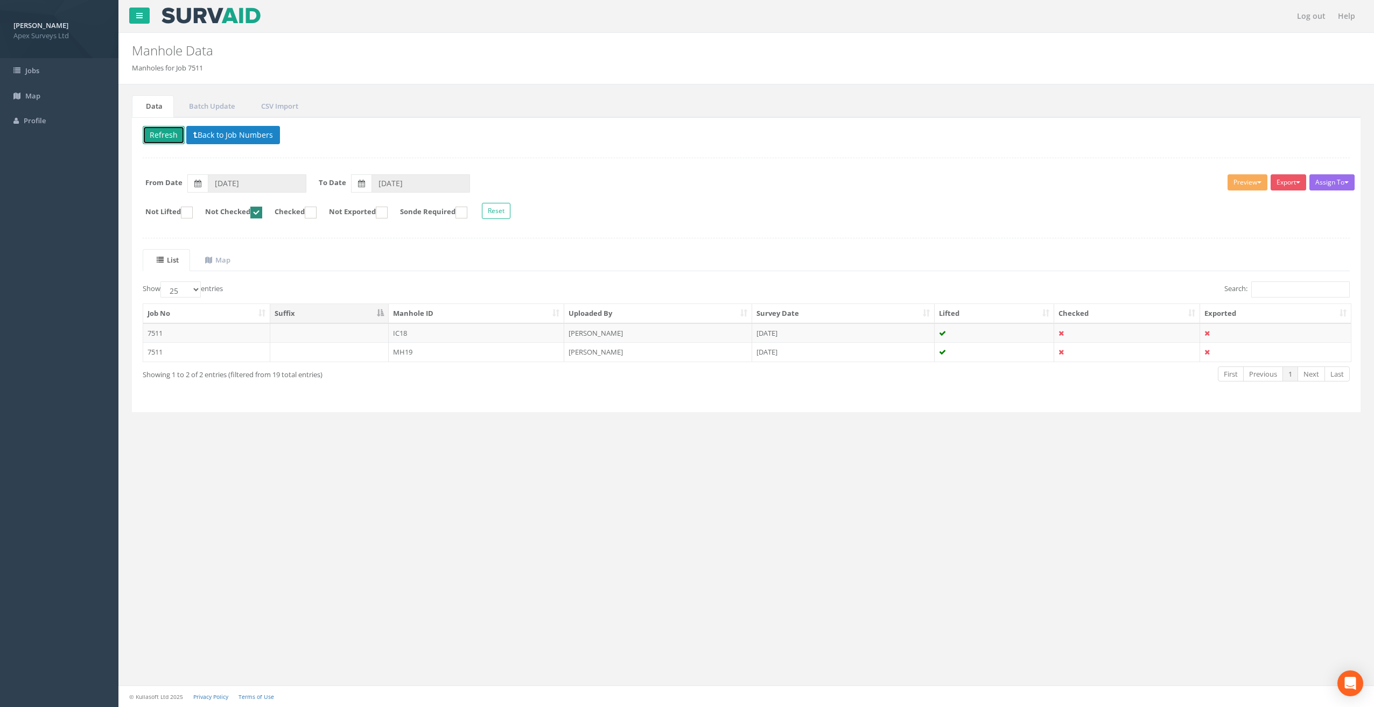
click at [161, 133] on button "Refresh" at bounding box center [164, 135] width 42 height 18
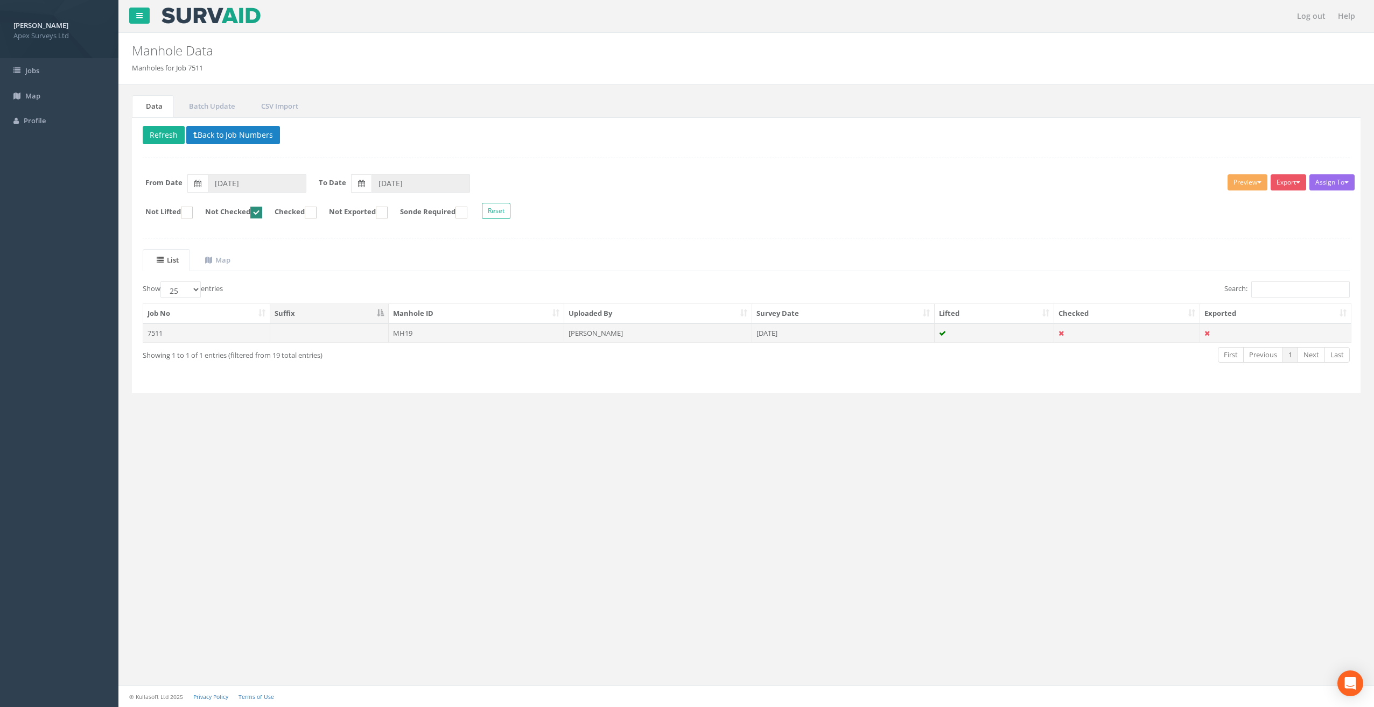
click at [398, 330] on td "MH19" at bounding box center [477, 332] width 176 height 19
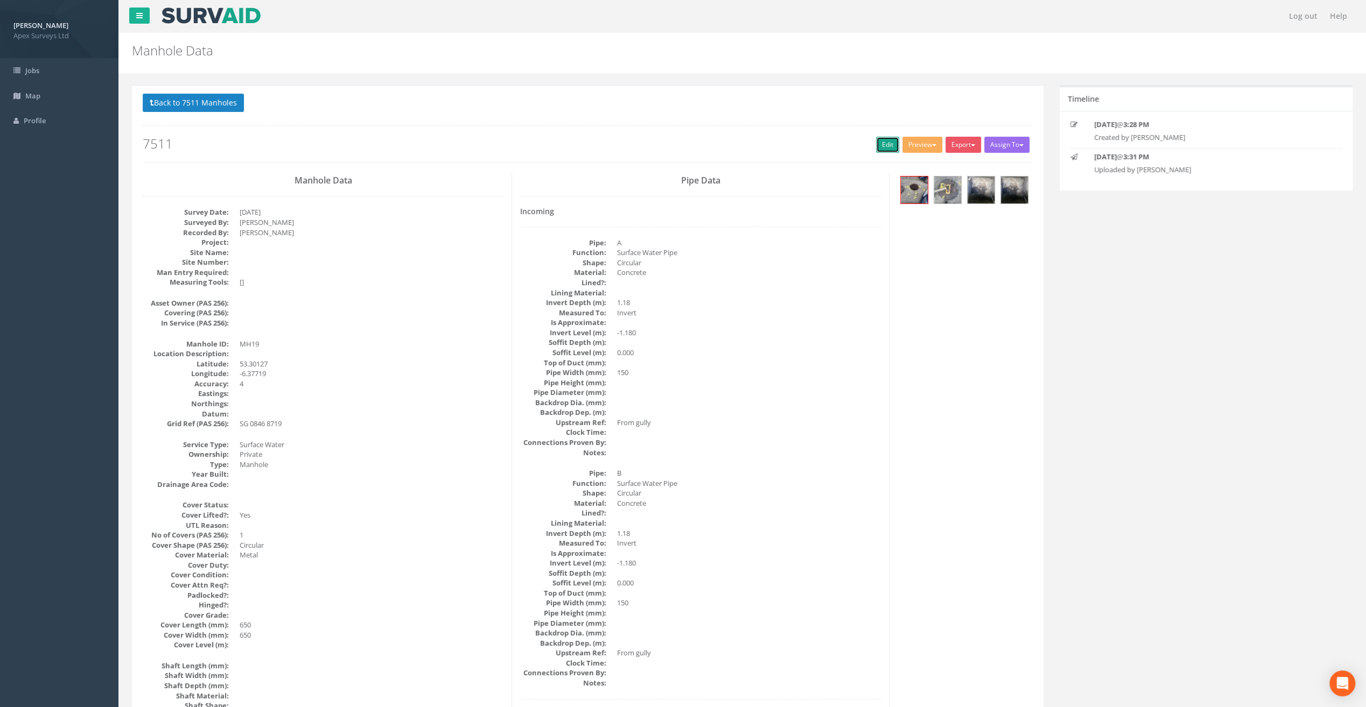
click at [878, 144] on link "Edit" at bounding box center [887, 145] width 23 height 16
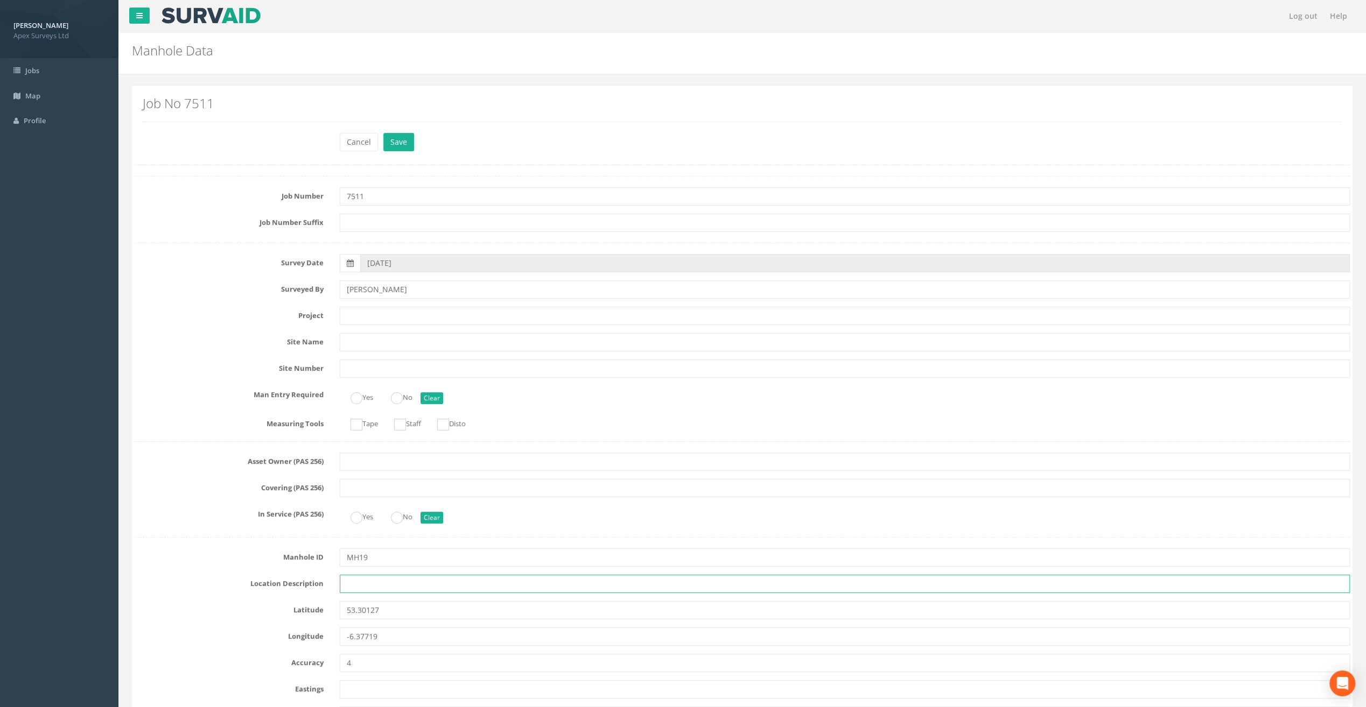
click at [356, 580] on input "text" at bounding box center [845, 584] width 1010 height 18
paste input "[GEOGRAPHIC_DATA], [GEOGRAPHIC_DATA]"
type input "[GEOGRAPHIC_DATA], [GEOGRAPHIC_DATA]"
click at [316, 104] on h2 "Job No 7511" at bounding box center [742, 103] width 1199 height 14
click at [355, 312] on input "text" at bounding box center [845, 316] width 1010 height 18
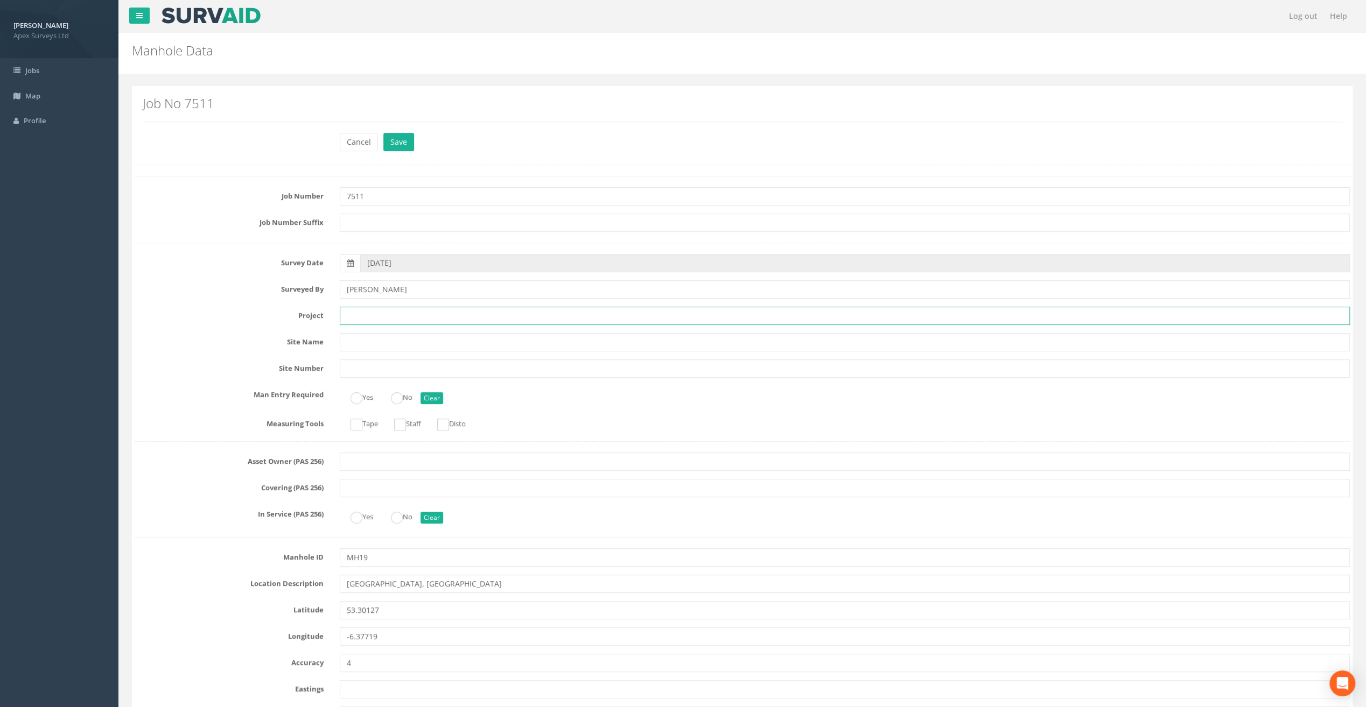
paste input "Old [PERSON_NAME]"
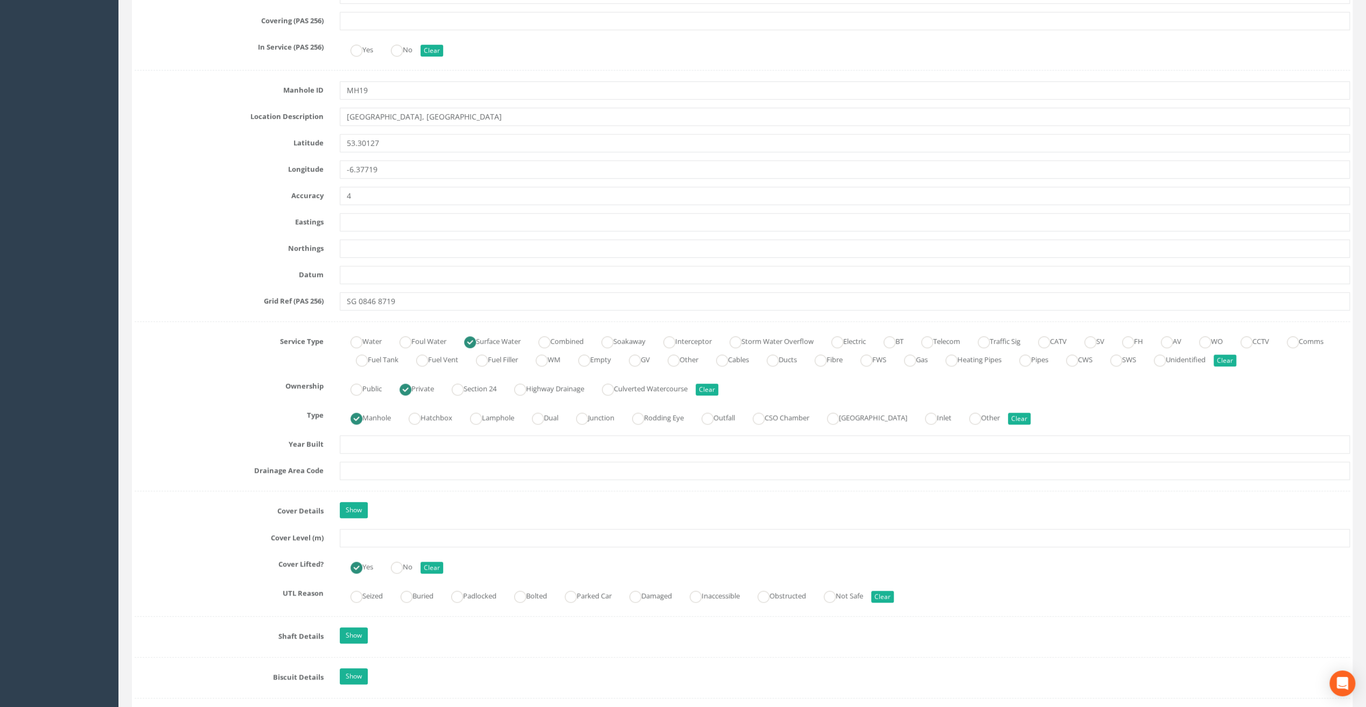
scroll to position [484, 0]
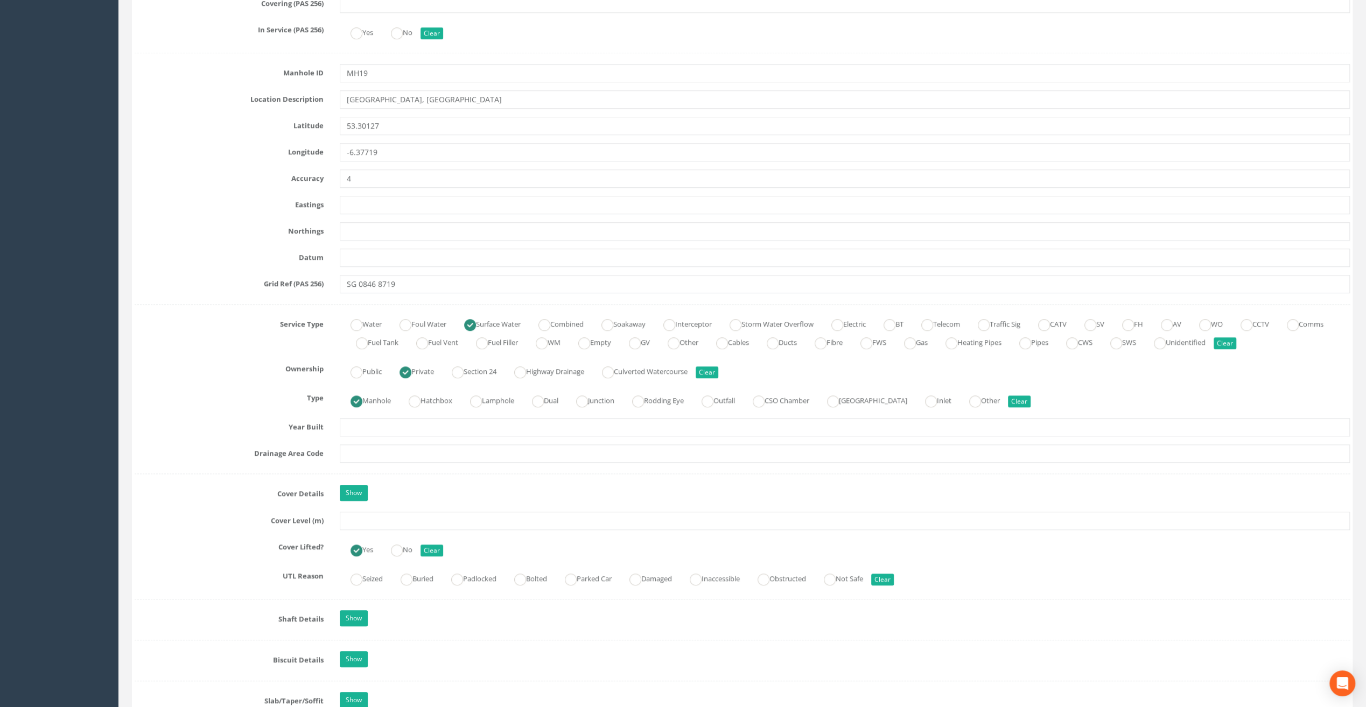
type input "Old [PERSON_NAME]"
click at [363, 512] on input "text" at bounding box center [845, 521] width 1010 height 18
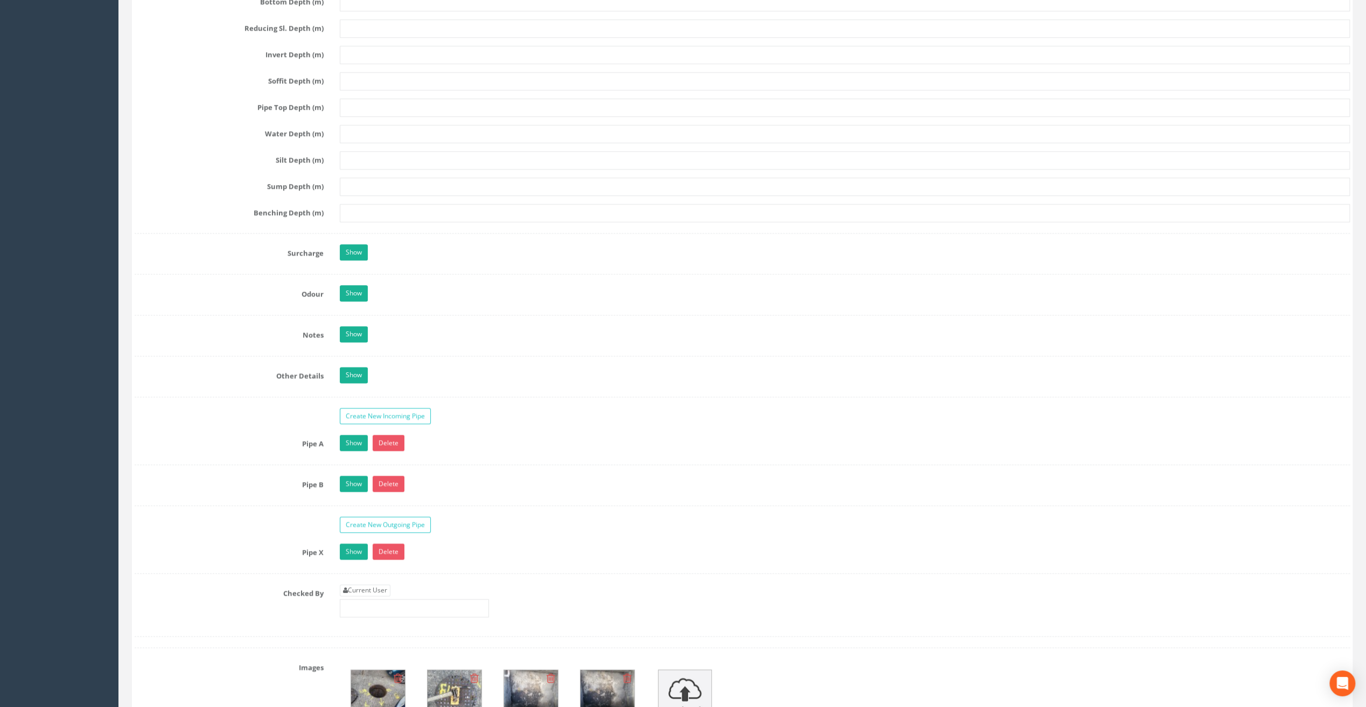
scroll to position [1399, 0]
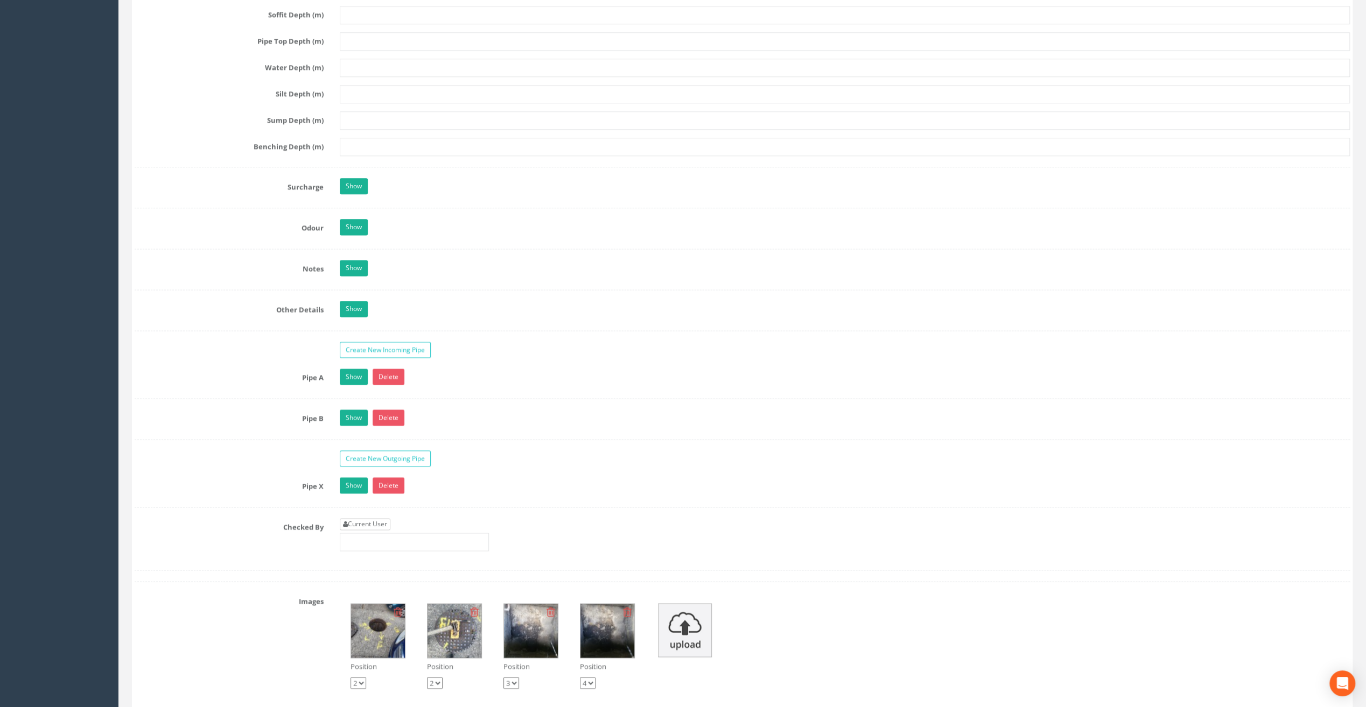
type input "103.26"
click at [368, 518] on link "Current User" at bounding box center [365, 524] width 51 height 12
type input "[PERSON_NAME]"
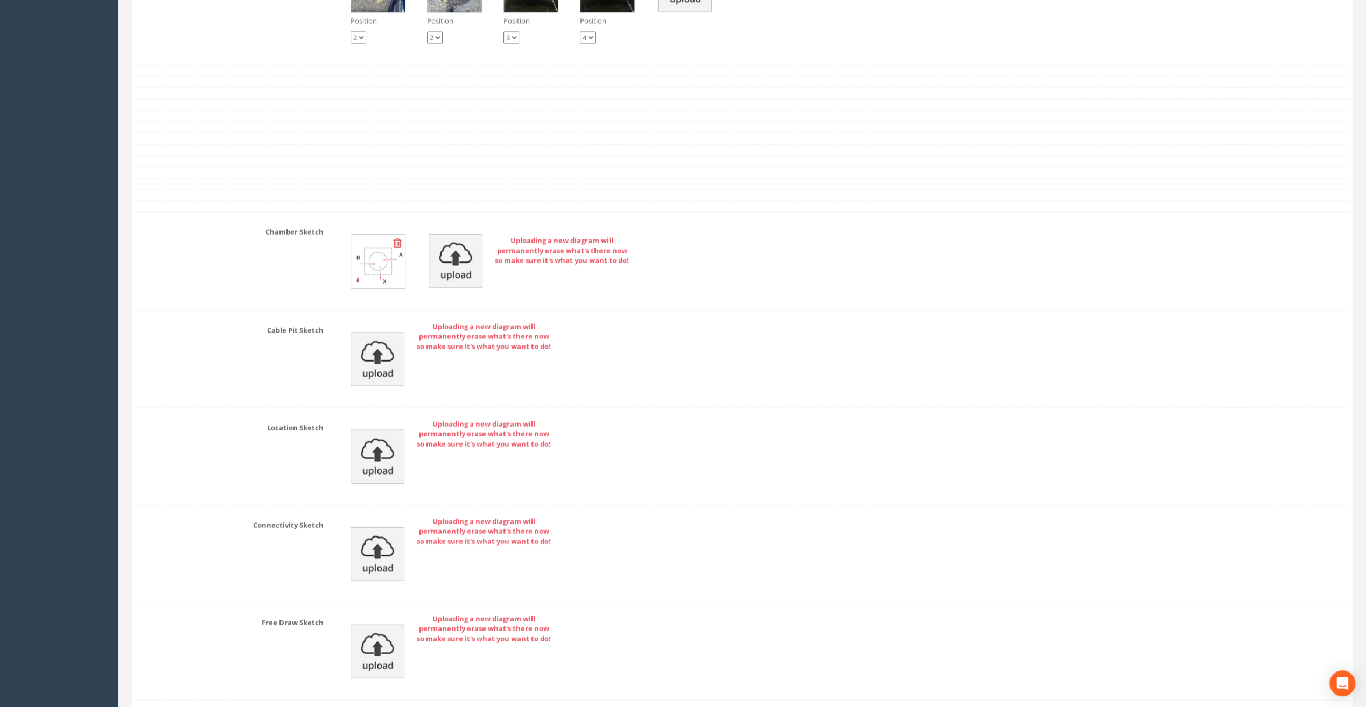
scroll to position [2112, 0]
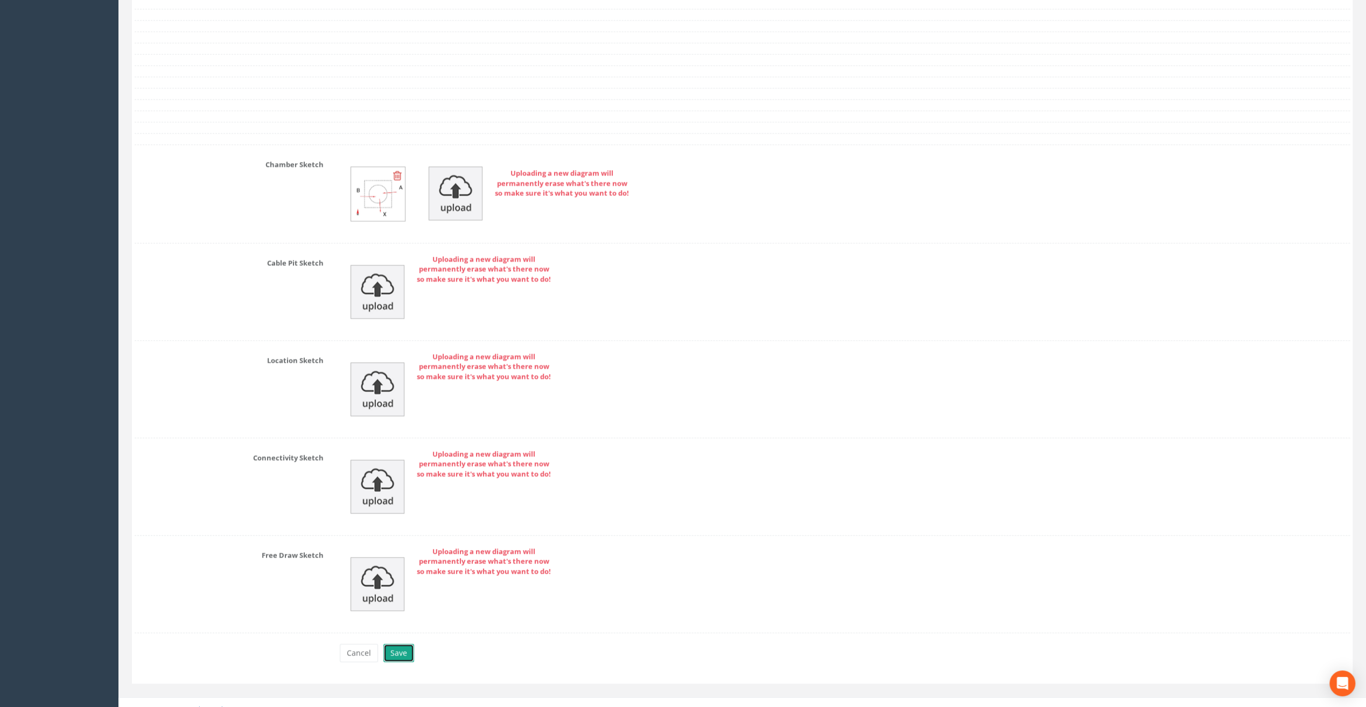
click at [398, 644] on button "Save" at bounding box center [398, 653] width 31 height 18
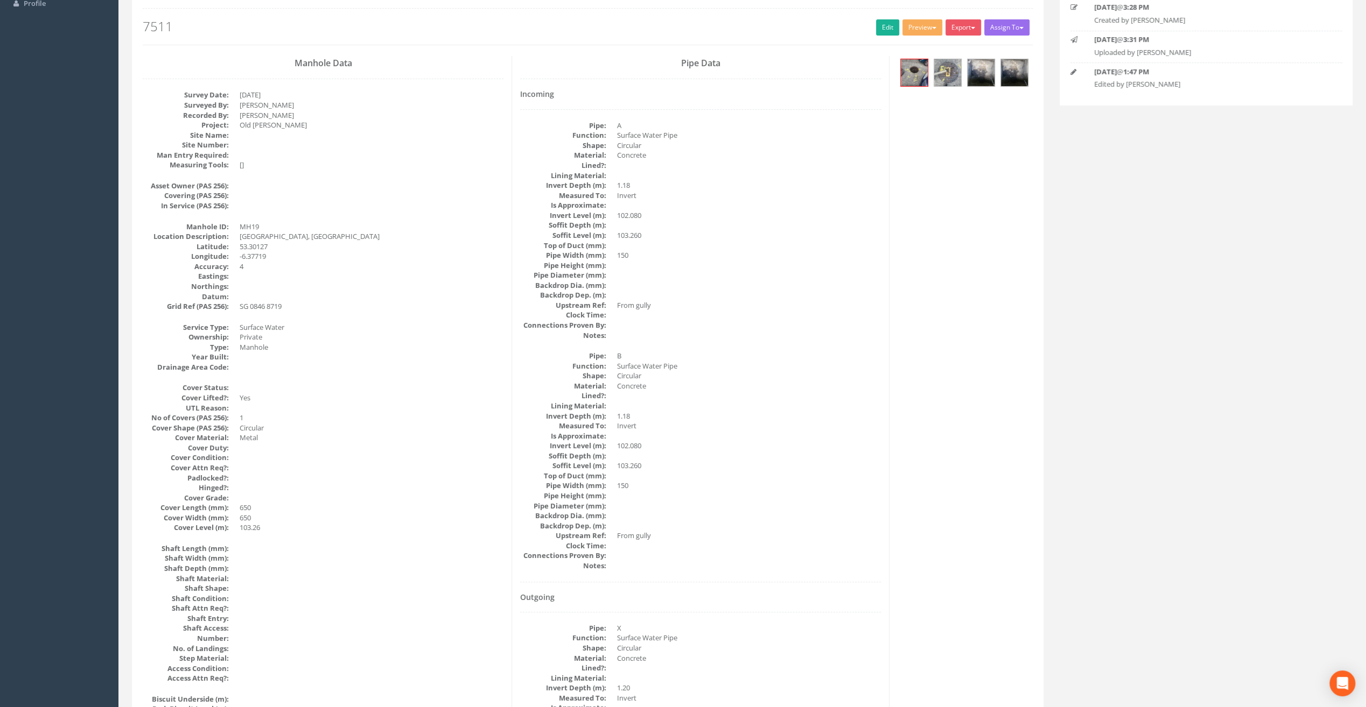
scroll to position [0, 0]
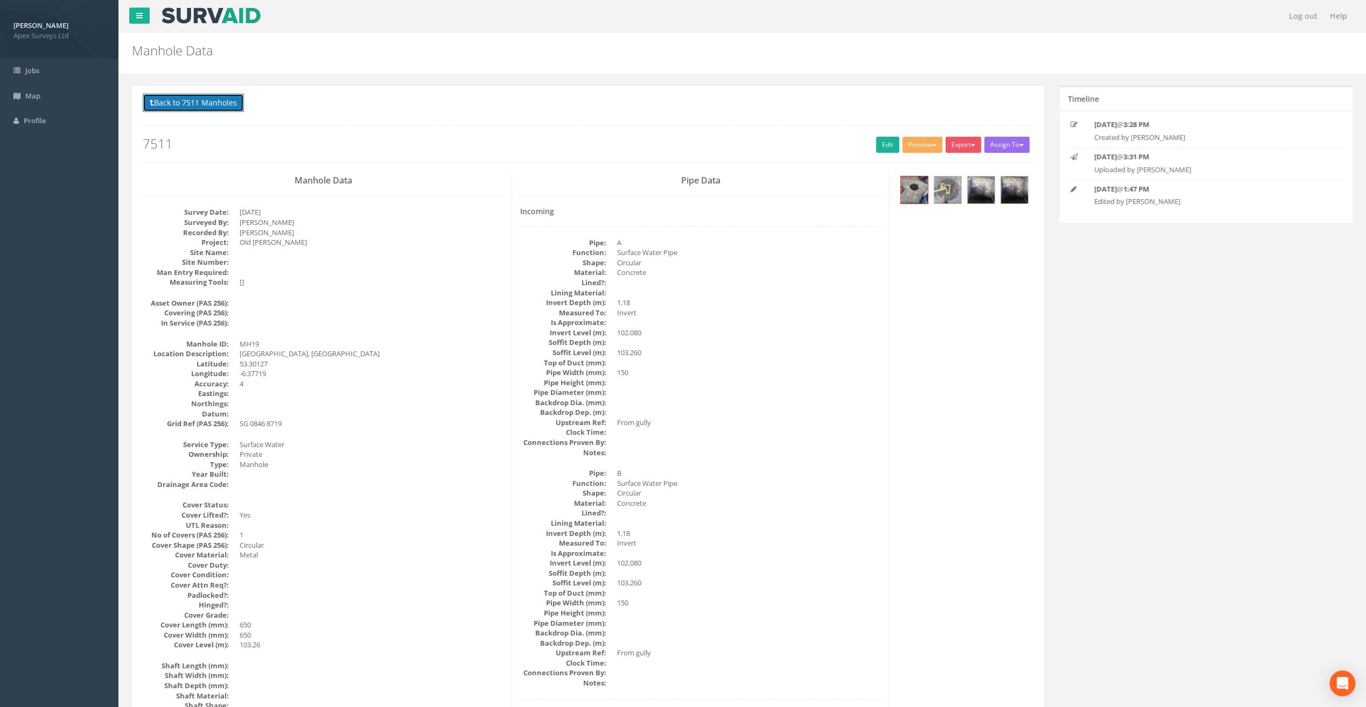
click at [193, 100] on button "Back to 7511 Manholes" at bounding box center [193, 103] width 101 height 18
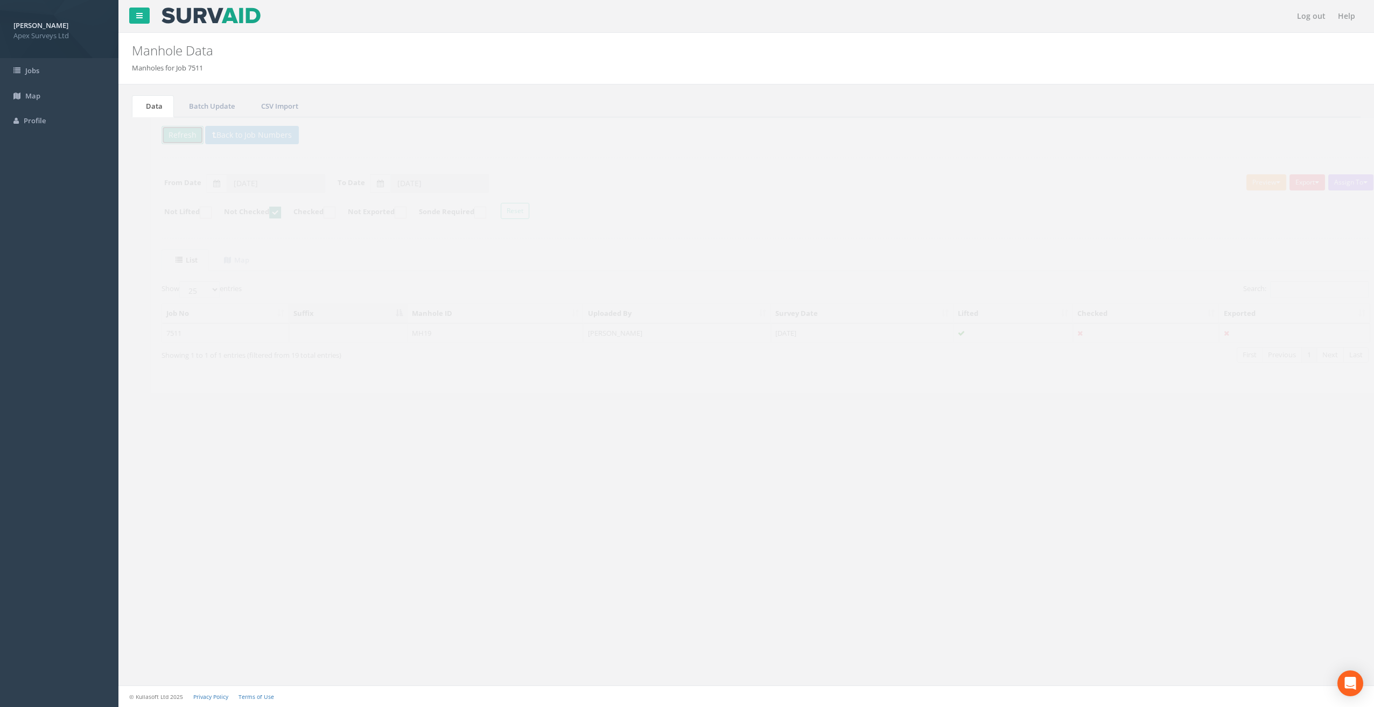
click at [153, 136] on button "Refresh" at bounding box center [164, 135] width 42 height 18
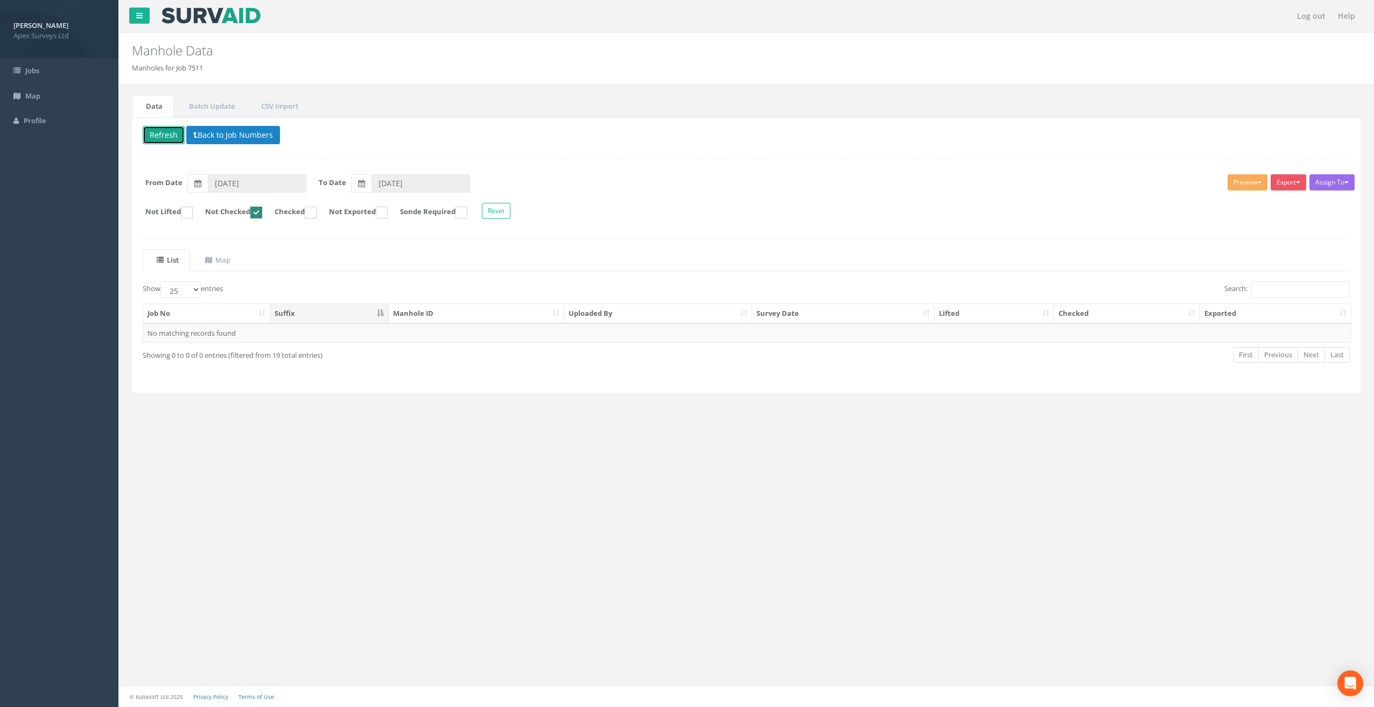
click at [262, 212] on ins at bounding box center [256, 213] width 12 height 12
checkbox input "false"
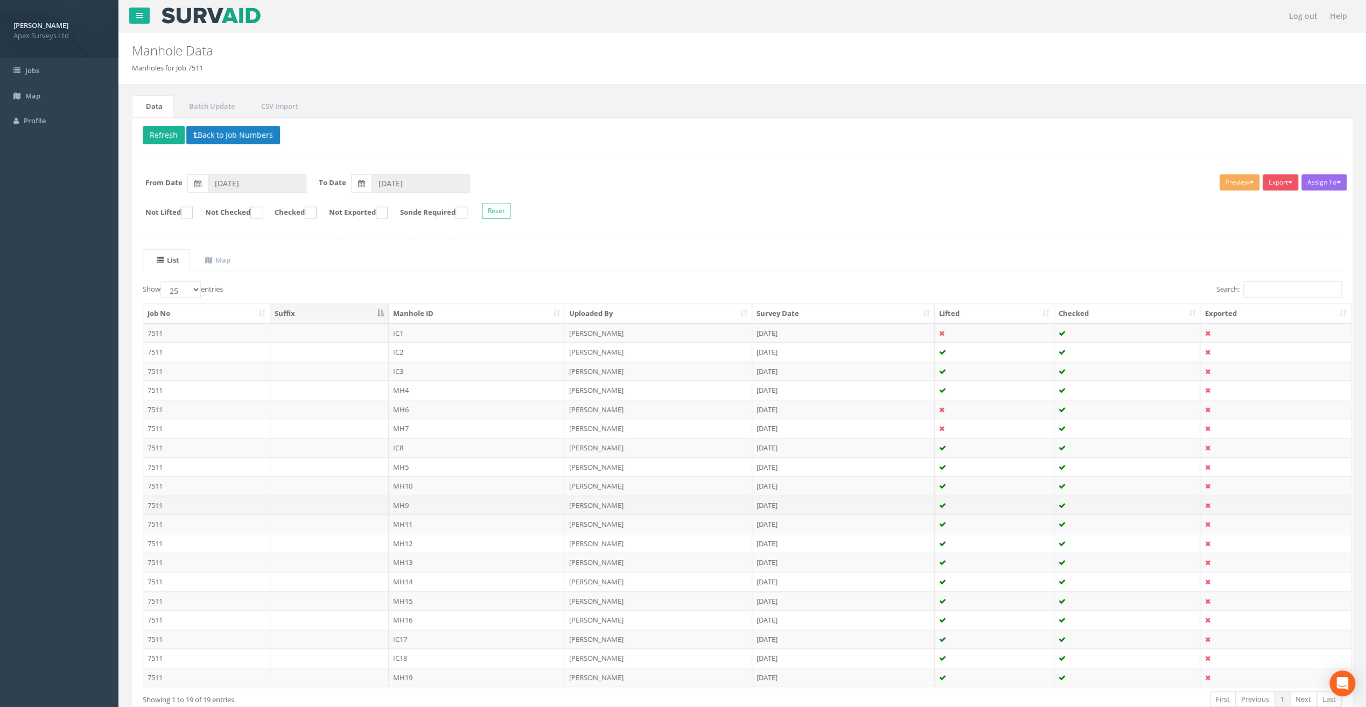
click at [402, 506] on td "MH9" at bounding box center [477, 505] width 176 height 19
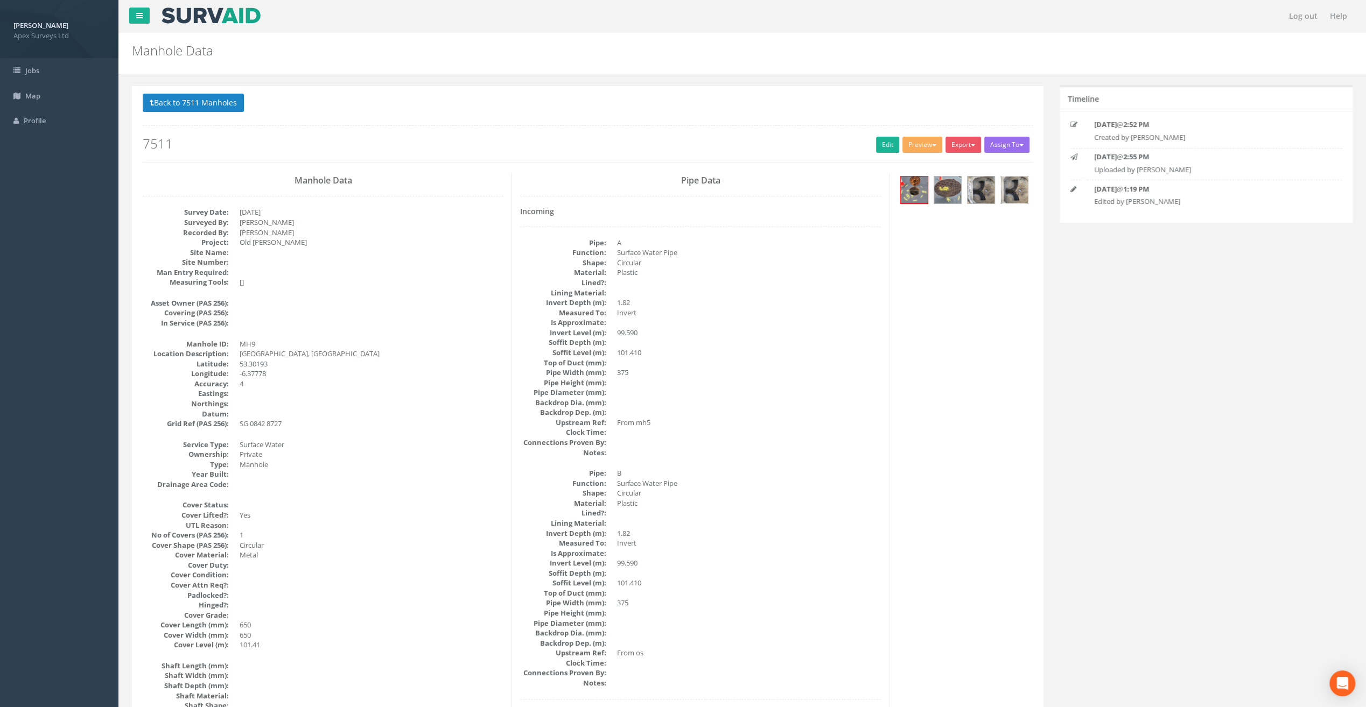
click at [1009, 193] on img at bounding box center [1014, 190] width 27 height 27
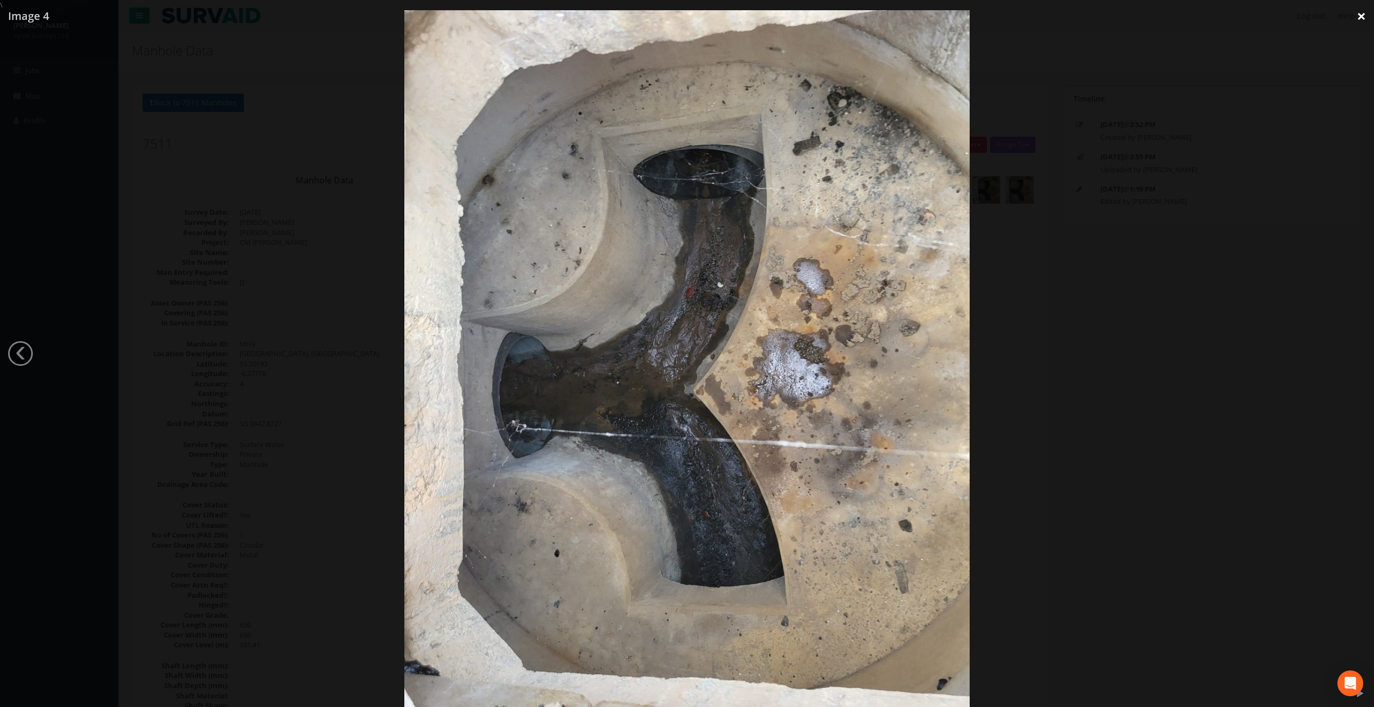
click at [1362, 13] on link "×" at bounding box center [1360, 16] width 25 height 32
